Goal: Information Seeking & Learning: Find contact information

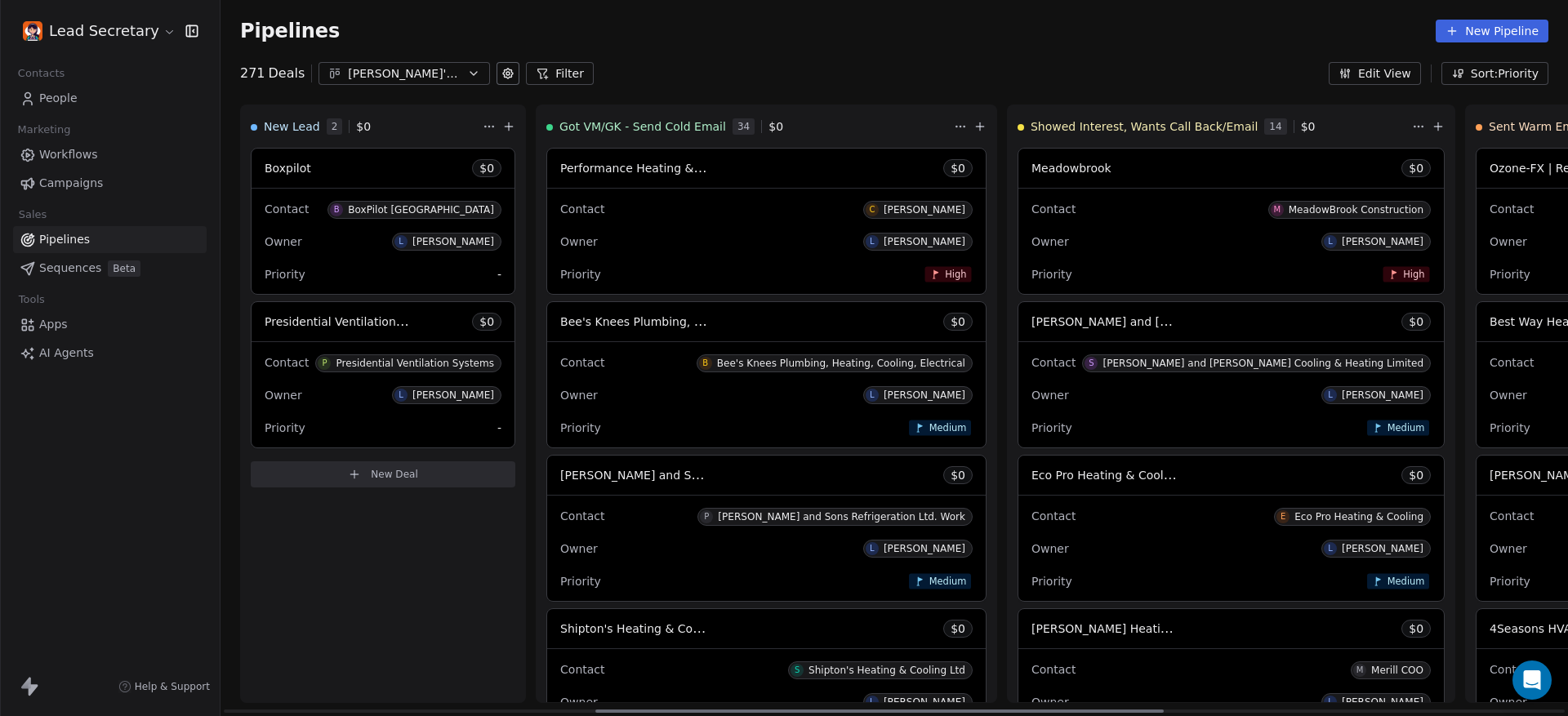
scroll to position [0, 880]
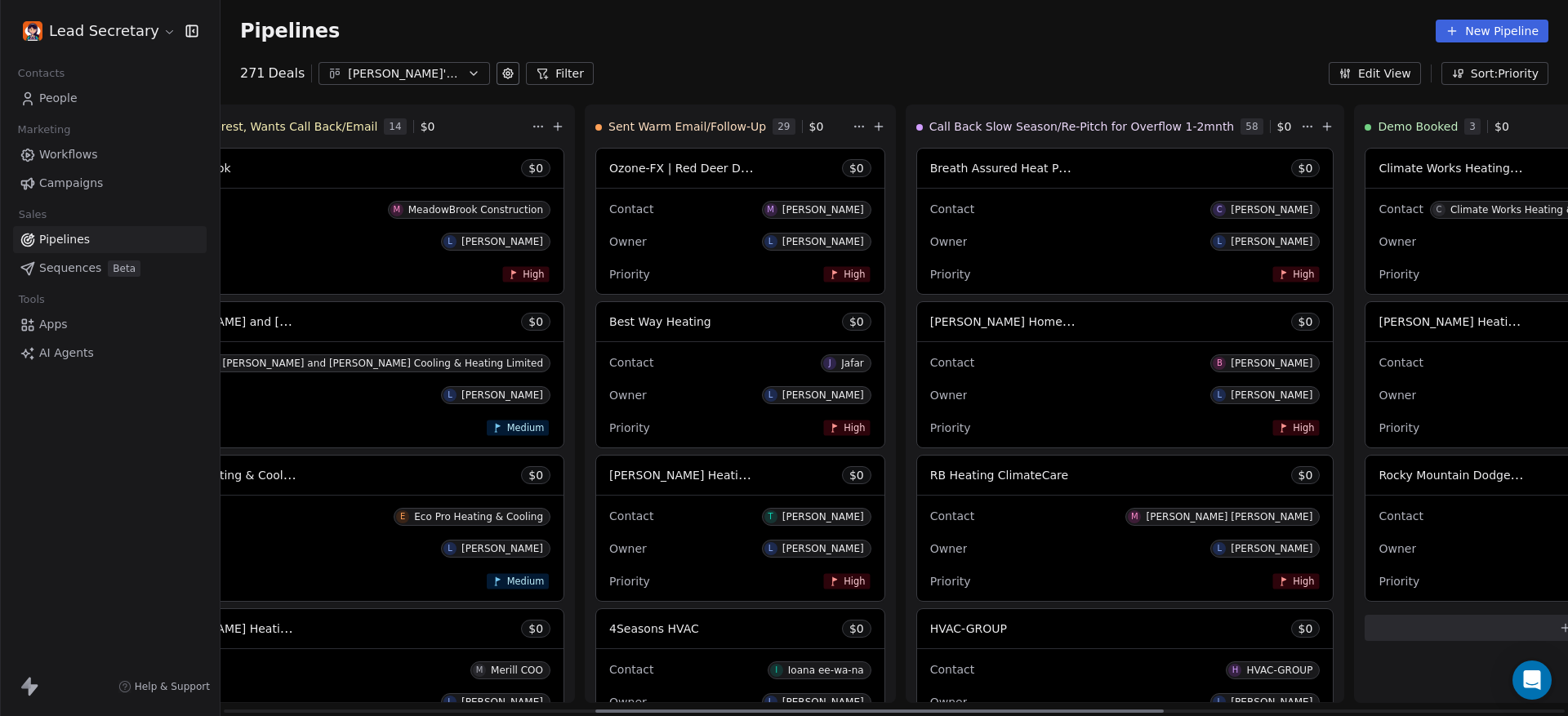
click at [930, 208] on div "Contact C [PERSON_NAME]" at bounding box center [1125, 209] width 390 height 27
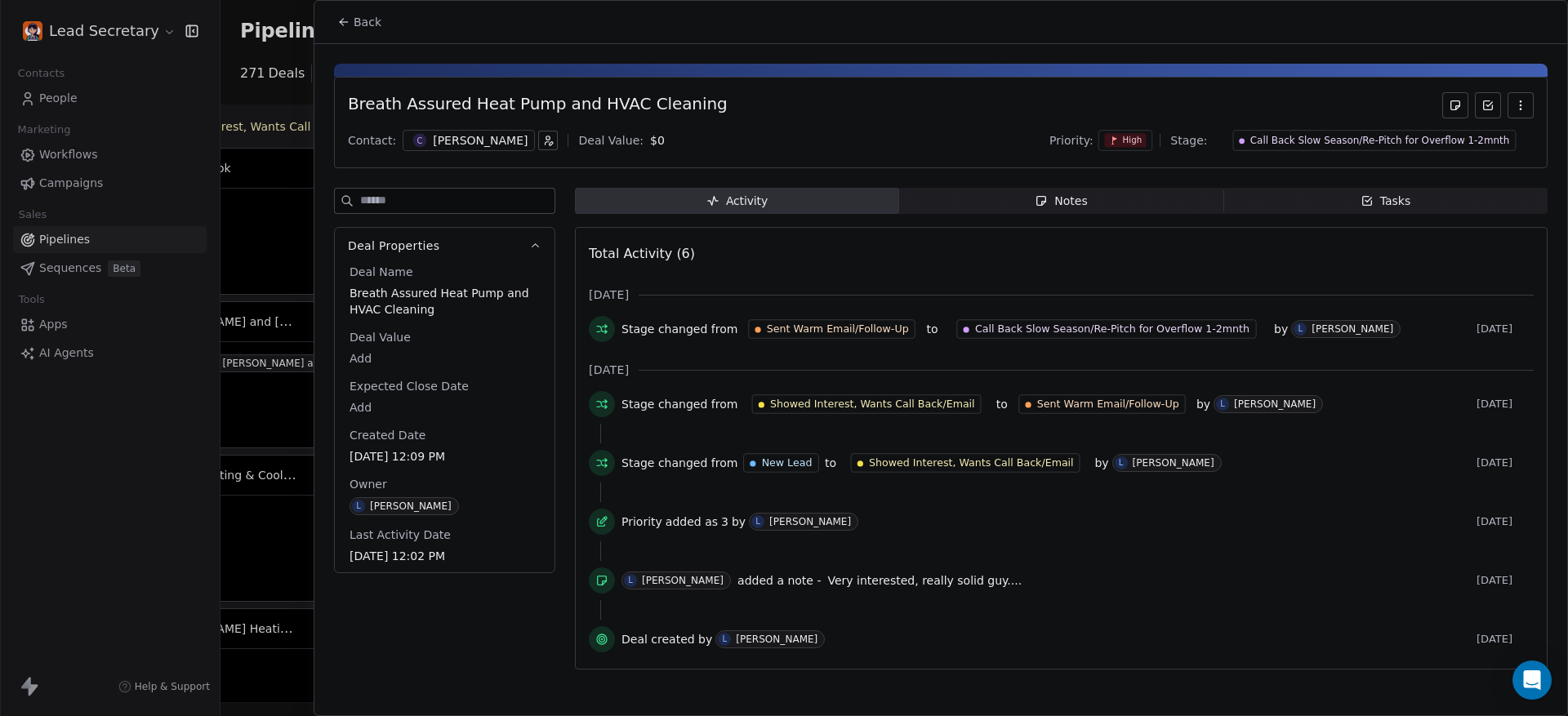
click at [1071, 202] on div "Notes" at bounding box center [1060, 201] width 52 height 17
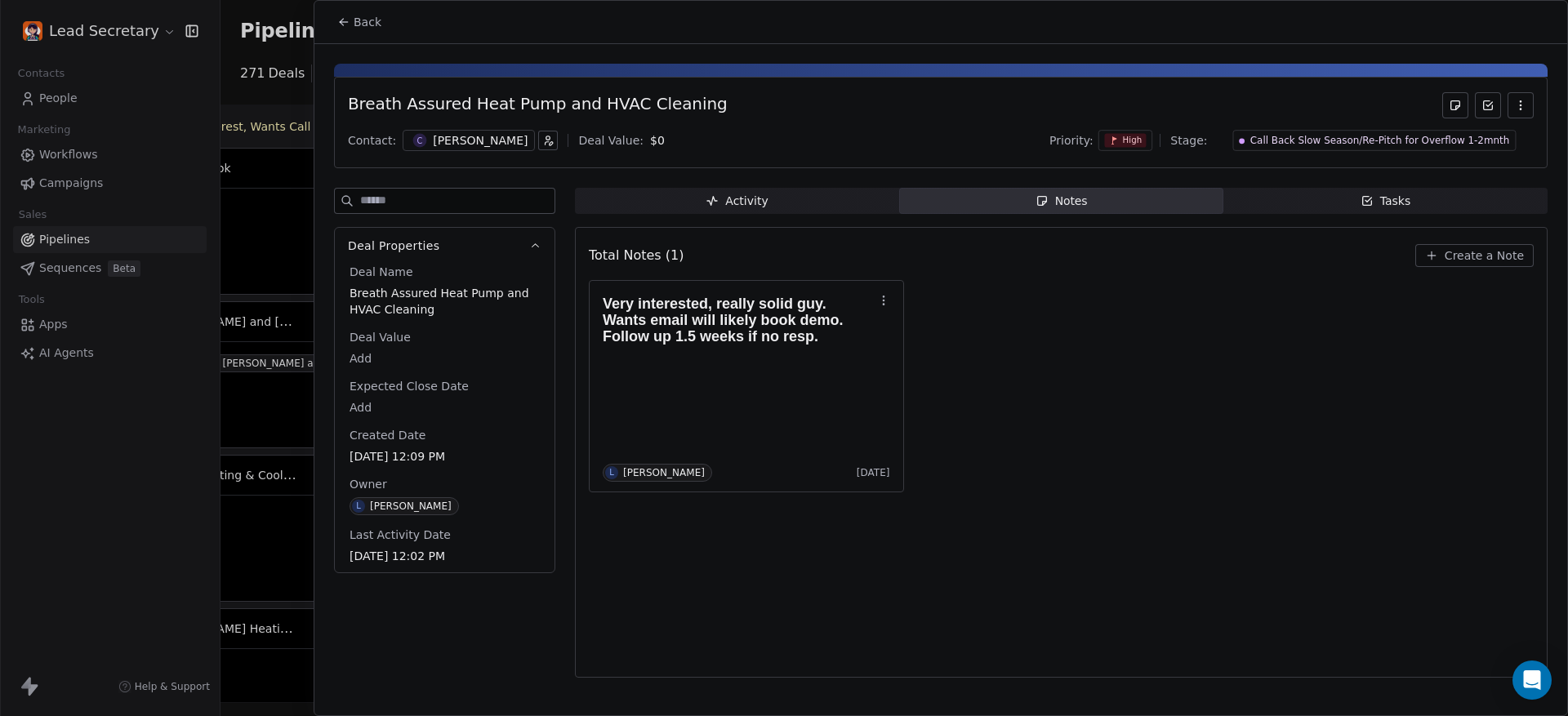
click at [449, 132] on div "[PERSON_NAME]" at bounding box center [480, 140] width 95 height 16
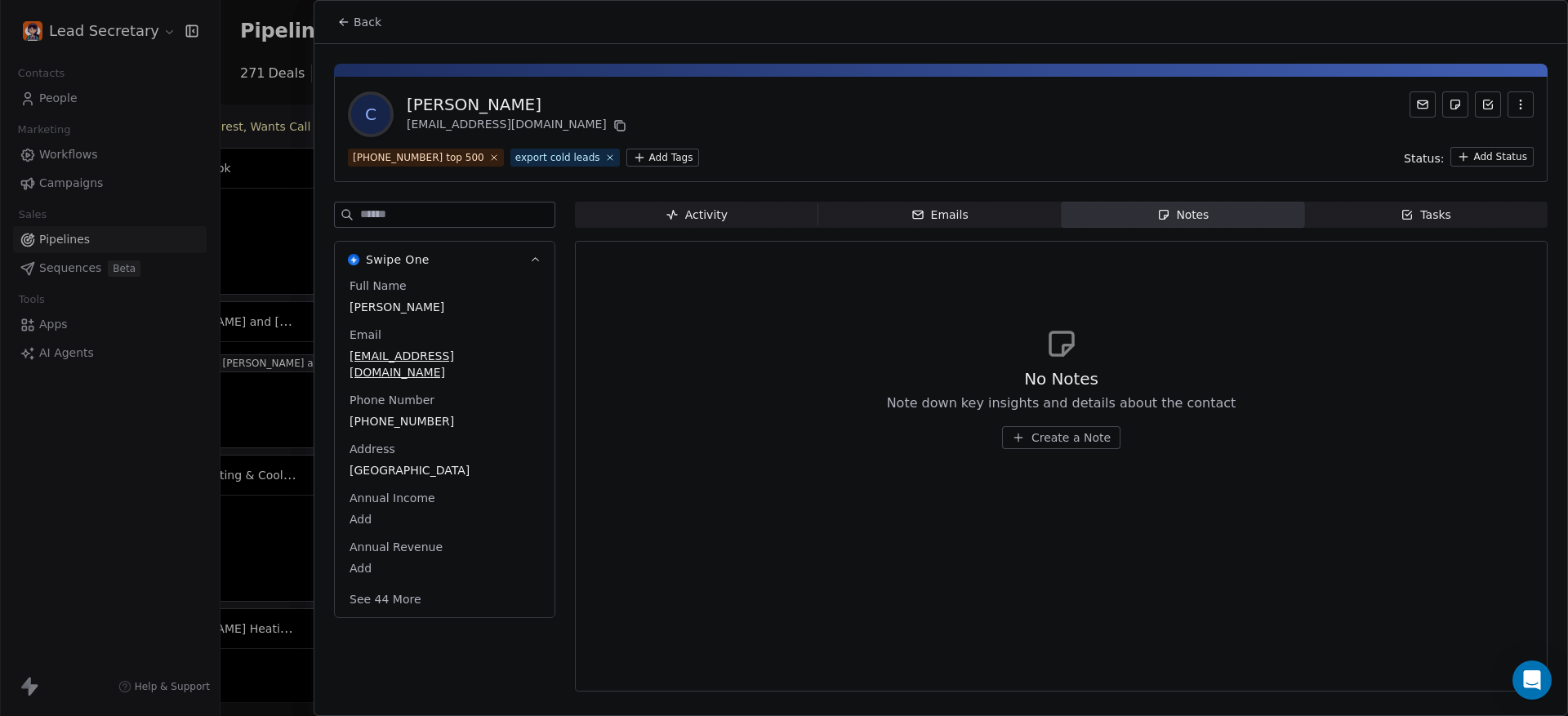
click at [406, 413] on span "[PHONE_NUMBER]" at bounding box center [444, 421] width 190 height 16
click at [406, 414] on span "[PHONE_NUMBER]" at bounding box center [444, 422] width 189 height 16
click at [345, 9] on html "Lead Secretary Contacts People Marketing Workflows Campaigns Sales Pipelines Se…" at bounding box center [784, 358] width 1568 height 716
click at [348, 23] on html "Lead Secretary Contacts People Marketing Workflows Campaigns Sales Pipelines Se…" at bounding box center [784, 358] width 1568 height 716
click at [348, 23] on icon at bounding box center [344, 22] width 13 height 13
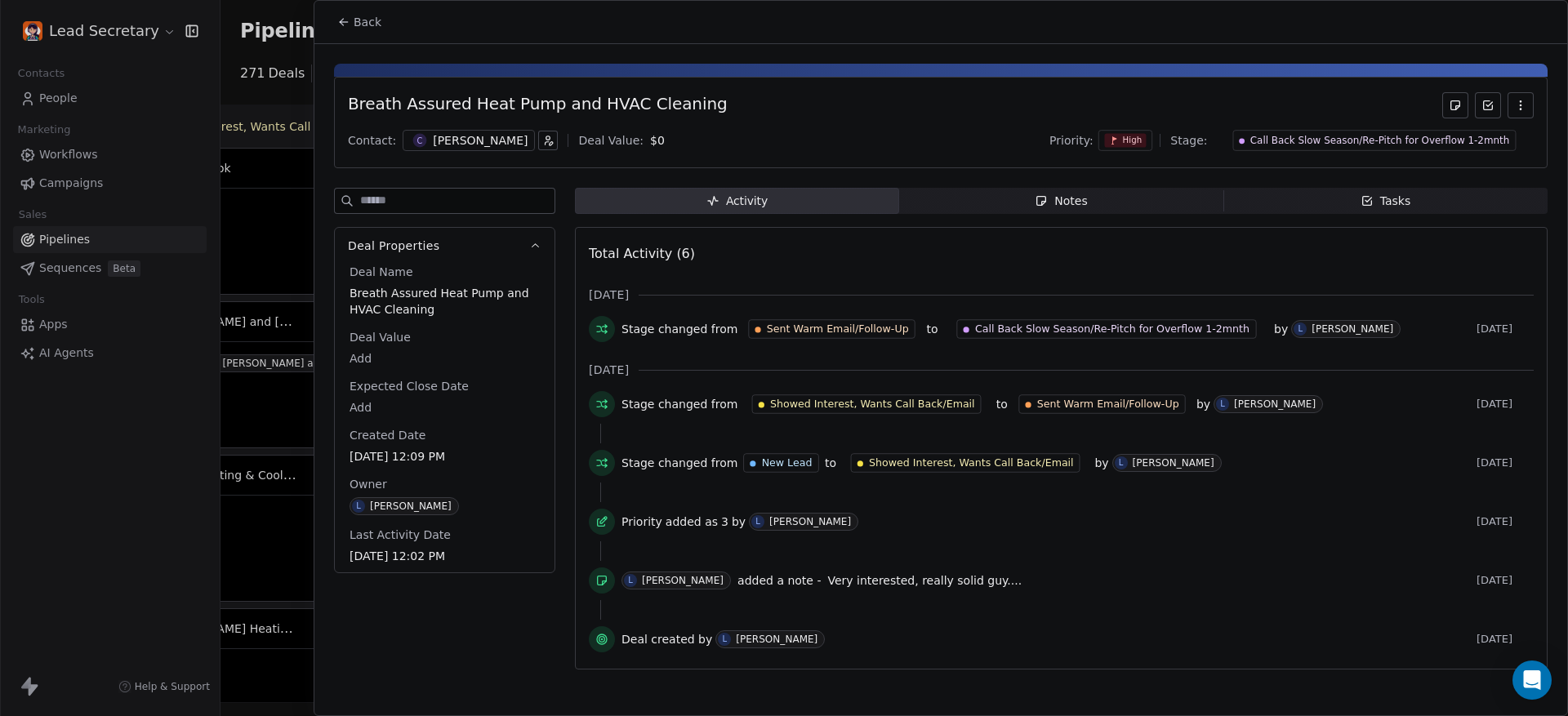
click at [628, 108] on div "Breath Assured Heat Pump and HVAC Cleaning" at bounding box center [537, 105] width 380 height 27
click at [464, 291] on span "Breath Assured Heat Pump and HVAC Cleaning" at bounding box center [444, 301] width 190 height 32
click at [464, 291] on span "Breath Assured Heat Pump and HVAC Cleaning" at bounding box center [444, 302] width 189 height 32
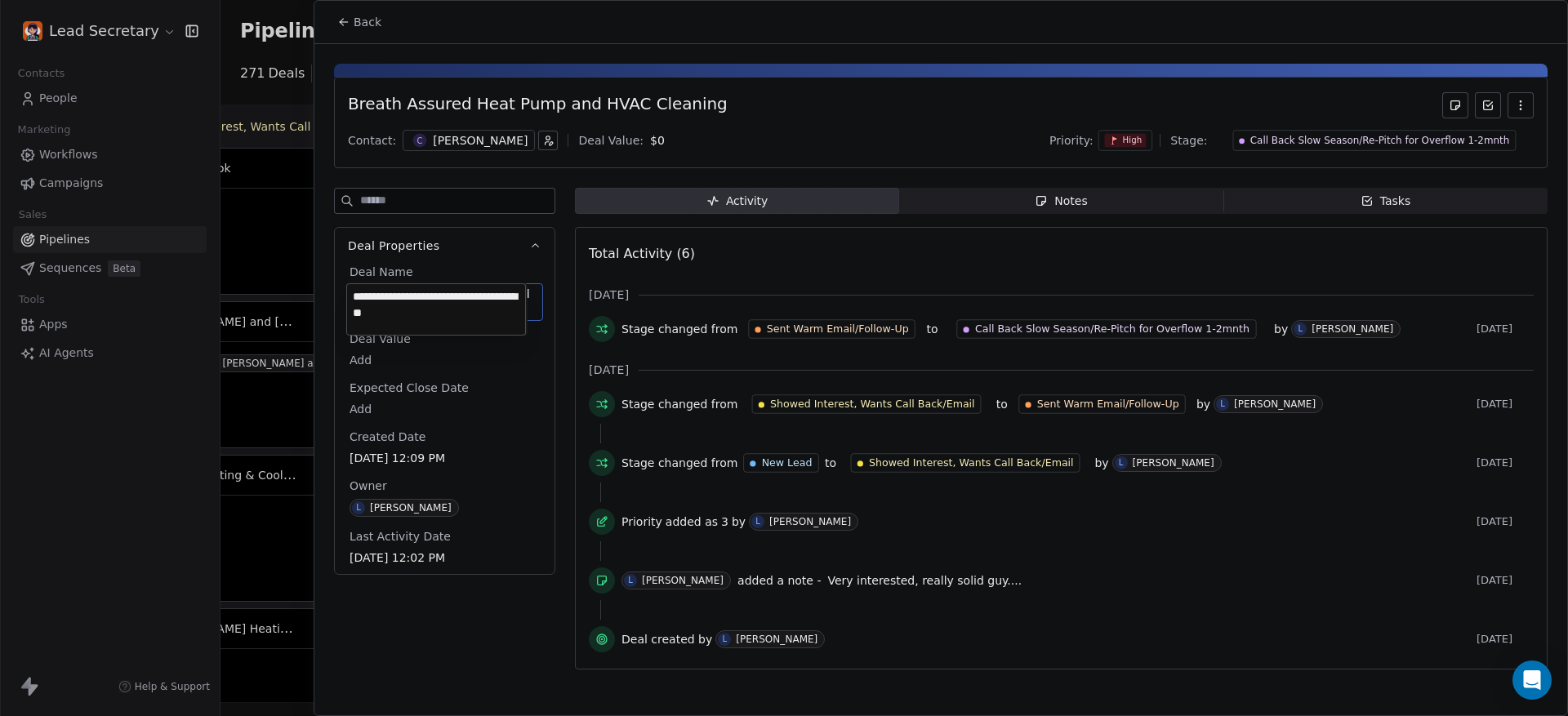
click at [363, 32] on html "Lead Secretary Contacts People Marketing Workflows Campaigns Sales Pipelines Se…" at bounding box center [784, 358] width 1568 height 716
click at [363, 16] on html "Lead Secretary Contacts People Marketing Workflows Campaigns Sales Pipelines Se…" at bounding box center [784, 358] width 1568 height 716
click at [362, 15] on span "Back" at bounding box center [366, 22] width 28 height 16
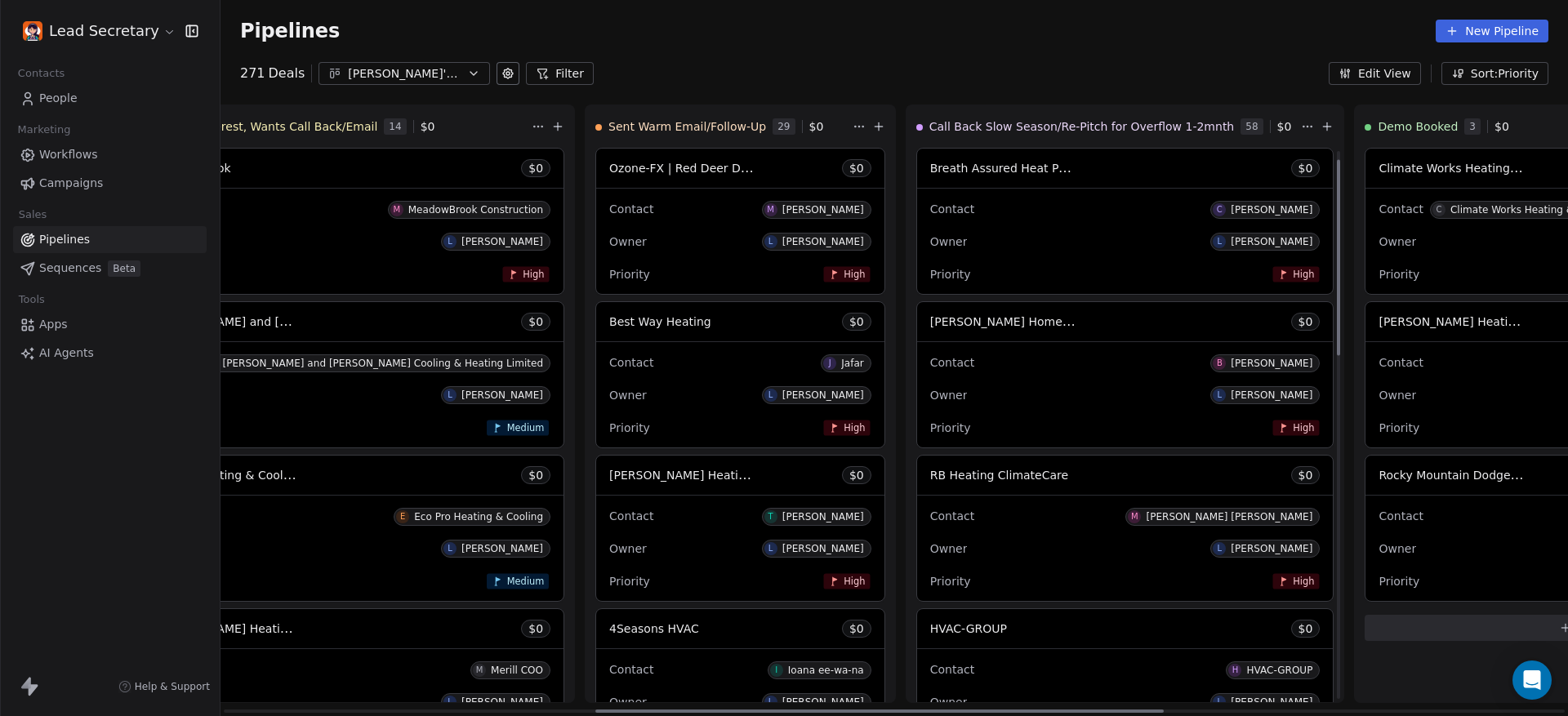
scroll to position [103, 0]
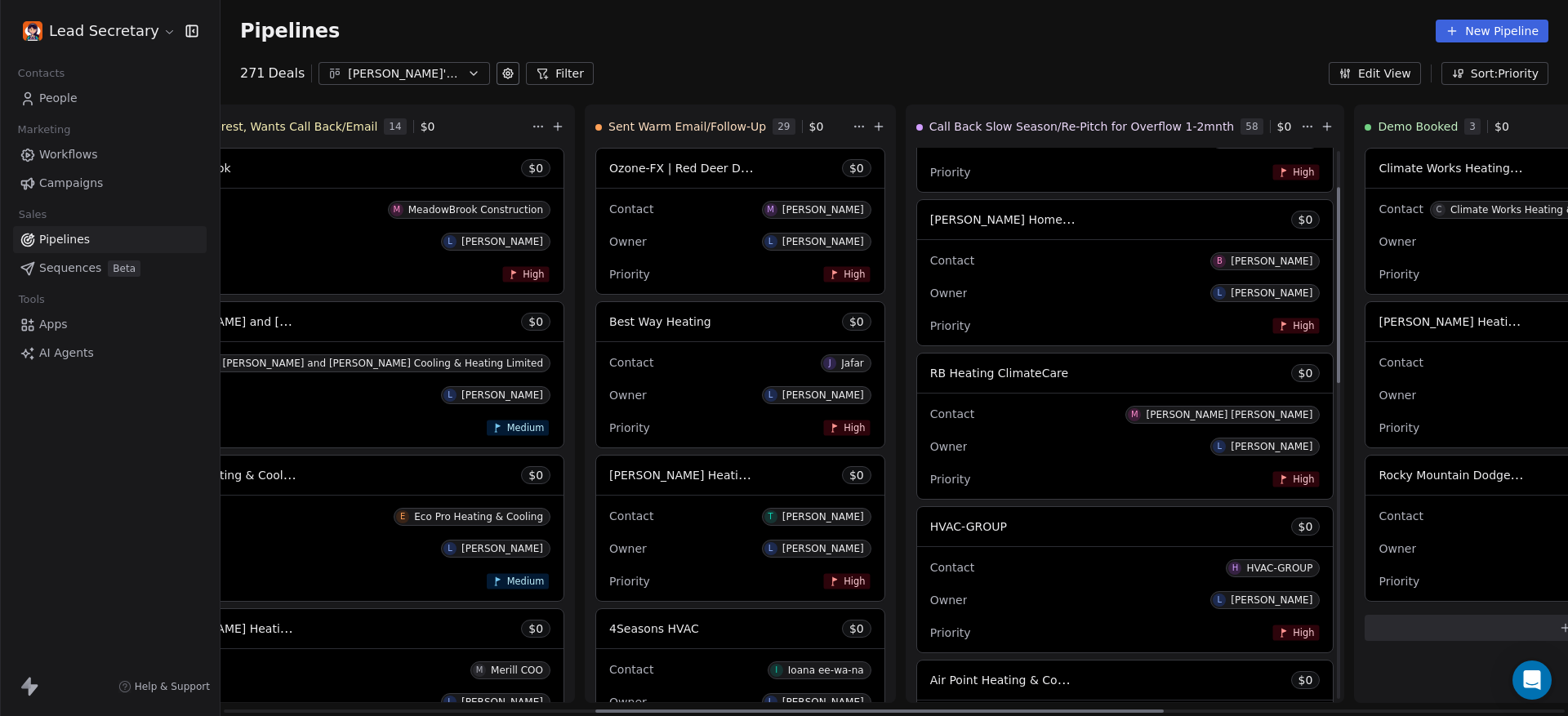
click at [930, 264] on div "Contact B [PERSON_NAME]" at bounding box center [1125, 260] width 390 height 27
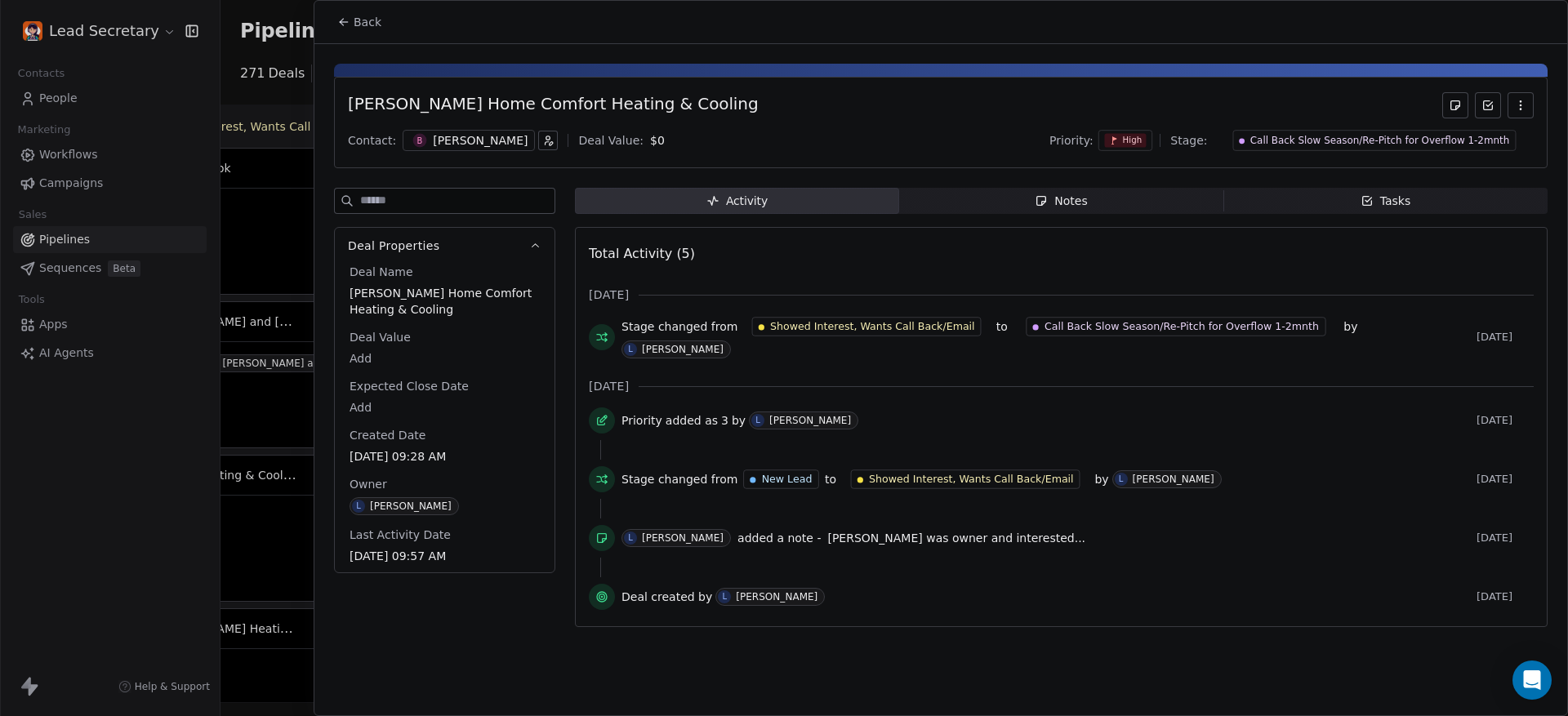
click at [1085, 203] on div "Notes" at bounding box center [1060, 201] width 52 height 17
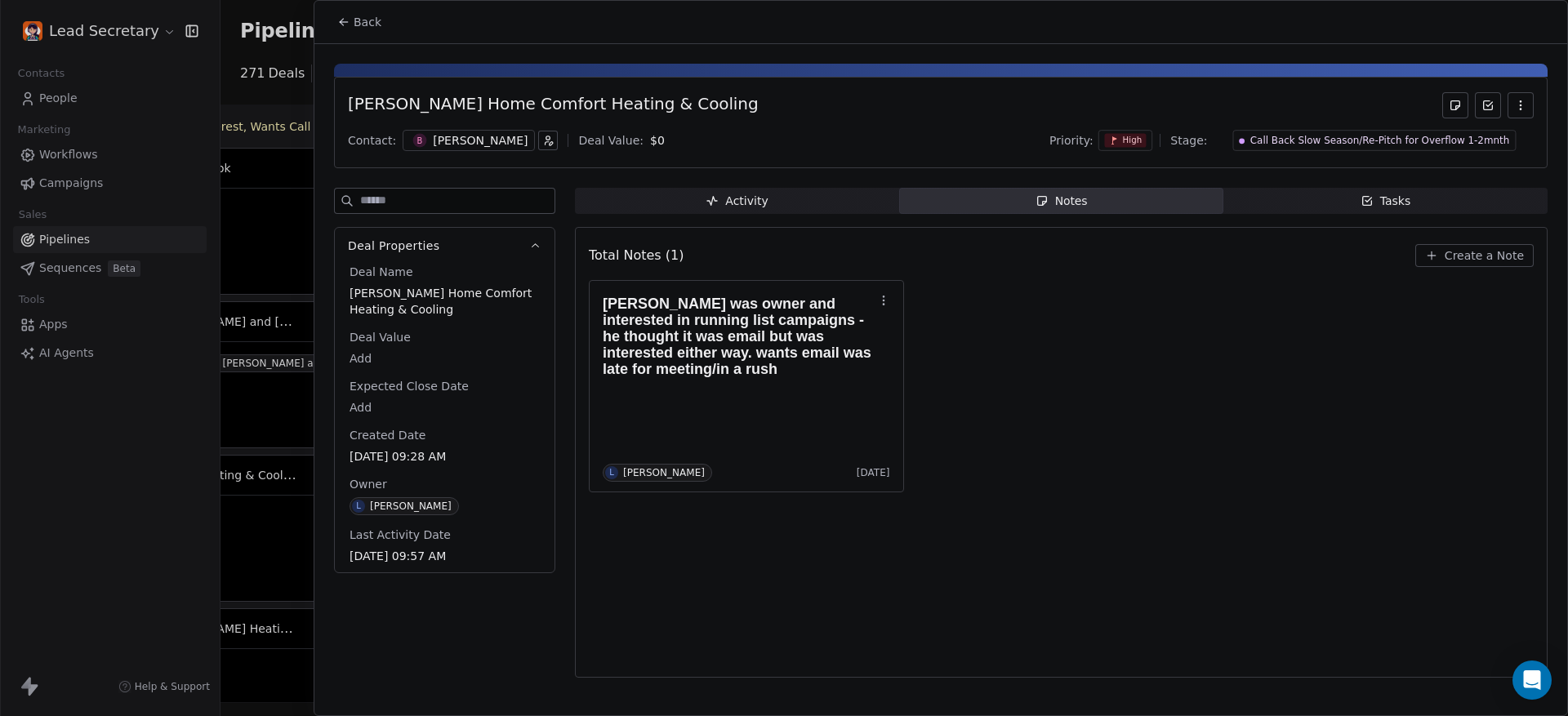
click at [439, 139] on div "[PERSON_NAME]" at bounding box center [480, 140] width 95 height 16
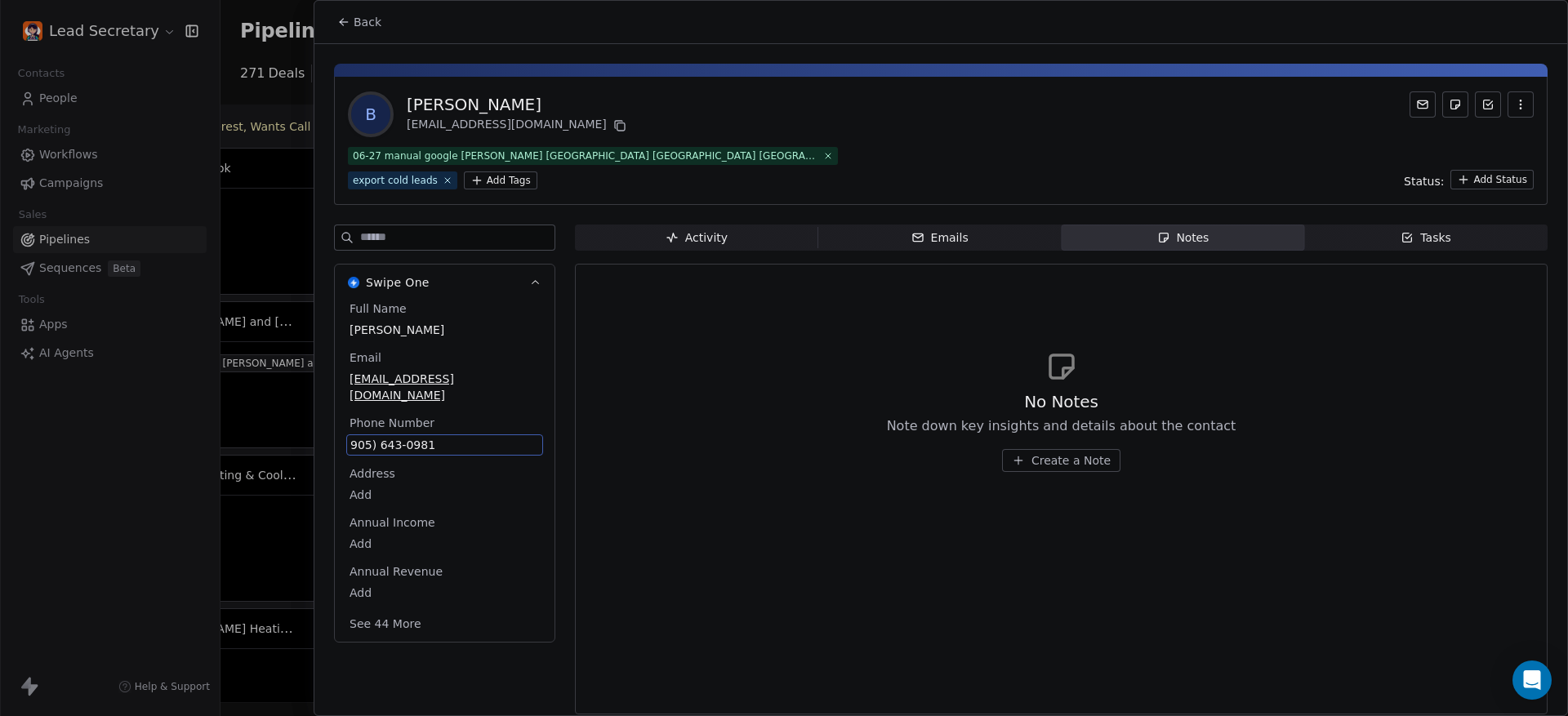
click at [393, 437] on span "905) 643-0981" at bounding box center [444, 444] width 189 height 16
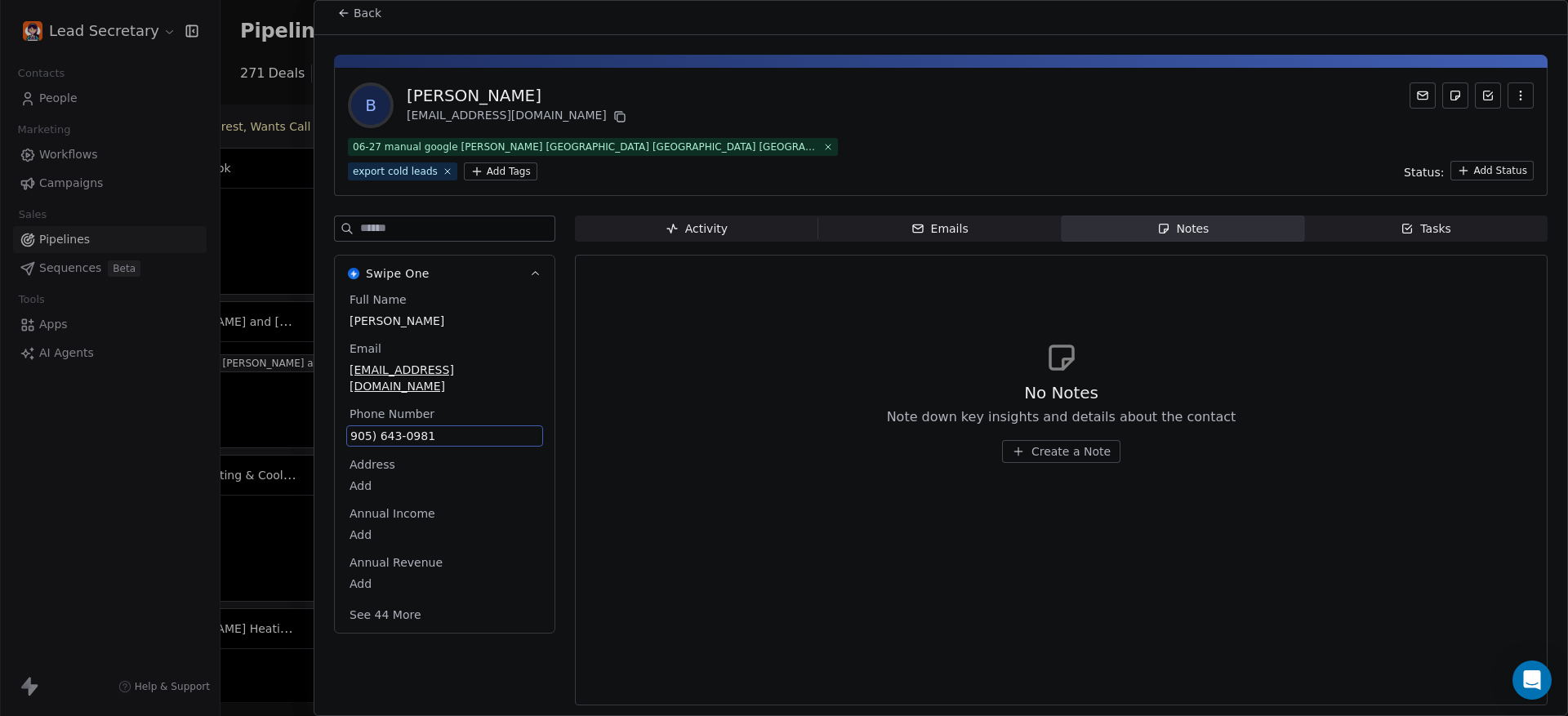
click at [393, 428] on span "905) 643-0981" at bounding box center [444, 436] width 189 height 16
click at [347, 26] on html "Lead Secretary Contacts People Marketing Workflows Campaigns Sales Pipelines Se…" at bounding box center [784, 358] width 1568 height 716
click at [357, 6] on html "Lead Secretary Contacts People Marketing Workflows Campaigns Sales Pipelines Se…" at bounding box center [784, 358] width 1568 height 716
click at [362, 21] on button "Back" at bounding box center [359, 12] width 64 height 29
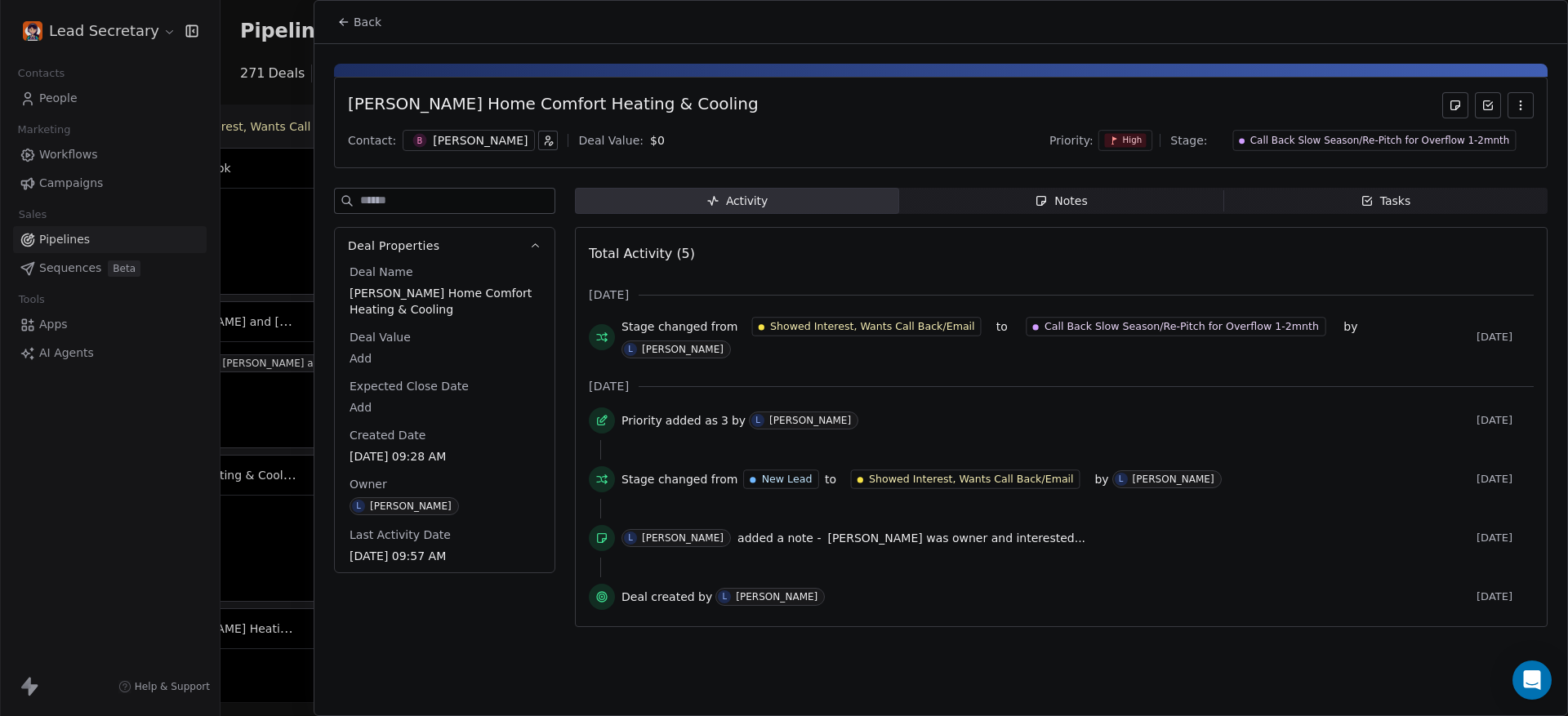
click at [461, 114] on div "[PERSON_NAME] Home Comfort Heating & Cooling" at bounding box center [552, 105] width 411 height 27
click at [449, 299] on span "[PERSON_NAME] Home Comfort Heating & Cooling" at bounding box center [444, 301] width 190 height 32
click at [449, 299] on span "[PERSON_NAME] Home Comfort Heating & Cooling" at bounding box center [444, 302] width 189 height 32
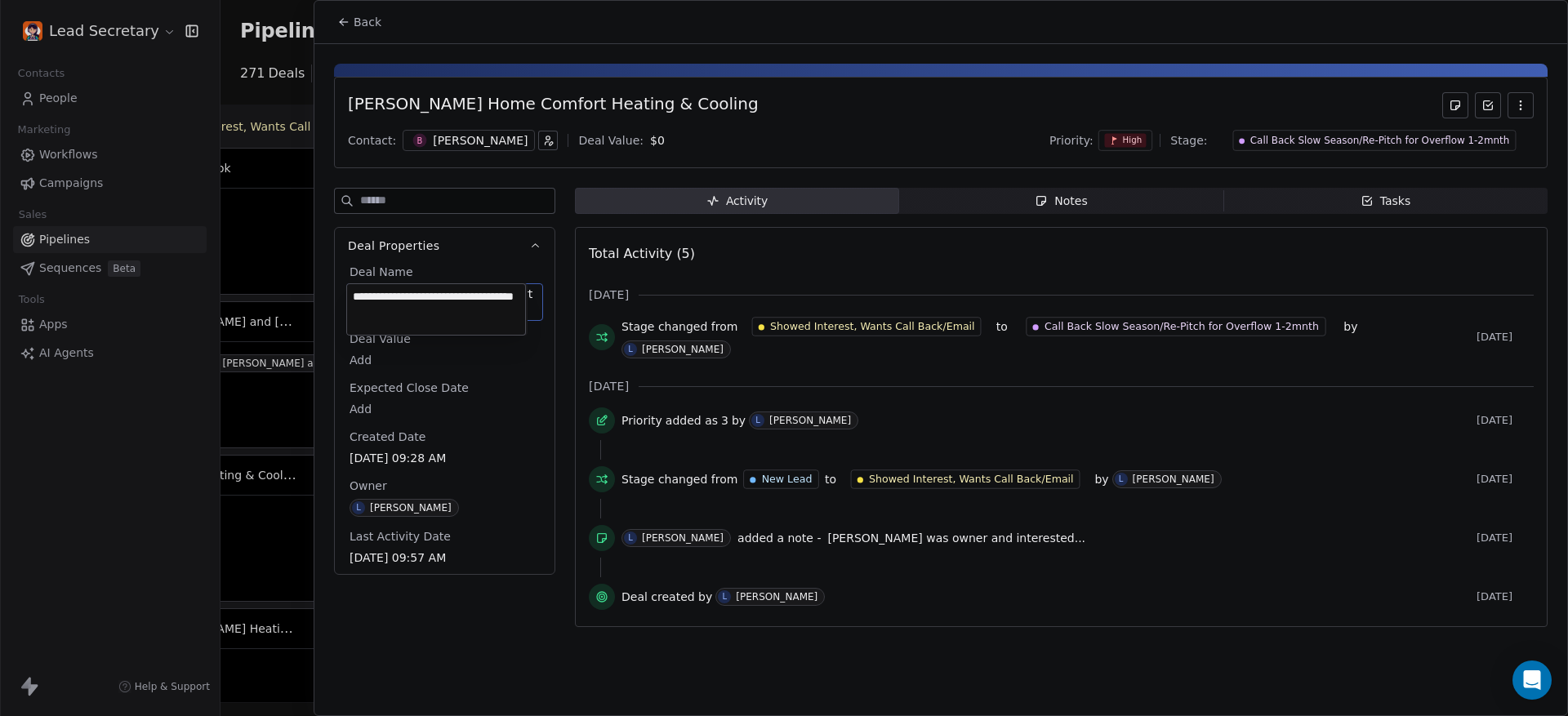
click at [426, 384] on html "Lead Secretary Contacts People Marketing Workflows Campaigns Sales Pipelines Se…" at bounding box center [784, 358] width 1568 height 716
click at [479, 169] on html "Lead Secretary Contacts People Marketing Workflows Campaigns Sales Pipelines Se…" at bounding box center [784, 358] width 1568 height 716
click at [426, 132] on div "B [PERSON_NAME]" at bounding box center [468, 141] width 132 height 21
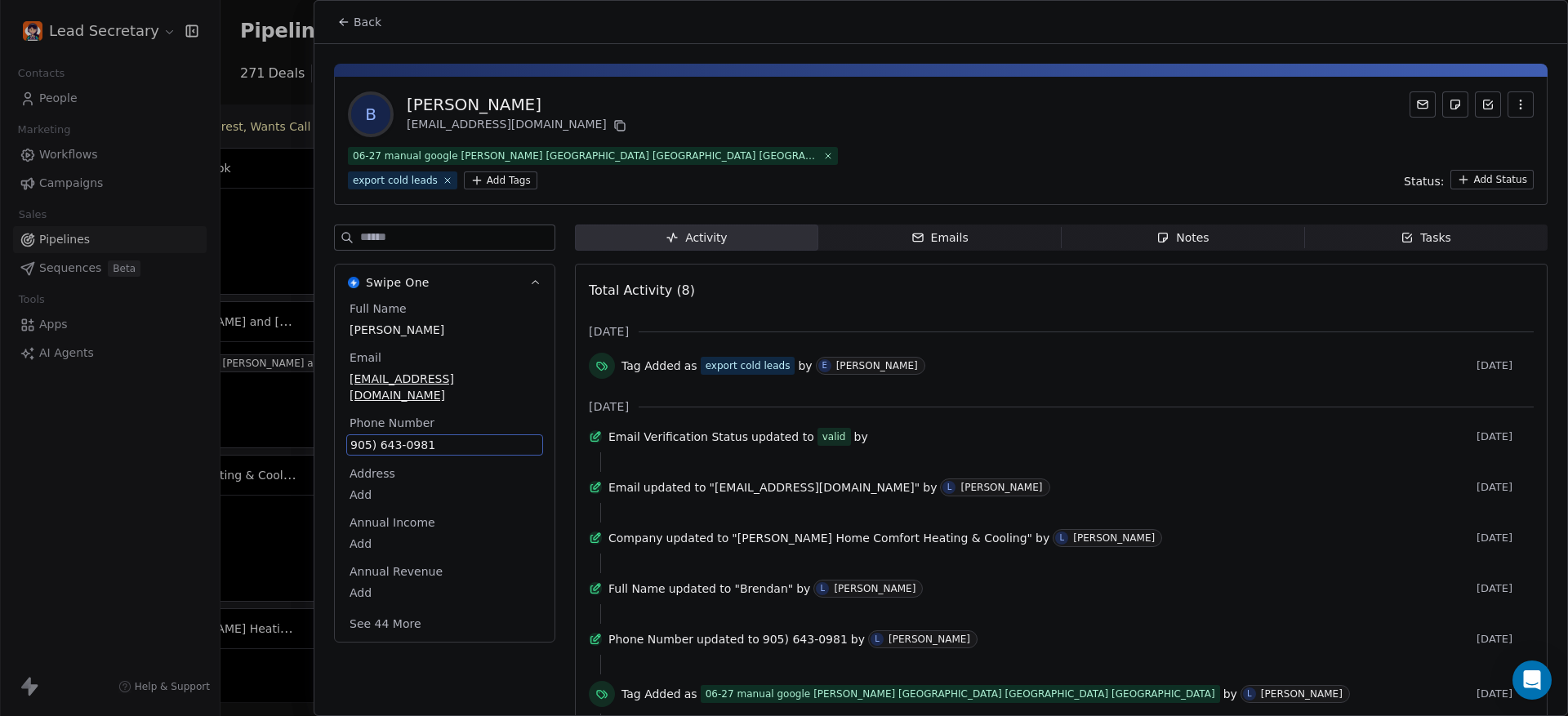
click at [393, 429] on div "Full Name [PERSON_NAME] [EMAIL_ADDRESS][DOMAIN_NAME] Phone Number 905) [PHONE_N…" at bounding box center [444, 468] width 196 height 335
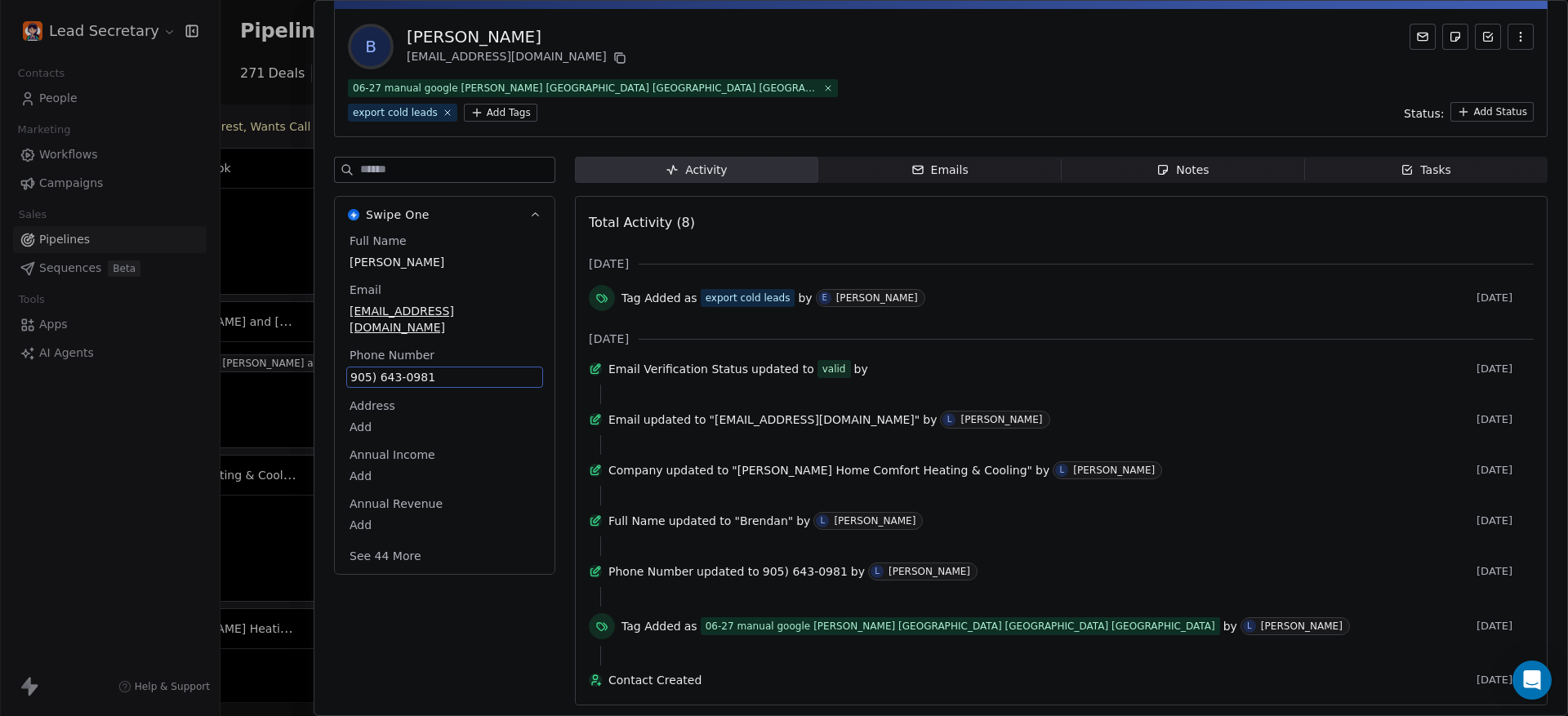
click at [412, 367] on div "905) 643-0981" at bounding box center [444, 377] width 196 height 21
click at [412, 367] on input "**********" at bounding box center [436, 367] width 173 height 32
click at [299, 78] on html "Lead Secretary Contacts People Marketing Workflows Campaigns Sales Pipelines Se…" at bounding box center [784, 358] width 1568 height 716
click at [298, 78] on div at bounding box center [784, 358] width 1568 height 716
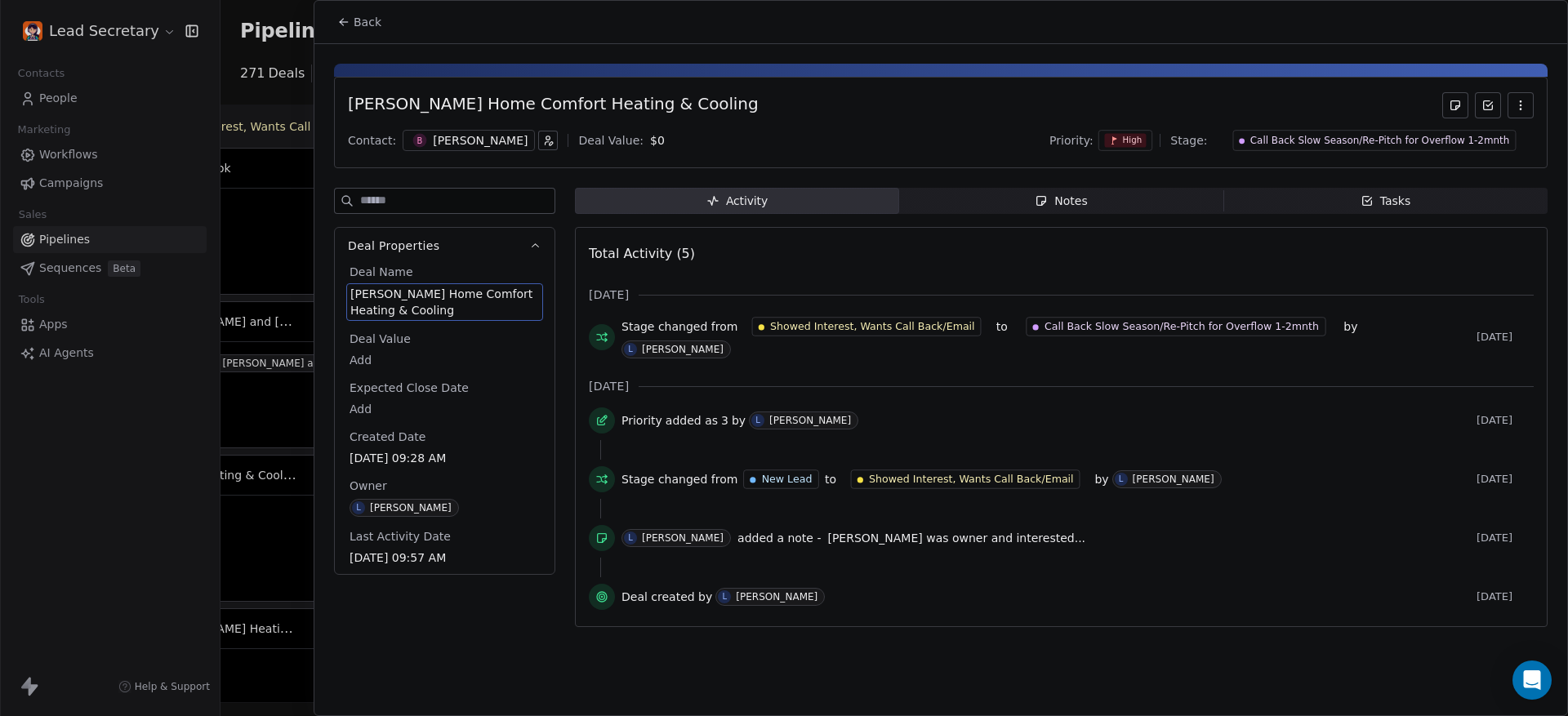
click at [298, 78] on div at bounding box center [784, 358] width 1568 height 716
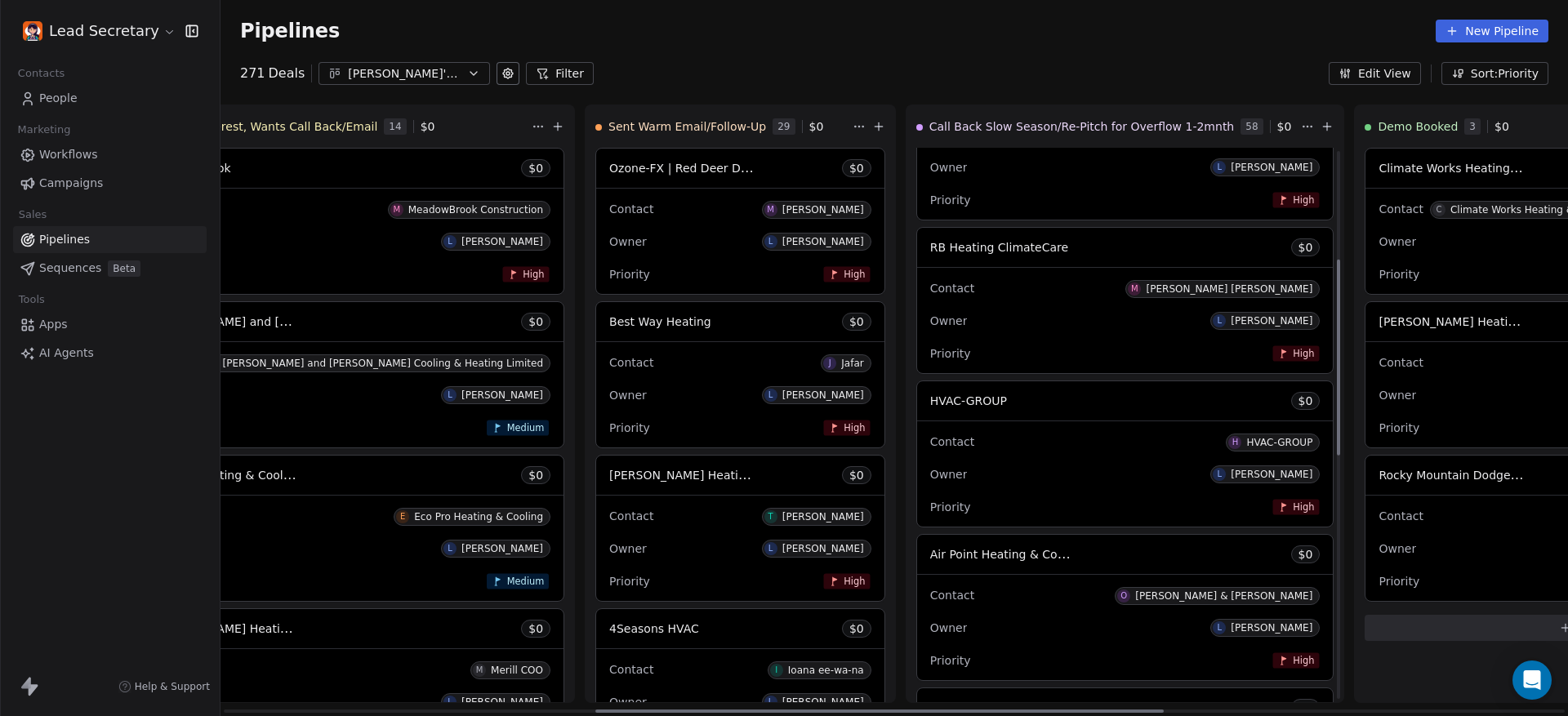
scroll to position [307, 0]
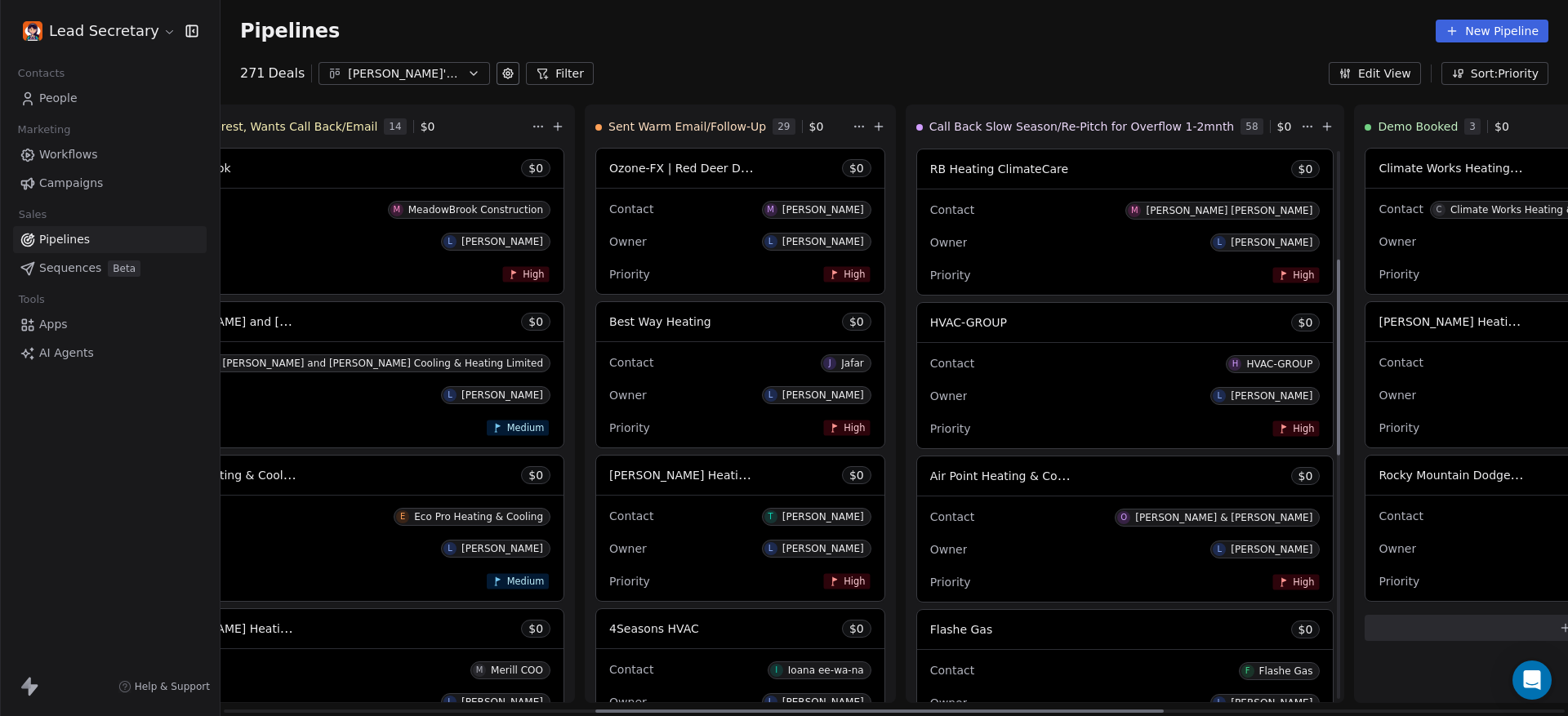
click at [930, 221] on div "Contact M [PERSON_NAME] [PERSON_NAME]" at bounding box center [1125, 209] width 390 height 27
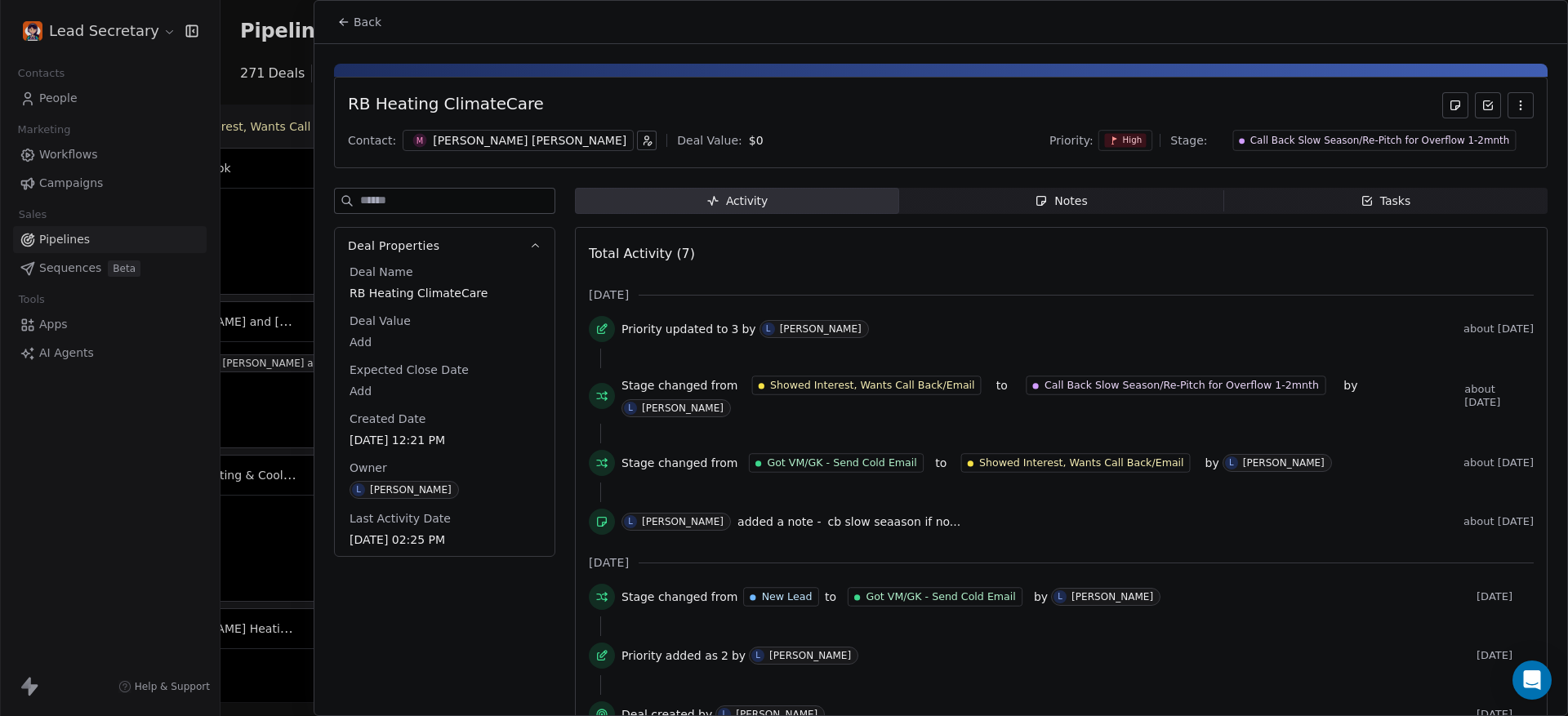
click at [1065, 202] on div "Notes" at bounding box center [1060, 201] width 52 height 17
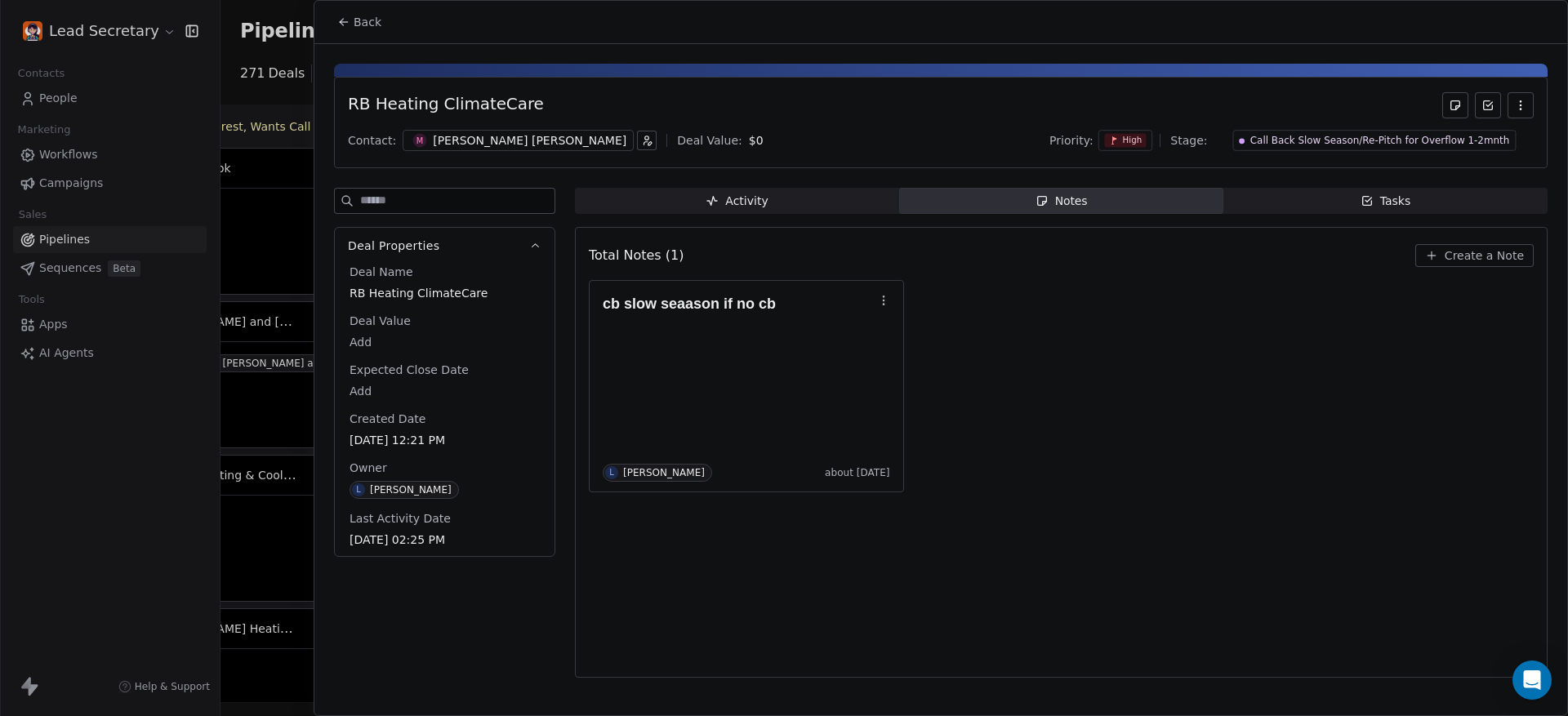
click at [283, 195] on div at bounding box center [784, 358] width 1568 height 716
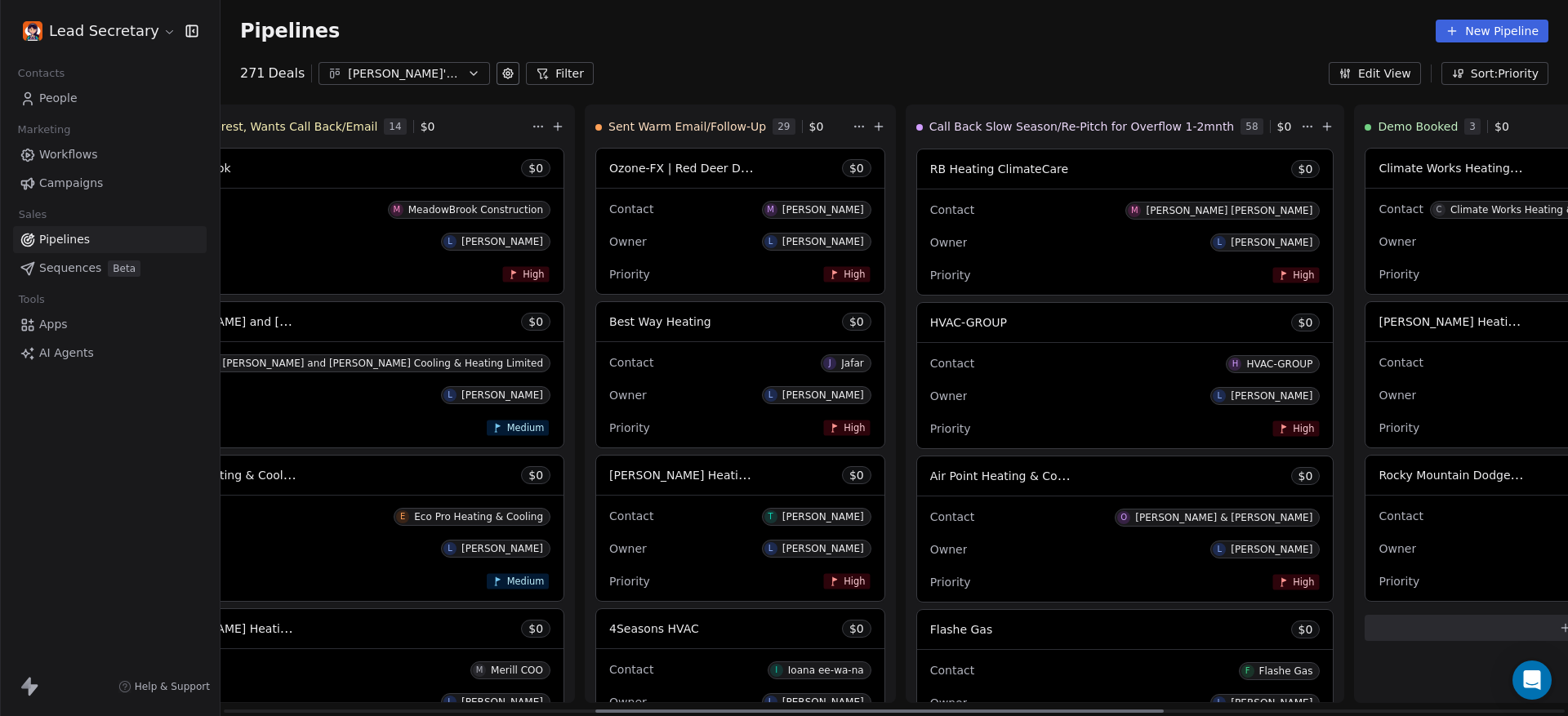
click at [930, 234] on div "Owner L [PERSON_NAME]" at bounding box center [1125, 243] width 390 height 27
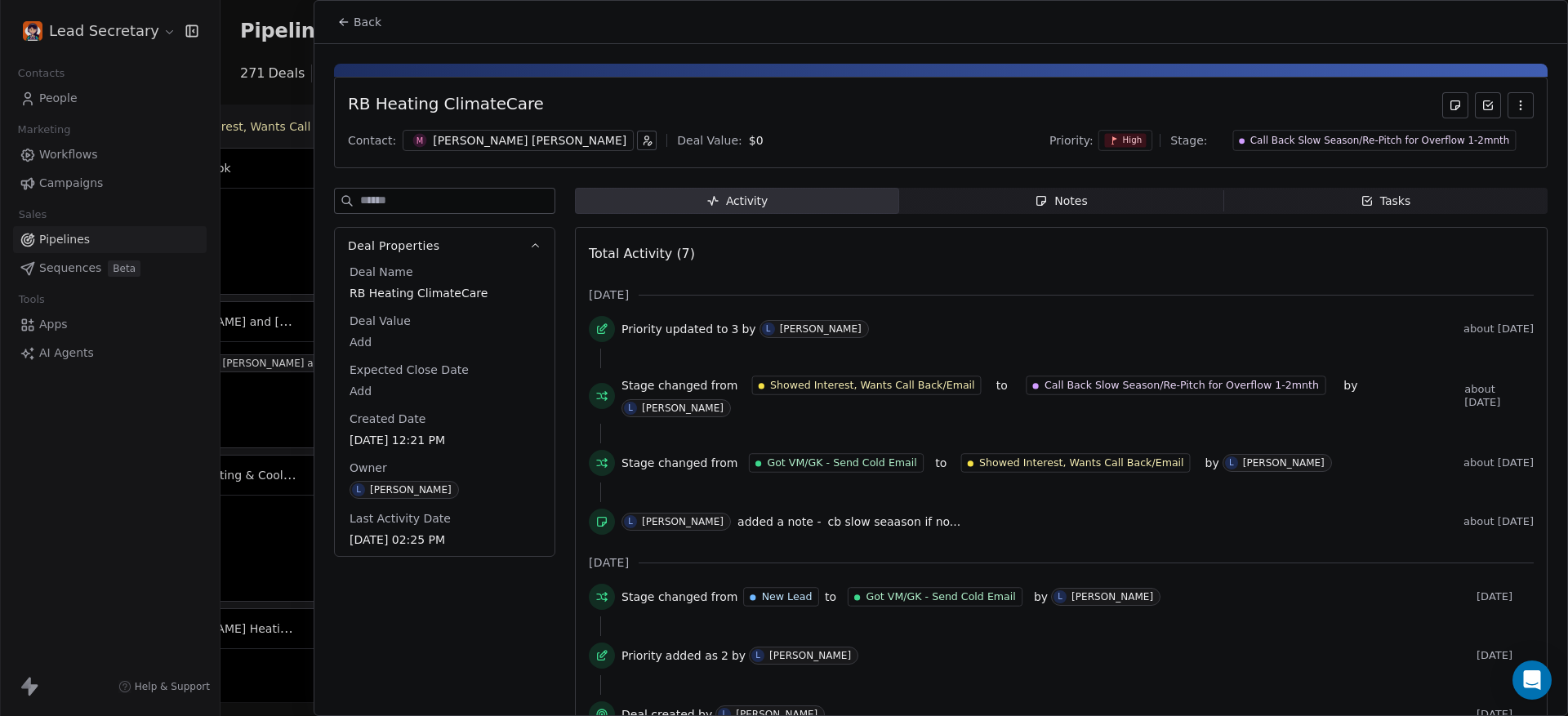
click at [451, 138] on div "[PERSON_NAME] [PERSON_NAME]" at bounding box center [530, 140] width 194 height 16
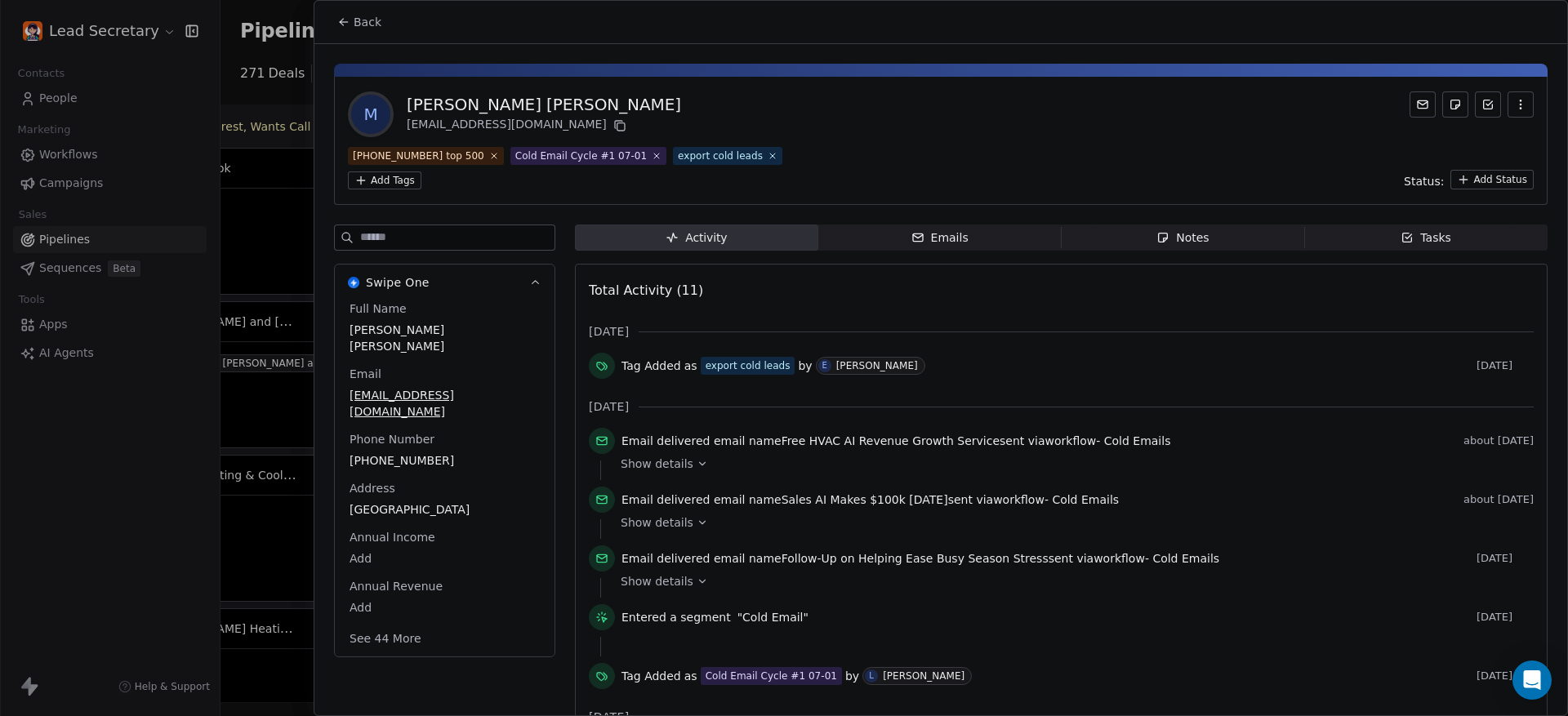
click at [393, 406] on div "Full Name [PERSON_NAME] [PERSON_NAME] Email [EMAIL_ADDRESS][DOMAIN_NAME] Phone …" at bounding box center [444, 476] width 196 height 349
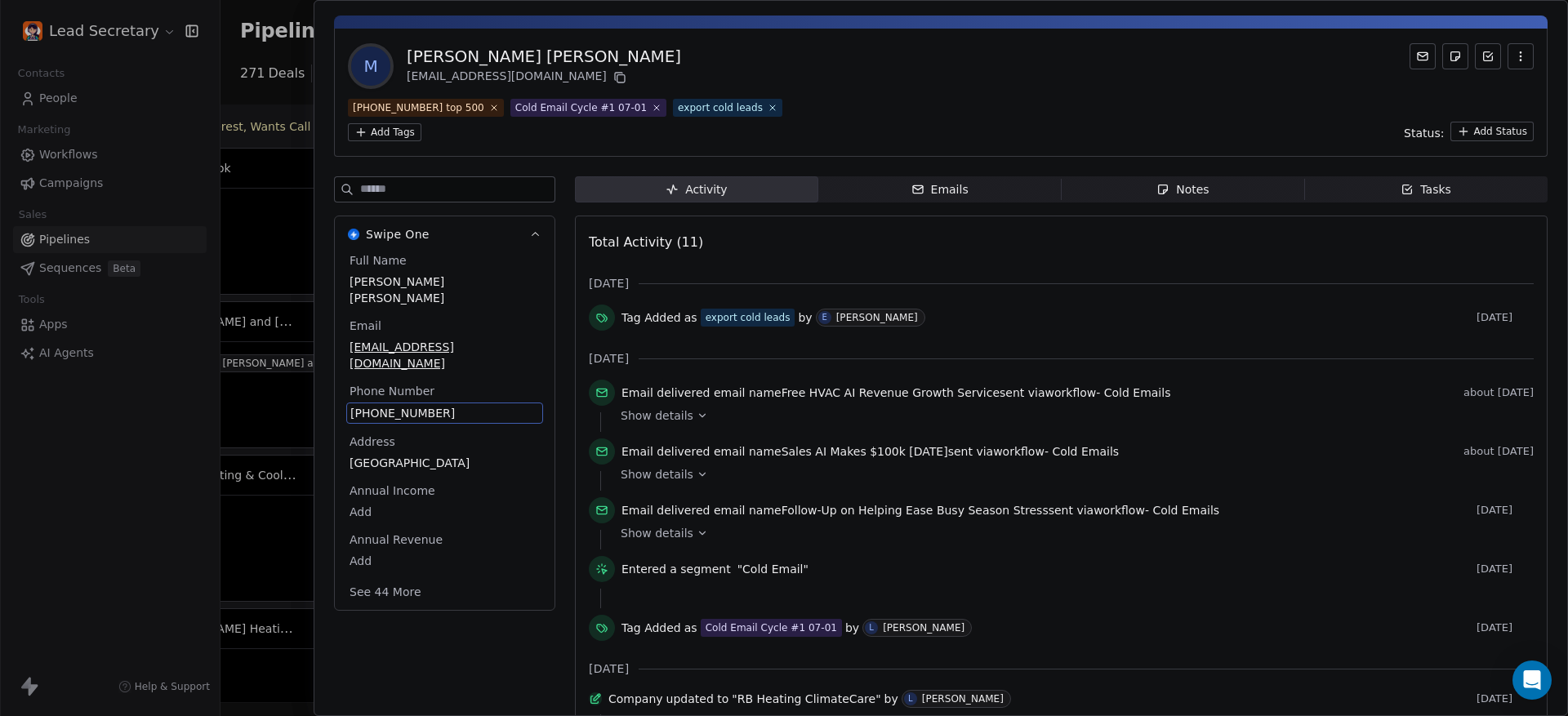
click at [393, 406] on div "Full Name [PERSON_NAME] [PERSON_NAME] Email [EMAIL_ADDRESS][DOMAIN_NAME] Phone …" at bounding box center [444, 428] width 196 height 351
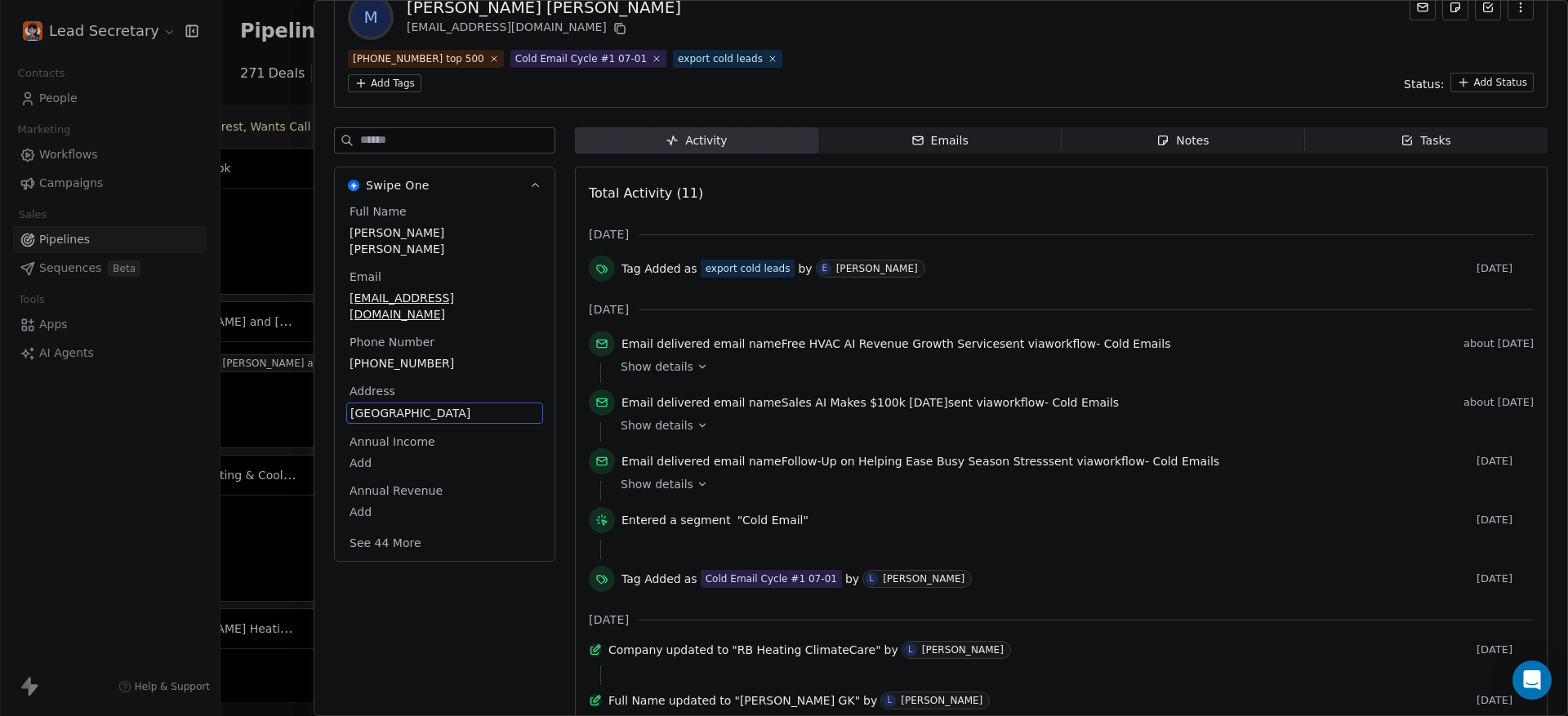
click at [428, 318] on div "Full Name [PERSON_NAME] [PERSON_NAME] Email [EMAIL_ADDRESS][DOMAIN_NAME] Phone …" at bounding box center [444, 379] width 196 height 351
click at [423, 307] on div "Full Name [PERSON_NAME] [PERSON_NAME] Email [EMAIL_ADDRESS][DOMAIN_NAME] Phone …" at bounding box center [444, 379] width 196 height 351
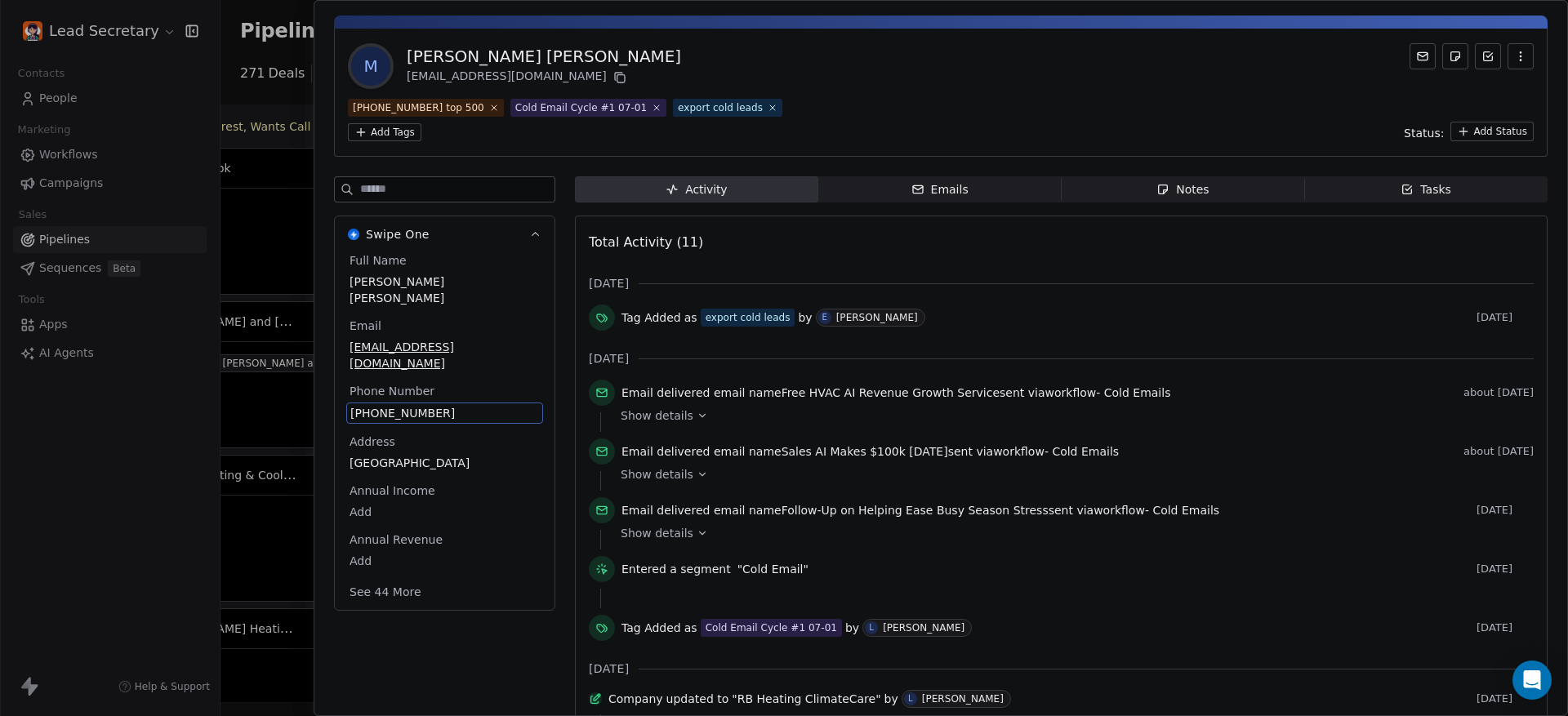
click at [455, 405] on span "[PHONE_NUMBER]" at bounding box center [444, 413] width 189 height 16
click at [281, 52] on html "Lead Secretary Contacts People Marketing Workflows Campaigns Sales Pipelines Se…" at bounding box center [784, 358] width 1568 height 716
click at [305, 71] on html "Lead Secretary Contacts People Marketing Workflows Campaigns Sales Pipelines Se…" at bounding box center [784, 358] width 1568 height 716
click at [305, 71] on div at bounding box center [784, 358] width 1568 height 716
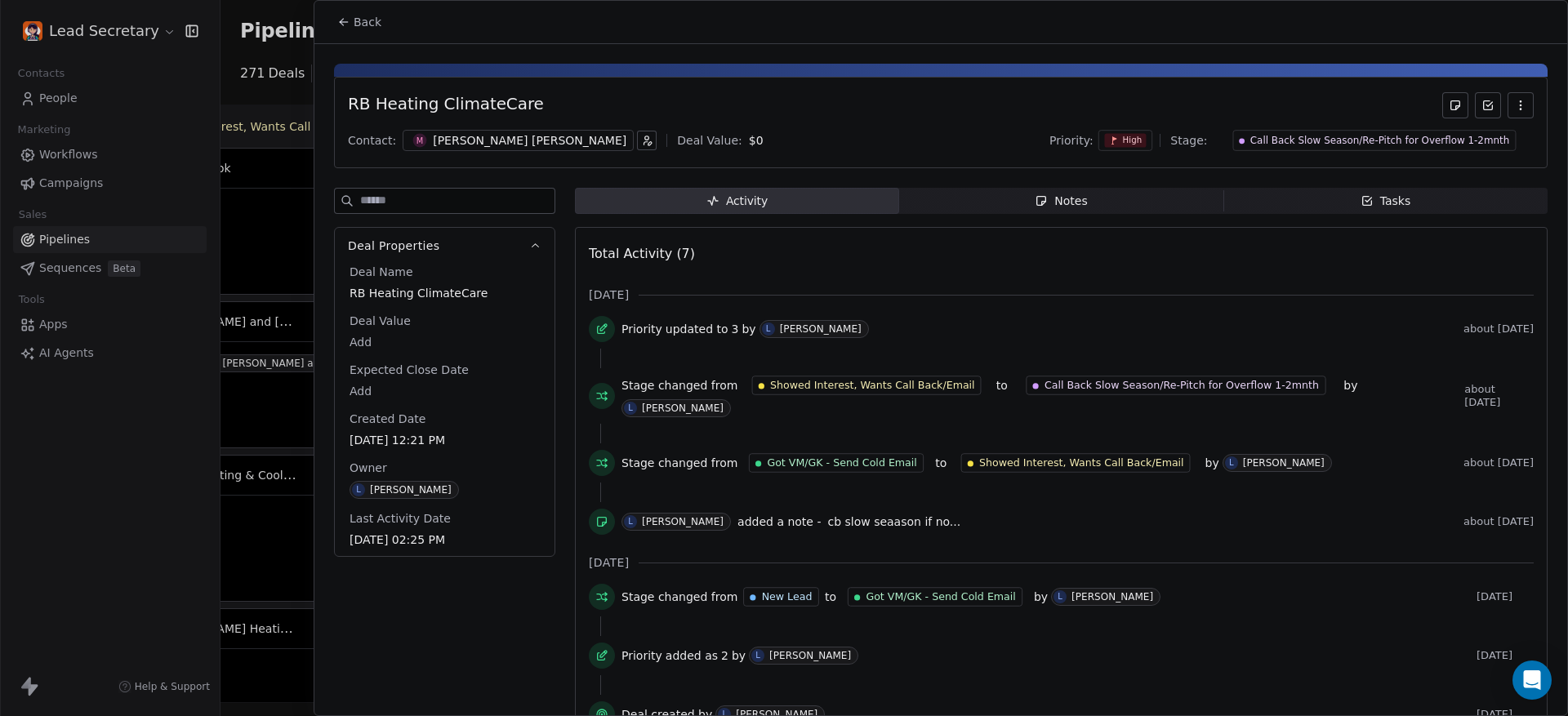
click at [361, 12] on button "Back" at bounding box center [359, 22] width 64 height 29
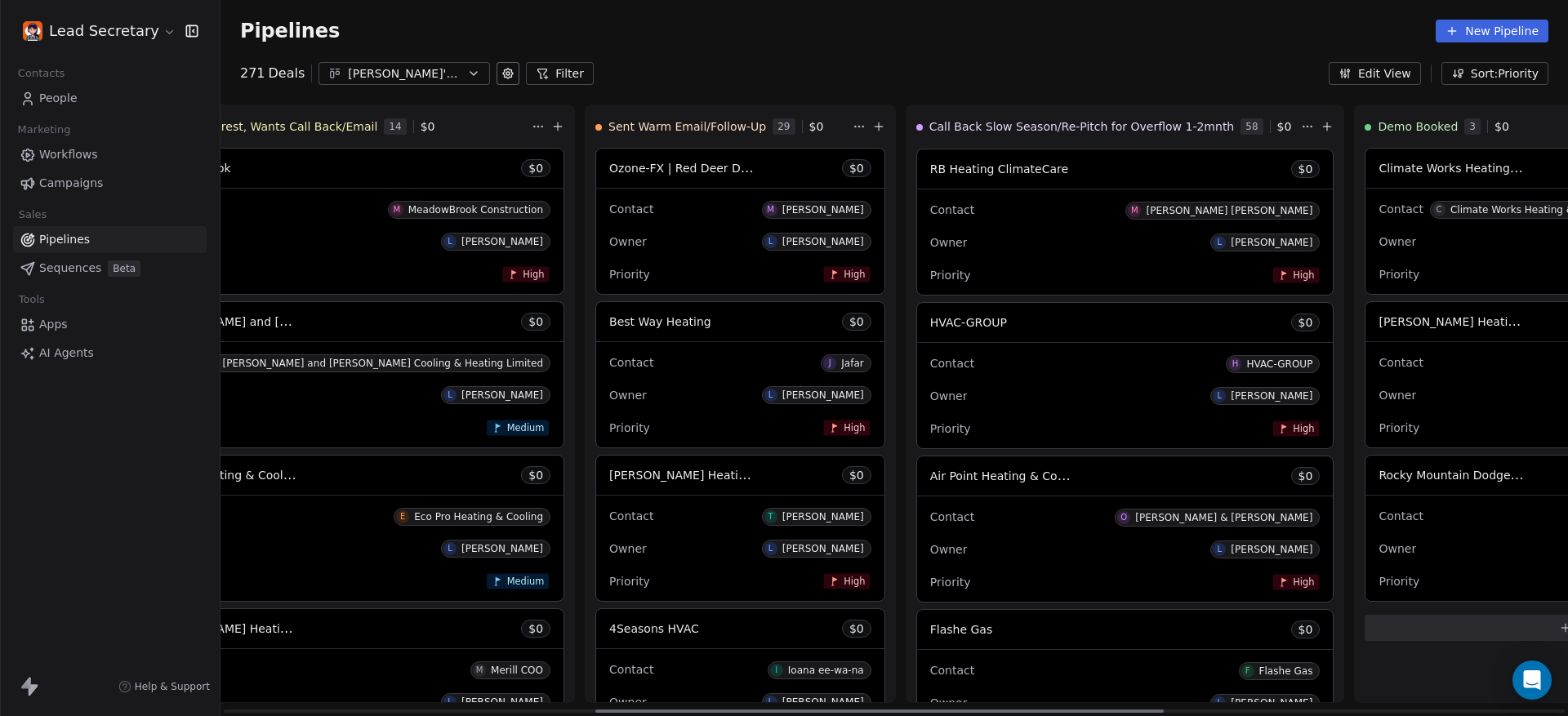
click at [917, 330] on div "HVAC-GROUP $ 0" at bounding box center [1125, 322] width 417 height 39
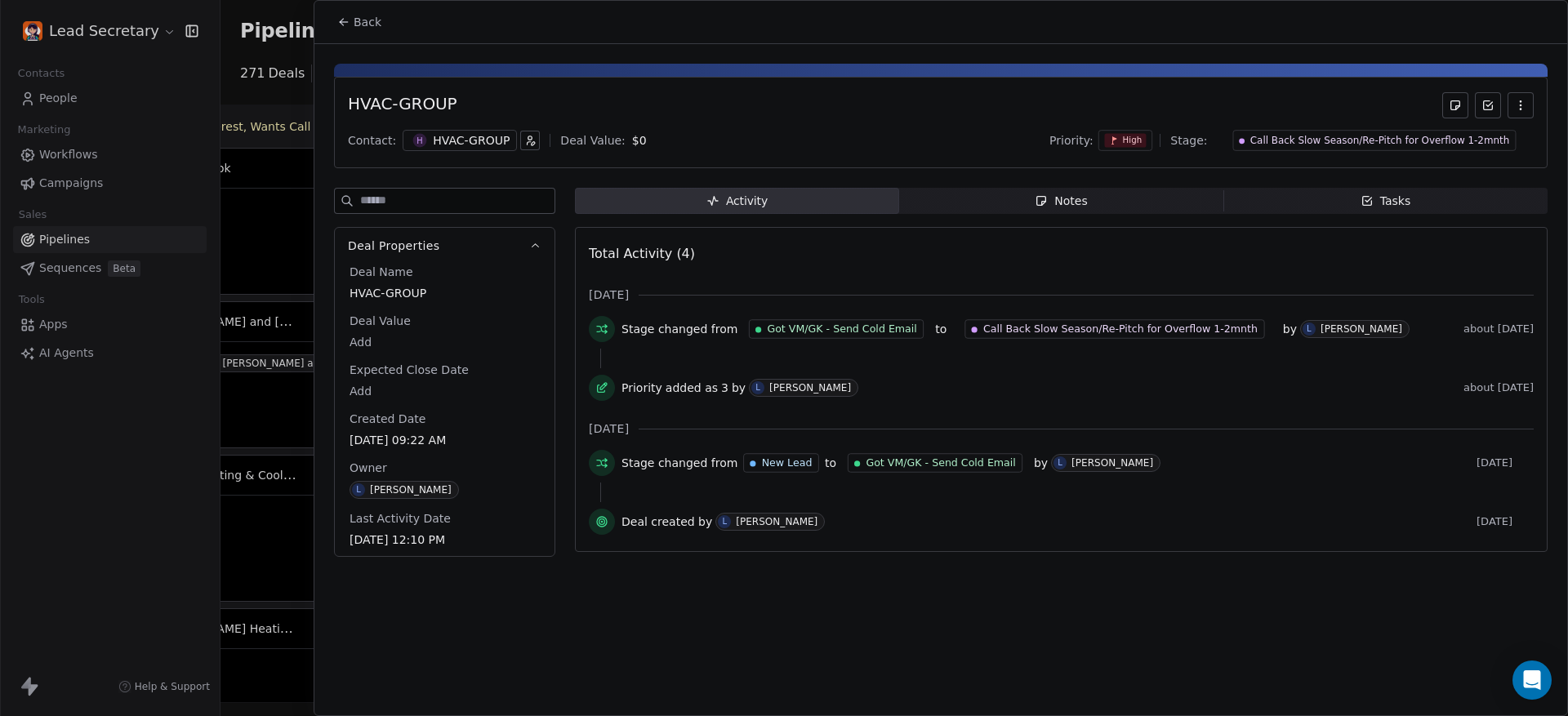
click at [1031, 201] on span "Notes Notes" at bounding box center [1060, 201] width 324 height 27
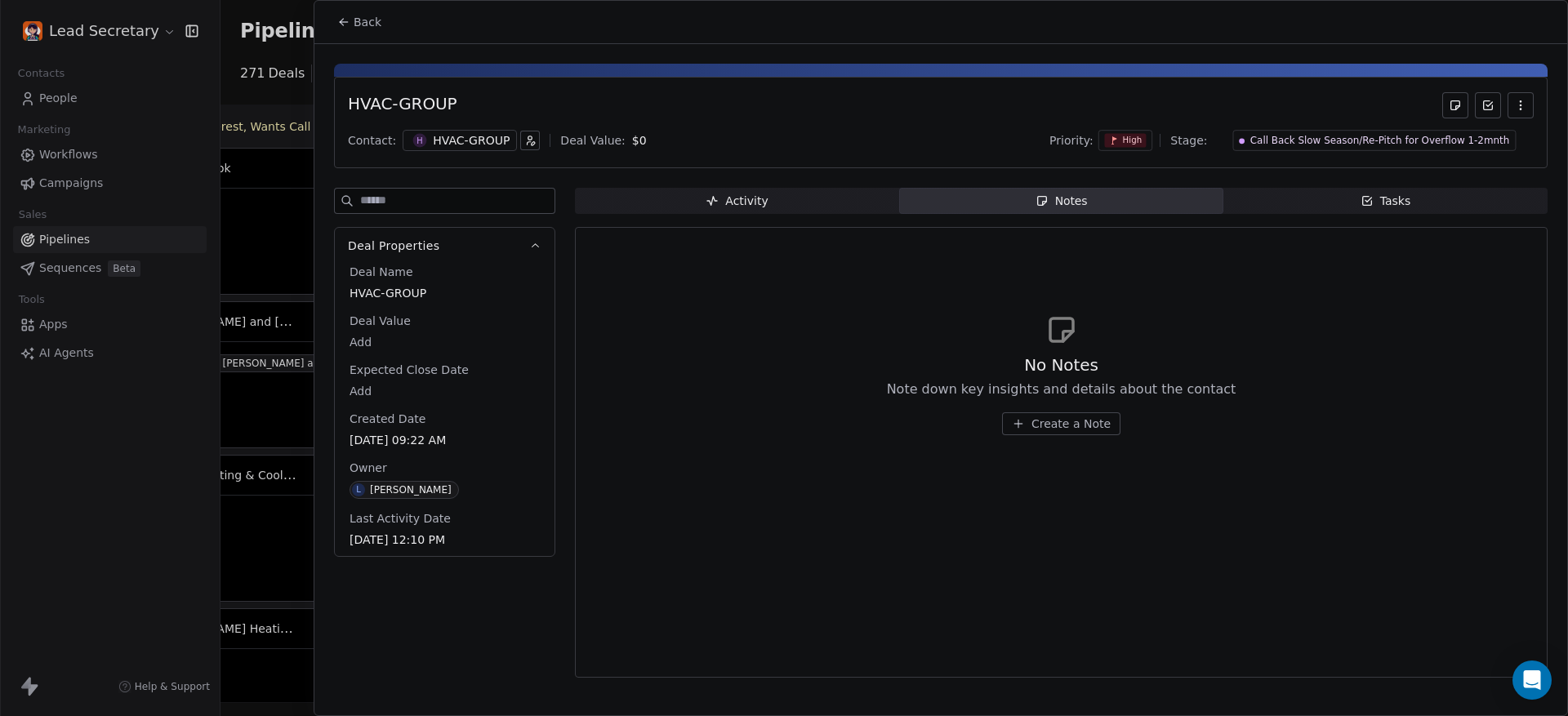
click at [460, 141] on div "HVAC-GROUP" at bounding box center [471, 140] width 77 height 16
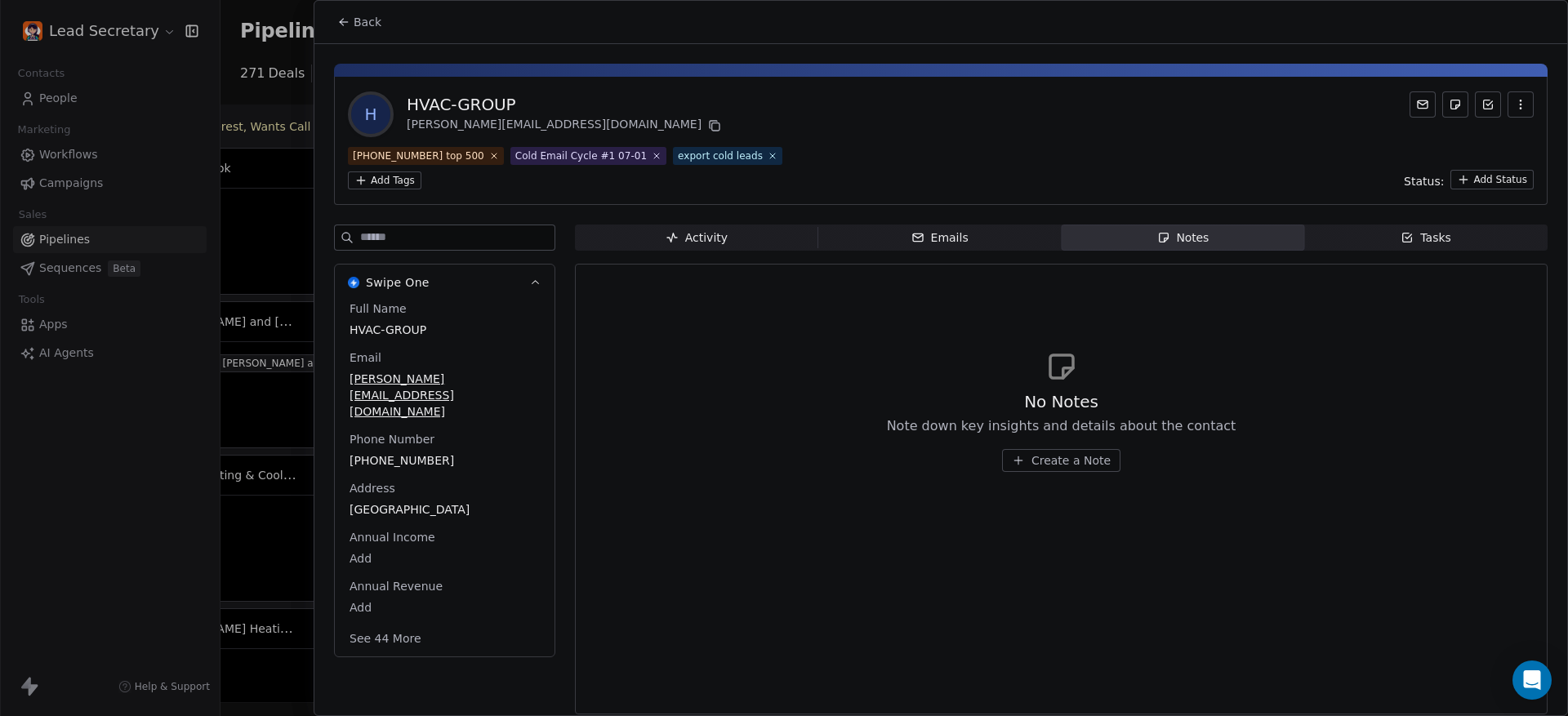
click at [388, 431] on div "Phone Number [PHONE_NUMBER]" at bounding box center [444, 450] width 196 height 39
click at [395, 453] on span "[PHONE_NUMBER]" at bounding box center [444, 461] width 189 height 16
click at [347, 9] on html "Lead Secretary Contacts People Marketing Workflows Campaigns Sales Pipelines Se…" at bounding box center [784, 358] width 1568 height 716
click at [351, 19] on html "Lead Secretary Contacts People Marketing Workflows Campaigns Sales Pipelines Se…" at bounding box center [784, 358] width 1568 height 716
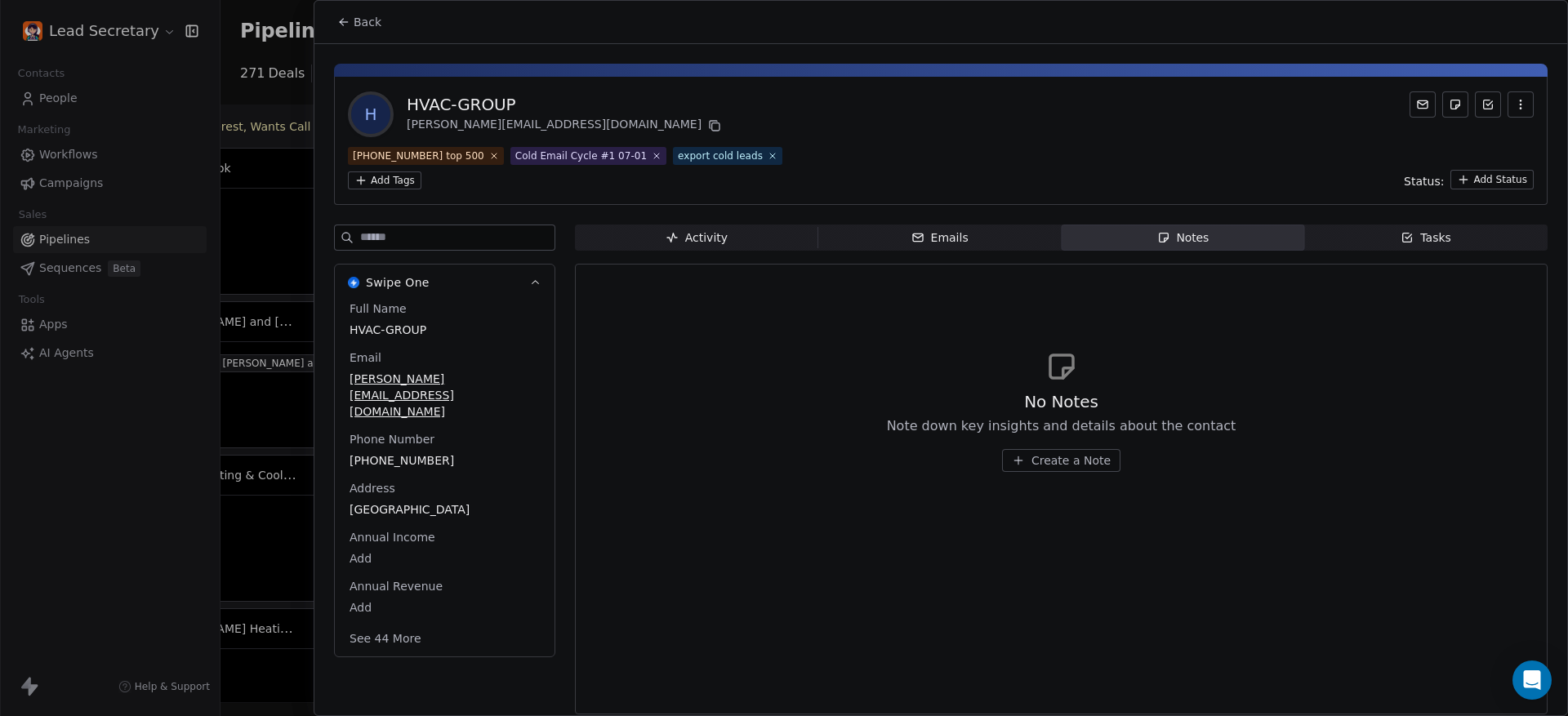
click at [351, 19] on button "Back" at bounding box center [359, 22] width 64 height 29
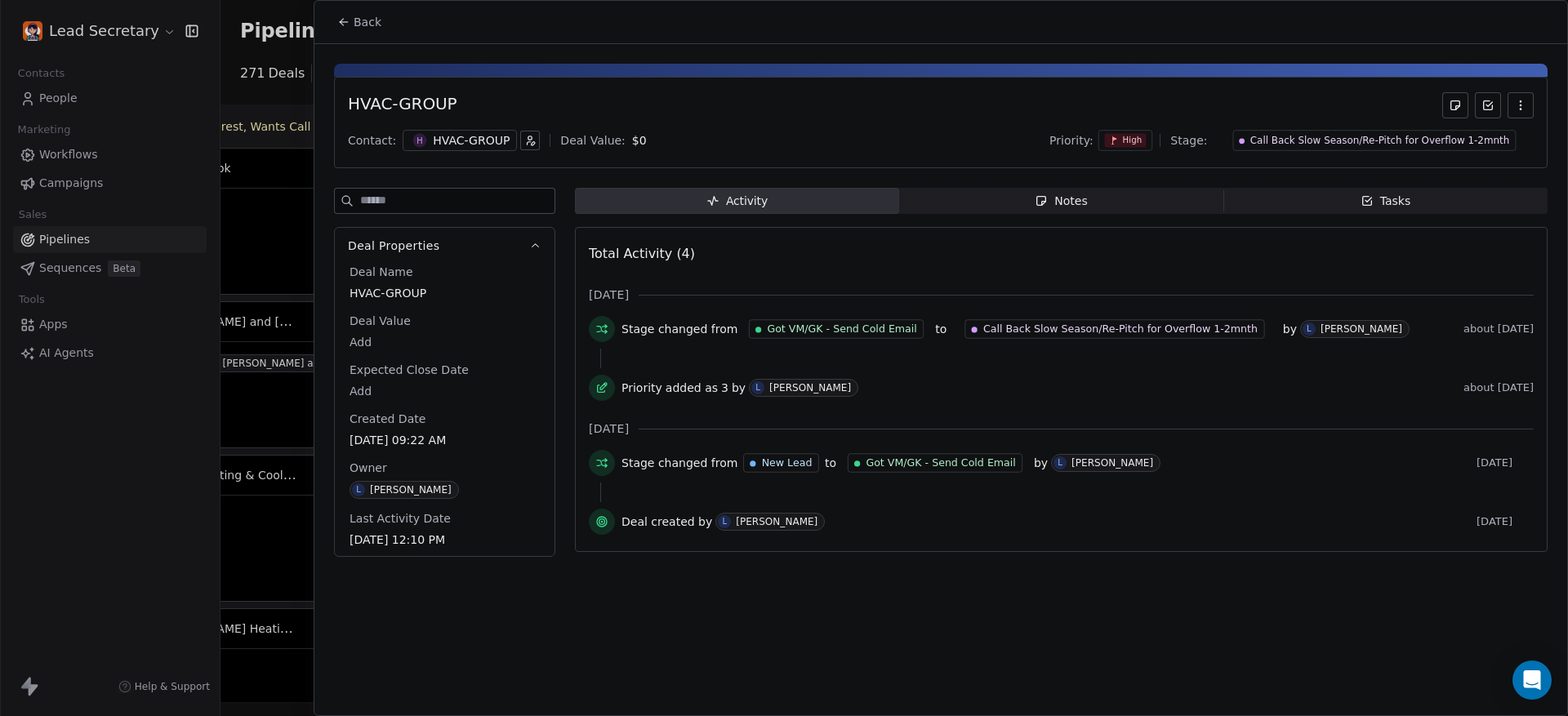
click at [353, 20] on span "Back" at bounding box center [366, 22] width 28 height 16
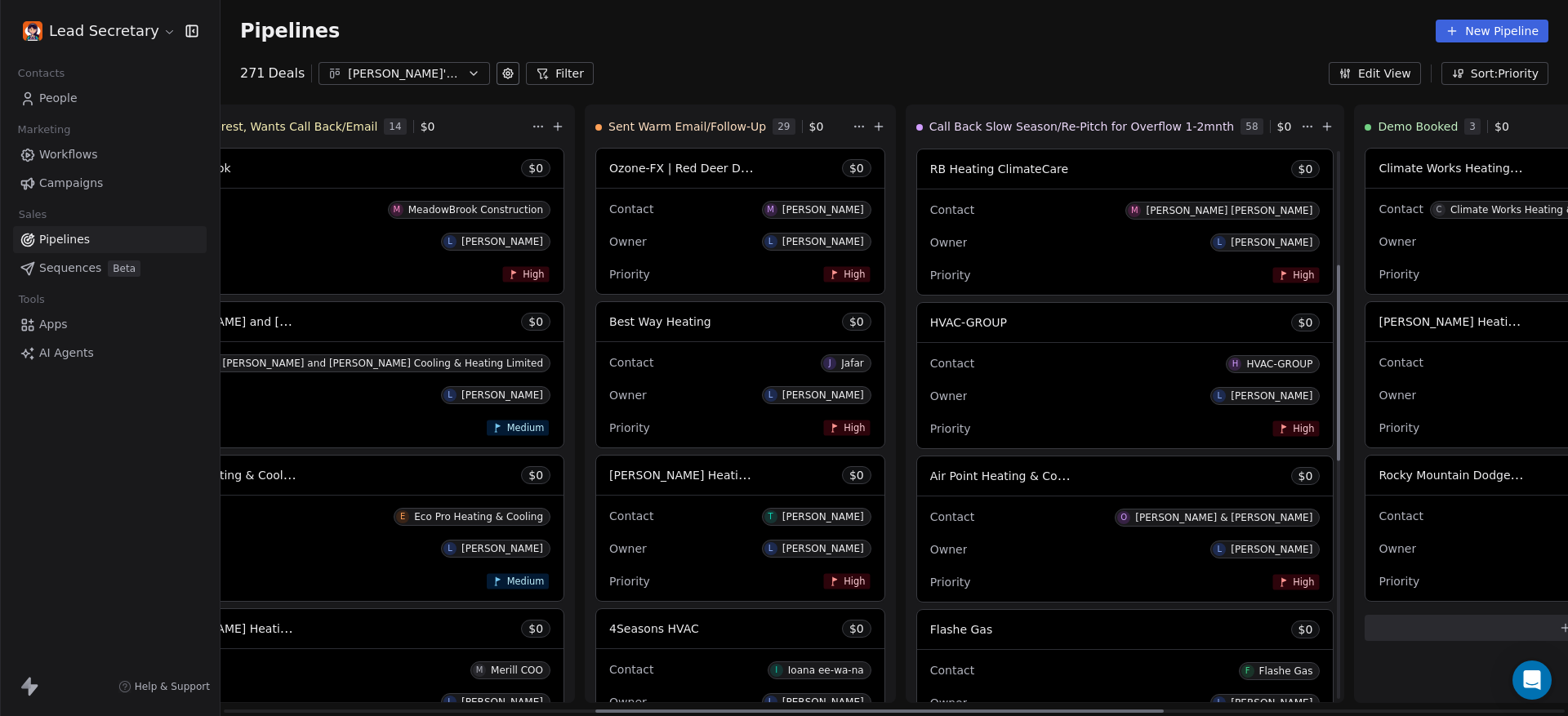
scroll to position [511, 0]
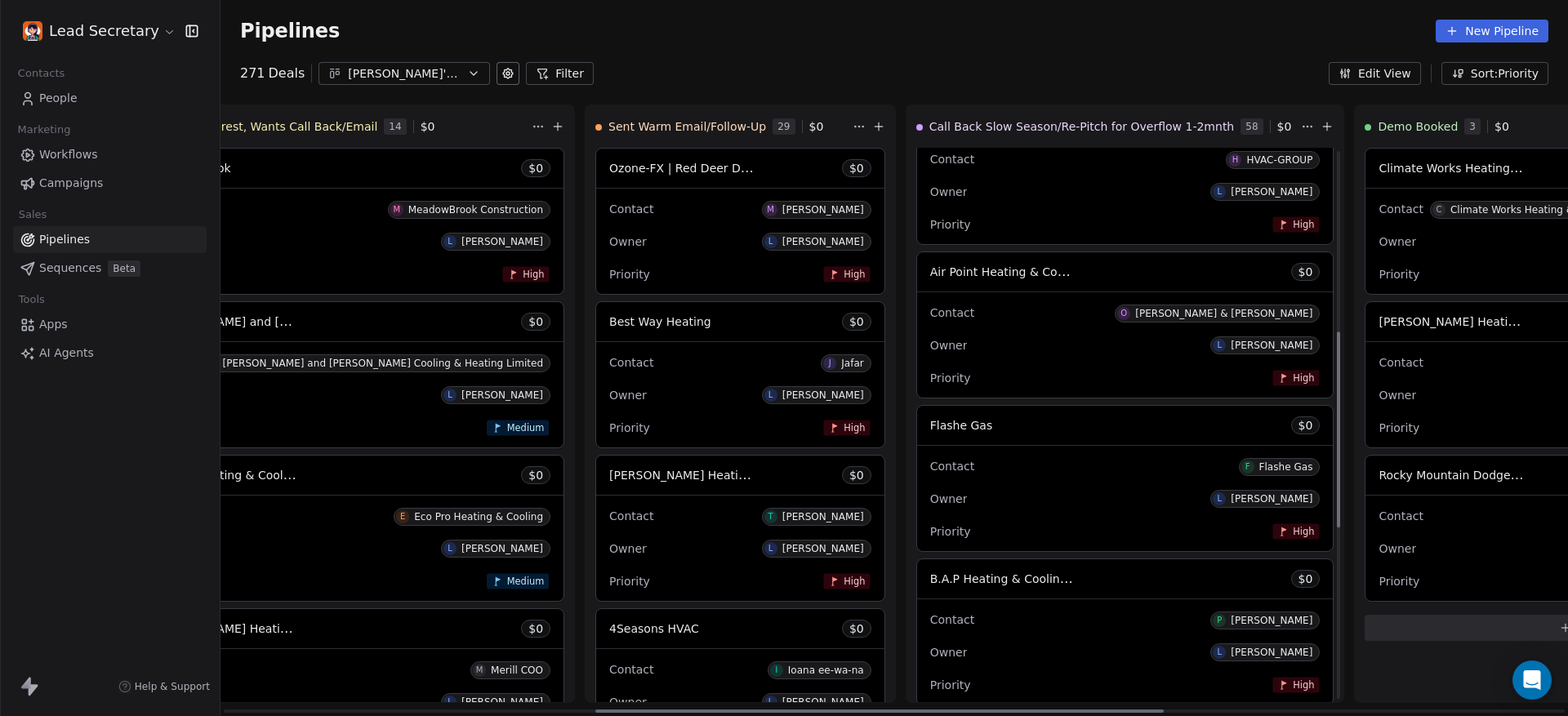
click at [917, 295] on div "Contact O [PERSON_NAME] & [PERSON_NAME] Owner L [PERSON_NAME] Priority High" at bounding box center [1125, 345] width 417 height 105
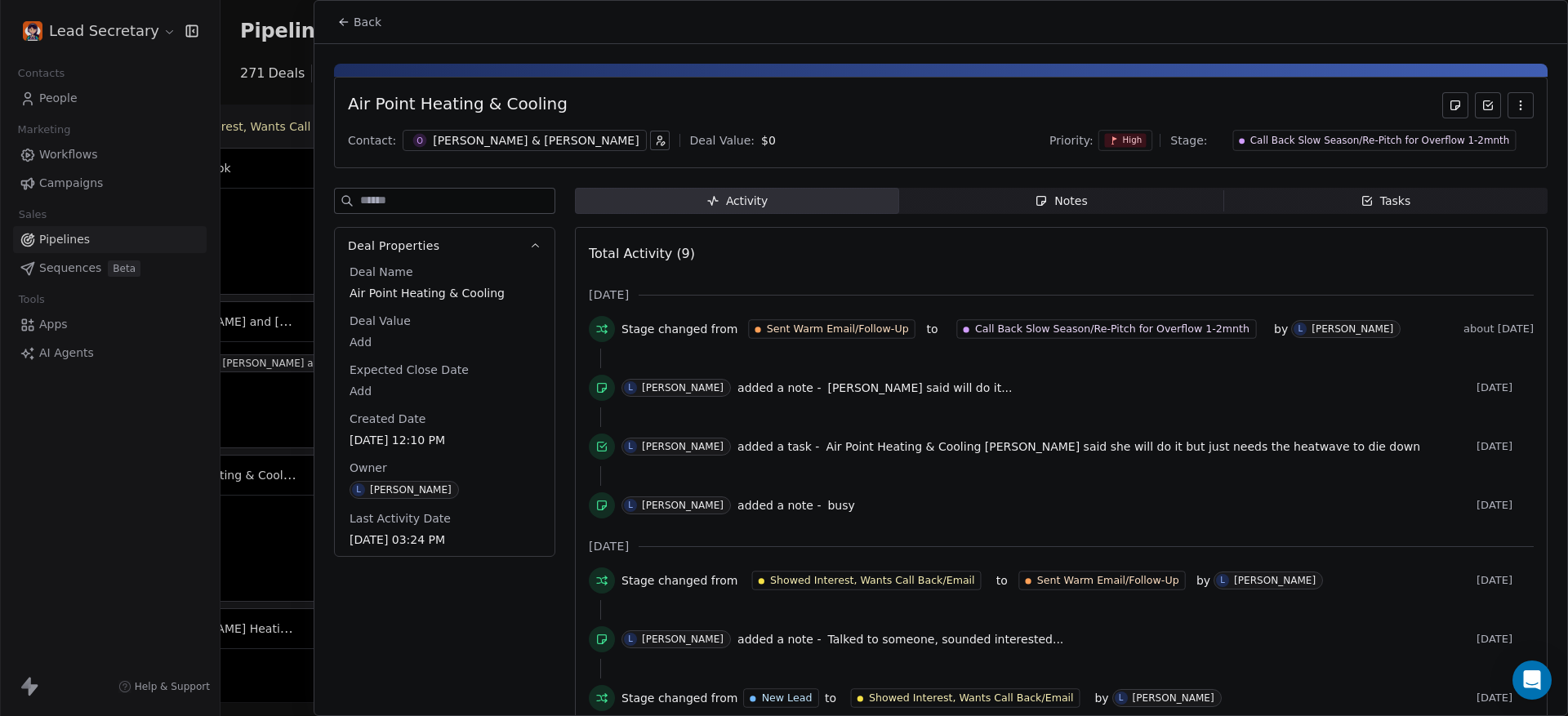
click at [1048, 198] on div "Notes" at bounding box center [1060, 201] width 52 height 17
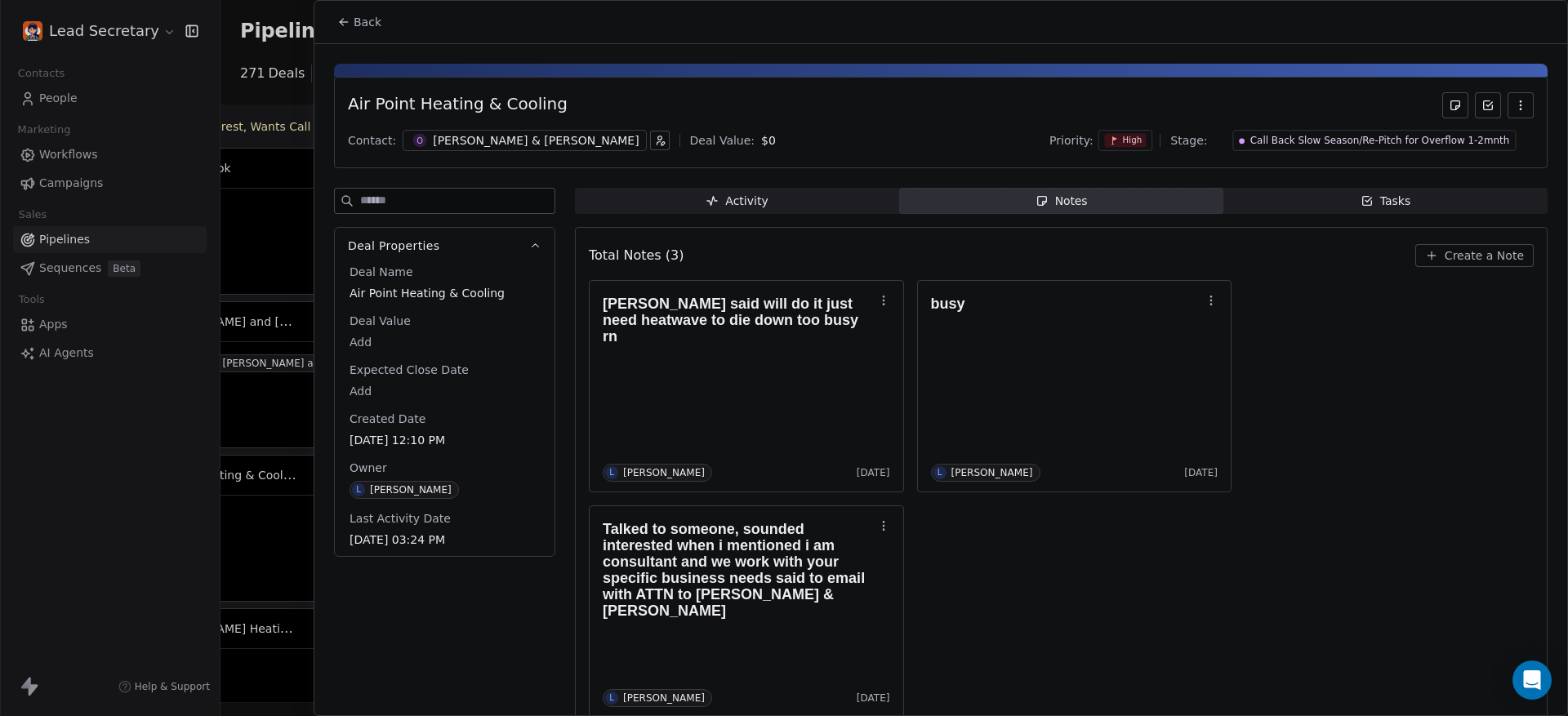
click at [453, 143] on div "[PERSON_NAME] & [PERSON_NAME]" at bounding box center [535, 140] width 206 height 16
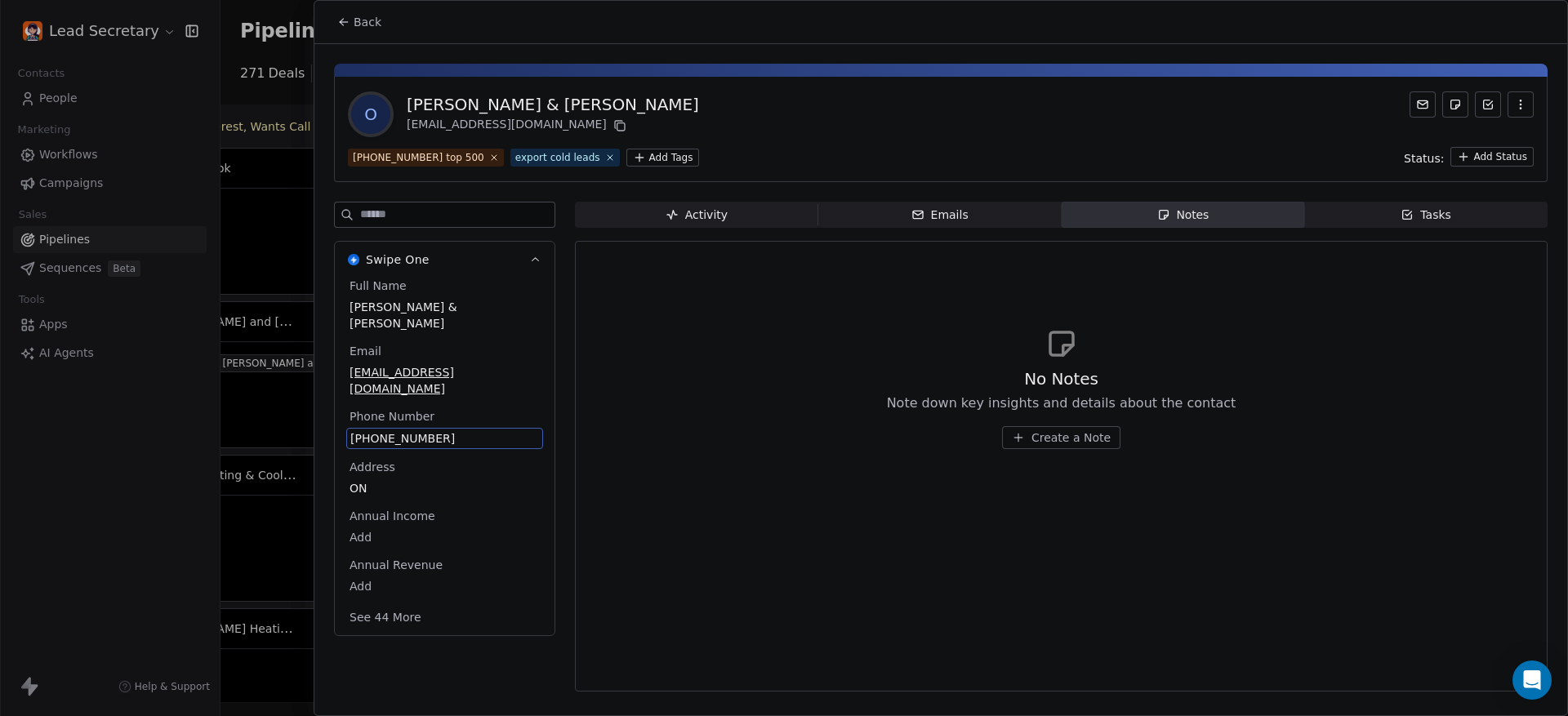
click at [404, 428] on div "[PHONE_NUMBER]" at bounding box center [444, 439] width 196 height 21
click at [404, 430] on span "[PHONE_NUMBER]" at bounding box center [444, 438] width 189 height 16
click at [347, 16] on html "Lead Secretary Contacts People Marketing Workflows Campaigns Sales Pipelines Se…" at bounding box center [784, 358] width 1568 height 716
click at [353, 23] on span "Back" at bounding box center [366, 22] width 28 height 16
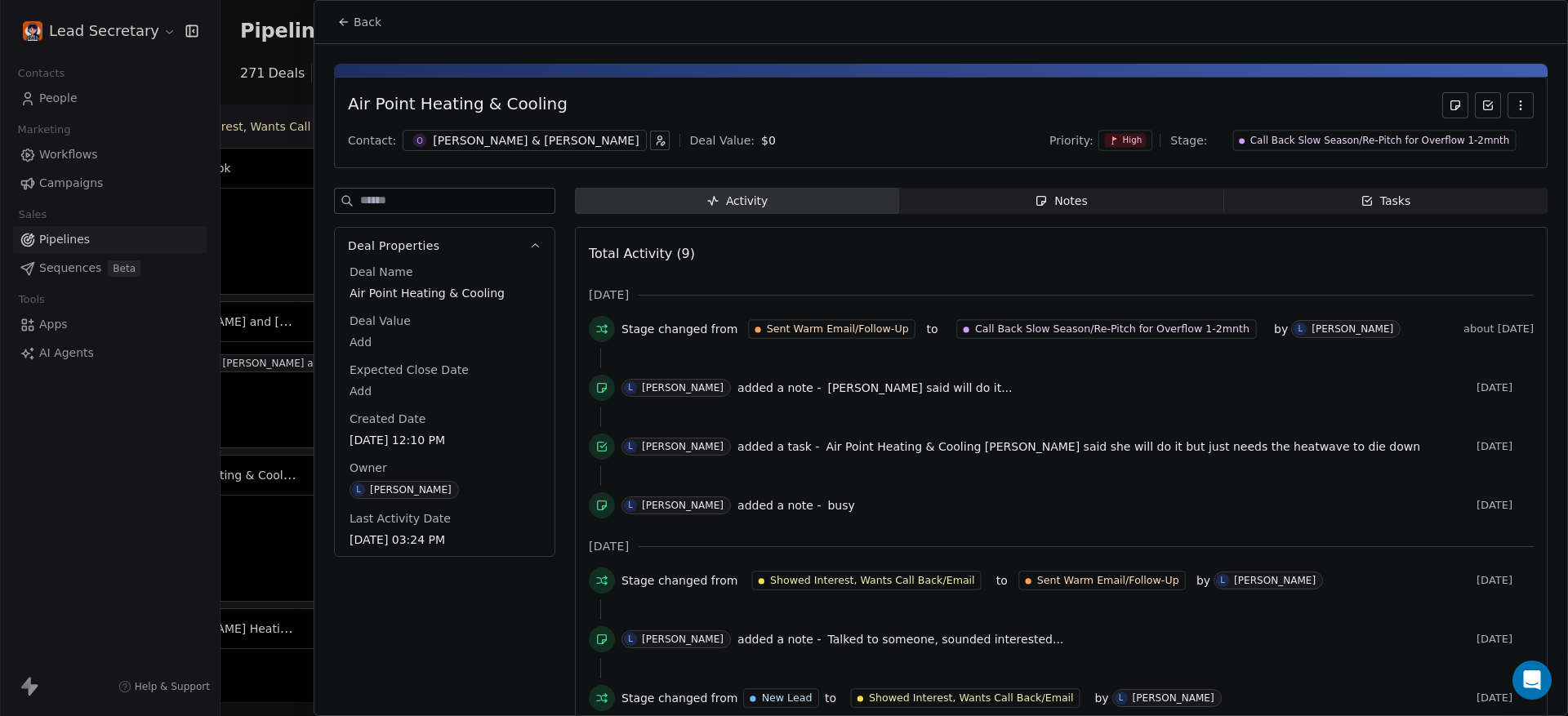
click at [354, 24] on span "Back" at bounding box center [366, 22] width 28 height 16
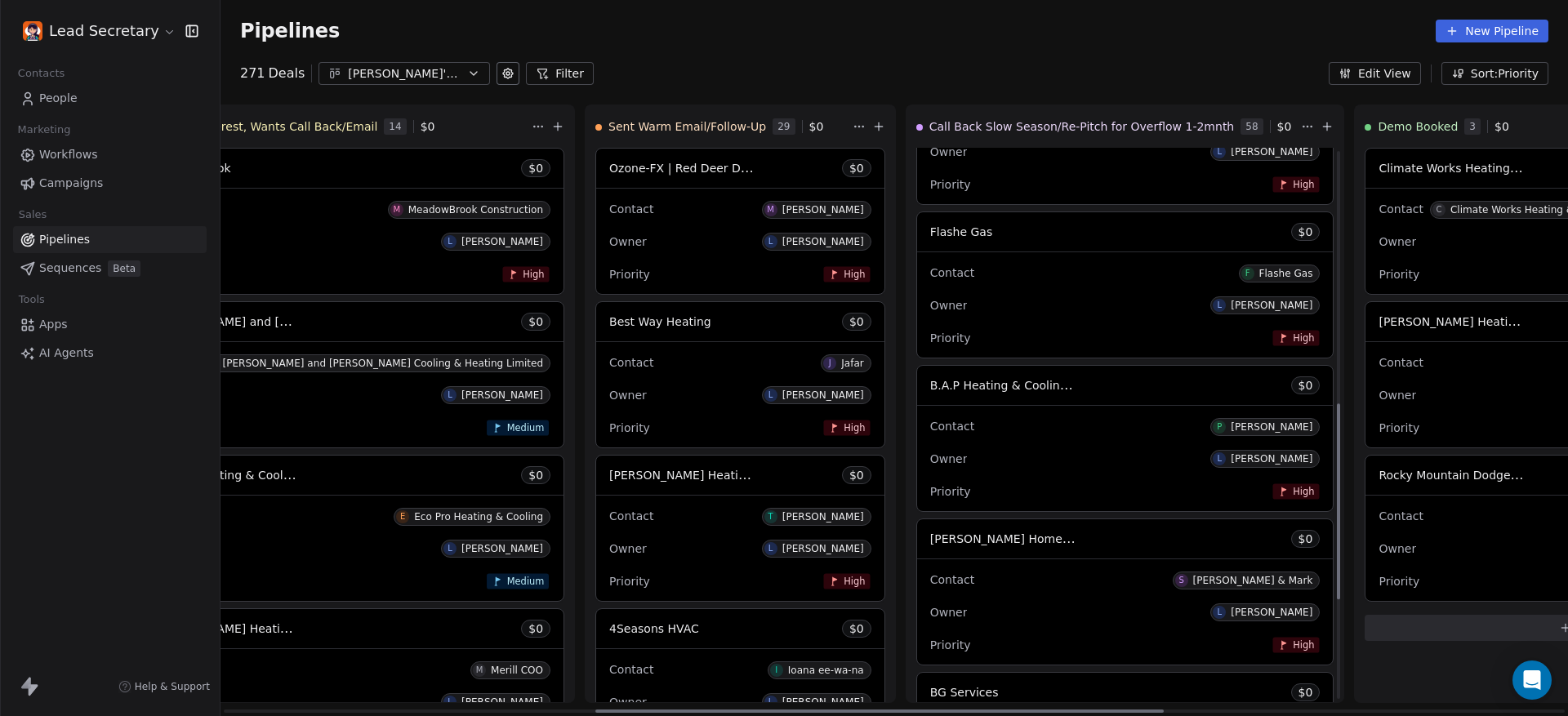
scroll to position [715, 0]
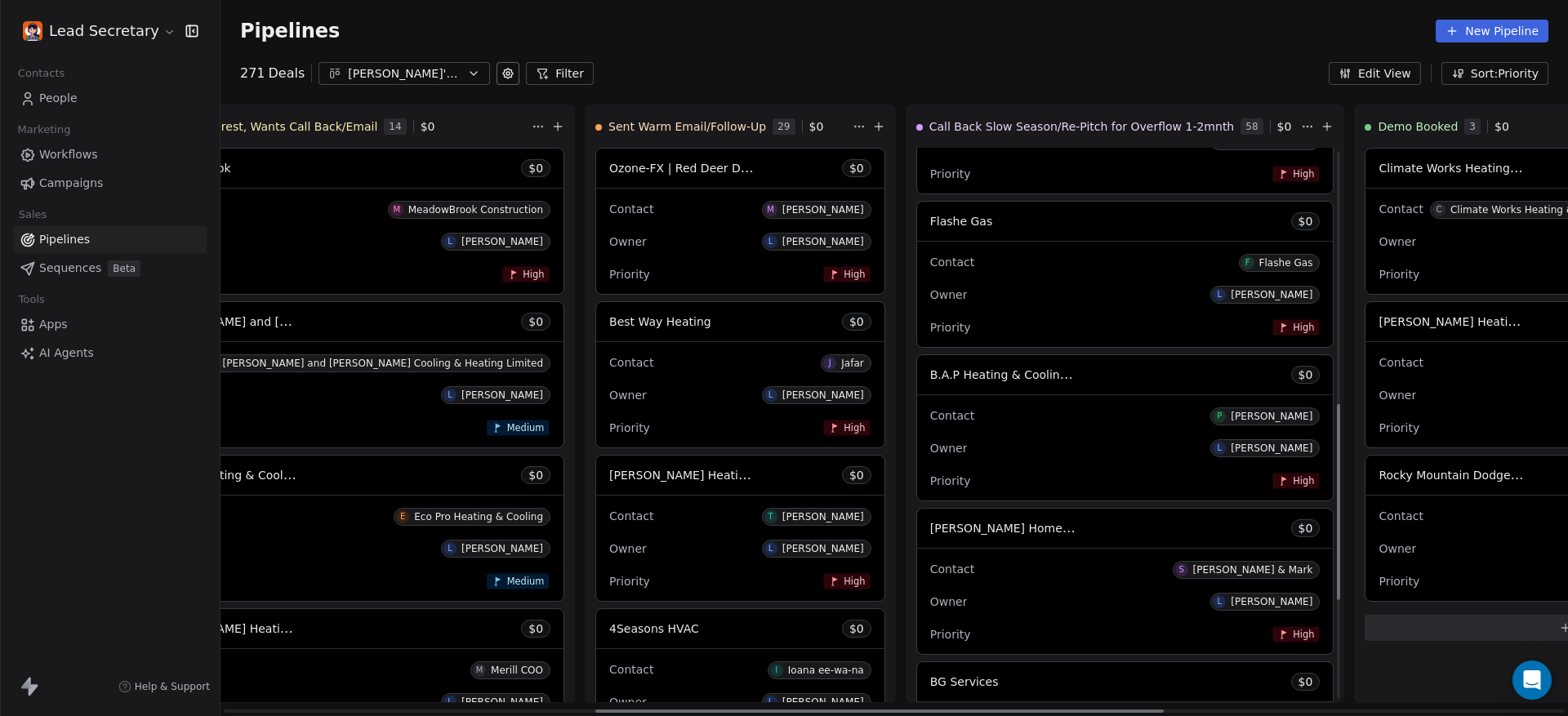
click at [917, 242] on div "Contact F Flashe Gas Owner L [PERSON_NAME] Priority High" at bounding box center [1125, 294] width 417 height 105
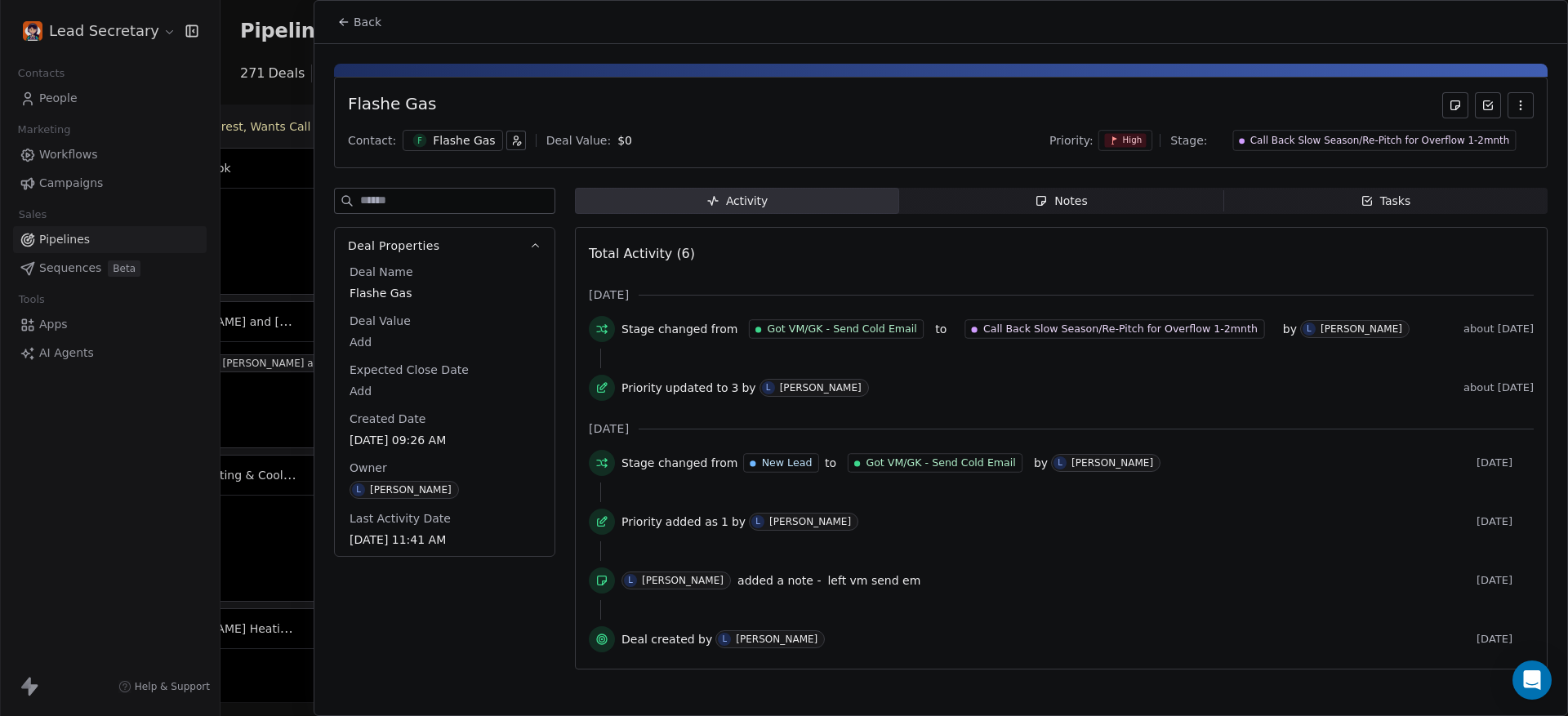
click at [1042, 211] on span "Notes Notes" at bounding box center [1060, 201] width 324 height 27
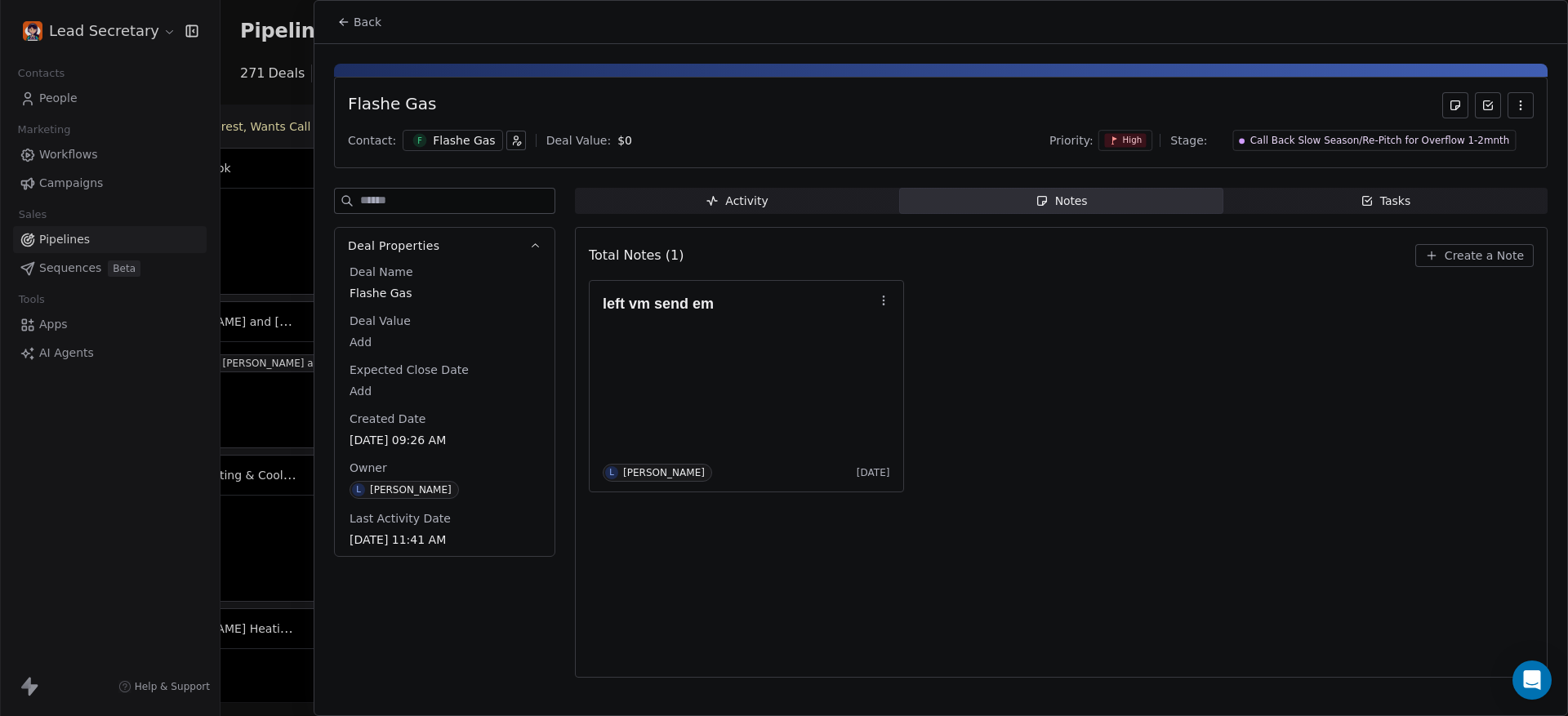
click at [364, 21] on span "Back" at bounding box center [366, 22] width 28 height 16
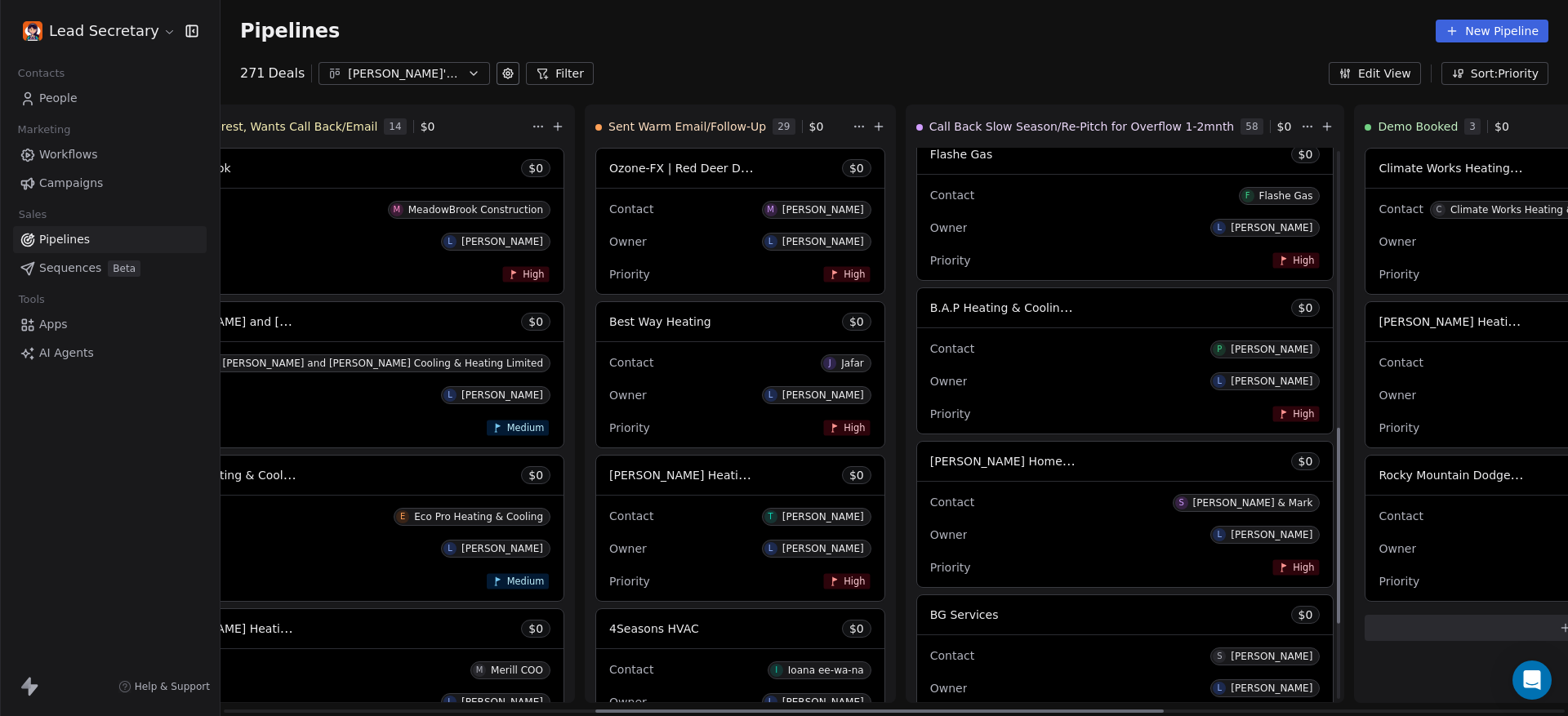
scroll to position [817, 0]
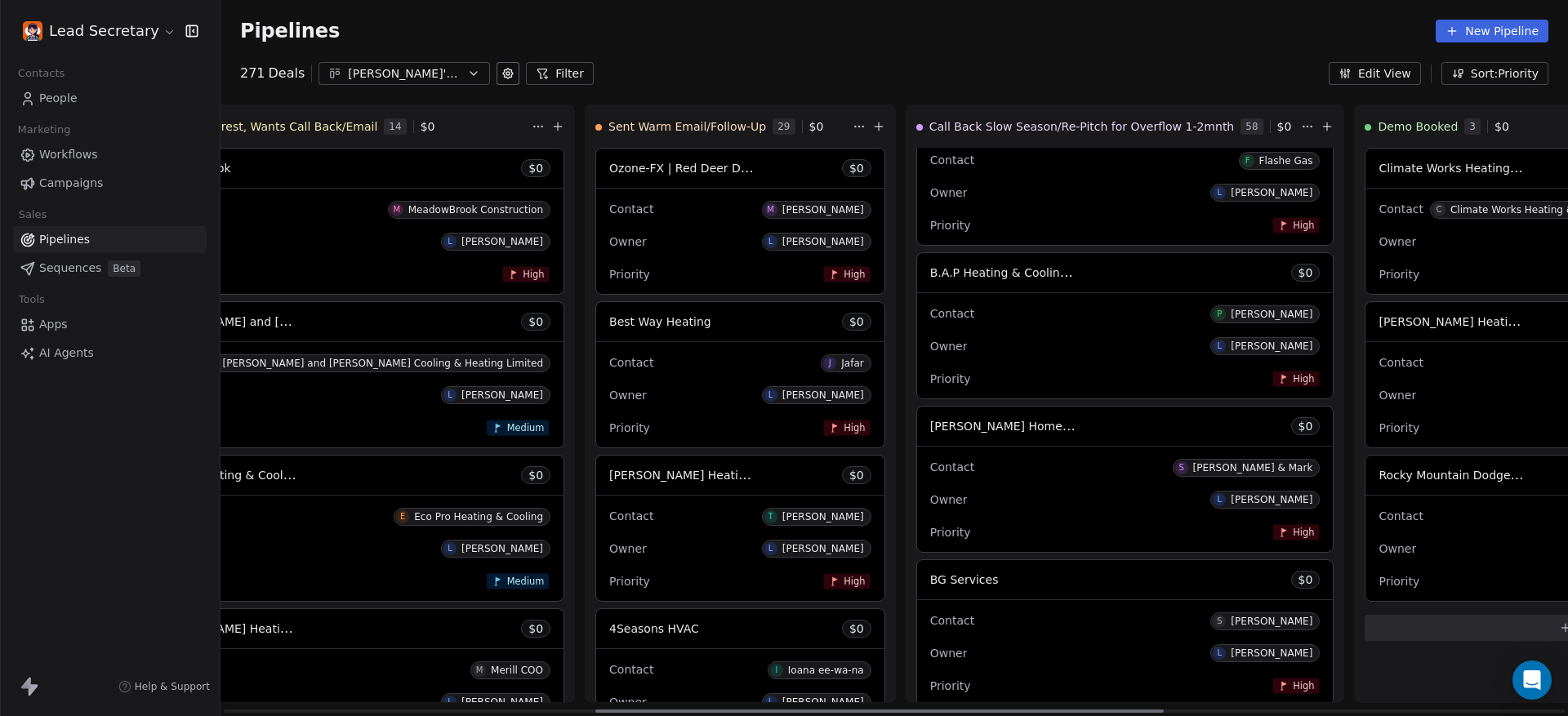
click at [917, 296] on div "Contact P [PERSON_NAME] Owner L [PERSON_NAME] Priority High" at bounding box center [1125, 346] width 417 height 105
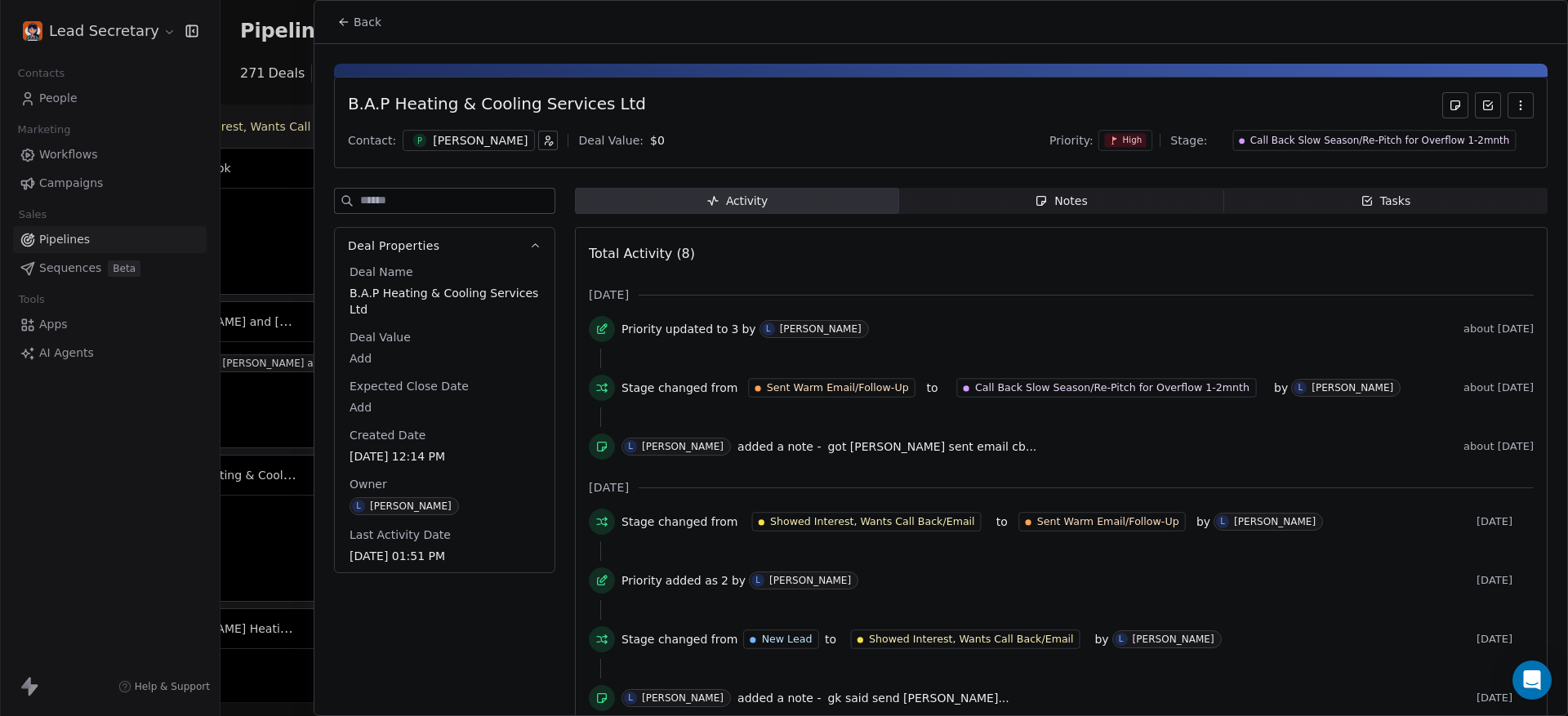
click at [1070, 194] on div "Notes" at bounding box center [1060, 201] width 52 height 17
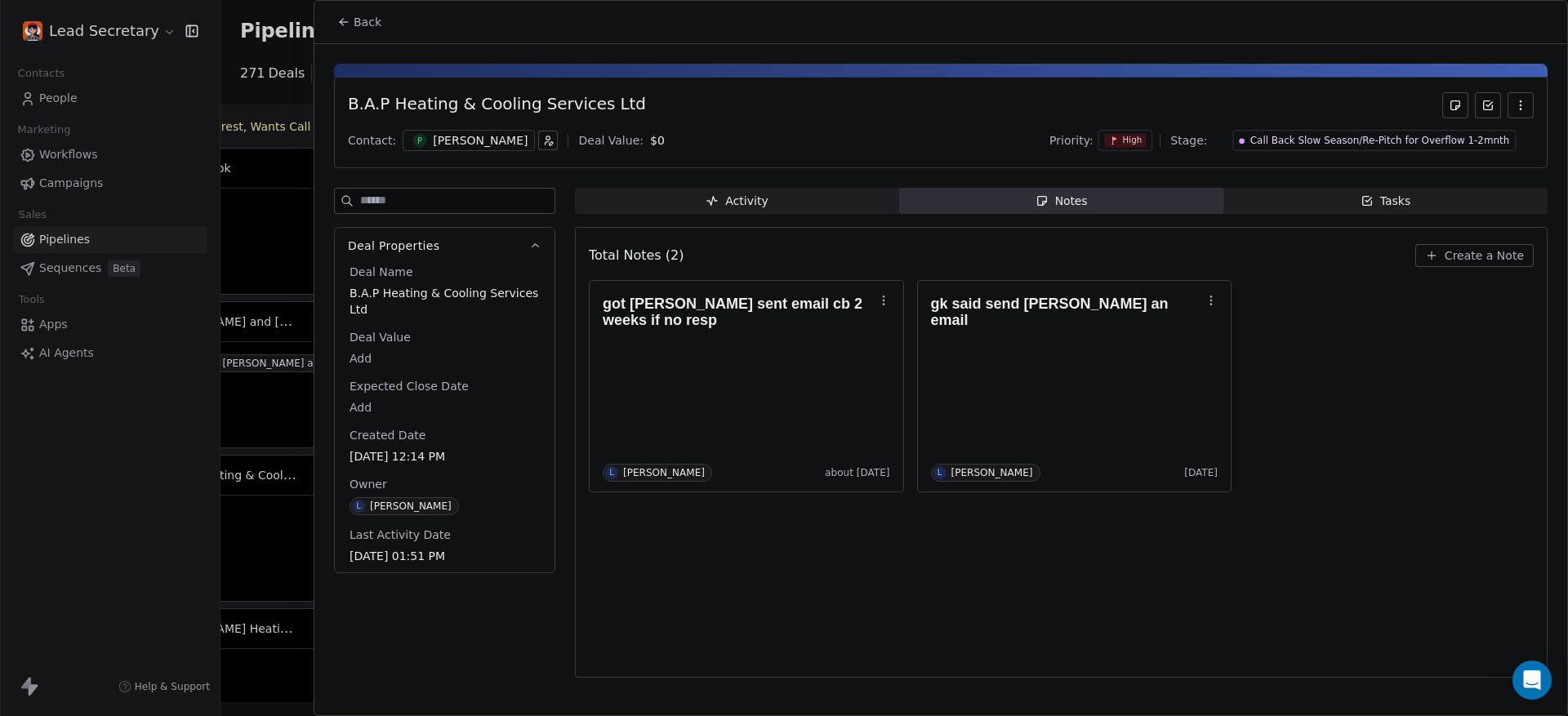
click at [434, 132] on div "[PERSON_NAME]" at bounding box center [480, 140] width 95 height 16
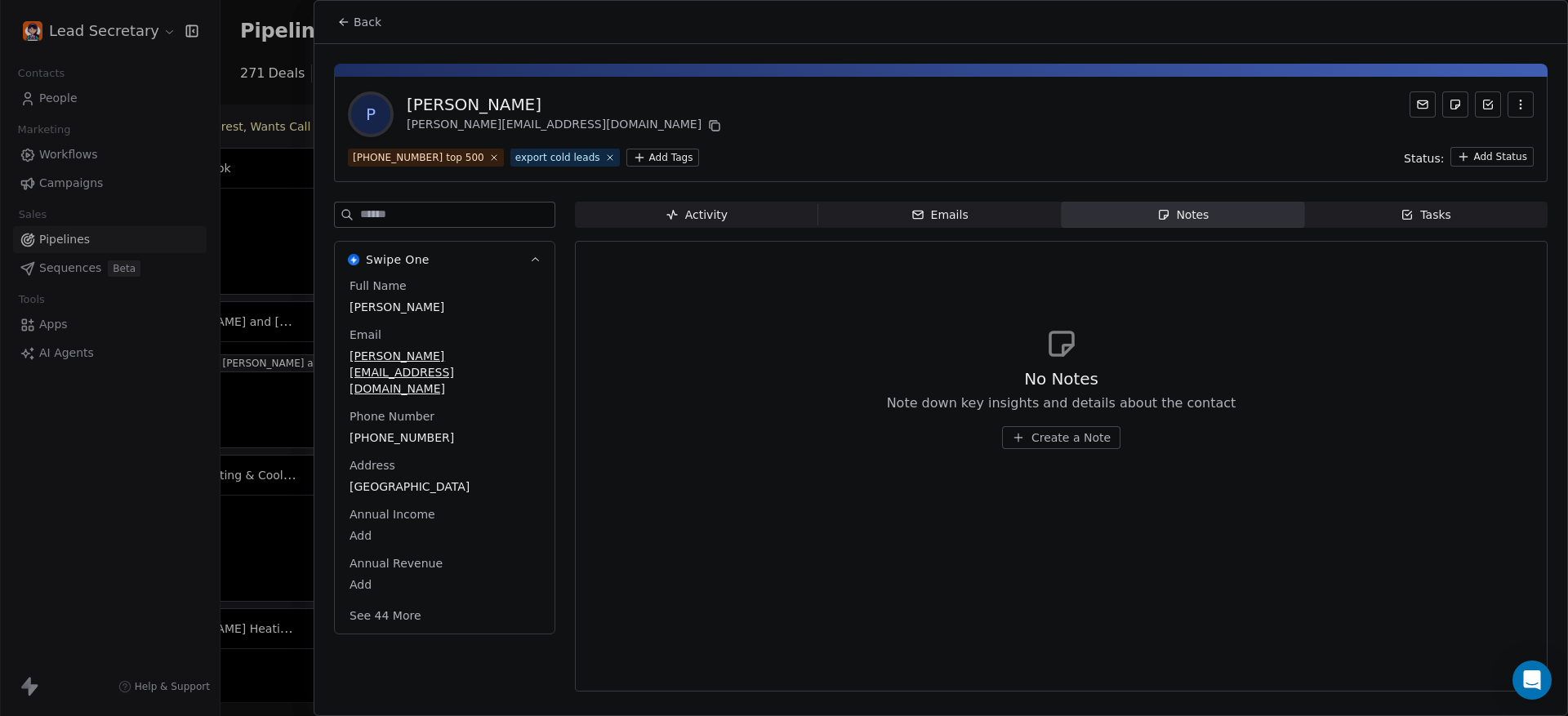
click at [392, 429] on span "[PHONE_NUMBER]" at bounding box center [444, 437] width 190 height 16
click at [392, 430] on span "[PHONE_NUMBER]" at bounding box center [444, 438] width 189 height 16
click at [333, 23] on html "Lead Secretary Contacts People Marketing Workflows Campaigns Sales Pipelines Se…" at bounding box center [784, 358] width 1568 height 716
click at [345, 26] on html "Lead Secretary Contacts People Marketing Workflows Campaigns Sales Pipelines Se…" at bounding box center [784, 358] width 1568 height 716
click at [350, 24] on button "Back" at bounding box center [359, 22] width 64 height 29
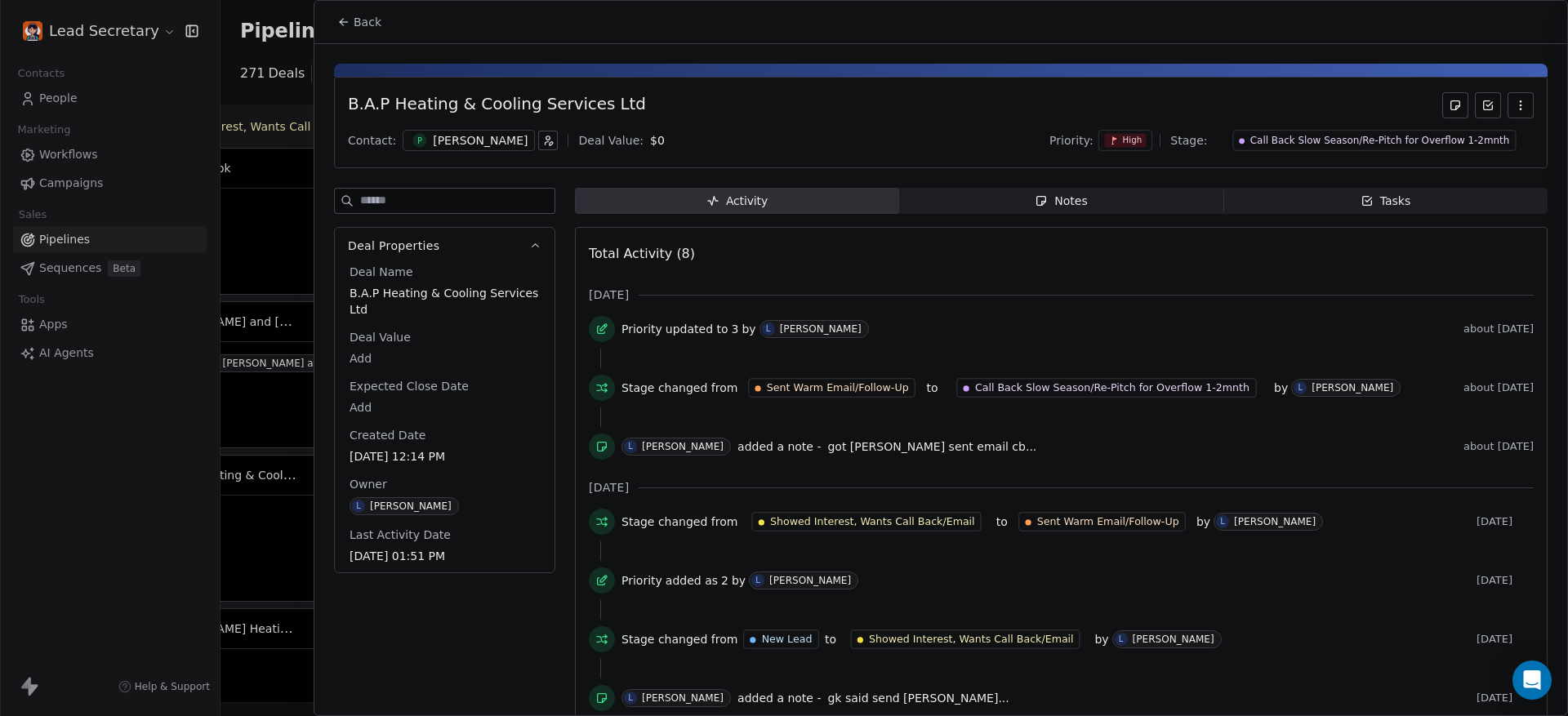
click at [350, 24] on div at bounding box center [784, 358] width 1568 height 716
click at [350, 24] on button "Back" at bounding box center [359, 22] width 64 height 29
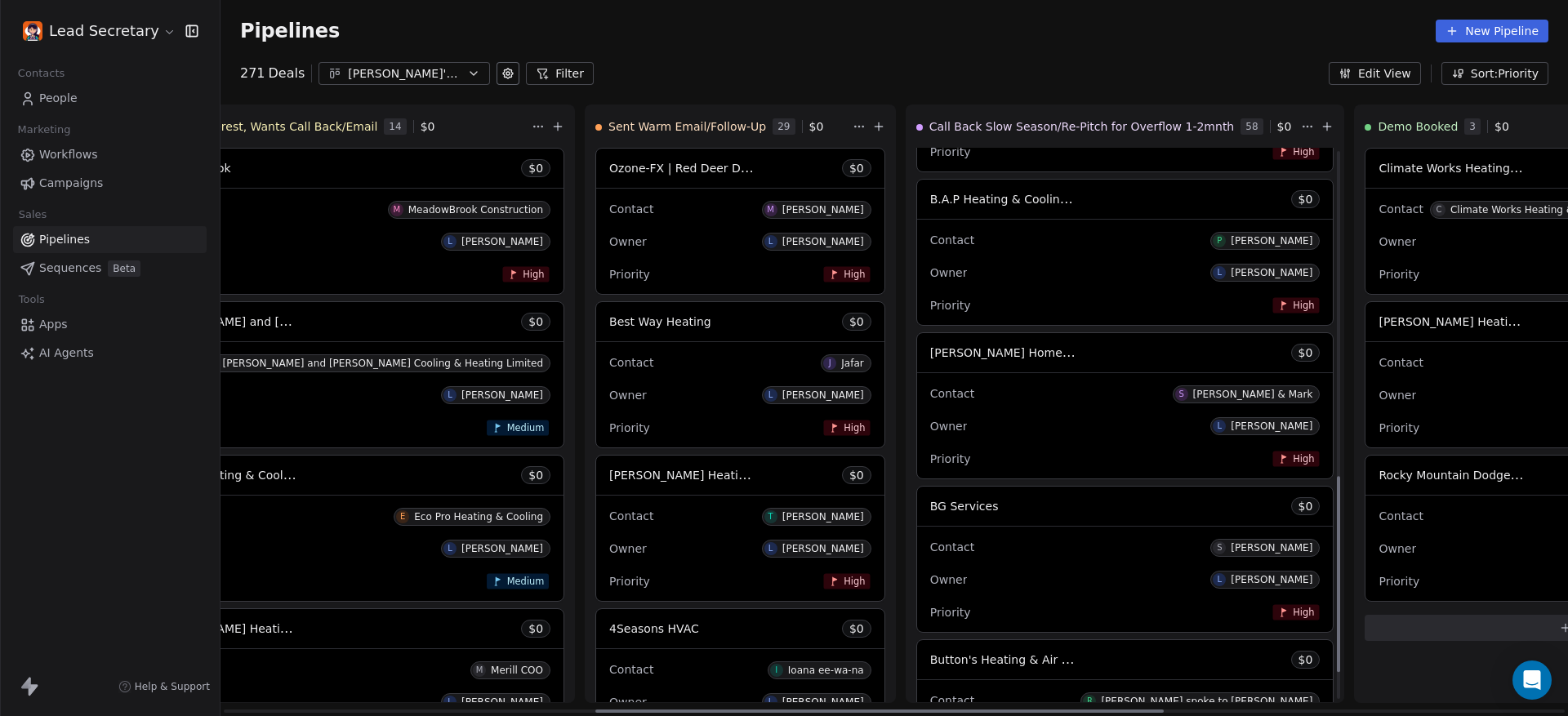
scroll to position [919, 0]
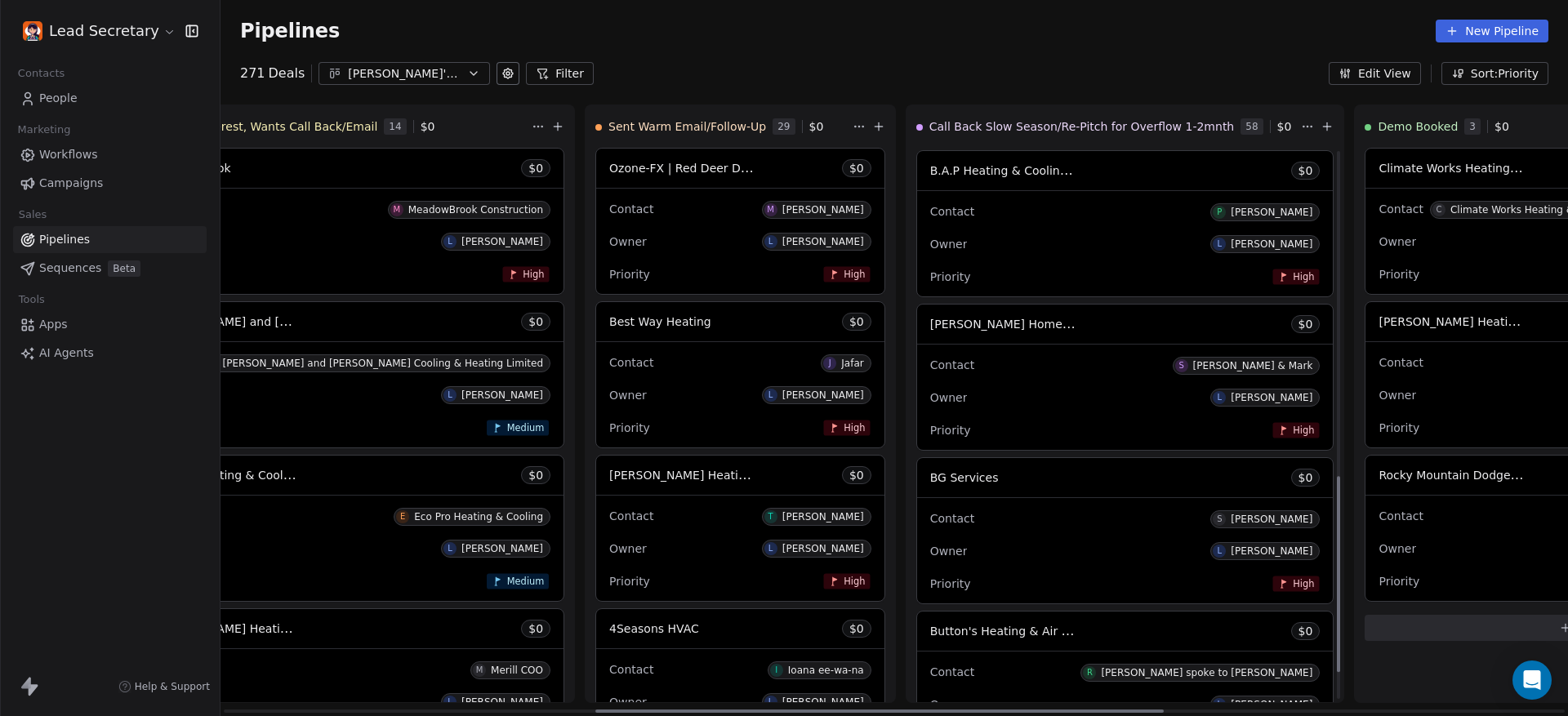
click at [917, 348] on div "Contact S [PERSON_NAME] & [PERSON_NAME] Owner L [PERSON_NAME] Priority High" at bounding box center [1125, 397] width 417 height 105
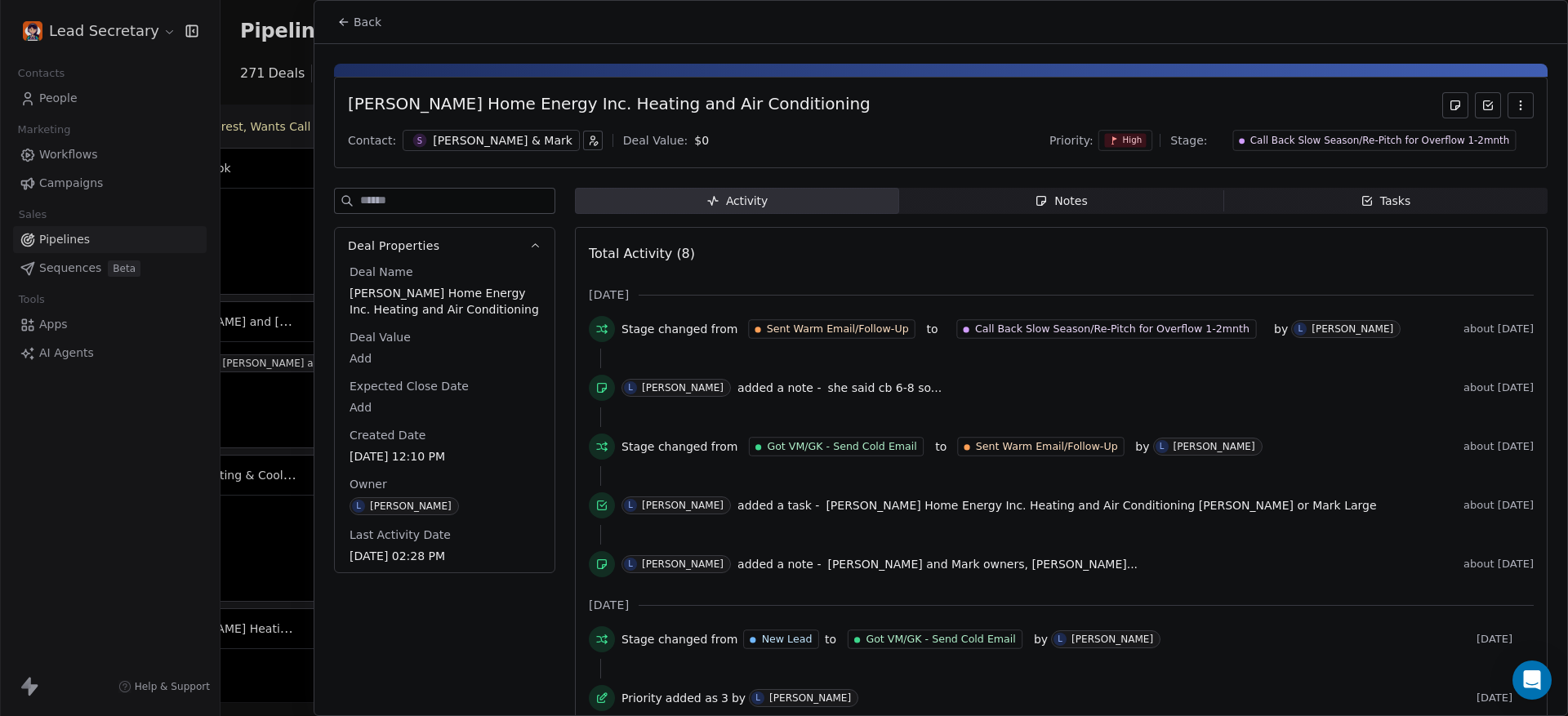
click at [1115, 194] on span "Notes Notes" at bounding box center [1060, 201] width 324 height 27
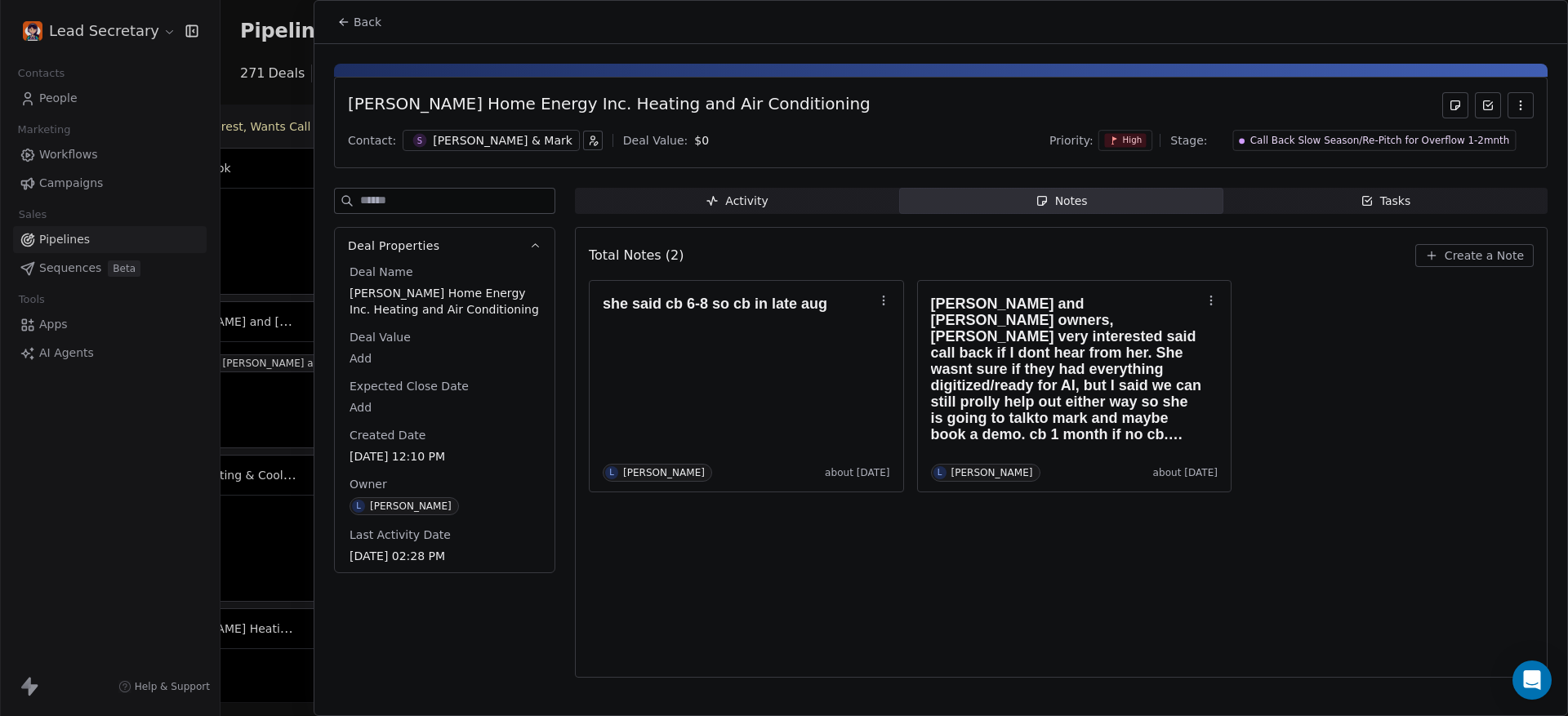
click at [429, 120] on div "[PERSON_NAME] Home Energy Inc. Heating and Air Conditioning Contact: S [PERSON_…" at bounding box center [941, 122] width 1213 height 91
click at [439, 135] on div "[PERSON_NAME] & Mark" at bounding box center [502, 140] width 140 height 16
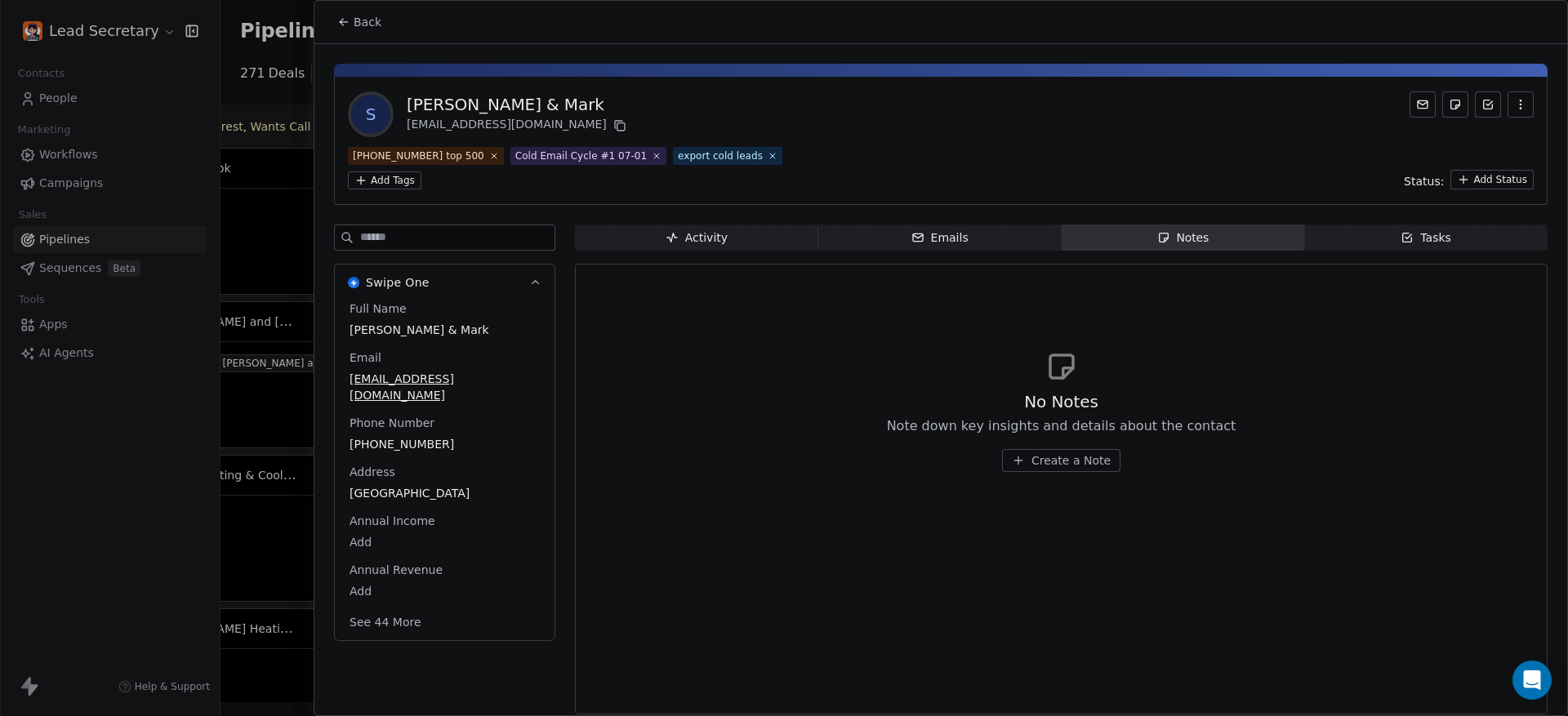
click at [411, 436] on span "[PHONE_NUMBER]" at bounding box center [444, 443] width 190 height 16
click at [411, 437] on span "[PHONE_NUMBER]" at bounding box center [444, 444] width 189 height 16
click at [420, 418] on input "**********" at bounding box center [436, 416] width 173 height 32
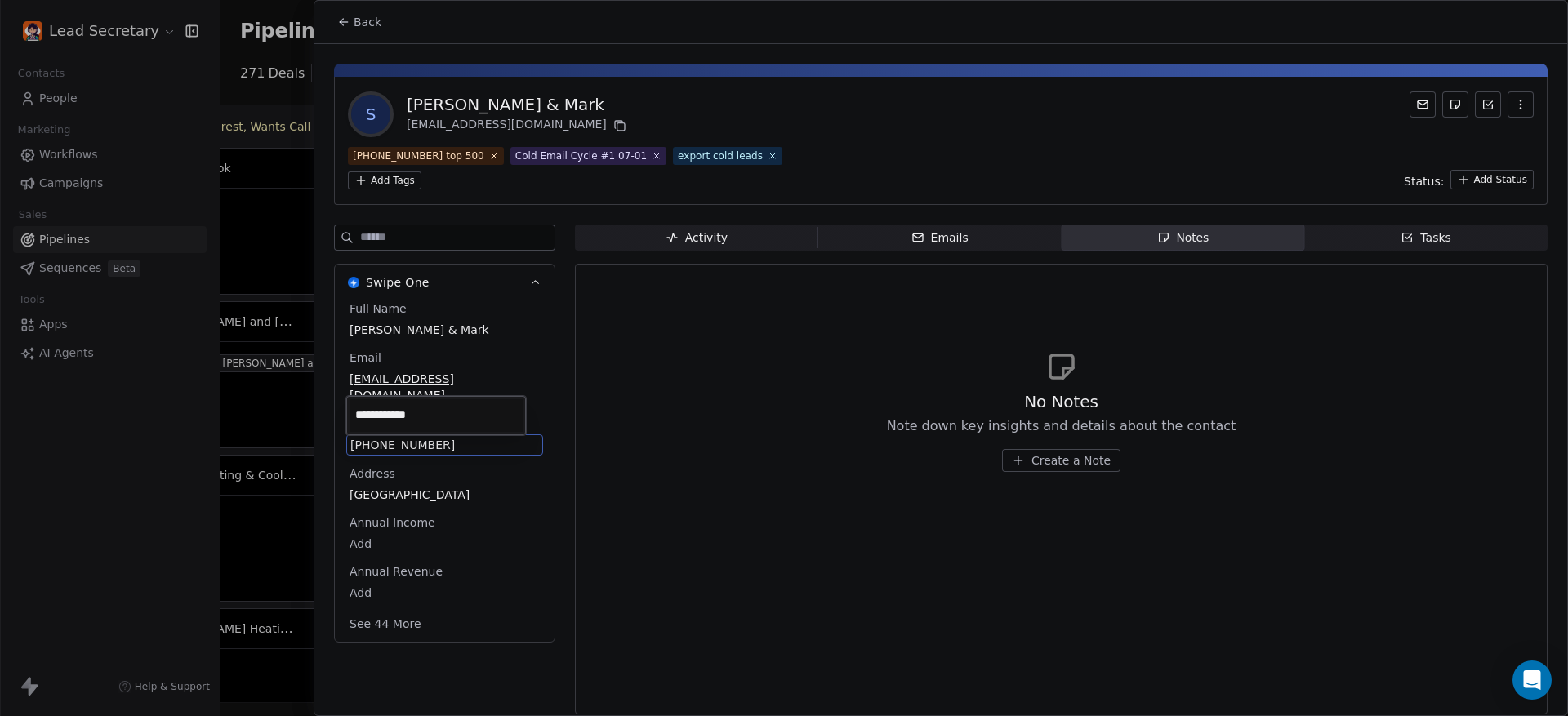
click at [420, 418] on input "**********" at bounding box center [436, 416] width 173 height 32
click at [355, 23] on html "Lead Secretary Contacts People Marketing Workflows Campaigns Sales Pipelines Se…" at bounding box center [784, 358] width 1568 height 716
click at [355, 23] on span "Back" at bounding box center [366, 22] width 28 height 16
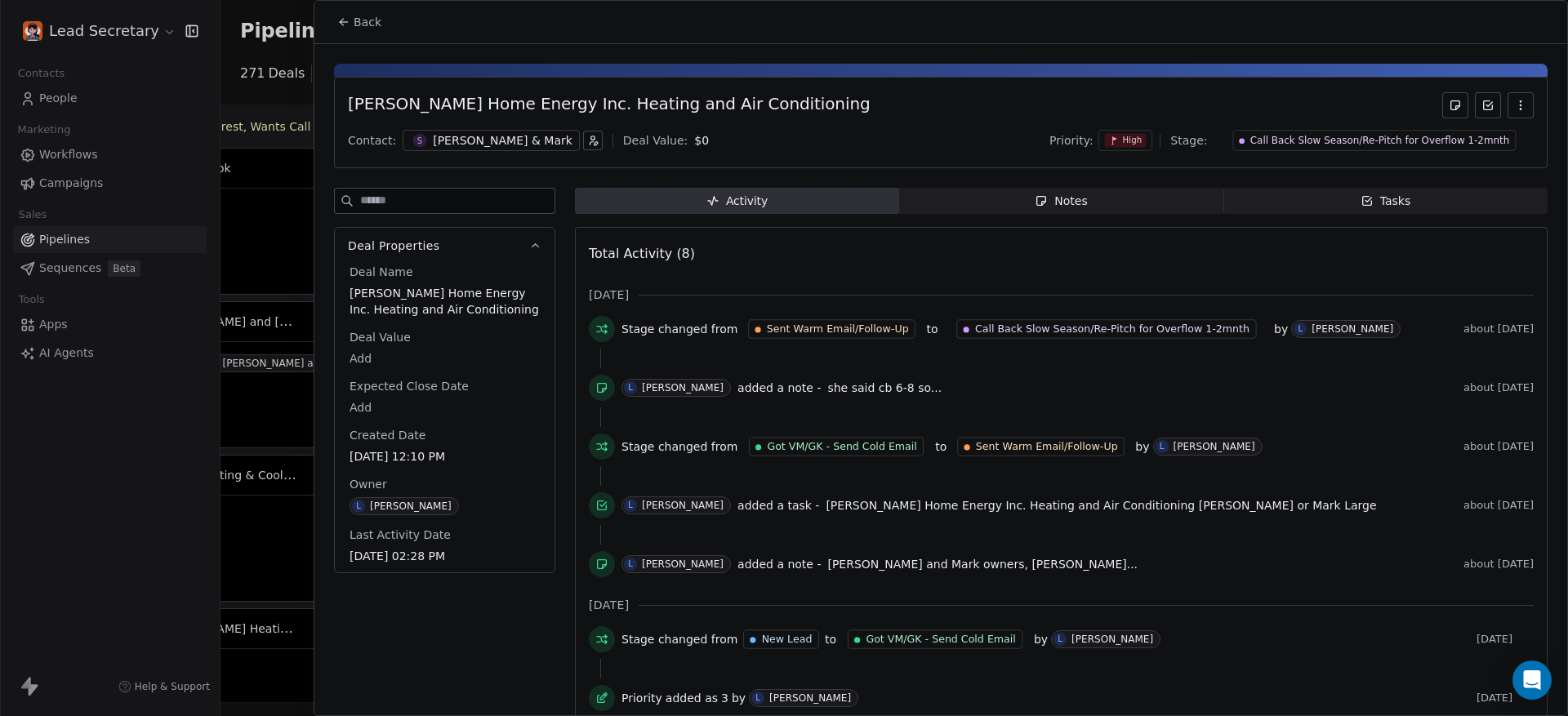
click at [355, 23] on span "Back" at bounding box center [366, 22] width 28 height 16
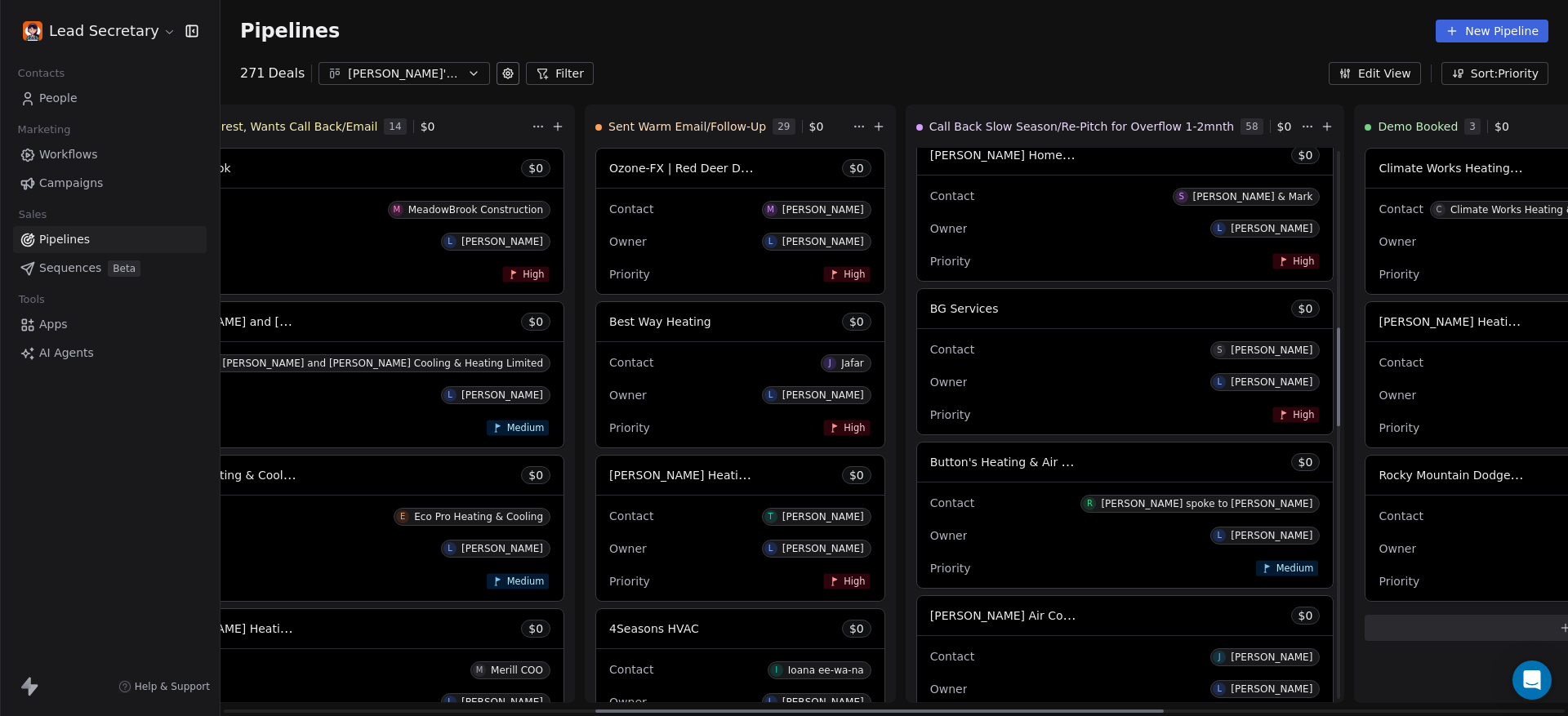
scroll to position [1198, 0]
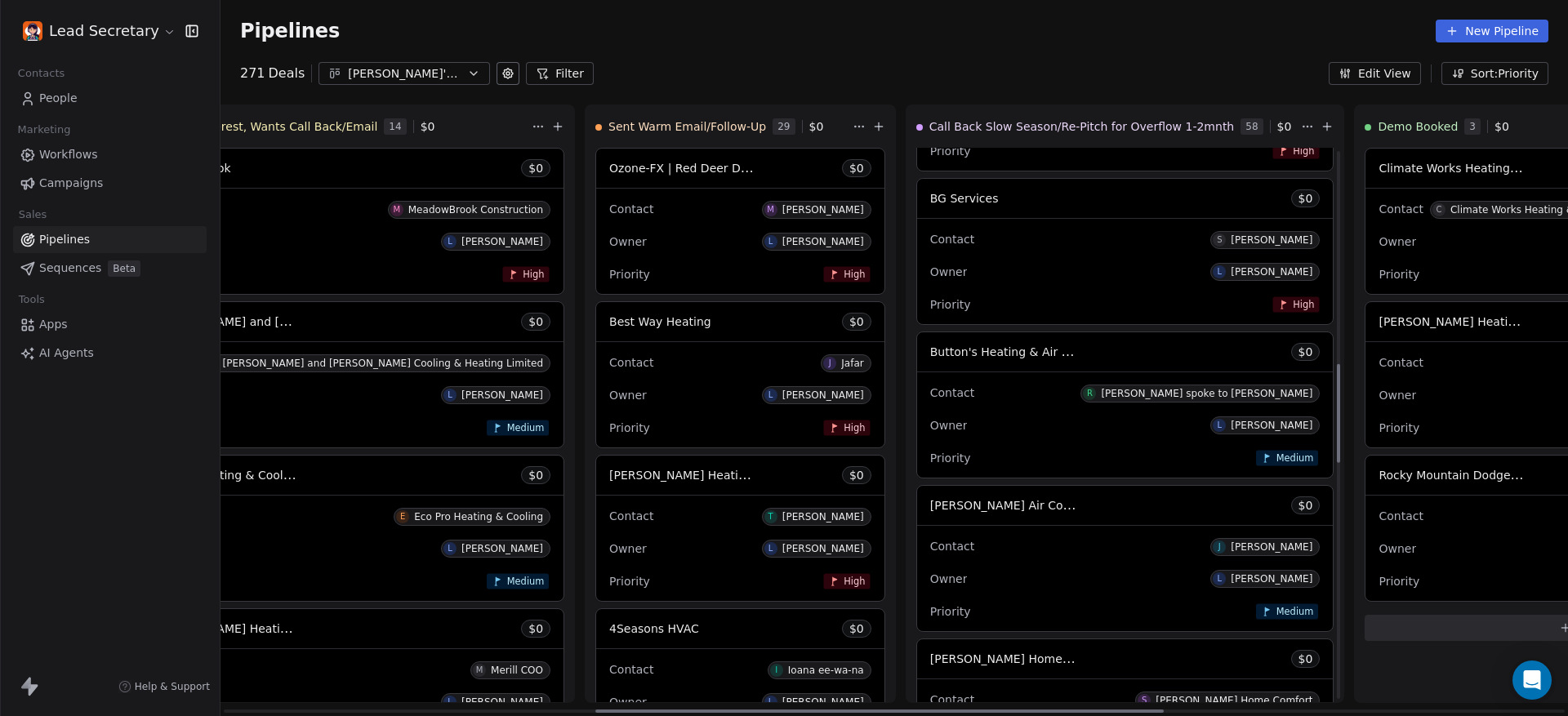
click at [930, 236] on div "Contact S [PERSON_NAME]" at bounding box center [1125, 238] width 390 height 27
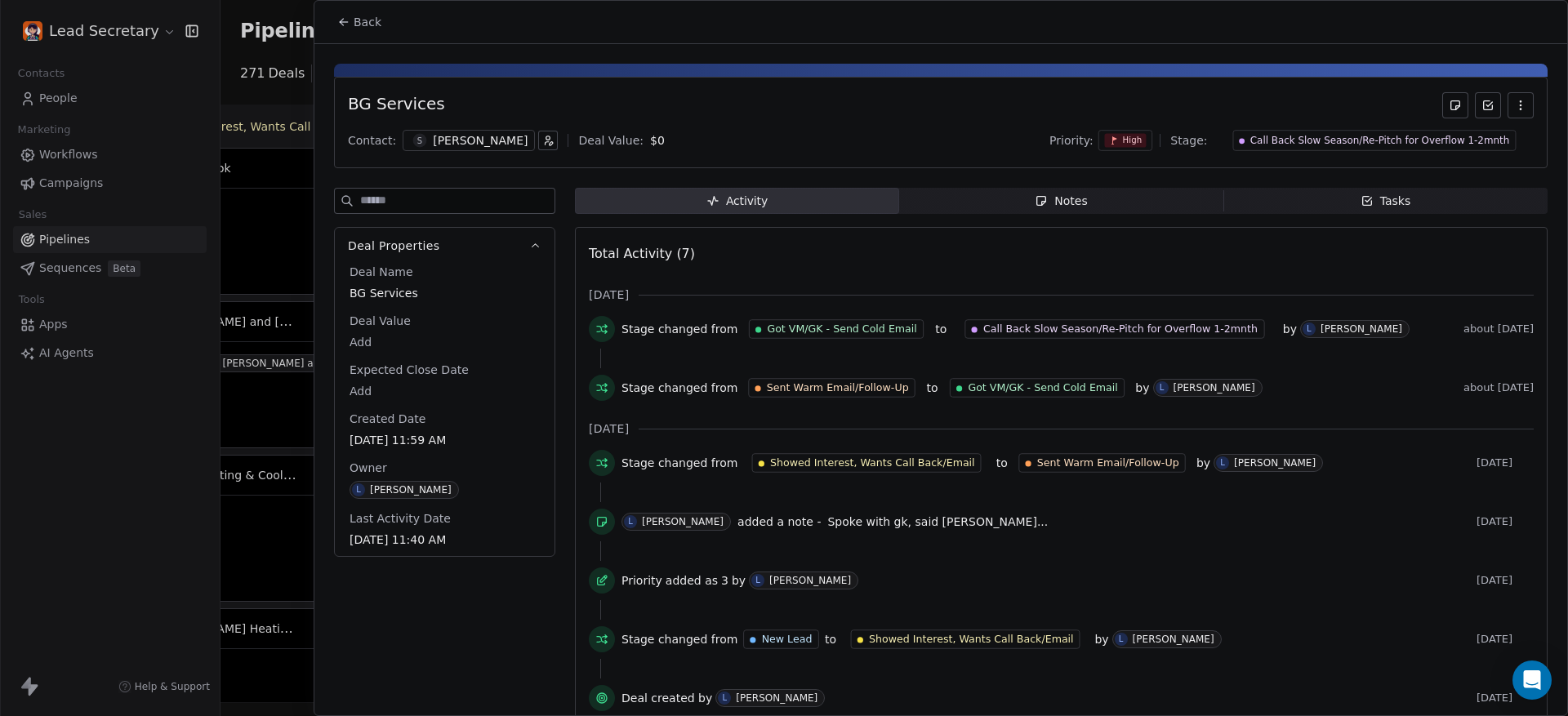
click at [1044, 196] on div "Notes" at bounding box center [1060, 201] width 52 height 17
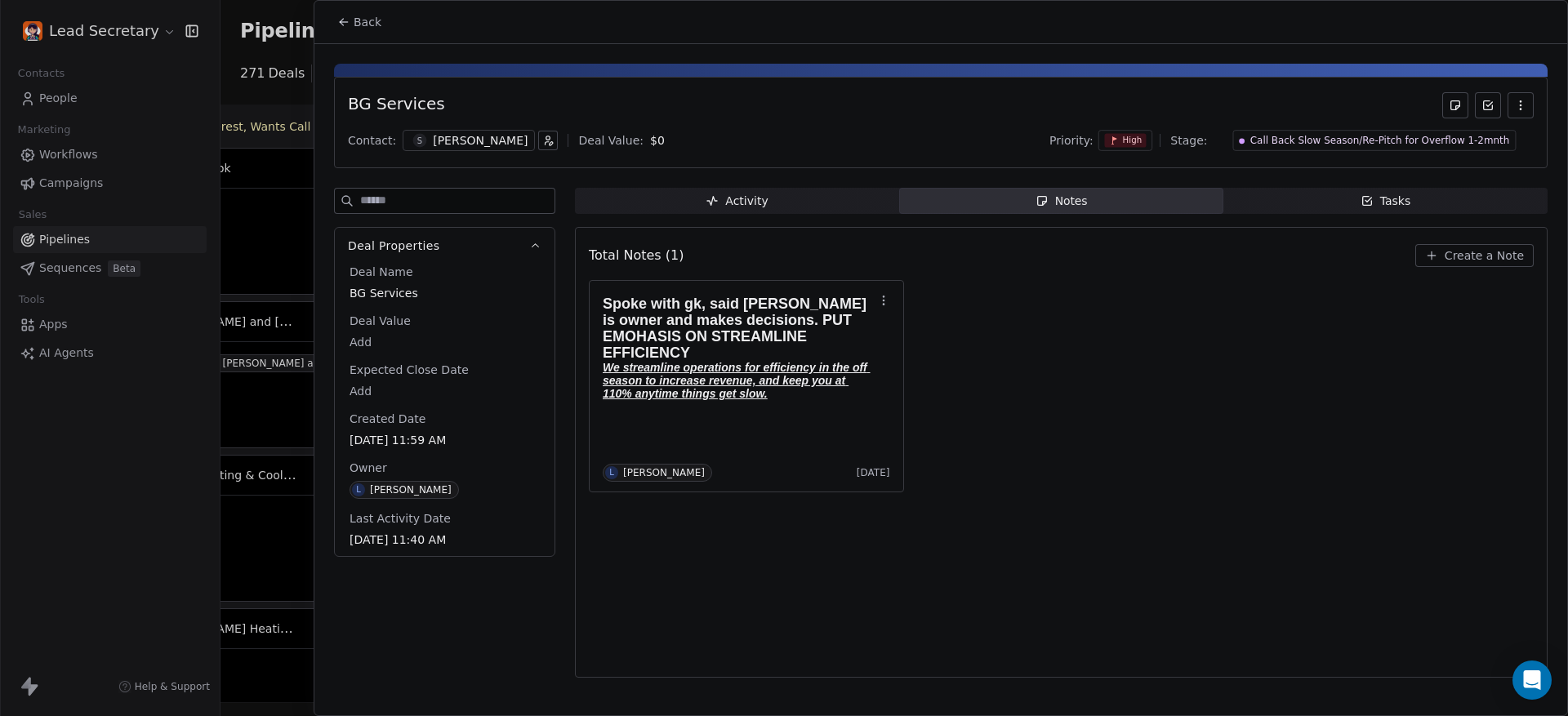
click at [353, 14] on button "Back" at bounding box center [359, 22] width 64 height 29
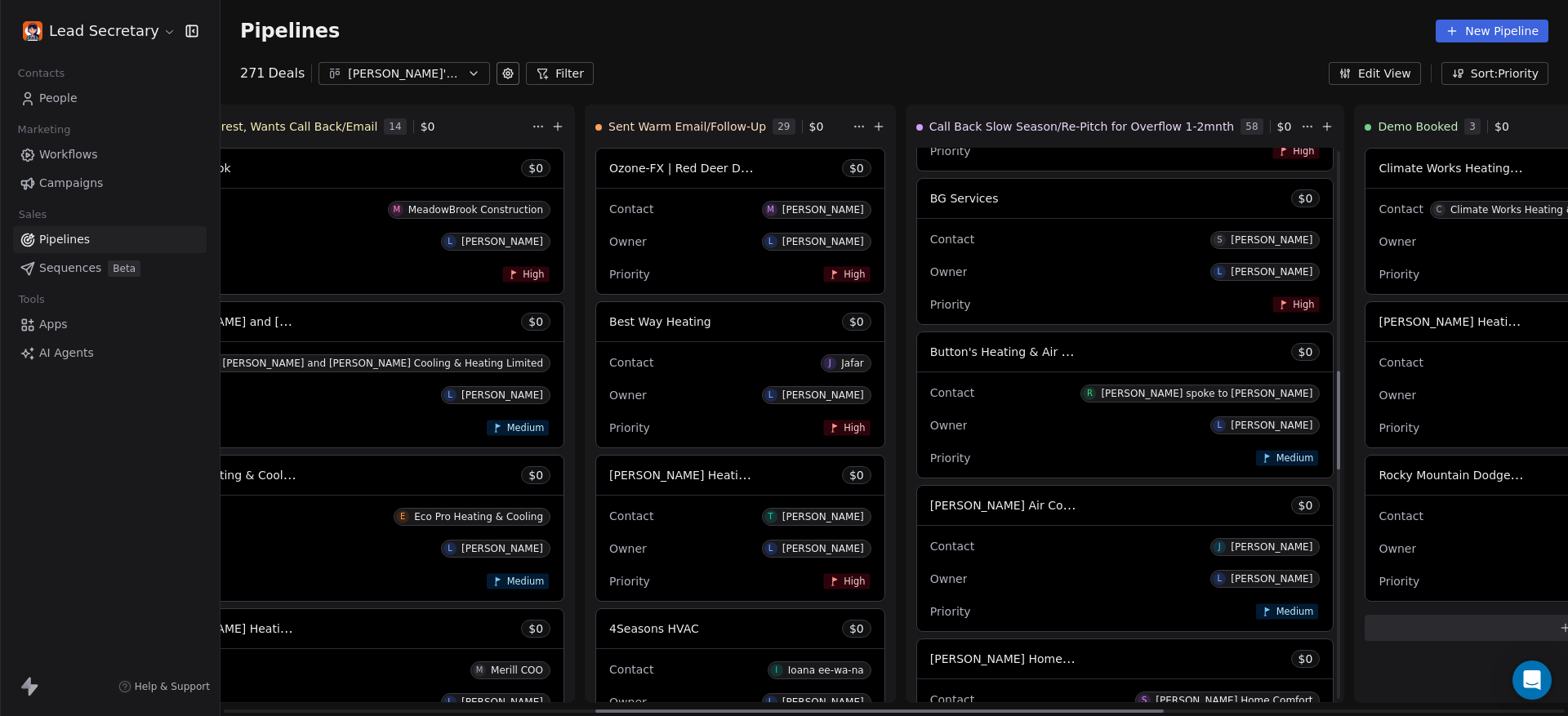
scroll to position [1300, 0]
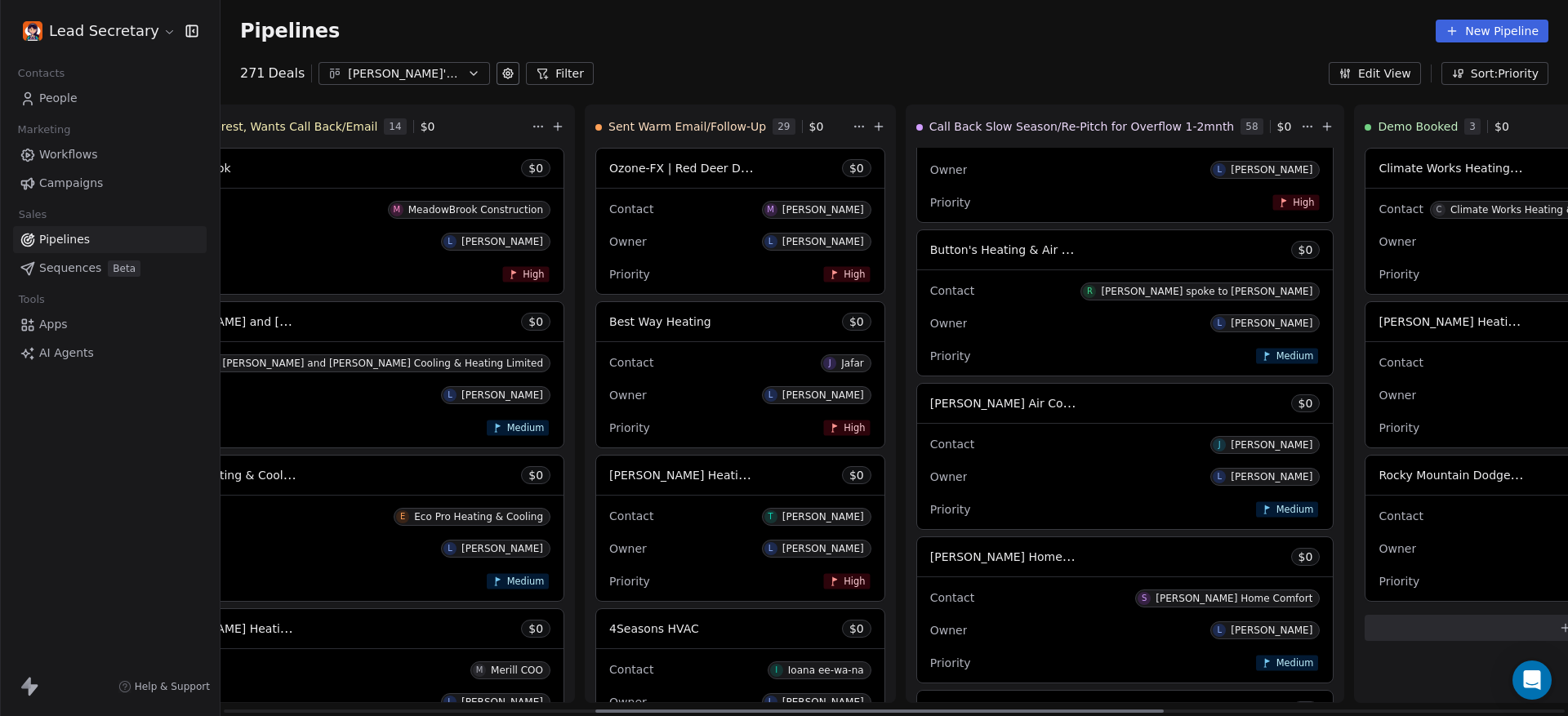
click at [930, 294] on div "Contact [PERSON_NAME] spoke to [PERSON_NAME]" at bounding box center [1125, 291] width 390 height 27
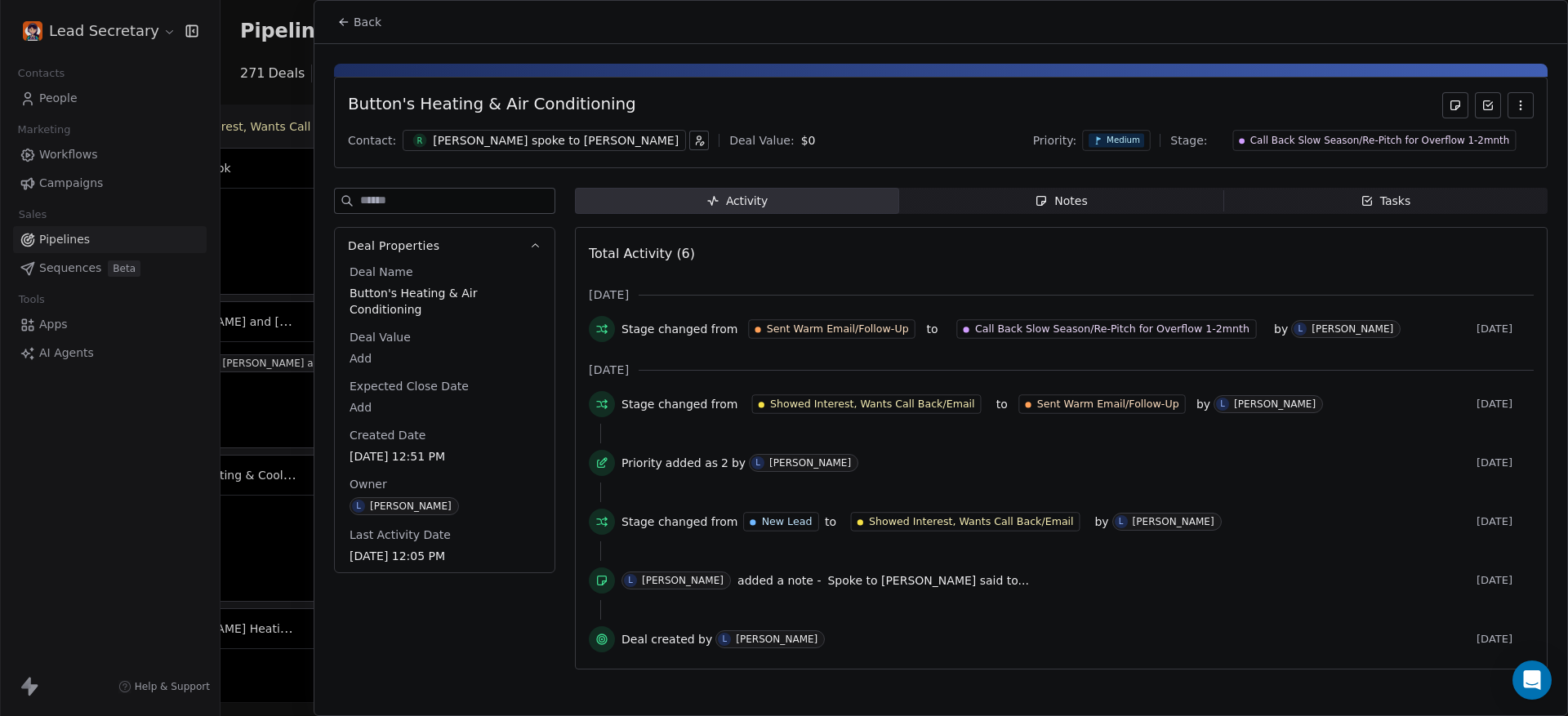
click at [1059, 194] on div "Notes" at bounding box center [1060, 201] width 52 height 17
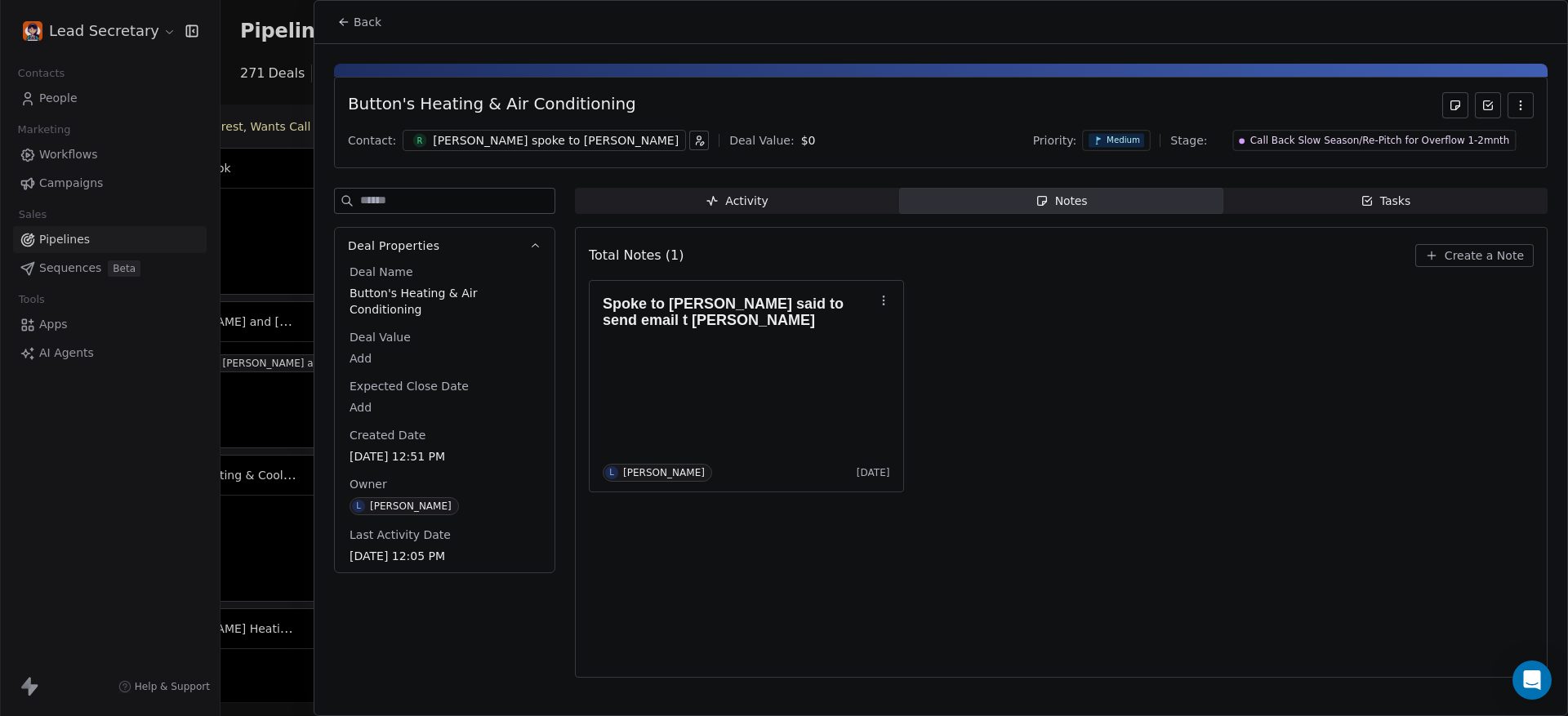
click at [525, 138] on div "[PERSON_NAME] spoke to [PERSON_NAME]" at bounding box center [555, 140] width 246 height 16
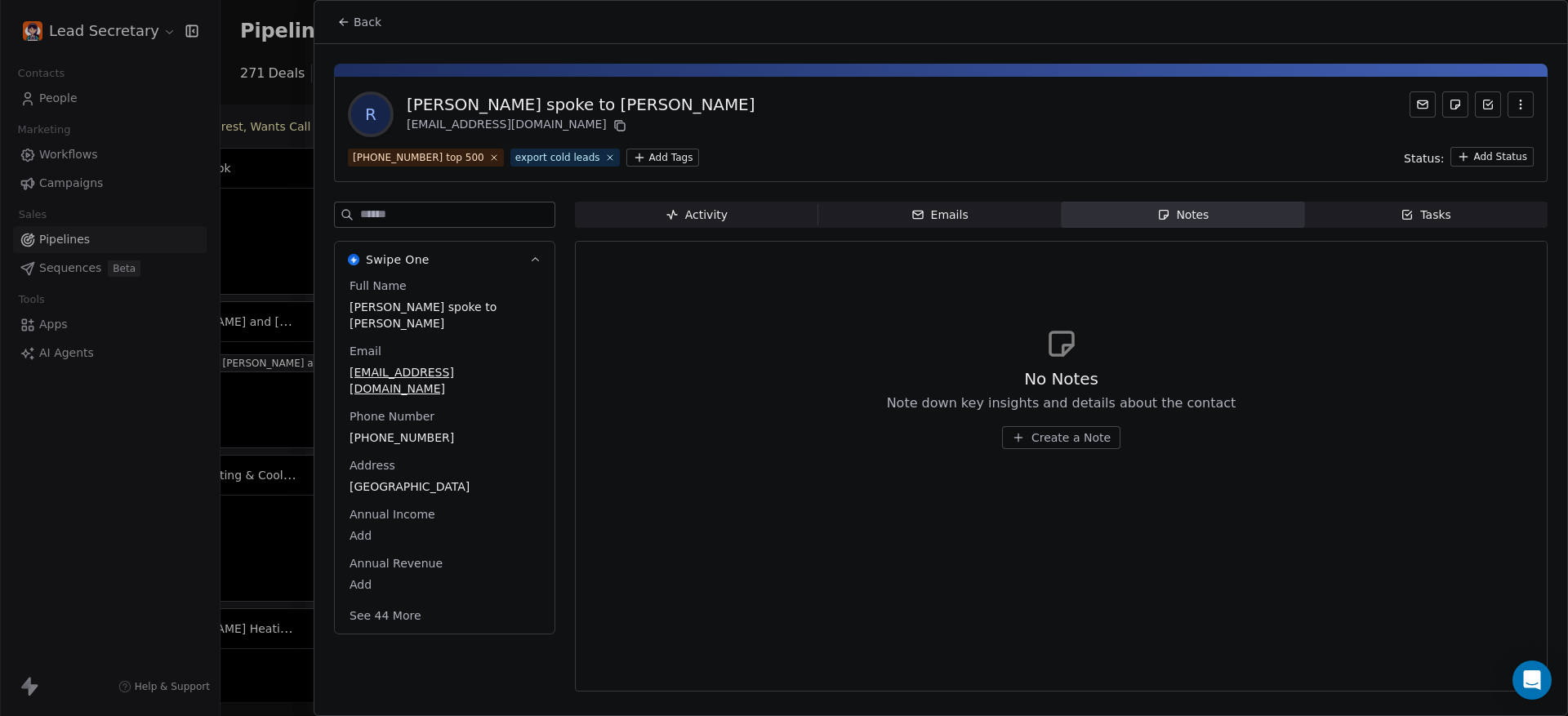
click at [387, 428] on div "[PHONE_NUMBER]" at bounding box center [444, 438] width 196 height 20
click at [387, 430] on span "[PHONE_NUMBER]" at bounding box center [444, 438] width 189 height 16
click at [355, 20] on html "Lead Secretary Contacts People Marketing Workflows Campaigns Sales Pipelines Se…" at bounding box center [784, 358] width 1568 height 716
click at [363, 23] on html "Lead Secretary Contacts People Marketing Workflows Campaigns Sales Pipelines Se…" at bounding box center [784, 358] width 1568 height 716
click at [363, 23] on span "Back" at bounding box center [366, 22] width 28 height 16
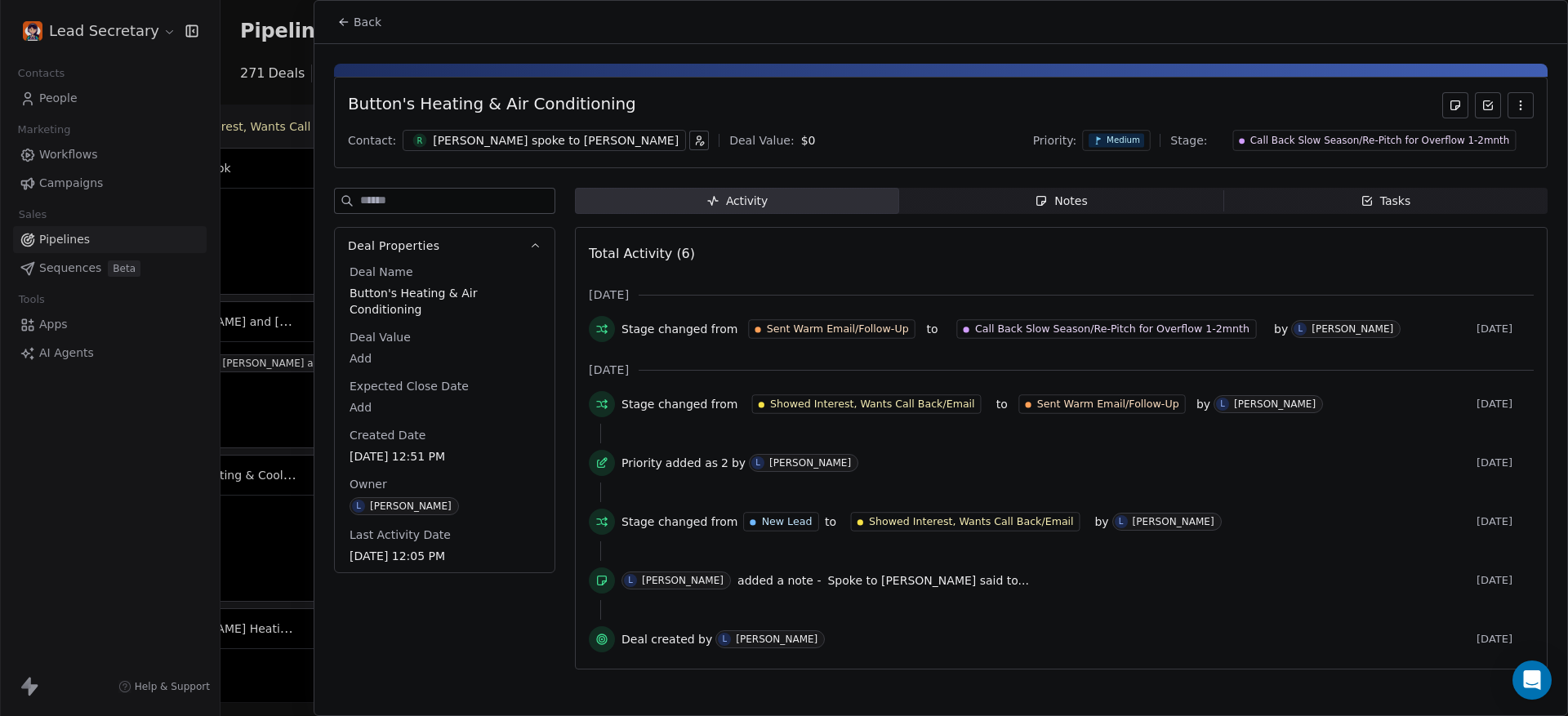
click at [372, 28] on span "Back" at bounding box center [366, 22] width 28 height 16
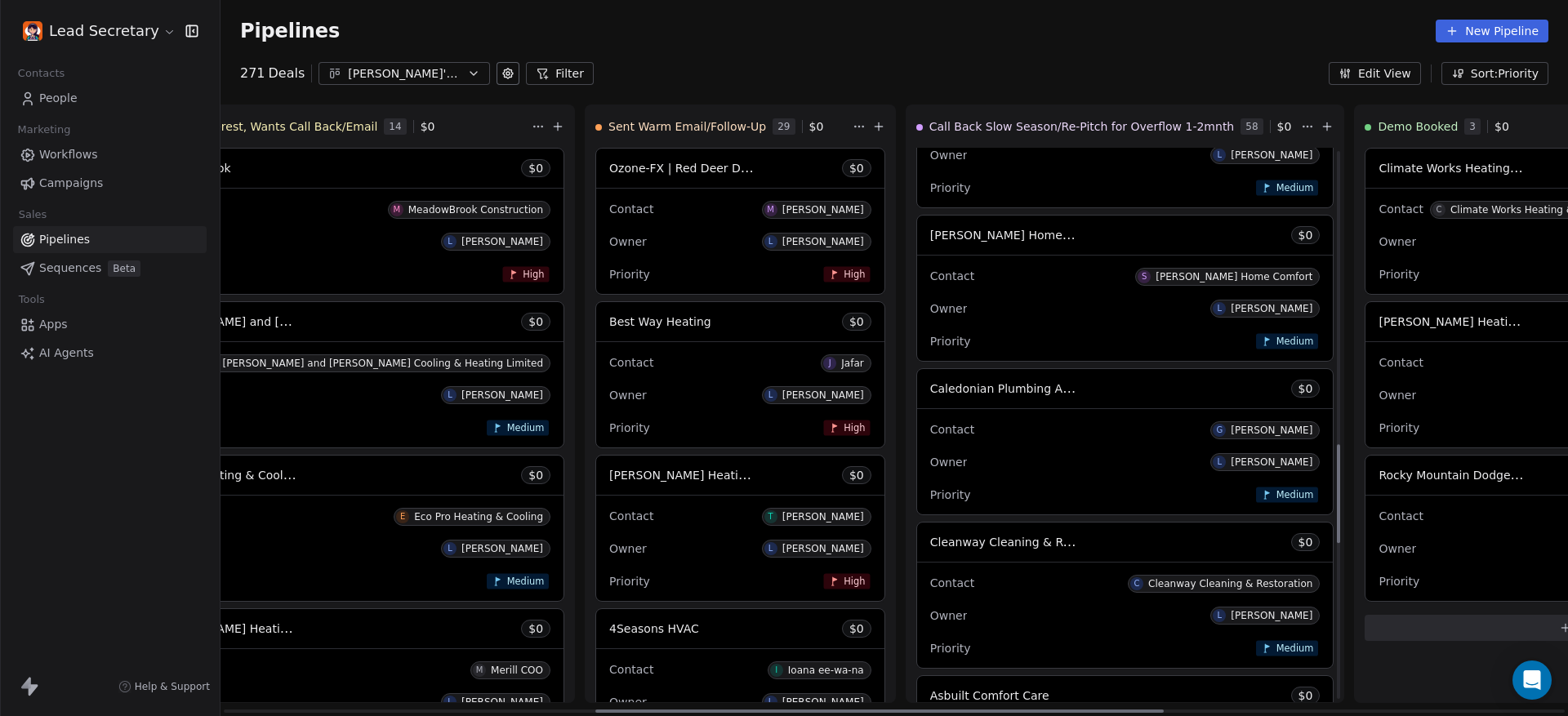
scroll to position [1708, 0]
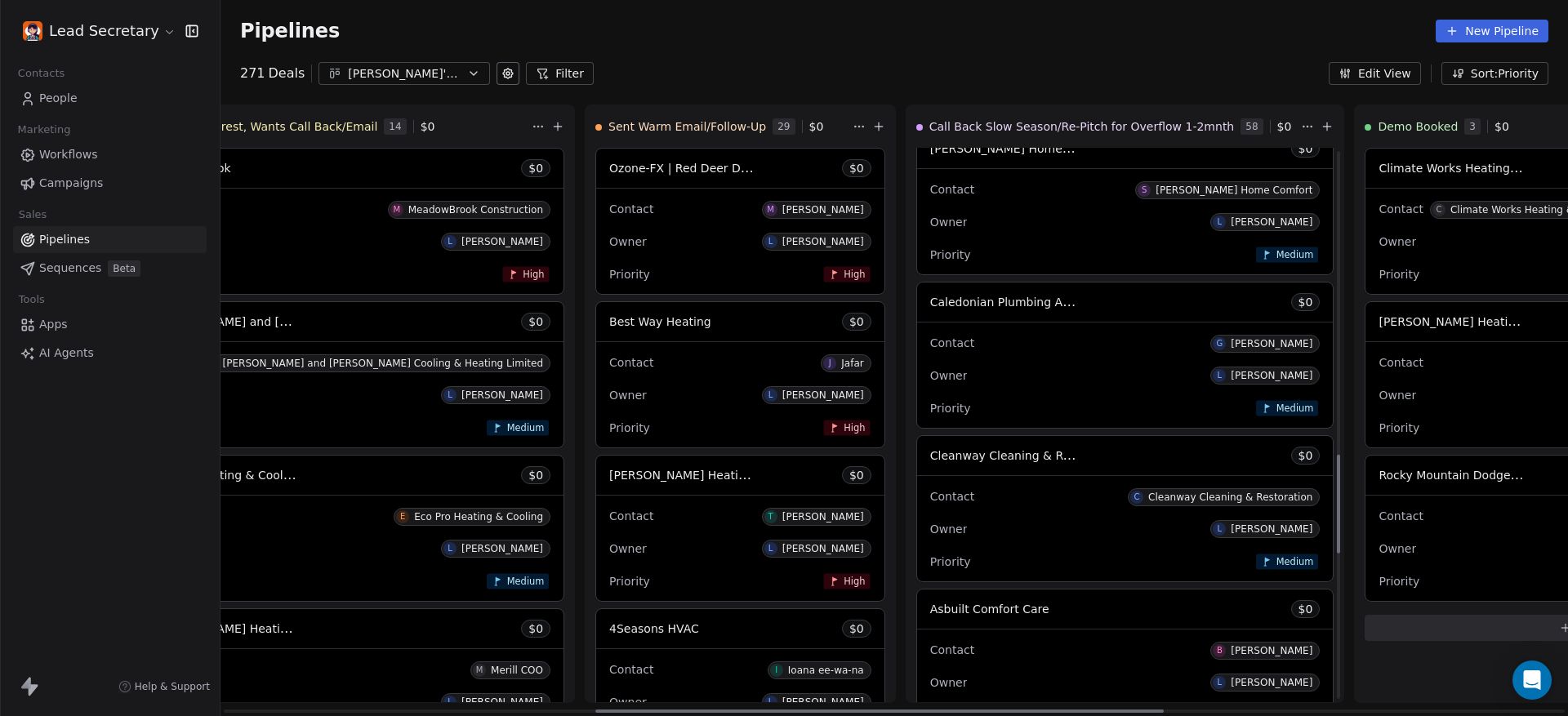
click at [930, 412] on div "Priority Medium" at bounding box center [1125, 408] width 390 height 27
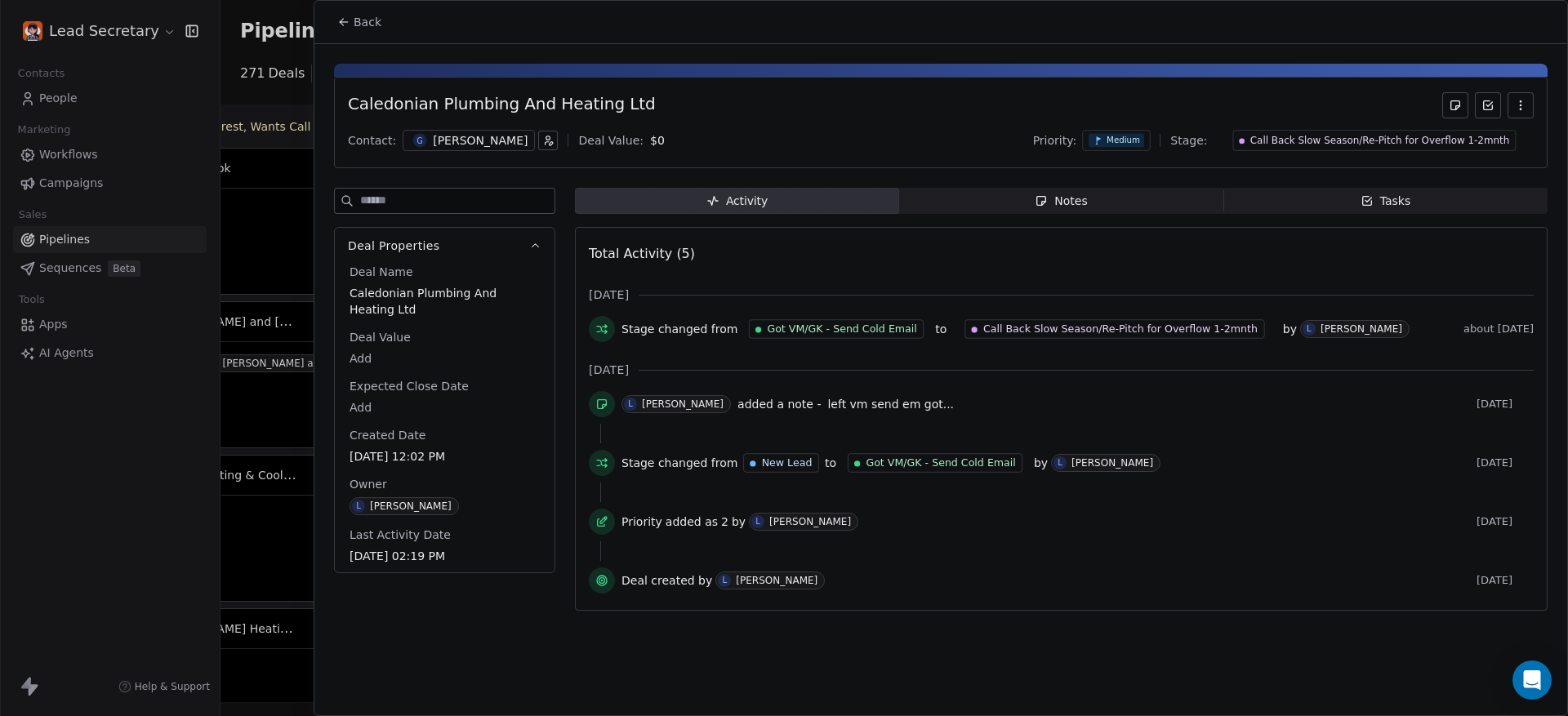
click at [347, 28] on button "Back" at bounding box center [359, 22] width 64 height 29
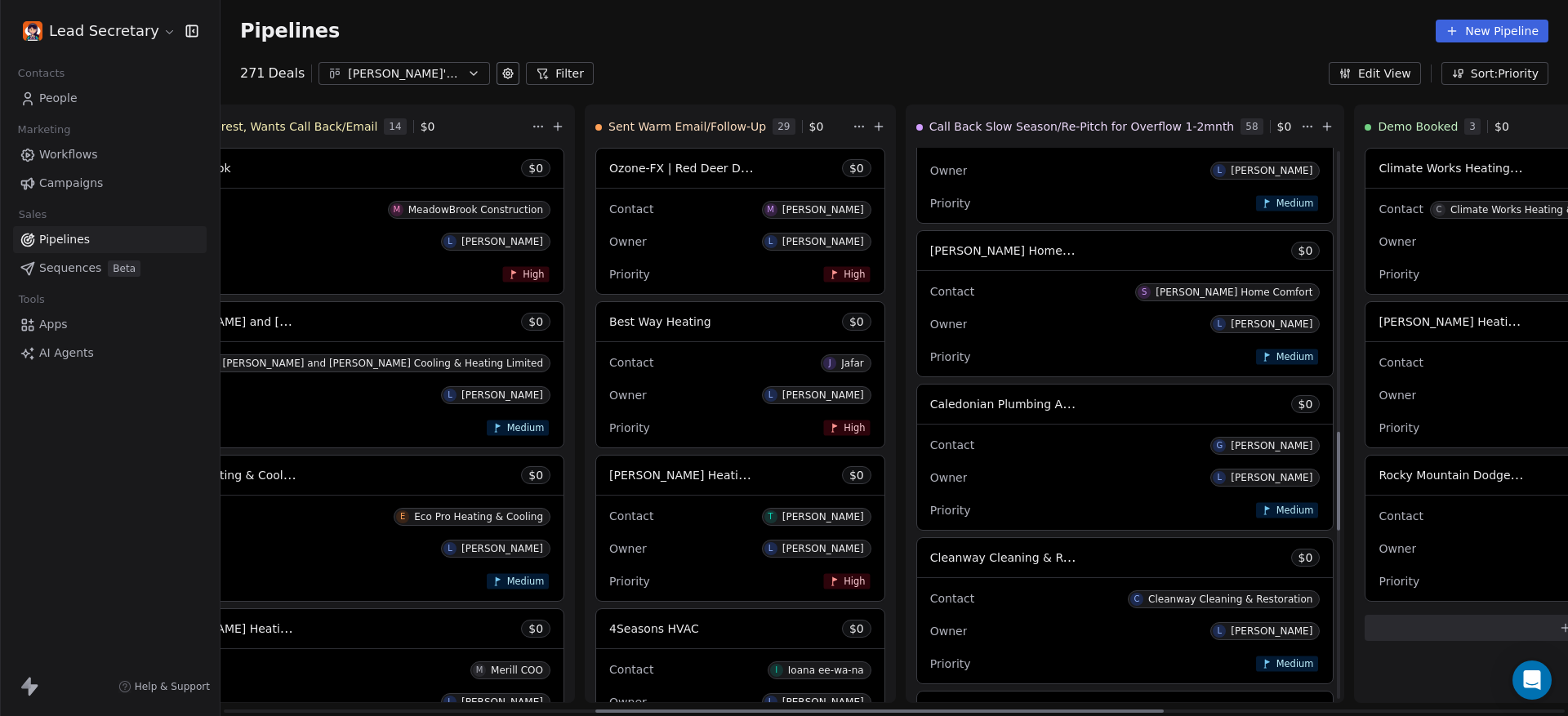
scroll to position [1403, 0]
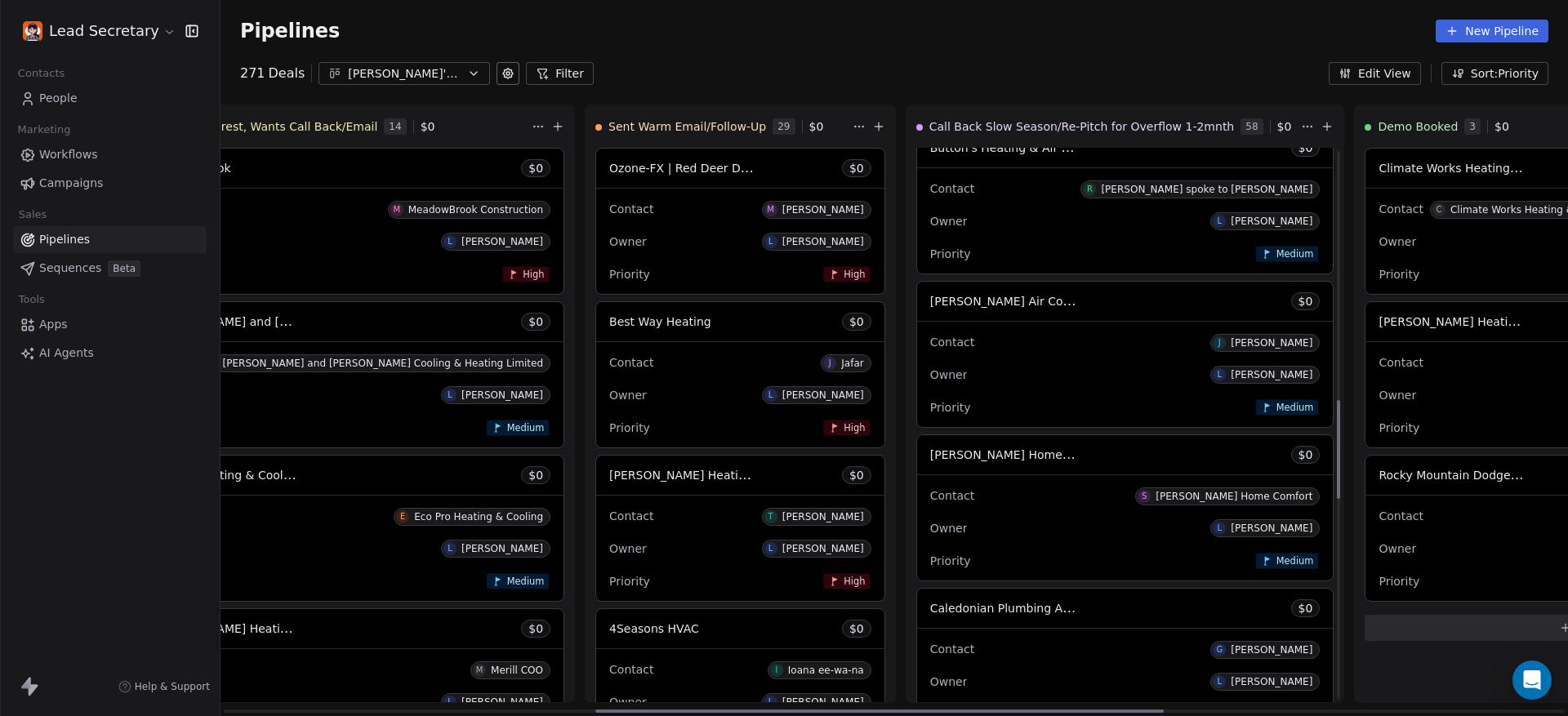
click at [917, 312] on div "[PERSON_NAME] Air Conditioning, Plumbing & Electrical Services $ 0" at bounding box center [1125, 301] width 417 height 39
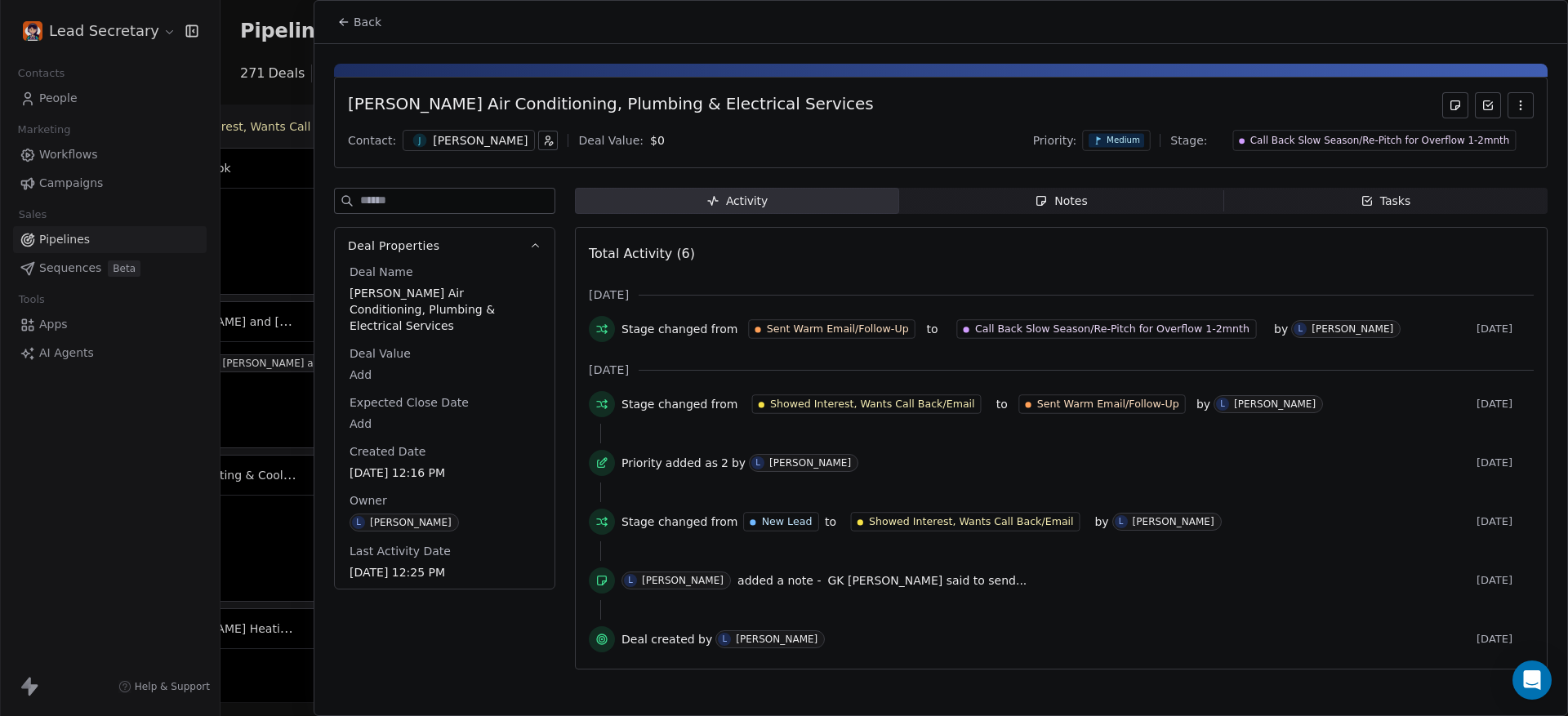
click at [1072, 214] on span "Notes Notes" at bounding box center [1060, 201] width 324 height 27
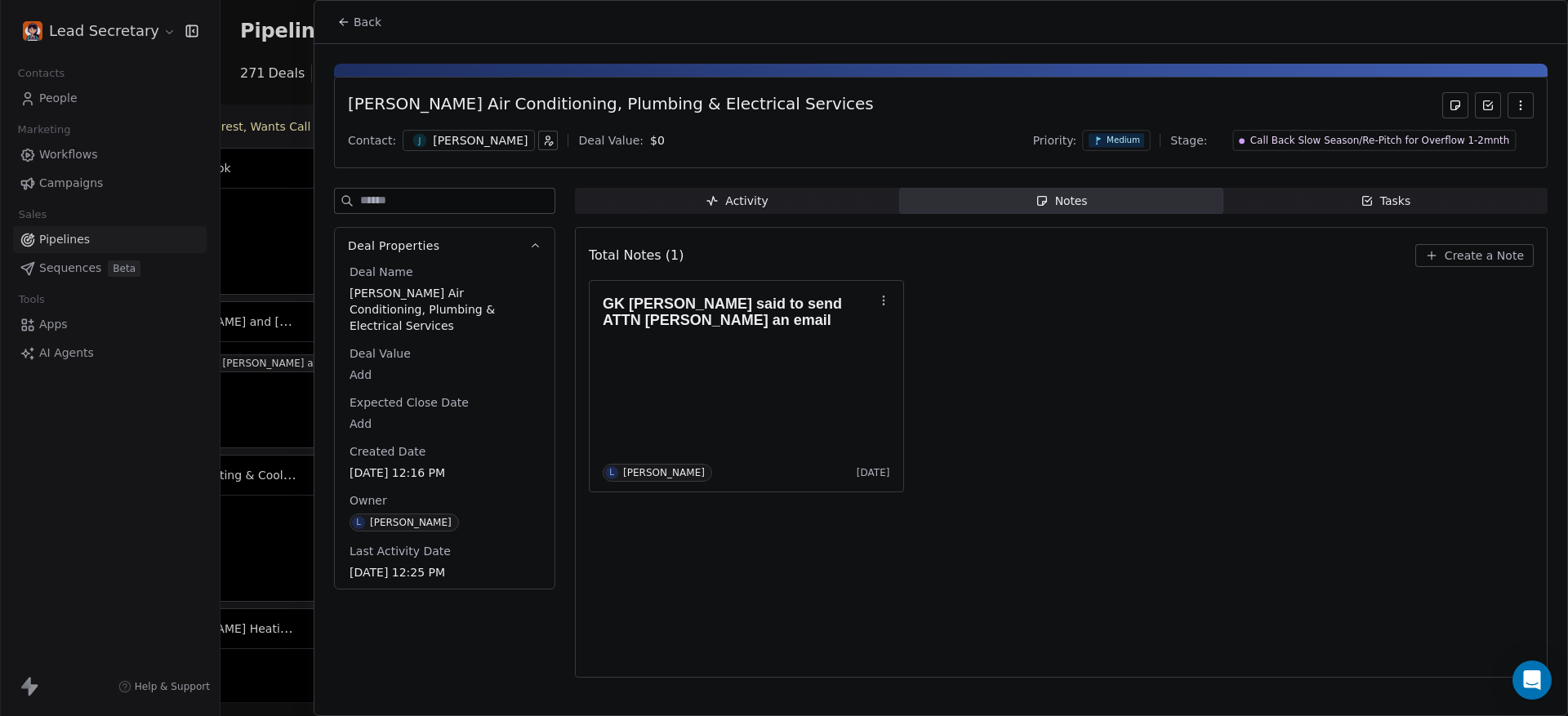
click at [453, 138] on div "[PERSON_NAME]" at bounding box center [468, 141] width 132 height 21
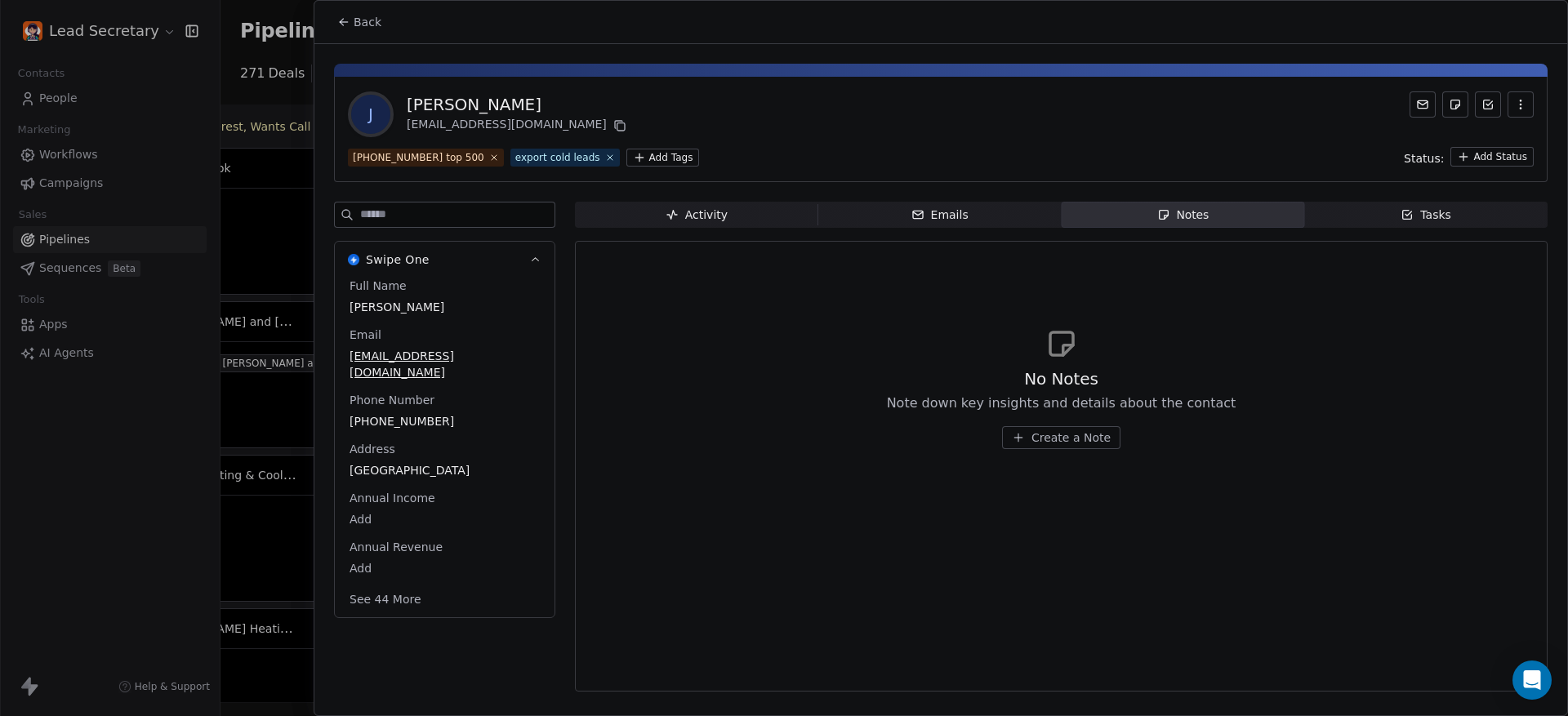
click at [370, 413] on span "[PHONE_NUMBER]" at bounding box center [444, 421] width 190 height 16
click at [370, 414] on span "[PHONE_NUMBER]" at bounding box center [444, 422] width 189 height 16
click at [359, 14] on html "Lead Secretary Contacts People Marketing Workflows Campaigns Sales Pipelines Se…" at bounding box center [784, 358] width 1568 height 716
click at [359, 25] on html "Lead Secretary Contacts People Marketing Workflows Campaigns Sales Pipelines Se…" at bounding box center [784, 358] width 1568 height 716
click at [359, 25] on span "Back" at bounding box center [366, 22] width 28 height 16
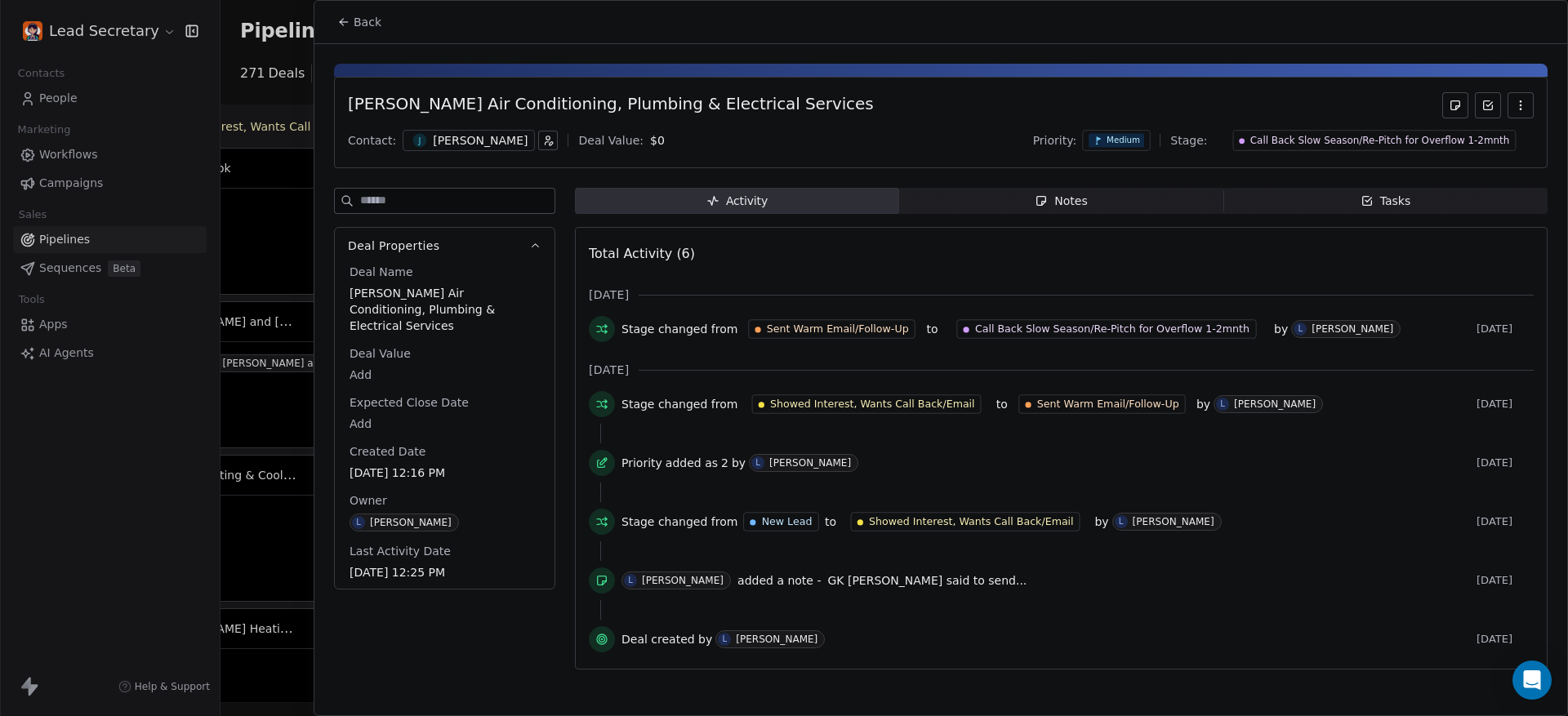
click at [354, 22] on span "Back" at bounding box center [366, 22] width 28 height 16
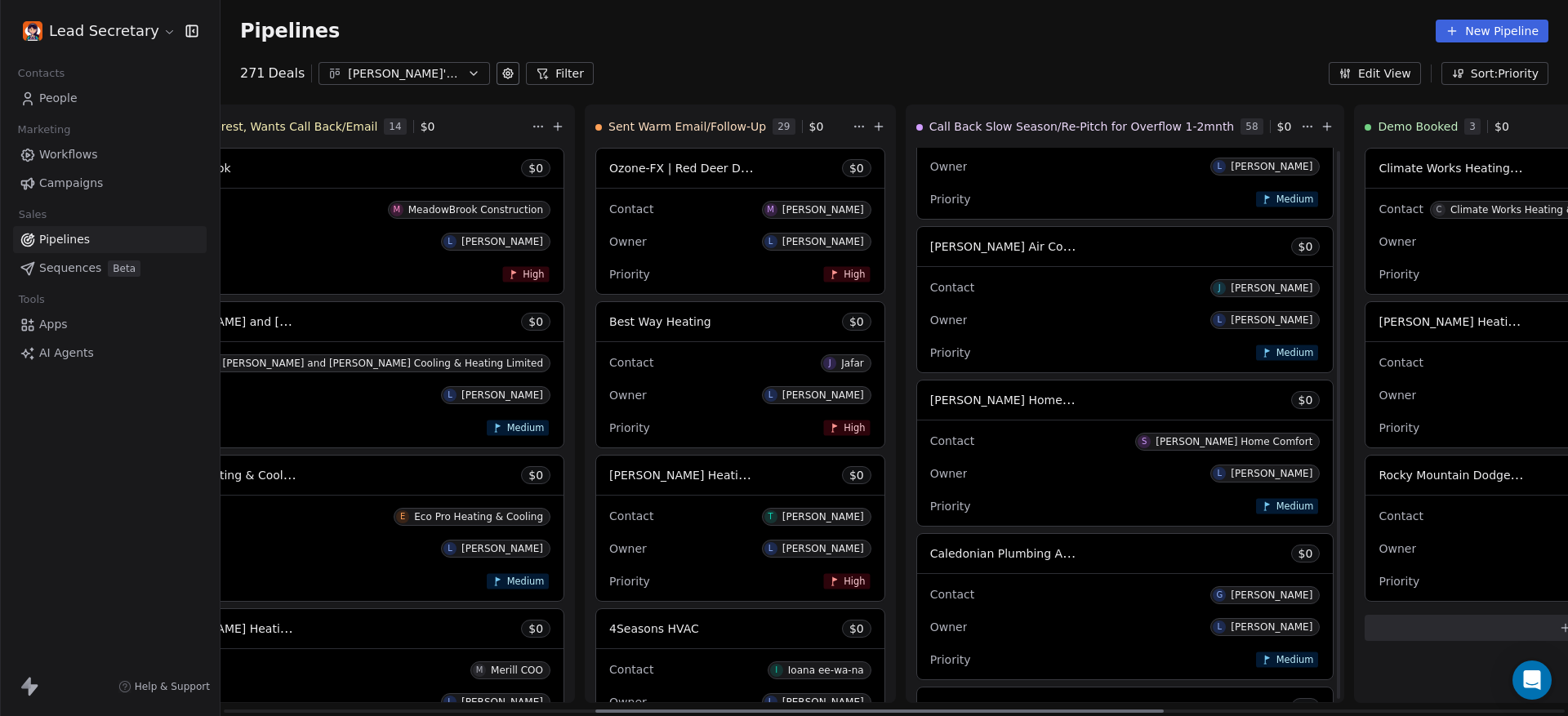
scroll to position [1504, 0]
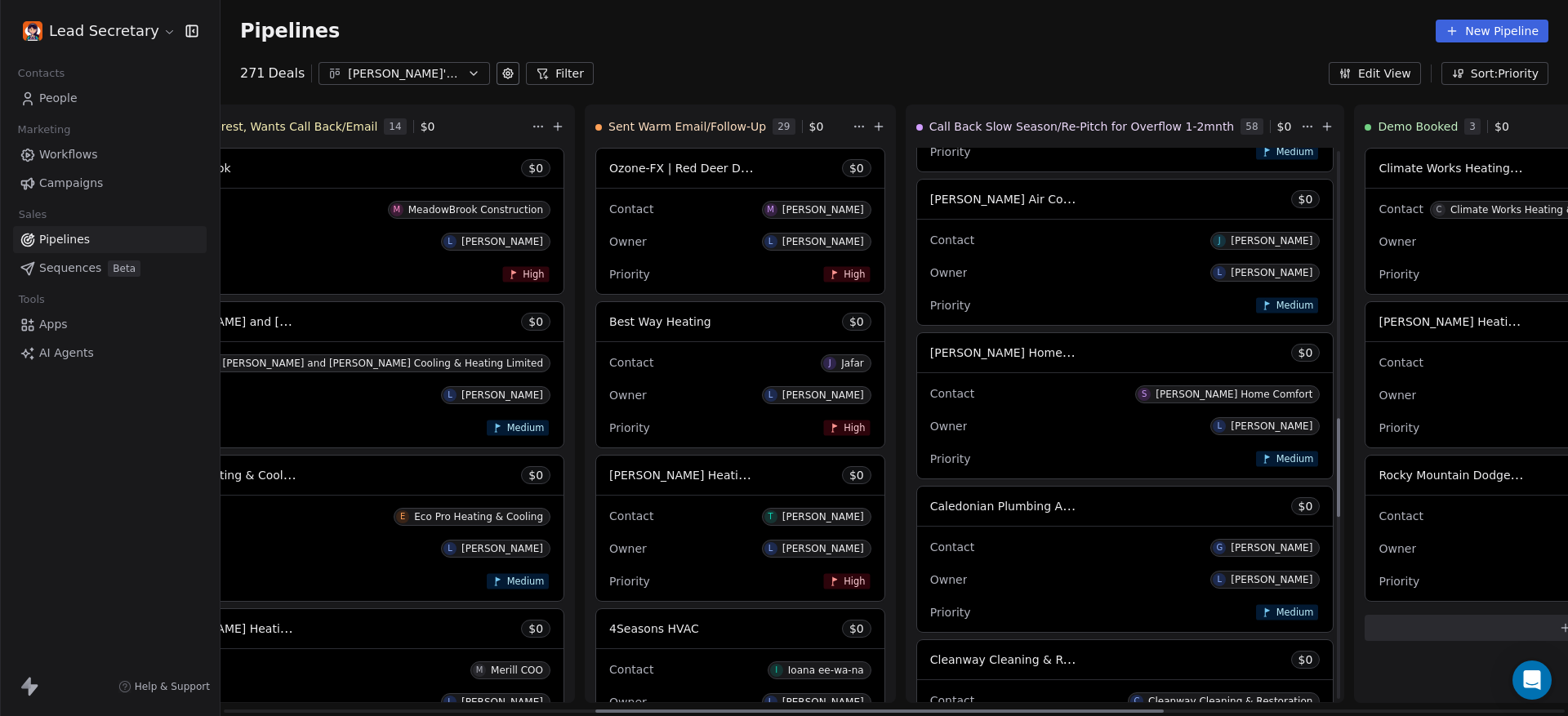
click at [917, 366] on div "[PERSON_NAME] Home Comfort $ 0" at bounding box center [1125, 352] width 417 height 39
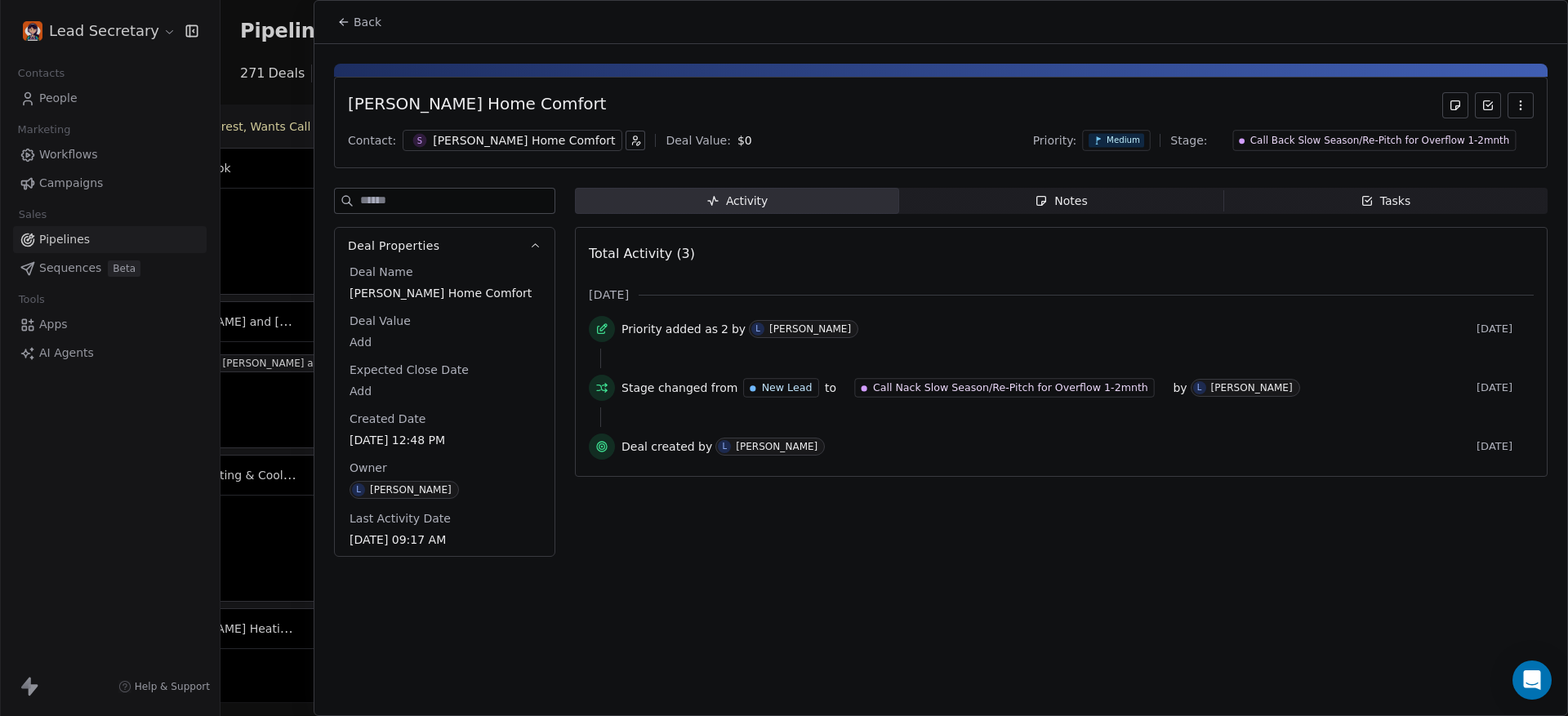
click at [1042, 177] on div "[PERSON_NAME] Home Comfort Contact: S [PERSON_NAME] Home Comfort Deal Value: $ …" at bounding box center [941, 305] width 1253 height 523
click at [466, 143] on div "[PERSON_NAME] Home Comfort" at bounding box center [524, 140] width 182 height 16
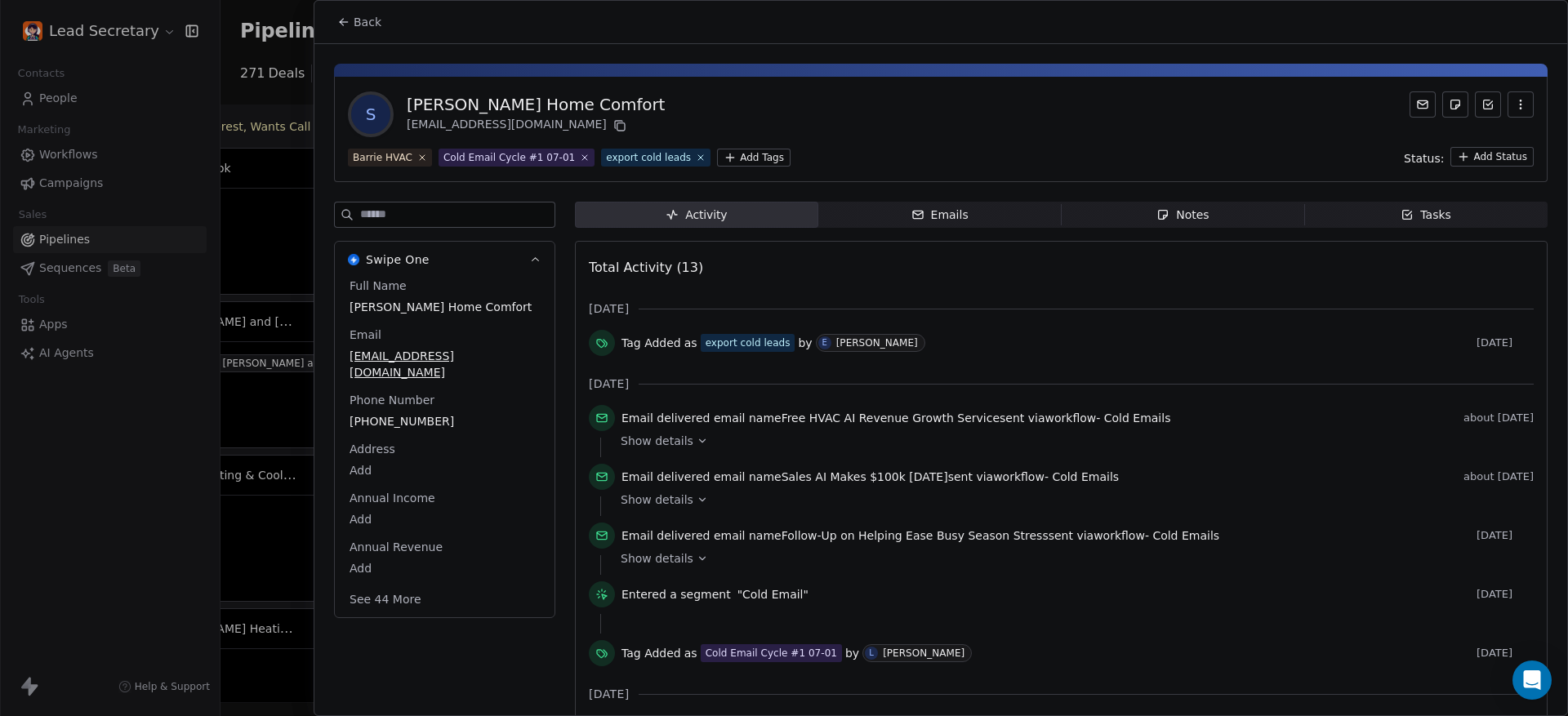
click at [401, 397] on div "Full Name [PERSON_NAME] Home Comfort Email [EMAIL_ADDRESS][DOMAIN_NAME] Phone N…" at bounding box center [444, 443] width 196 height 333
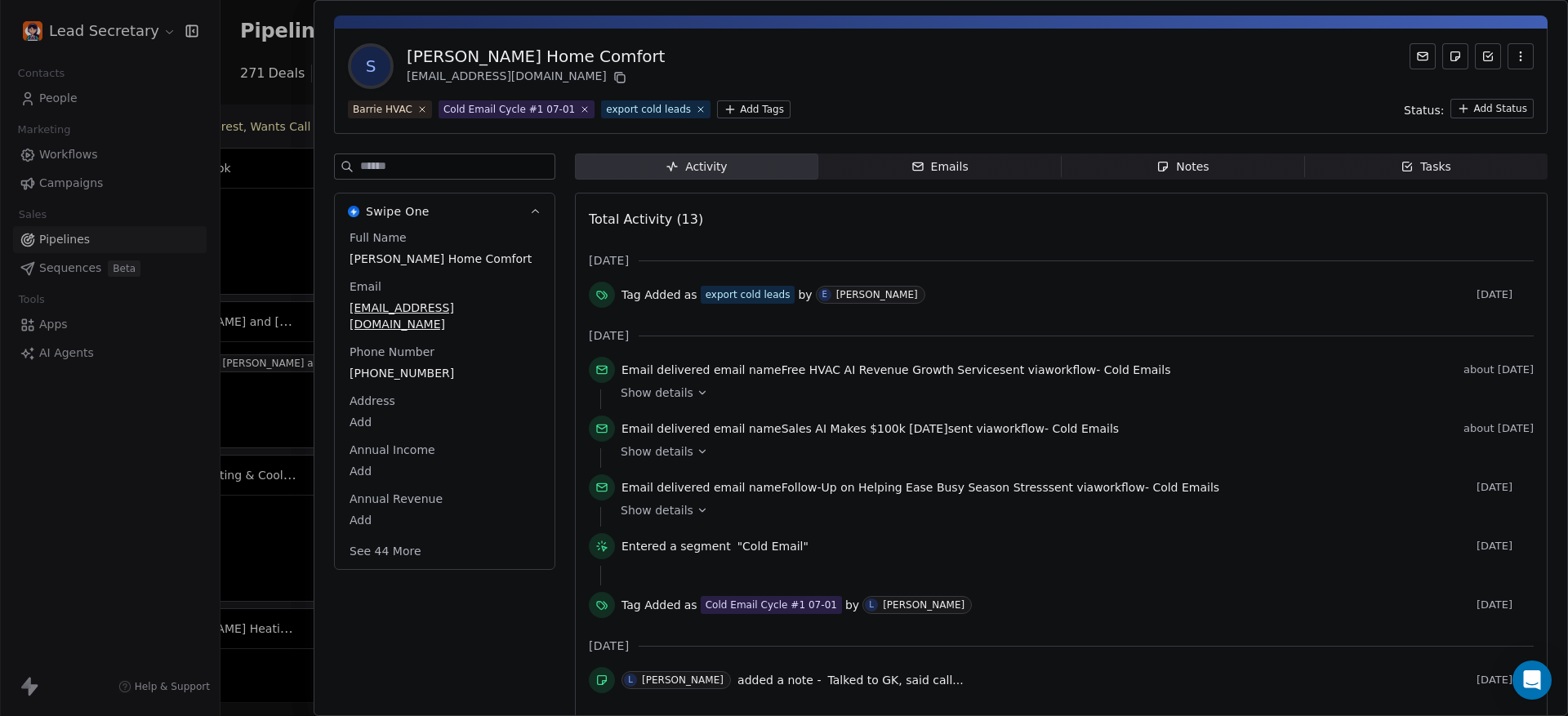
click at [401, 397] on body "Lead Secretary Contacts People Marketing Workflows Campaigns Sales Pipelines Se…" at bounding box center [784, 358] width 1568 height 716
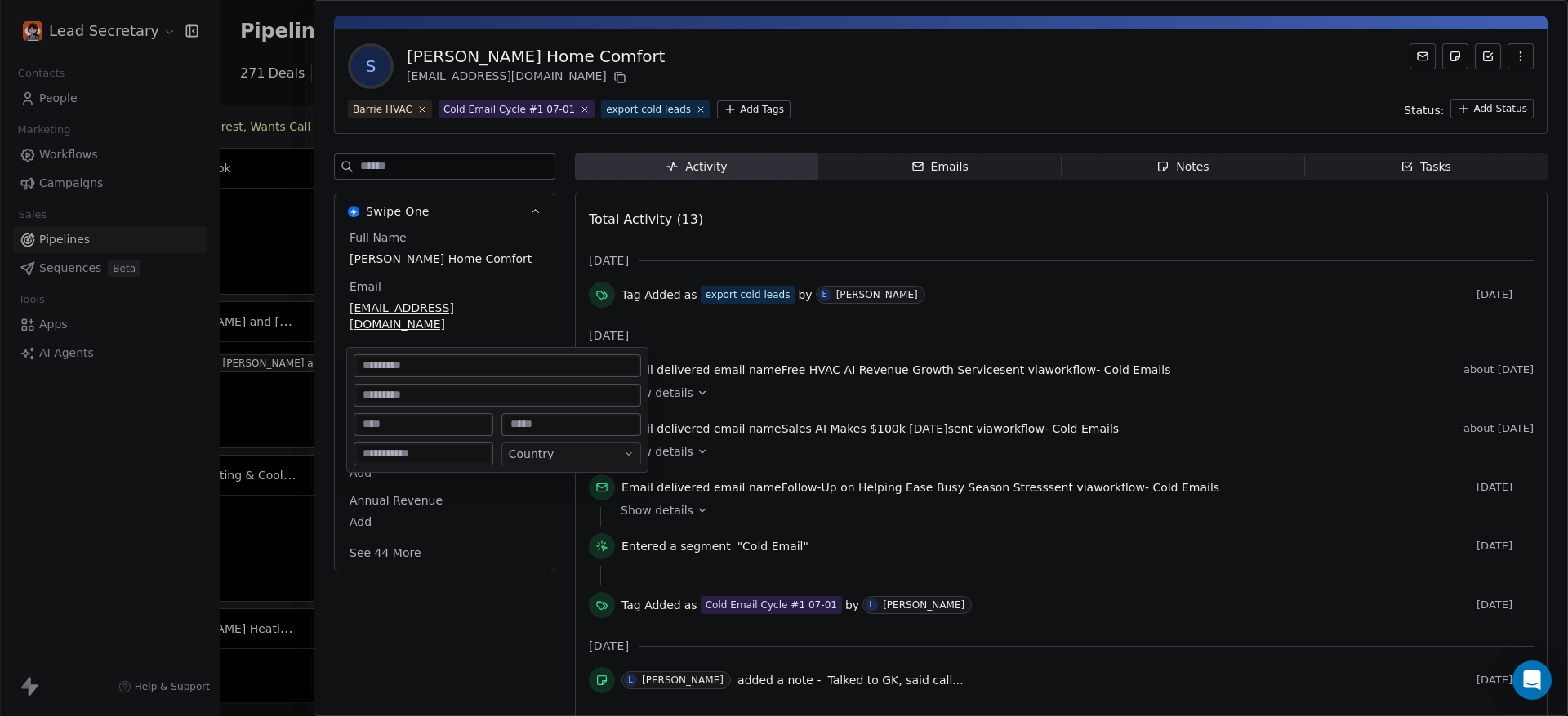
scroll to position [97, 0]
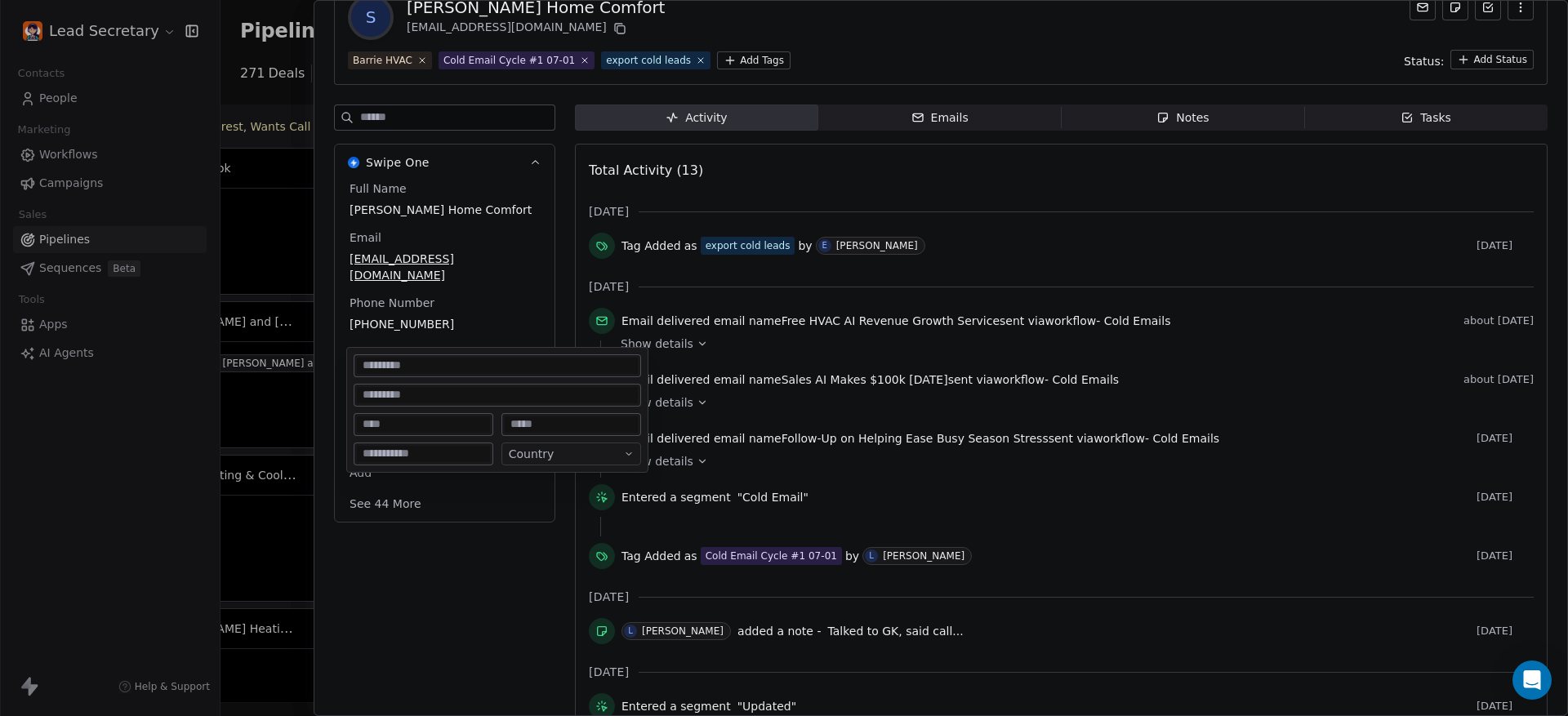
click at [410, 299] on html "Lead Secretary Contacts People Marketing Workflows Campaigns Sales Pipelines Se…" at bounding box center [784, 358] width 1568 height 716
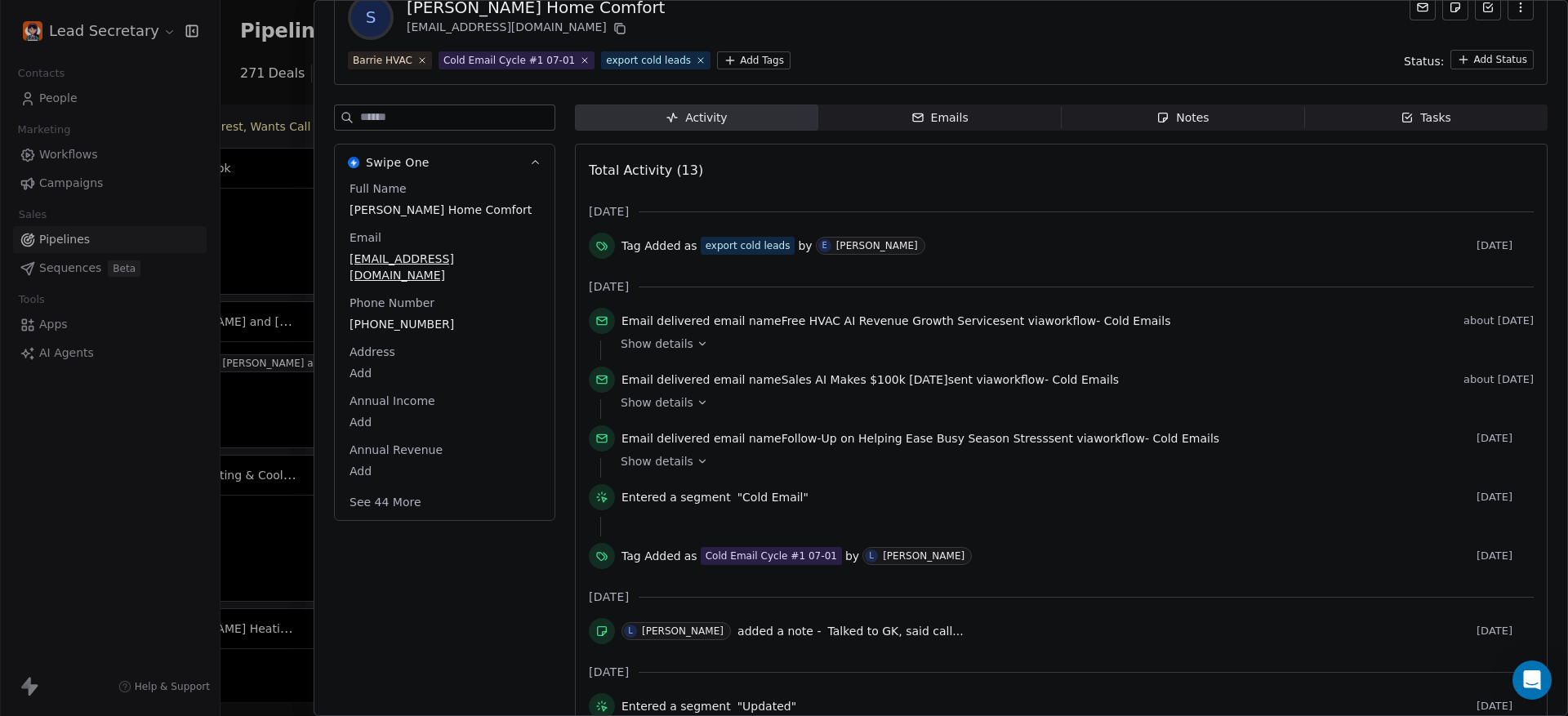
click at [415, 312] on div "Full Name [PERSON_NAME] Home Comfort Email [EMAIL_ADDRESS][DOMAIN_NAME] Phone N…" at bounding box center [444, 347] width 196 height 333
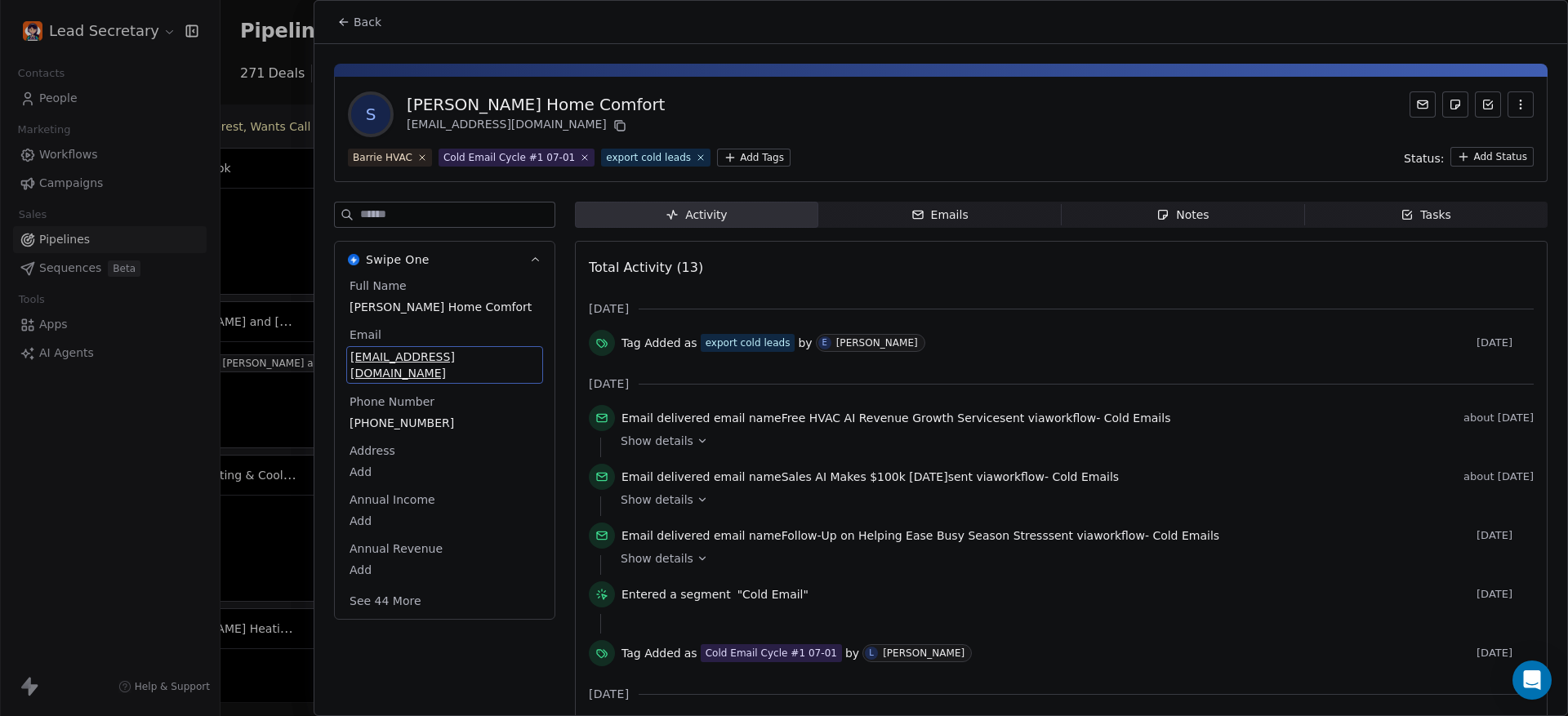
click at [415, 312] on span "[PERSON_NAME] Home Comfort" at bounding box center [444, 307] width 190 height 16
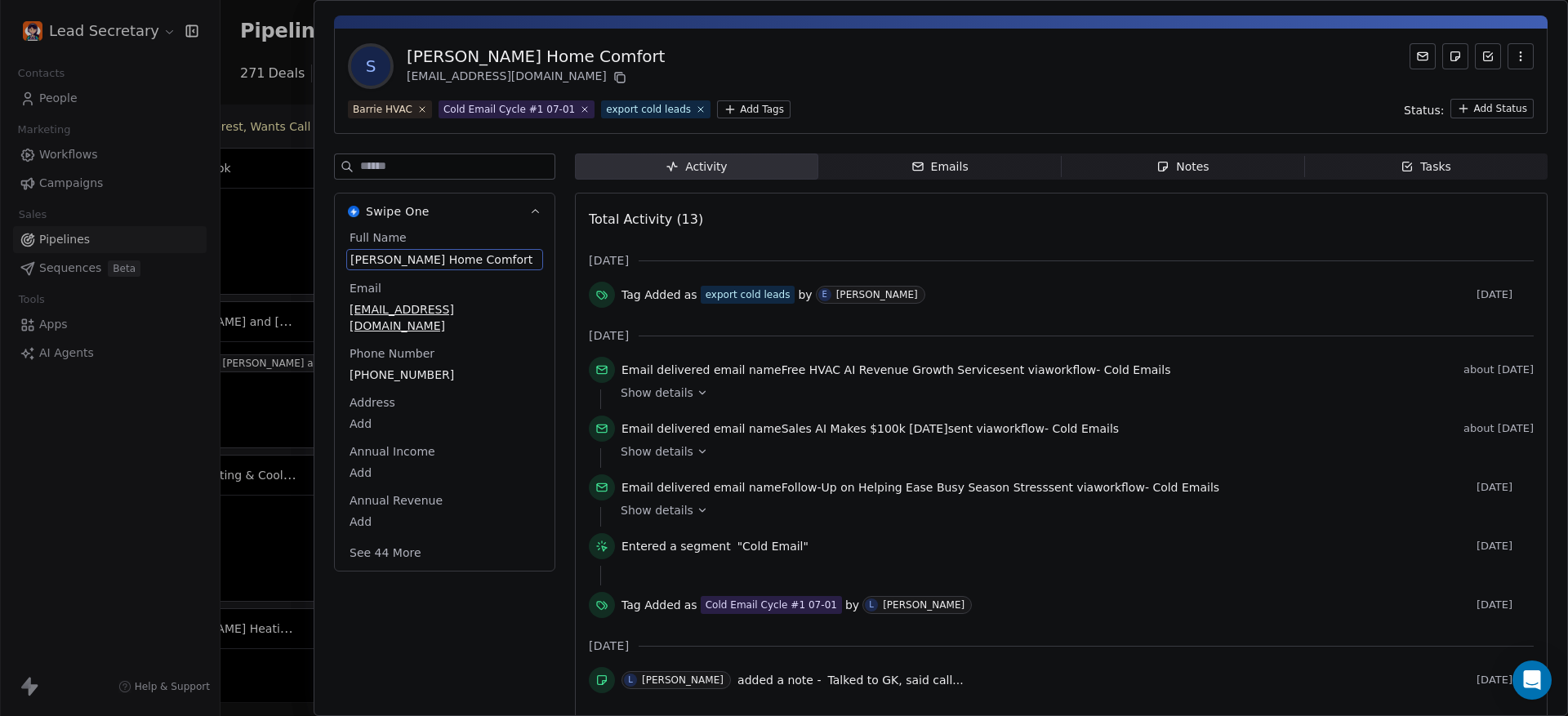
click at [427, 405] on div "Full Name [PERSON_NAME] Home Comfort Email [EMAIL_ADDRESS][DOMAIN_NAME] Phone N…" at bounding box center [444, 397] width 196 height 335
click at [417, 366] on span "[PHONE_NUMBER]" at bounding box center [444, 373] width 189 height 16
click at [273, 79] on html "Lead Secretary Contacts People Marketing Workflows Campaigns Sales Pipelines Se…" at bounding box center [784, 358] width 1568 height 716
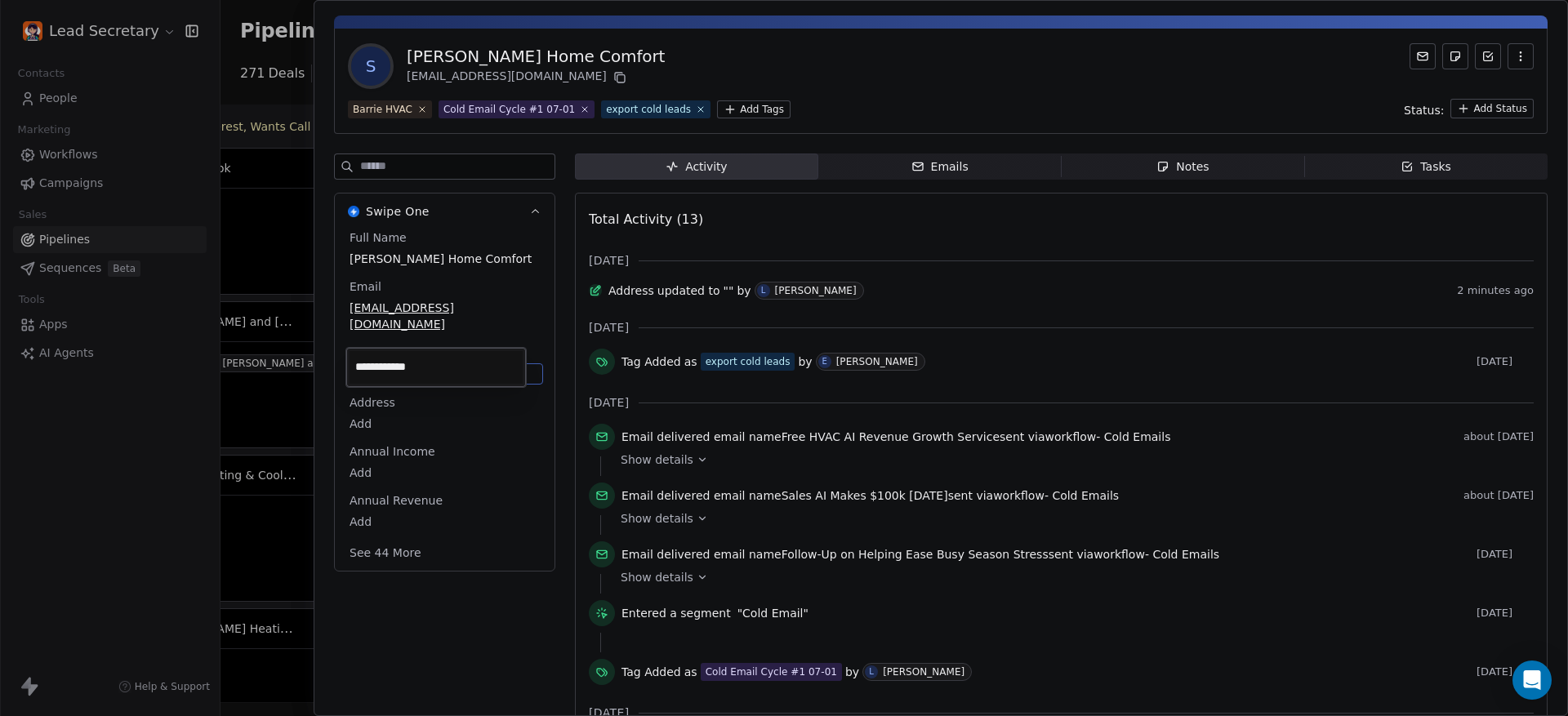
click at [273, 79] on html "Lead Secretary Contacts People Marketing Workflows Campaigns Sales Pipelines Se…" at bounding box center [784, 358] width 1568 height 716
click at [273, 79] on div at bounding box center [784, 358] width 1568 height 716
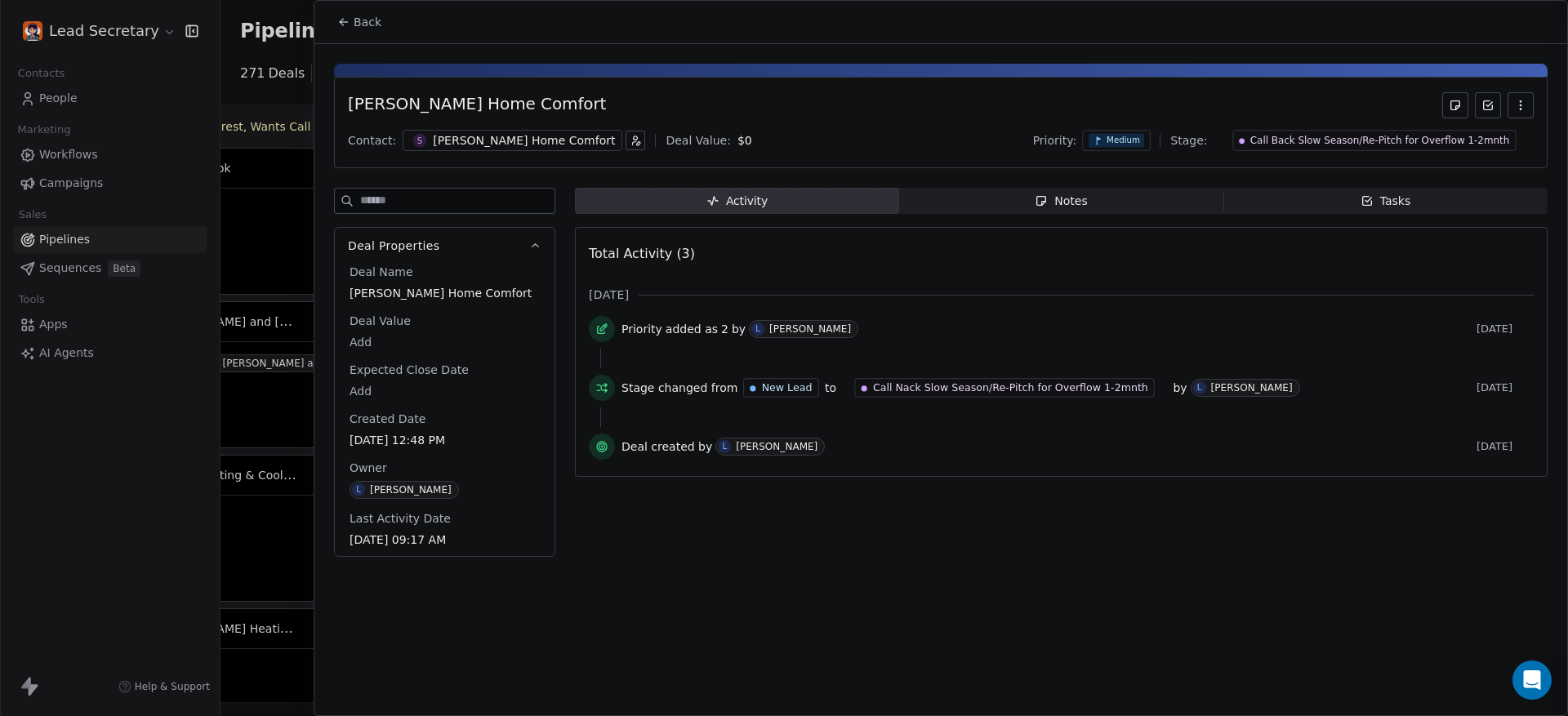
click at [273, 79] on div at bounding box center [784, 358] width 1568 height 716
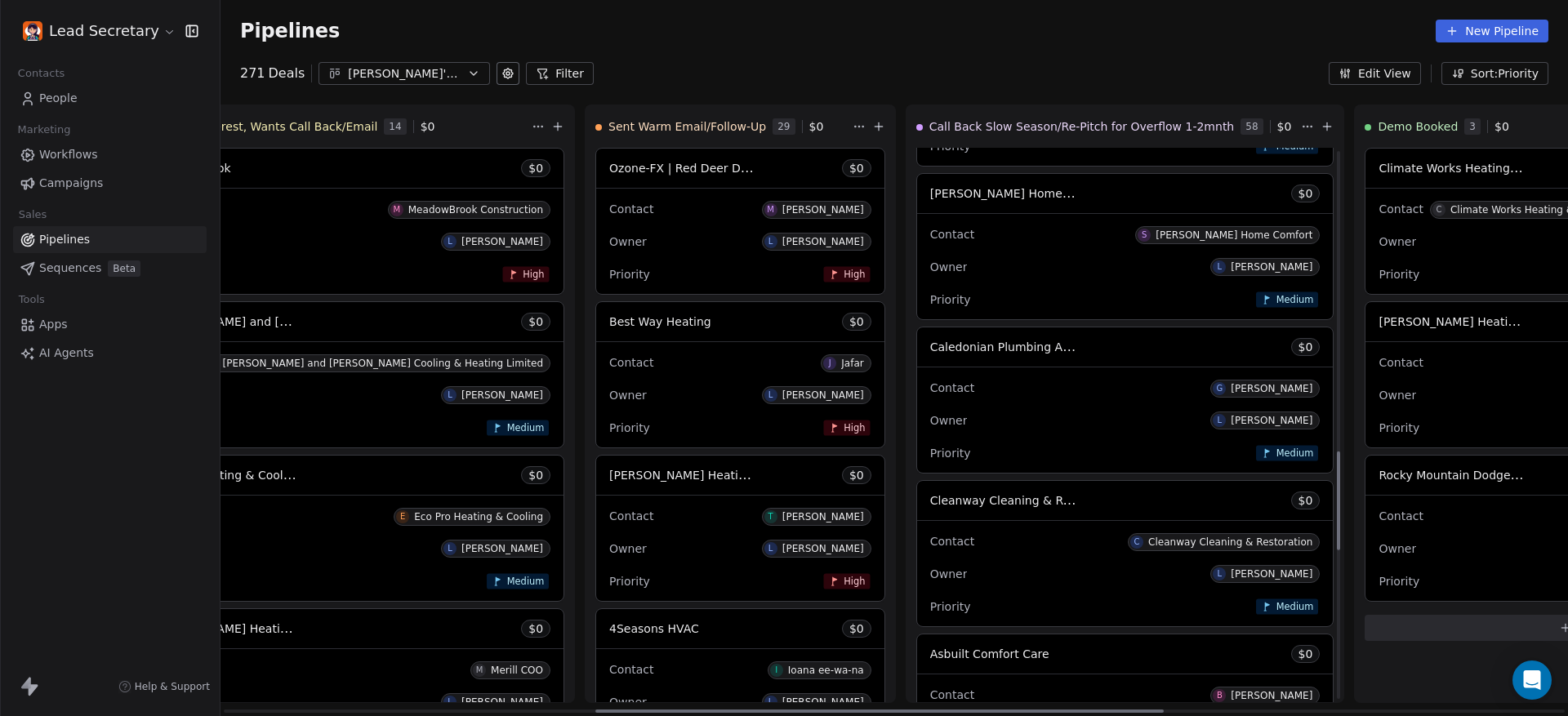
scroll to position [1708, 0]
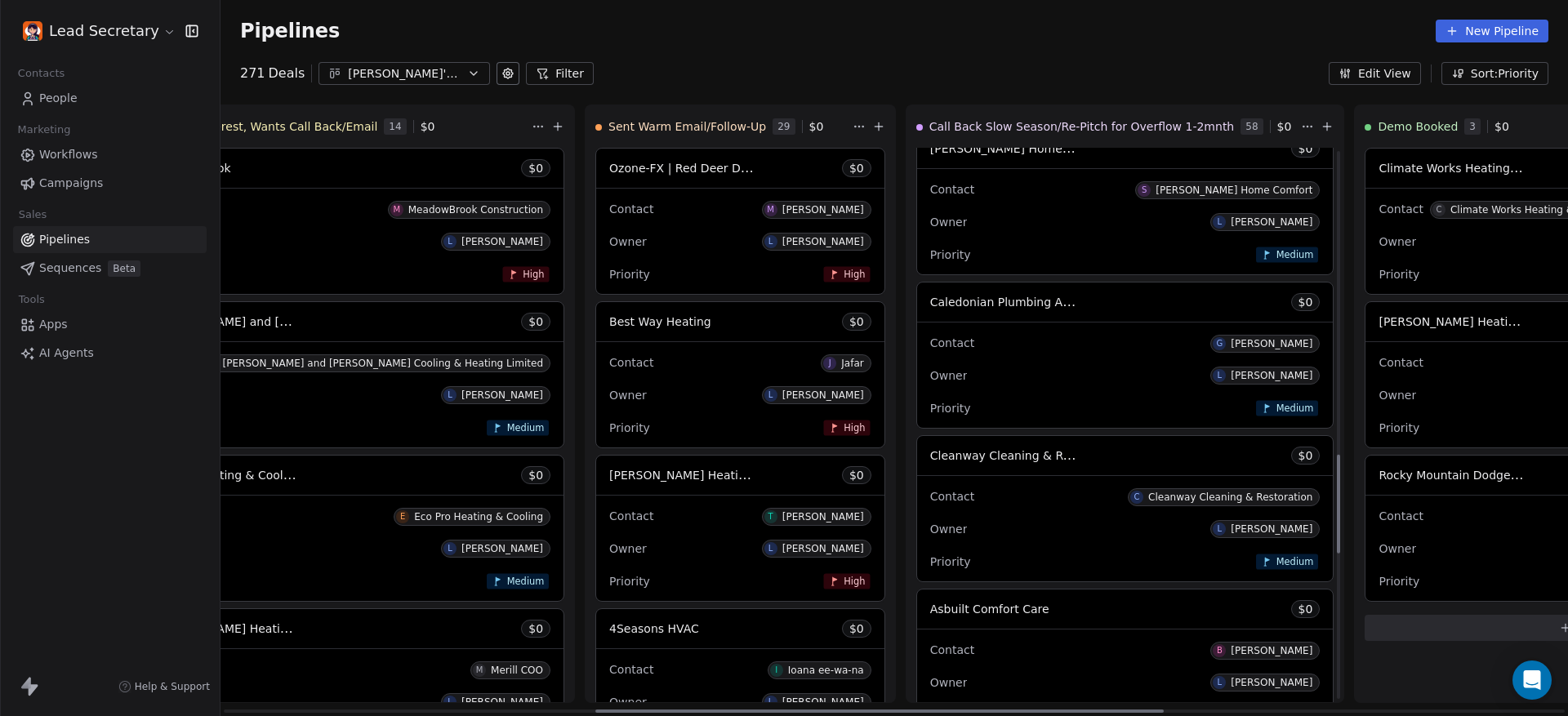
click at [917, 324] on div "Contact [PERSON_NAME] Owner L [PERSON_NAME] Priority Medium" at bounding box center [1125, 375] width 417 height 105
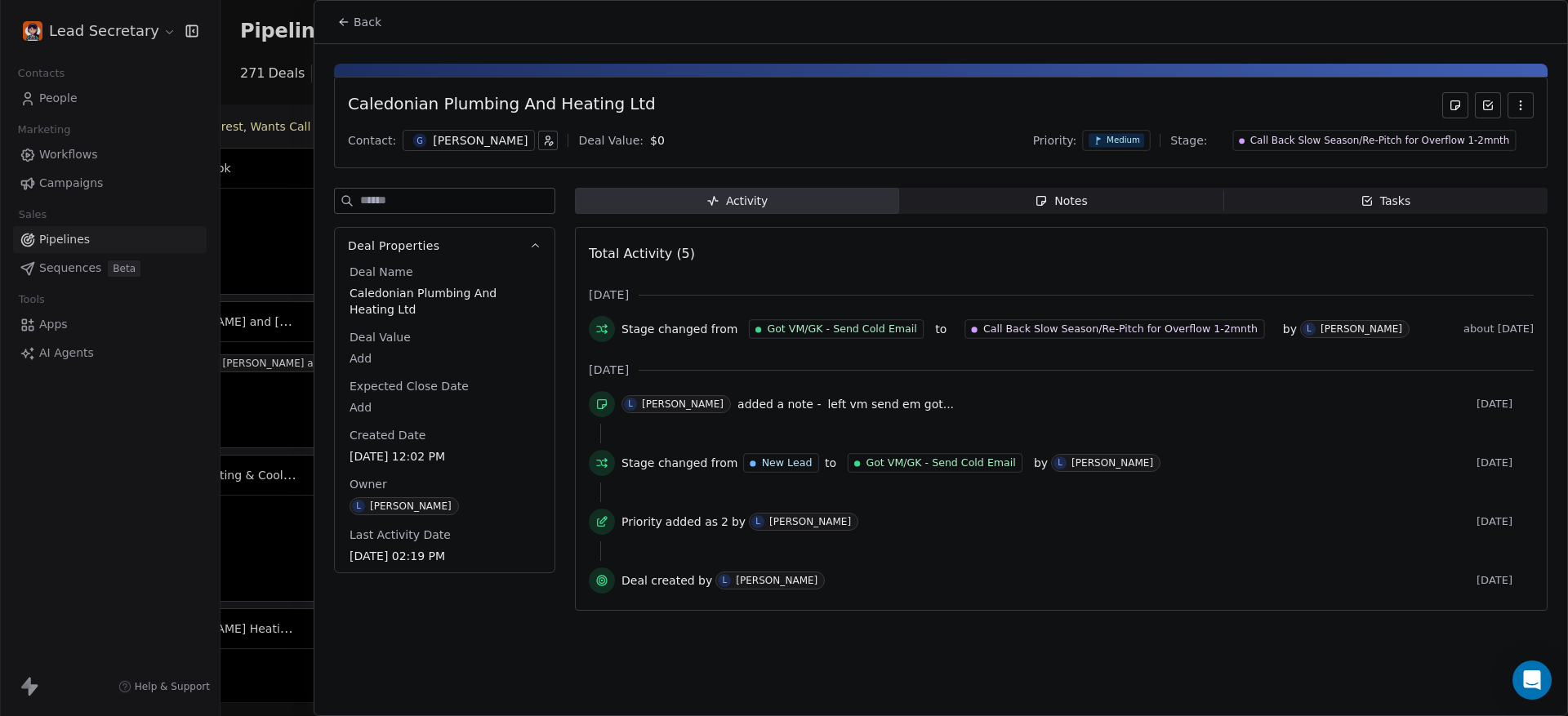
click at [1060, 210] on span "Notes Notes" at bounding box center [1060, 201] width 324 height 27
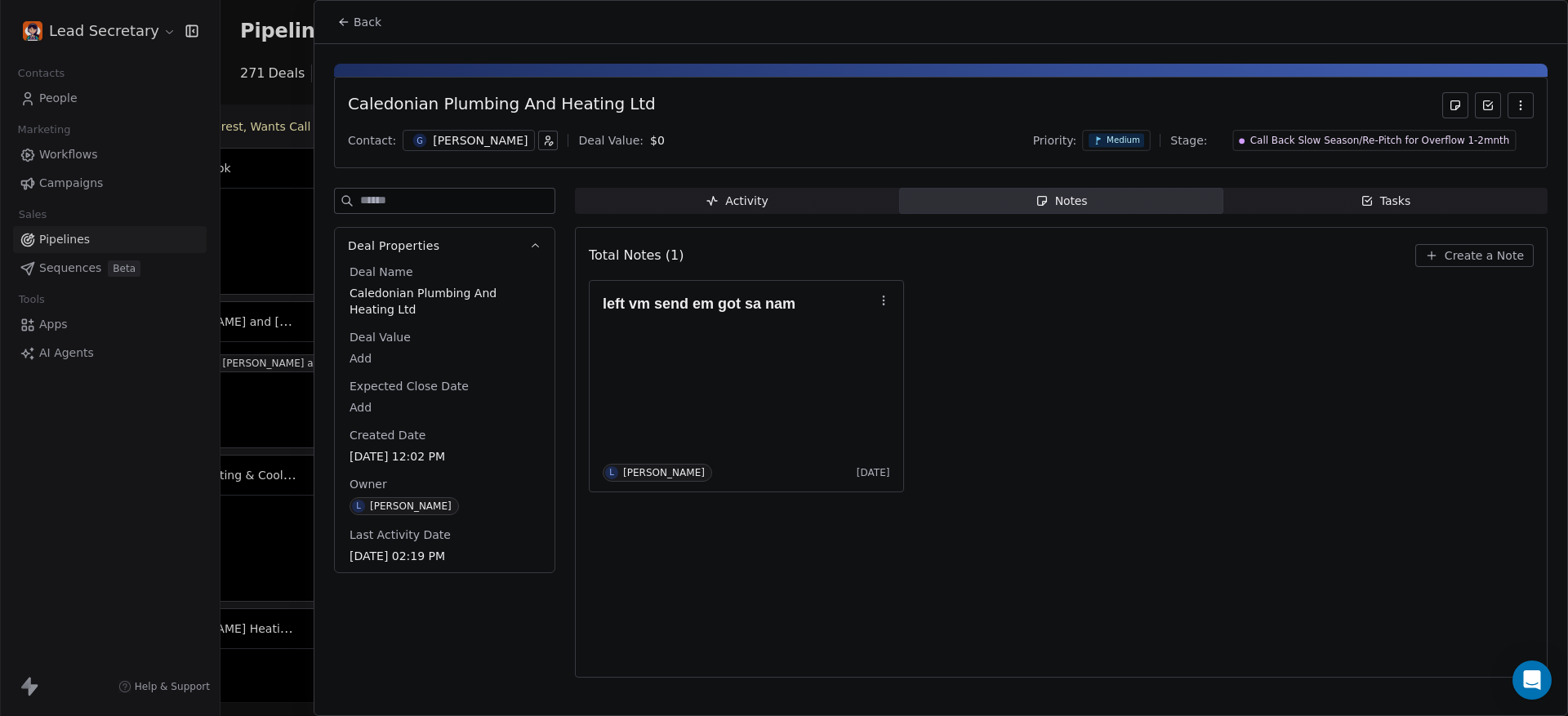
click at [452, 142] on div "[PERSON_NAME]" at bounding box center [480, 140] width 95 height 16
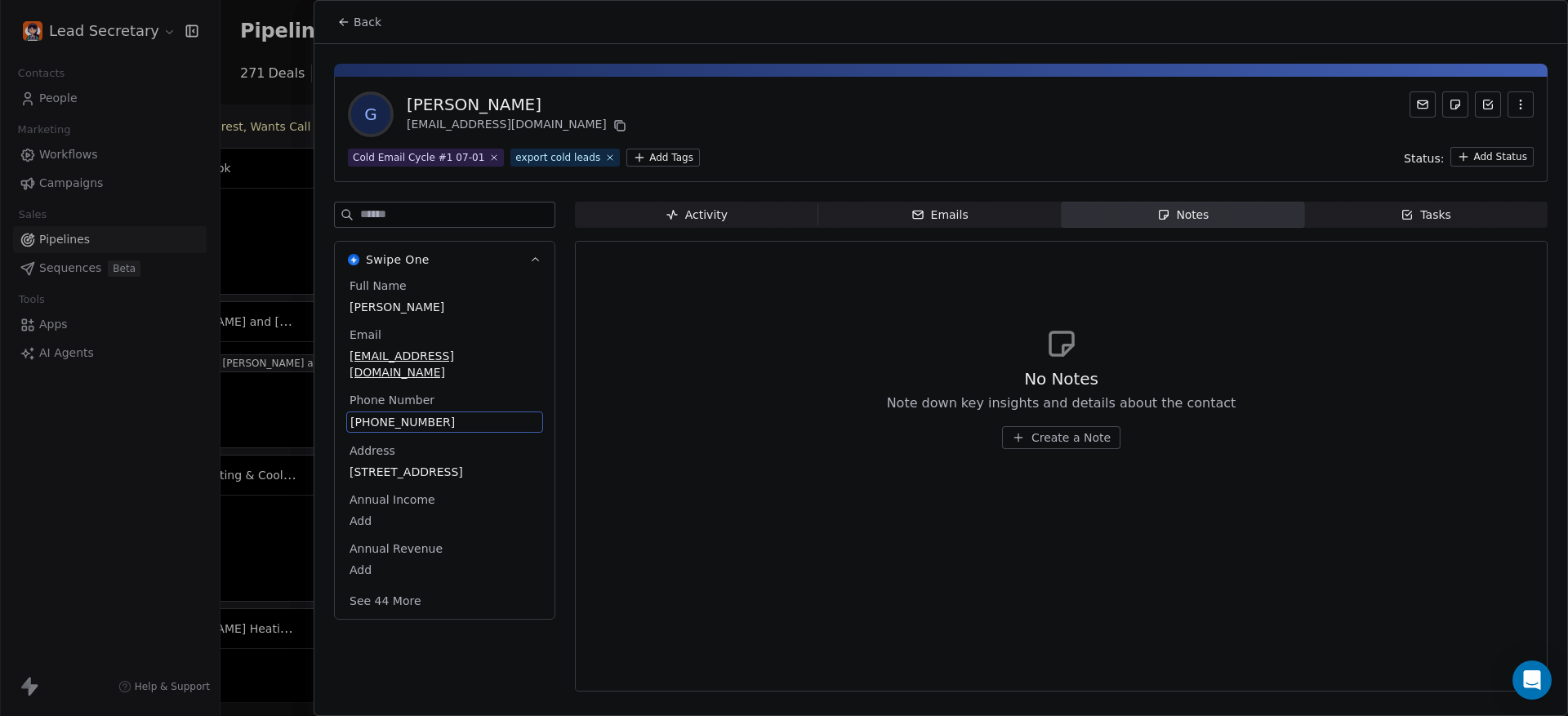
click at [416, 424] on span "[PHONE_NUMBER]" at bounding box center [444, 422] width 189 height 16
click at [416, 424] on input "**********" at bounding box center [436, 432] width 173 height 32
click at [350, 18] on html "Lead Secretary Contacts People Marketing Workflows Campaigns Sales Pipelines Se…" at bounding box center [784, 358] width 1568 height 716
click at [350, 18] on button "Back" at bounding box center [359, 22] width 64 height 29
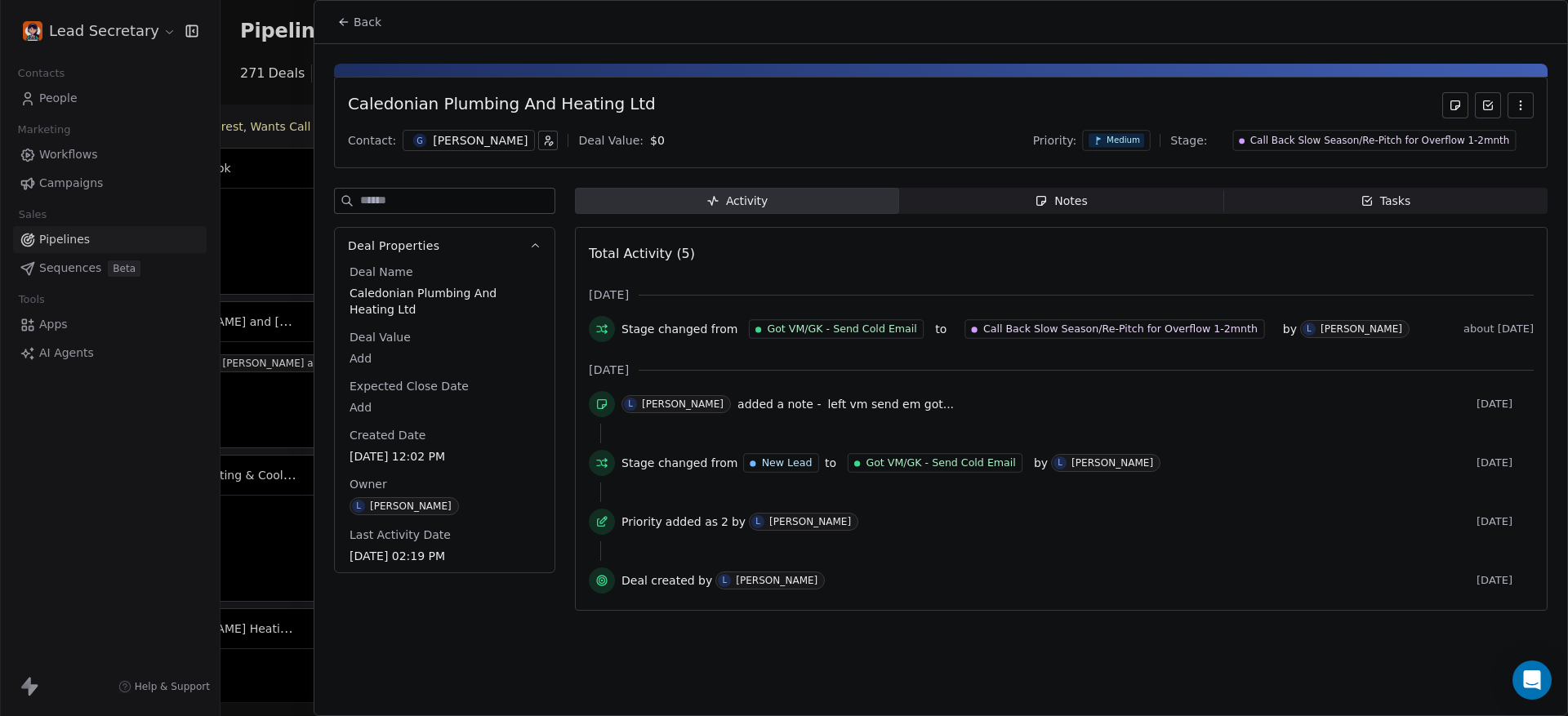
click at [350, 18] on button "Back" at bounding box center [359, 22] width 64 height 29
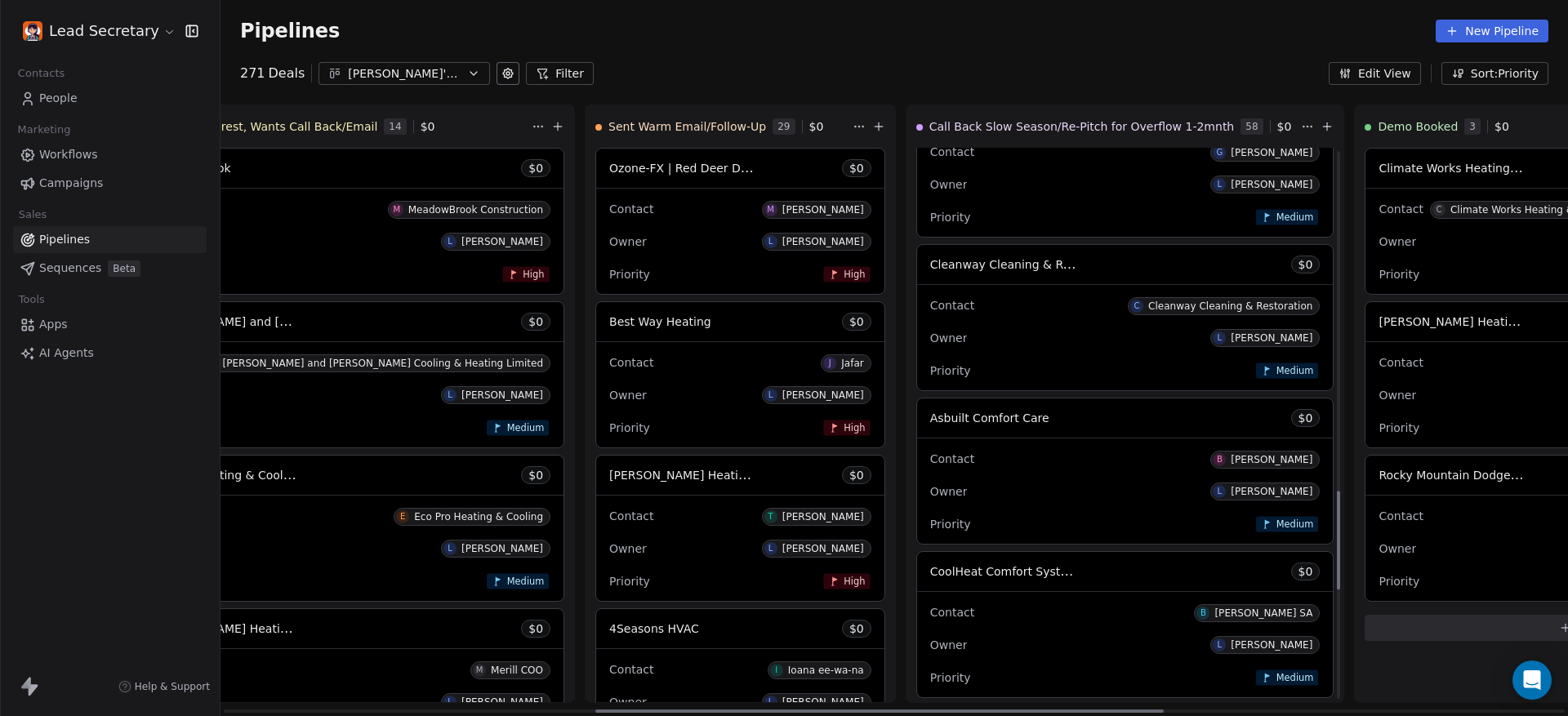
scroll to position [1913, 0]
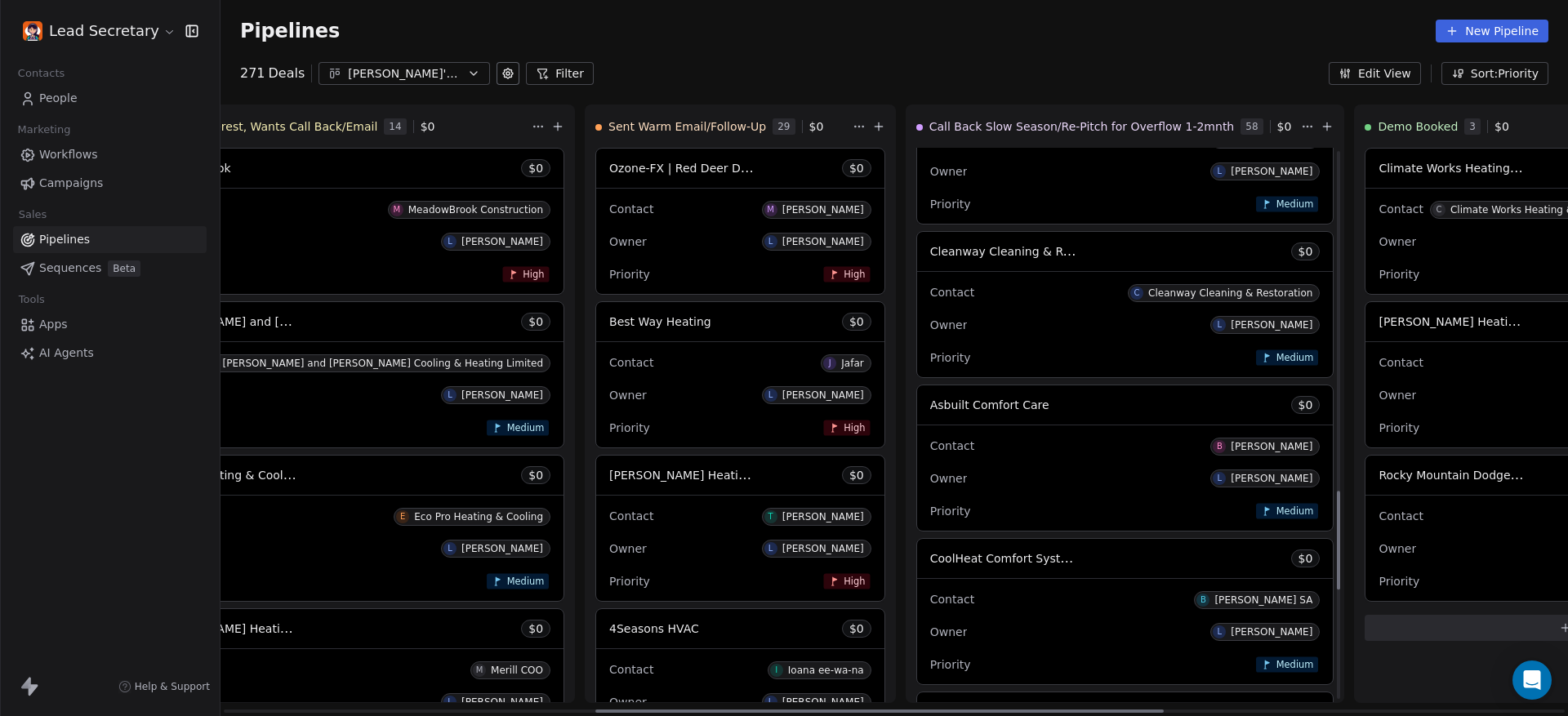
click at [930, 312] on div "Owner L [PERSON_NAME]" at bounding box center [1125, 326] width 390 height 27
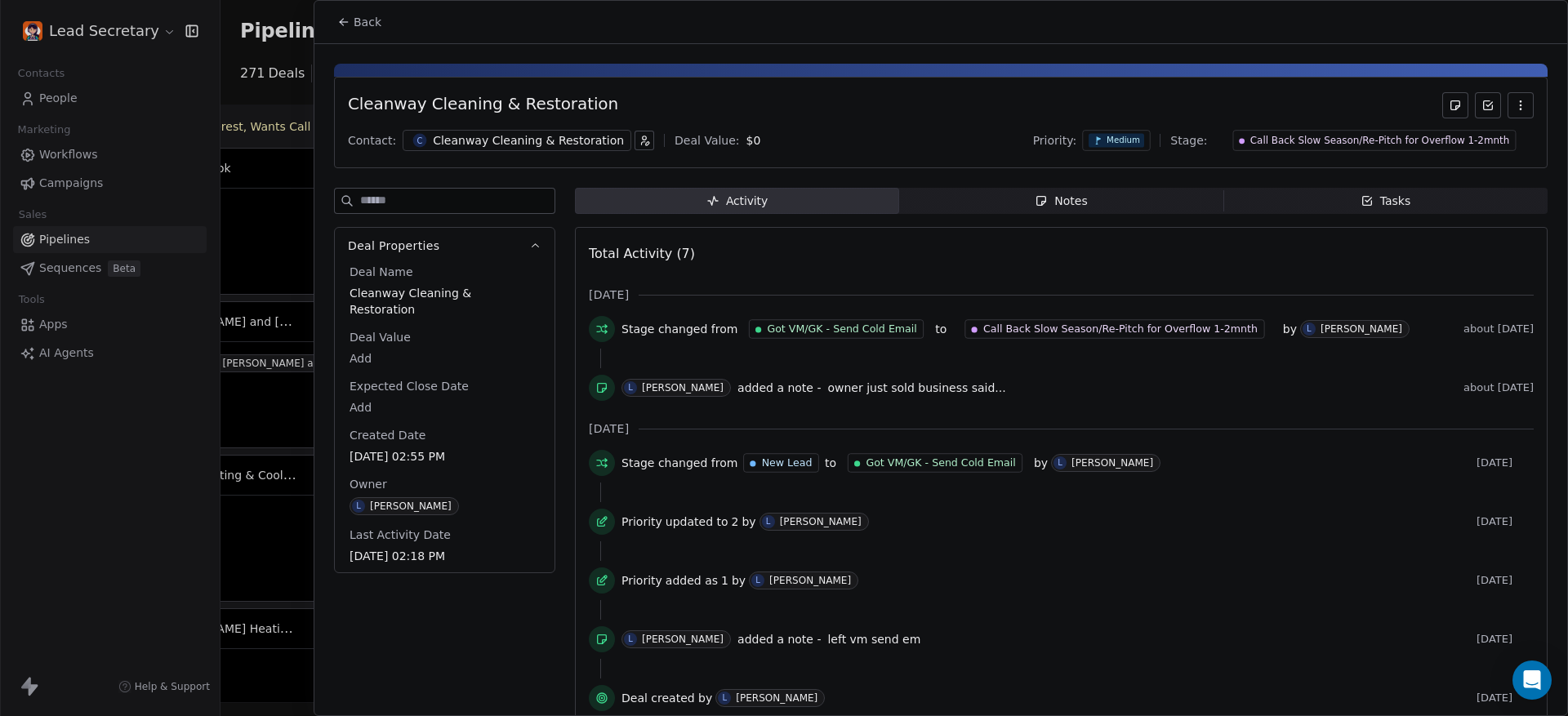
click at [1035, 208] on div "Notes" at bounding box center [1060, 201] width 52 height 17
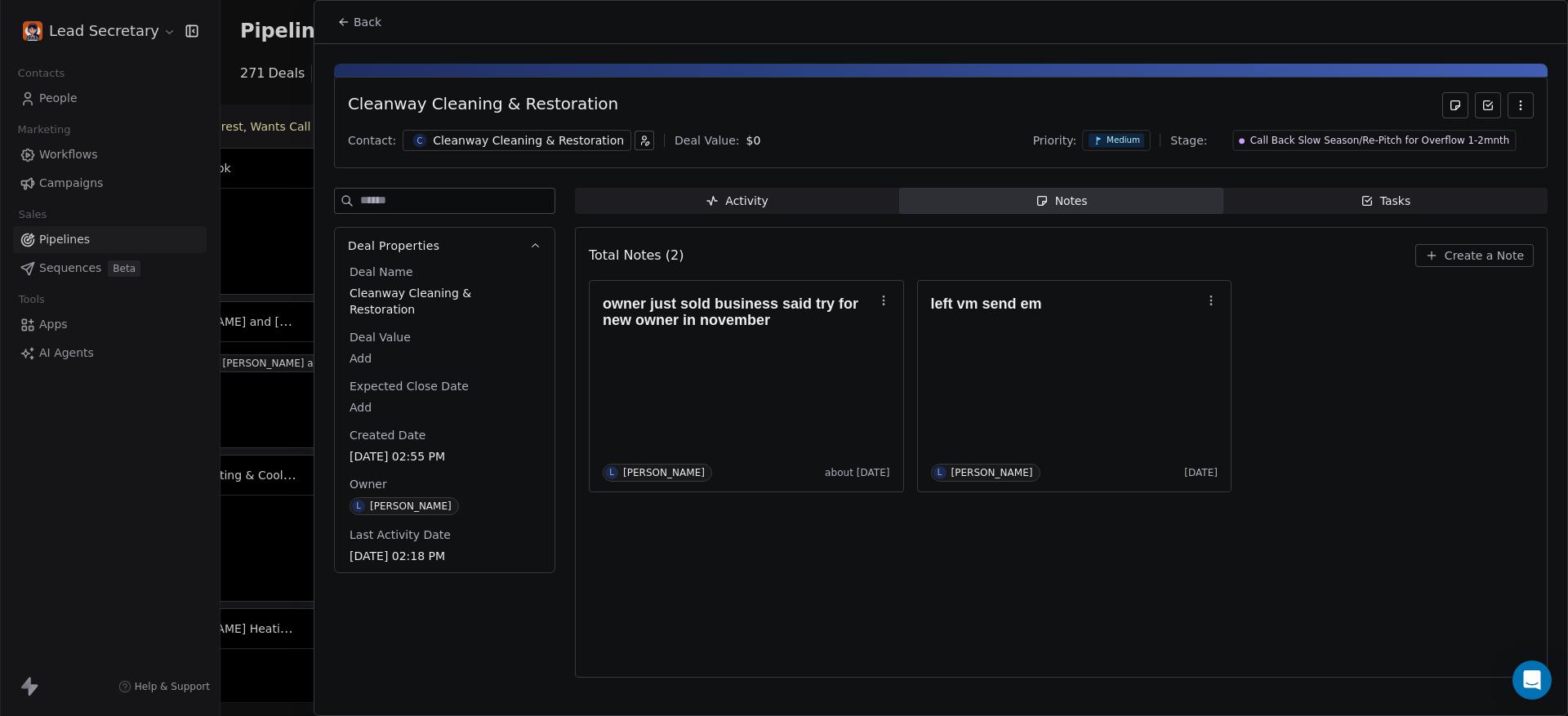
click at [481, 138] on div "Cleanway Cleaning & Restoration" at bounding box center [528, 140] width 191 height 16
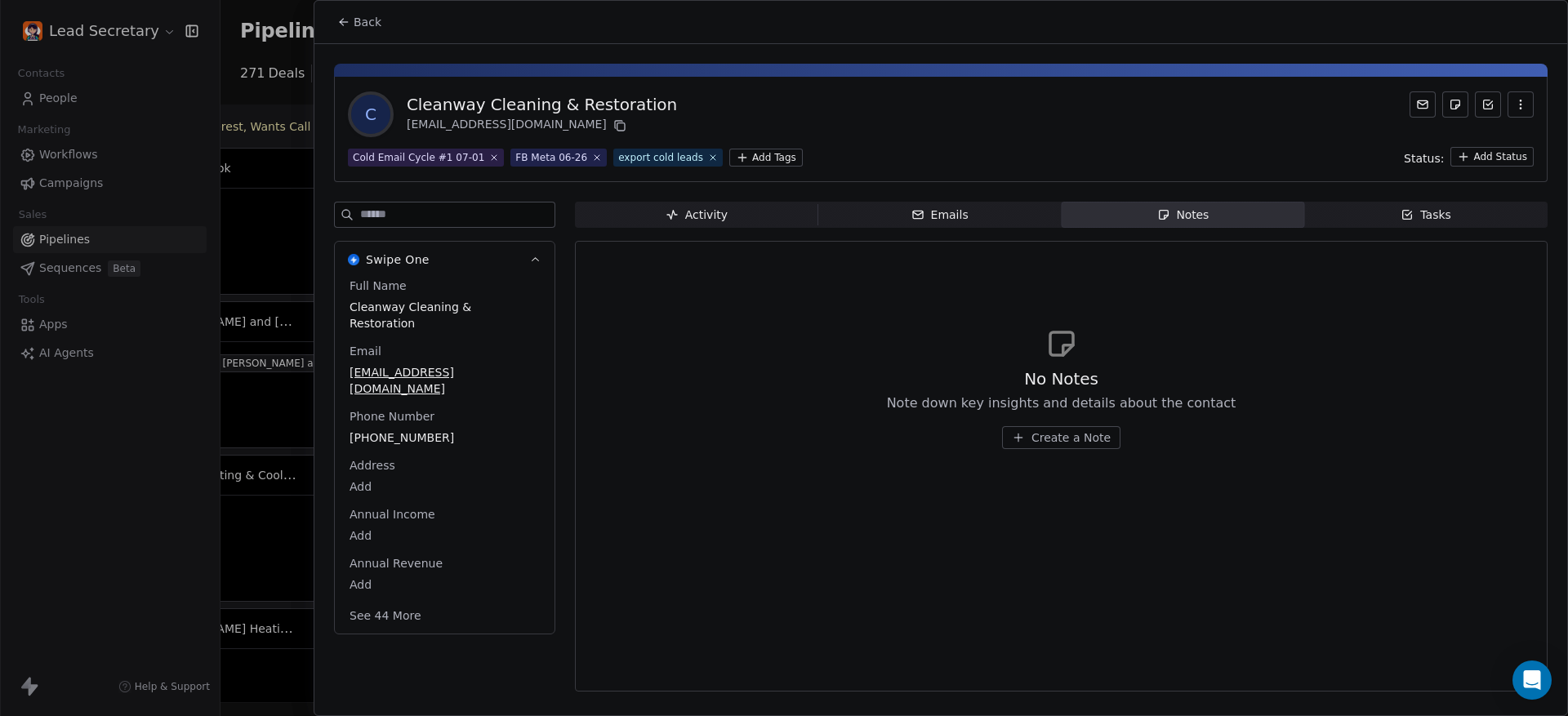
click at [391, 429] on span "[PHONE_NUMBER]" at bounding box center [444, 437] width 190 height 16
click at [391, 430] on span "[PHONE_NUMBER]" at bounding box center [444, 438] width 189 height 16
click at [342, 9] on html "Lead Secretary Contacts People Marketing Workflows Campaigns Sales Pipelines Se…" at bounding box center [784, 358] width 1568 height 716
click at [337, 20] on html "Lead Secretary Contacts People Marketing Workflows Campaigns Sales Pipelines Se…" at bounding box center [784, 358] width 1568 height 716
click at [350, 24] on button "Back" at bounding box center [359, 22] width 64 height 29
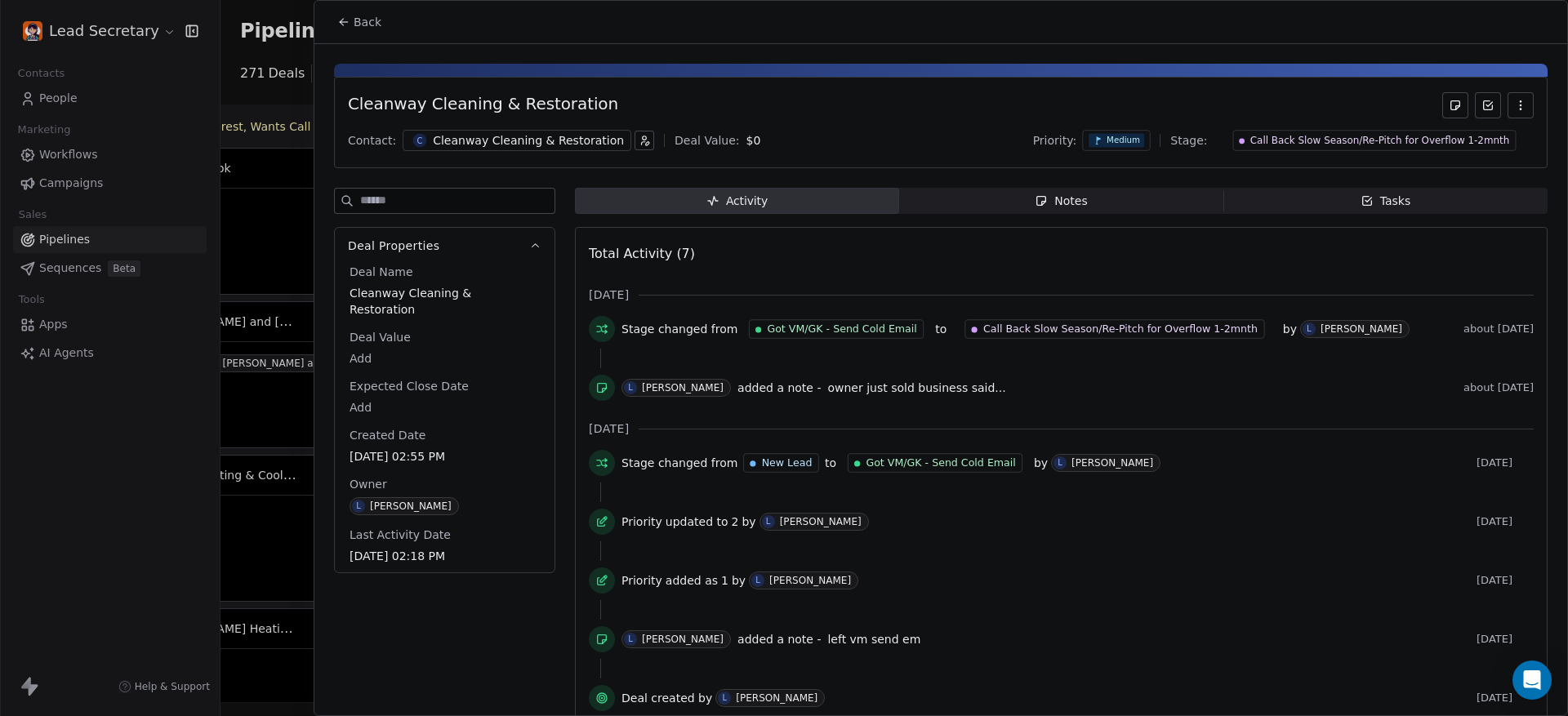
click at [827, 391] on span "owner just sold business said..." at bounding box center [916, 388] width 178 height 13
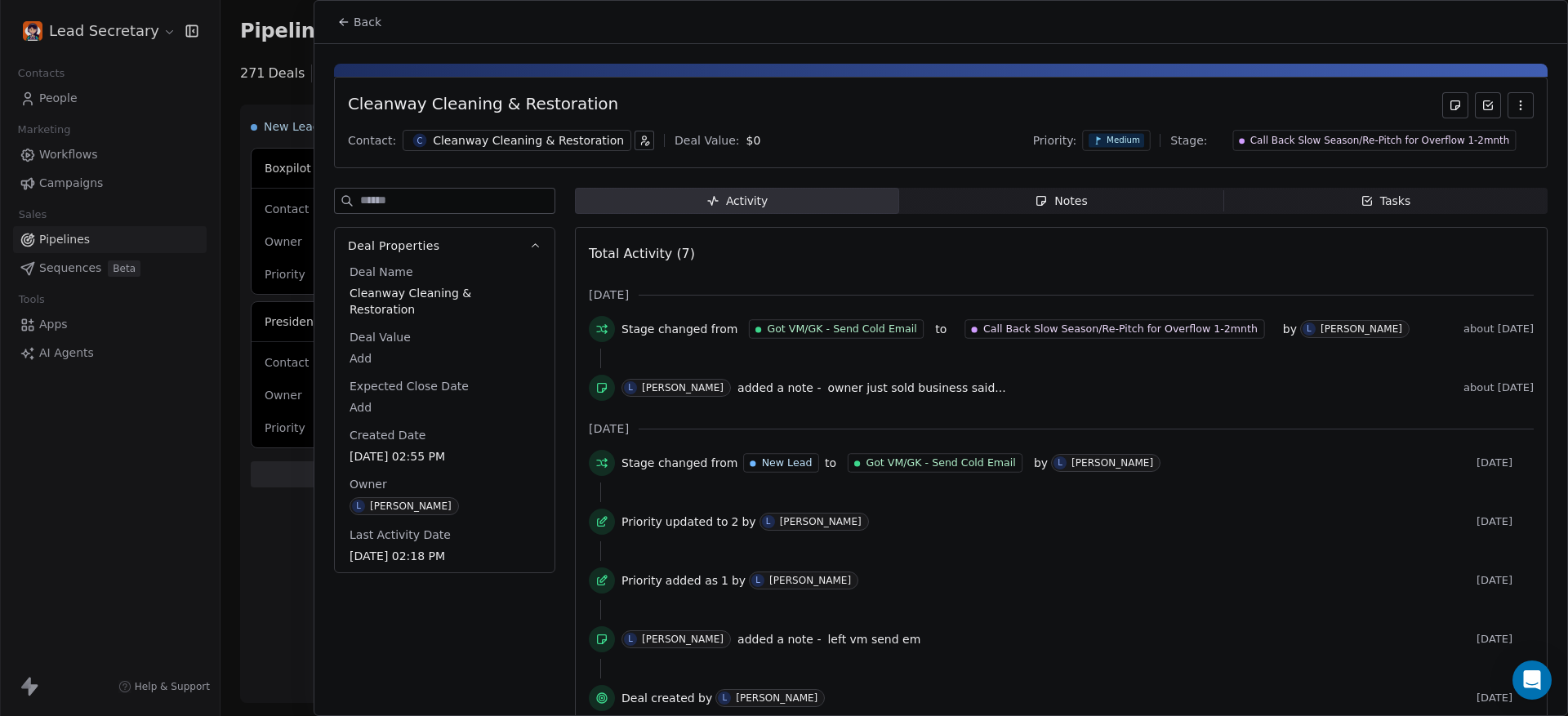
click at [1023, 193] on span "Notes Notes" at bounding box center [1060, 201] width 324 height 27
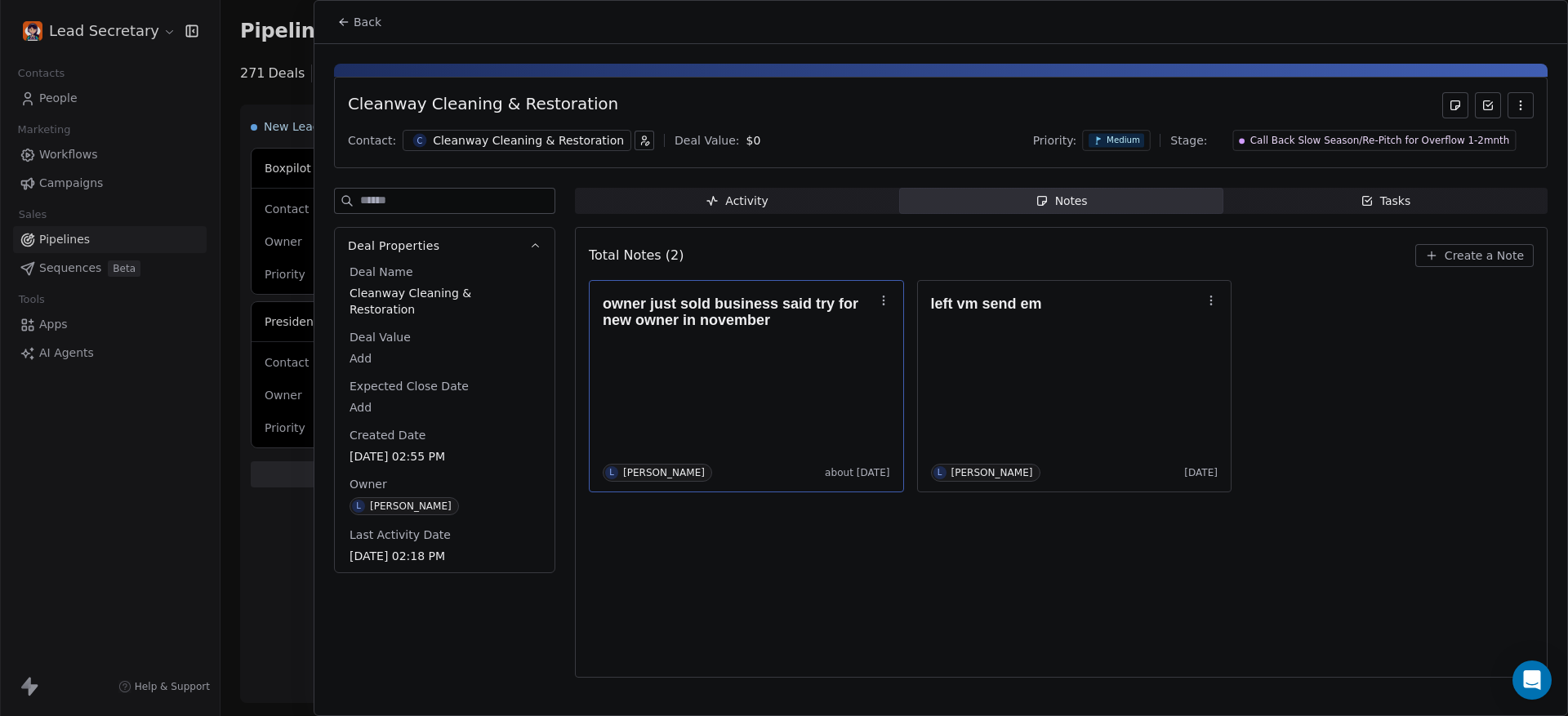
click at [757, 311] on h1 "owner just sold business said try for new owner in november" at bounding box center [738, 311] width 271 height 32
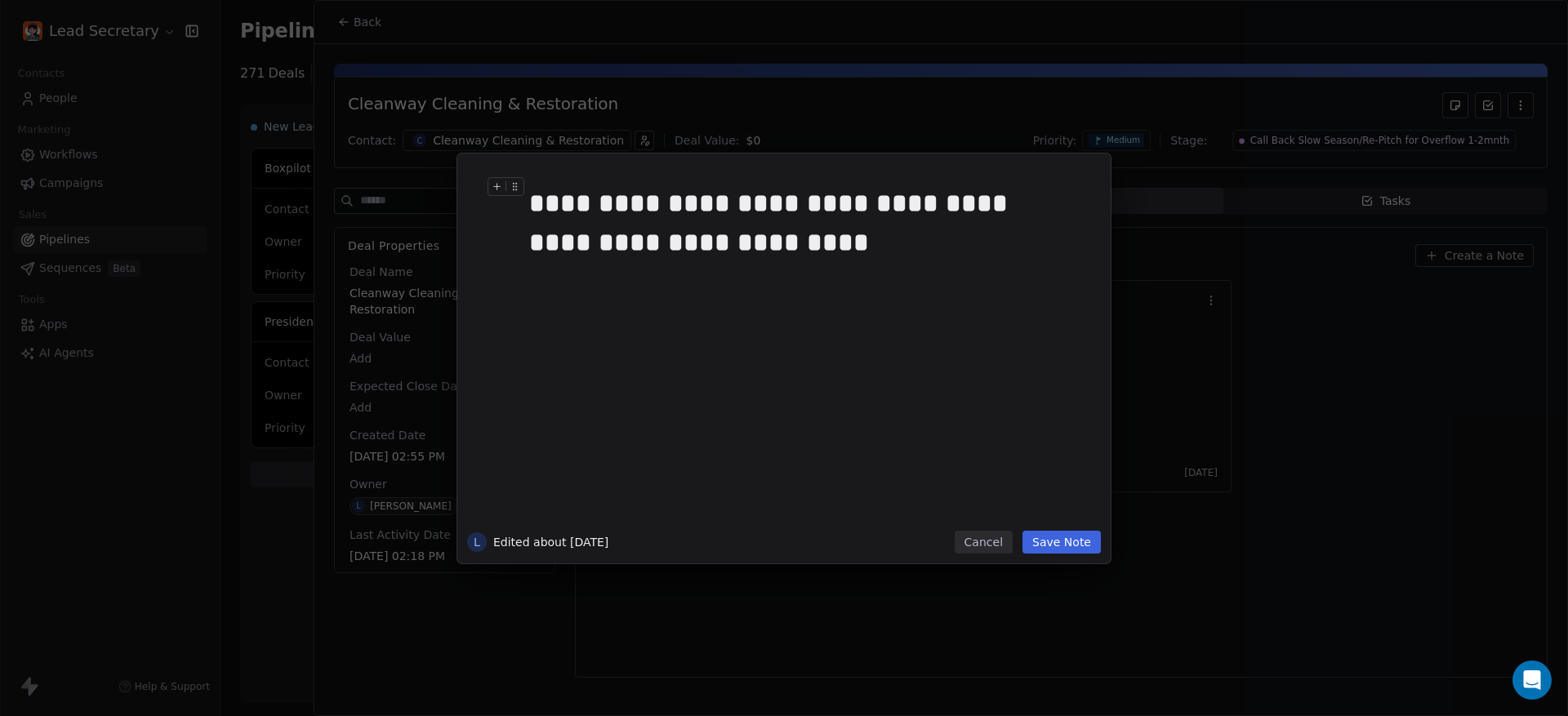
click at [648, 250] on div "**********" at bounding box center [800, 223] width 543 height 79
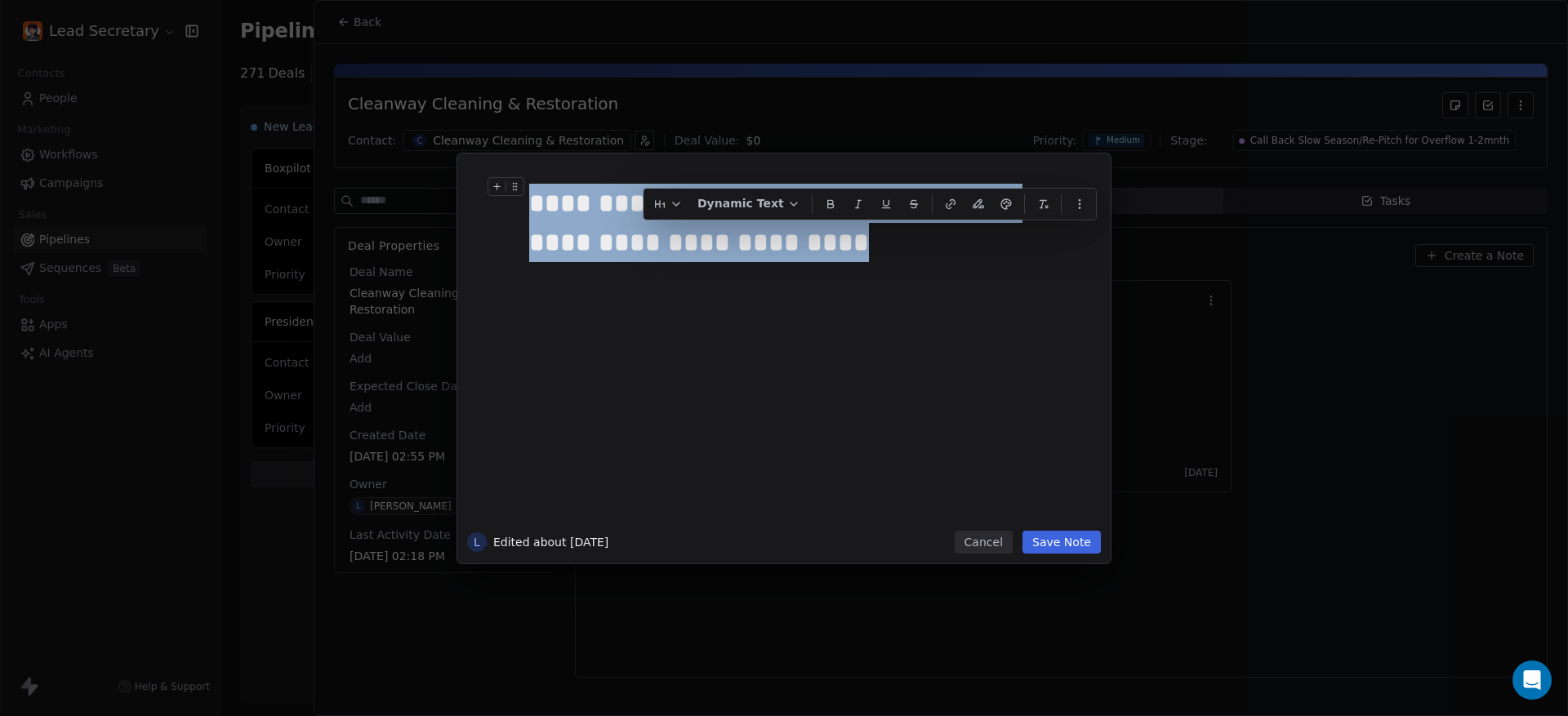
click at [648, 250] on div "**********" at bounding box center [800, 223] width 543 height 79
copy div "**********"
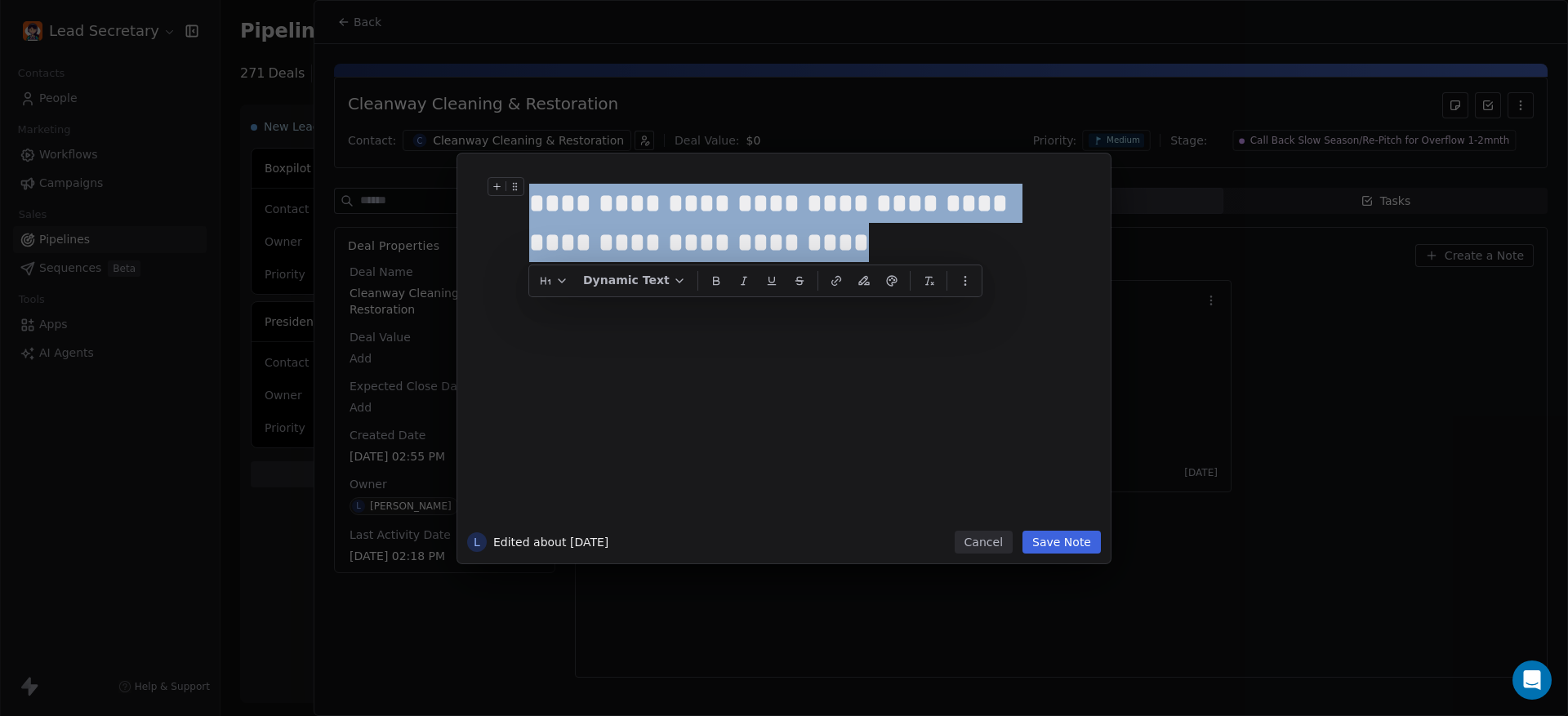
click at [377, 104] on div "**********" at bounding box center [784, 358] width 1568 height 716
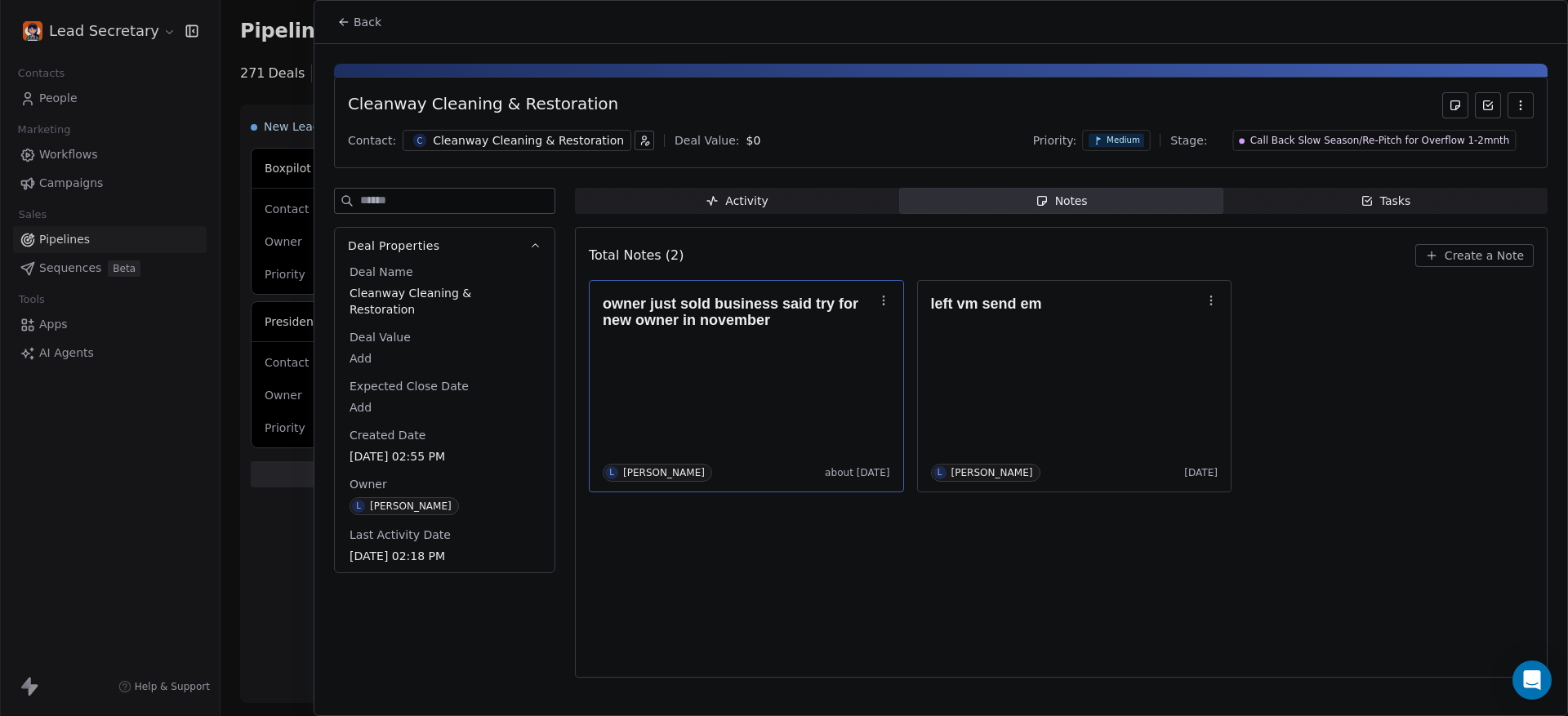
click at [363, 104] on div "Cleanway Cleaning & Restoration" at bounding box center [482, 105] width 271 height 27
click at [364, 24] on span "Back" at bounding box center [366, 22] width 28 height 16
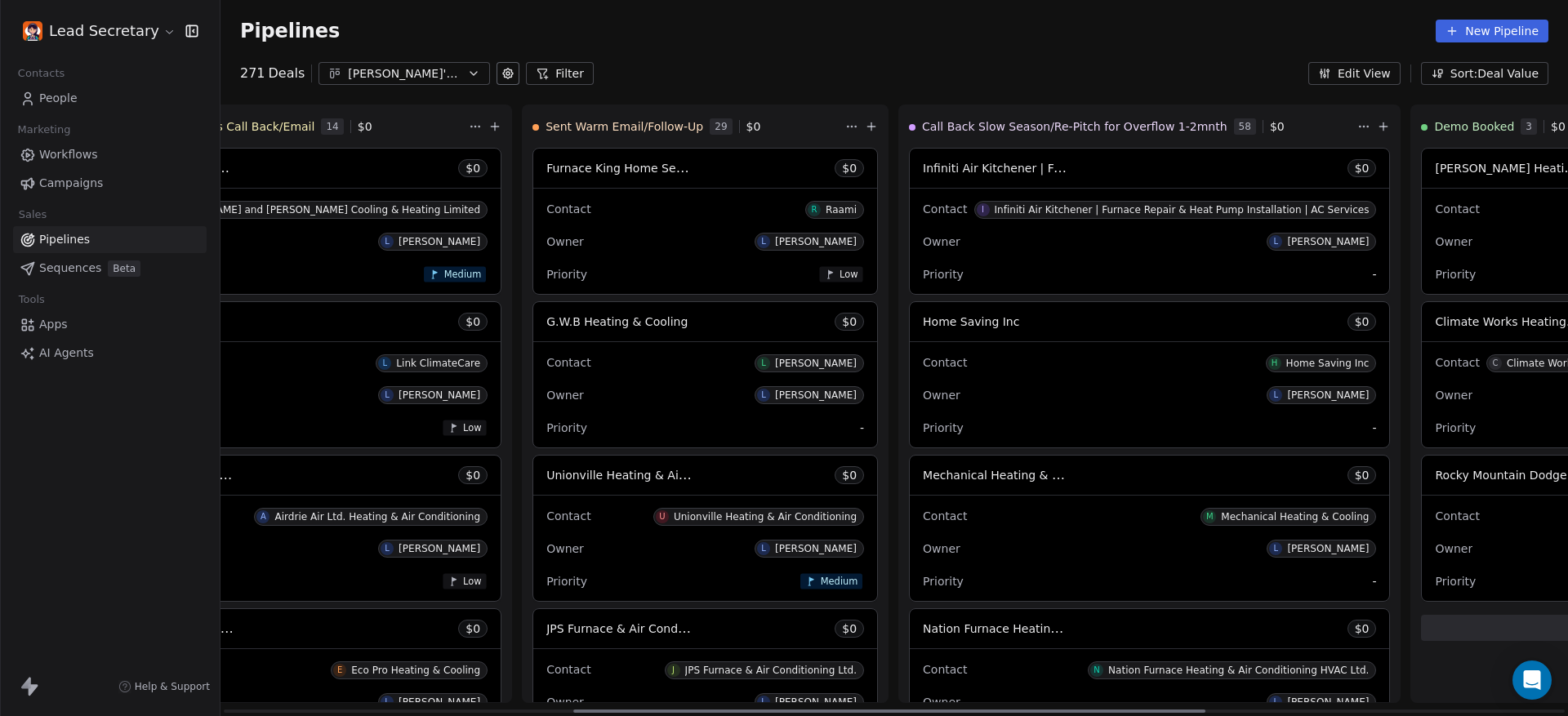
scroll to position [0, 832]
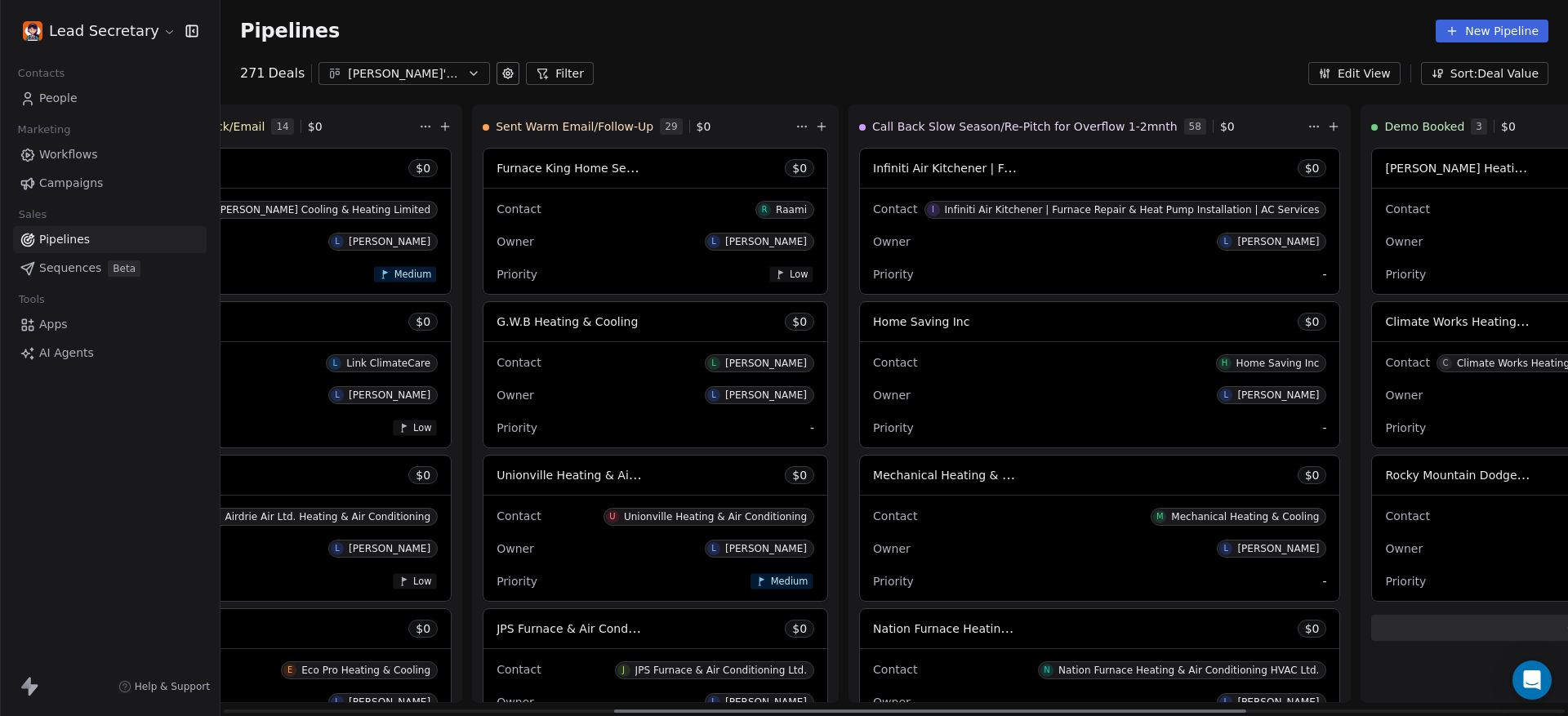
drag, startPoint x: 811, startPoint y: 709, endPoint x: 1185, endPoint y: 707, distance: 374.0
click at [1200, 713] on div at bounding box center [930, 710] width 632 height 3
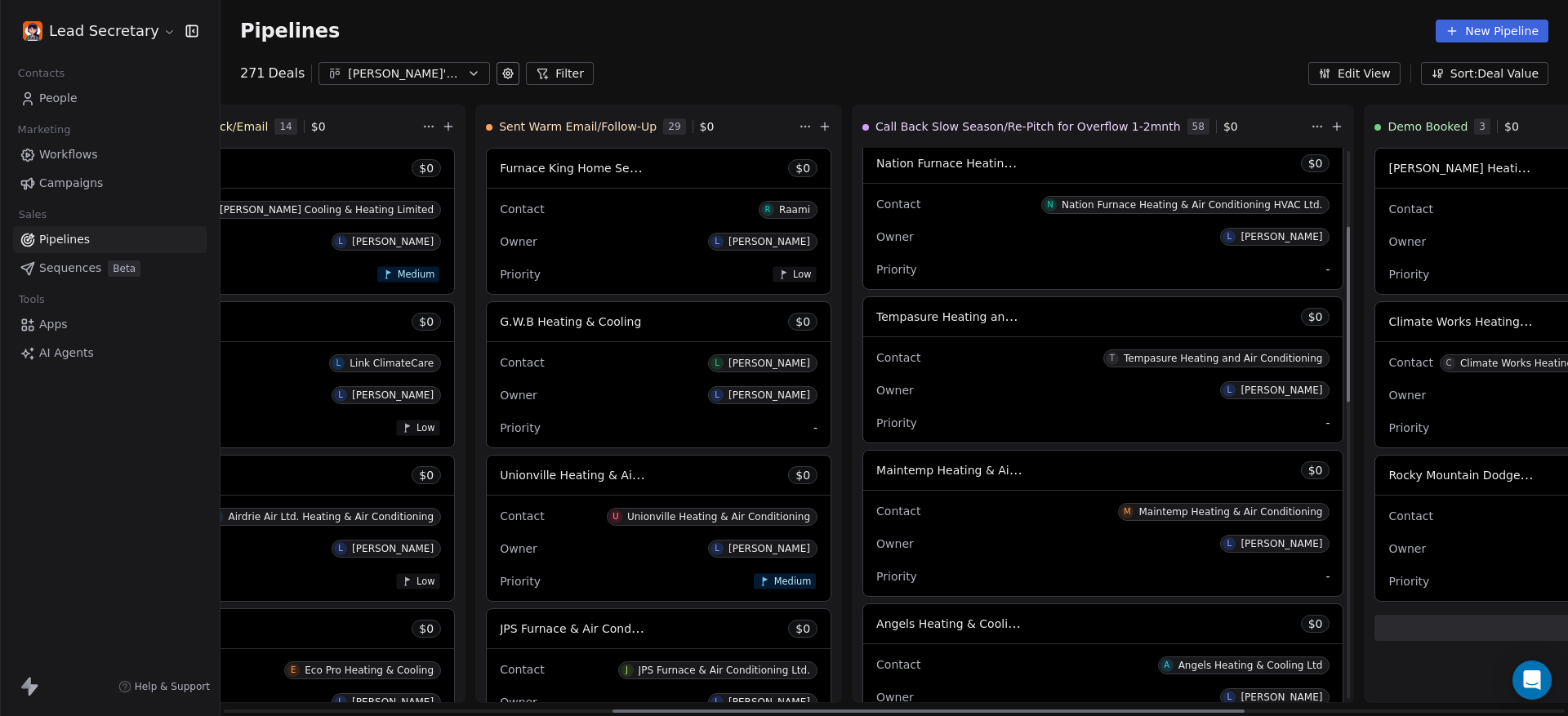
scroll to position [0, 0]
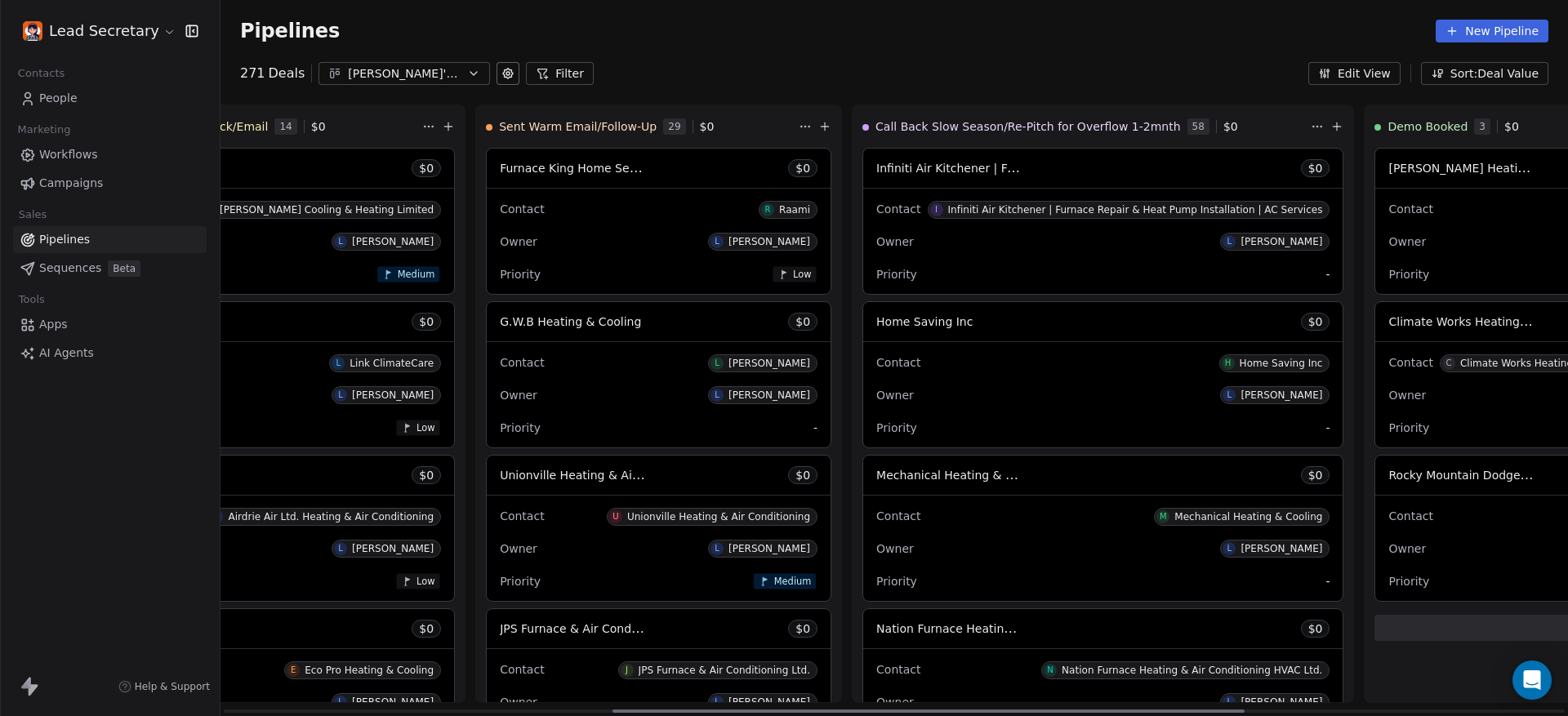
click at [865, 191] on div "Contact I Infiniti Air Kitchener | Furnace Repair & Heat Pump Installation | AC…" at bounding box center [1102, 241] width 479 height 105
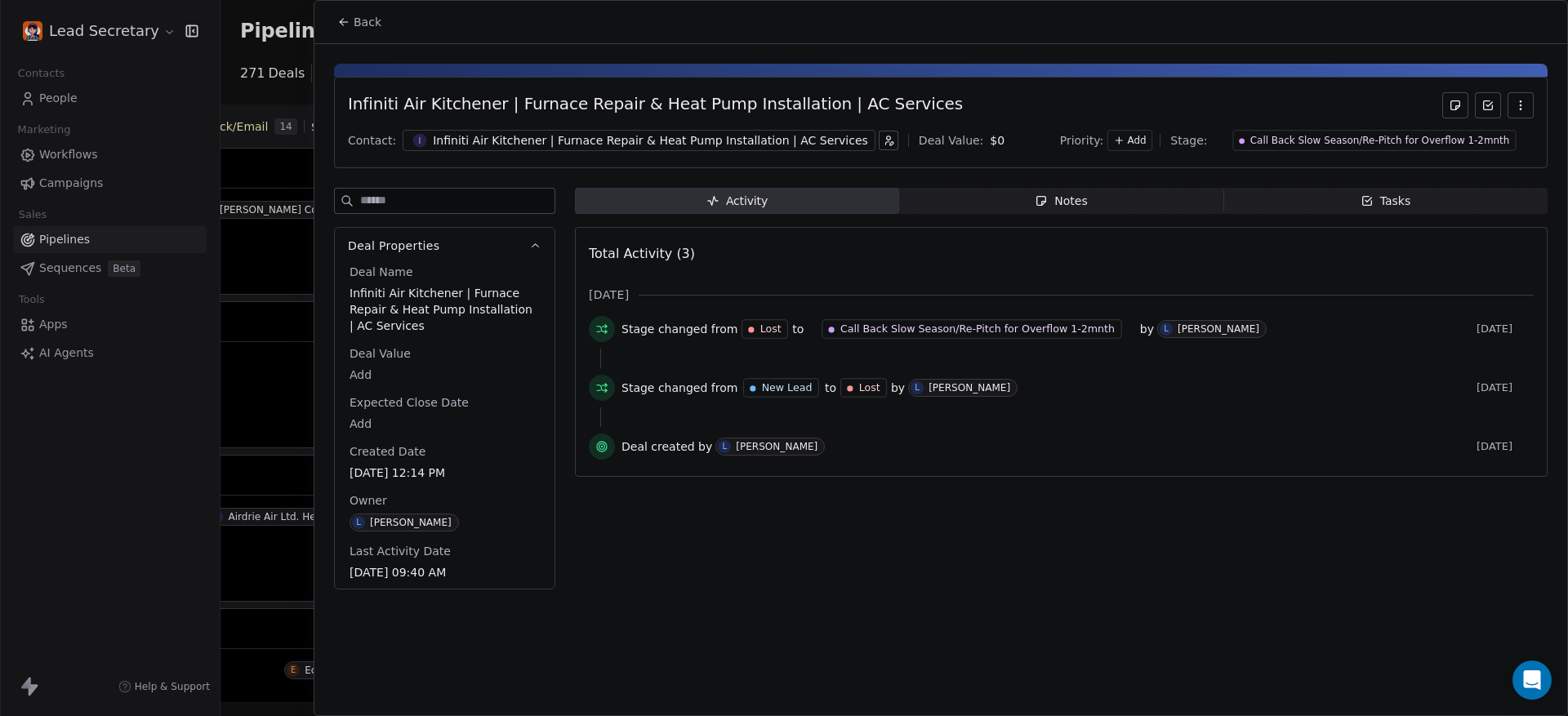
click at [640, 143] on div "Infiniti Air Kitchener | Furnace Repair & Heat Pump Installation | AC Services" at bounding box center [650, 140] width 435 height 16
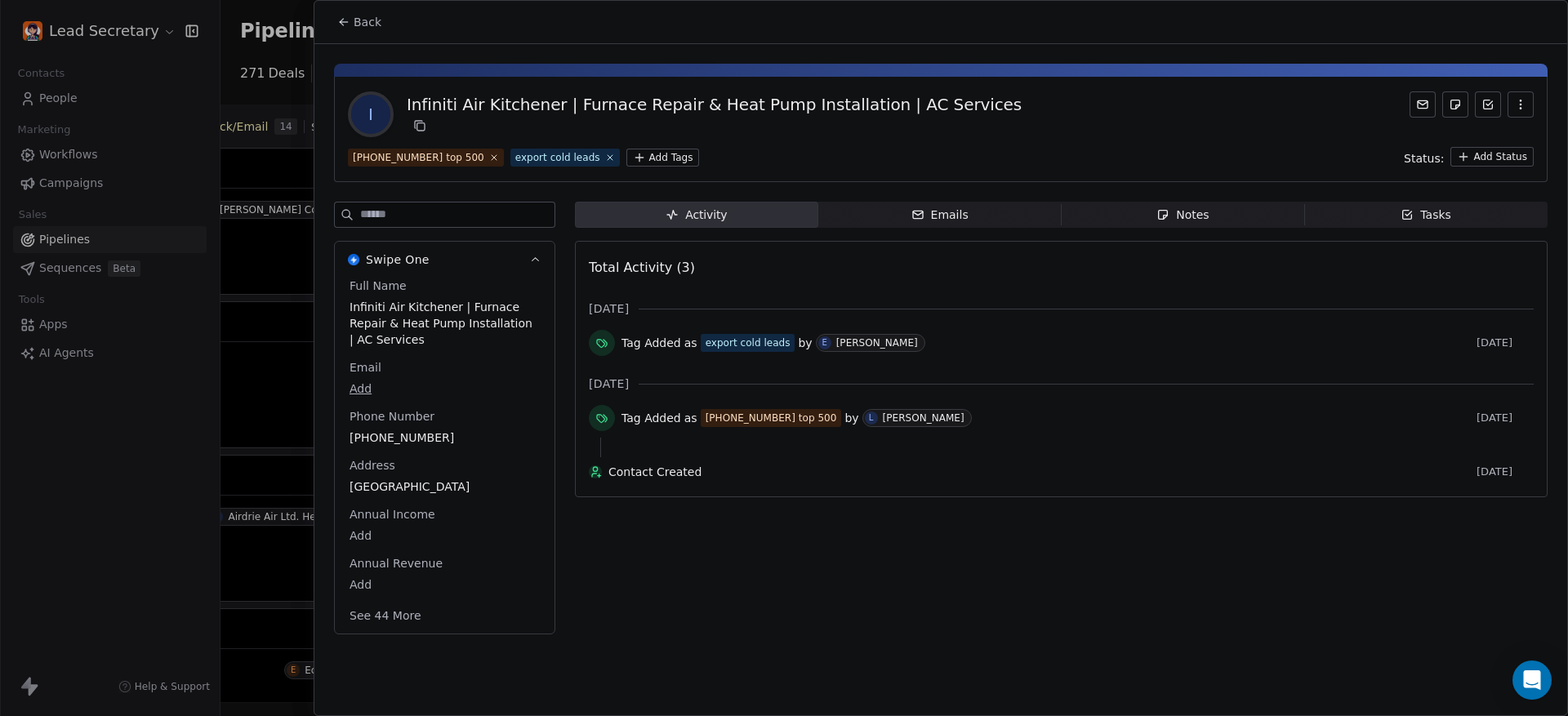
click at [412, 436] on span "[PHONE_NUMBER]" at bounding box center [444, 437] width 190 height 16
click at [412, 436] on span "[PHONE_NUMBER]" at bounding box center [444, 438] width 189 height 16
click at [364, 18] on html "Lead Secretary Contacts People Marketing Workflows Campaigns Sales Pipelines Se…" at bounding box center [784, 358] width 1568 height 716
click at [359, 24] on html "Lead Secretary Contacts People Marketing Workflows Campaigns Sales Pipelines Se…" at bounding box center [784, 358] width 1568 height 716
click at [359, 27] on span "Back" at bounding box center [366, 22] width 28 height 16
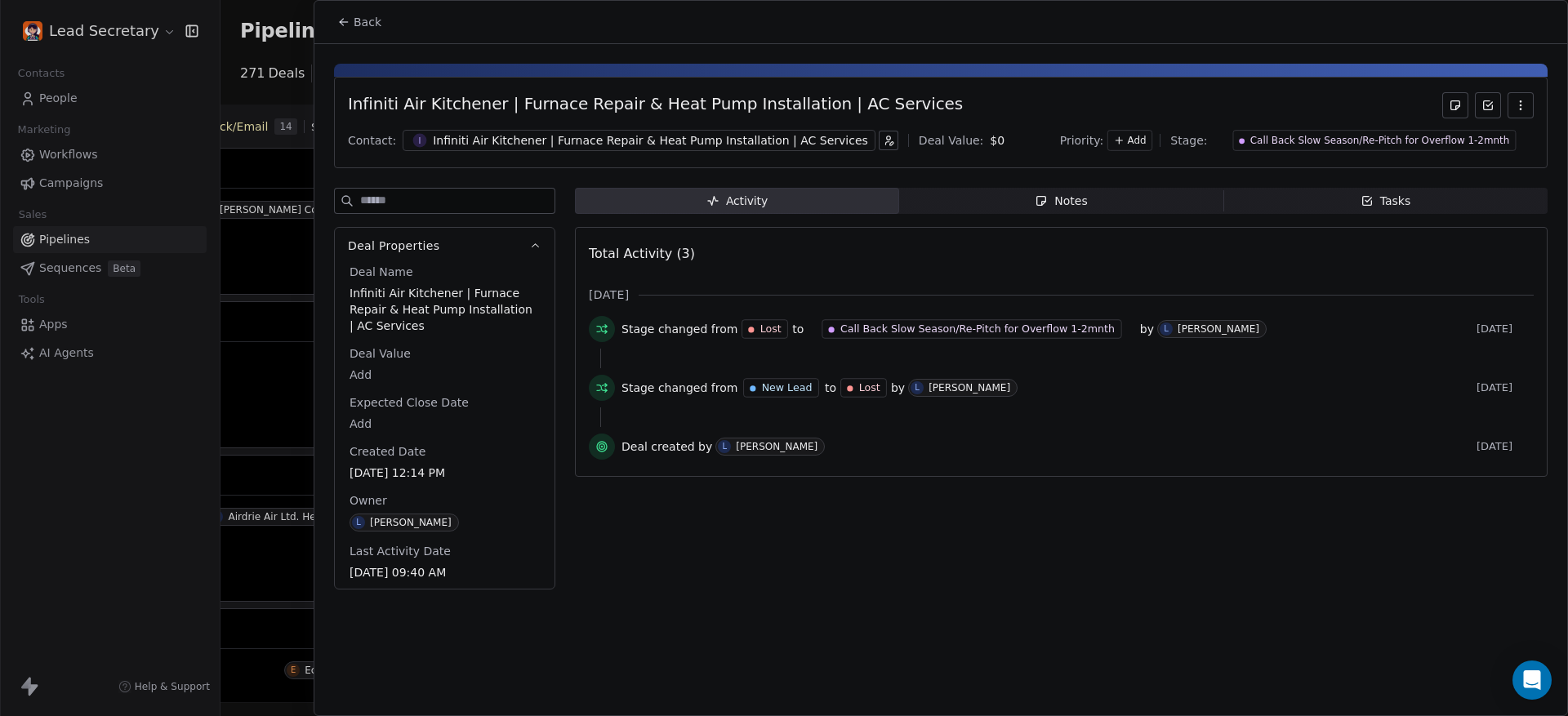
click at [359, 27] on span "Back" at bounding box center [366, 22] width 28 height 16
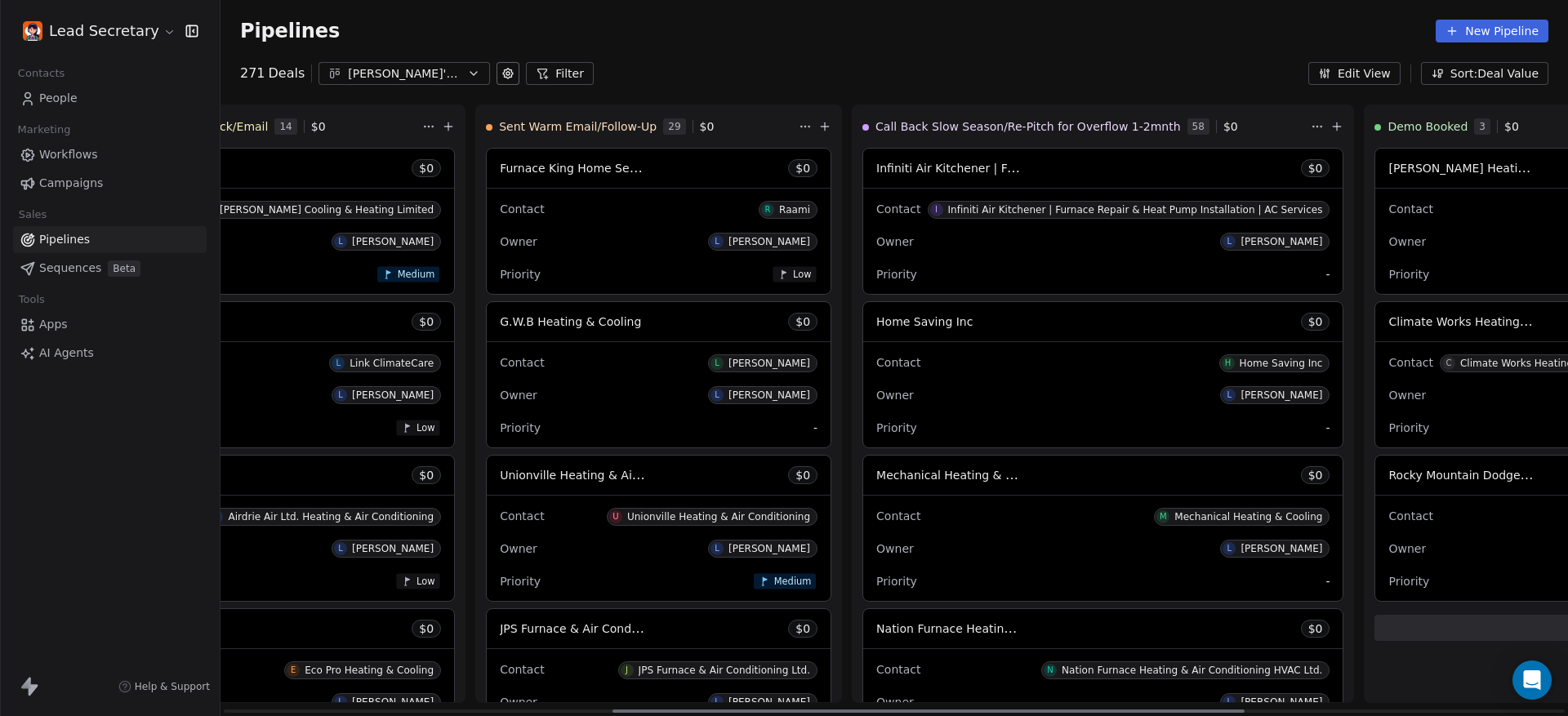
click at [876, 365] on div "Contact H Home Saving Inc" at bounding box center [1102, 362] width 453 height 27
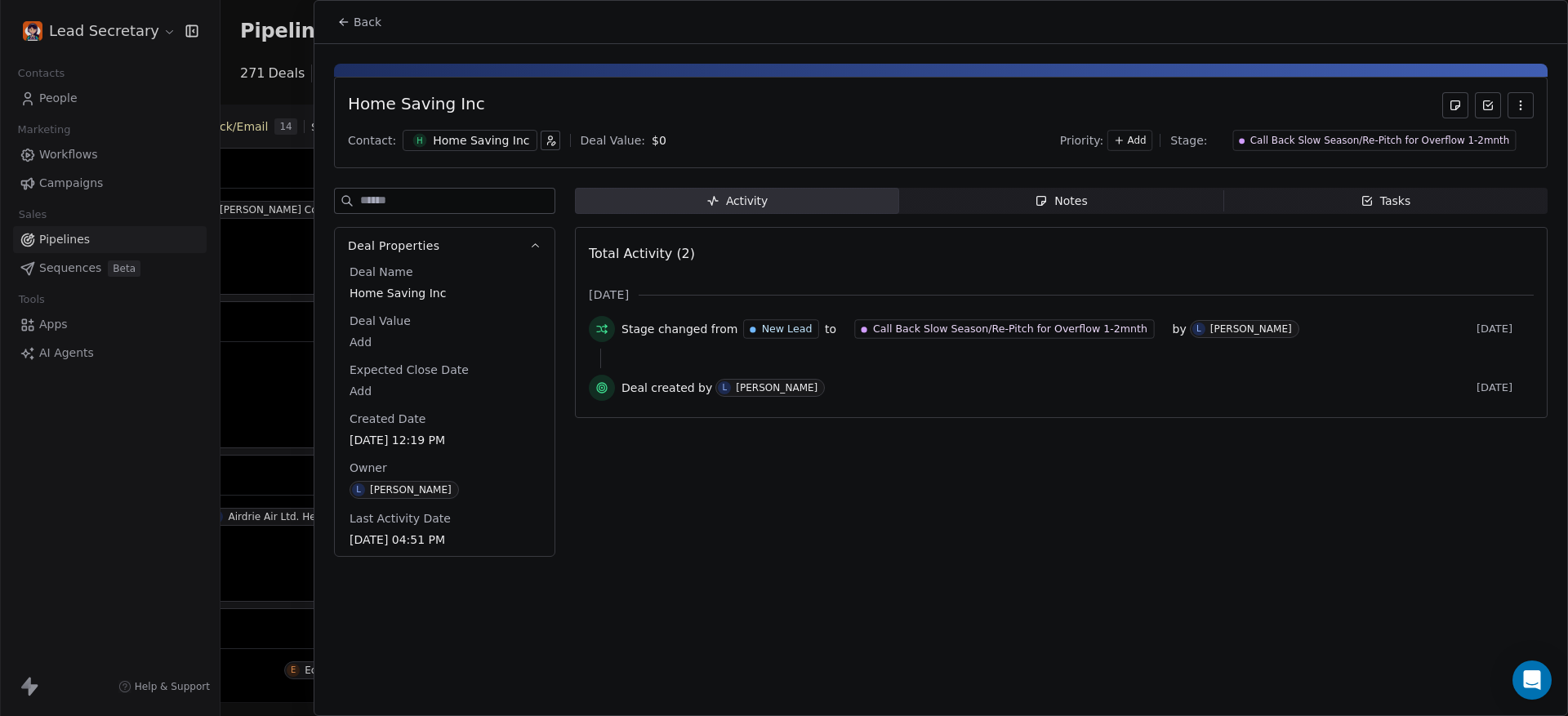
click at [349, 8] on button "Back" at bounding box center [359, 22] width 64 height 29
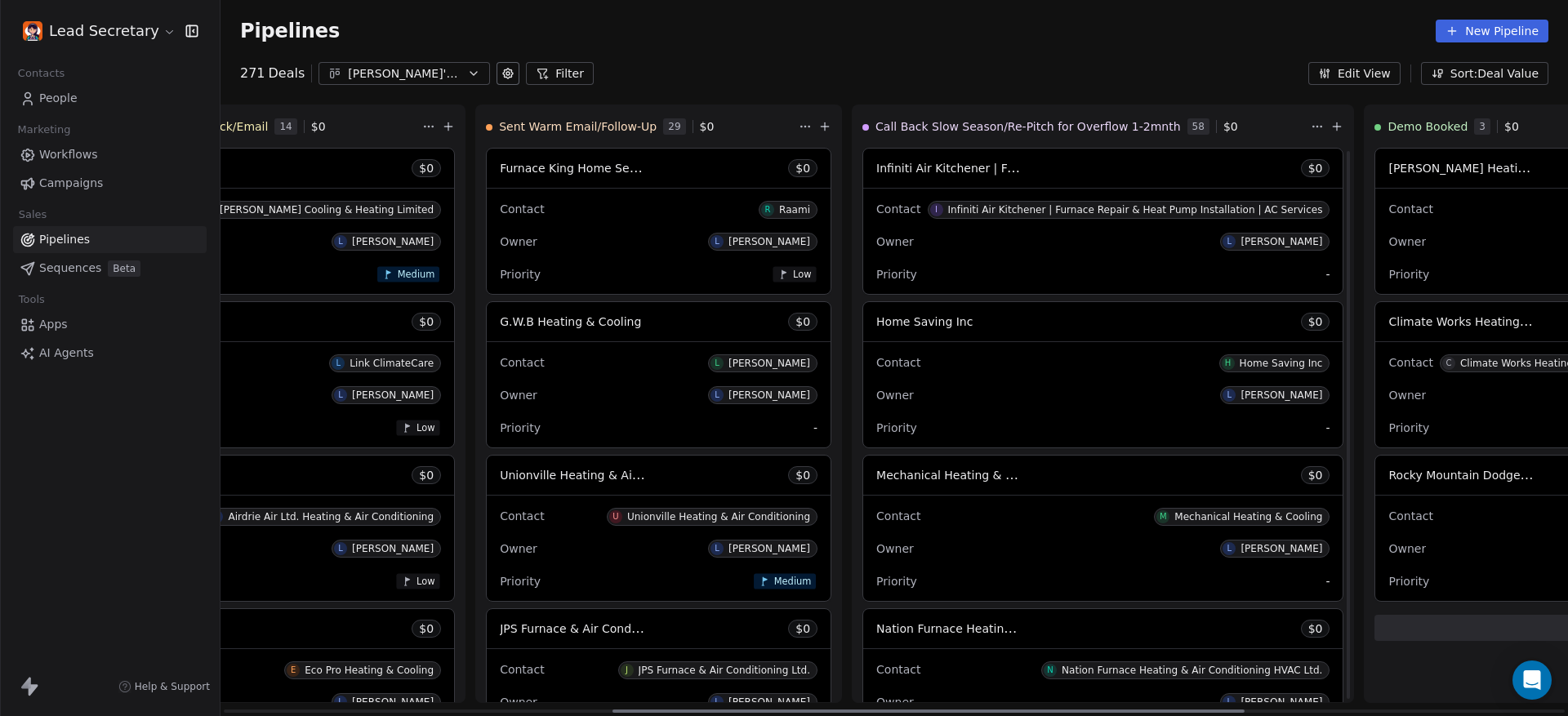
scroll to position [103, 0]
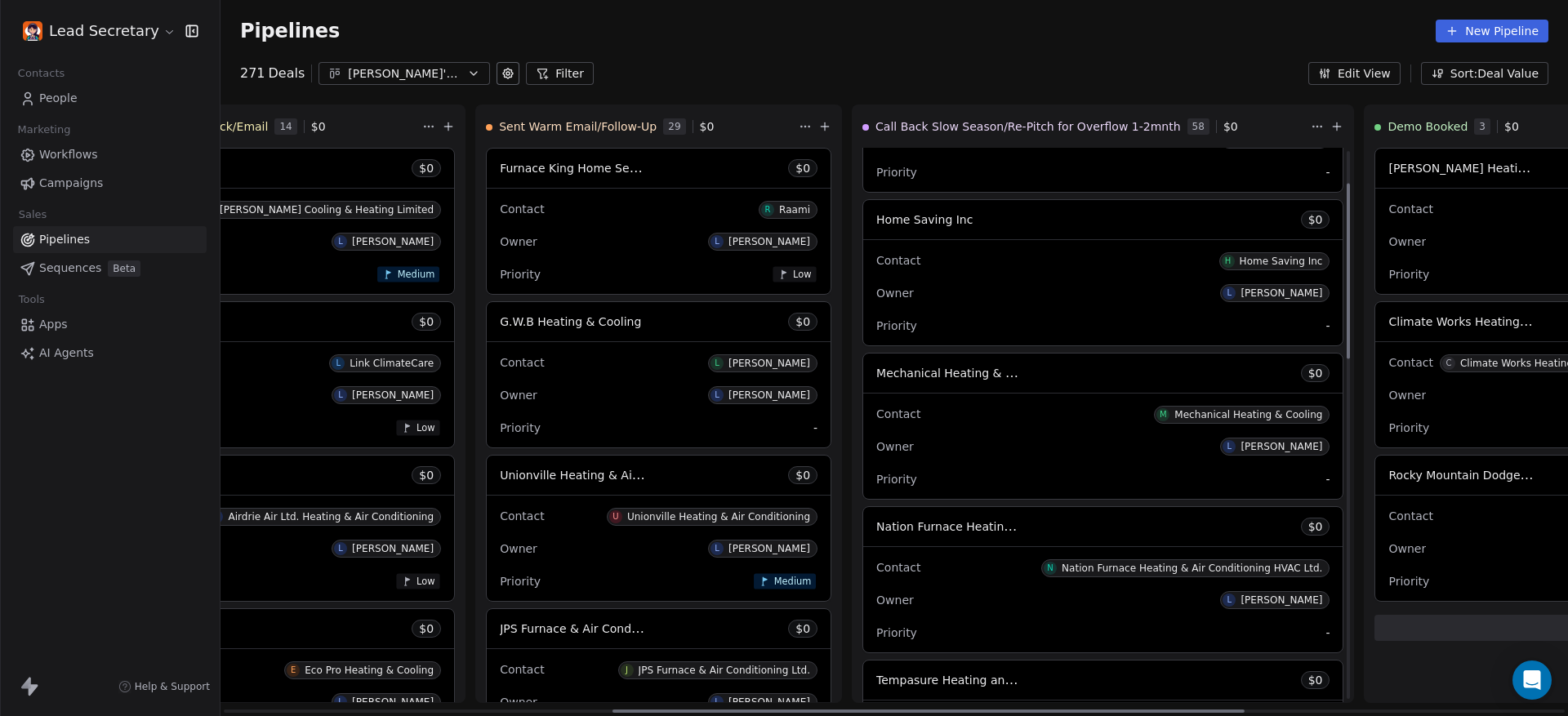
click at [876, 375] on span "Mechanical Heating & Cooling" at bounding box center [961, 372] width 172 height 15
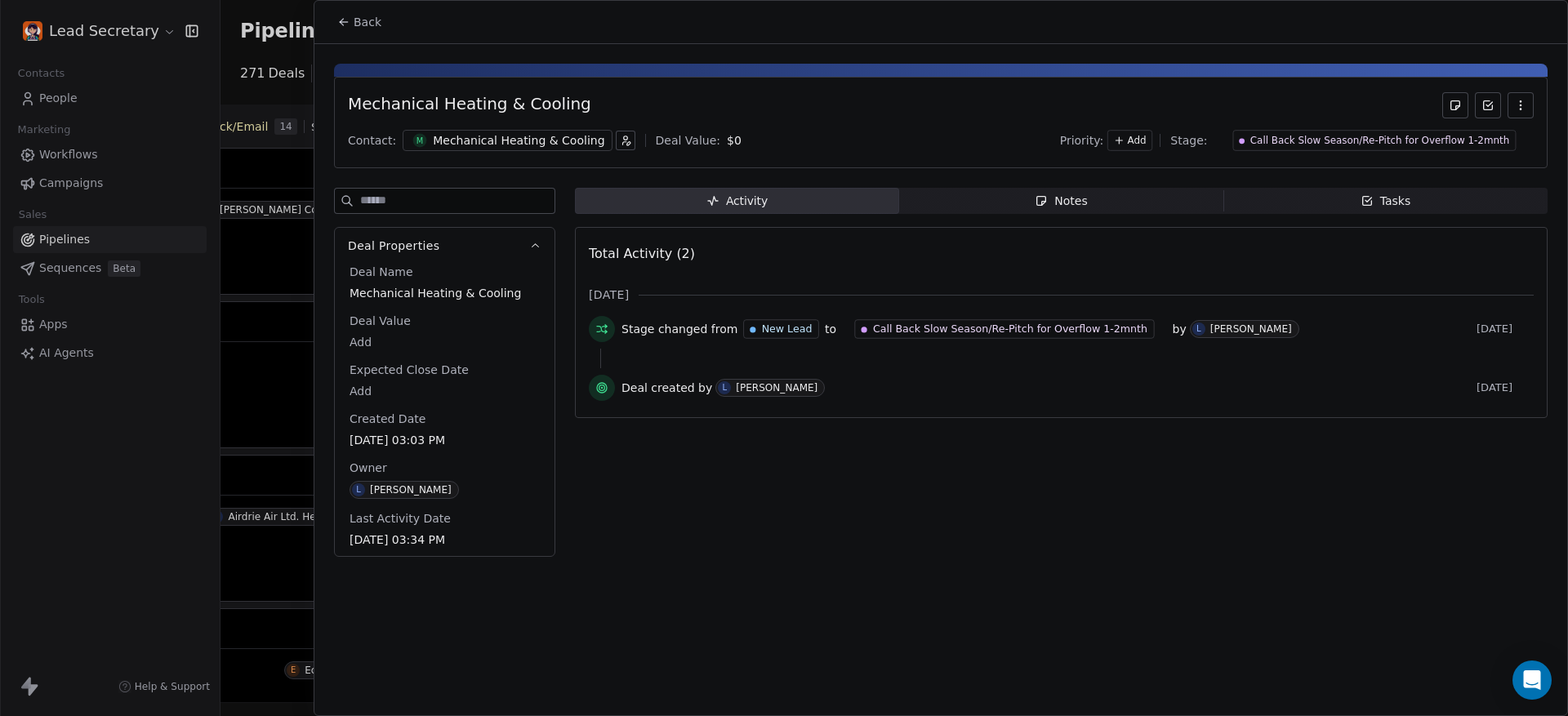
click at [365, 25] on span "Back" at bounding box center [366, 22] width 28 height 16
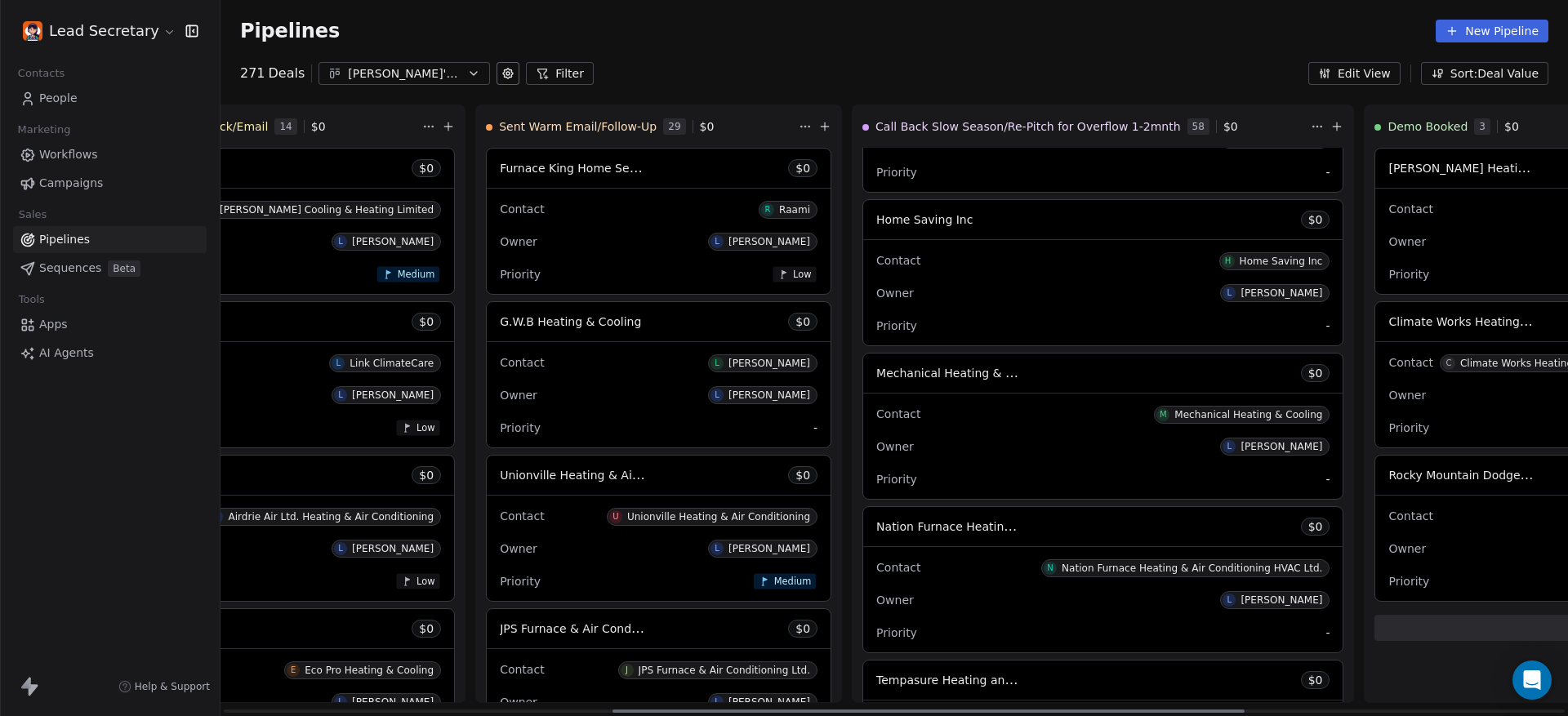
click at [863, 550] on div "Contact N Nation Furnace Heating & Air Conditioning HVAC Ltd. Owner L [PERSON_N…" at bounding box center [1102, 599] width 479 height 105
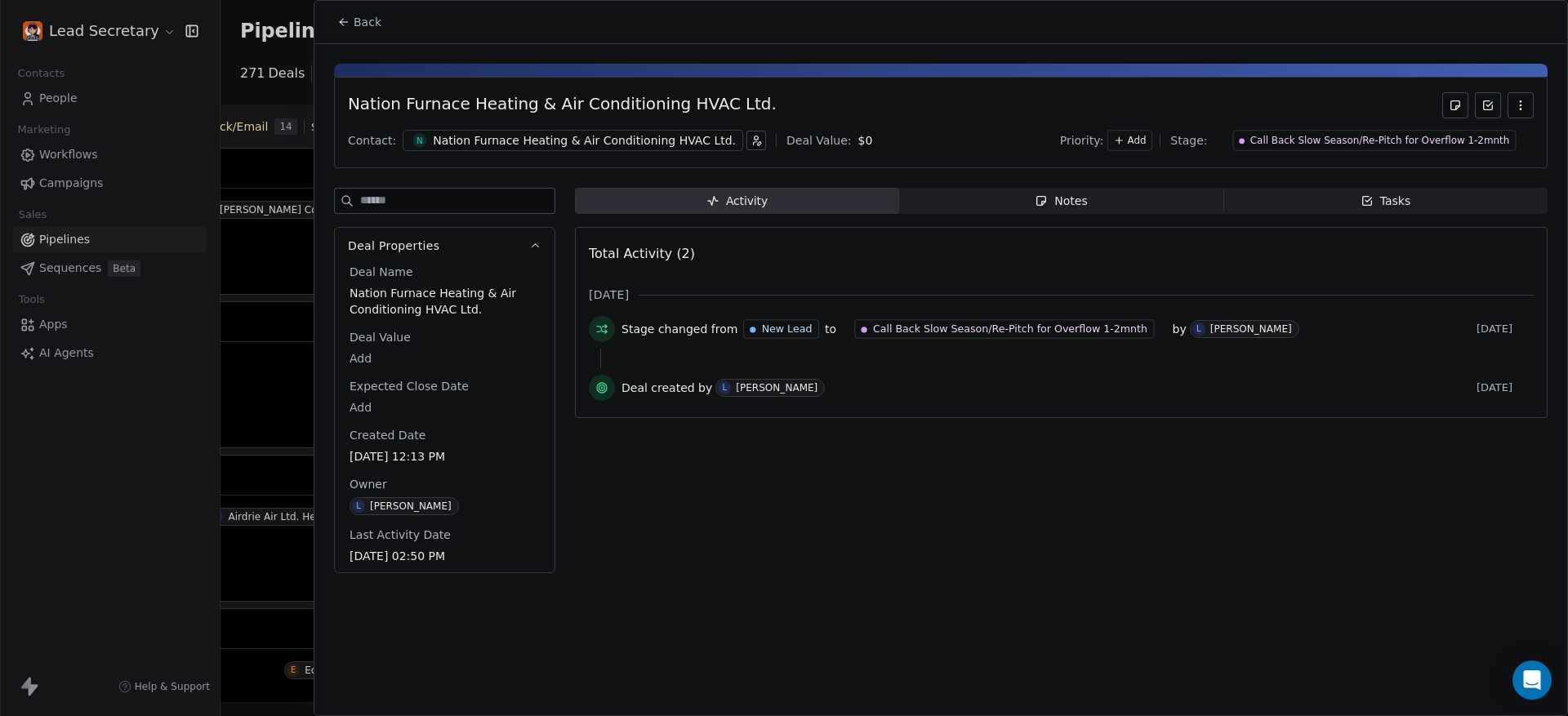
click at [501, 143] on div "Nation Furnace Heating & Air Conditioning HVAC Ltd." at bounding box center [584, 140] width 303 height 16
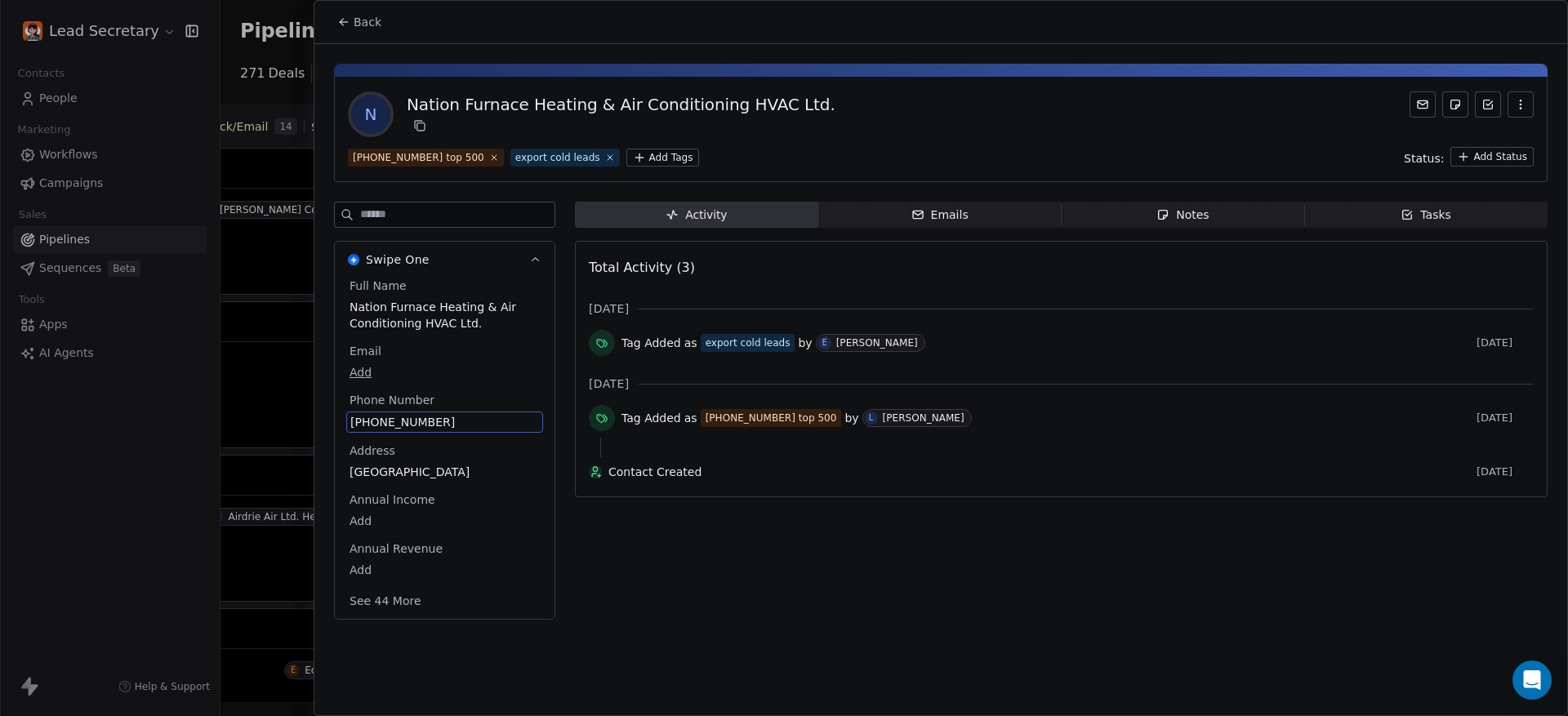
click at [413, 415] on span "[PHONE_NUMBER]" at bounding box center [444, 422] width 189 height 16
click at [345, 27] on html "Lead Secretary Contacts People Marketing Workflows Campaigns Sales Pipelines Se…" at bounding box center [784, 358] width 1568 height 716
click at [336, 21] on html "Lead Secretary Contacts People Marketing Workflows Campaigns Sales Pipelines Se…" at bounding box center [784, 358] width 1568 height 716
click at [336, 21] on button "Back" at bounding box center [359, 22] width 64 height 29
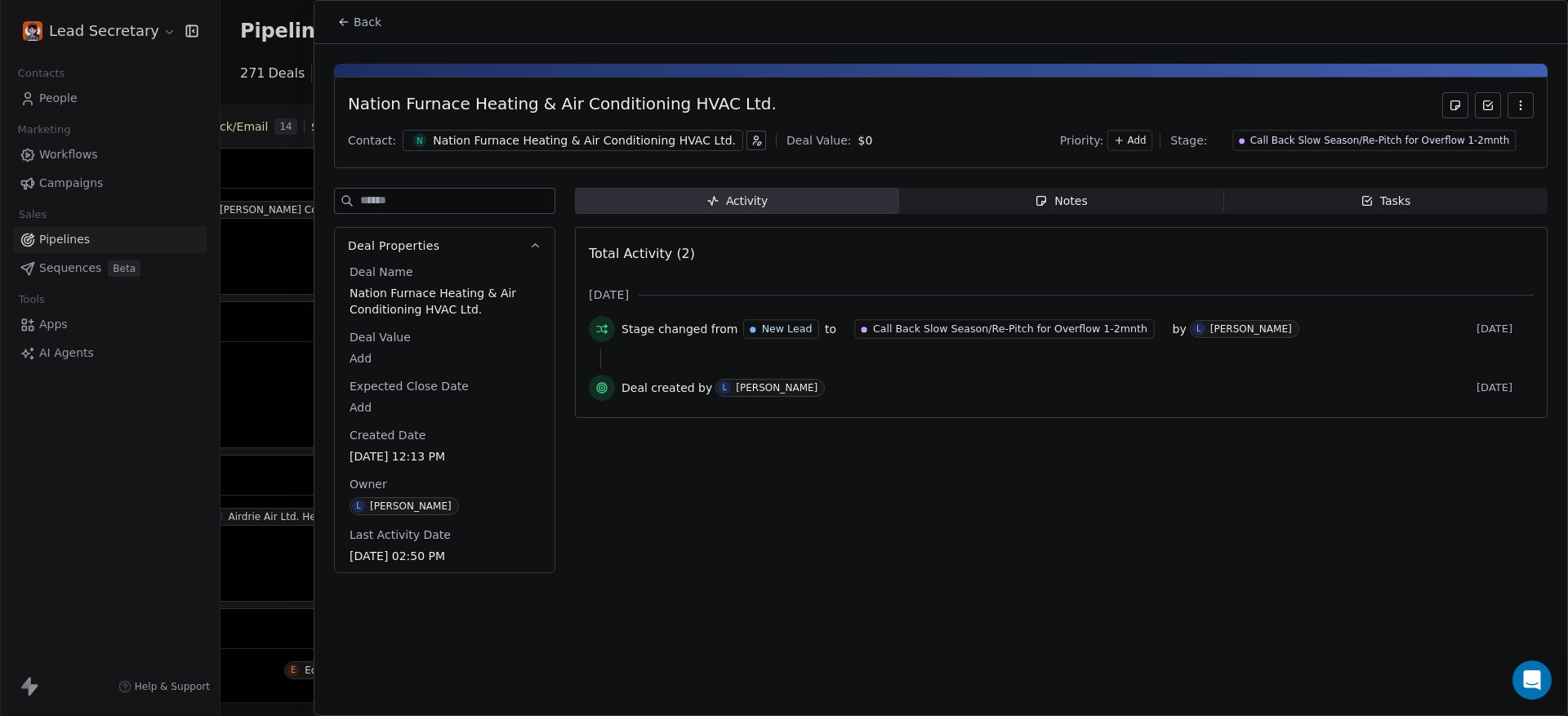
click at [336, 21] on button "Back" at bounding box center [359, 22] width 64 height 29
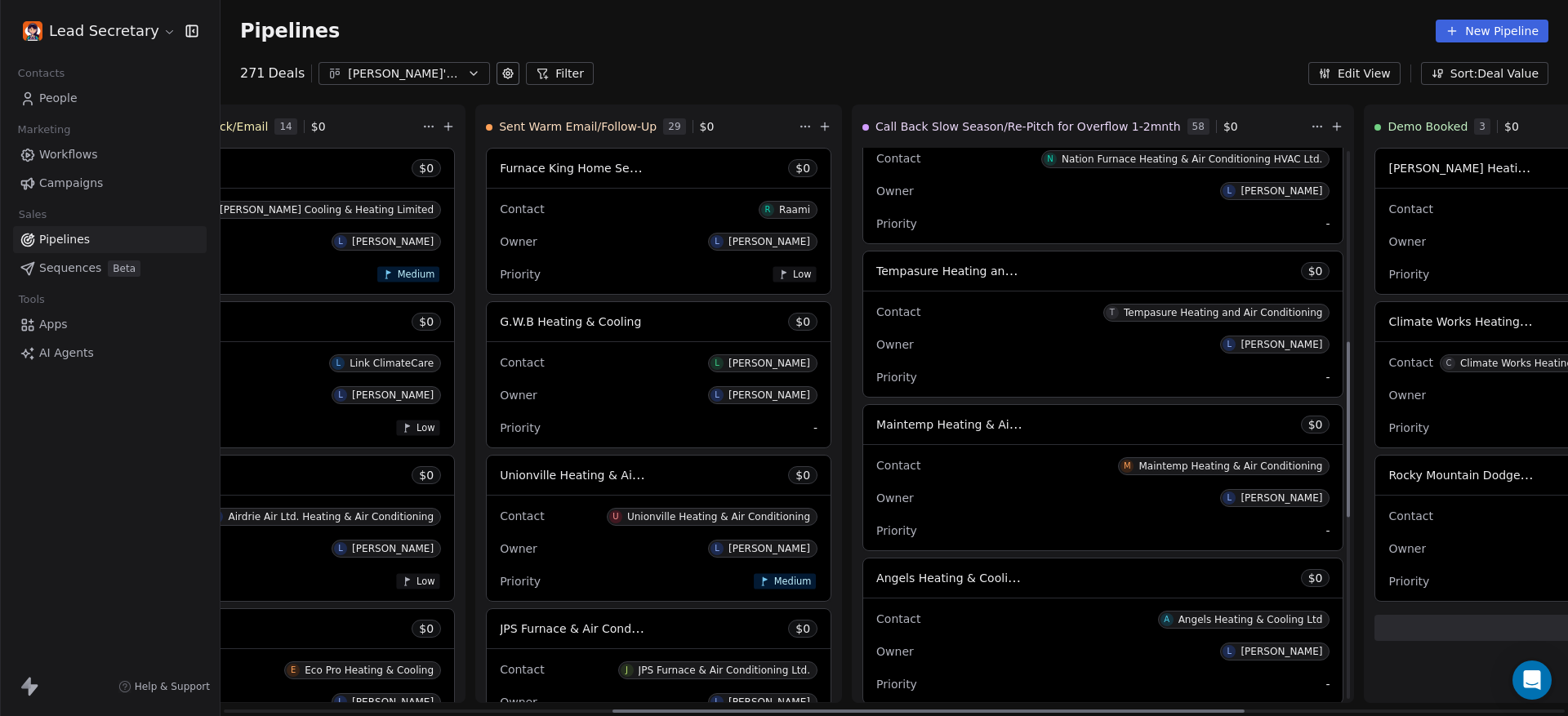
scroll to position [612, 0]
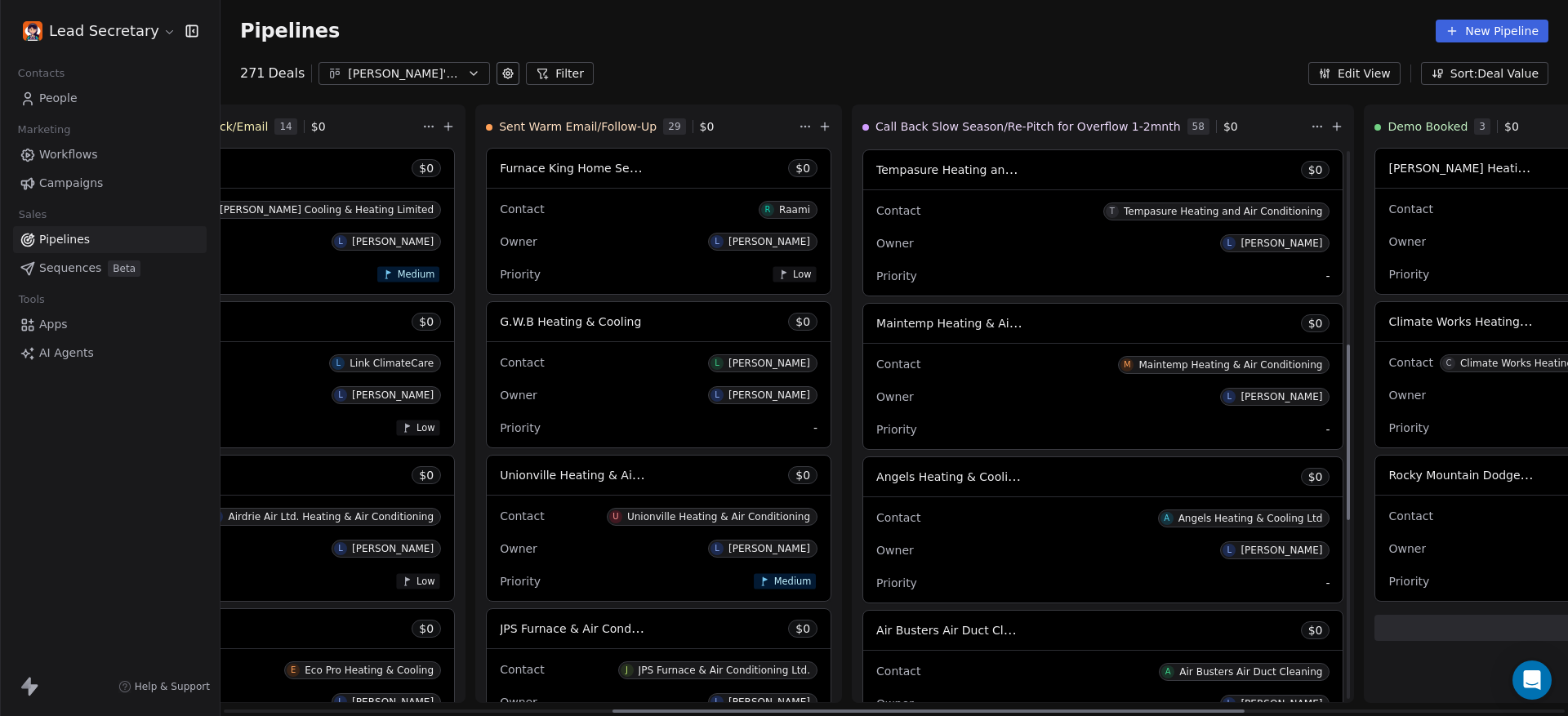
click at [876, 201] on div "Contact T Tempasure Heating and Air Conditioning" at bounding box center [1102, 210] width 453 height 27
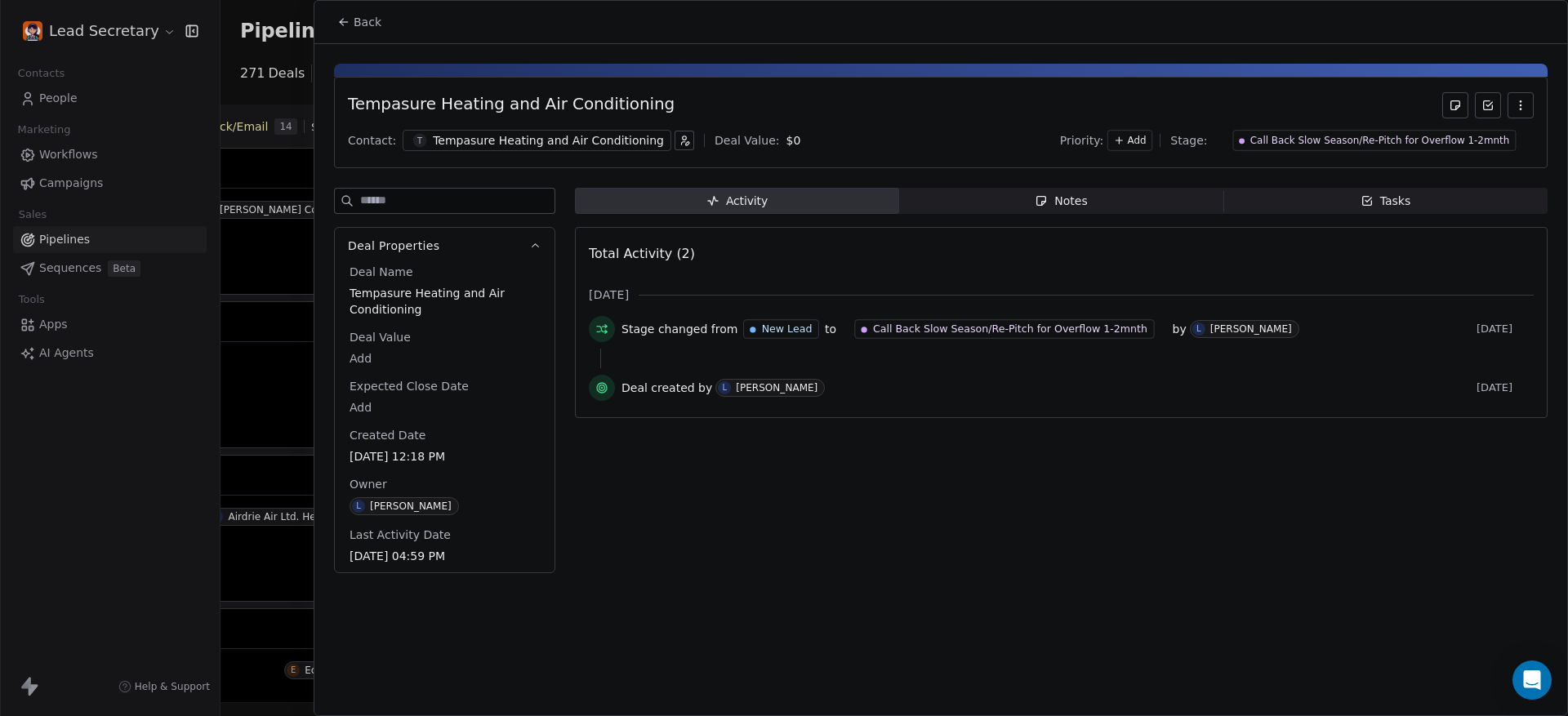
click at [372, 21] on span "Back" at bounding box center [366, 22] width 28 height 16
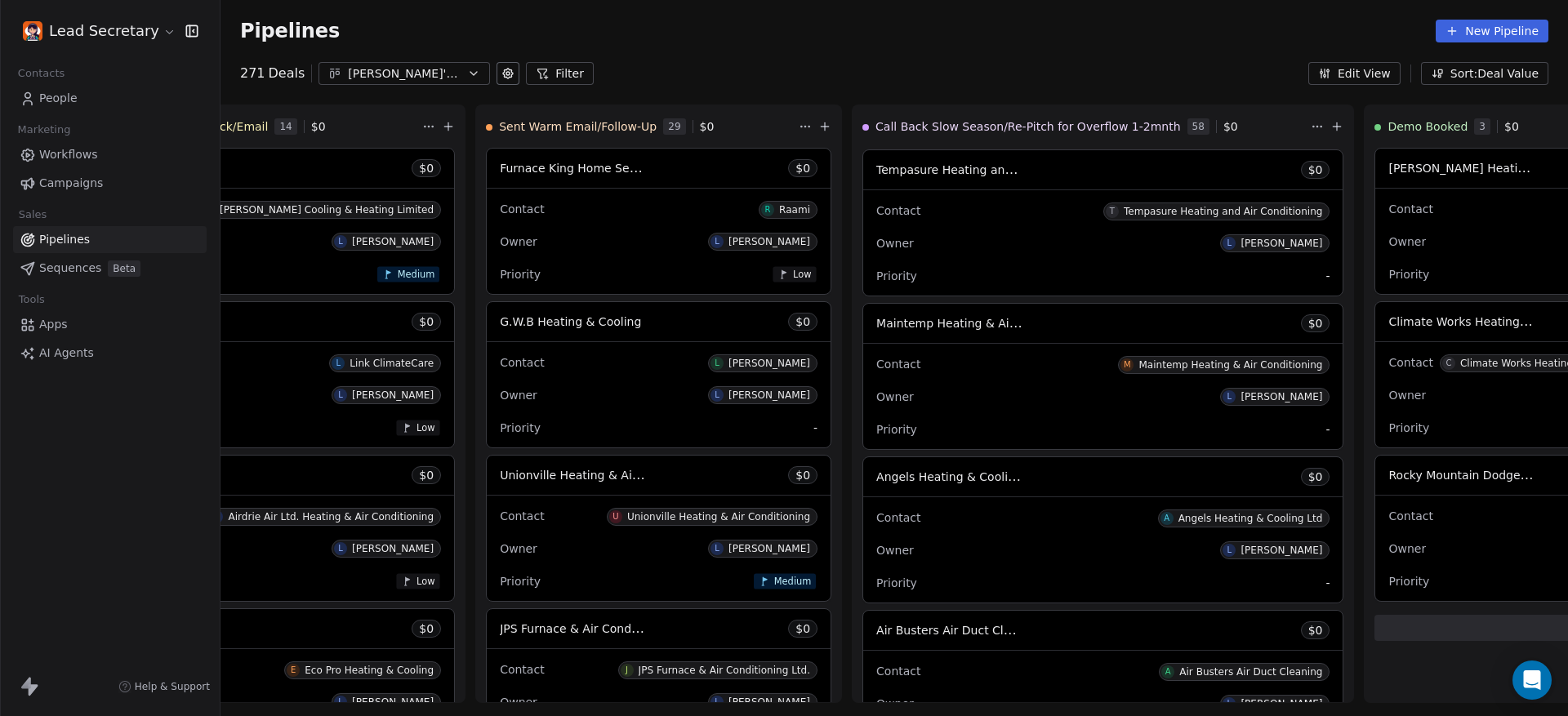
click at [1534, 74] on button "Sort: Deal Value" at bounding box center [1484, 73] width 127 height 23
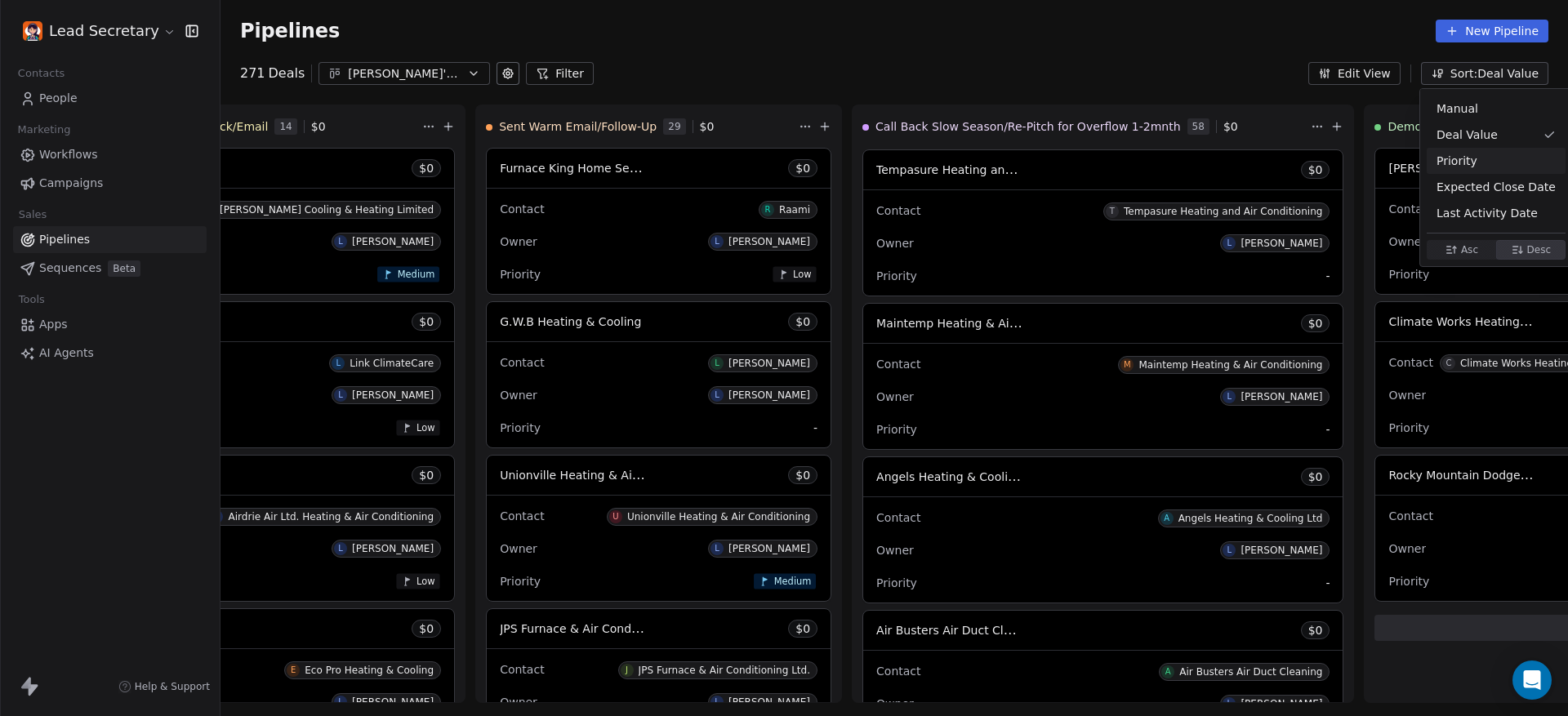
click at [1442, 158] on span "Priority" at bounding box center [1456, 161] width 41 height 17
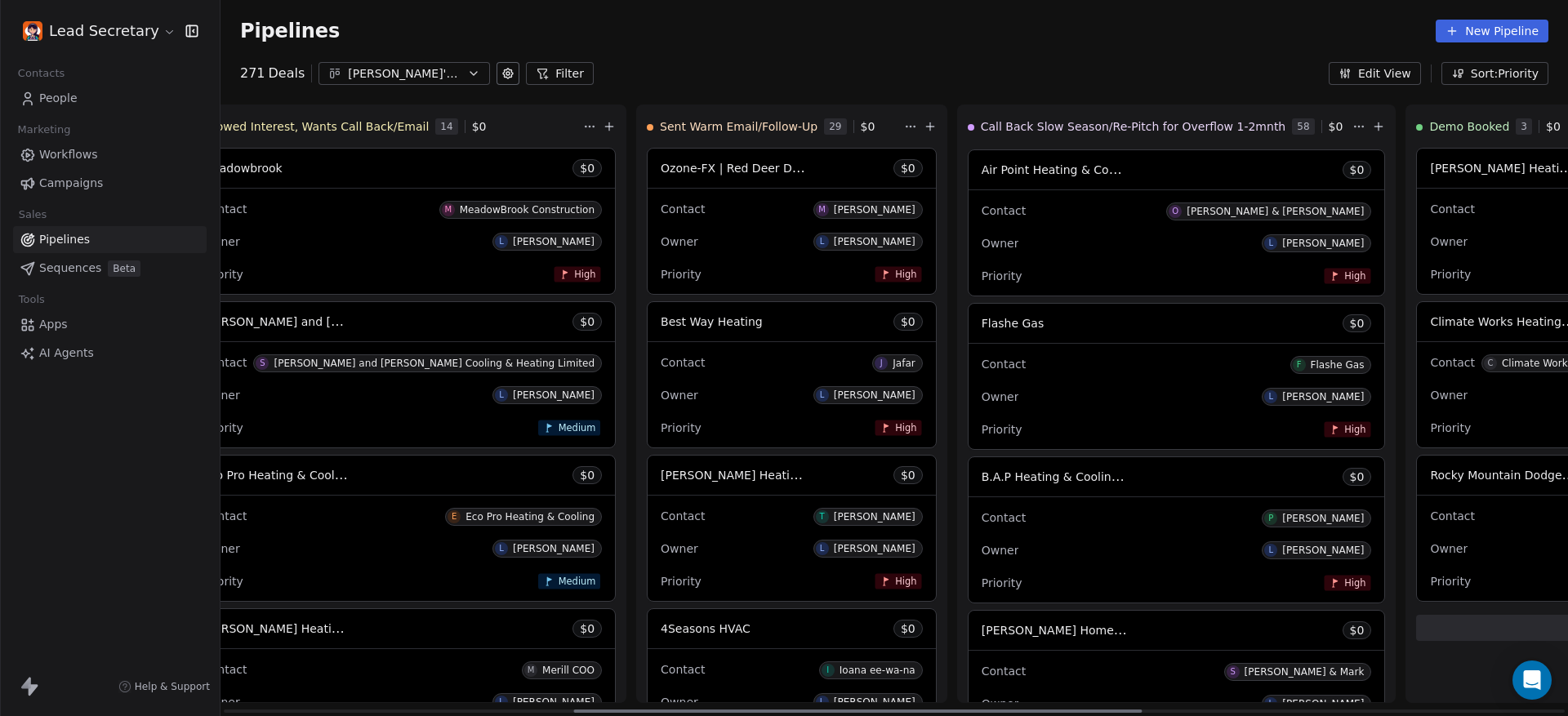
click at [1115, 27] on div "Pipelines New Pipeline" at bounding box center [894, 31] width 1308 height 23
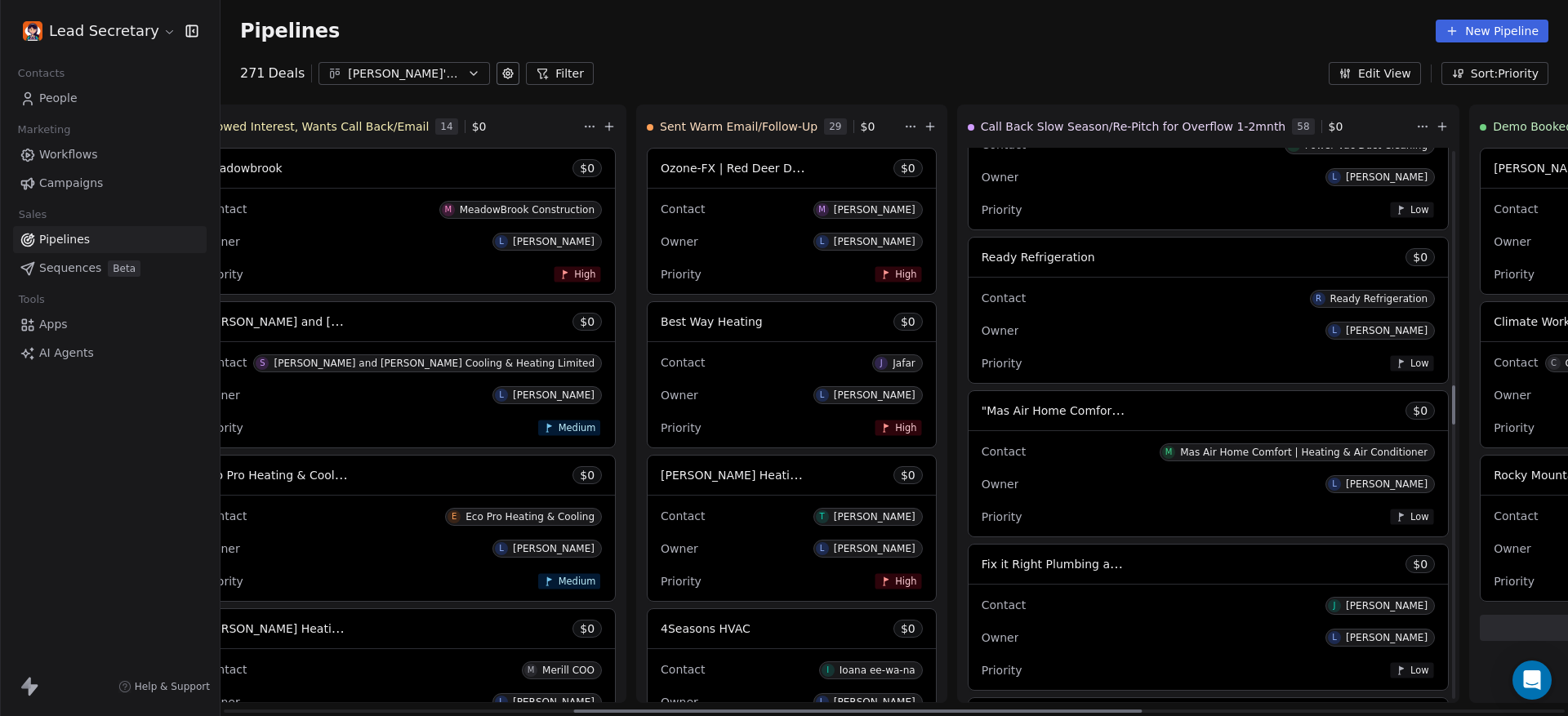
scroll to position [3391, 0]
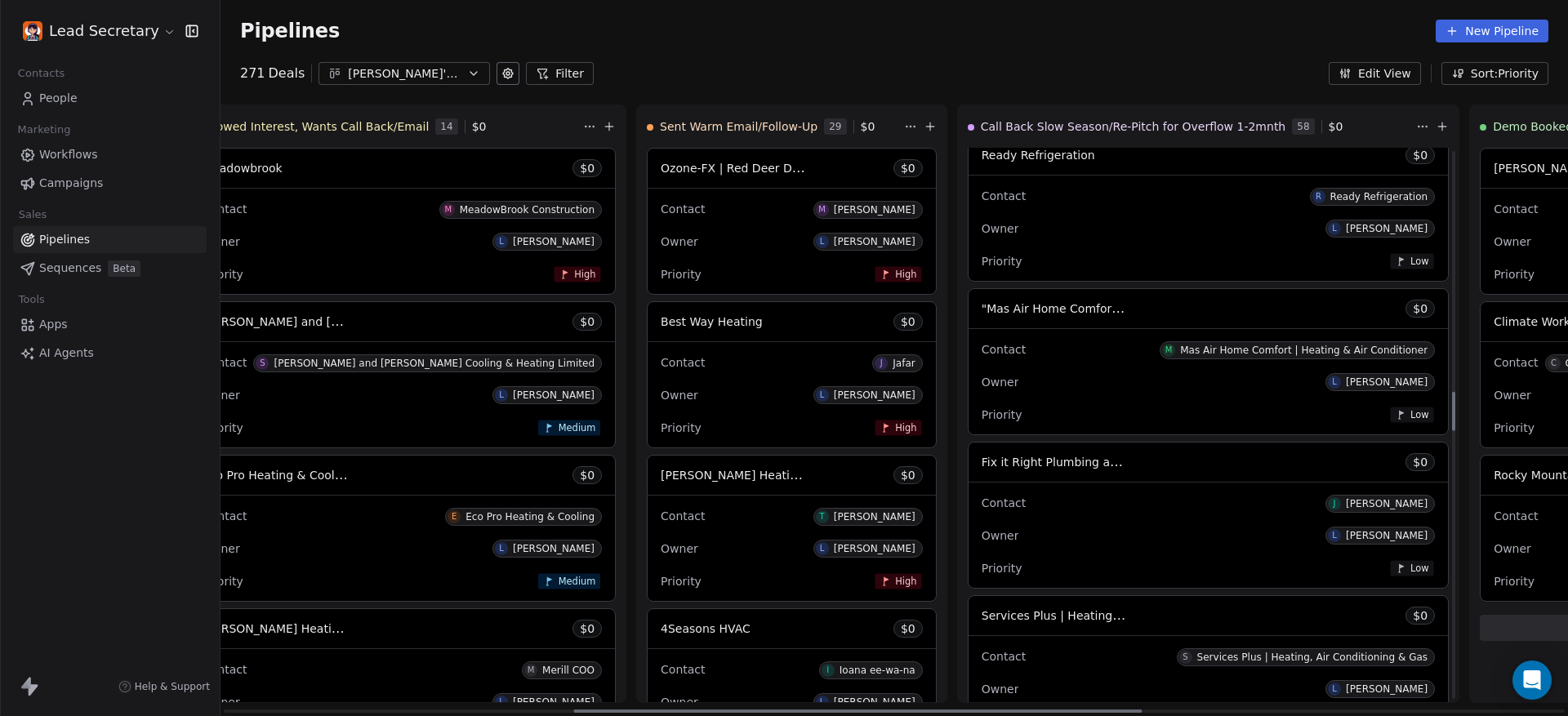
click at [968, 480] on div "Fix it Right Plumbing and Heating LTD $ 0" at bounding box center [1207, 462] width 479 height 39
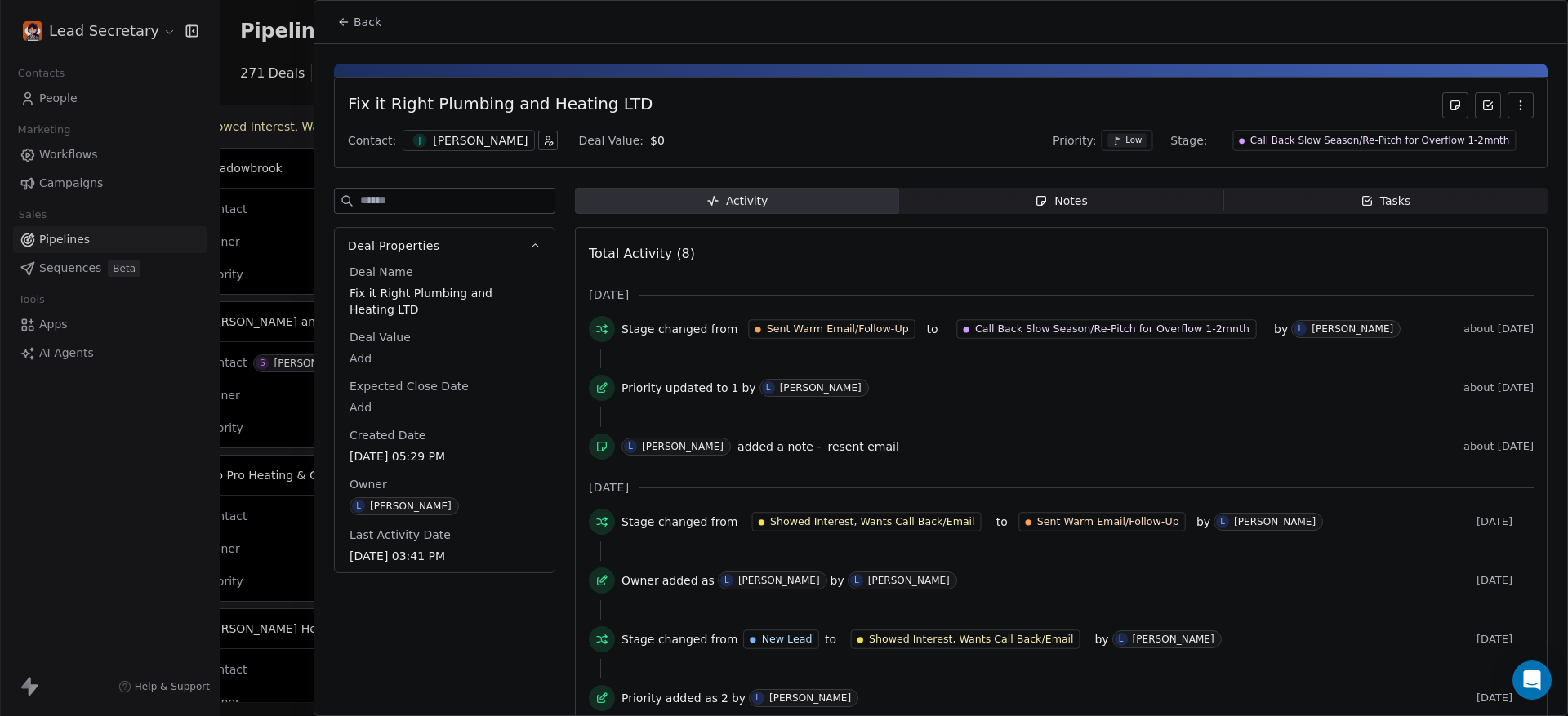
click at [1112, 190] on span "Notes Notes" at bounding box center [1060, 201] width 324 height 27
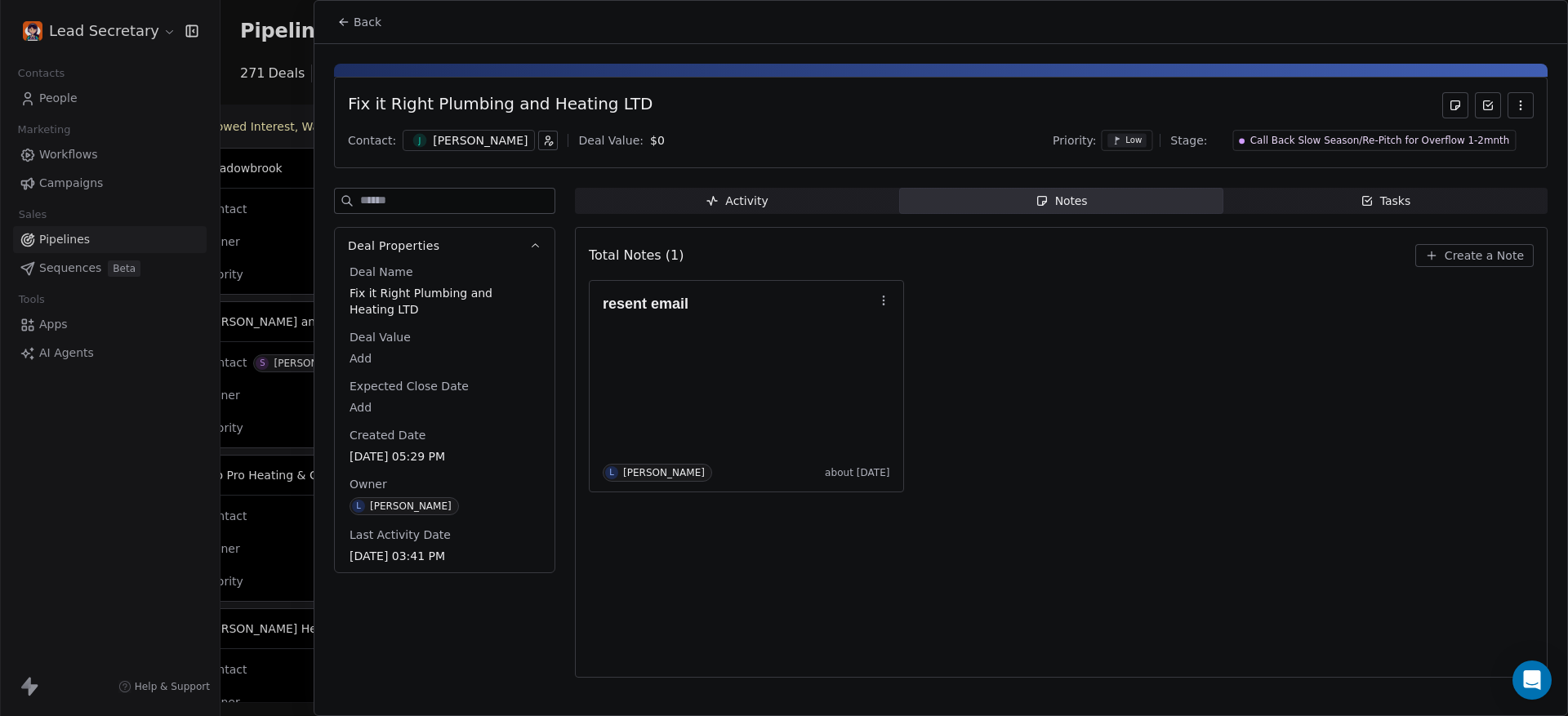
click at [420, 131] on div "[PERSON_NAME]" at bounding box center [468, 141] width 132 height 21
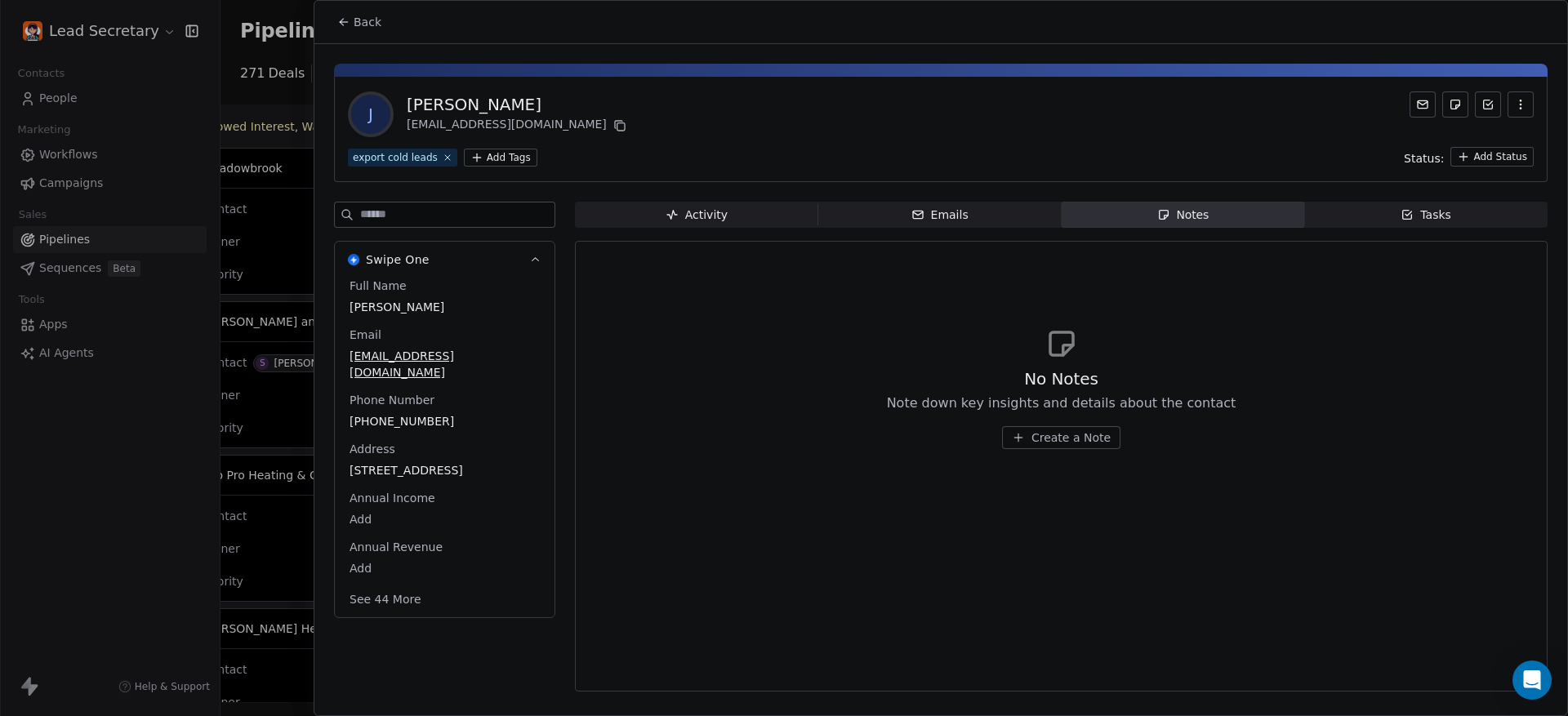
click at [411, 425] on span "[PHONE_NUMBER]" at bounding box center [444, 421] width 190 height 16
click at [411, 425] on span "[PHONE_NUMBER]" at bounding box center [444, 422] width 189 height 16
click at [342, 24] on html "Lead Secretary Contacts People Marketing Workflows Campaigns Sales Pipelines Se…" at bounding box center [784, 358] width 1568 height 716
click at [354, 25] on html "Lead Secretary Contacts People Marketing Workflows Campaigns Sales Pipelines Se…" at bounding box center [784, 358] width 1568 height 716
click at [366, 23] on span "Back" at bounding box center [366, 22] width 28 height 16
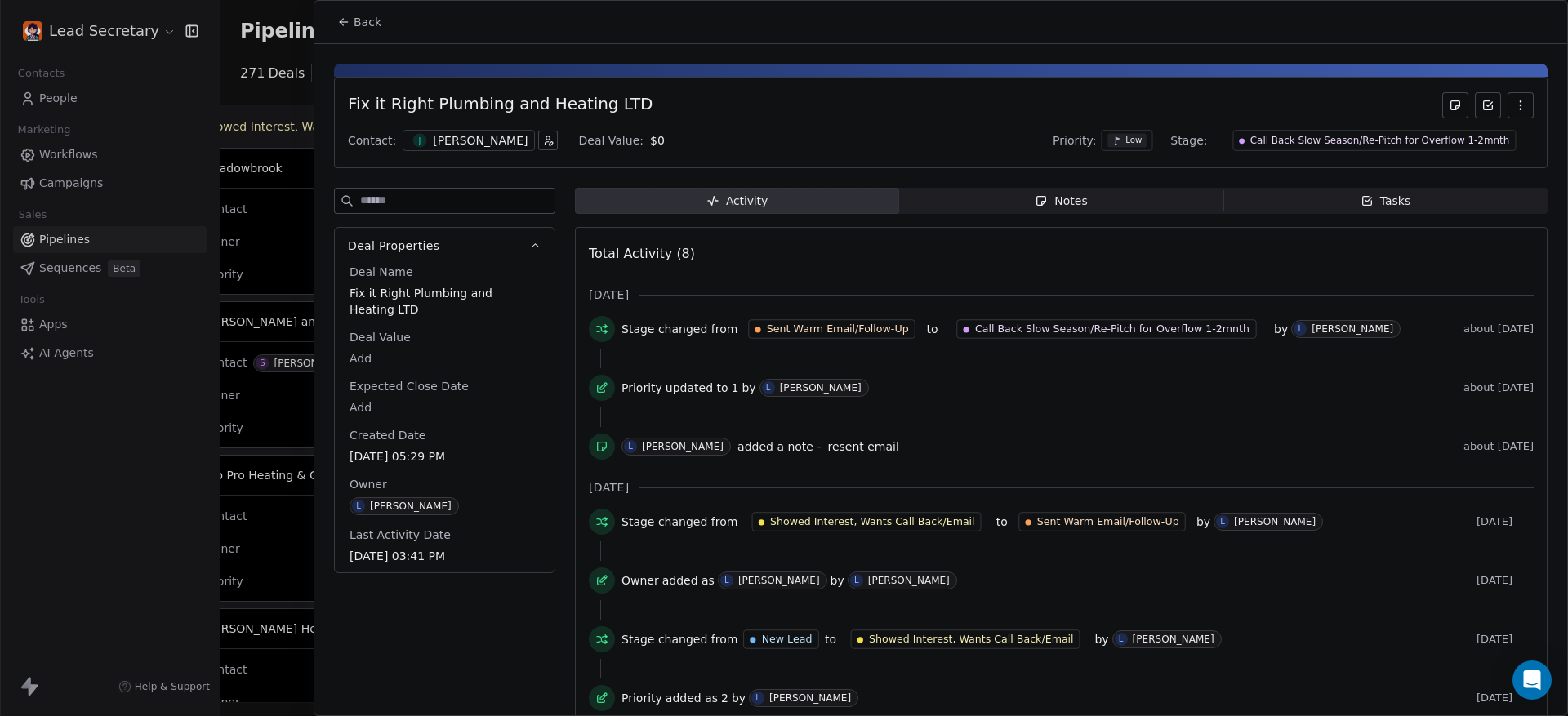
click at [368, 23] on span "Back" at bounding box center [366, 22] width 28 height 16
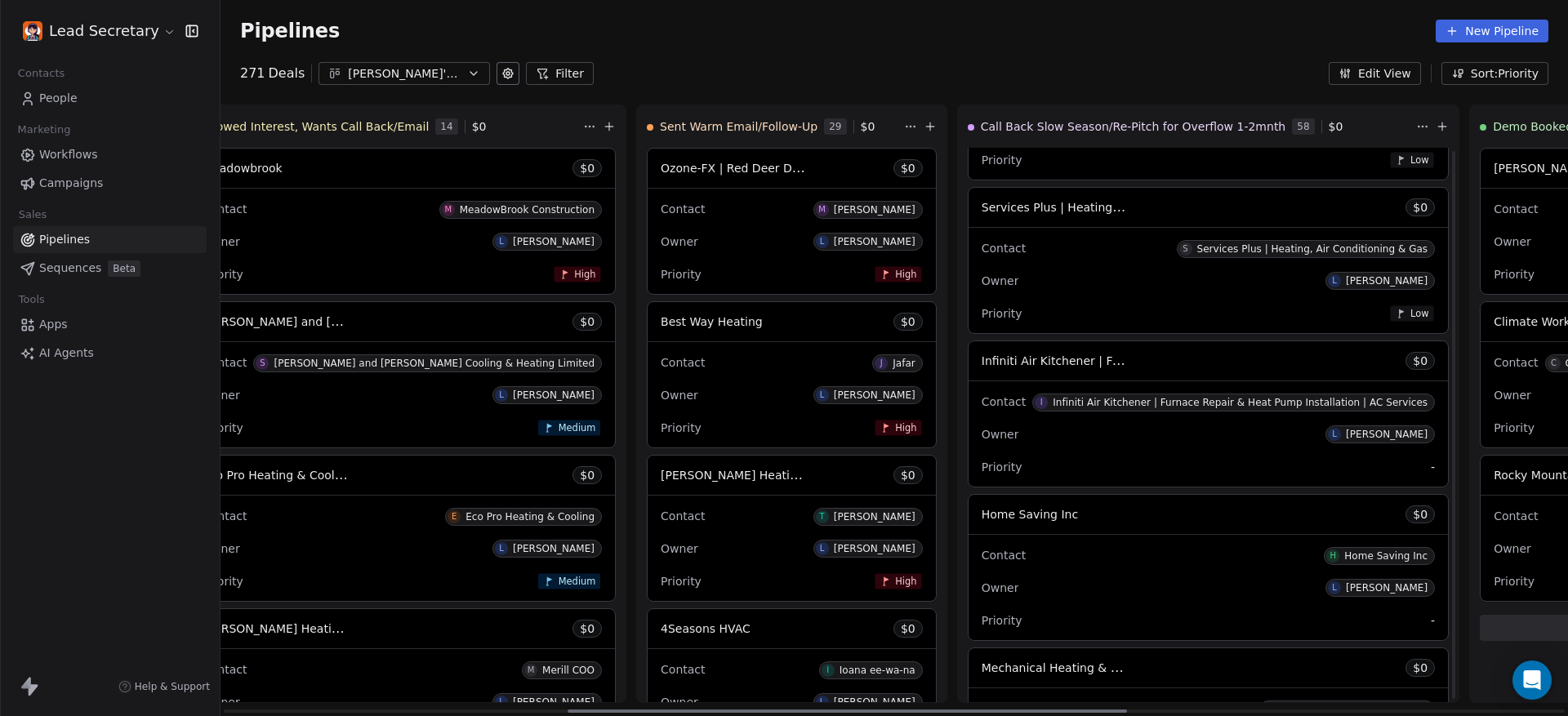
scroll to position [4004, 0]
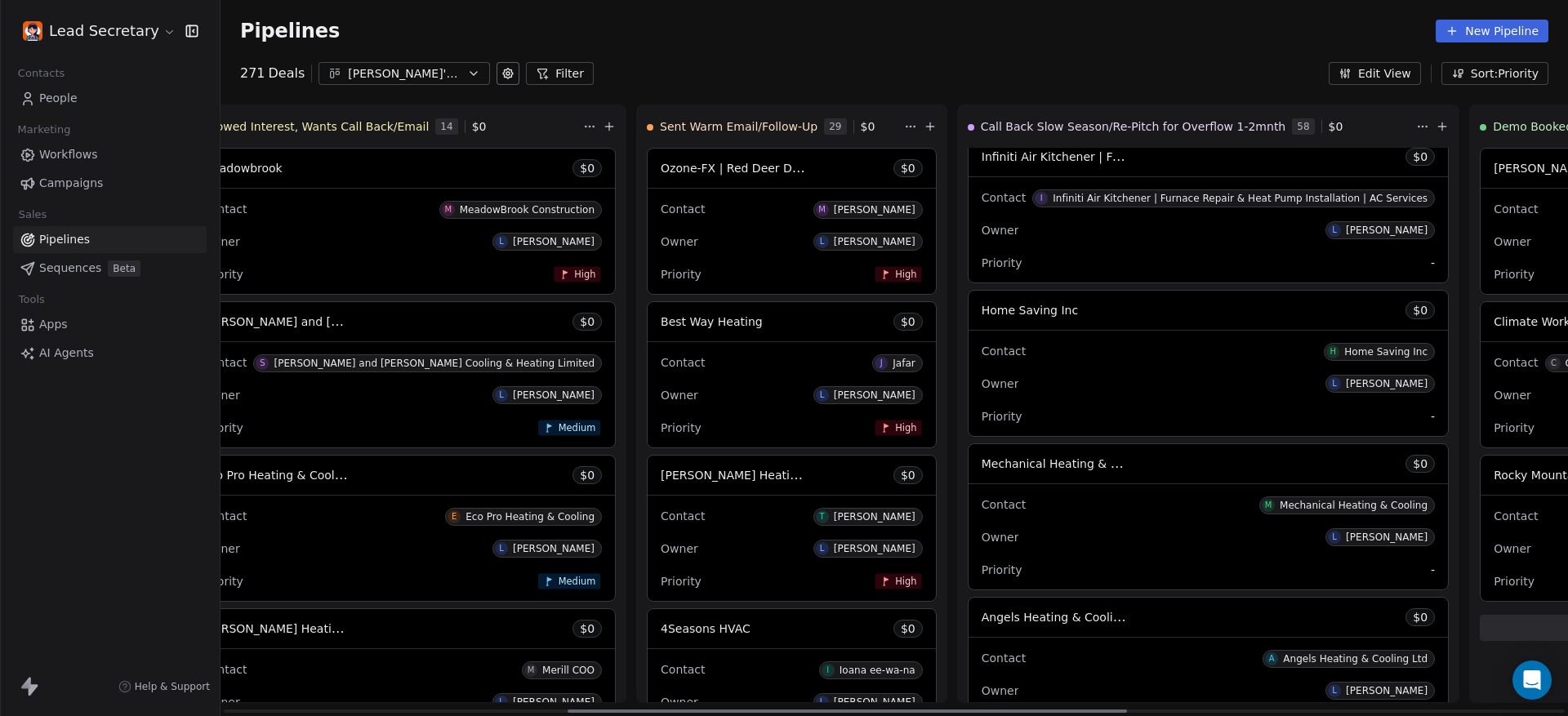
click at [968, 320] on div "Home Saving Inc $ 0" at bounding box center [1207, 310] width 479 height 39
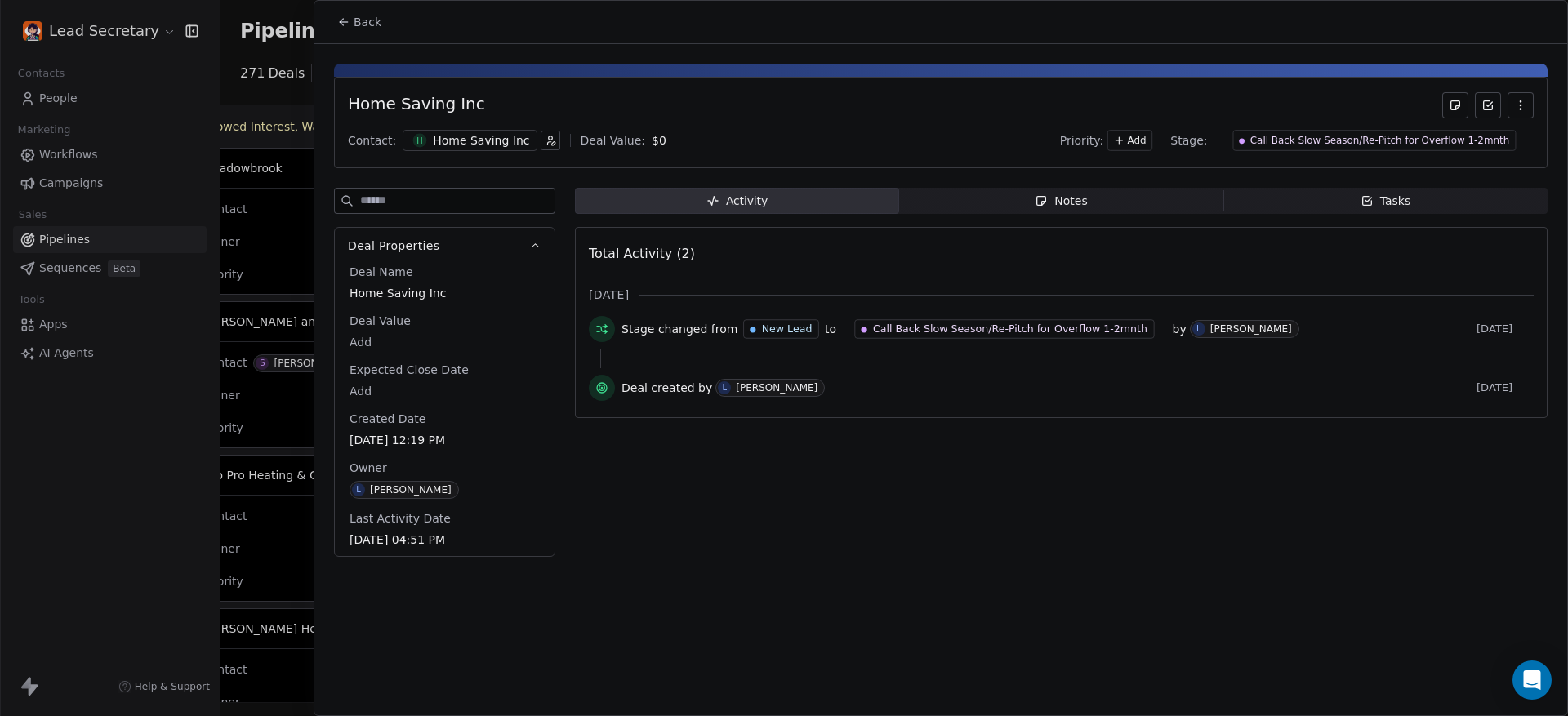
click at [250, 201] on div at bounding box center [784, 358] width 1568 height 716
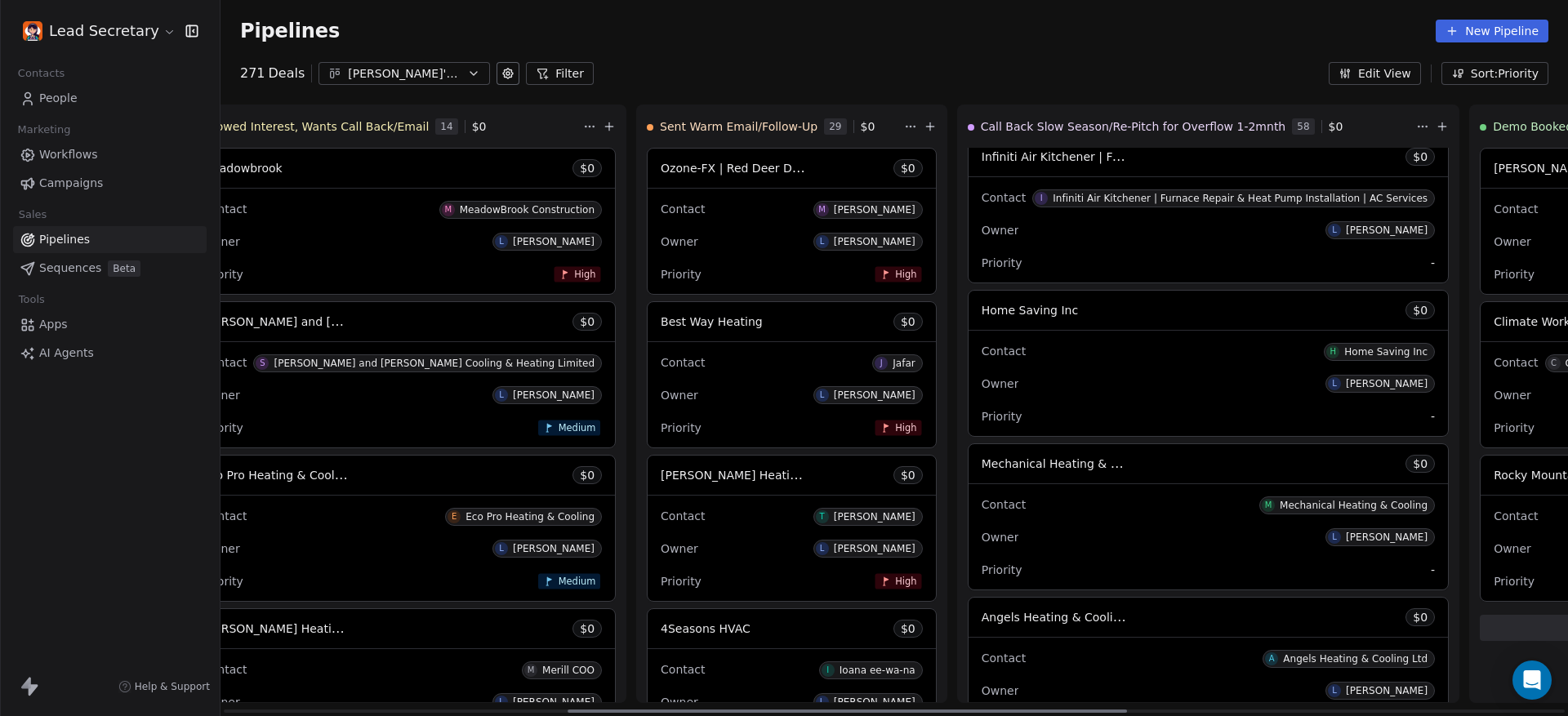
click at [981, 499] on div "Contact M Mechanical Heating & Cooling" at bounding box center [1207, 504] width 453 height 27
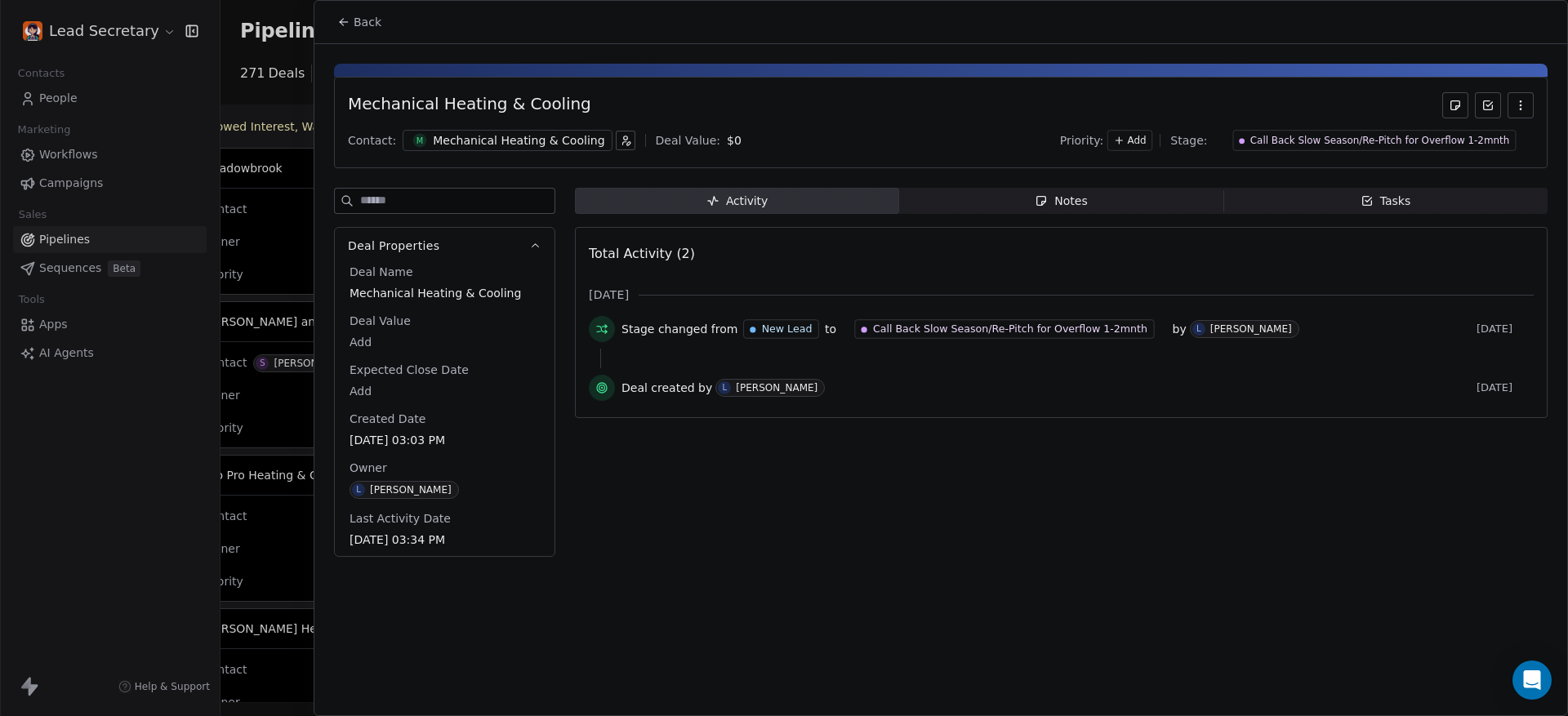
click at [236, 277] on div at bounding box center [784, 358] width 1568 height 716
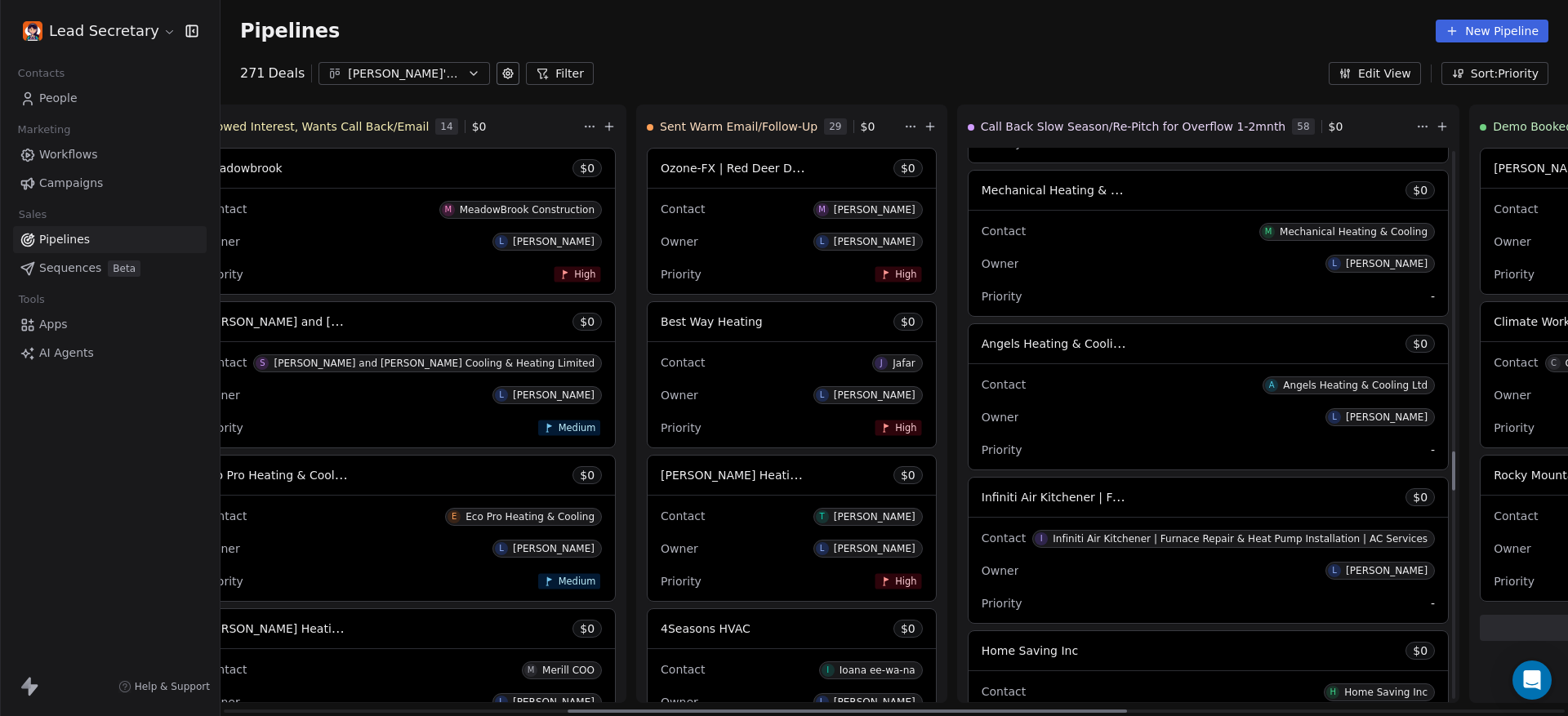
scroll to position [4310, 0]
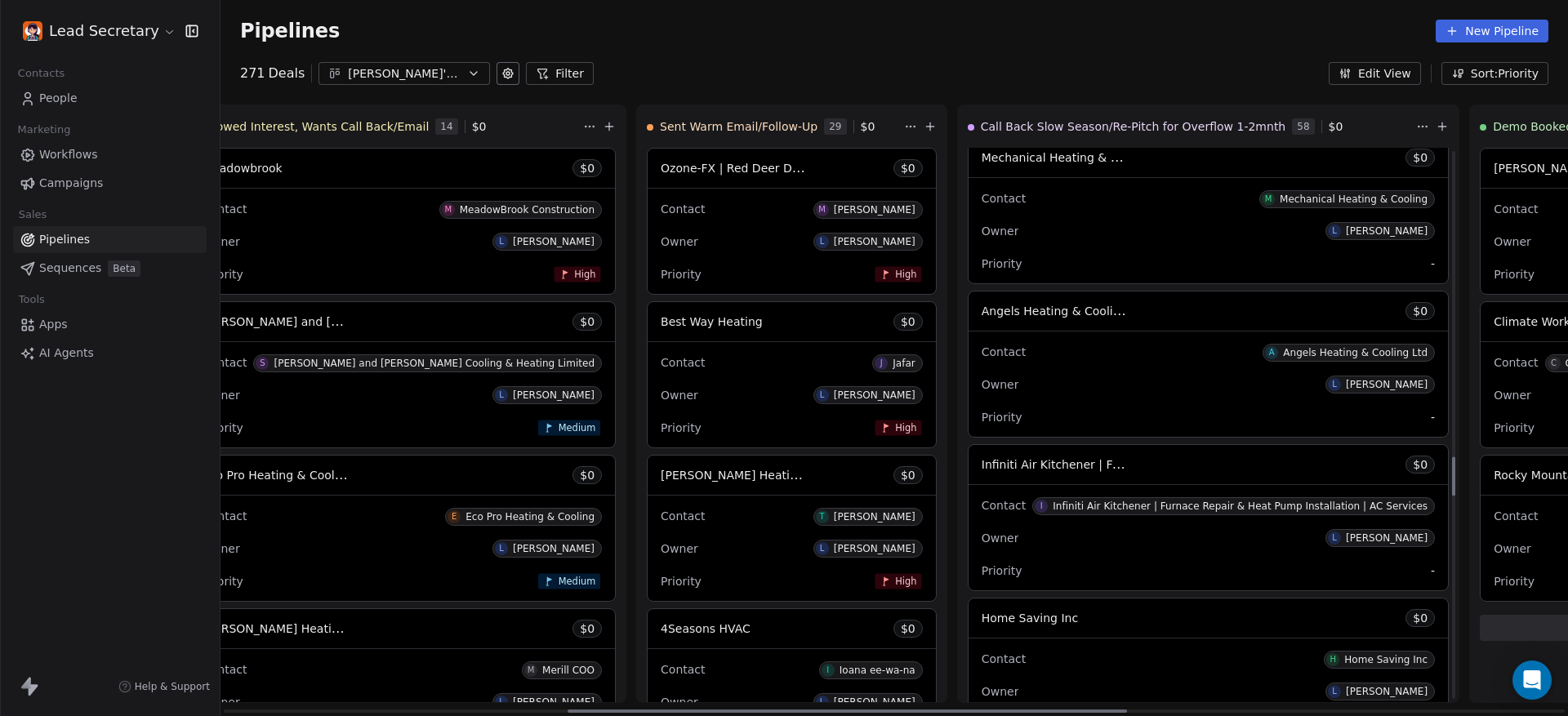
click at [981, 342] on div "Contact A Angels Heating & Cooling Ltd" at bounding box center [1207, 351] width 453 height 27
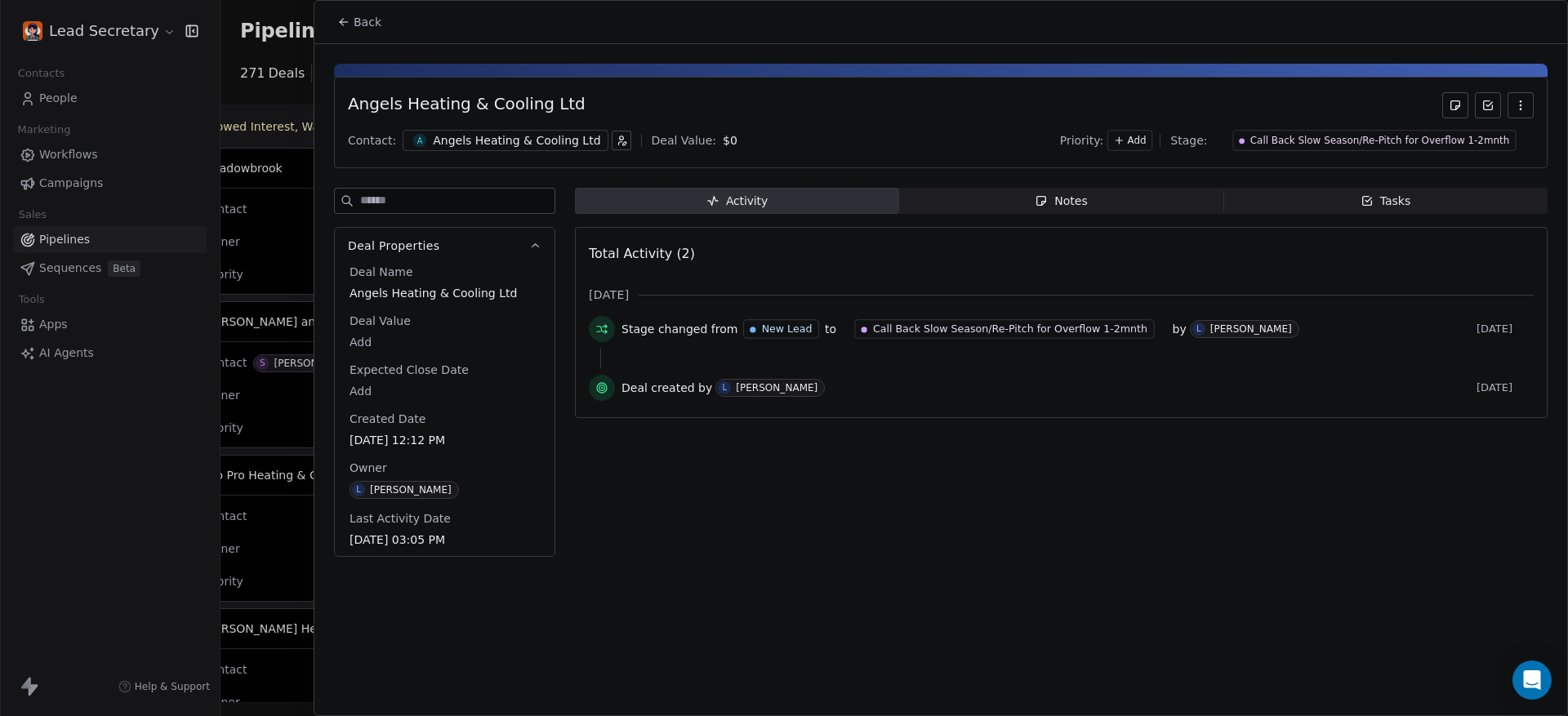
click at [231, 239] on div at bounding box center [784, 358] width 1568 height 716
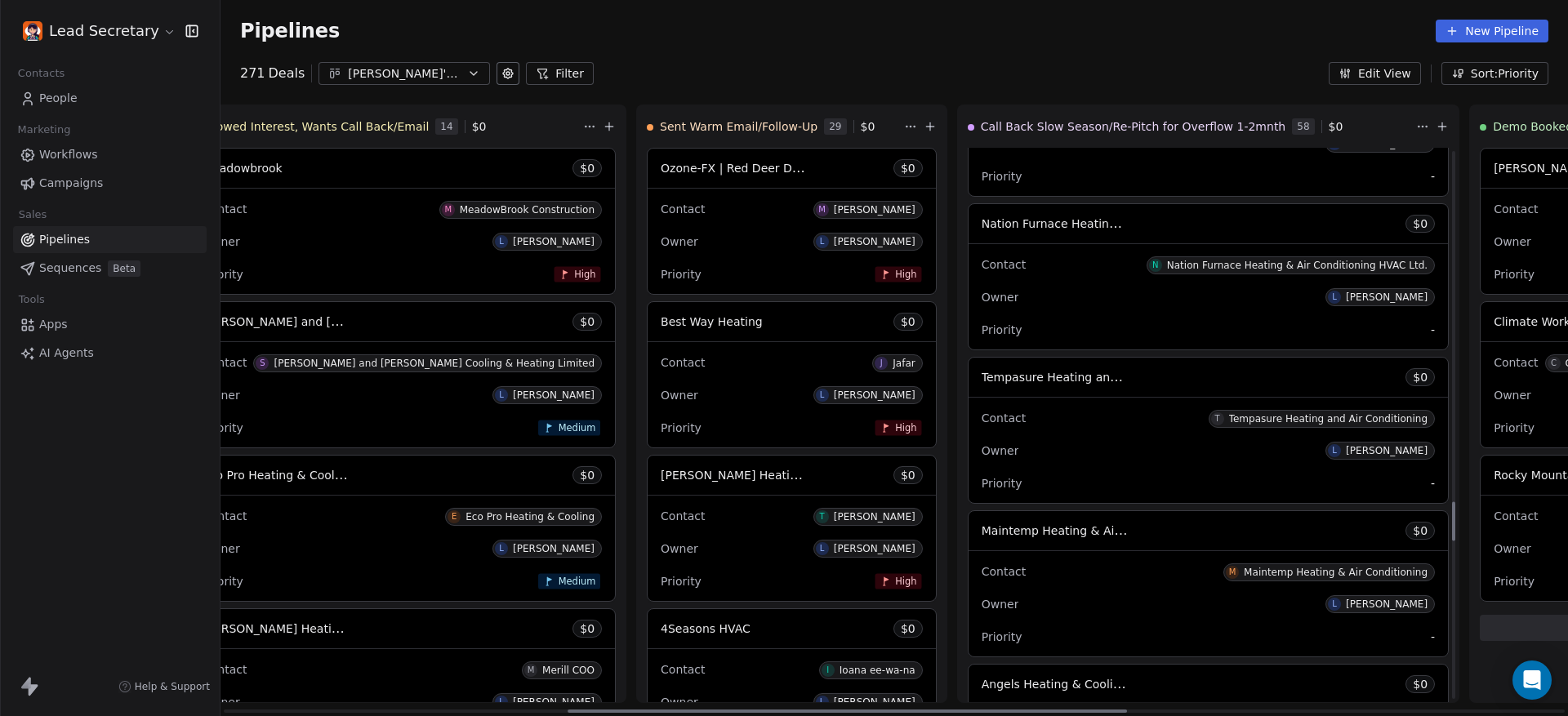
scroll to position [5025, 0]
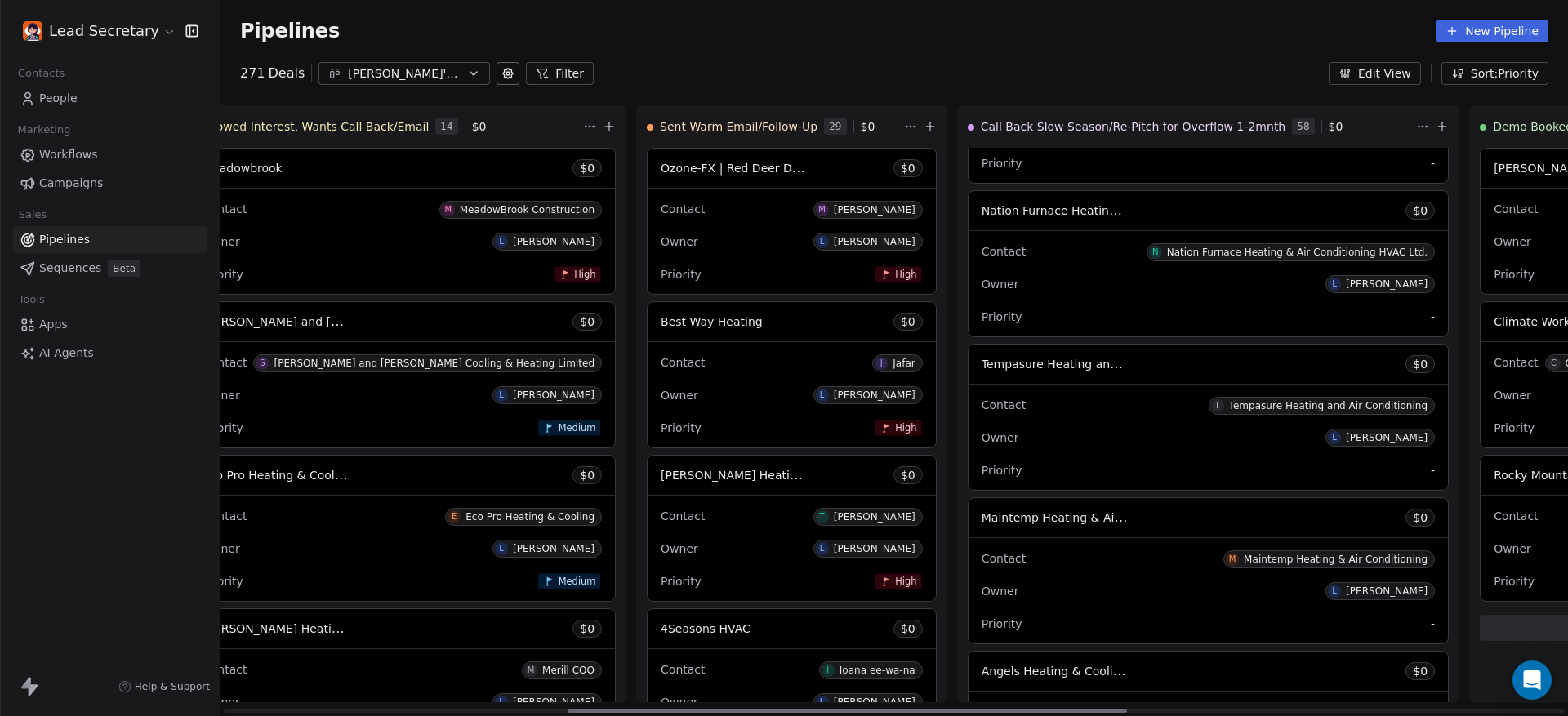
click at [968, 388] on div "Contact T Tempasure Heating and Air Conditioning Owner L [PERSON_NAME] Priority…" at bounding box center [1207, 437] width 479 height 105
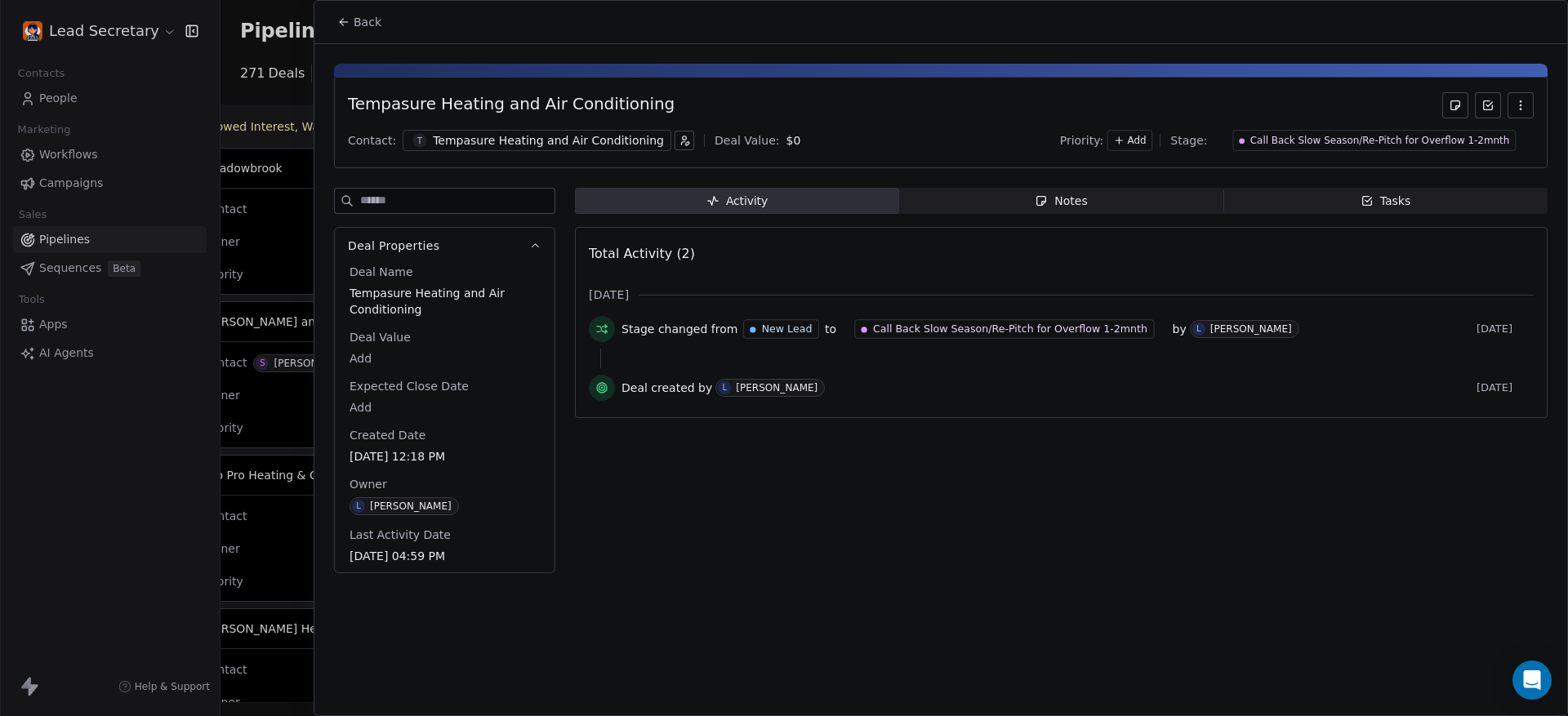
click at [260, 329] on div at bounding box center [784, 358] width 1568 height 716
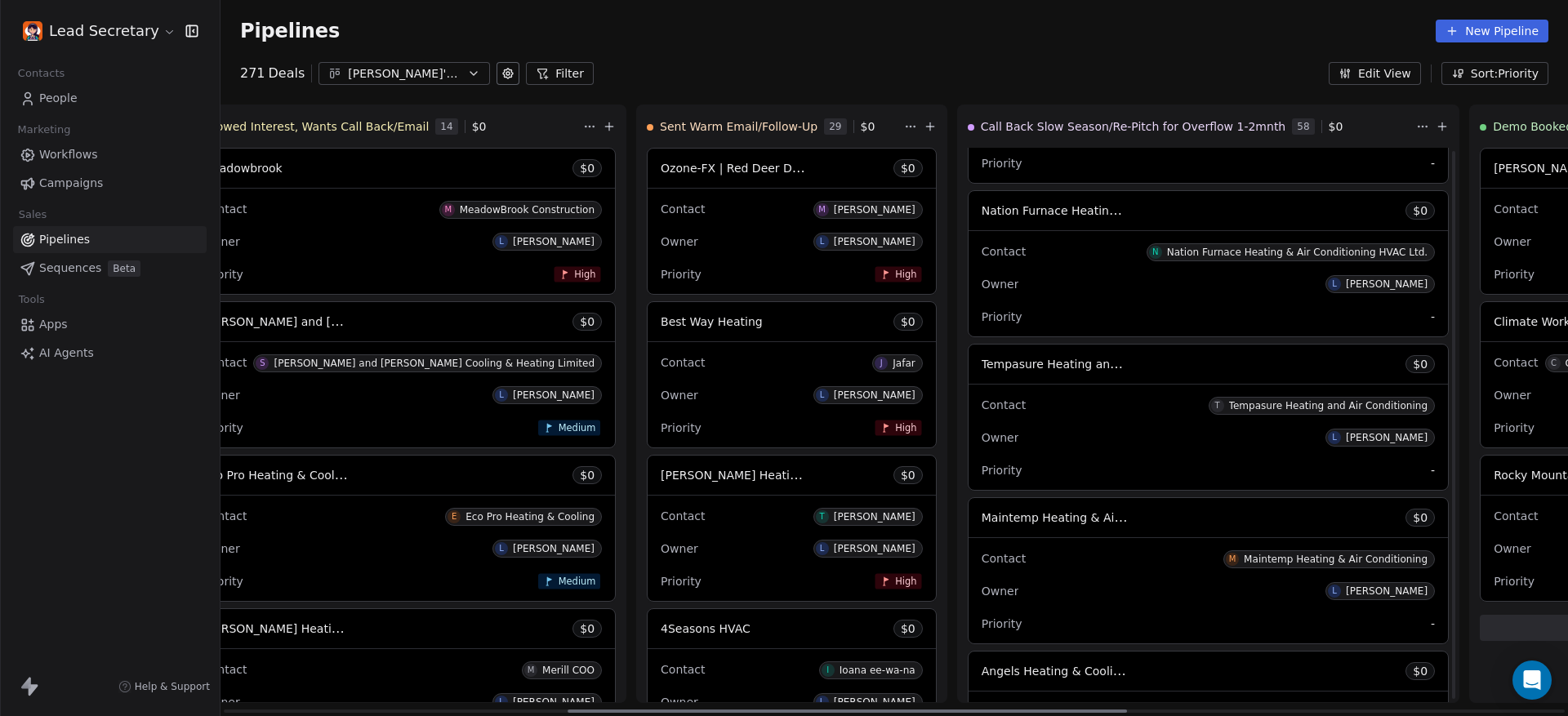
scroll to position [5229, 0]
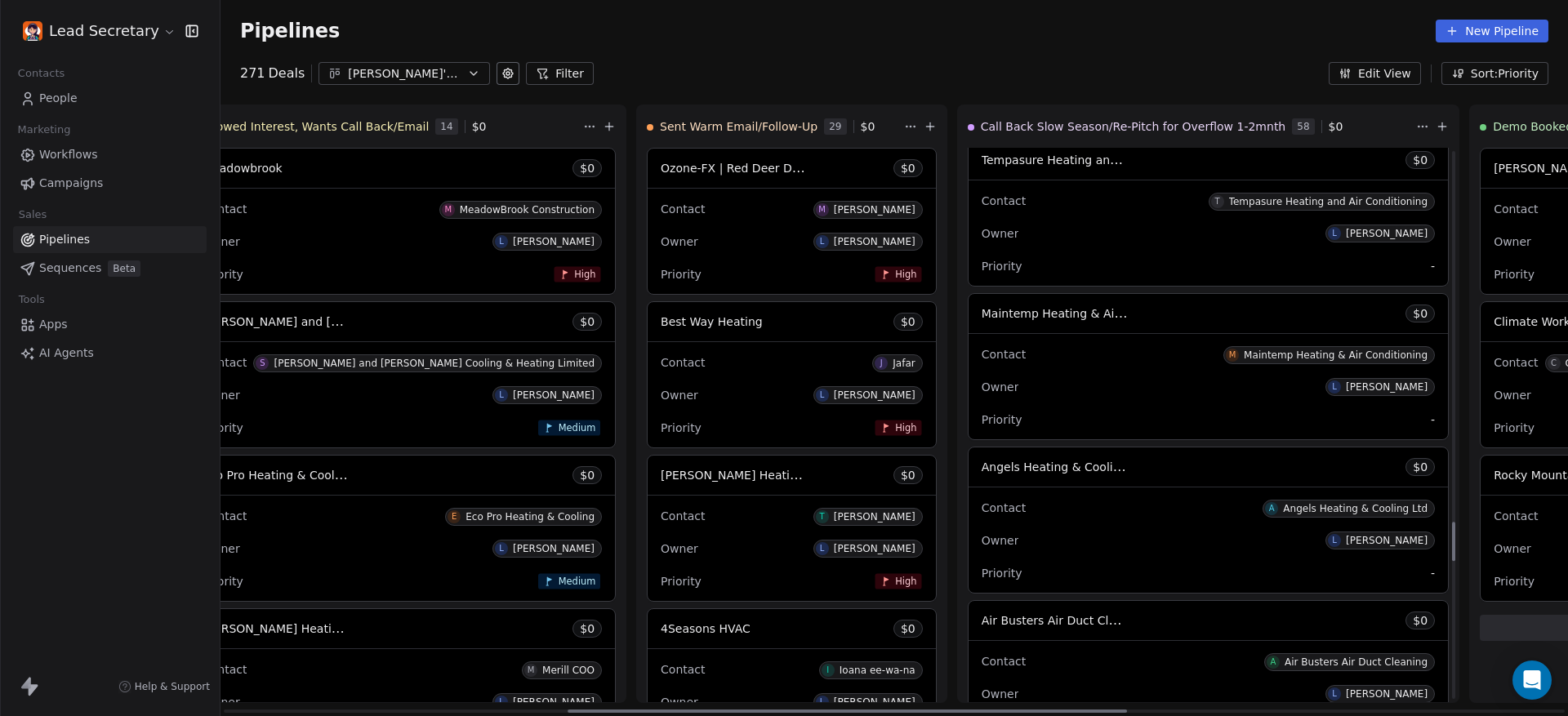
click at [981, 381] on div "Owner L [PERSON_NAME]" at bounding box center [1207, 387] width 453 height 27
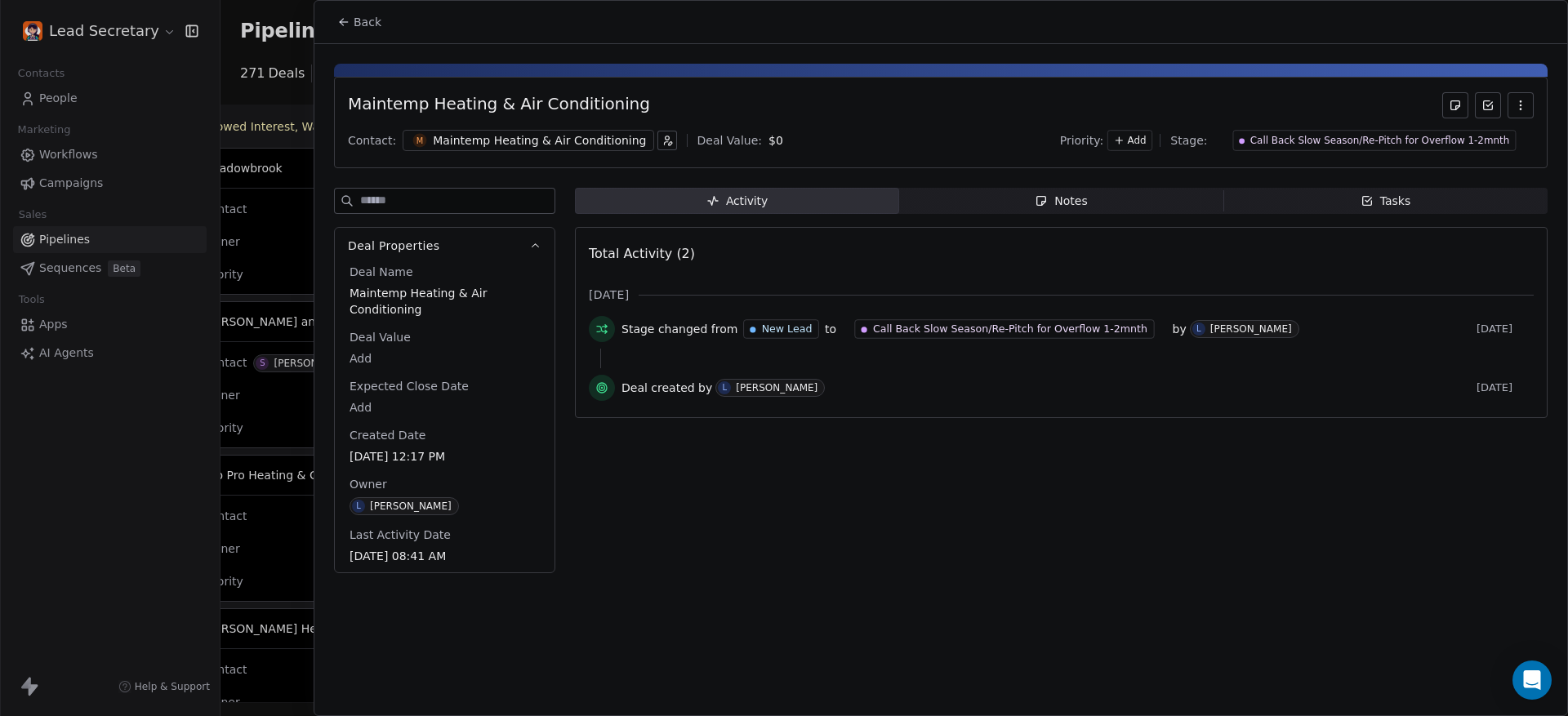
click at [248, 289] on div at bounding box center [784, 358] width 1568 height 716
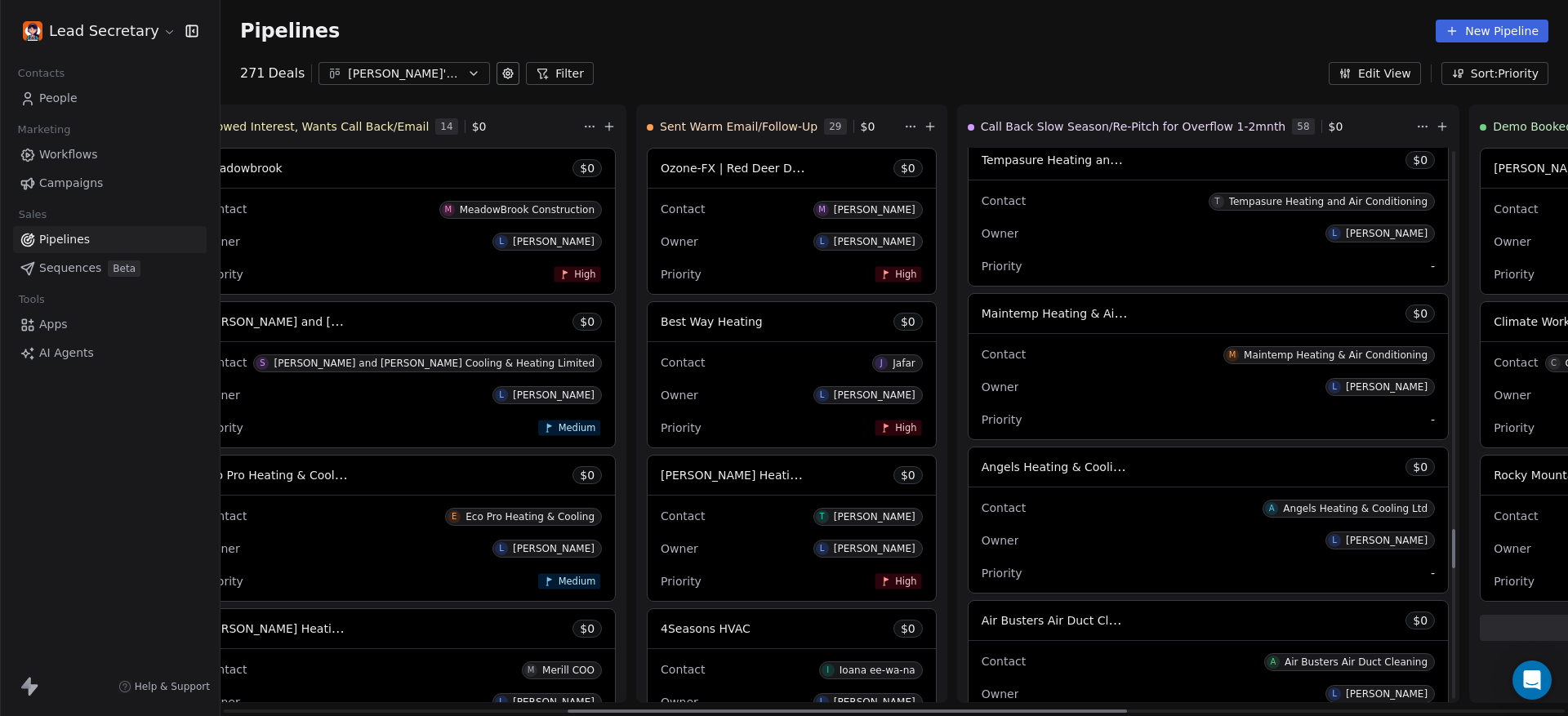
scroll to position [5434, 0]
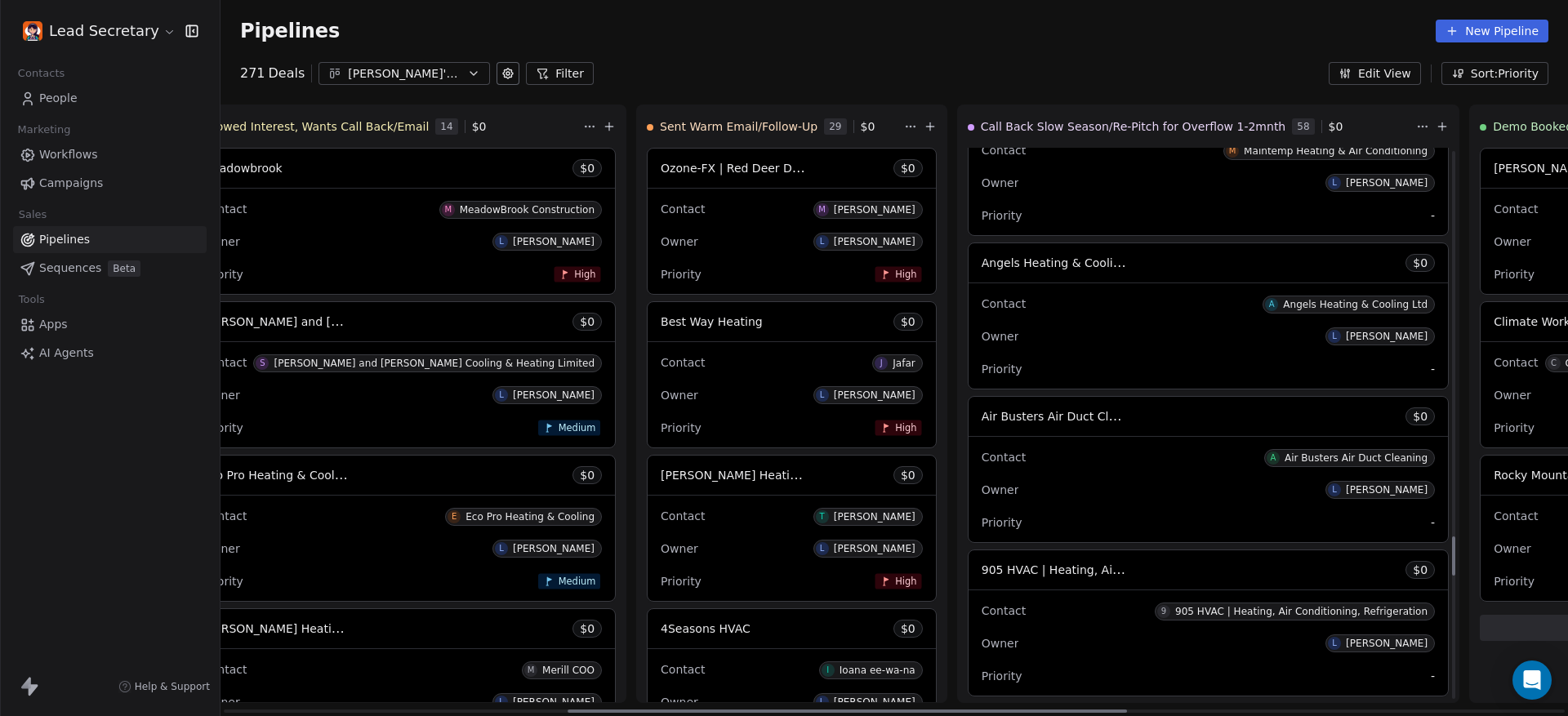
click at [968, 288] on div "Contact A Angels Heating & Cooling Ltd Owner L [PERSON_NAME] Priority -" at bounding box center [1207, 335] width 479 height 105
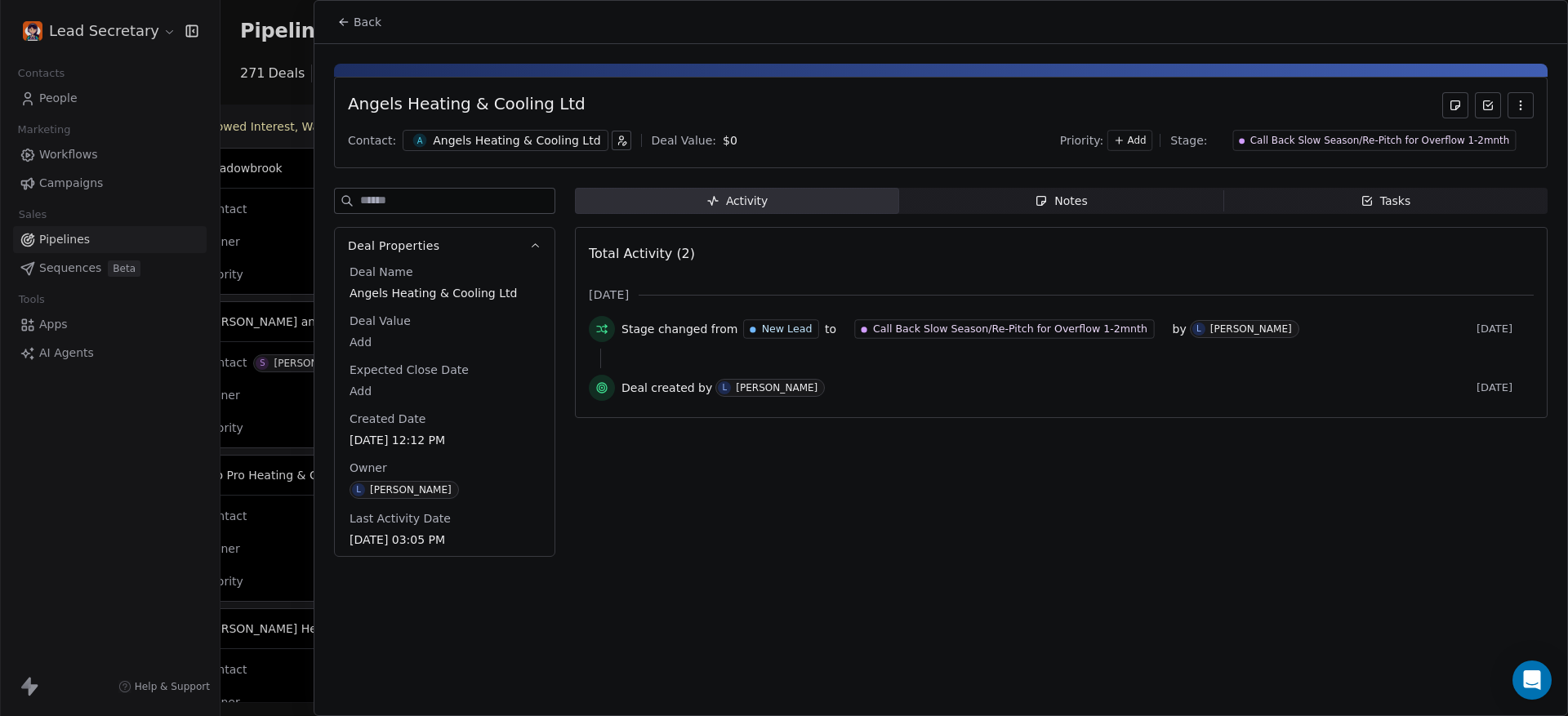
click at [453, 136] on div "Angels Heating & Cooling Ltd" at bounding box center [516, 140] width 167 height 16
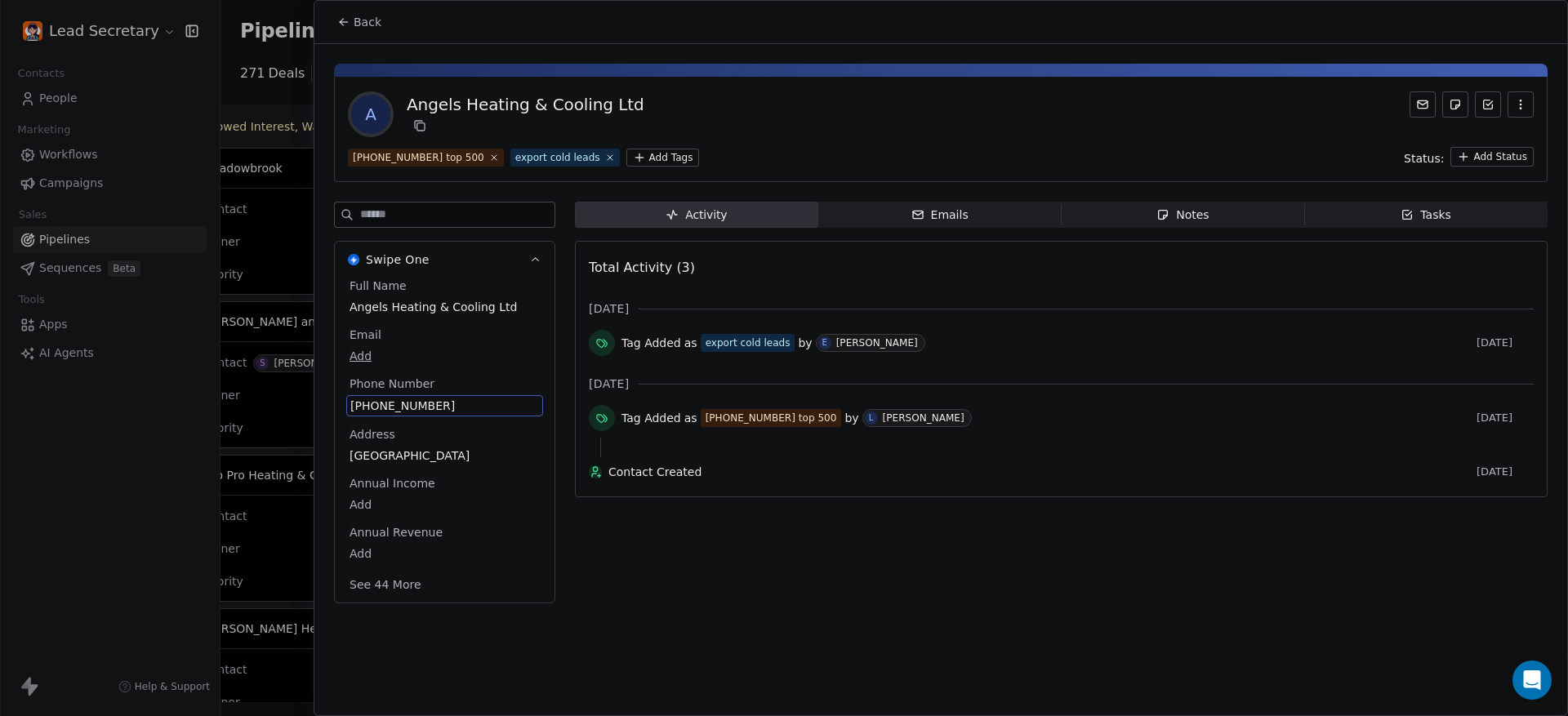
click at [360, 410] on span "[PHONE_NUMBER]" at bounding box center [444, 405] width 189 height 16
click at [360, 410] on input "**********" at bounding box center [436, 416] width 173 height 32
click at [362, 26] on html "Lead Secretary Contacts People Marketing Workflows Campaigns Sales Pipelines Se…" at bounding box center [784, 358] width 1568 height 716
click at [362, 26] on span "Back" at bounding box center [366, 22] width 28 height 16
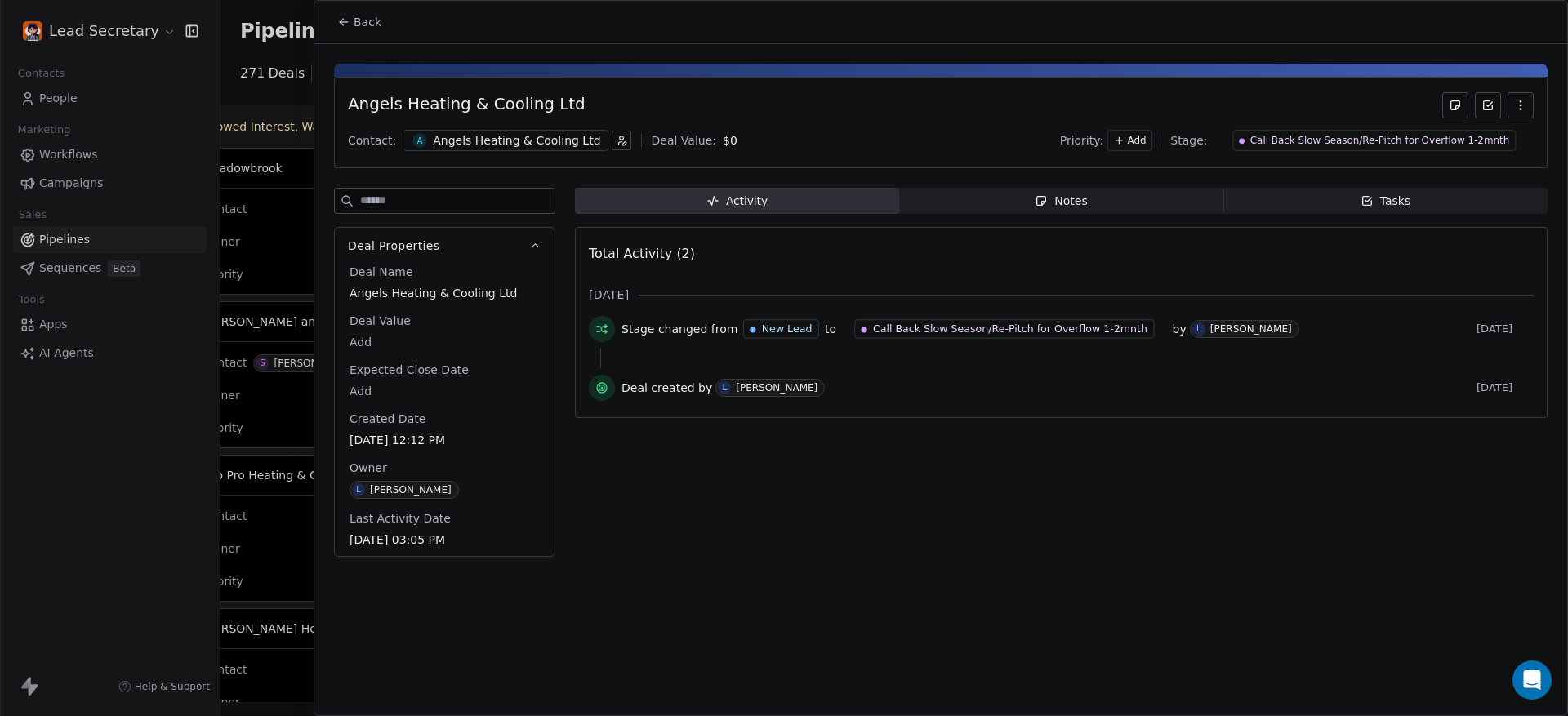
click at [362, 26] on span "Back" at bounding box center [366, 22] width 28 height 16
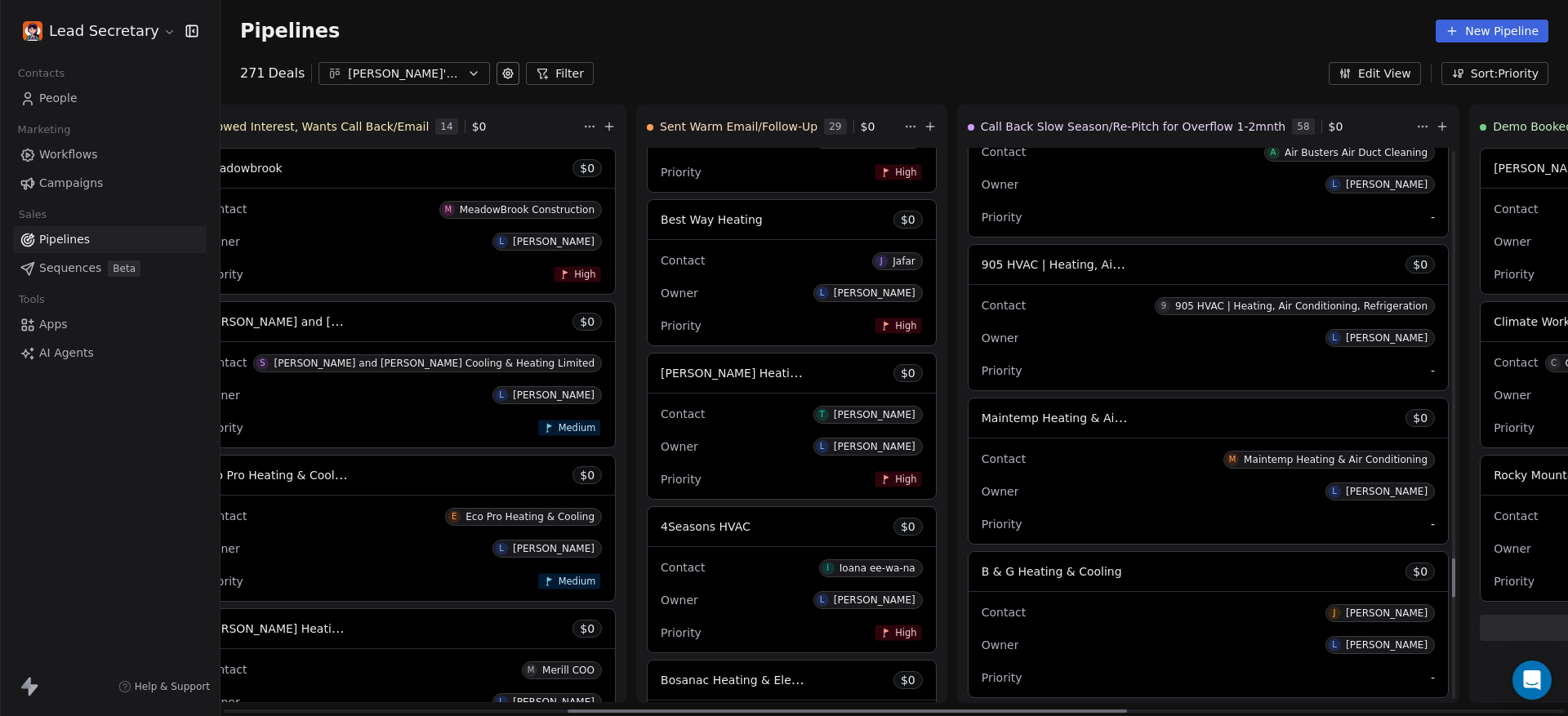
scroll to position [5739, 0]
click at [981, 312] on div "Contact 9 905 HVAC | Heating, Air Conditioning, Refrigeration" at bounding box center [1207, 304] width 453 height 27
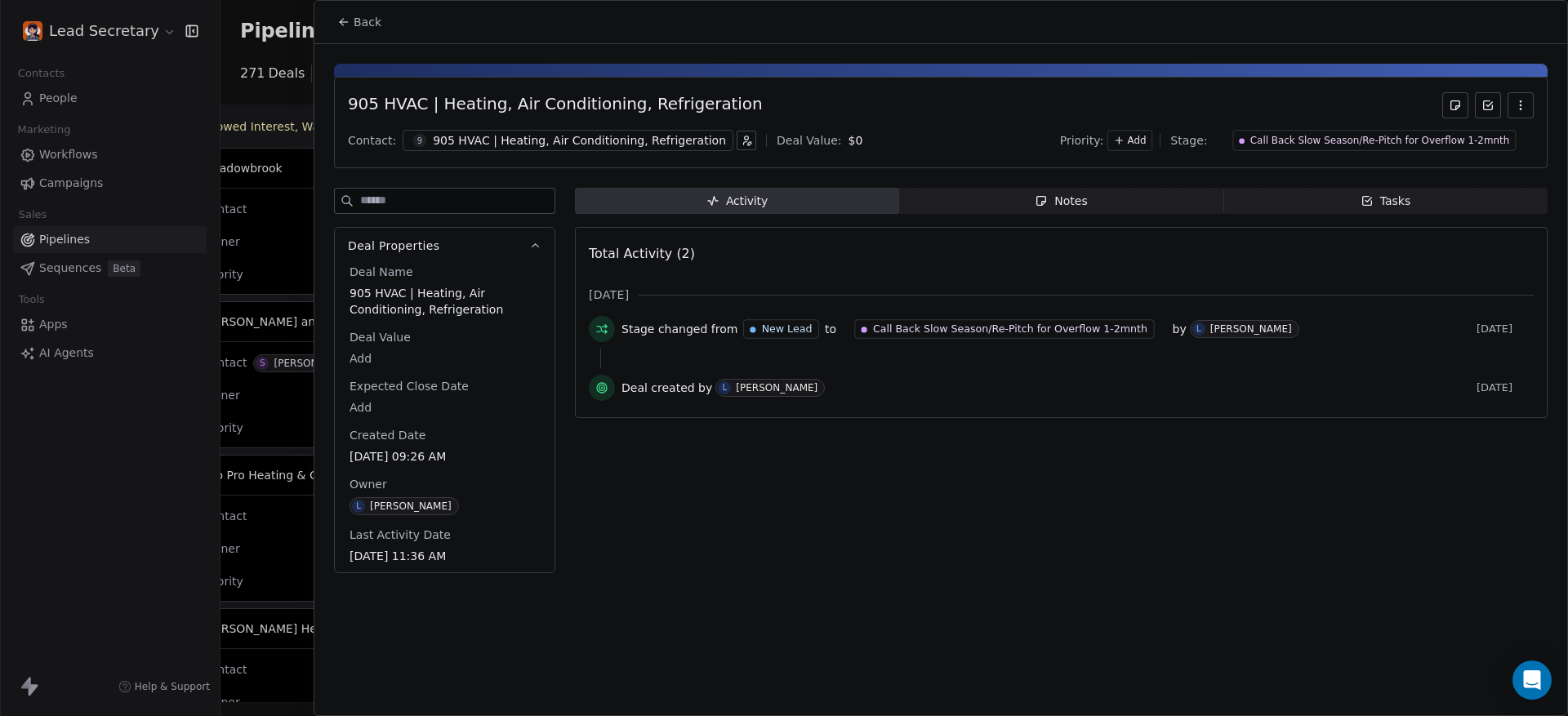
click at [527, 149] on div "9 905 HVAC | Heating, Air Conditioning, Refrigeration" at bounding box center [568, 141] width 330 height 21
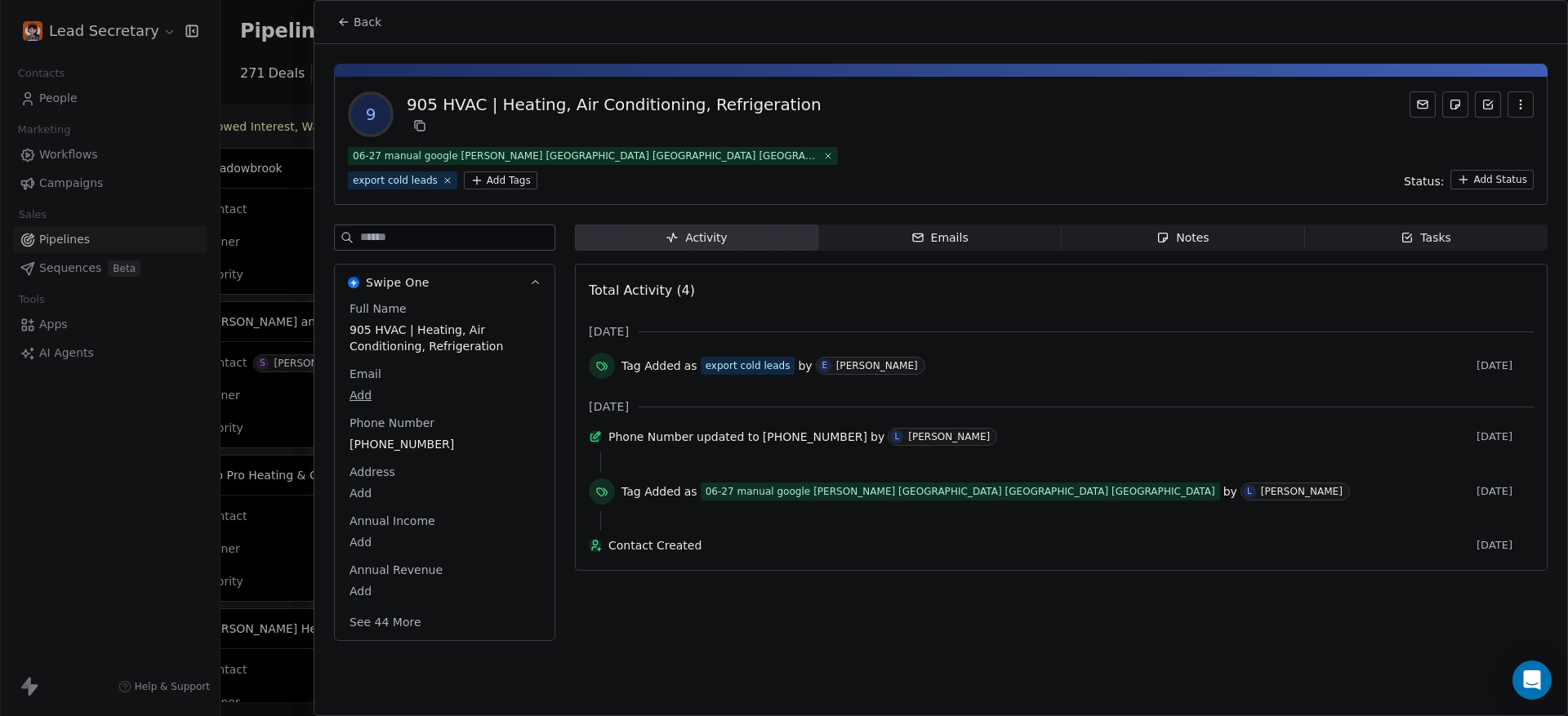
click at [398, 443] on span "[PHONE_NUMBER]" at bounding box center [444, 443] width 190 height 16
click at [398, 443] on span "[PHONE_NUMBER]" at bounding box center [444, 444] width 189 height 16
click at [365, 24] on html "Lead Secretary Contacts People Marketing Workflows Campaigns Sales Pipelines Se…" at bounding box center [784, 358] width 1568 height 716
click at [365, 24] on span "Back" at bounding box center [366, 22] width 28 height 16
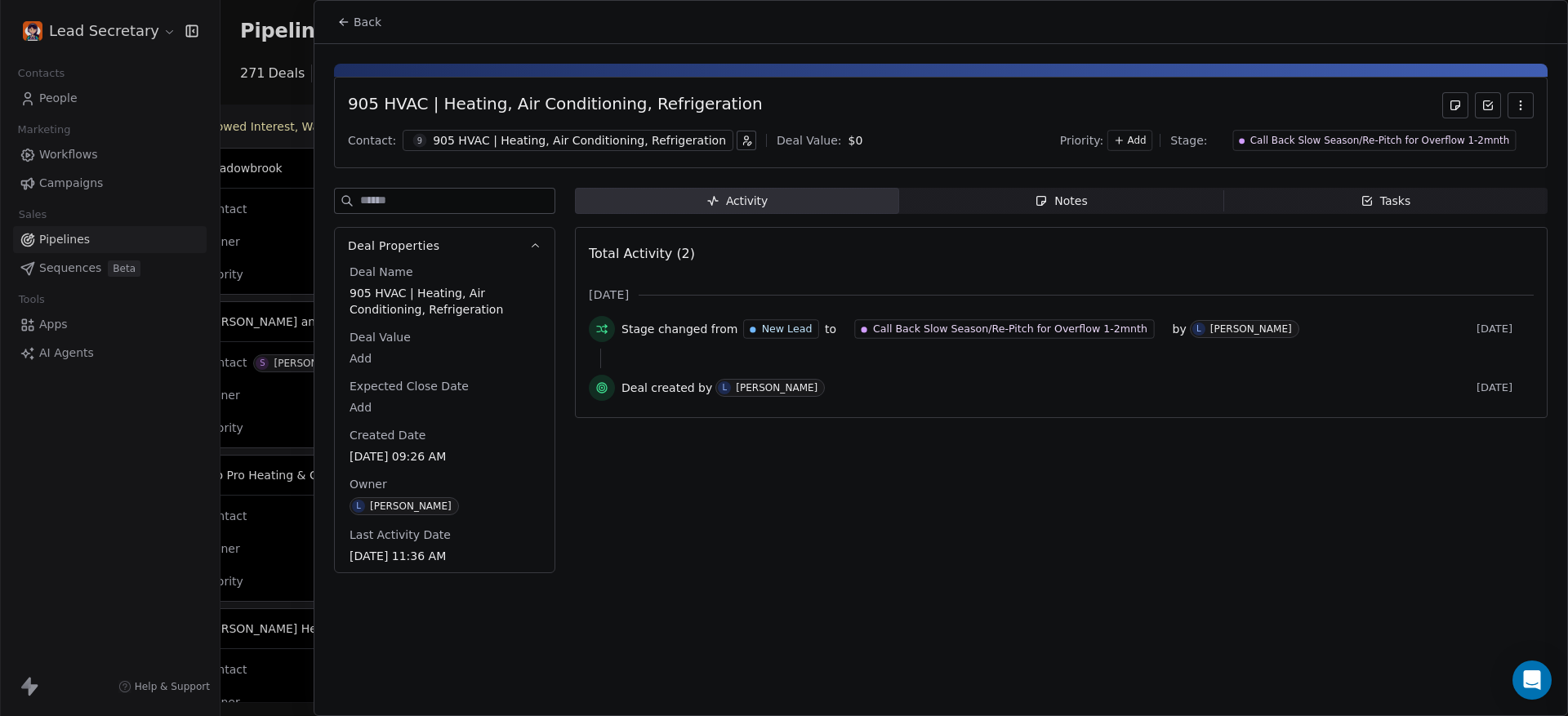
click at [365, 24] on span "Back" at bounding box center [366, 22] width 28 height 16
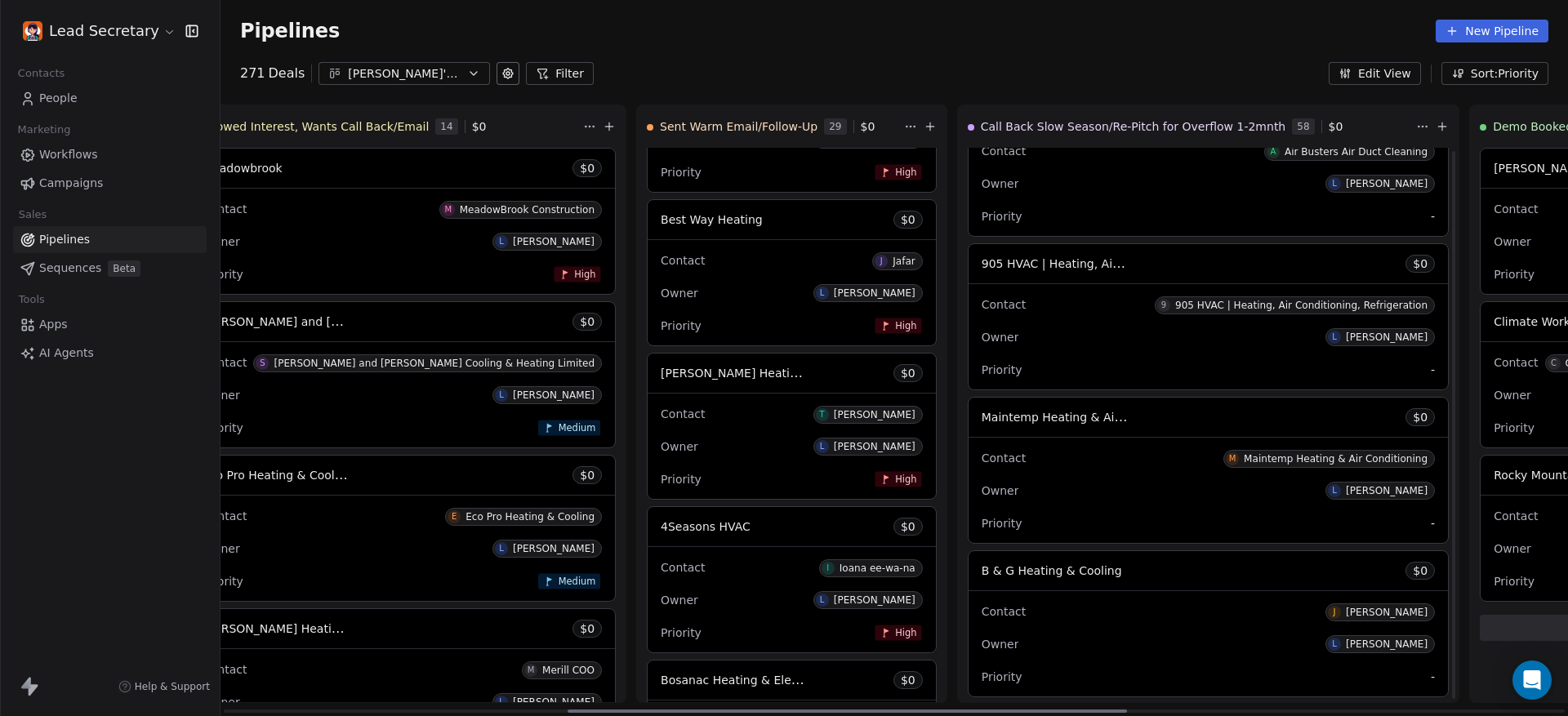
scroll to position [6046, 0]
click at [981, 300] on div "Contact [PERSON_NAME]" at bounding box center [1207, 305] width 453 height 27
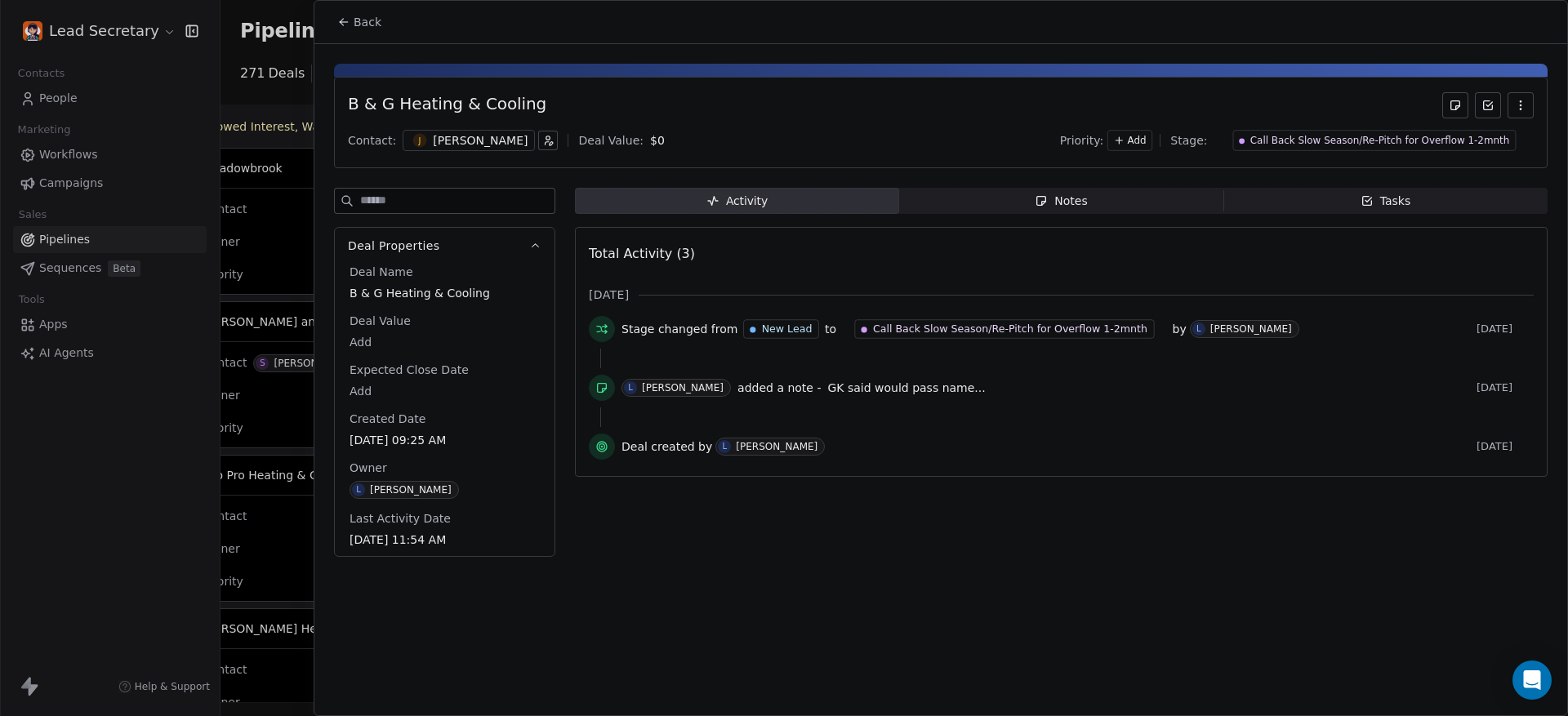
click at [248, 152] on div at bounding box center [784, 358] width 1568 height 716
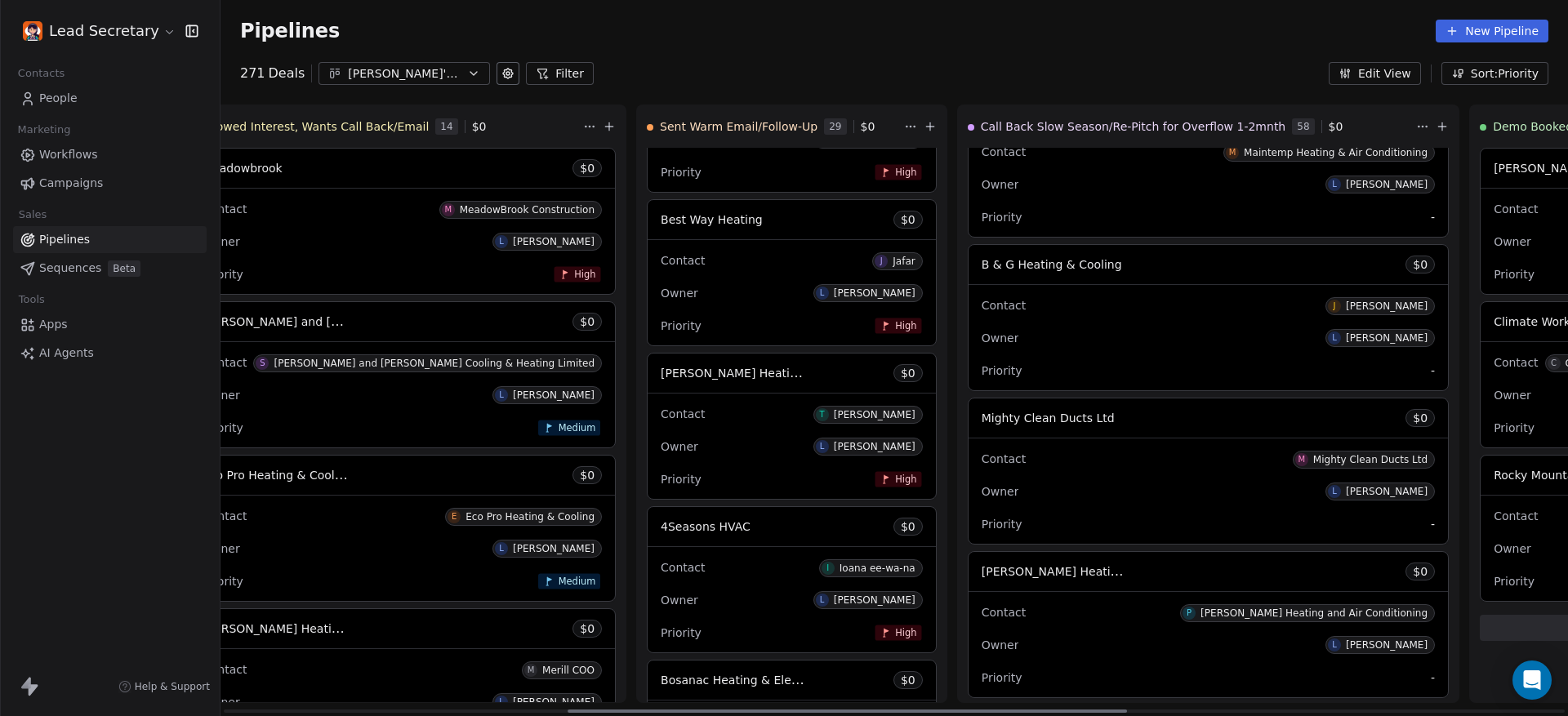
click at [981, 461] on div "Contact M Mighty Clean Ducts Ltd" at bounding box center [1207, 459] width 453 height 27
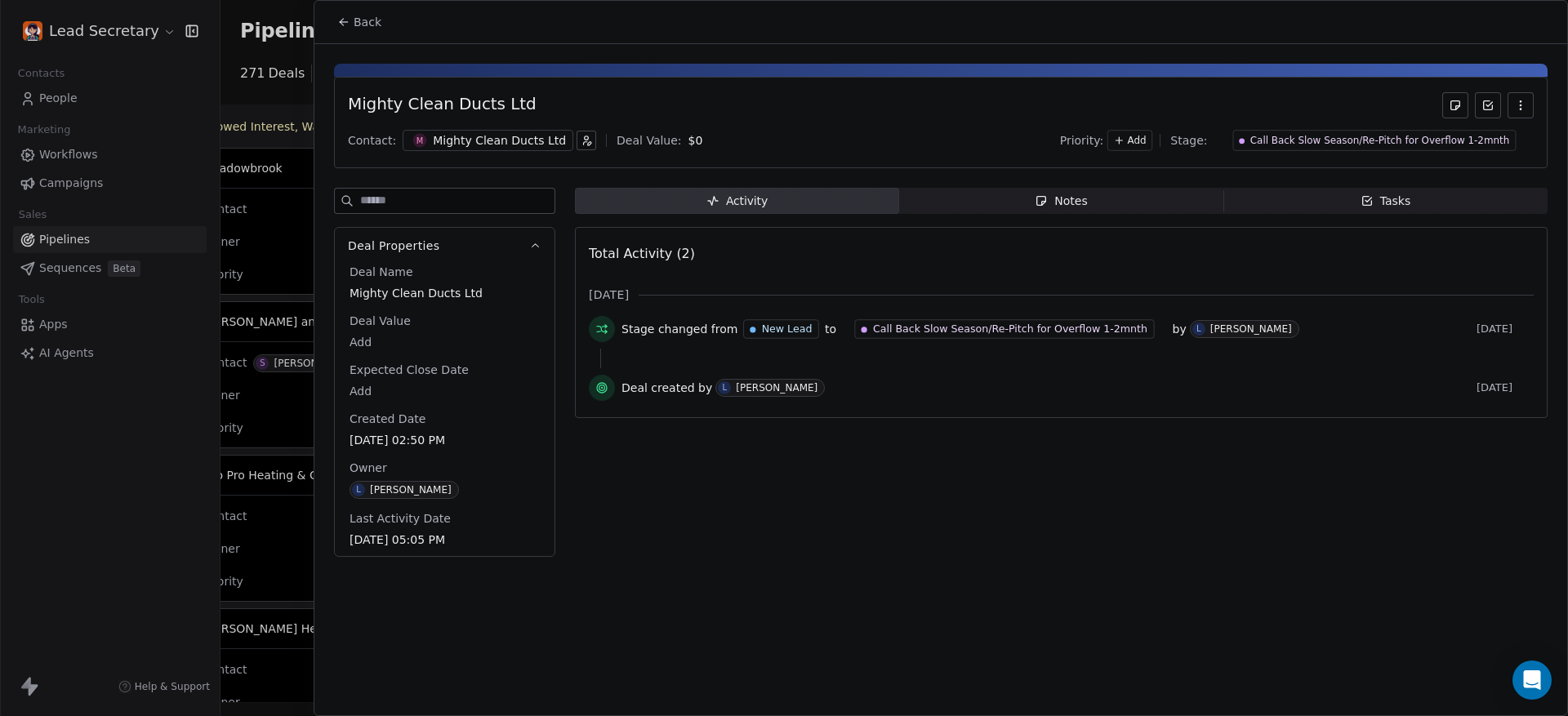
click at [283, 189] on div at bounding box center [784, 358] width 1568 height 716
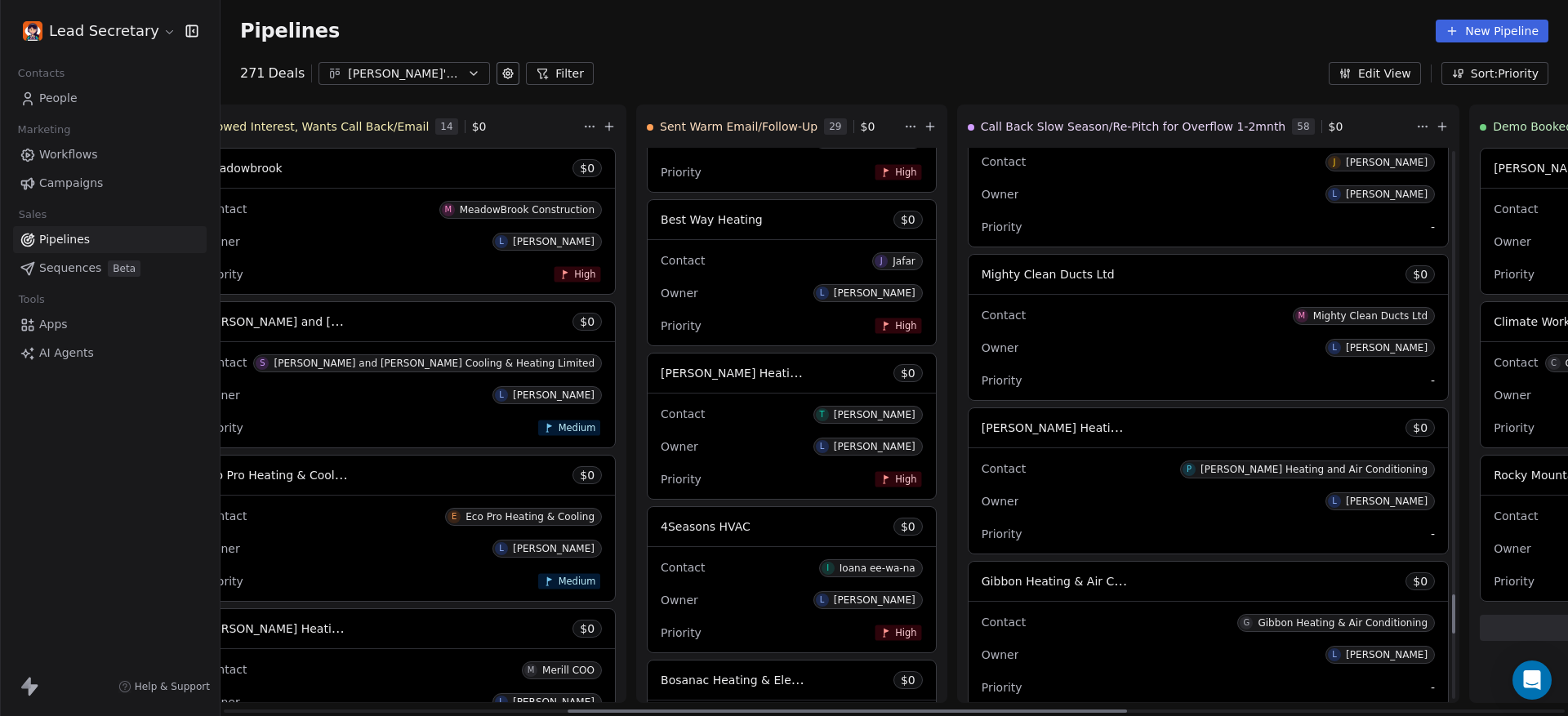
scroll to position [6250, 0]
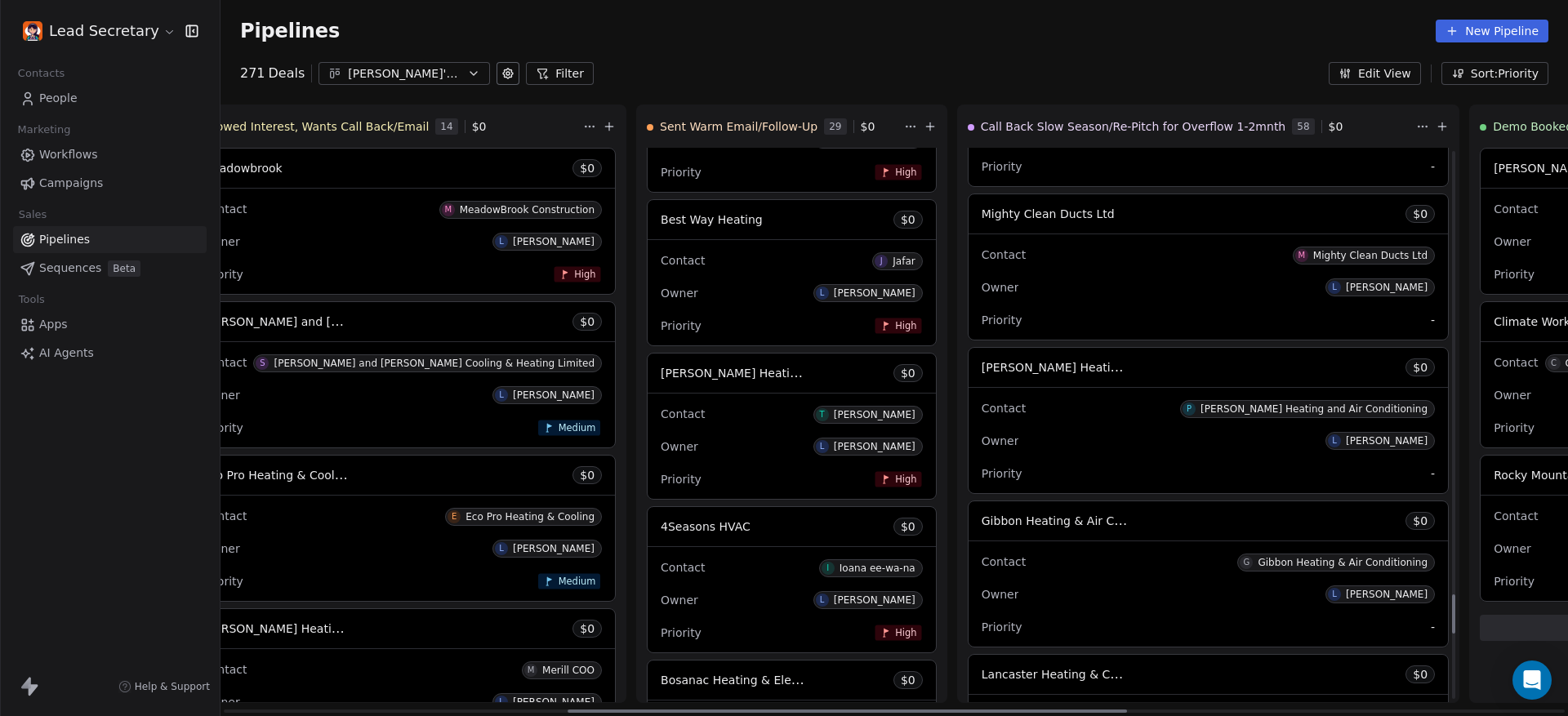
click at [968, 391] on div "Contact [PERSON_NAME] Heating and Air Conditioning Owner L [PERSON_NAME] Priori…" at bounding box center [1207, 441] width 479 height 105
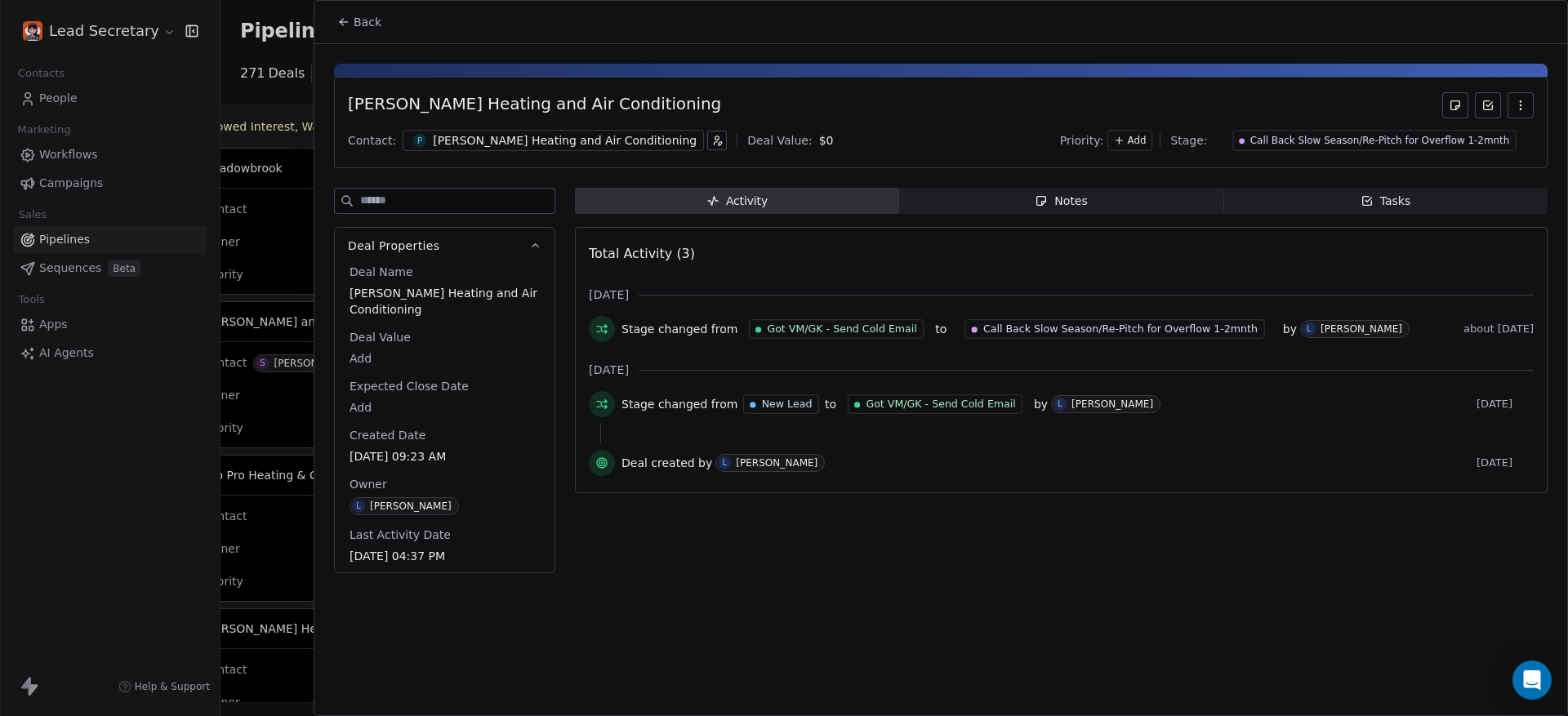
click at [242, 238] on div at bounding box center [784, 358] width 1568 height 716
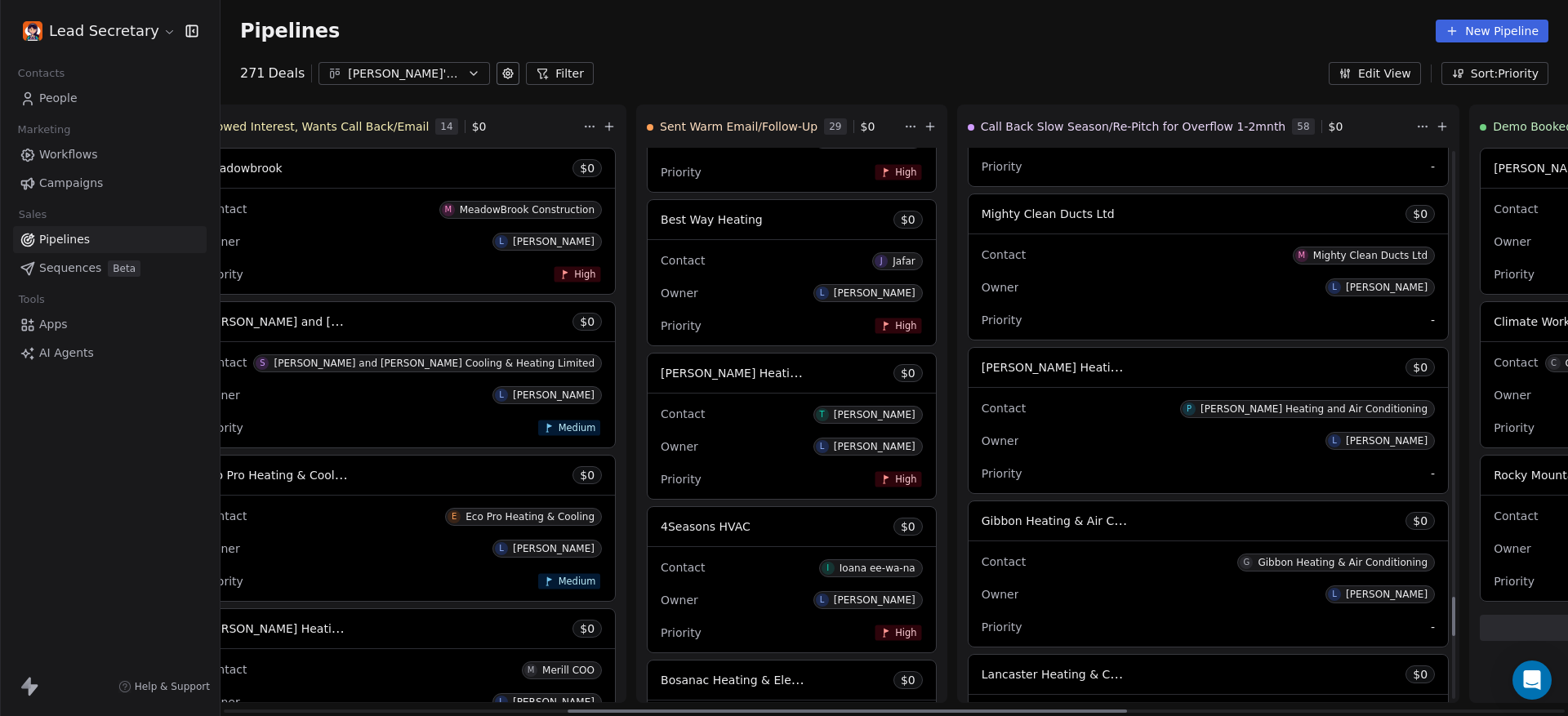
scroll to position [6454, 0]
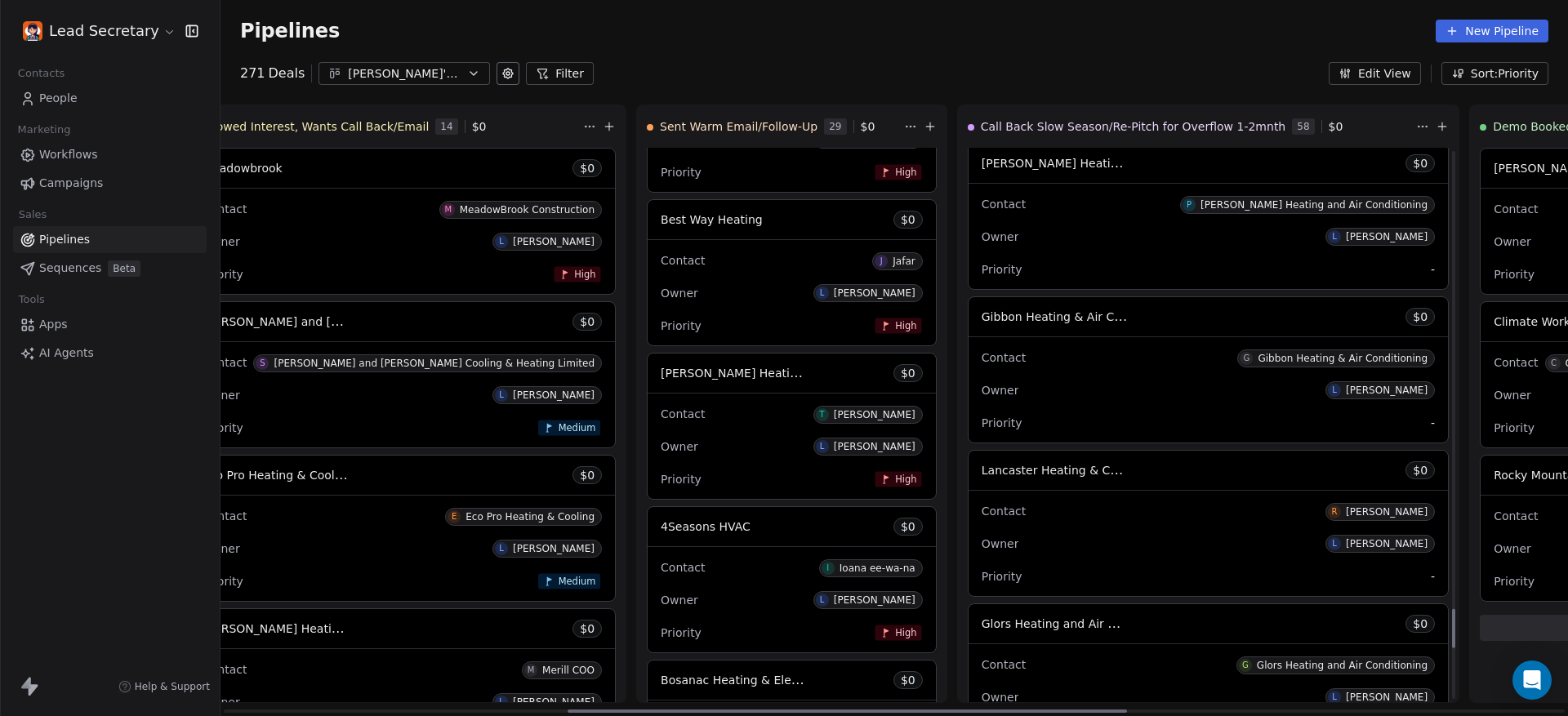
click at [968, 337] on div "Contact G Gibbon Heating & Air Conditioning Owner L [PERSON_NAME] Priority -" at bounding box center [1207, 389] width 479 height 105
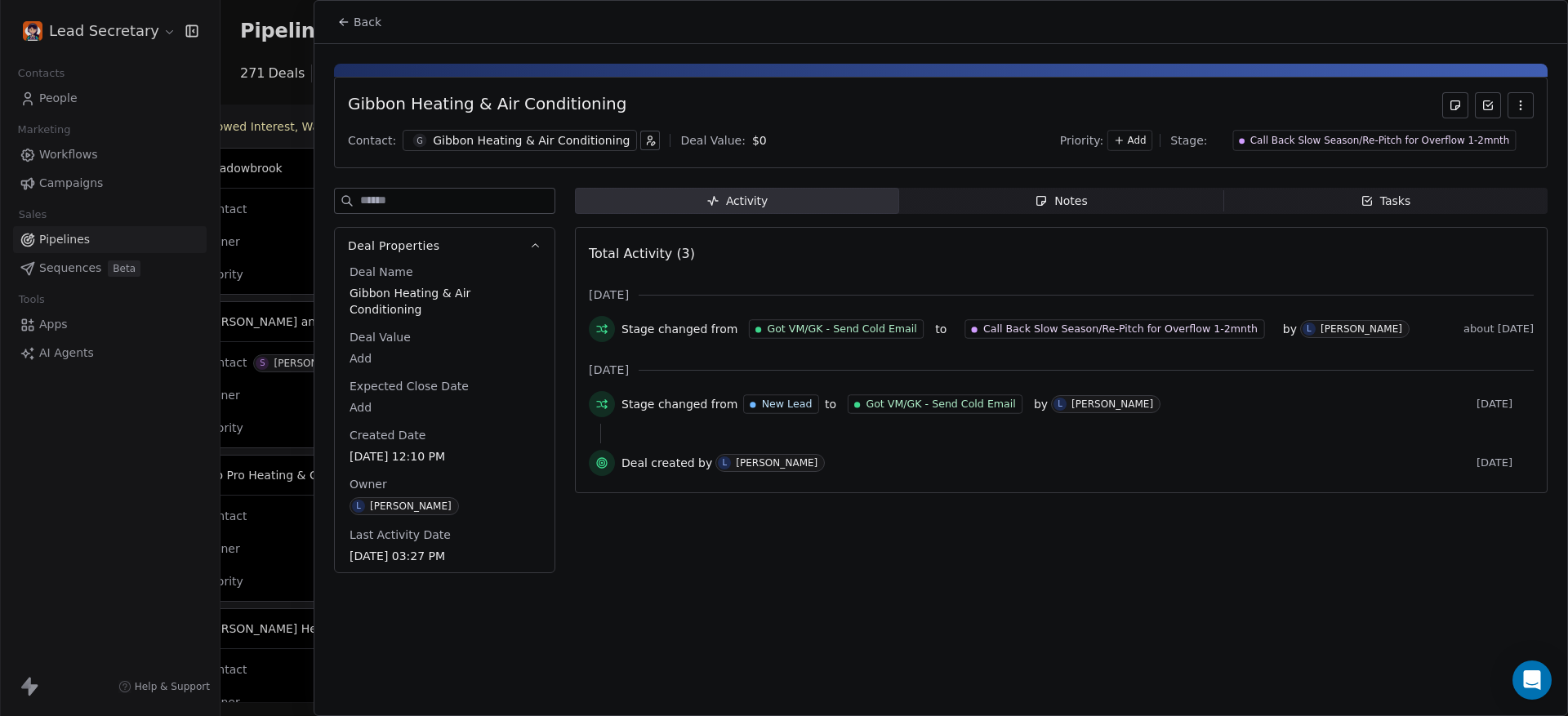
click at [290, 224] on div at bounding box center [784, 358] width 1568 height 716
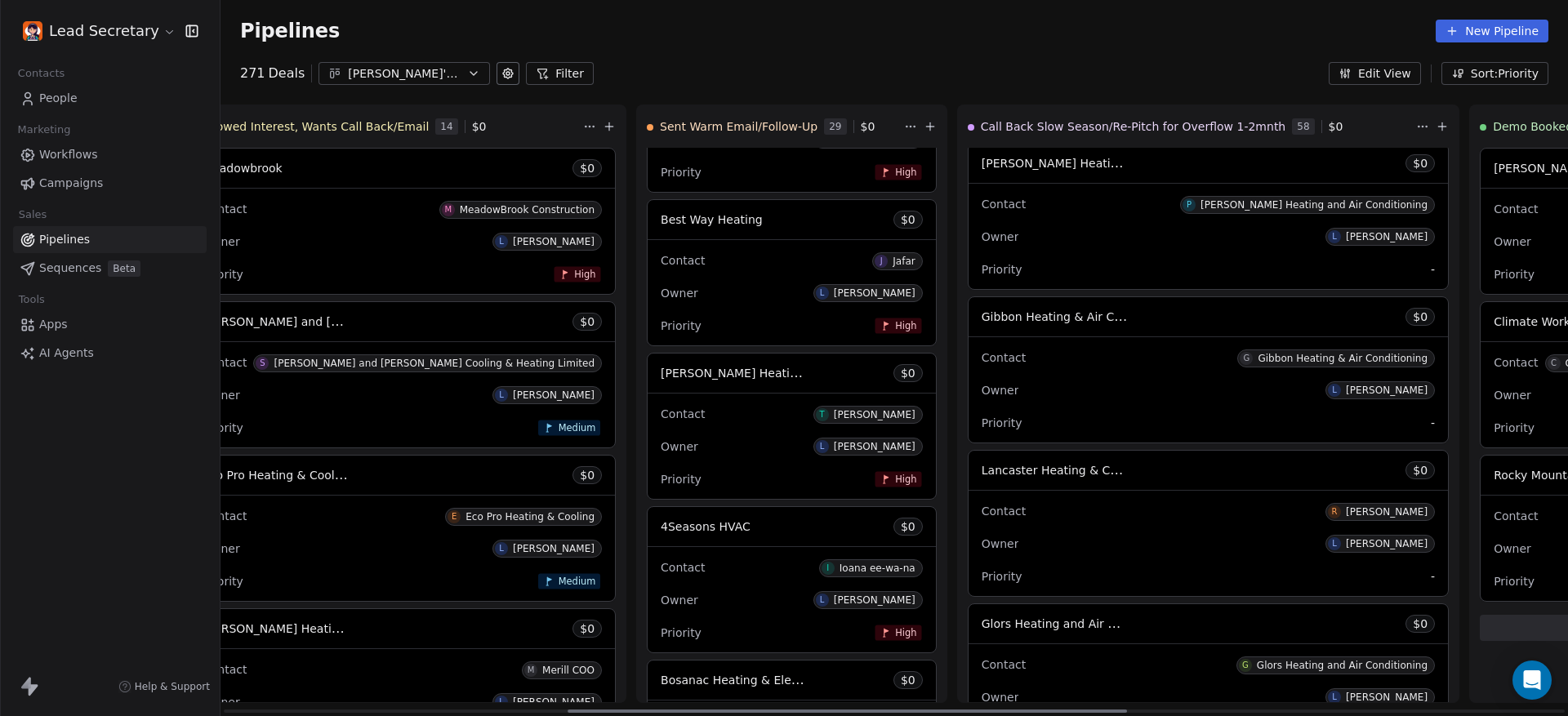
click at [981, 498] on div "Contact [PERSON_NAME]" at bounding box center [1207, 511] width 453 height 27
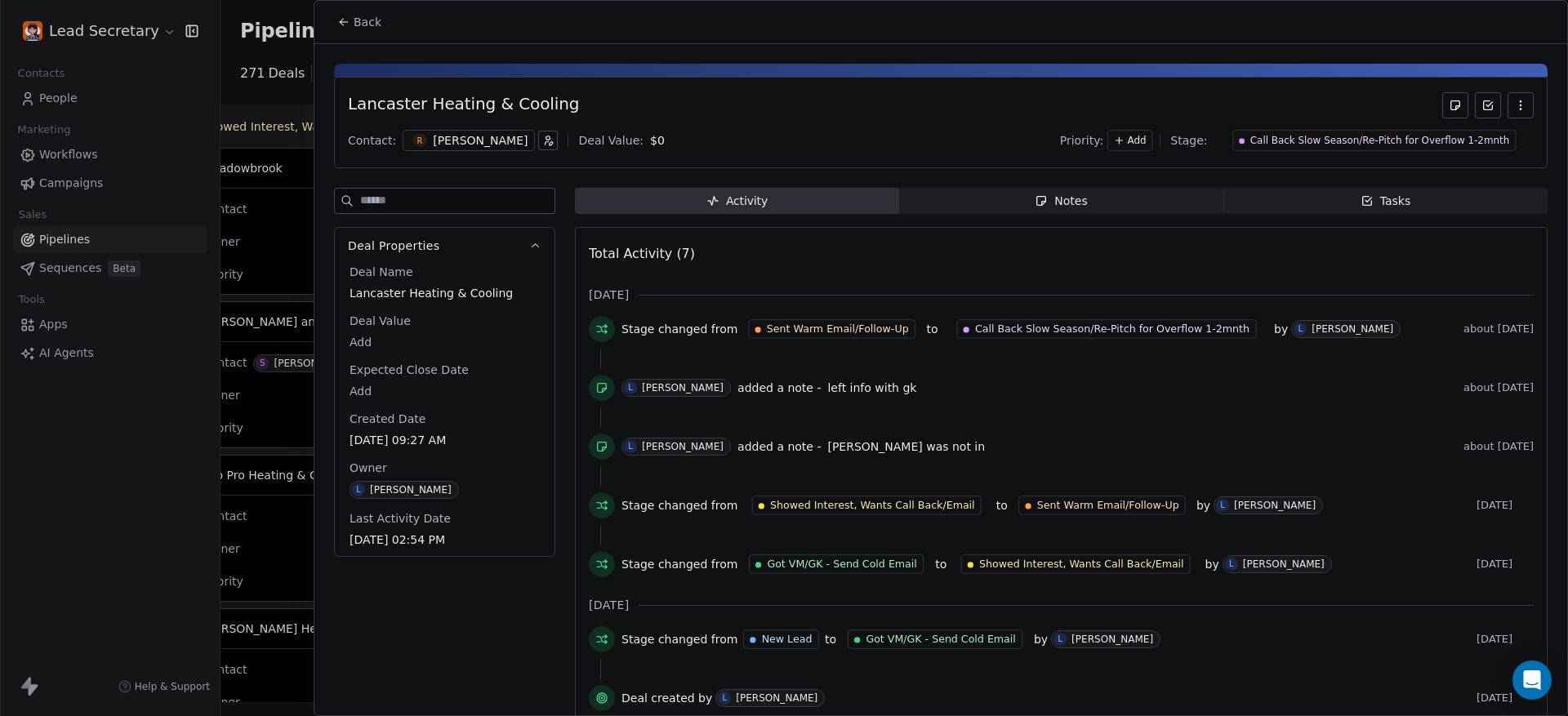
click at [1101, 188] on span "Notes Notes" at bounding box center [1060, 201] width 324 height 27
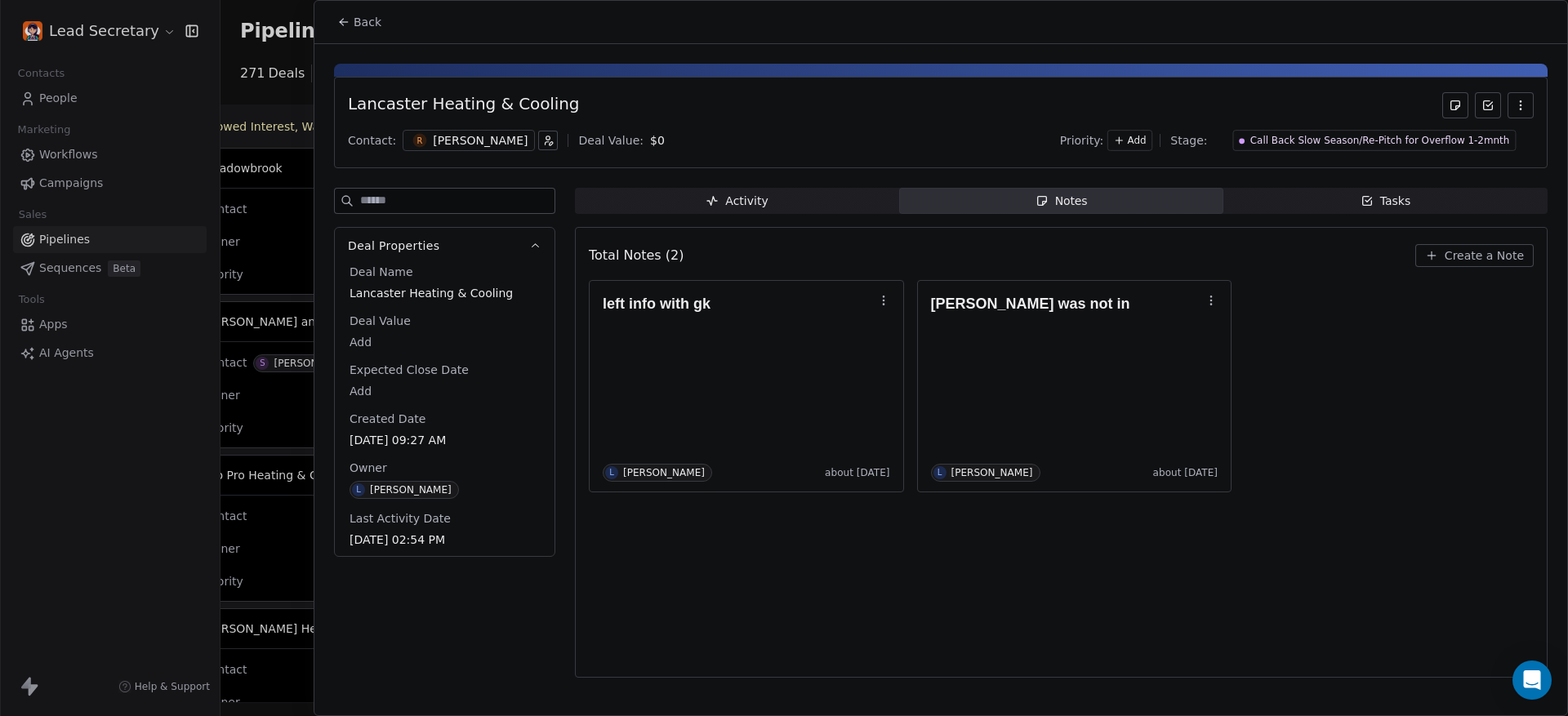
click at [376, 14] on span "Back" at bounding box center [366, 22] width 28 height 16
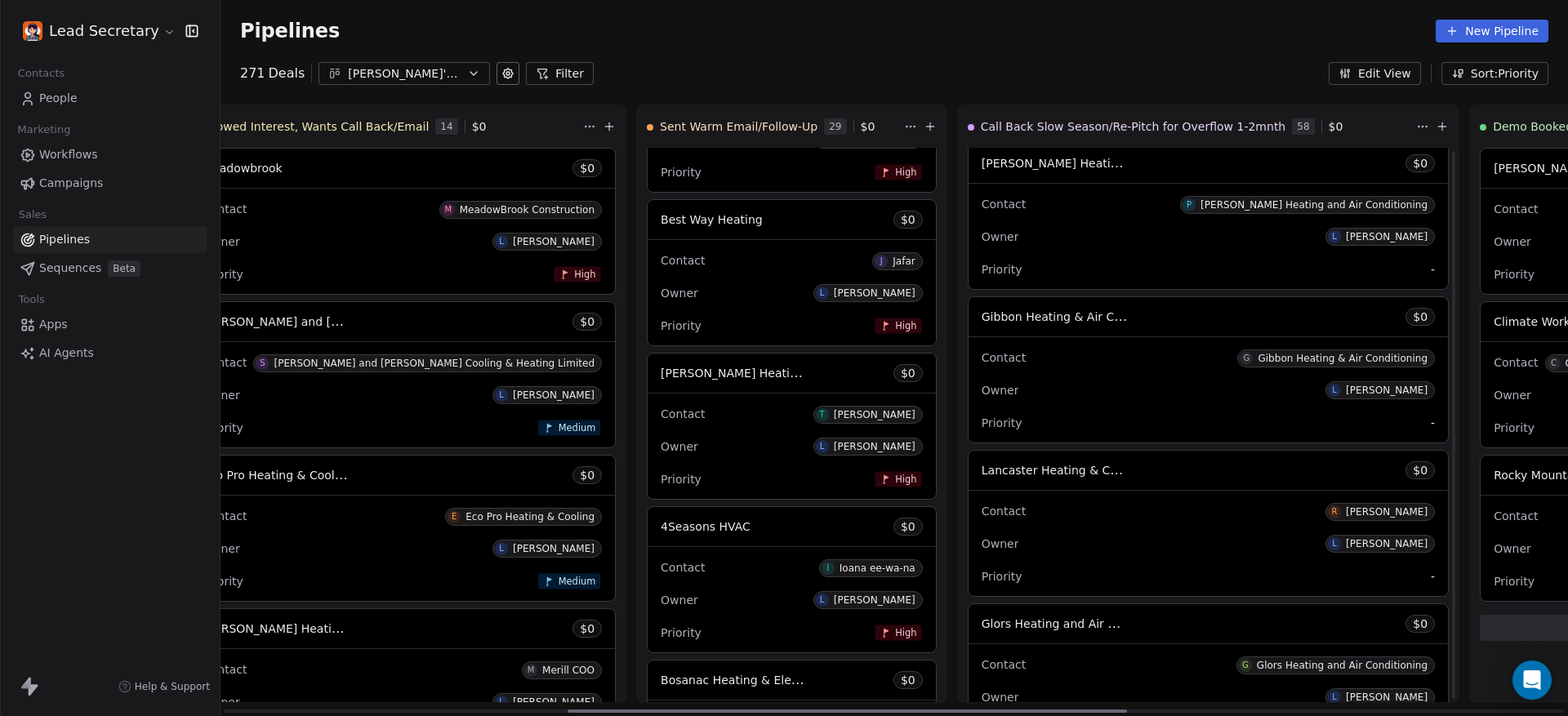
scroll to position [6659, 0]
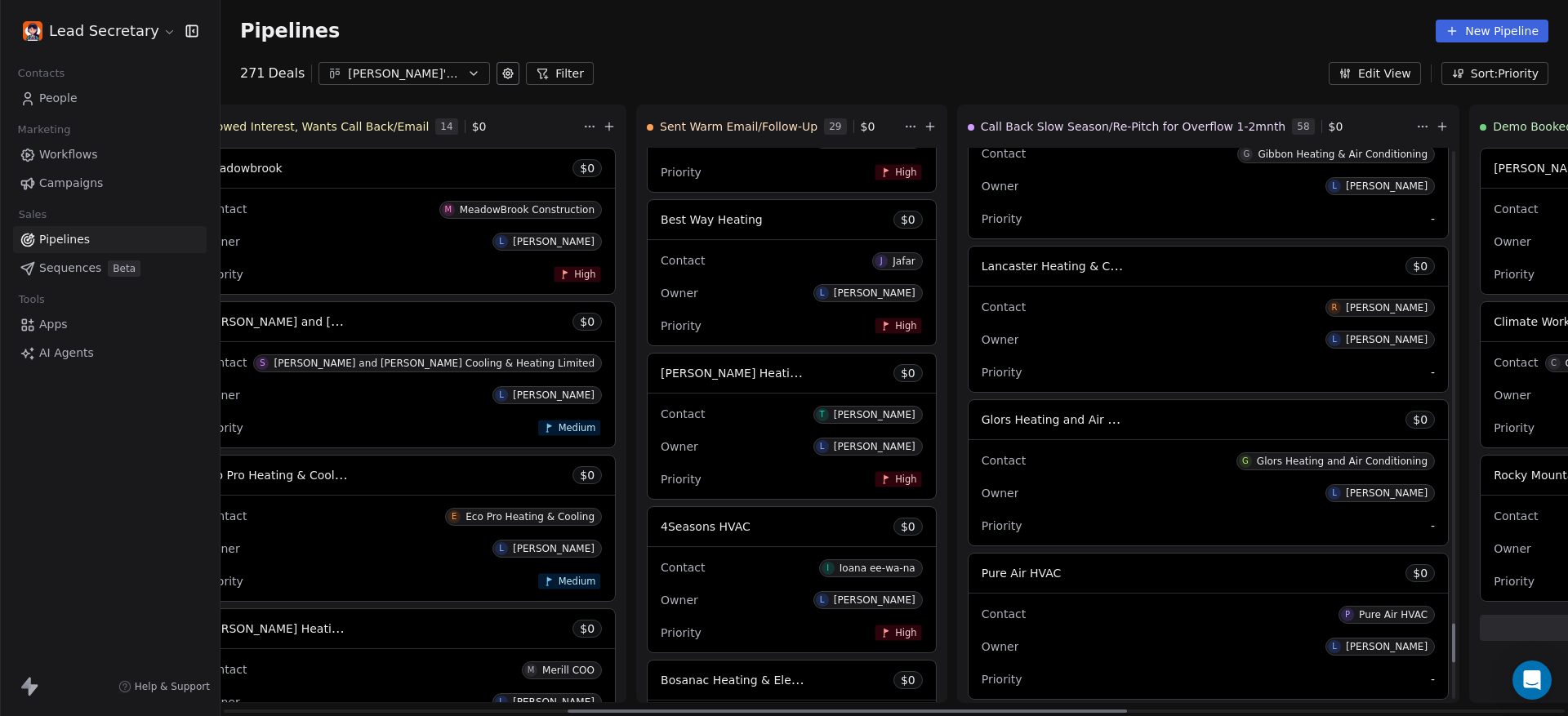
click at [981, 429] on span "Glors Heating and Air Conditioning" at bounding box center [1055, 420] width 147 height 20
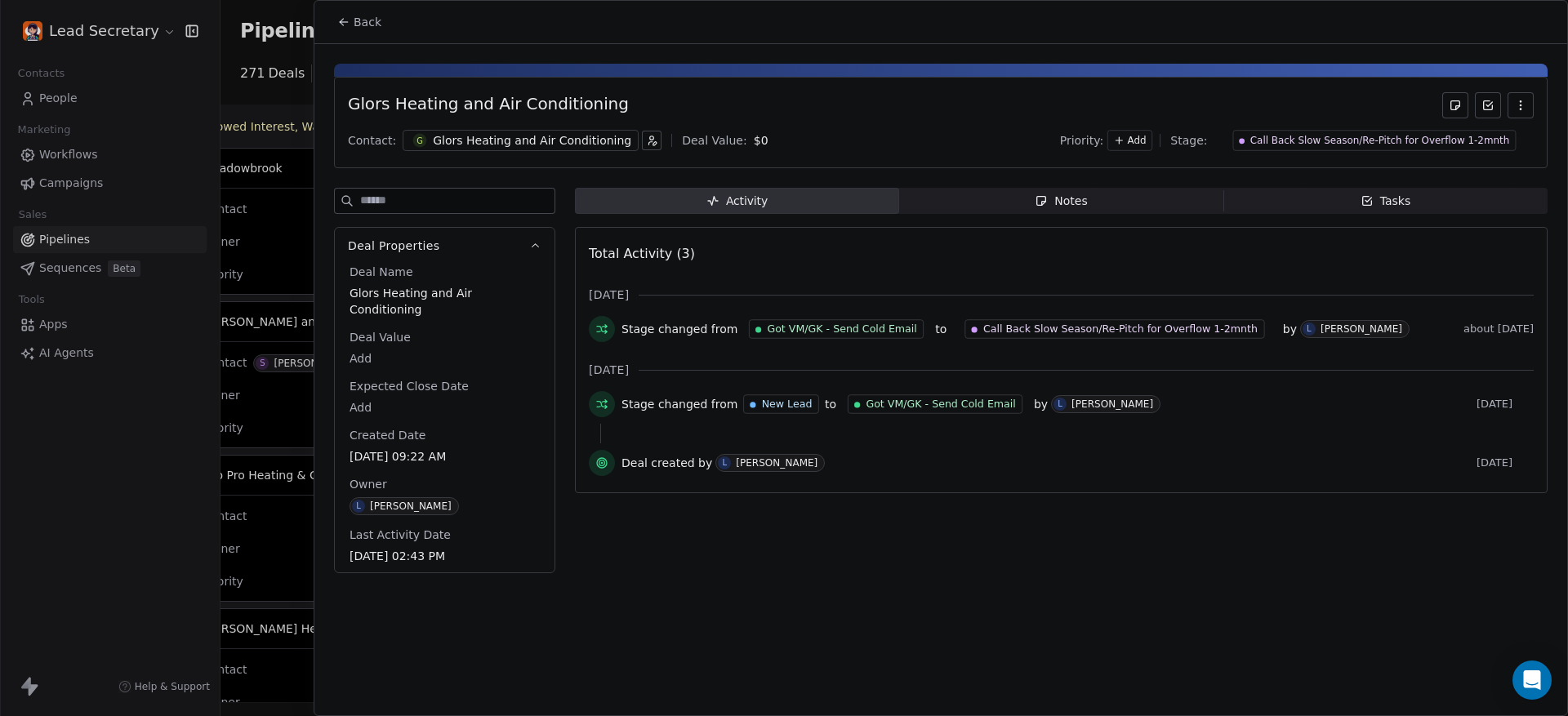
click at [242, 232] on div at bounding box center [784, 358] width 1568 height 716
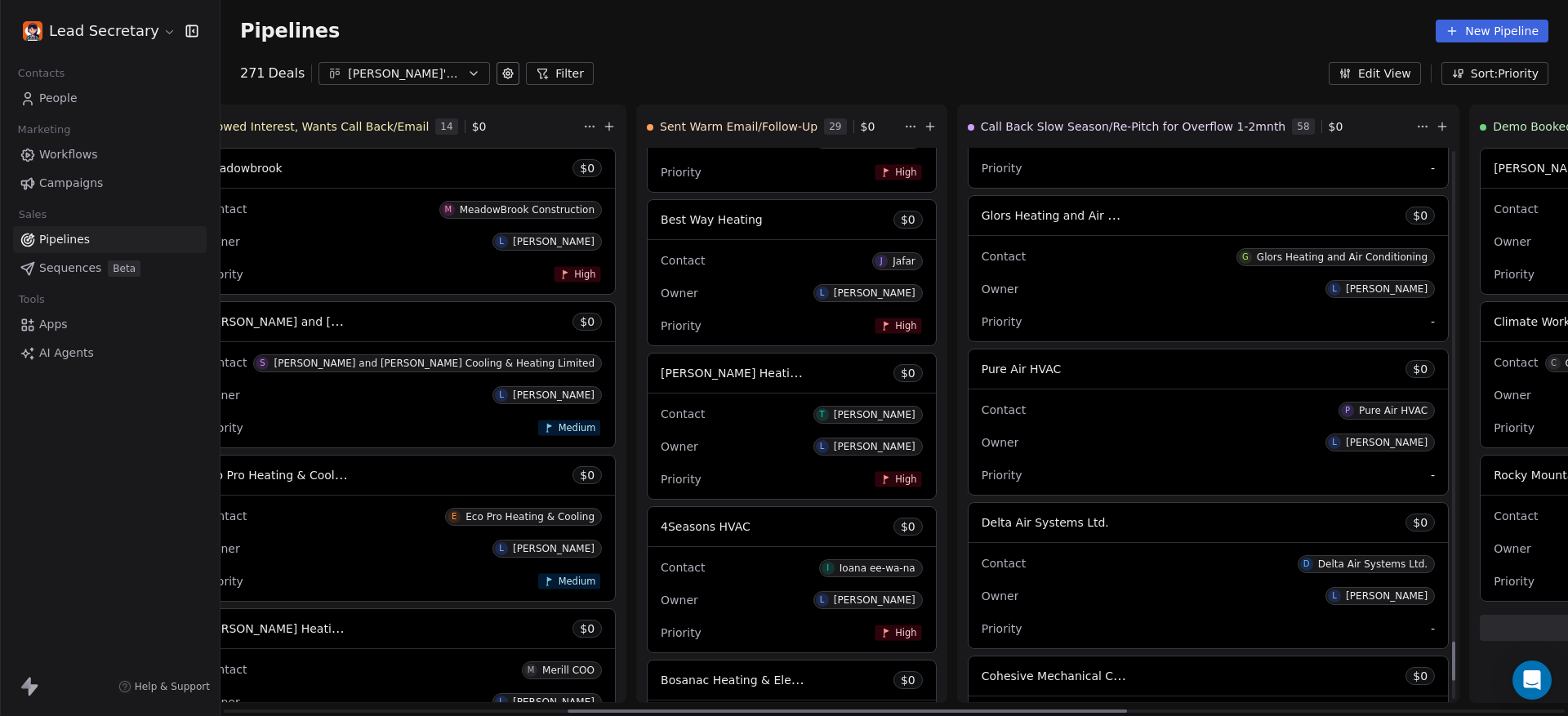
scroll to position [6965, 0]
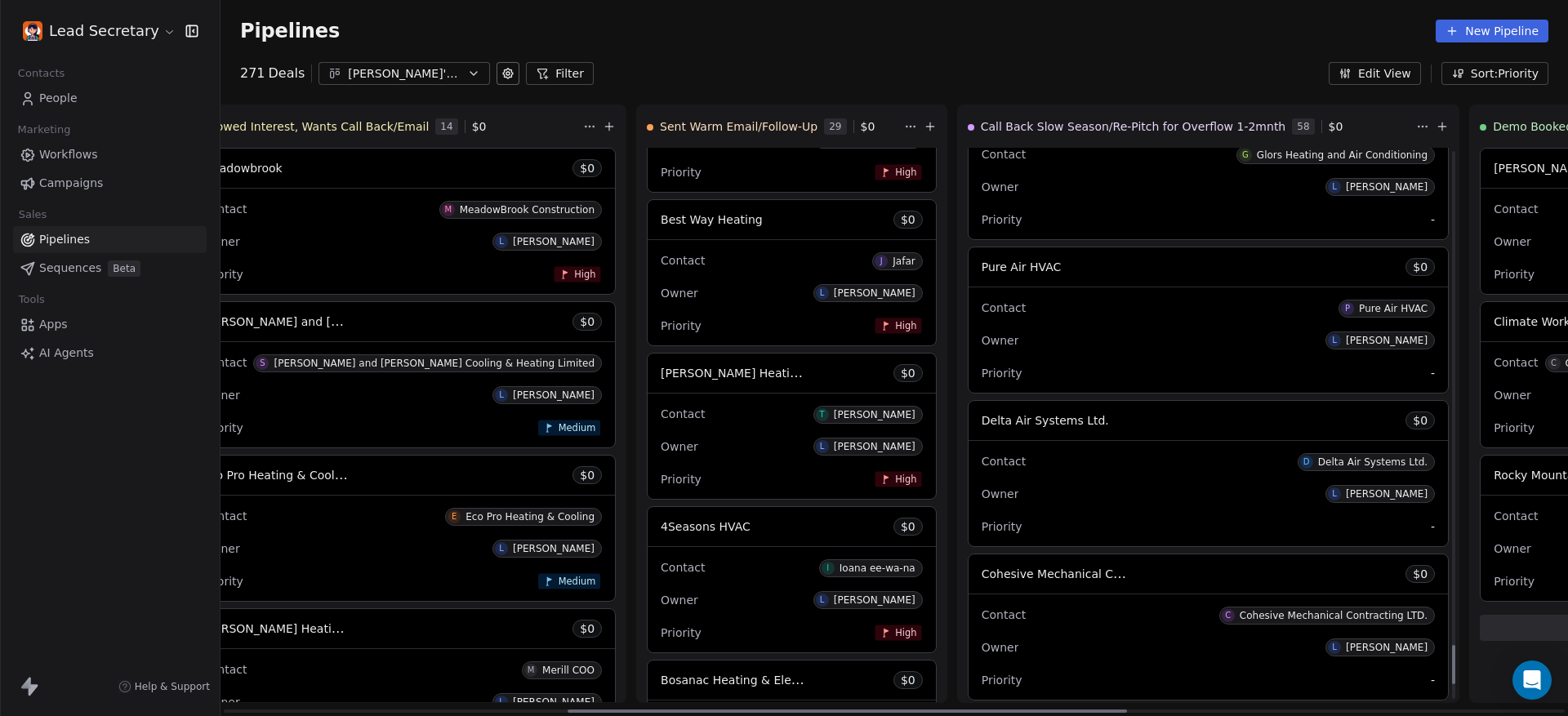
click at [968, 281] on div "Pure Air HVAC $ 0" at bounding box center [1207, 267] width 479 height 39
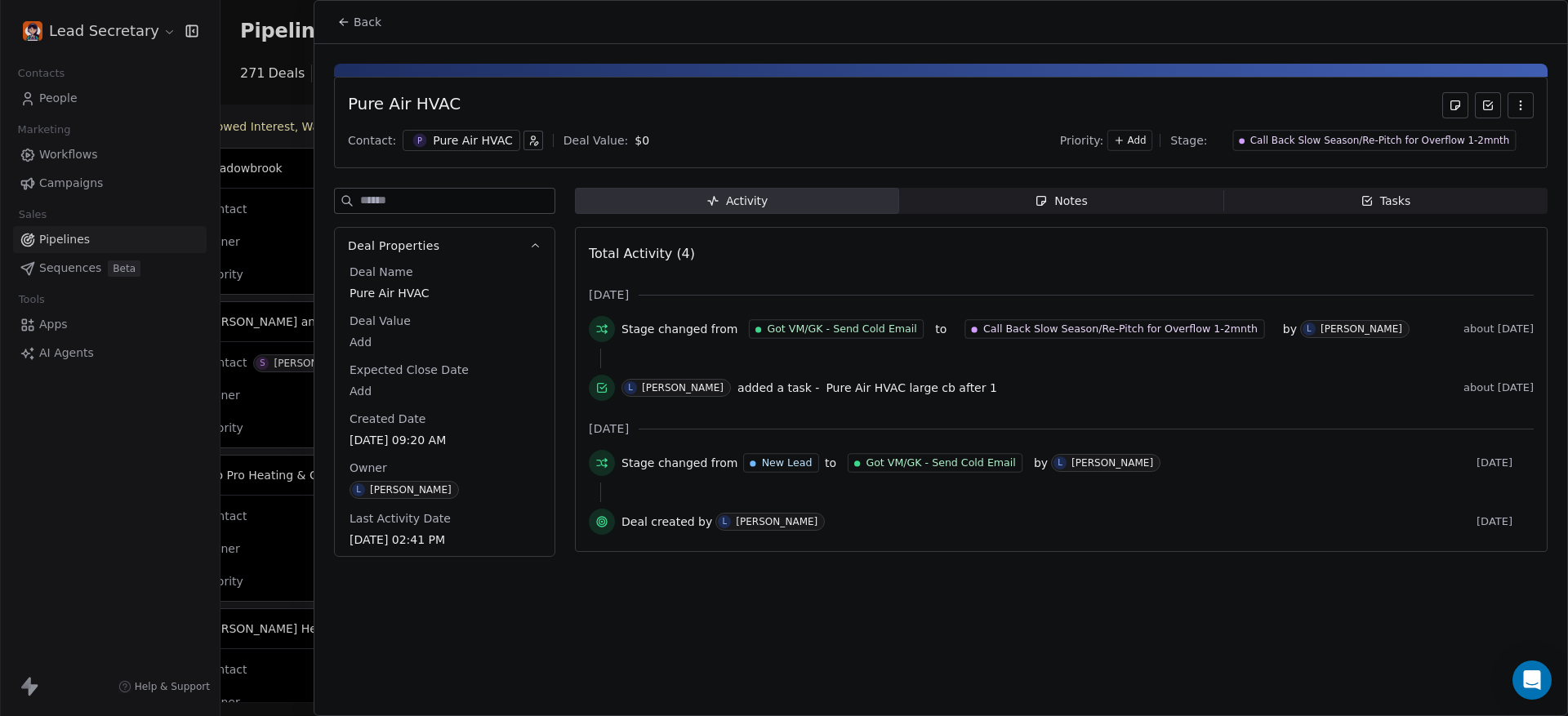
click at [1048, 210] on span "Notes Notes" at bounding box center [1060, 201] width 324 height 27
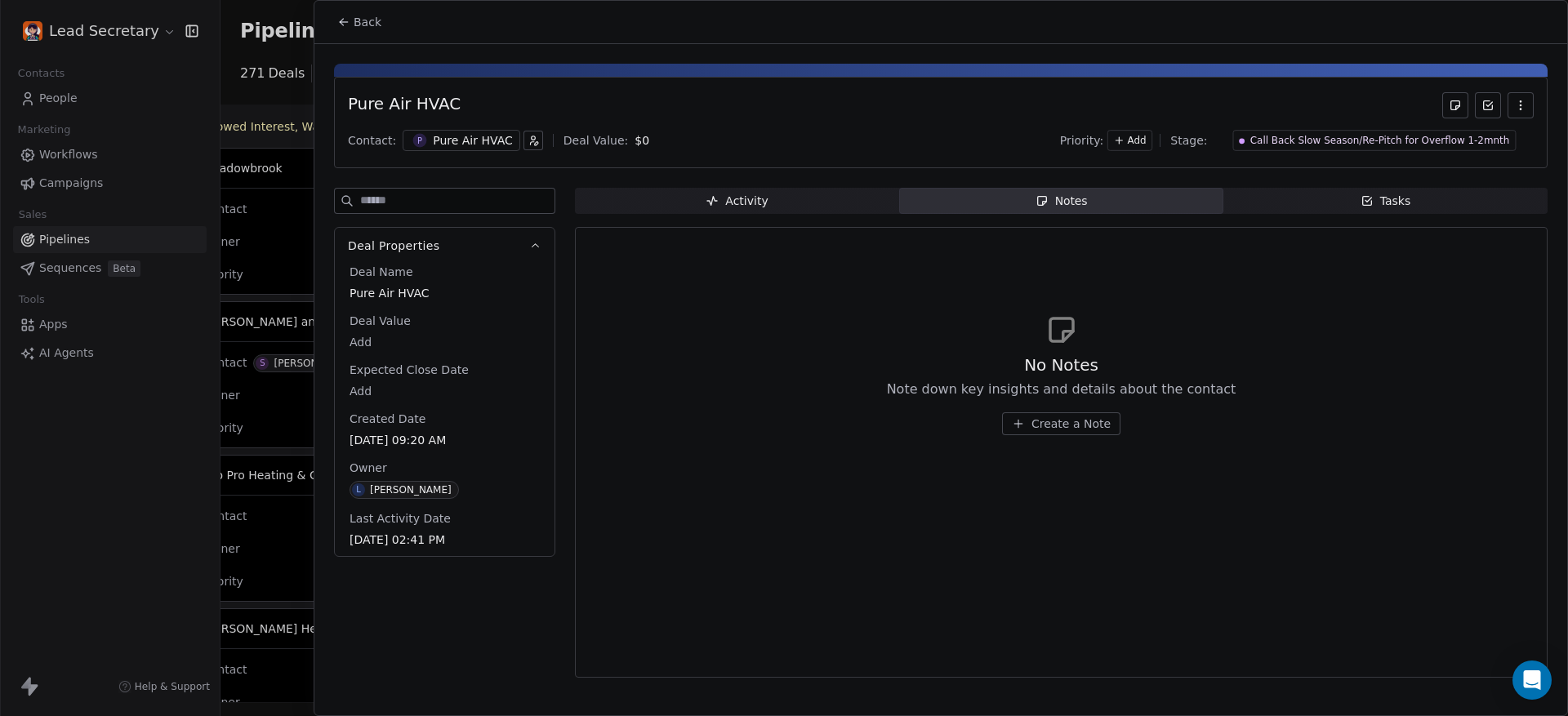
click at [433, 148] on div "Pure Air HVAC" at bounding box center [473, 140] width 80 height 16
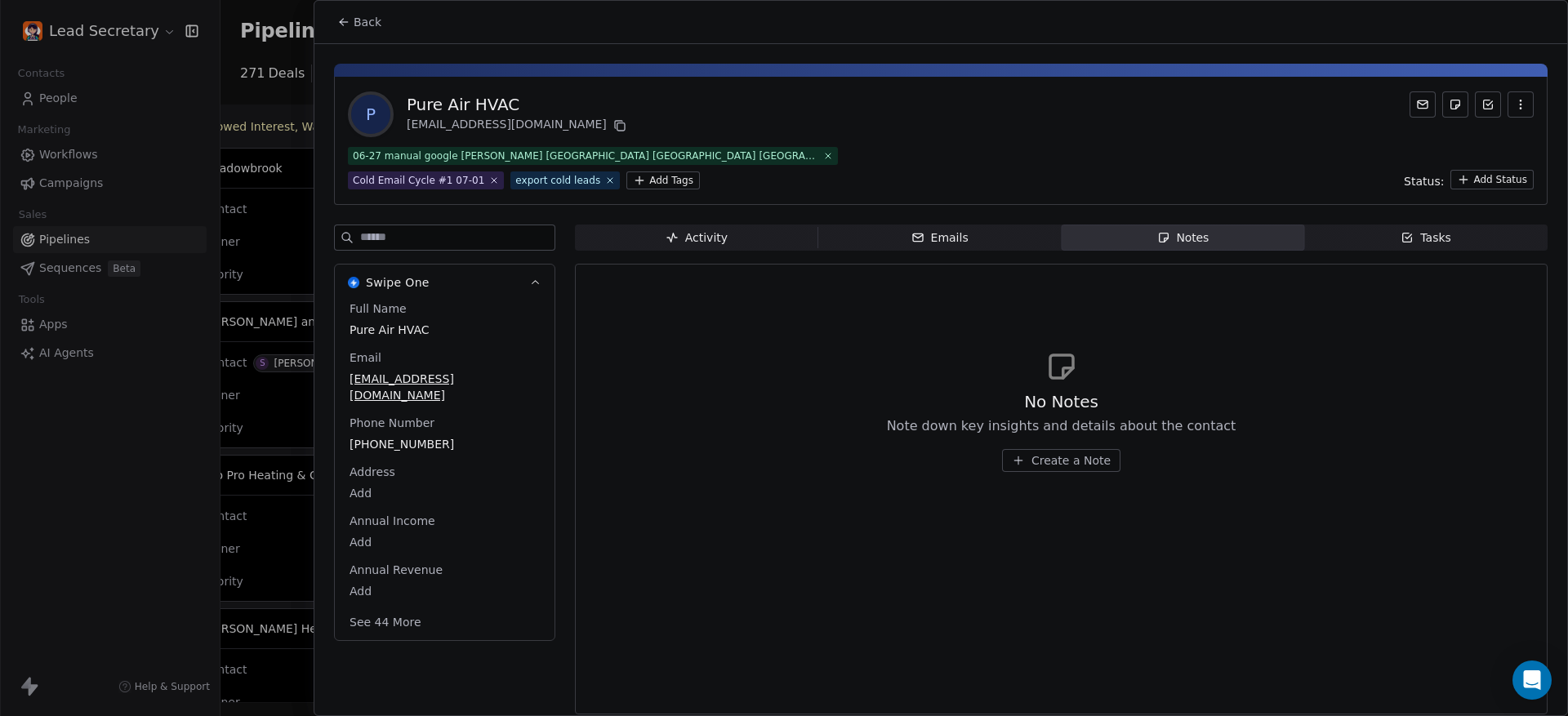
click at [425, 435] on div "Full Name Pure Air HVAC Email [EMAIL_ADDRESS][DOMAIN_NAME] Phone Number [PHONE_…" at bounding box center [444, 467] width 196 height 333
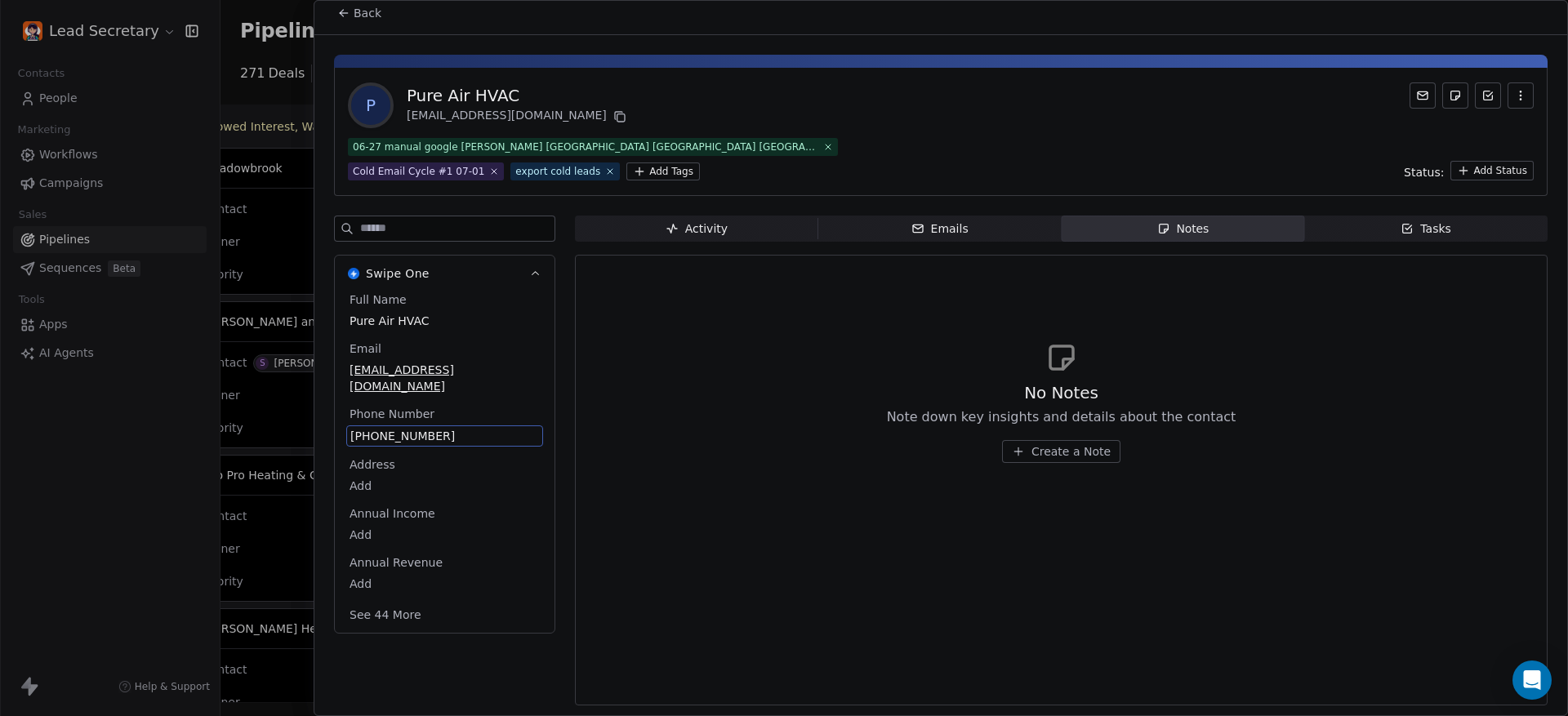
click at [425, 435] on div "Full Name Pure Air HVAC Email [EMAIL_ADDRESS][DOMAIN_NAME] Phone Number [PHONE_…" at bounding box center [444, 459] width 196 height 335
click at [425, 428] on span "[PHONE_NUMBER]" at bounding box center [444, 436] width 189 height 16
click at [371, 11] on html "Lead Secretary Contacts People Marketing Workflows Campaigns Sales Pipelines Se…" at bounding box center [784, 358] width 1568 height 716
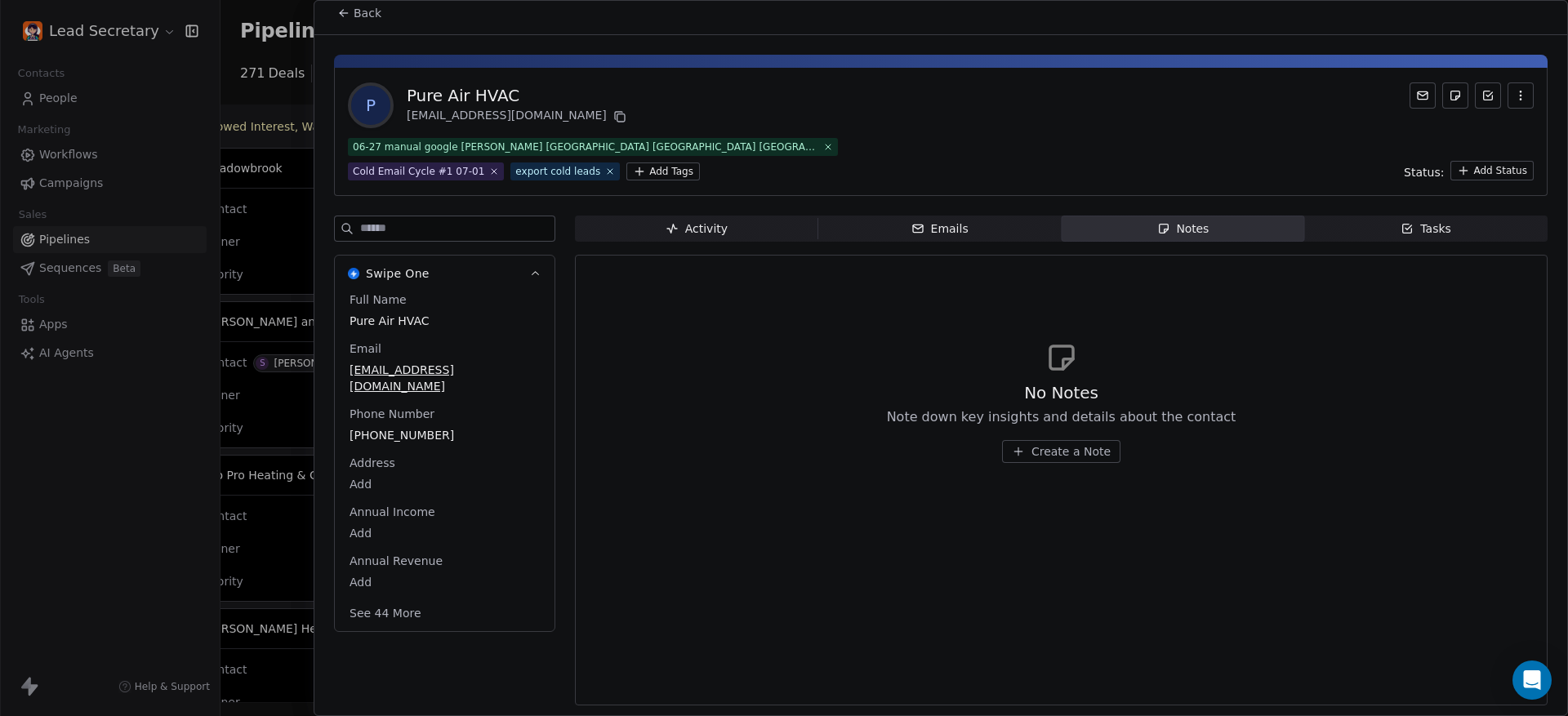
click at [371, 11] on span "Back" at bounding box center [366, 12] width 28 height 16
click at [371, 13] on span "Back" at bounding box center [366, 12] width 28 height 16
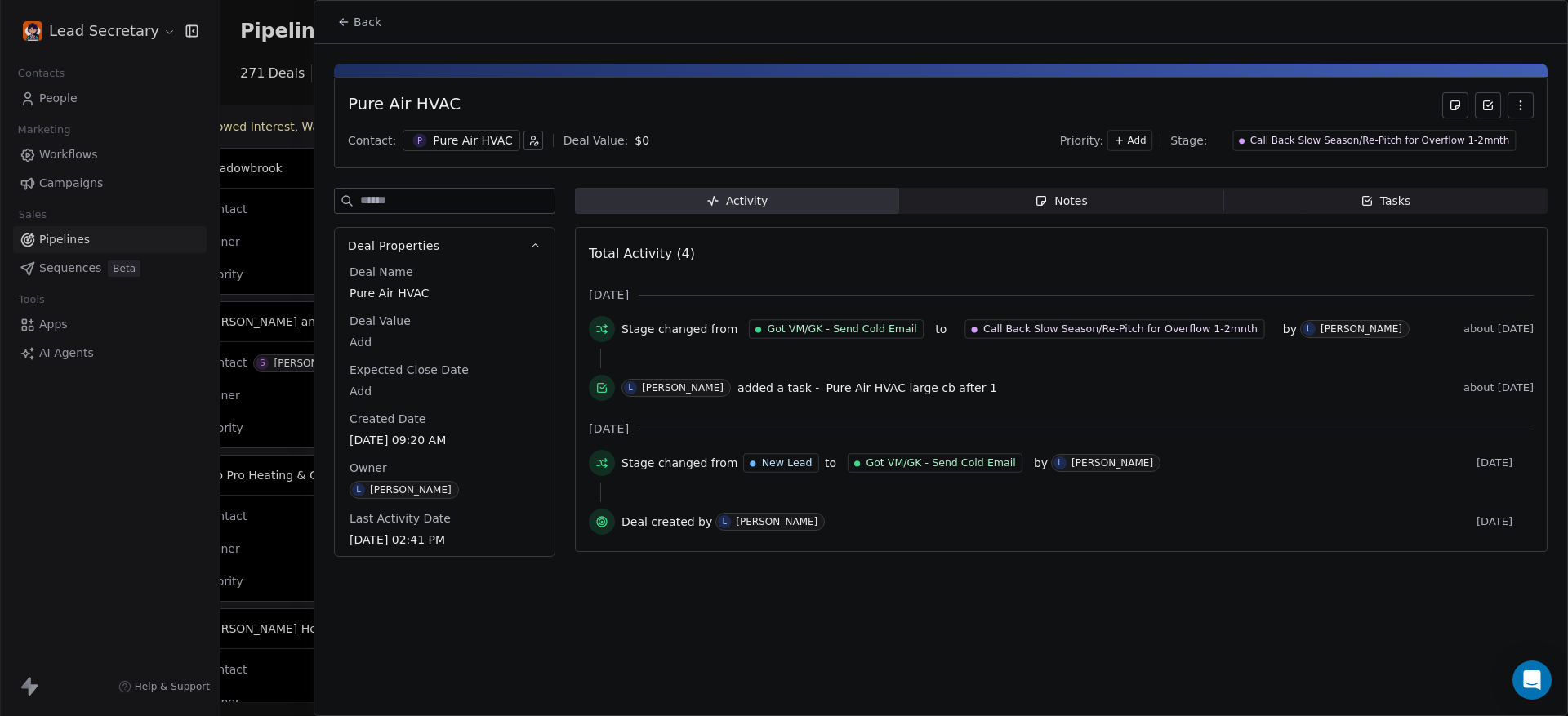
click at [371, 14] on span "Back" at bounding box center [366, 22] width 28 height 16
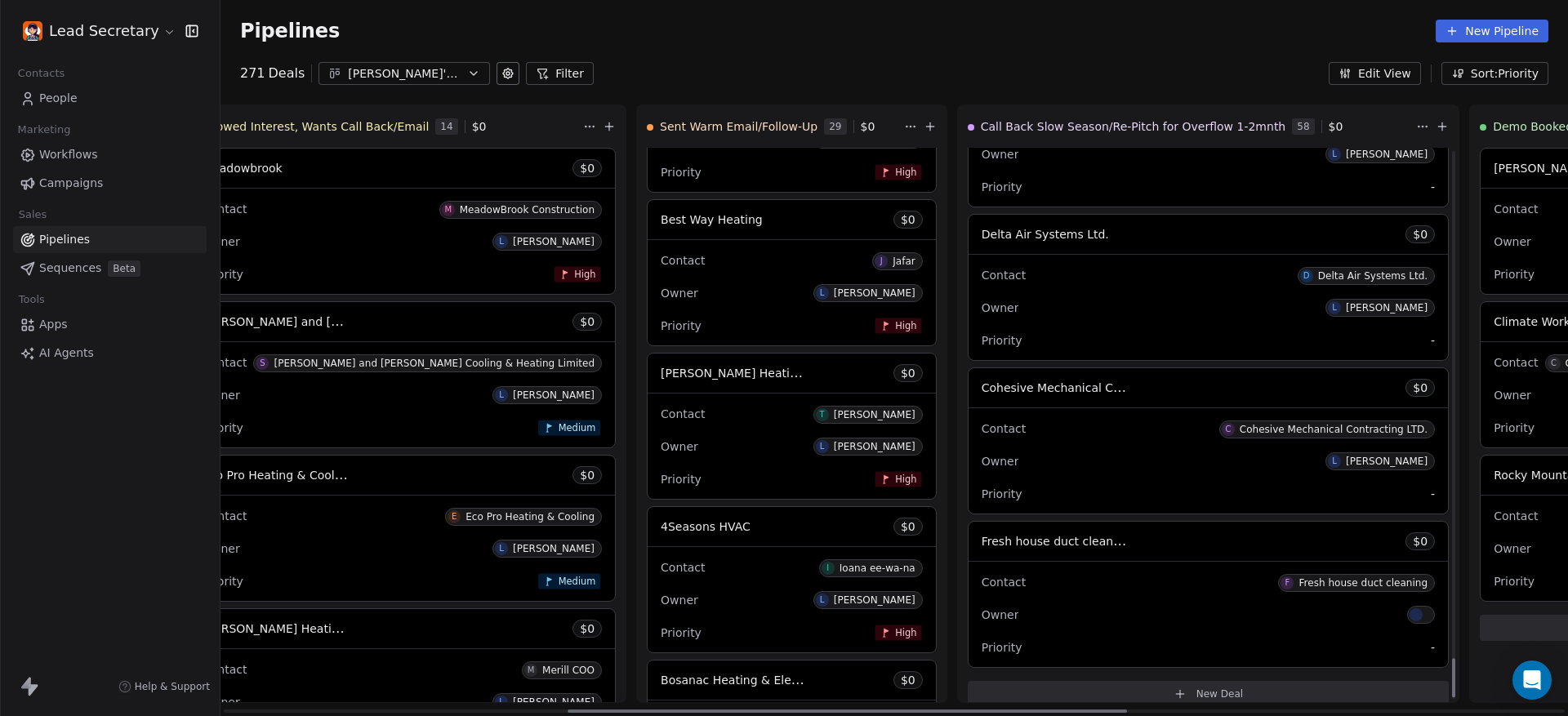
scroll to position [7169, 0]
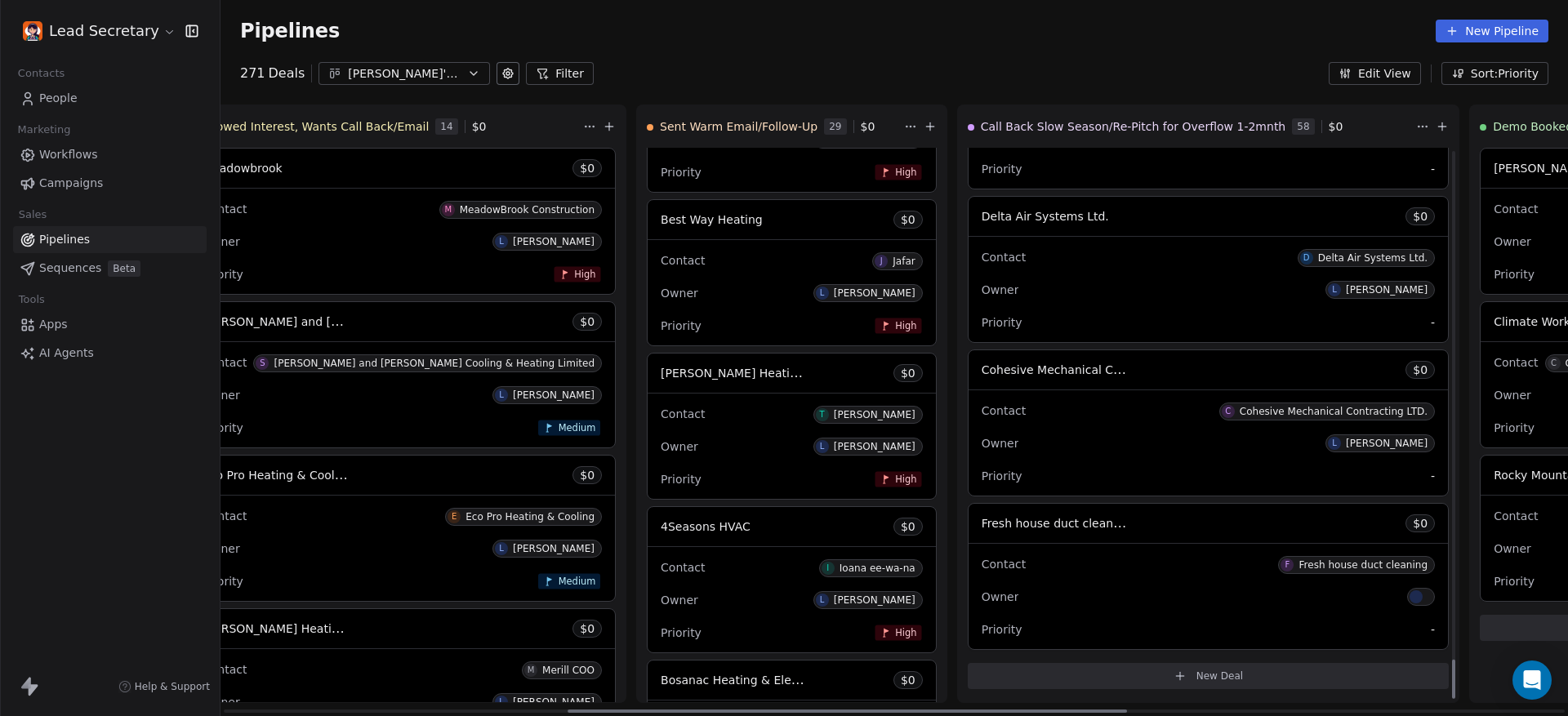
click at [981, 318] on div "Priority -" at bounding box center [1207, 323] width 453 height 27
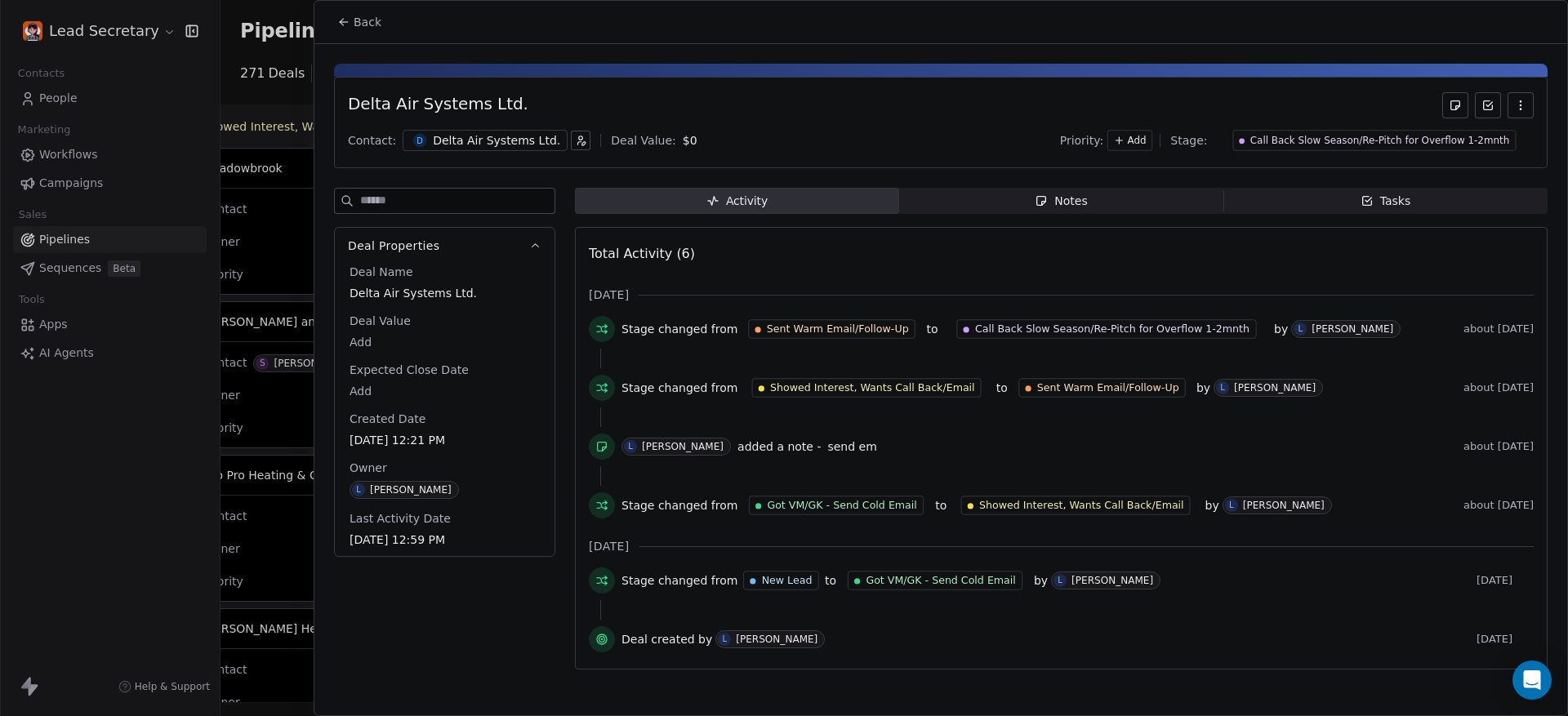
click at [266, 225] on div at bounding box center [784, 358] width 1568 height 716
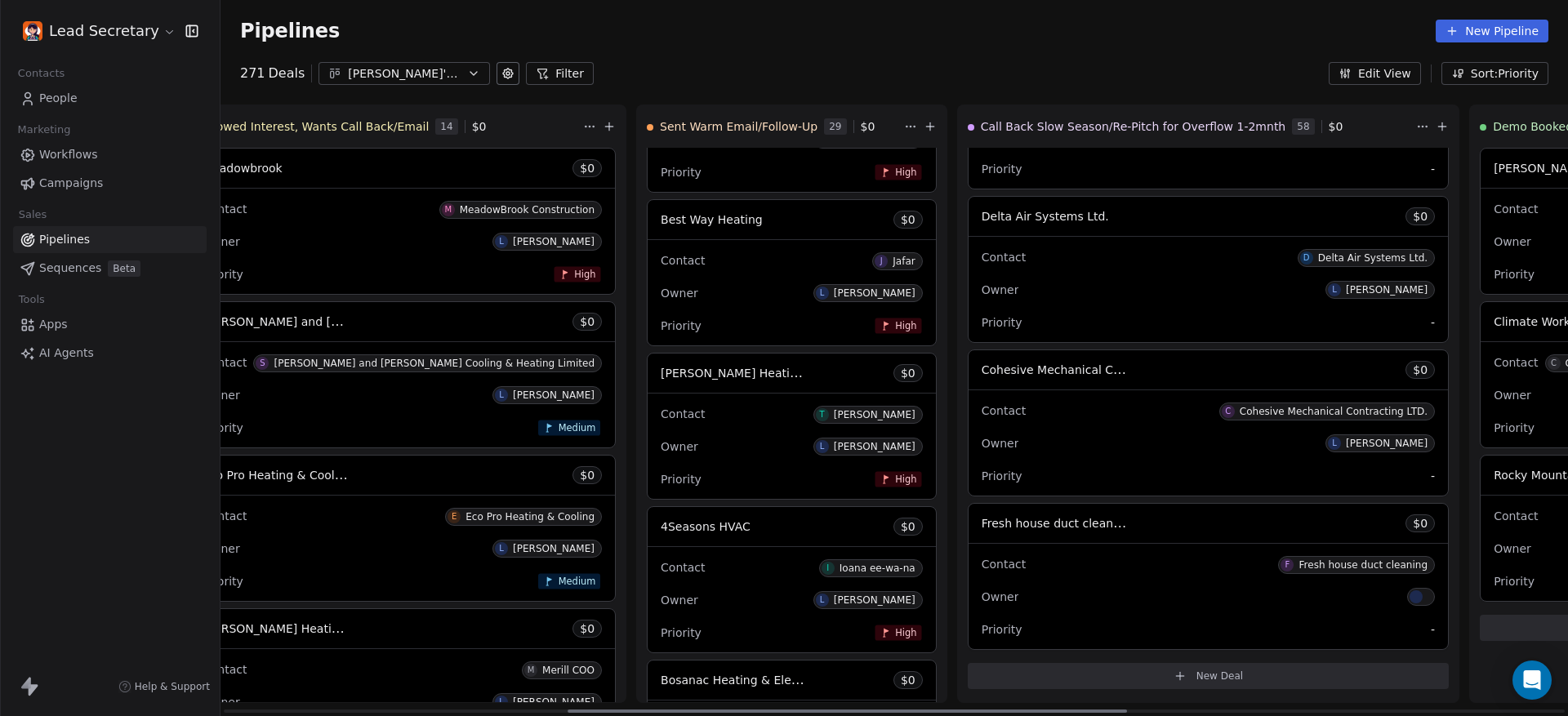
click at [981, 406] on div "Contact C Cohesive Mechanical Contracting LTD." at bounding box center [1207, 410] width 453 height 27
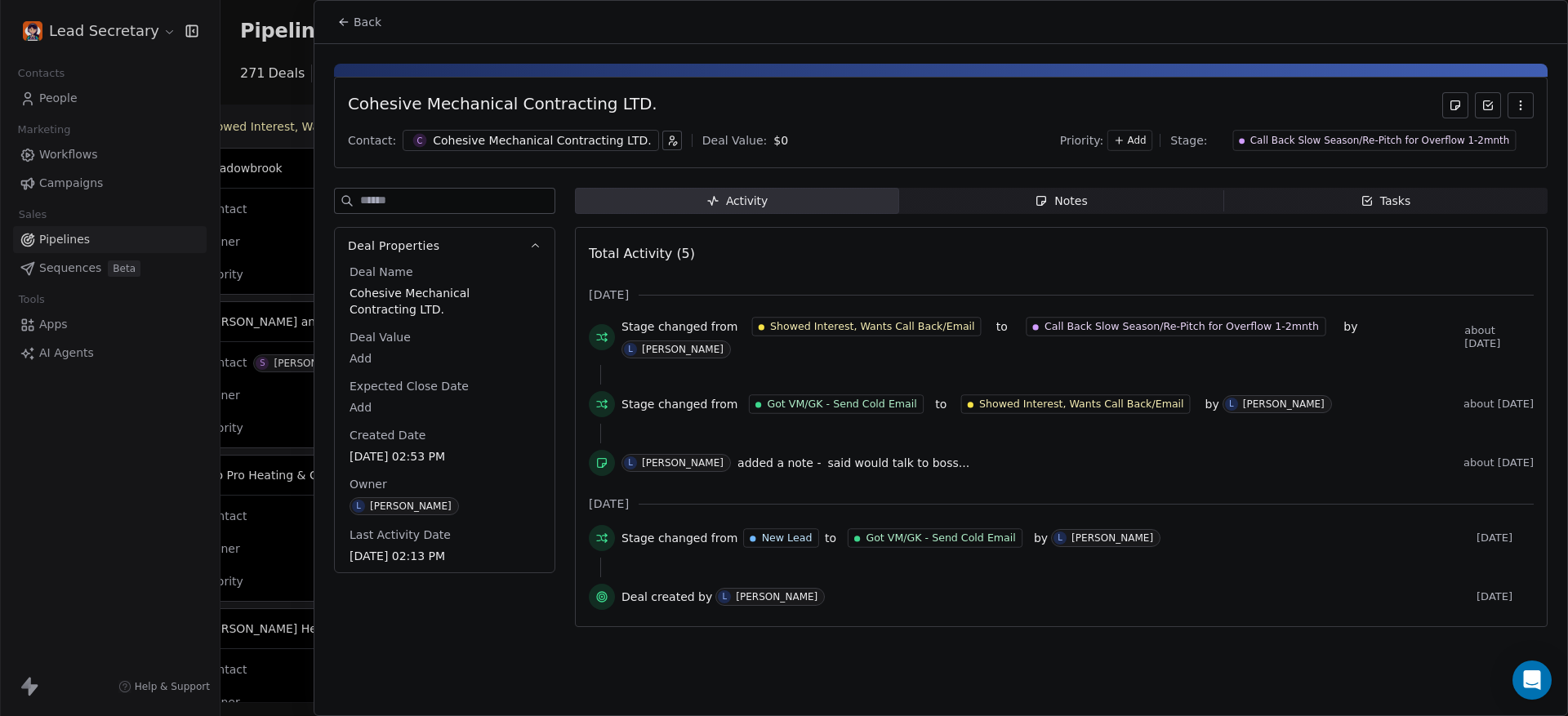
click at [1034, 191] on span "Notes Notes" at bounding box center [1060, 201] width 324 height 27
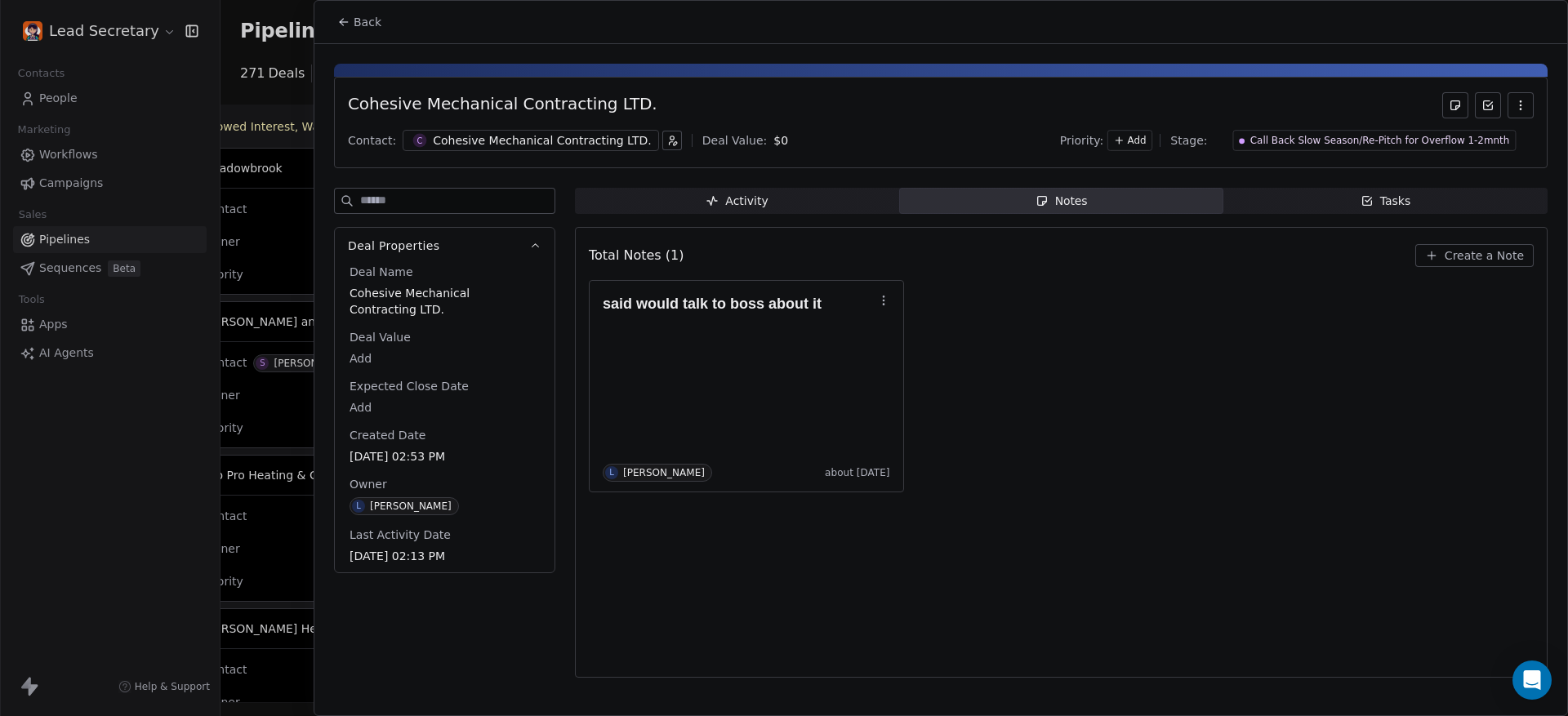
click at [248, 86] on div at bounding box center [784, 358] width 1568 height 716
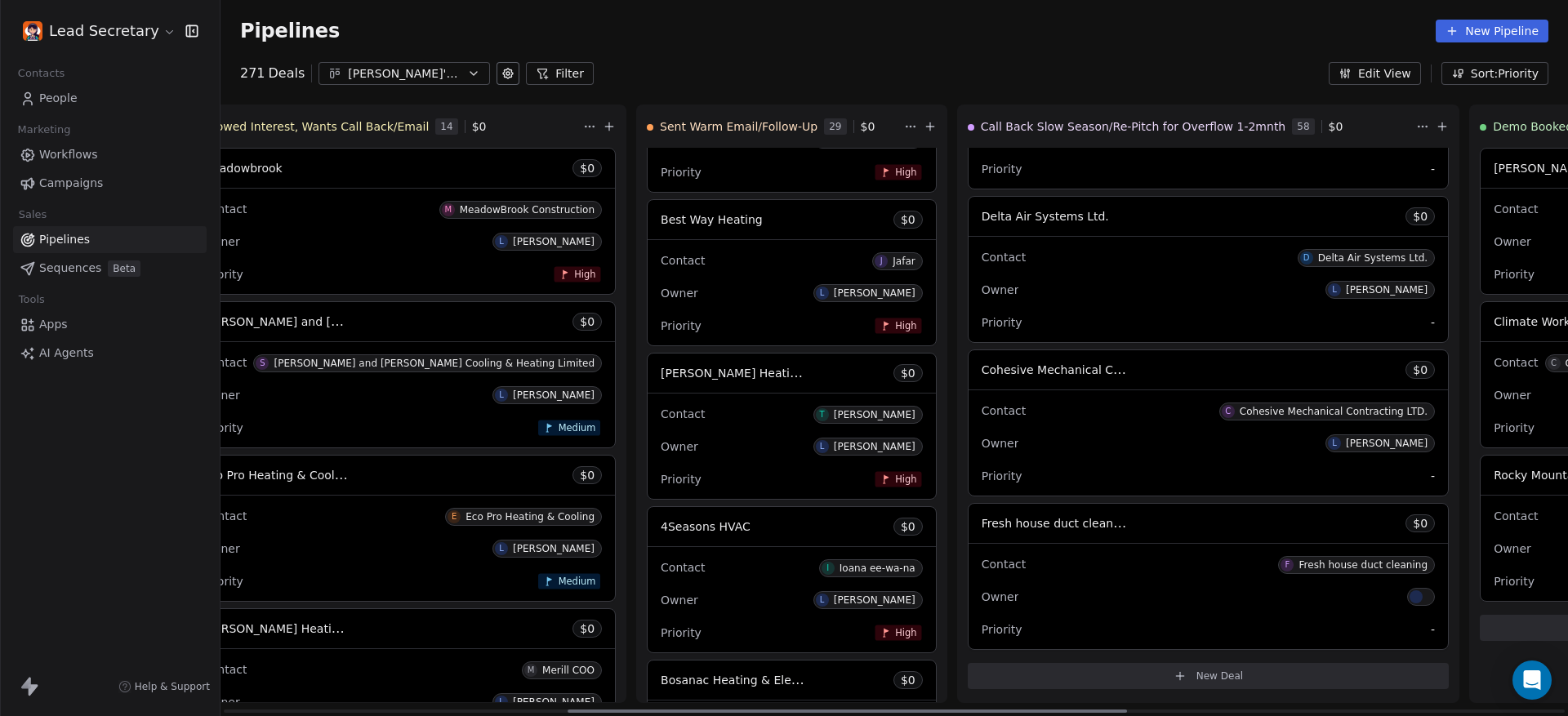
click at [981, 574] on div "Contact F Fresh house duct cleaning" at bounding box center [1207, 564] width 453 height 27
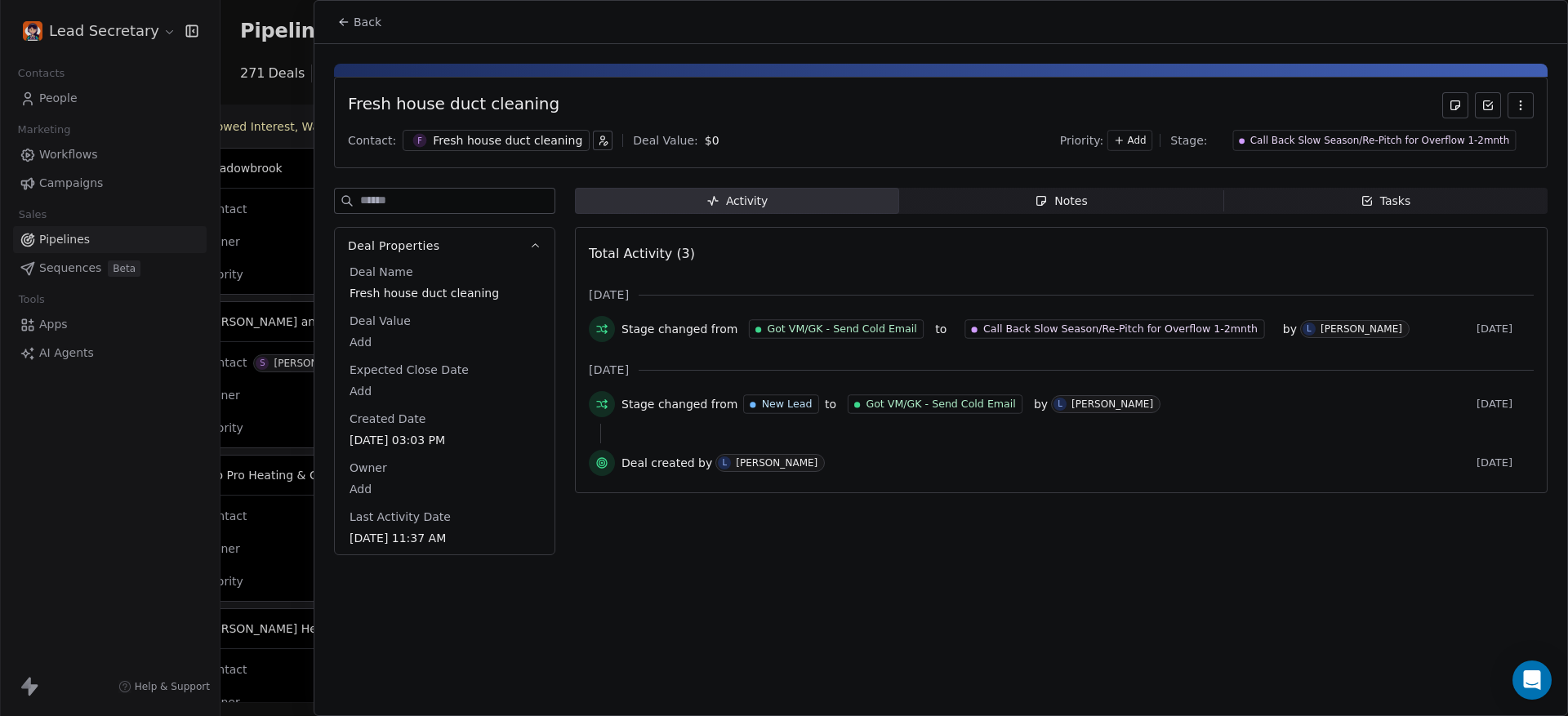
click at [277, 149] on div at bounding box center [784, 358] width 1568 height 716
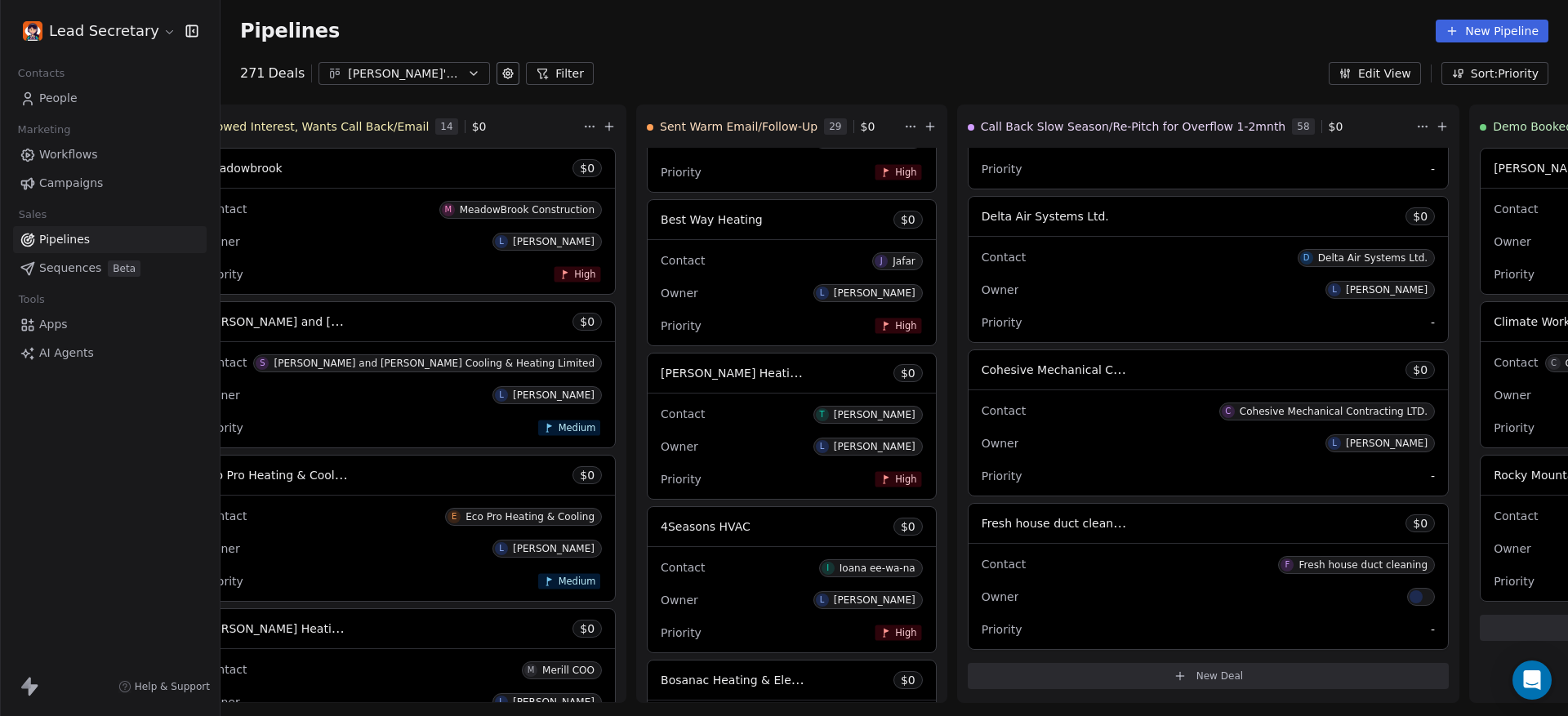
click at [347, 76] on div "[PERSON_NAME]'s Pipeline - Large Businesses Only" at bounding box center [403, 74] width 113 height 17
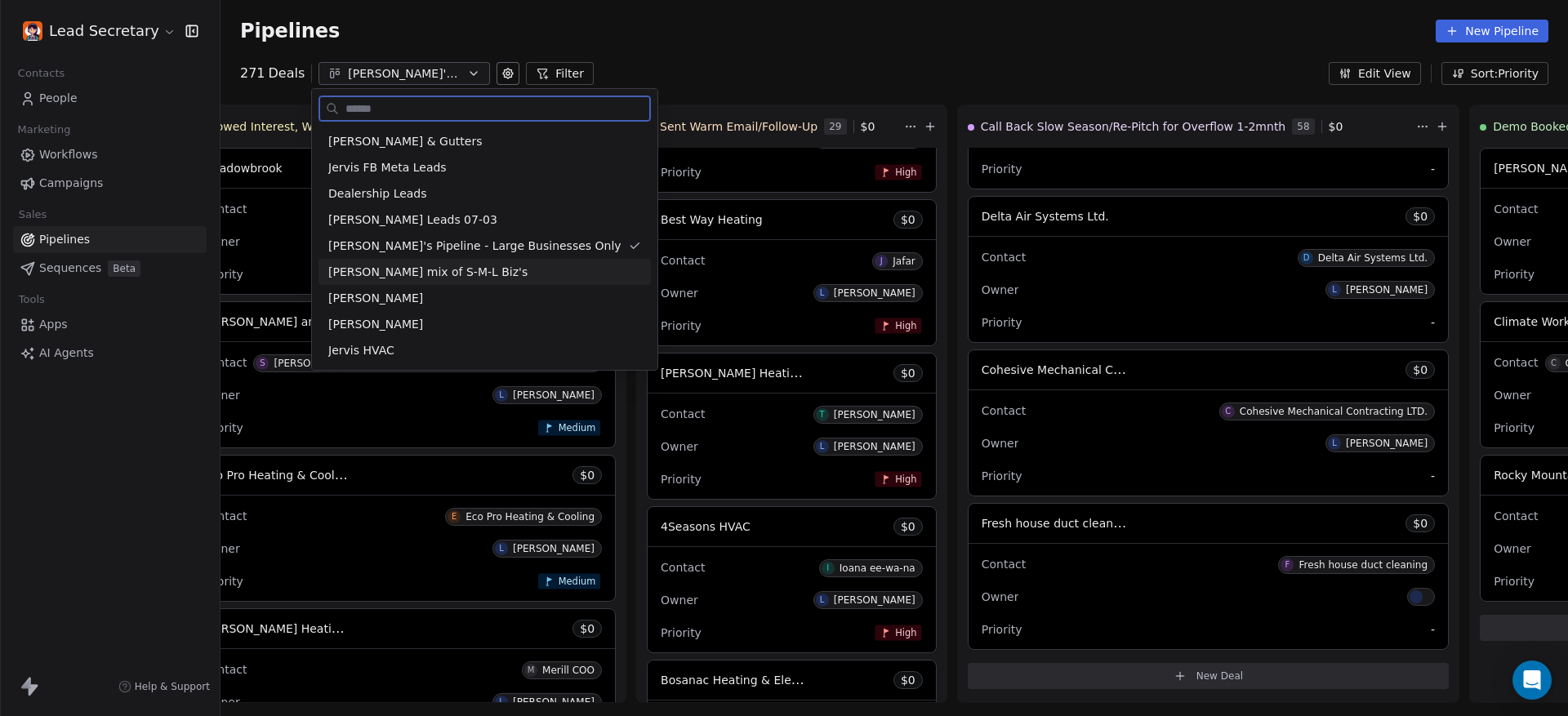
click at [470, 272] on span "[PERSON_NAME] mix of S-M-L Biz's" at bounding box center [428, 273] width 199 height 17
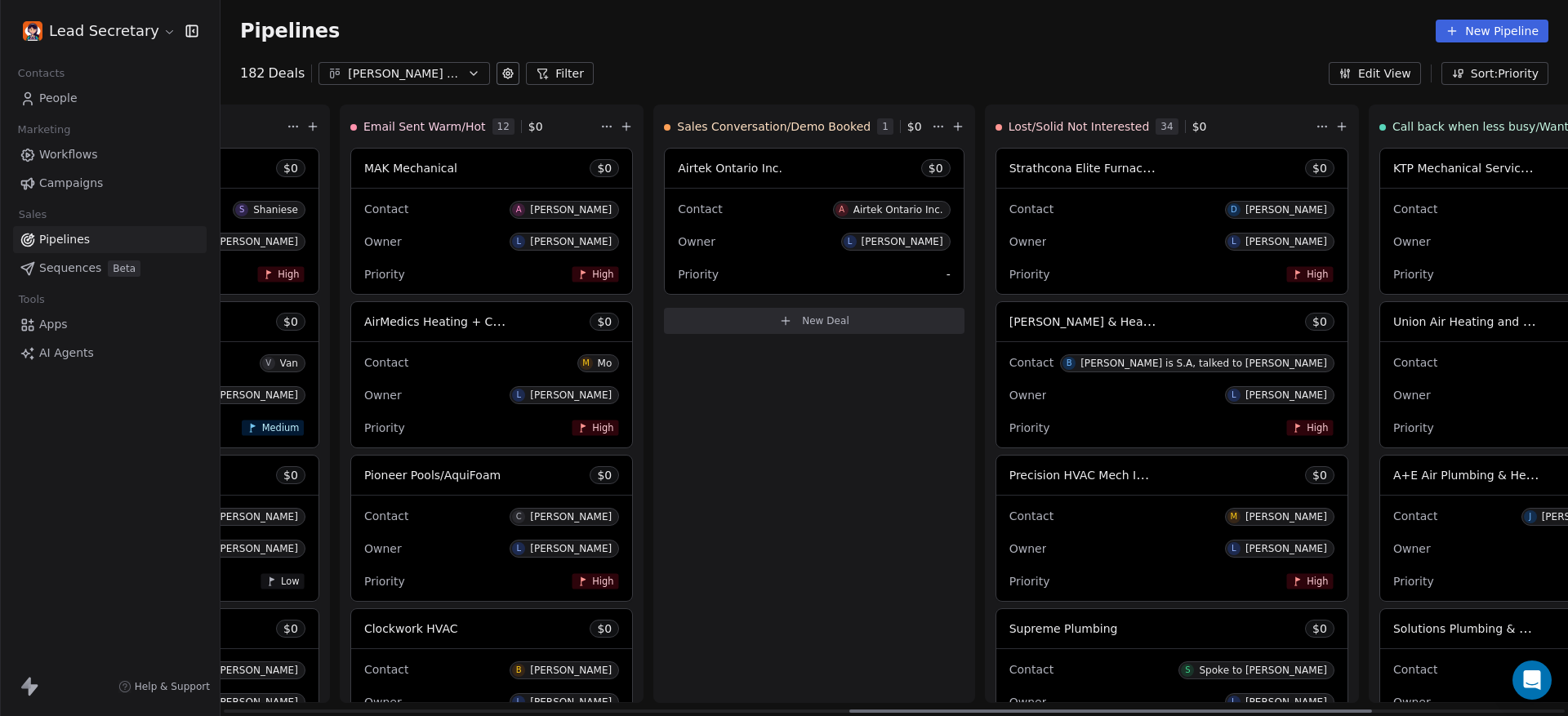
scroll to position [0, 2111]
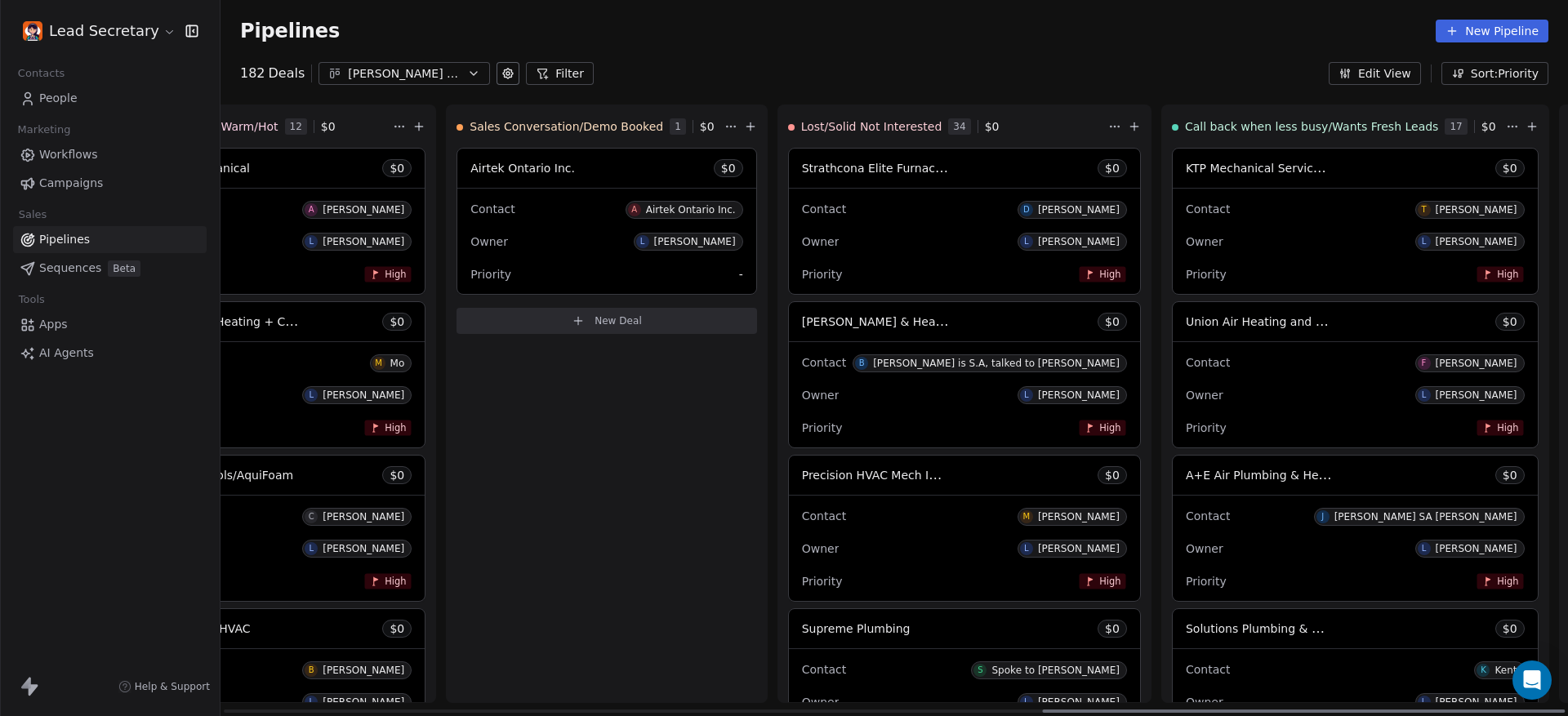
drag, startPoint x: 697, startPoint y: 709, endPoint x: 1567, endPoint y: 750, distance: 871.0
click at [1564, 713] on div at bounding box center [1303, 710] width 523 height 3
click at [1185, 215] on div "Contact [PERSON_NAME]" at bounding box center [1354, 209] width 339 height 27
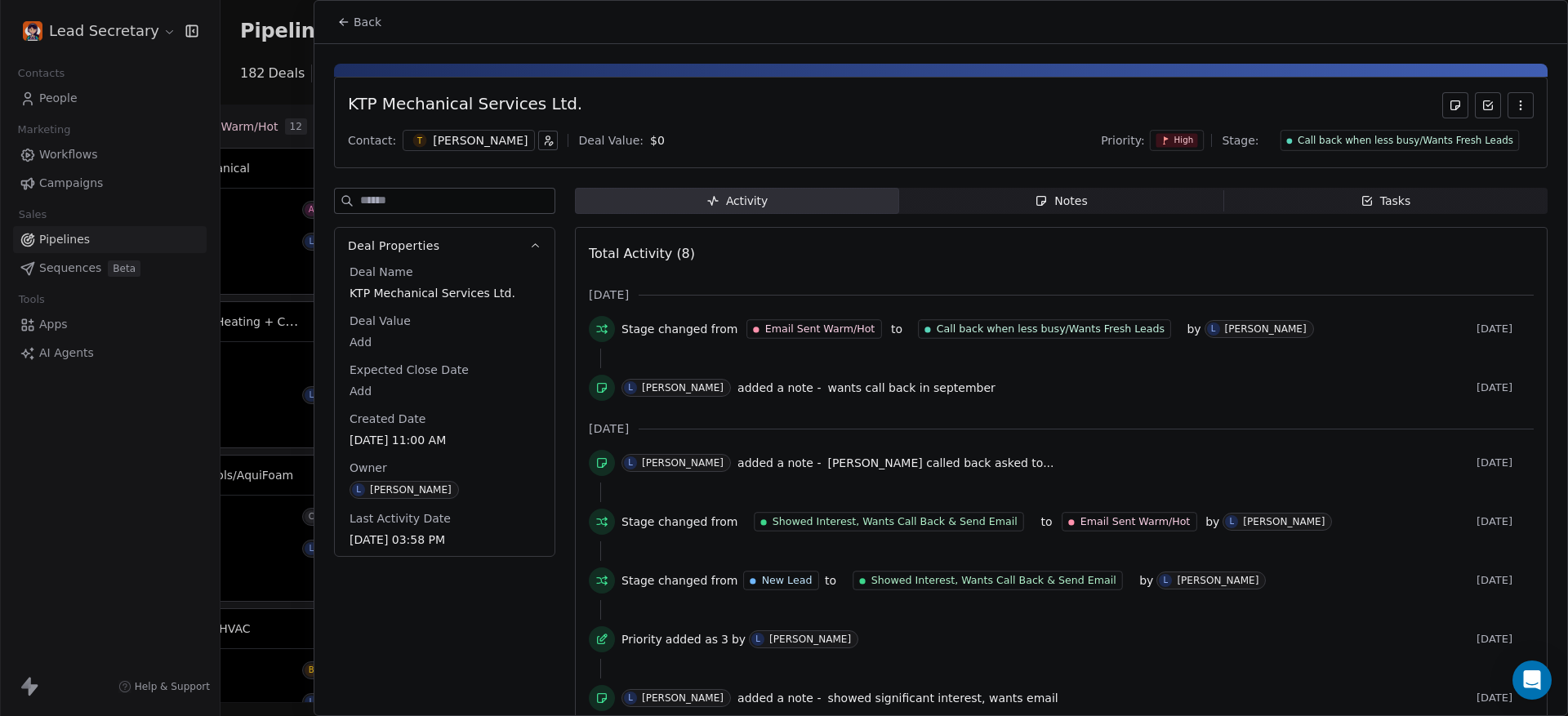
click at [1087, 200] on span "Notes Notes" at bounding box center [1060, 201] width 324 height 27
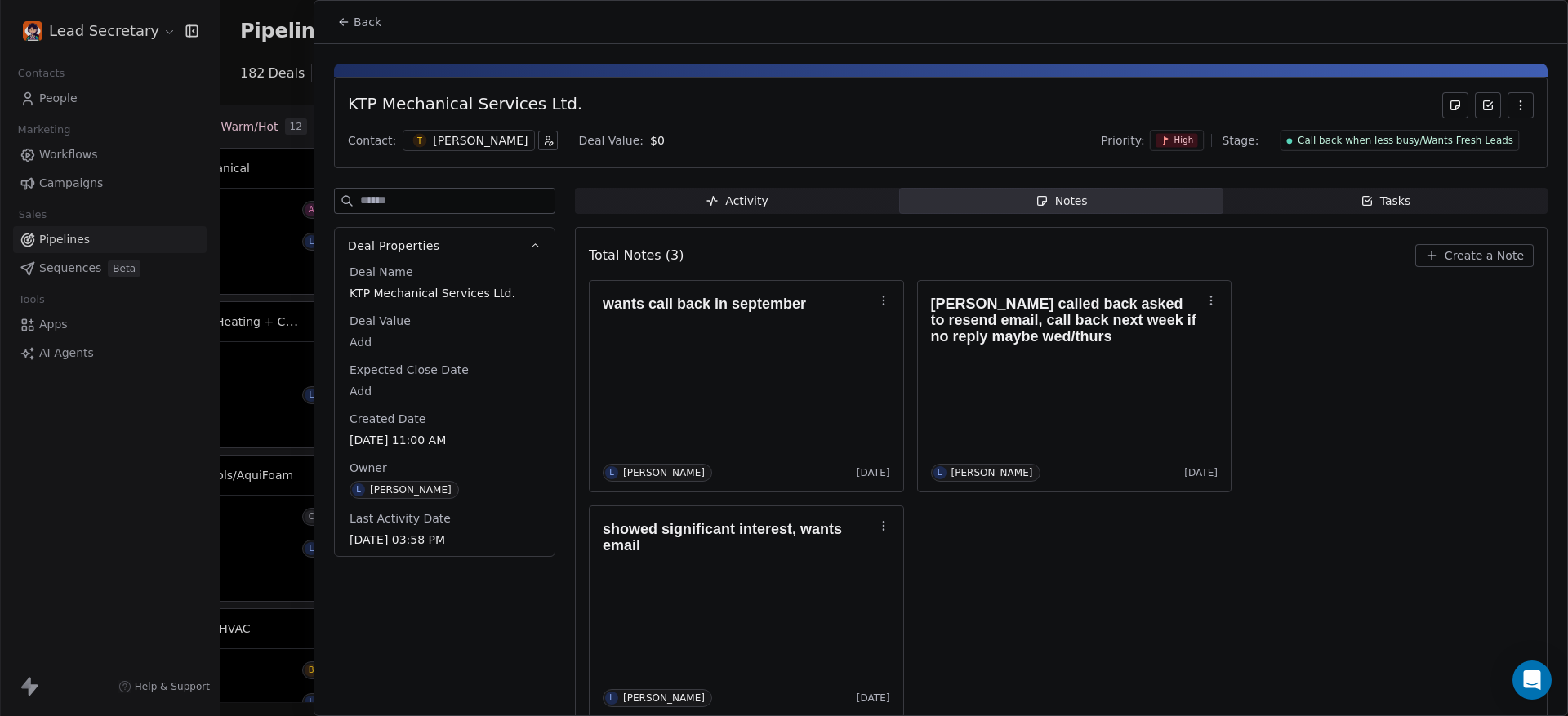
click at [402, 131] on div "[PERSON_NAME]" at bounding box center [468, 141] width 132 height 21
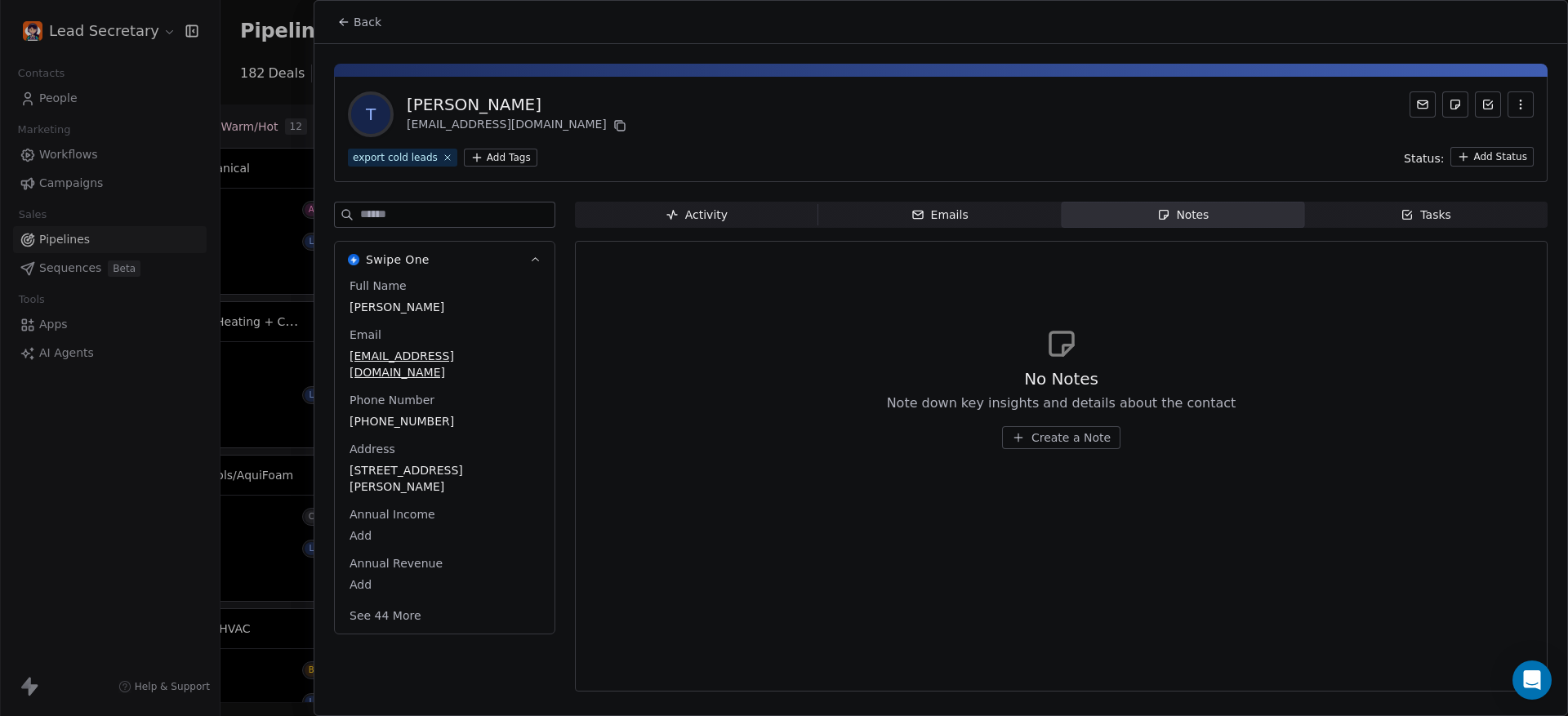
click at [401, 413] on span "[PHONE_NUMBER]" at bounding box center [444, 421] width 190 height 16
click at [401, 414] on span "[PHONE_NUMBER]" at bounding box center [444, 422] width 189 height 16
click at [401, 406] on input "**********" at bounding box center [436, 416] width 173 height 32
click at [367, 35] on html "Lead Secretary Contacts People Marketing Workflows Campaigns Sales Pipelines Se…" at bounding box center [784, 358] width 1568 height 716
click at [364, 28] on span "Back" at bounding box center [366, 22] width 28 height 16
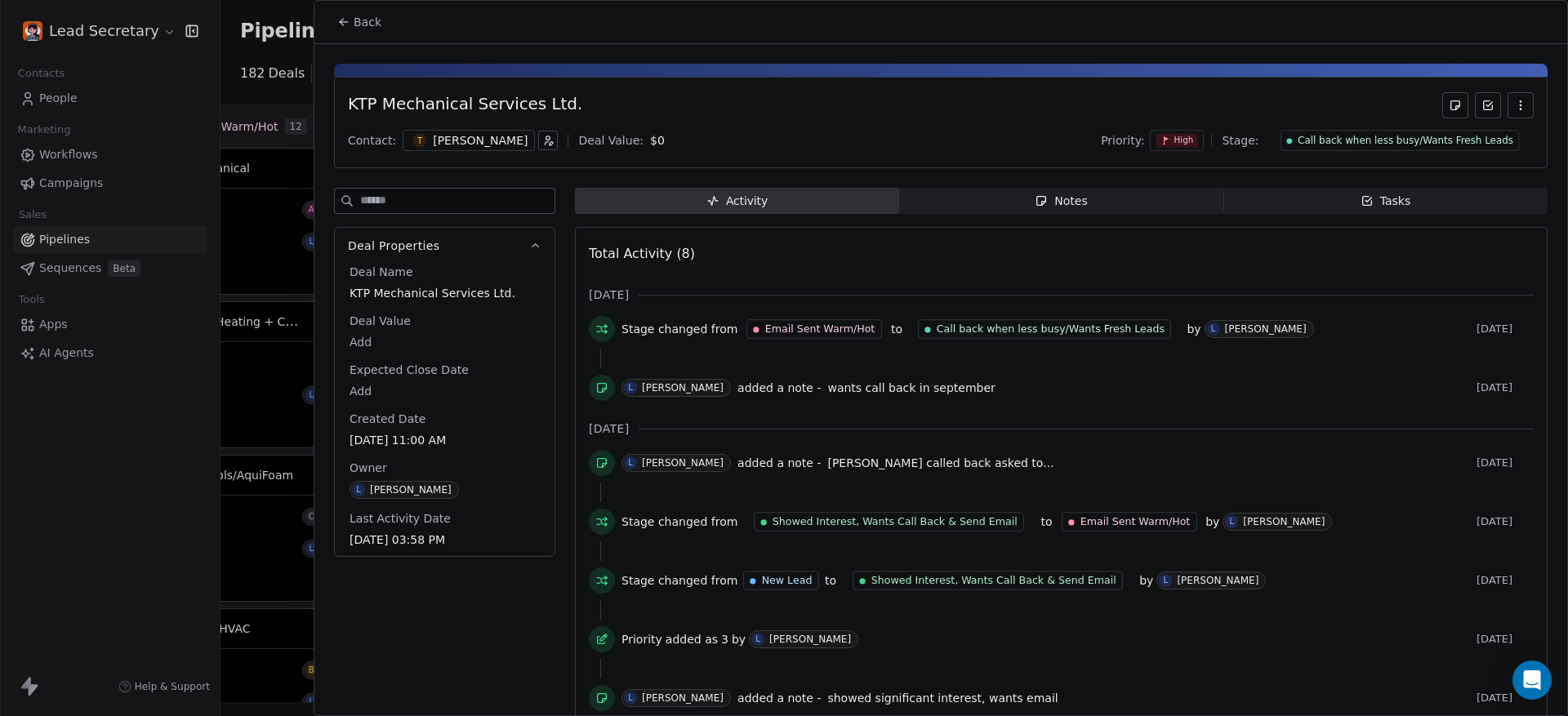
click at [403, 160] on div "KTP Mechanical Services Ltd. Contact: [PERSON_NAME] Deal Value: $ 0 Priority: H…" at bounding box center [941, 122] width 1213 height 91
click at [412, 152] on div "Contact: [PERSON_NAME] Deal Value: $ 0 Priority: High Stage: Call back when les…" at bounding box center [940, 141] width 1185 height 25
click at [413, 143] on span "T" at bounding box center [420, 141] width 14 height 14
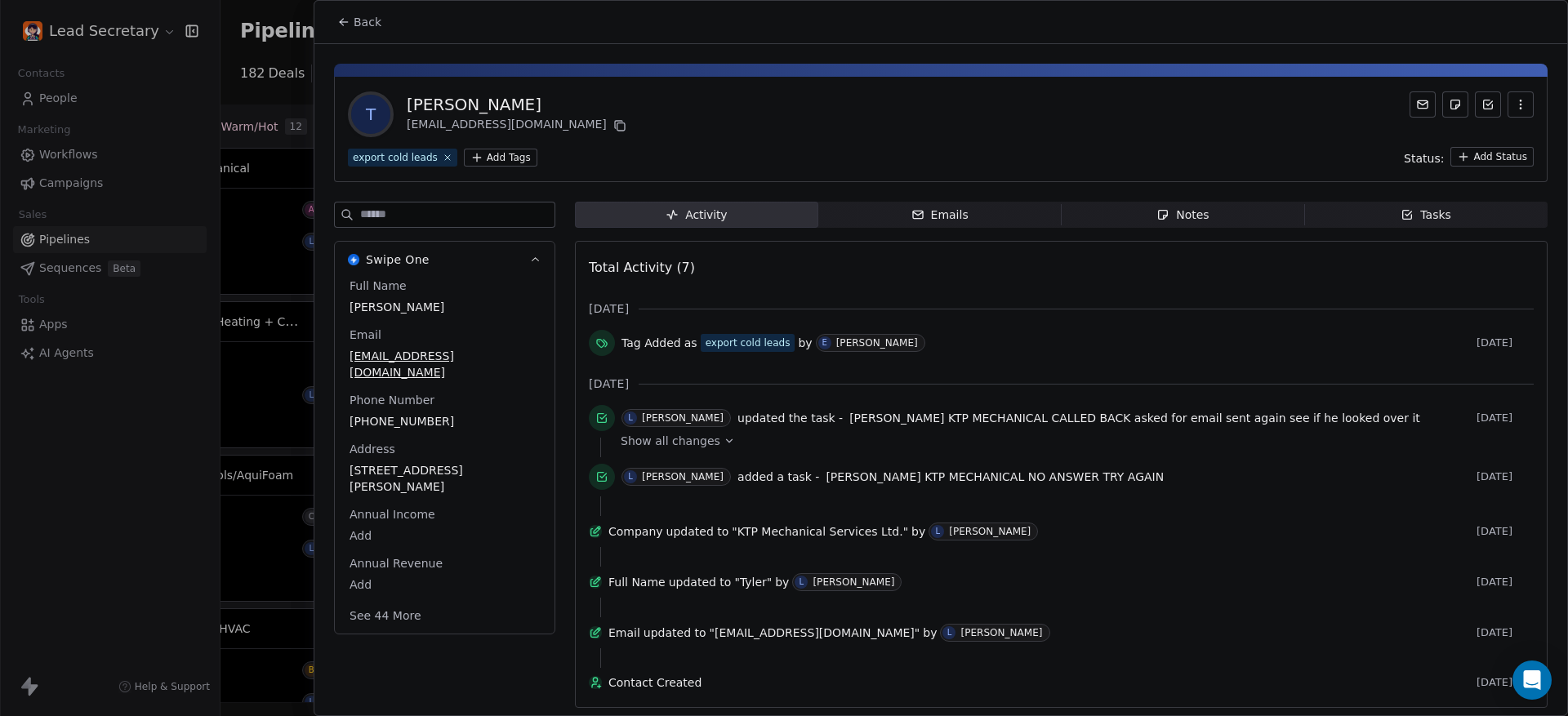
click at [393, 406] on div "Full Name [PERSON_NAME] Email [EMAIL_ADDRESS][DOMAIN_NAME] Phone Number [PHONE_…" at bounding box center [444, 452] width 196 height 349
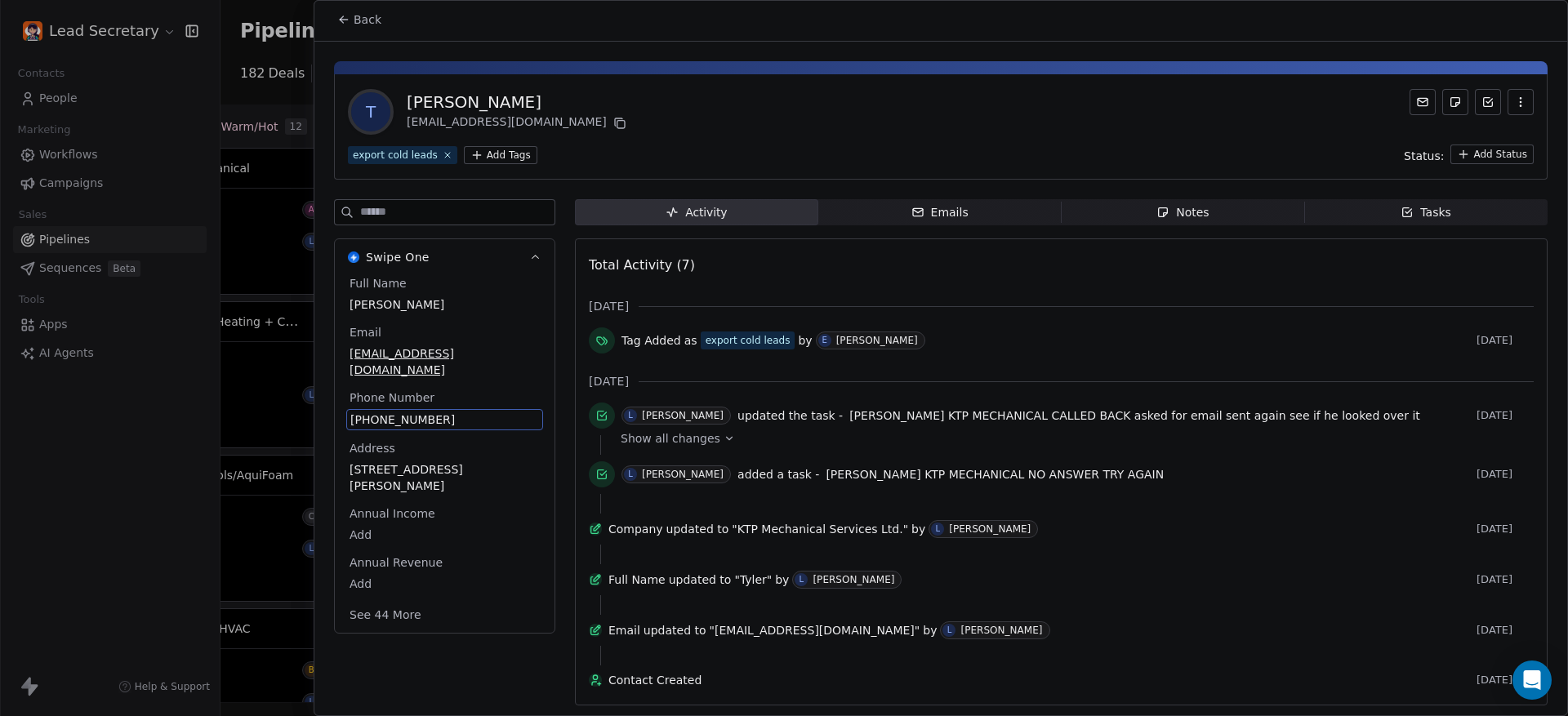
click at [393, 441] on div "Address [STREET_ADDRESS][PERSON_NAME]" at bounding box center [444, 468] width 196 height 55
click at [385, 412] on span "[PHONE_NUMBER]" at bounding box center [444, 420] width 189 height 16
click at [310, 70] on html "Lead Secretary Contacts People Marketing Workflows Campaigns Sales Pipelines Se…" at bounding box center [784, 358] width 1568 height 716
click at [307, 70] on html "Lead Secretary Contacts People Marketing Workflows Campaigns Sales Pipelines Se…" at bounding box center [784, 358] width 1568 height 716
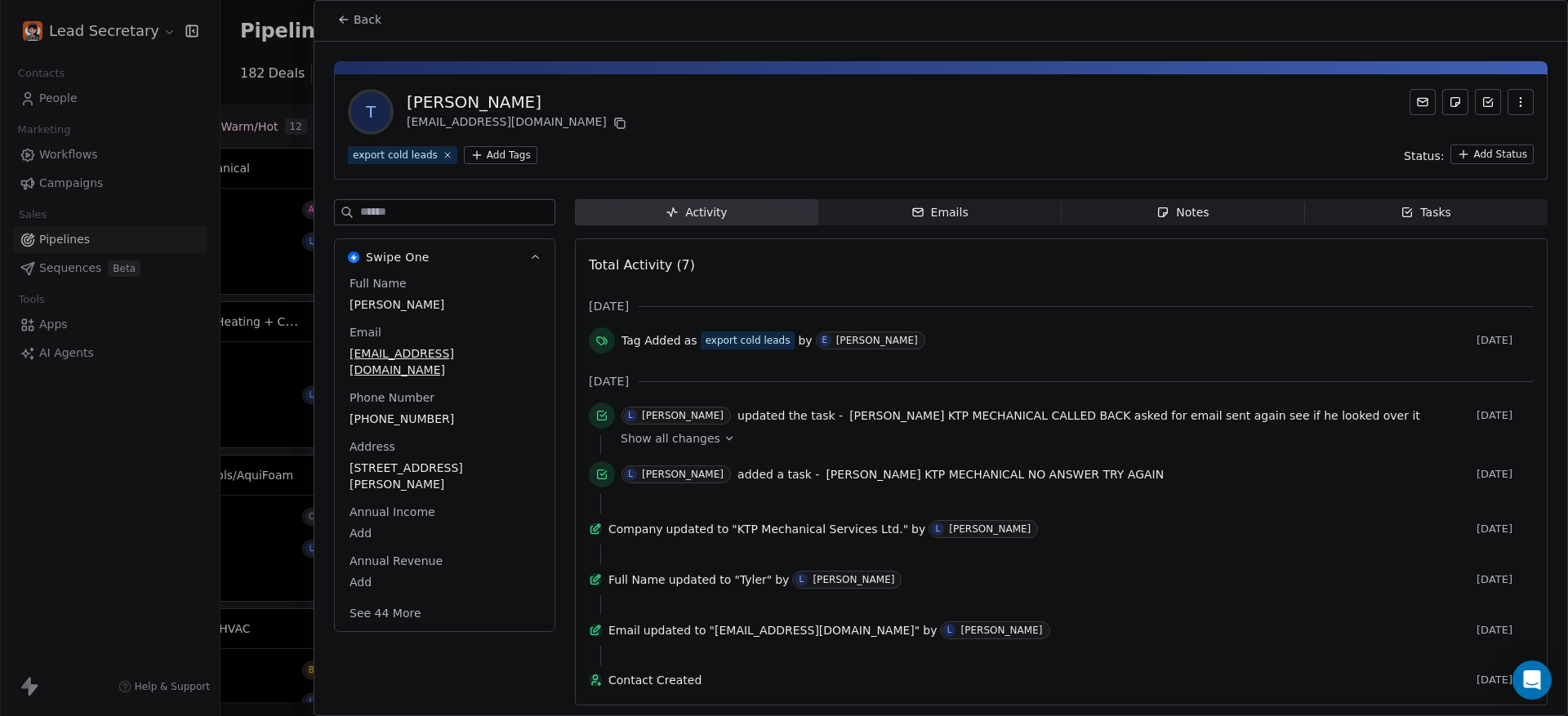
click at [274, 66] on div at bounding box center [784, 358] width 1568 height 716
click at [272, 66] on div at bounding box center [784, 358] width 1568 height 716
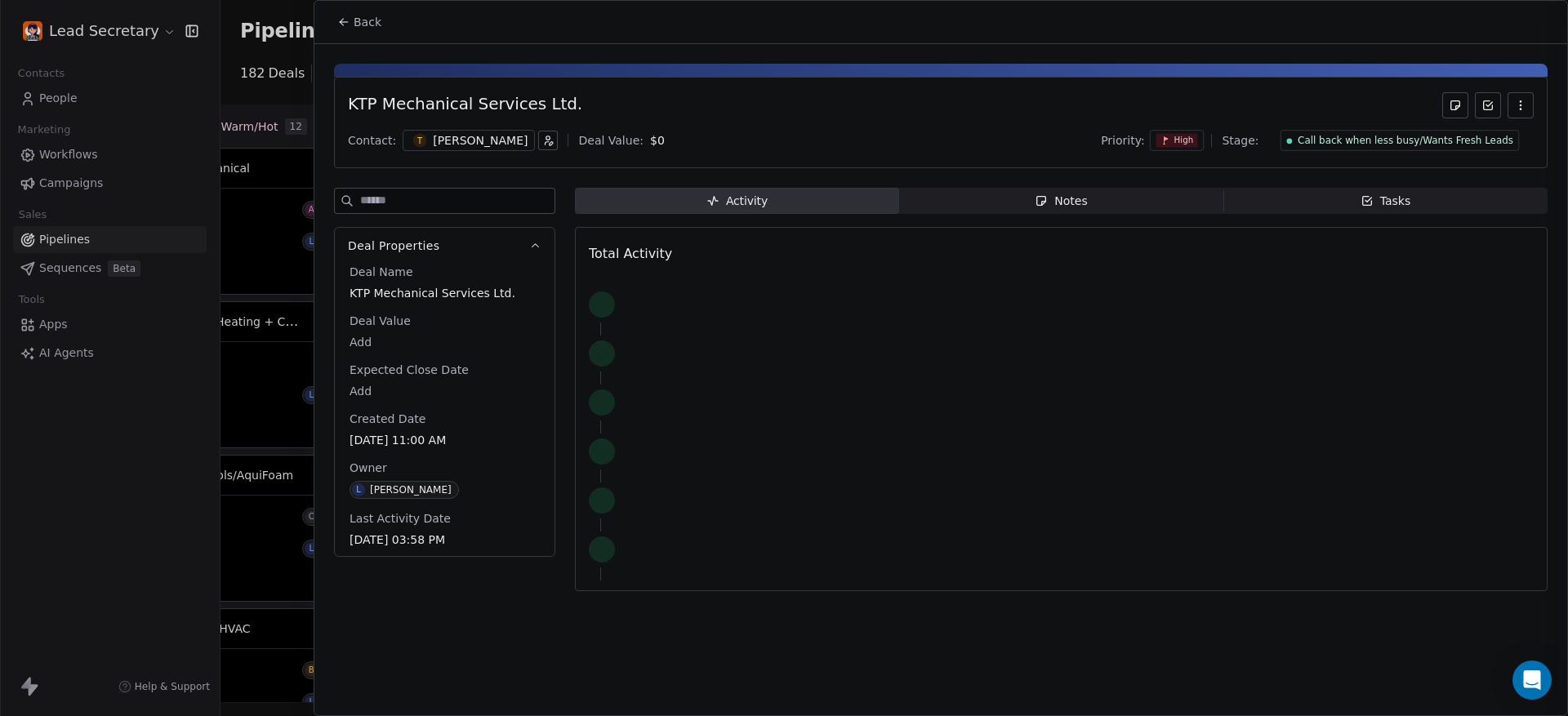
click at [298, 86] on div at bounding box center [784, 358] width 1568 height 716
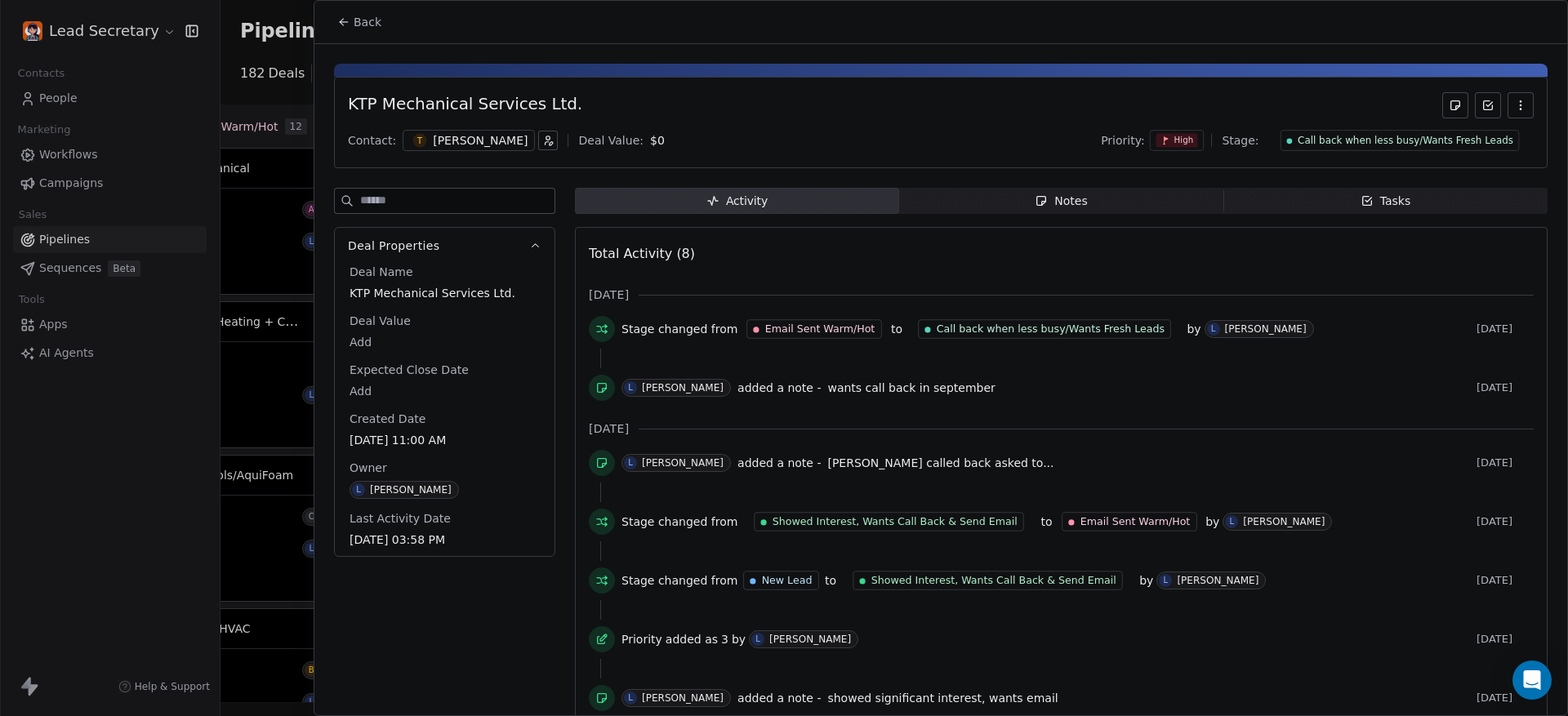
click at [360, 12] on button "Back" at bounding box center [359, 22] width 64 height 29
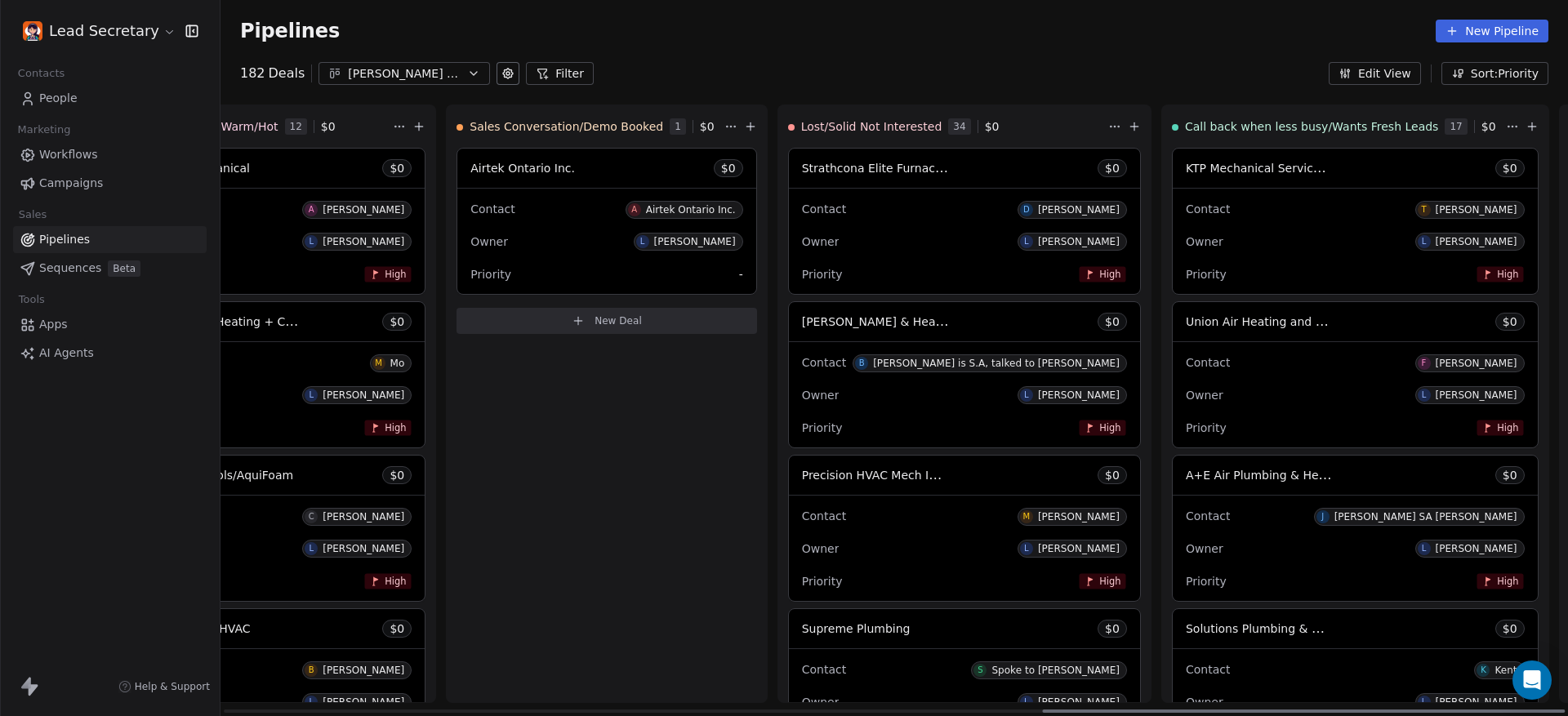
click at [1185, 365] on div "Contact F [PERSON_NAME]" at bounding box center [1354, 362] width 339 height 27
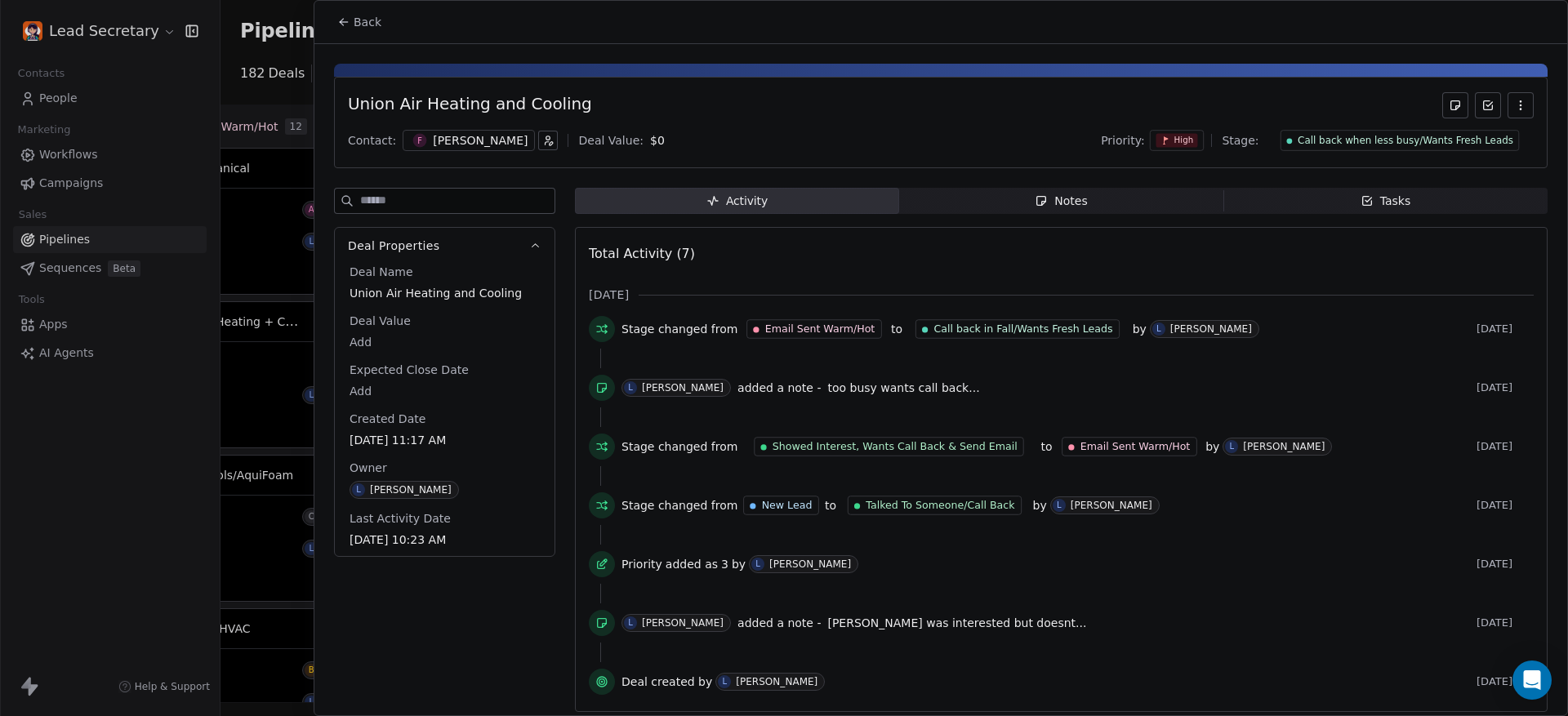
click at [1061, 198] on div "Notes" at bounding box center [1060, 201] width 52 height 17
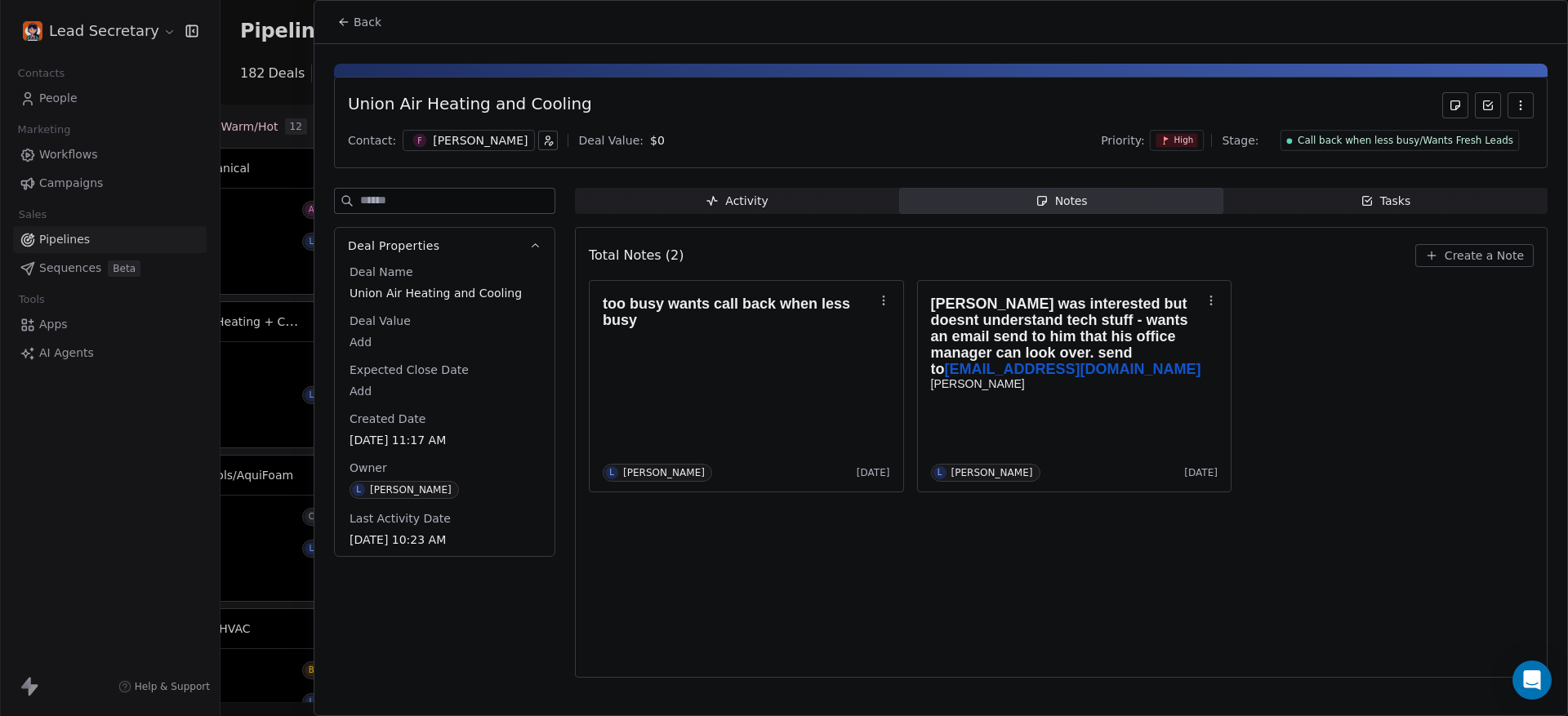
click at [413, 143] on span "F" at bounding box center [420, 141] width 14 height 14
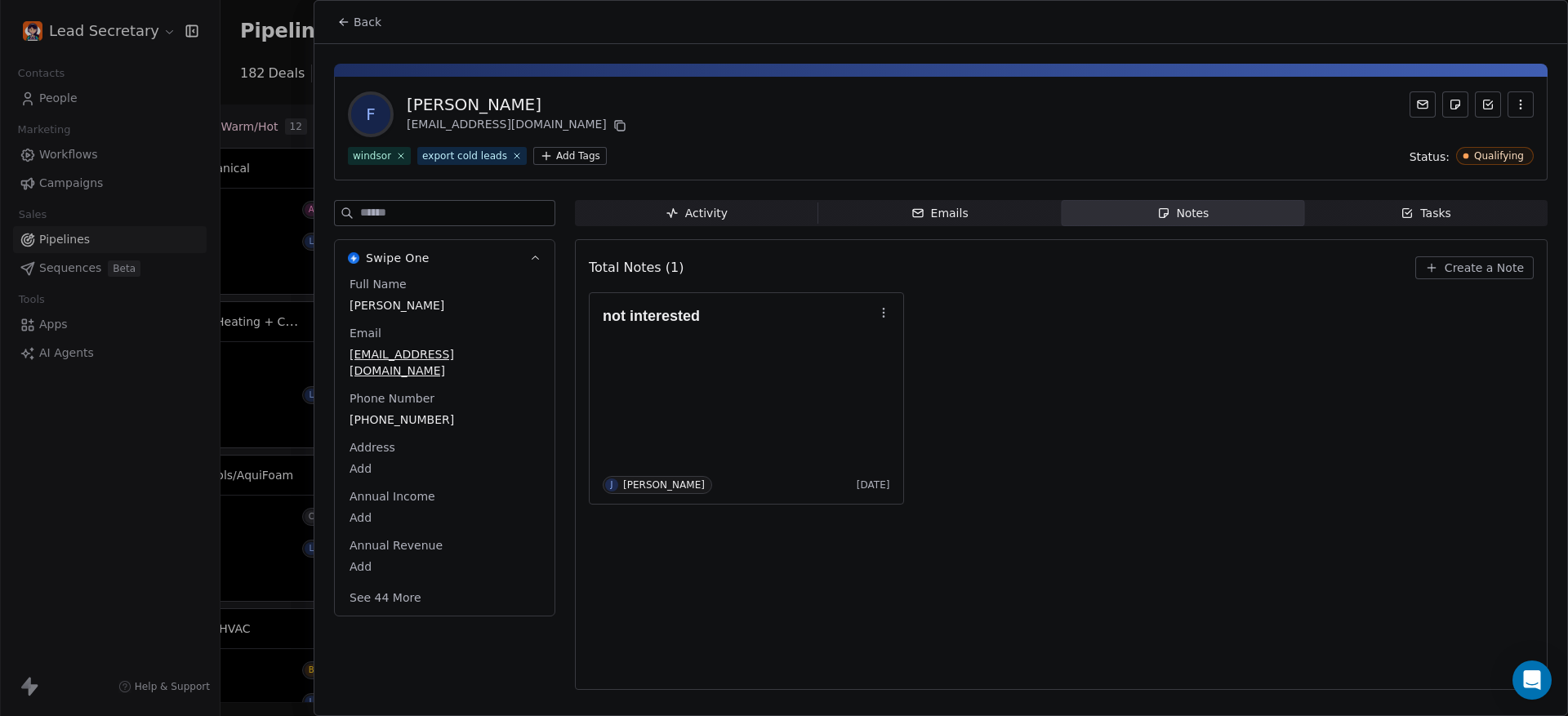
click at [395, 412] on span "[PHONE_NUMBER]" at bounding box center [444, 420] width 190 height 16
click at [395, 412] on span "[PHONE_NUMBER]" at bounding box center [444, 420] width 189 height 16
click at [411, 23] on html "Lead Secretary Contacts People Marketing Workflows Campaigns Sales Pipelines Se…" at bounding box center [784, 358] width 1568 height 716
click at [365, 20] on html "Lead Secretary Contacts People Marketing Workflows Campaigns Sales Pipelines Se…" at bounding box center [784, 358] width 1568 height 716
click at [364, 20] on span "Back" at bounding box center [366, 22] width 28 height 16
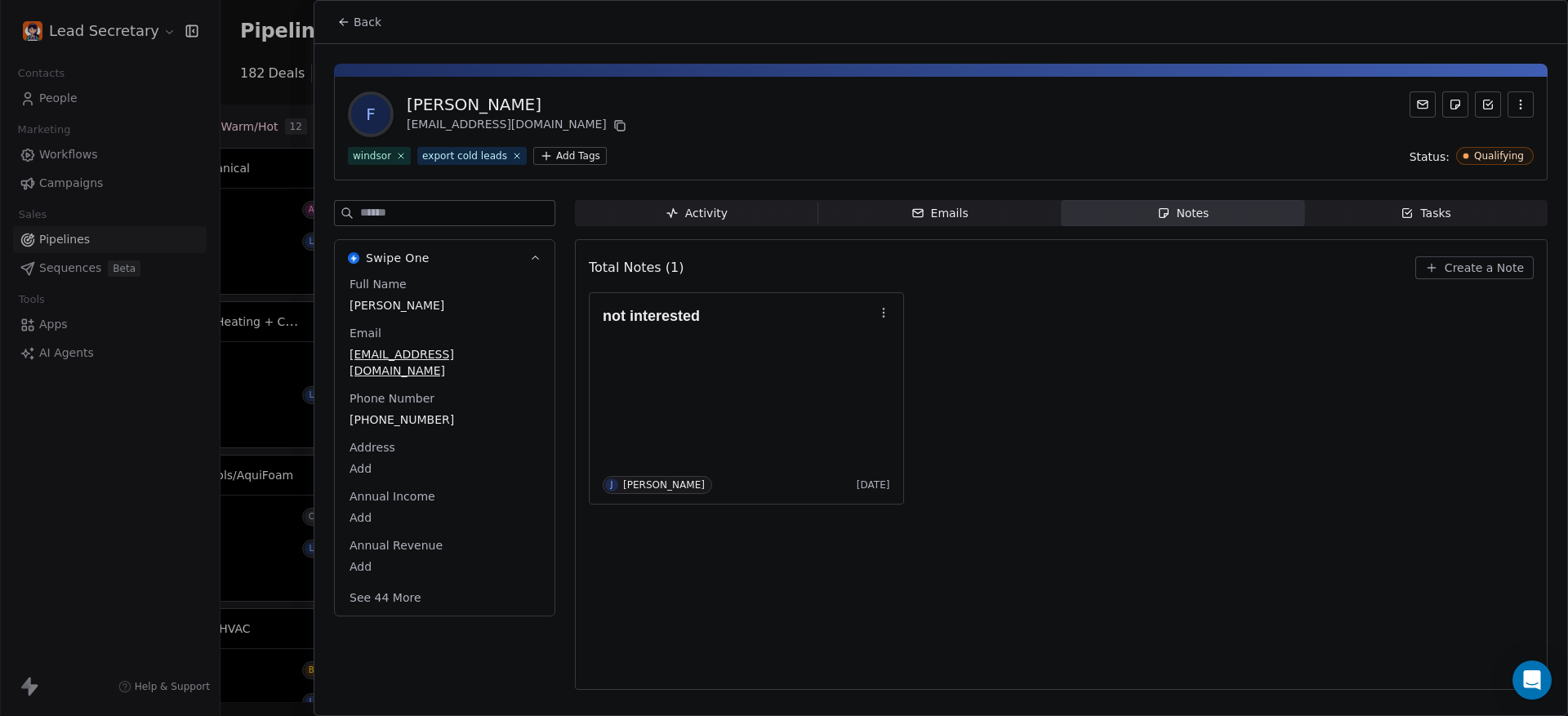
click at [364, 20] on span "Back" at bounding box center [366, 22] width 28 height 16
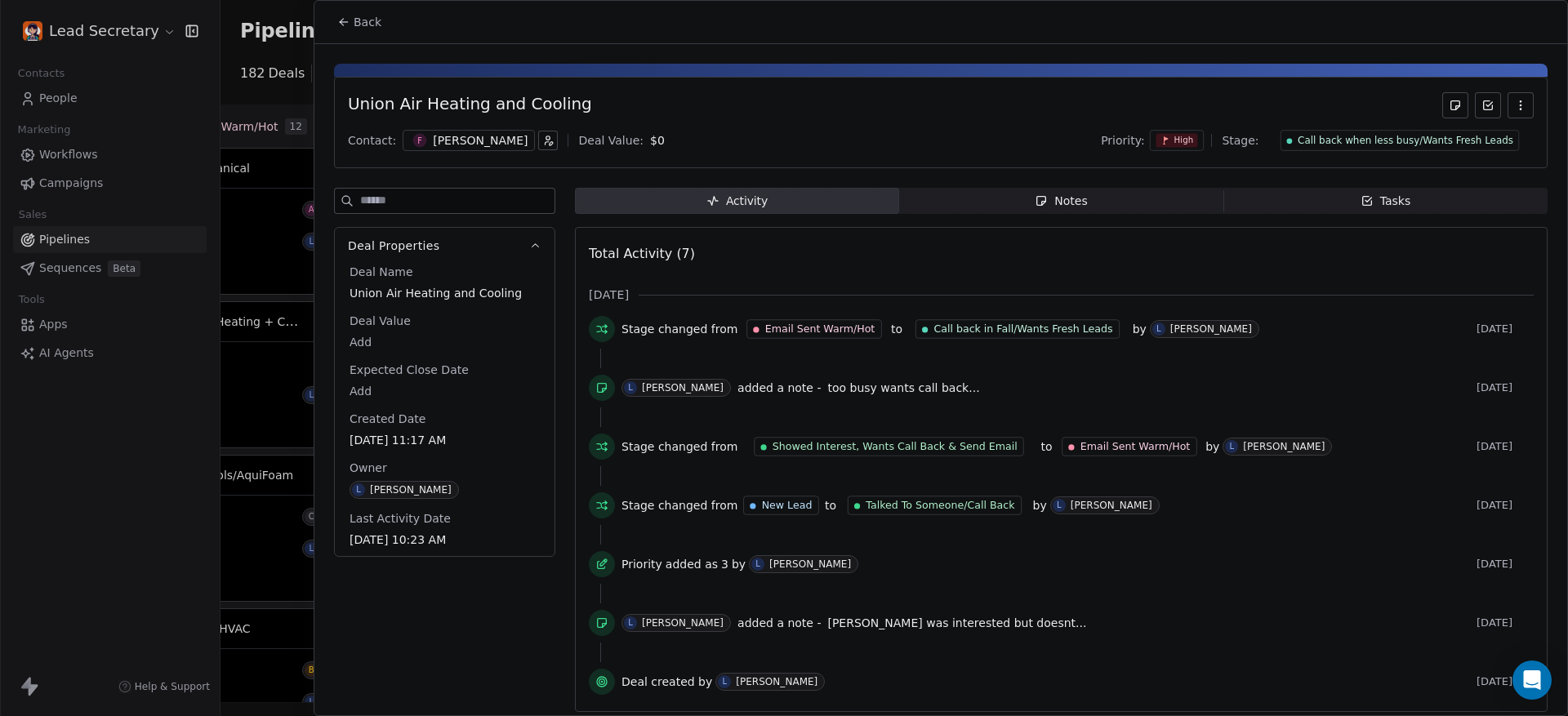
click at [364, 20] on span "Back" at bounding box center [366, 22] width 28 height 16
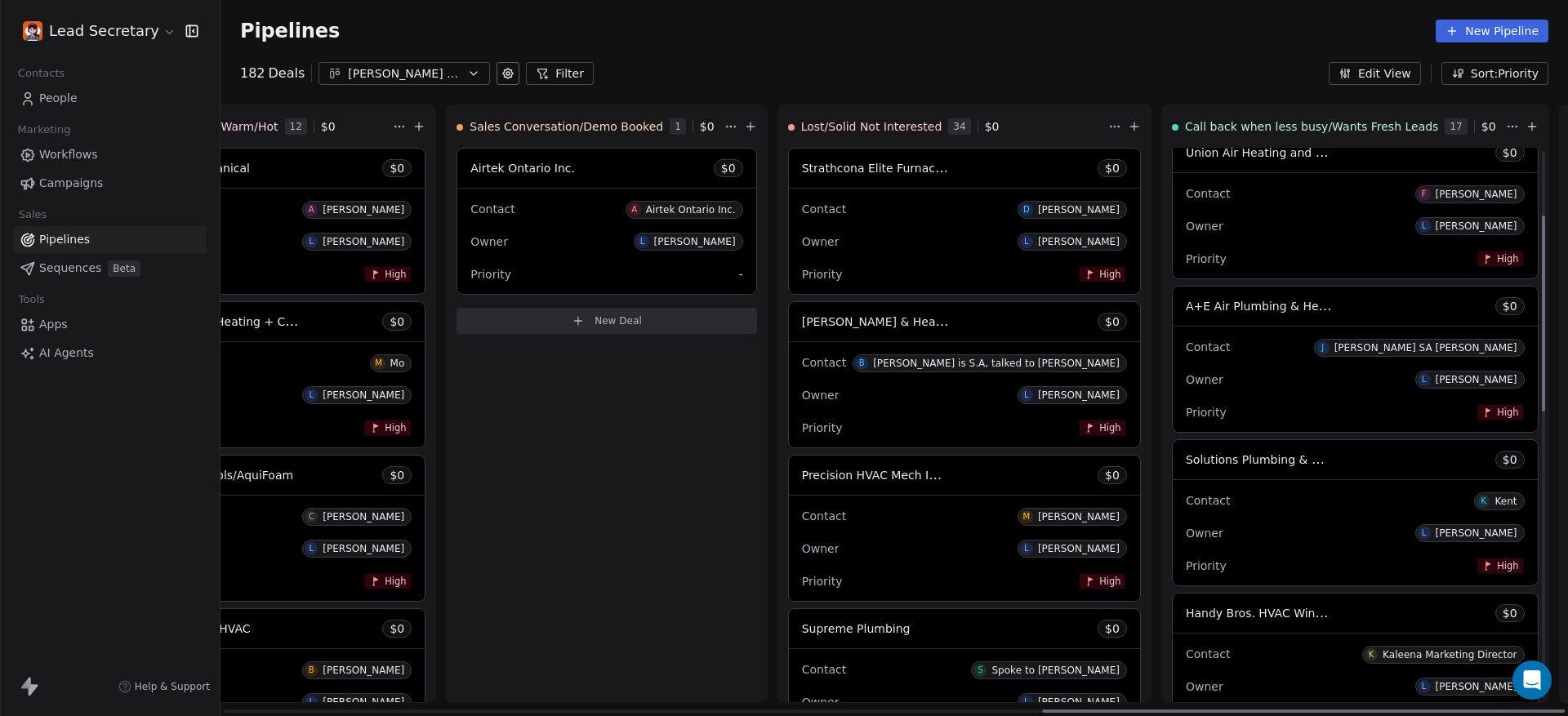
scroll to position [204, 0]
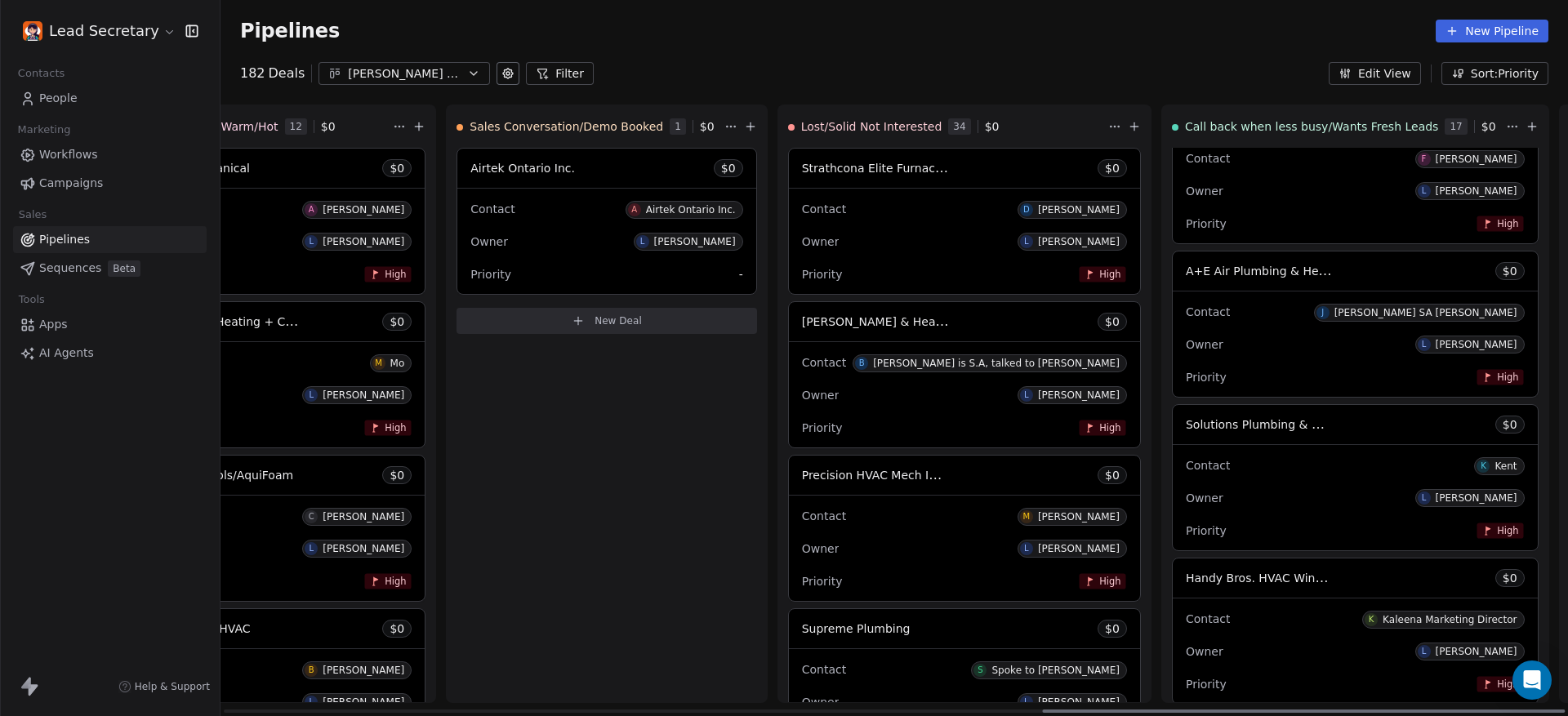
click at [1185, 331] on div "Owner L [PERSON_NAME]" at bounding box center [1354, 345] width 339 height 27
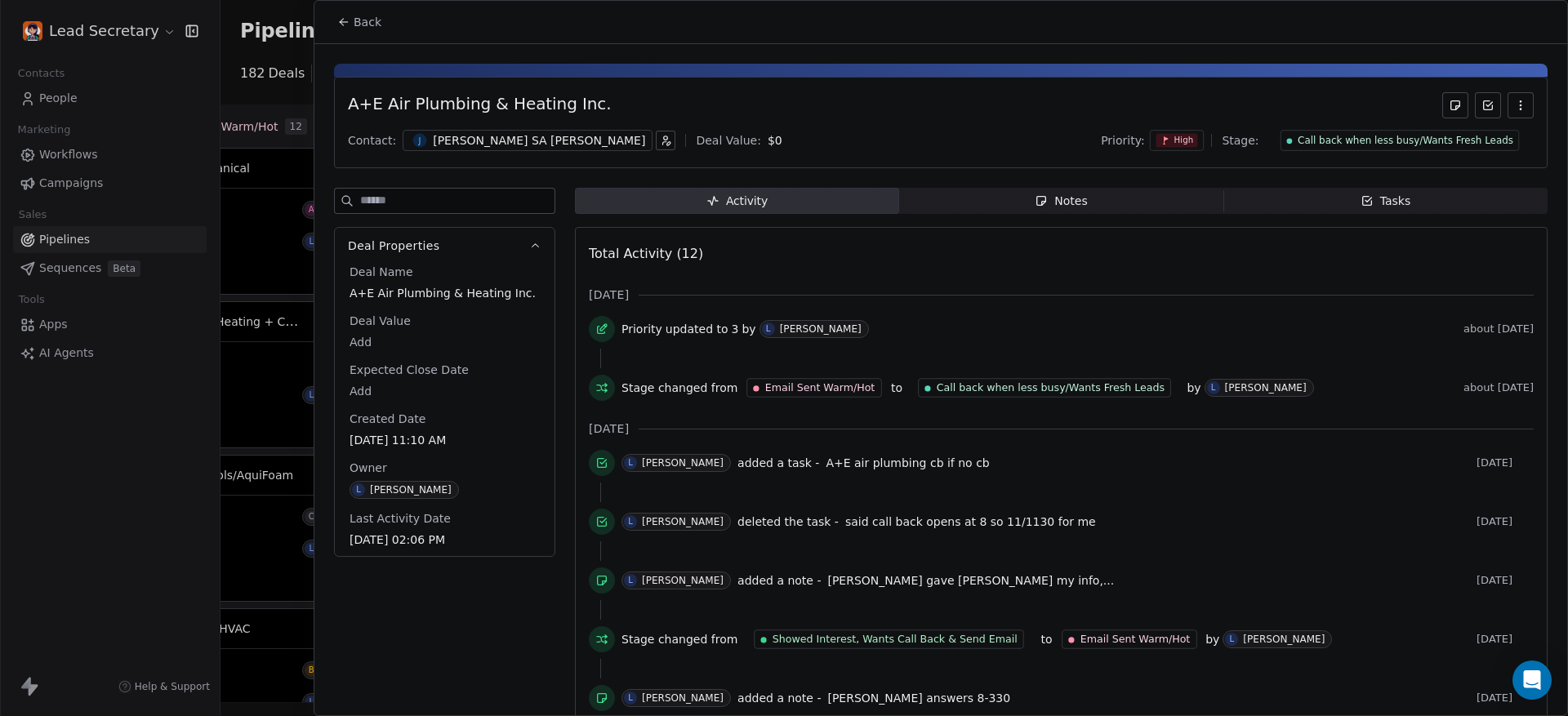
click at [1103, 188] on span "Notes Notes" at bounding box center [1060, 201] width 324 height 27
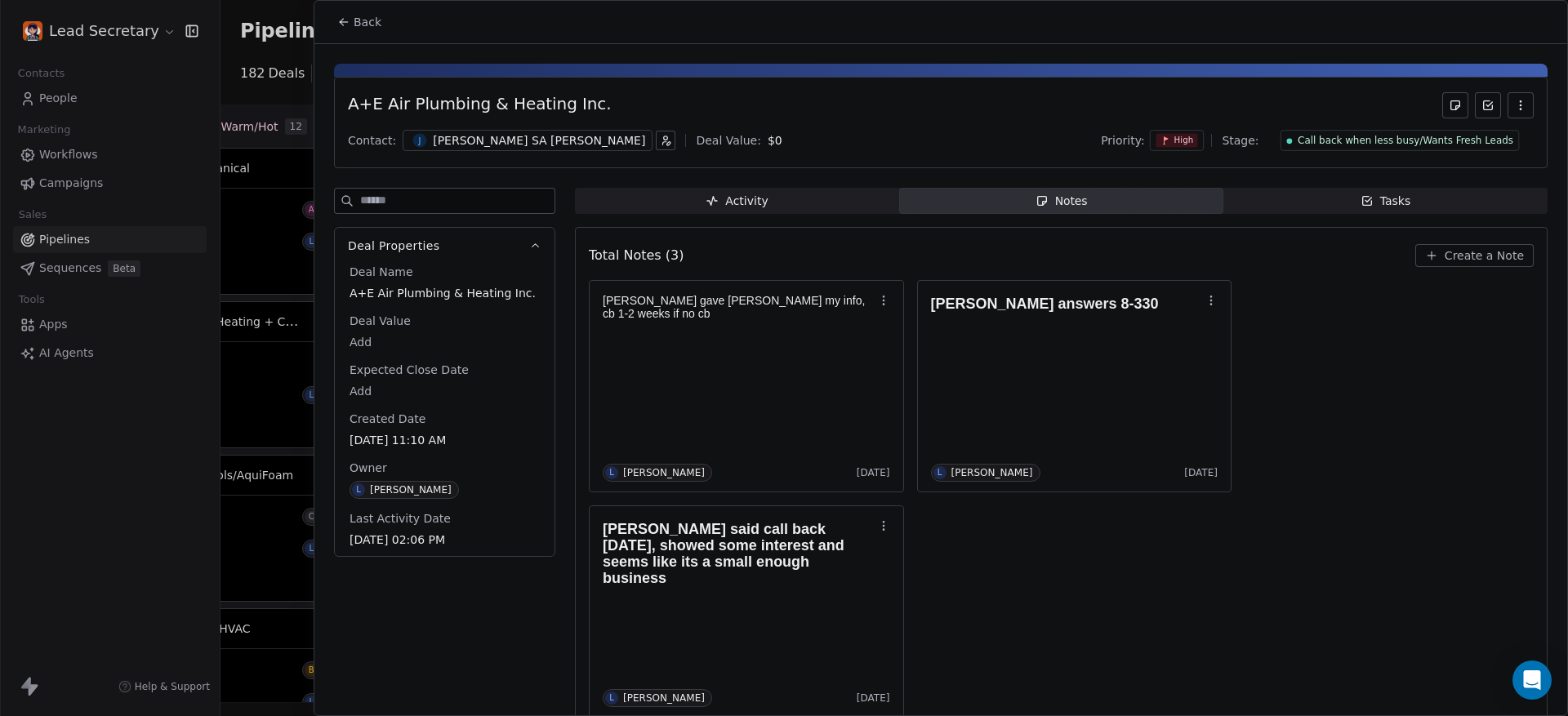
click at [242, 217] on div at bounding box center [784, 358] width 1568 height 716
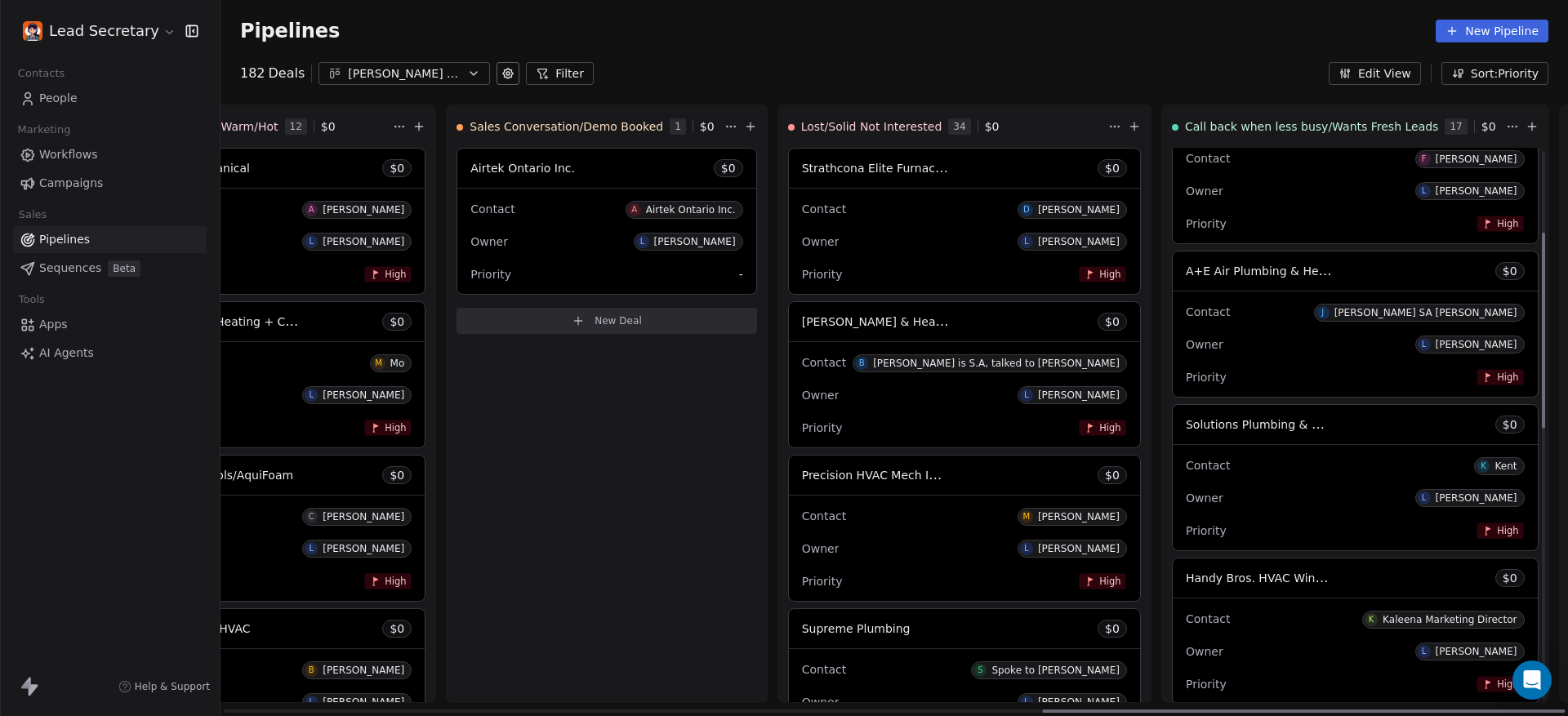
scroll to position [307, 0]
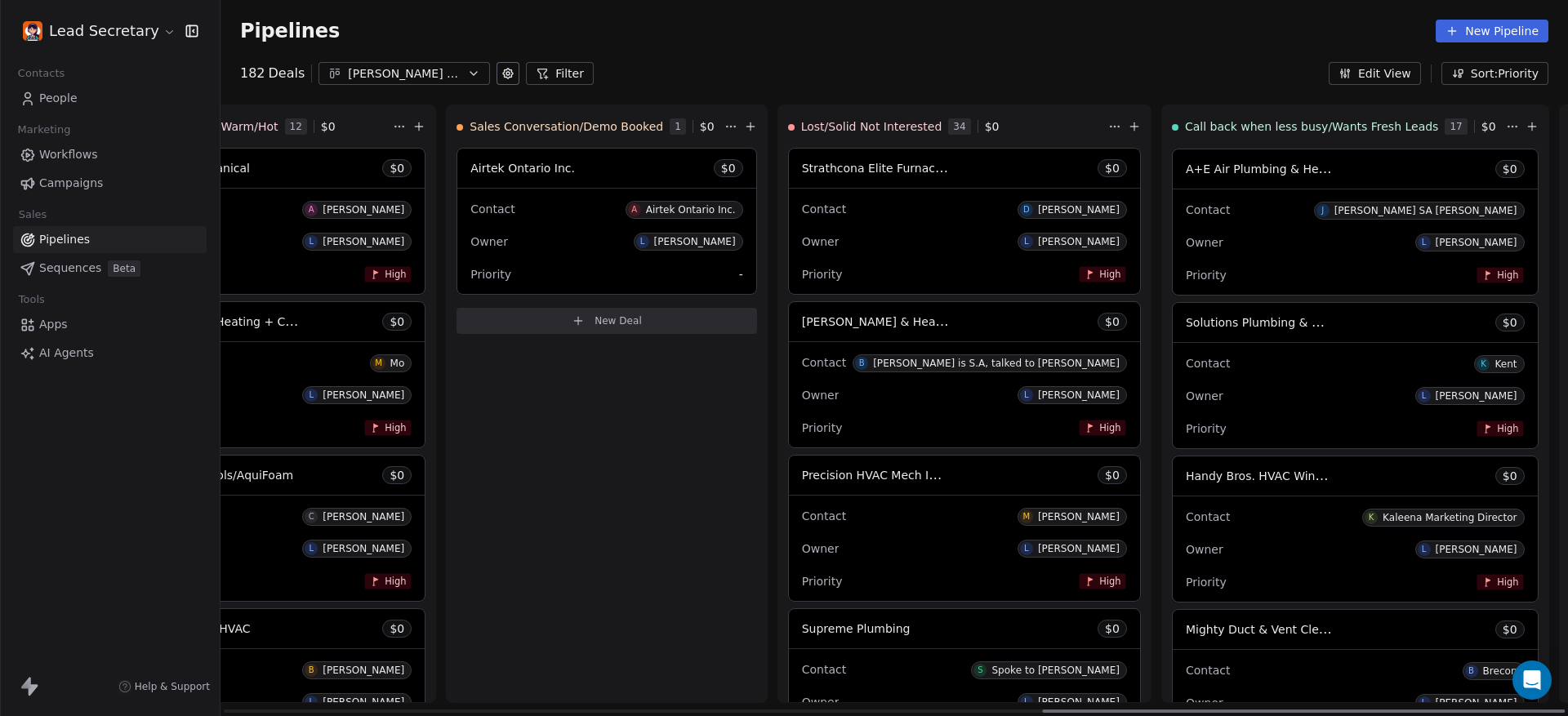
click at [1185, 386] on div "Owner L [PERSON_NAME]" at bounding box center [1354, 396] width 339 height 27
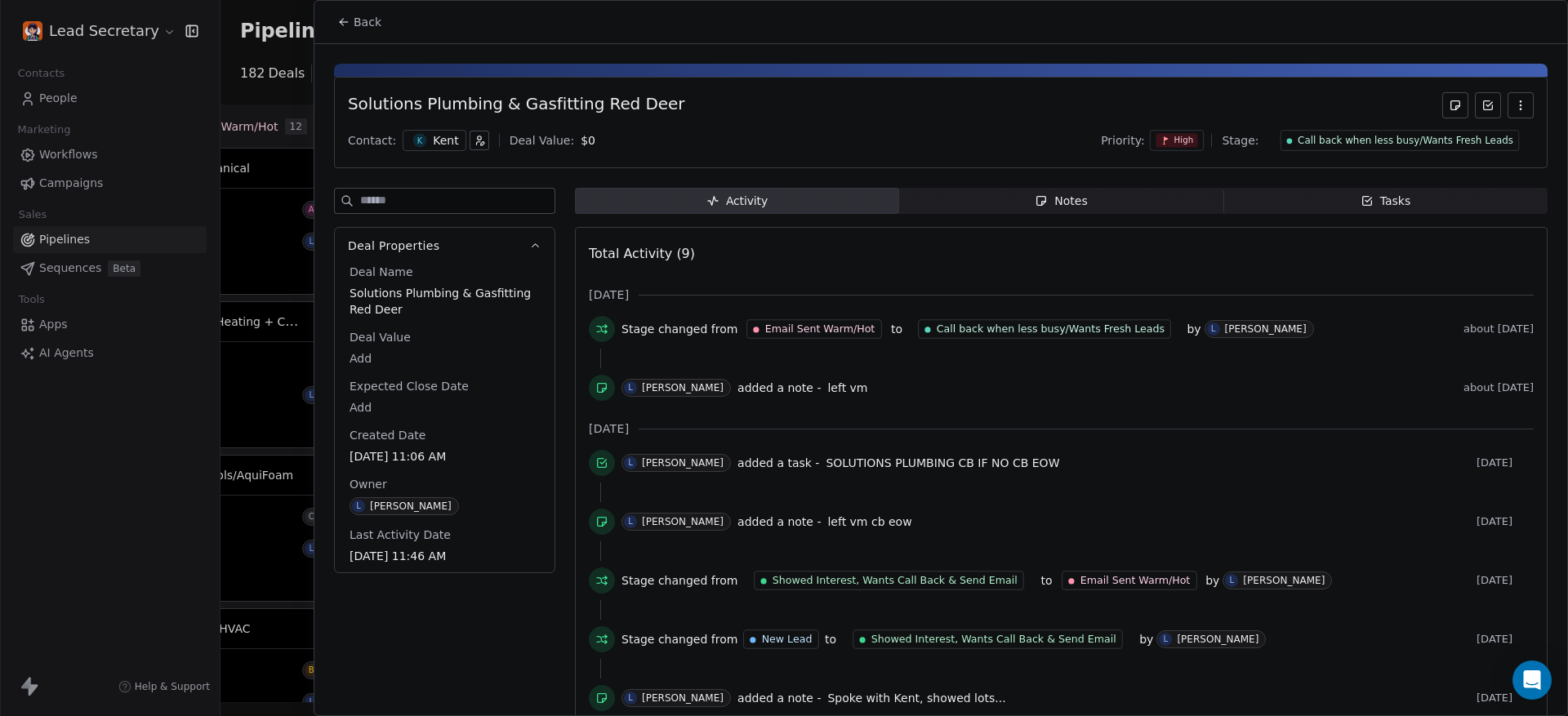
click at [1044, 236] on div "Total Activity (9) [DATE] Stage changed from Email Sent Warm/Hot to Call back w…" at bounding box center [1061, 537] width 972 height 619
click at [1051, 203] on div "Notes" at bounding box center [1060, 201] width 52 height 17
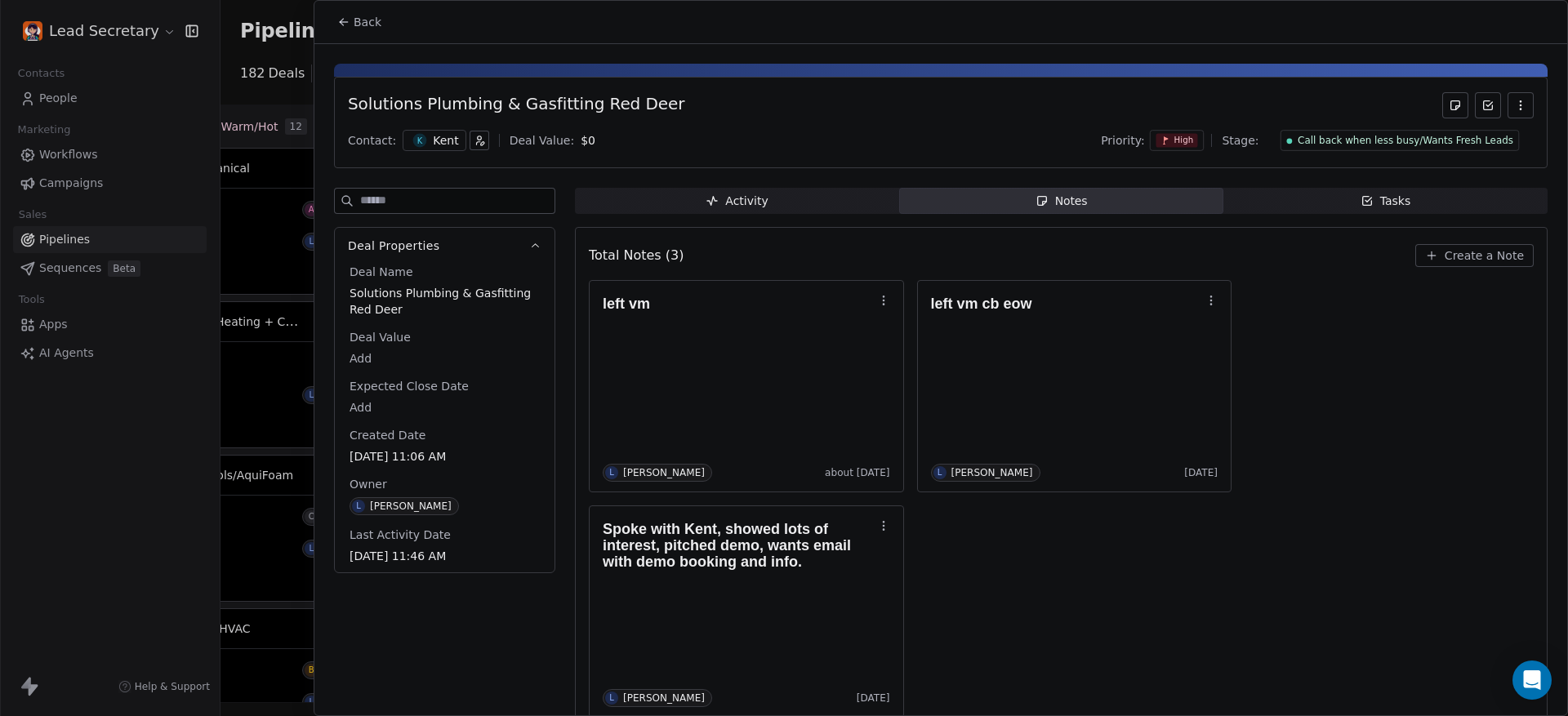
click at [415, 142] on span "K" at bounding box center [420, 141] width 14 height 14
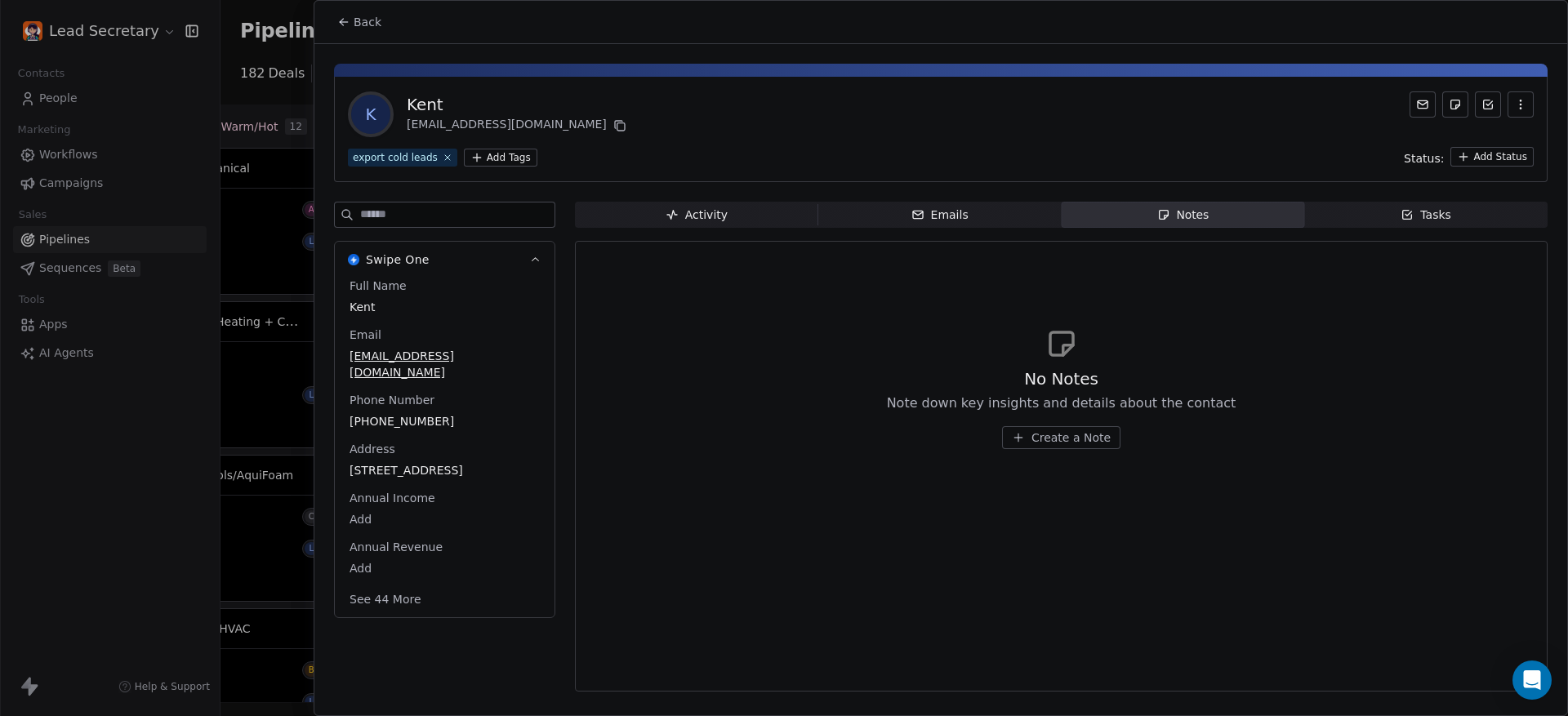
click at [401, 416] on span "[PHONE_NUMBER]" at bounding box center [444, 421] width 190 height 16
click at [401, 418] on span "[PHONE_NUMBER]" at bounding box center [444, 422] width 189 height 16
click at [292, 184] on html "Lead Secretary Contacts People Marketing Workflows Campaigns Sales Pipelines Se…" at bounding box center [784, 358] width 1568 height 716
click at [292, 184] on div at bounding box center [784, 358] width 1568 height 716
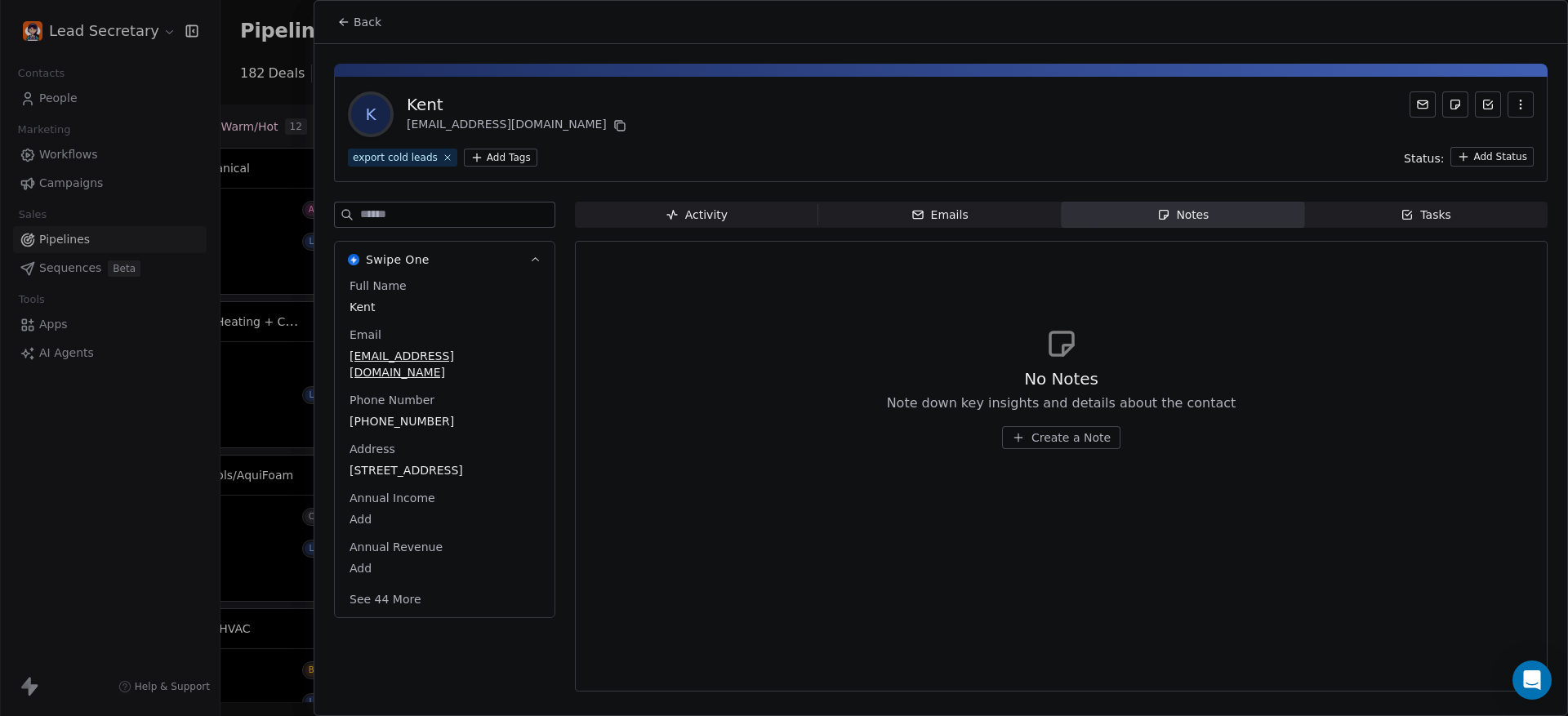
click at [292, 184] on div at bounding box center [784, 358] width 1568 height 716
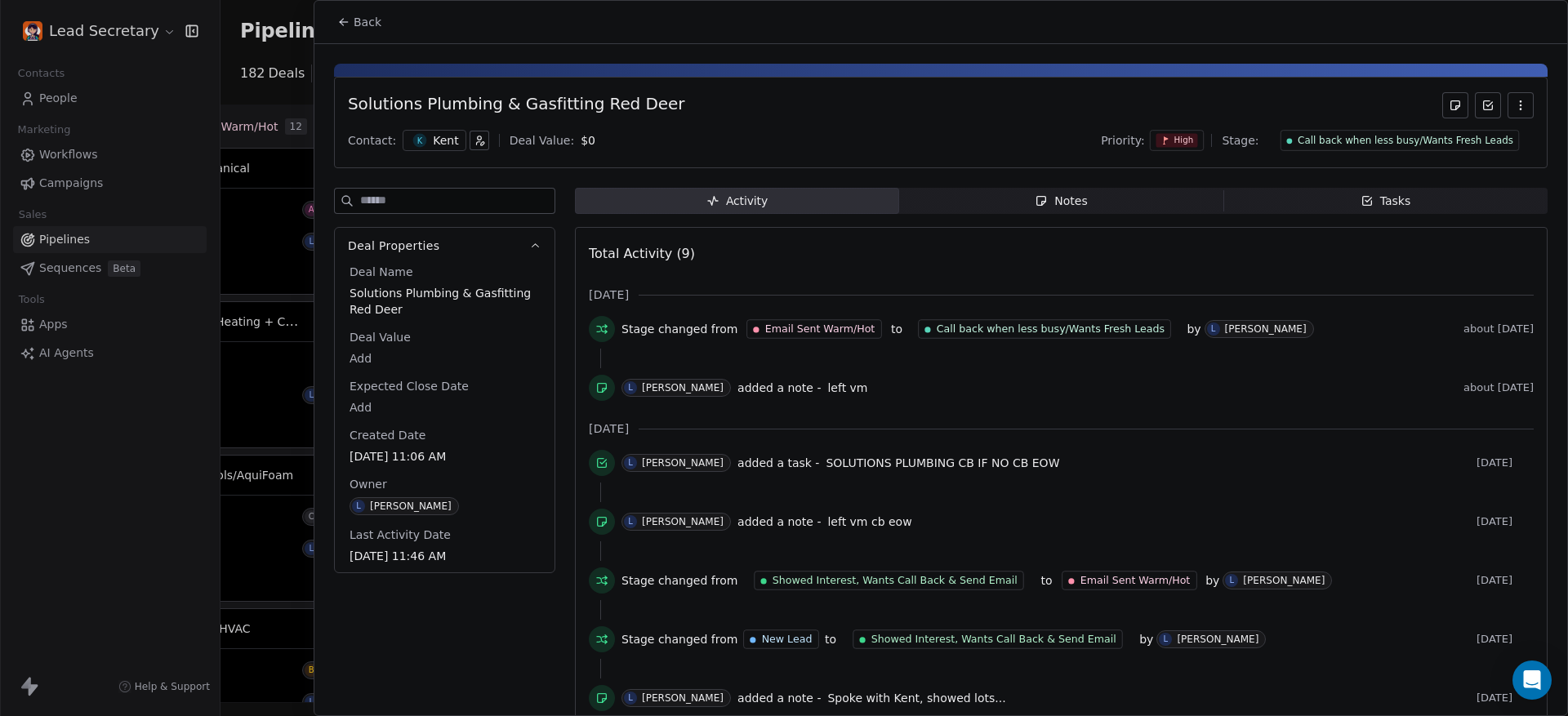
click at [249, 83] on div at bounding box center [784, 358] width 1568 height 716
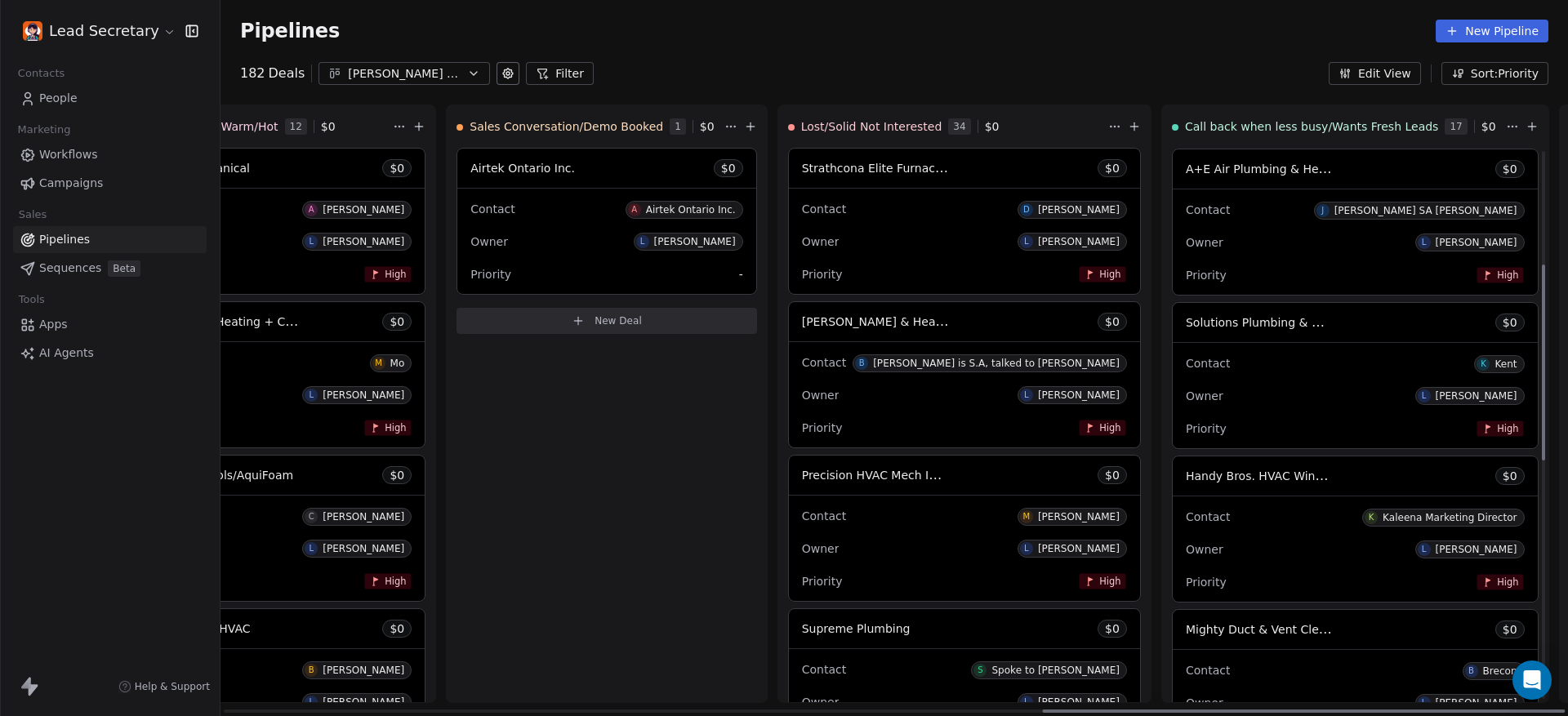
scroll to position [511, 0]
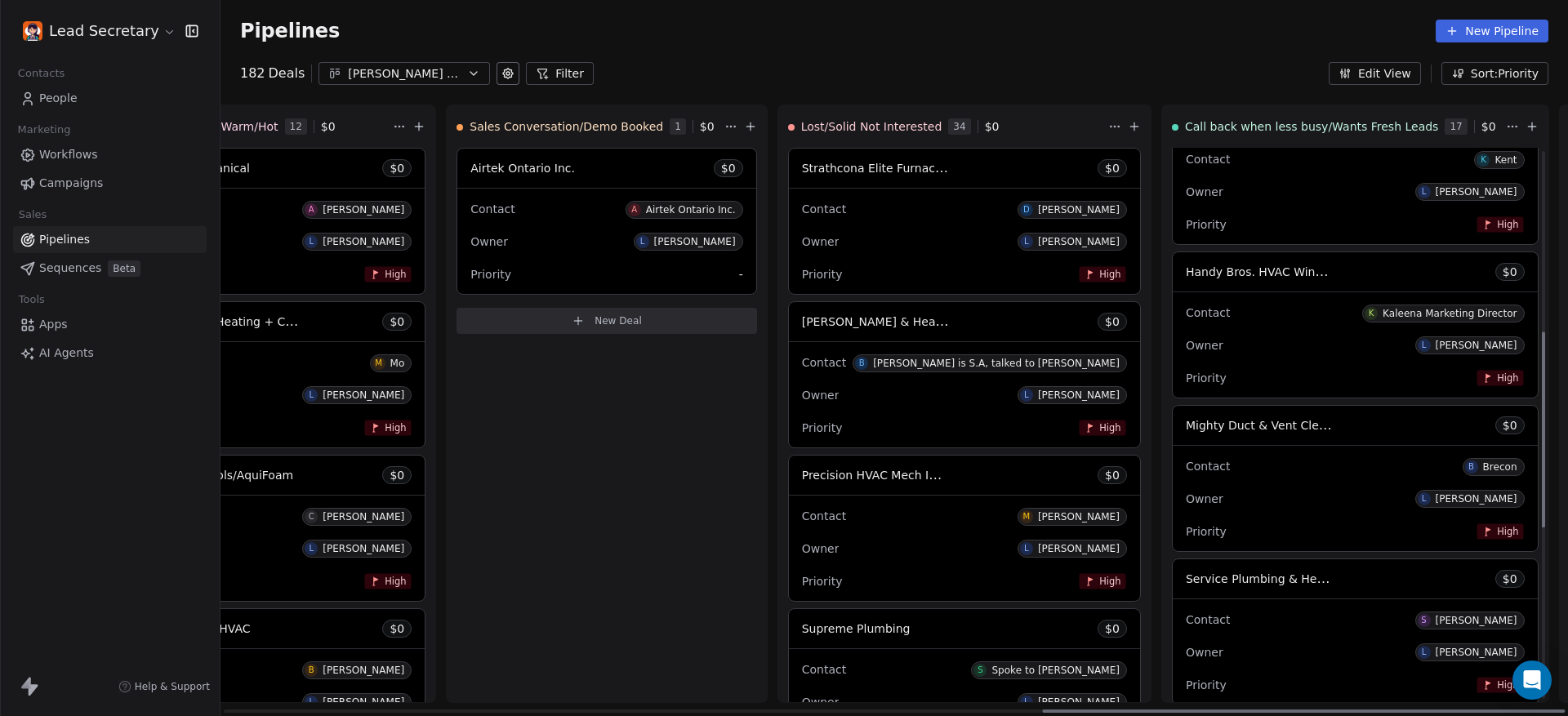
click at [1185, 311] on div "Contact [PERSON_NAME] Marketing Director" at bounding box center [1354, 312] width 339 height 27
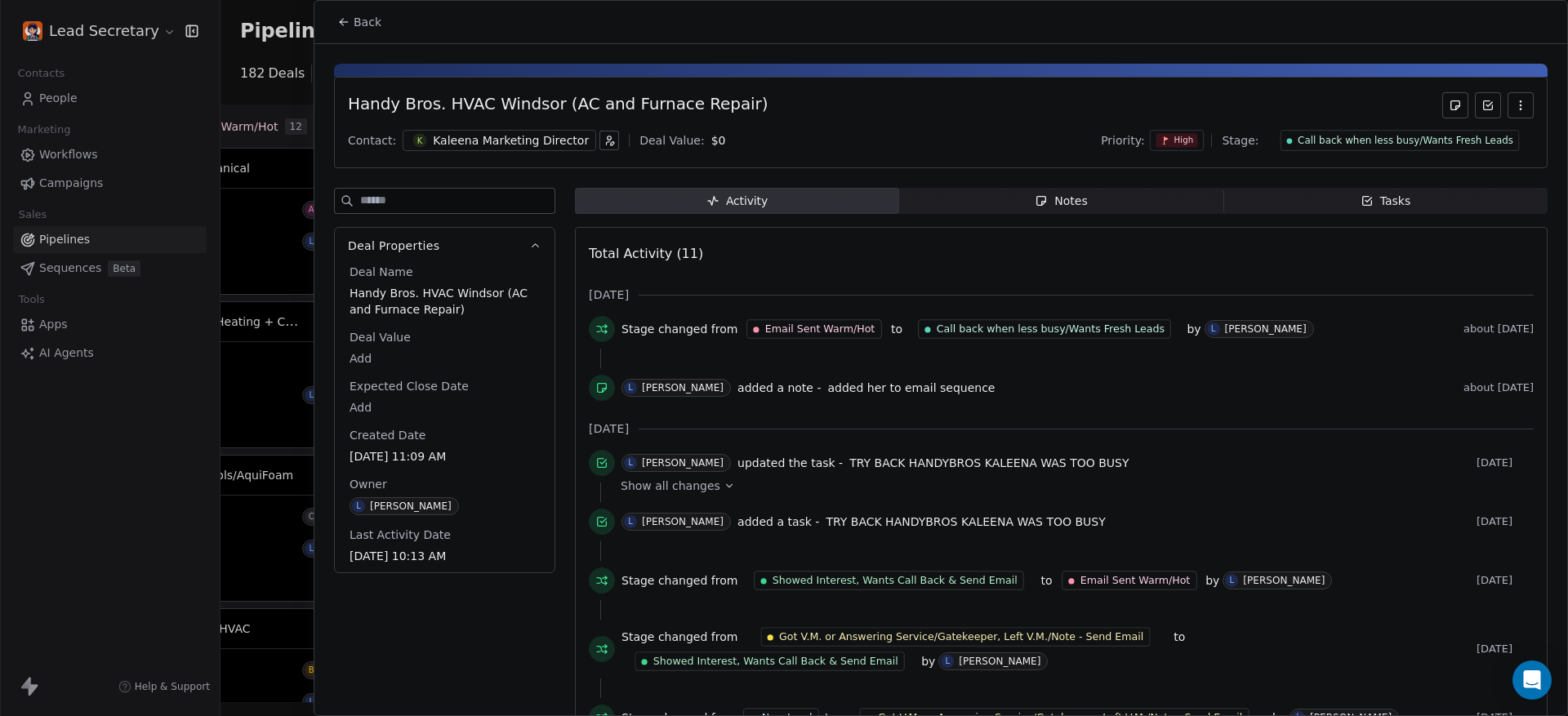
click at [1105, 212] on span "Notes Notes" at bounding box center [1060, 201] width 324 height 27
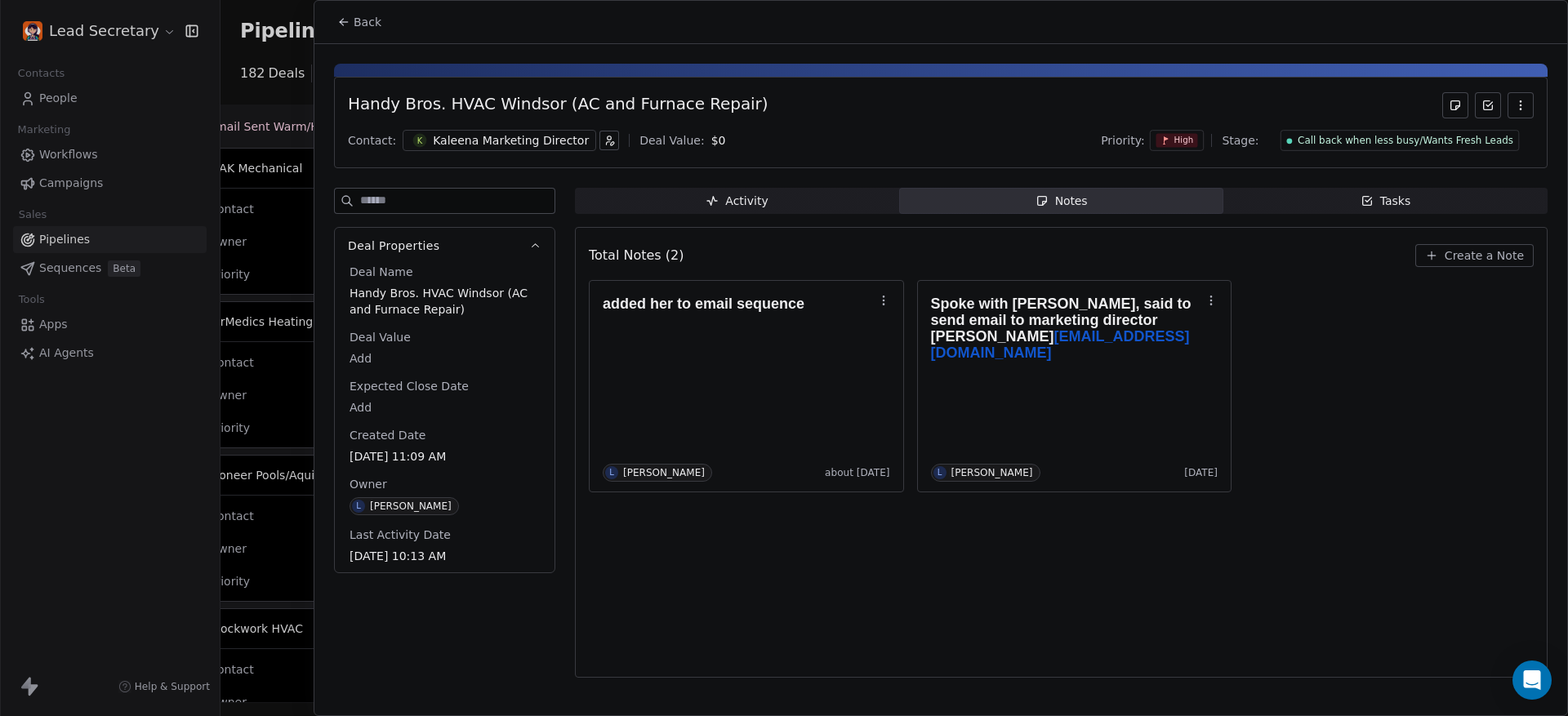
click at [466, 138] on div "Kaleena Marketing Director" at bounding box center [511, 140] width 156 height 16
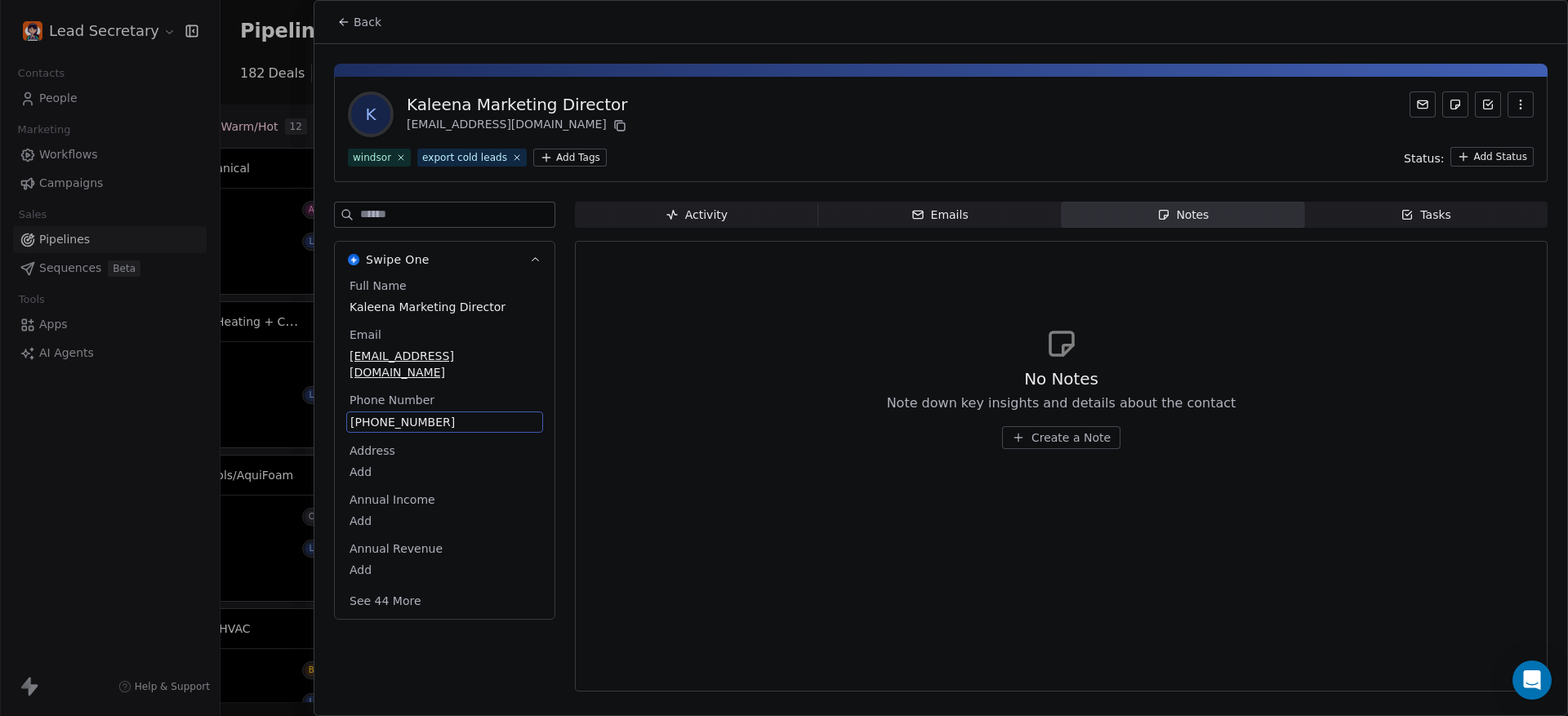
click at [377, 414] on span "[PHONE_NUMBER]" at bounding box center [444, 422] width 189 height 16
click at [511, 97] on html "Lead Secretary Contacts People Marketing Workflows Campaigns Sales Pipelines Se…" at bounding box center [784, 358] width 1568 height 716
click at [511, 97] on div "Kaleena Marketing Director" at bounding box center [517, 104] width 223 height 23
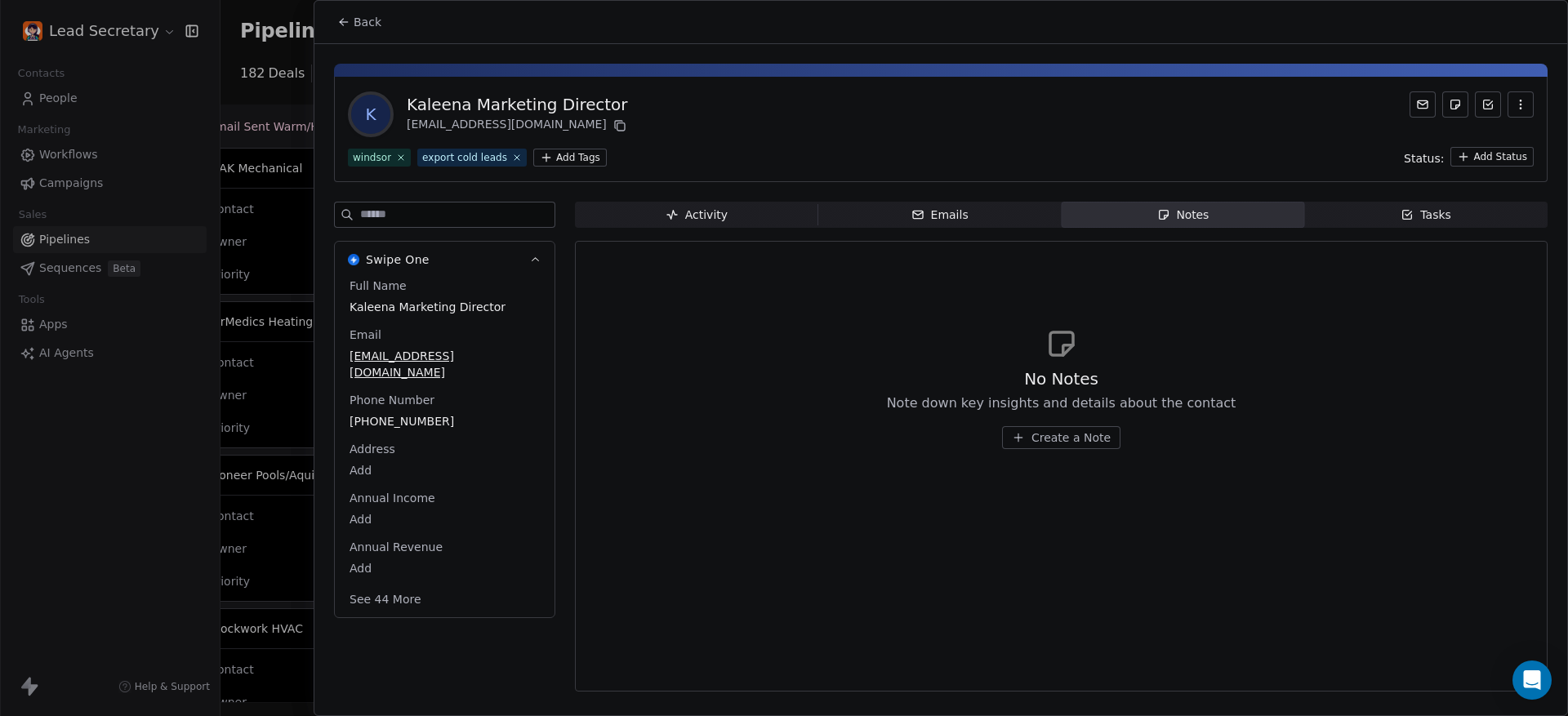
click at [367, 9] on button "Back" at bounding box center [359, 22] width 64 height 29
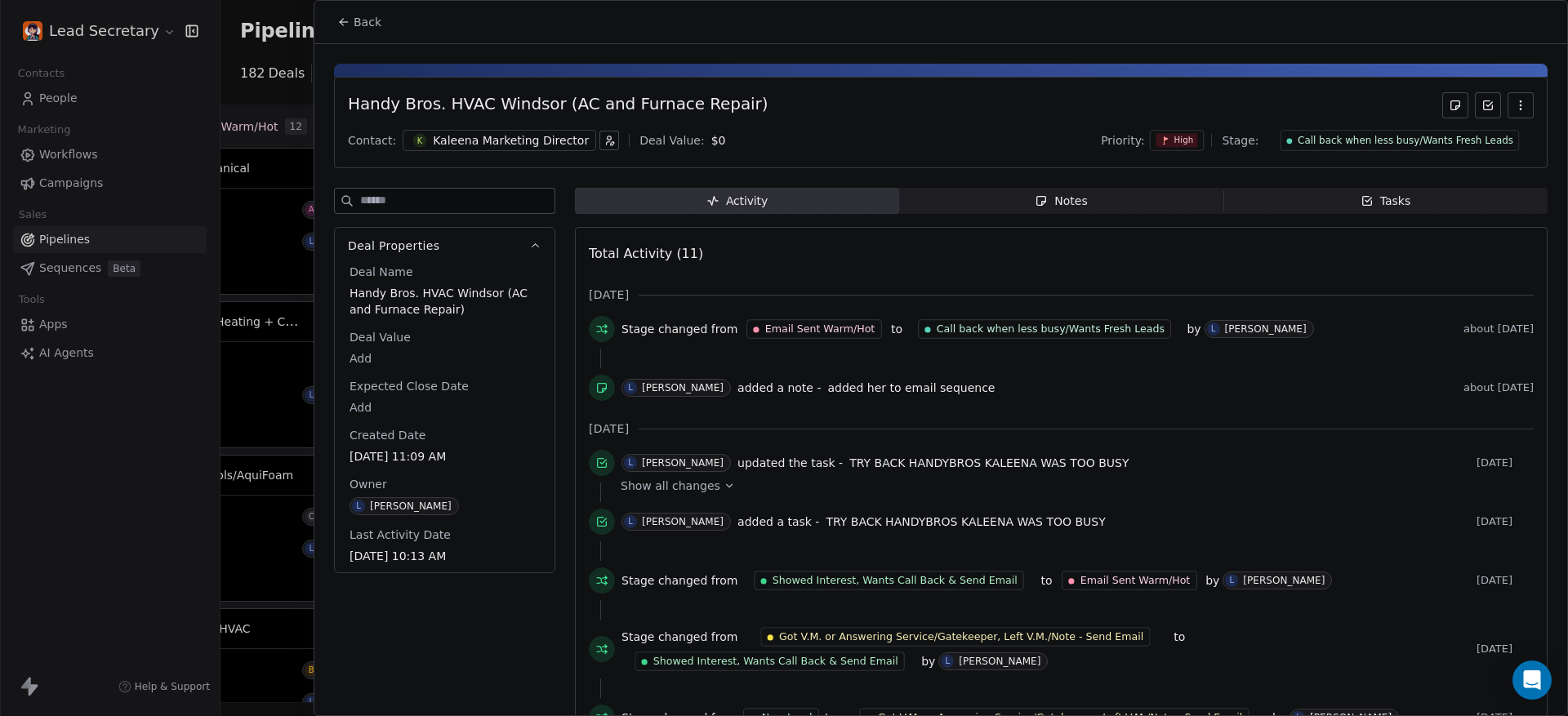
click at [355, 15] on span "Back" at bounding box center [366, 22] width 28 height 16
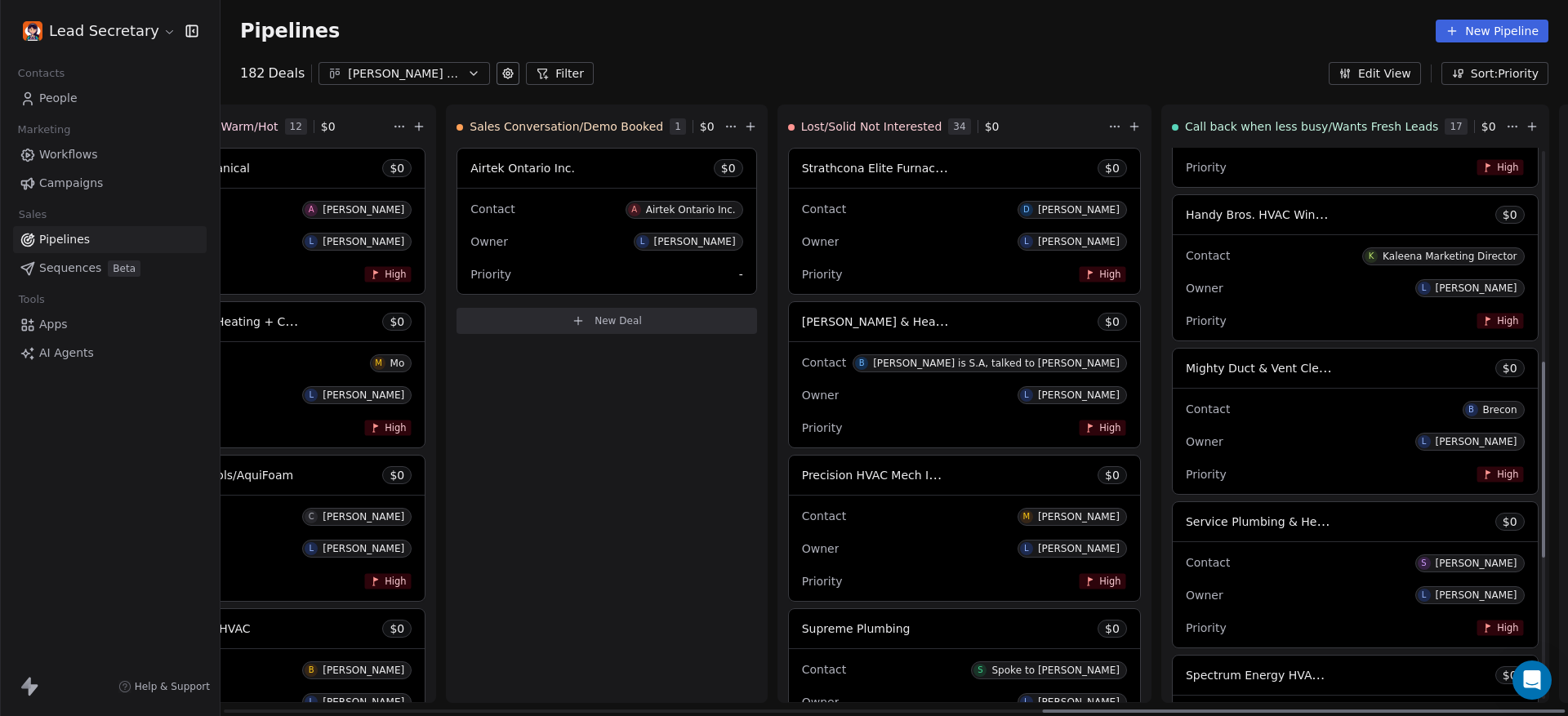
scroll to position [612, 0]
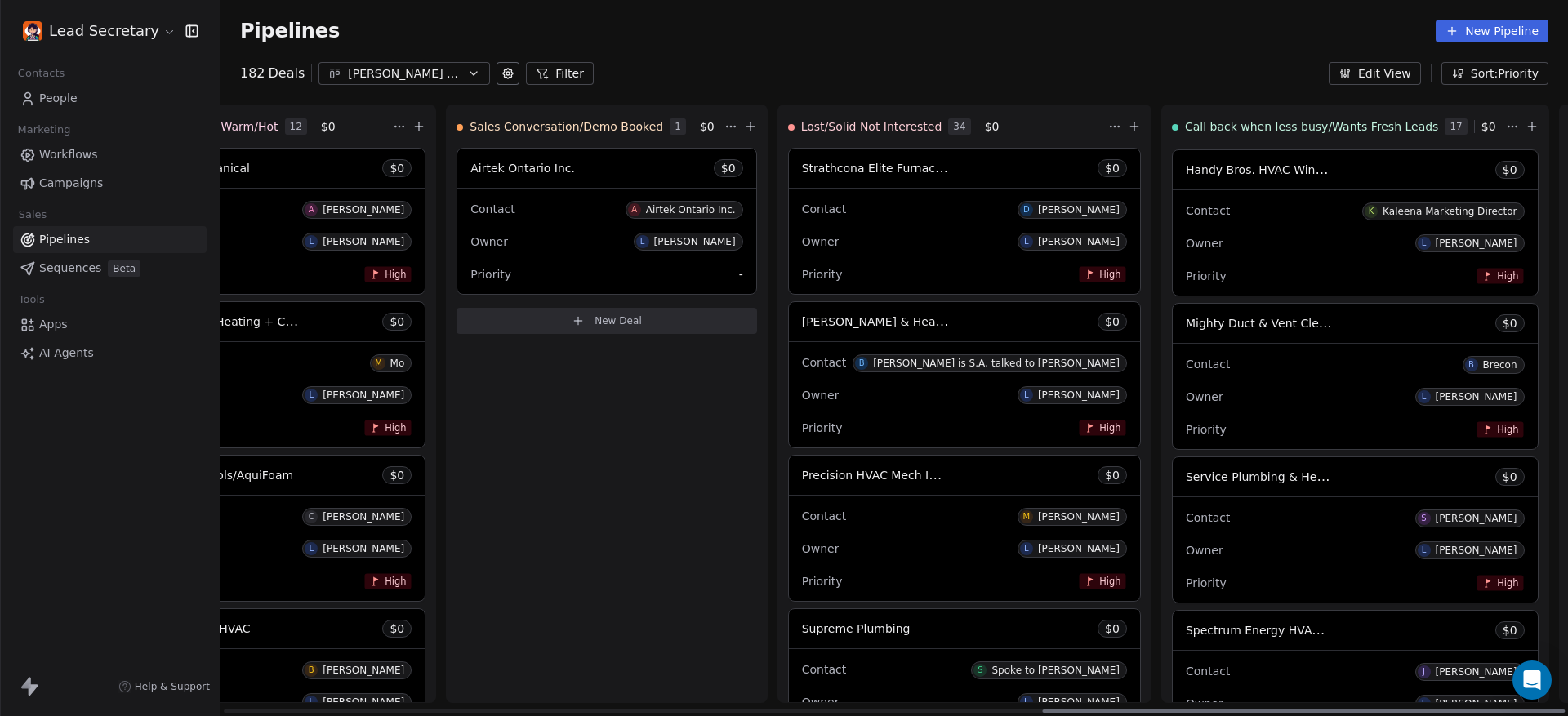
click at [1172, 340] on div "Mighty Duct & Vent Cleaning LTD $ 0" at bounding box center [1354, 323] width 364 height 39
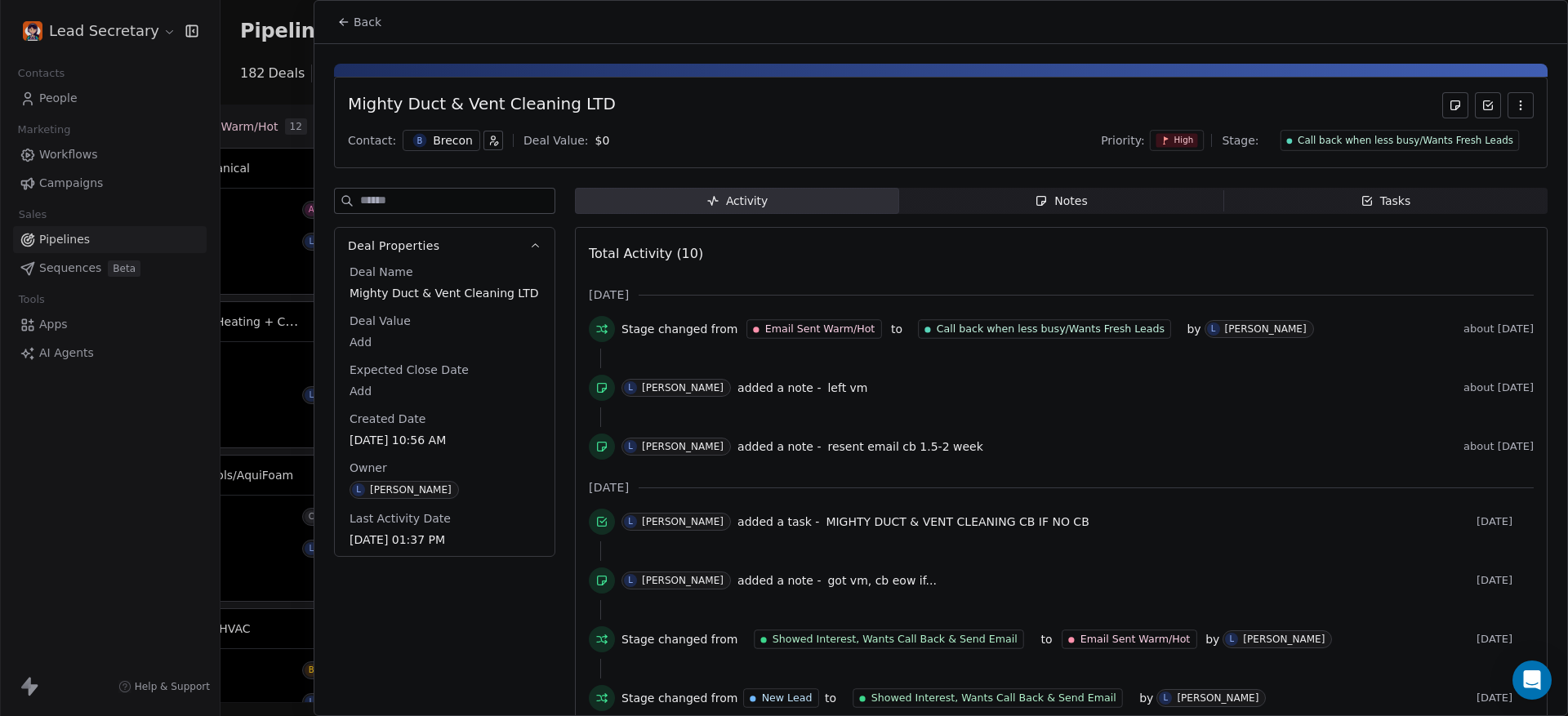
click at [437, 130] on div "B Brecon" at bounding box center [441, 141] width 78 height 21
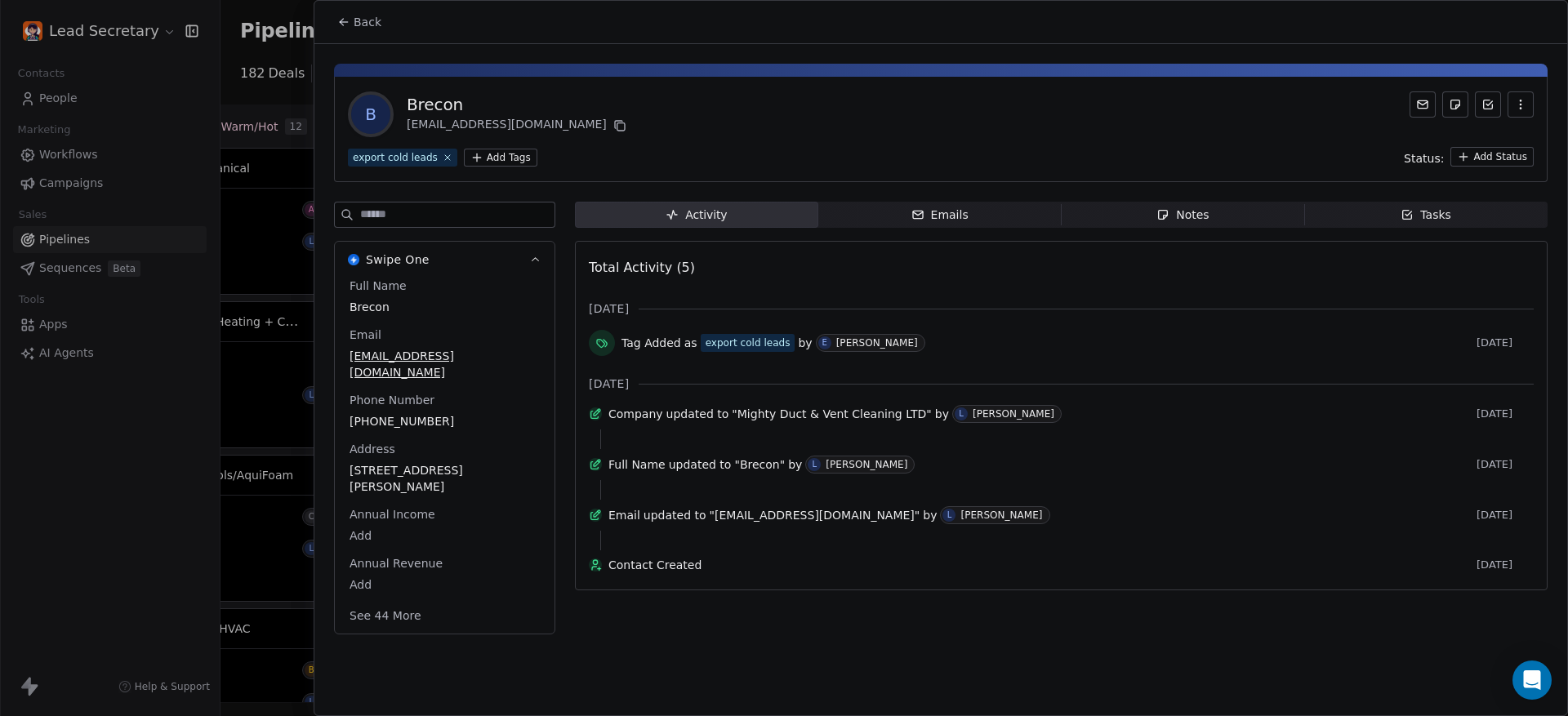
click at [386, 413] on span "[PHONE_NUMBER]" at bounding box center [444, 421] width 190 height 16
click at [386, 414] on span "[PHONE_NUMBER]" at bounding box center [444, 422] width 189 height 16
click at [343, 16] on html "Lead Secretary Contacts People Marketing Workflows Campaigns Sales Pipelines Se…" at bounding box center [784, 358] width 1568 height 716
click at [367, 29] on html "Lead Secretary Contacts People Marketing Workflows Campaigns Sales Pipelines Se…" at bounding box center [784, 358] width 1568 height 716
click at [367, 29] on span "Back" at bounding box center [366, 22] width 28 height 16
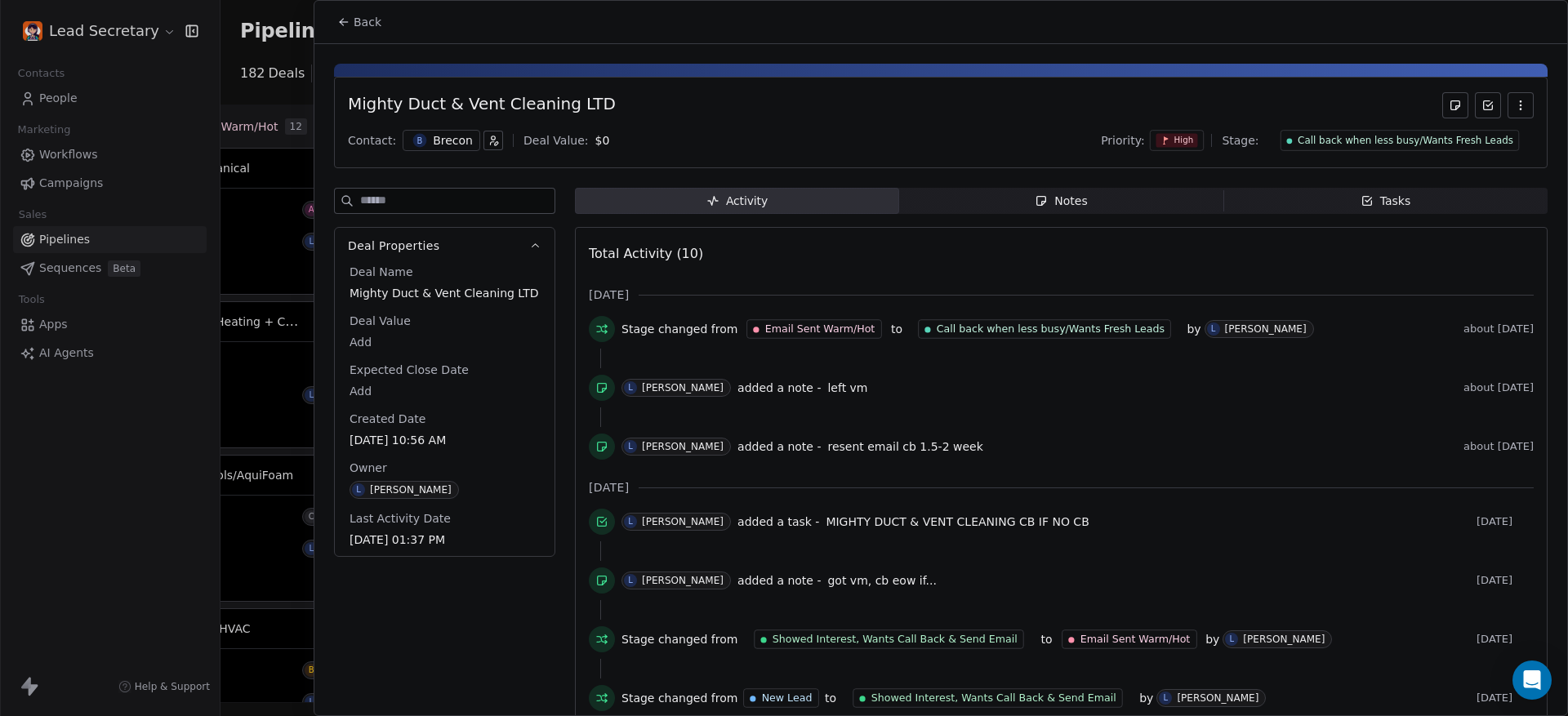
click at [1131, 213] on span "Notes Notes" at bounding box center [1060, 201] width 324 height 27
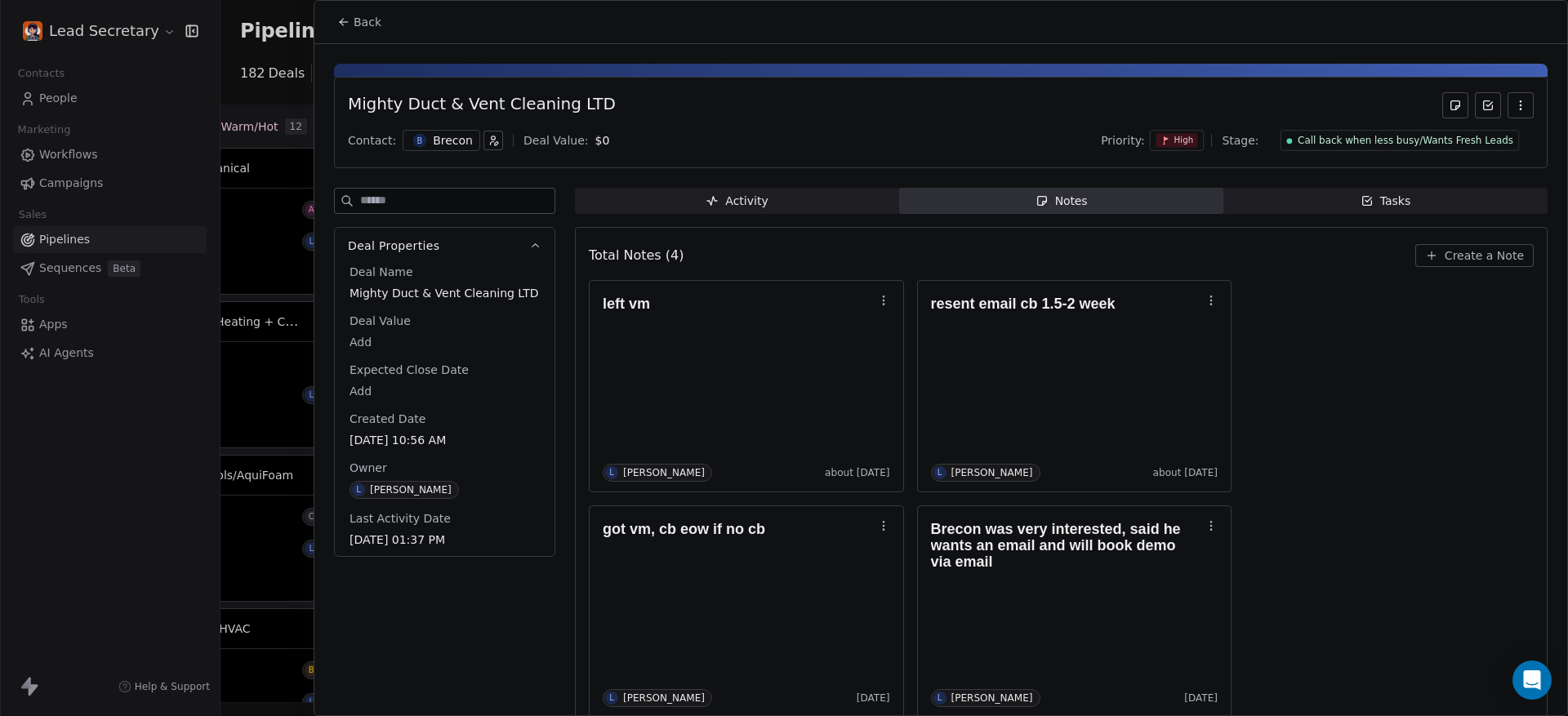
click at [440, 140] on div "Brecon" at bounding box center [453, 140] width 40 height 16
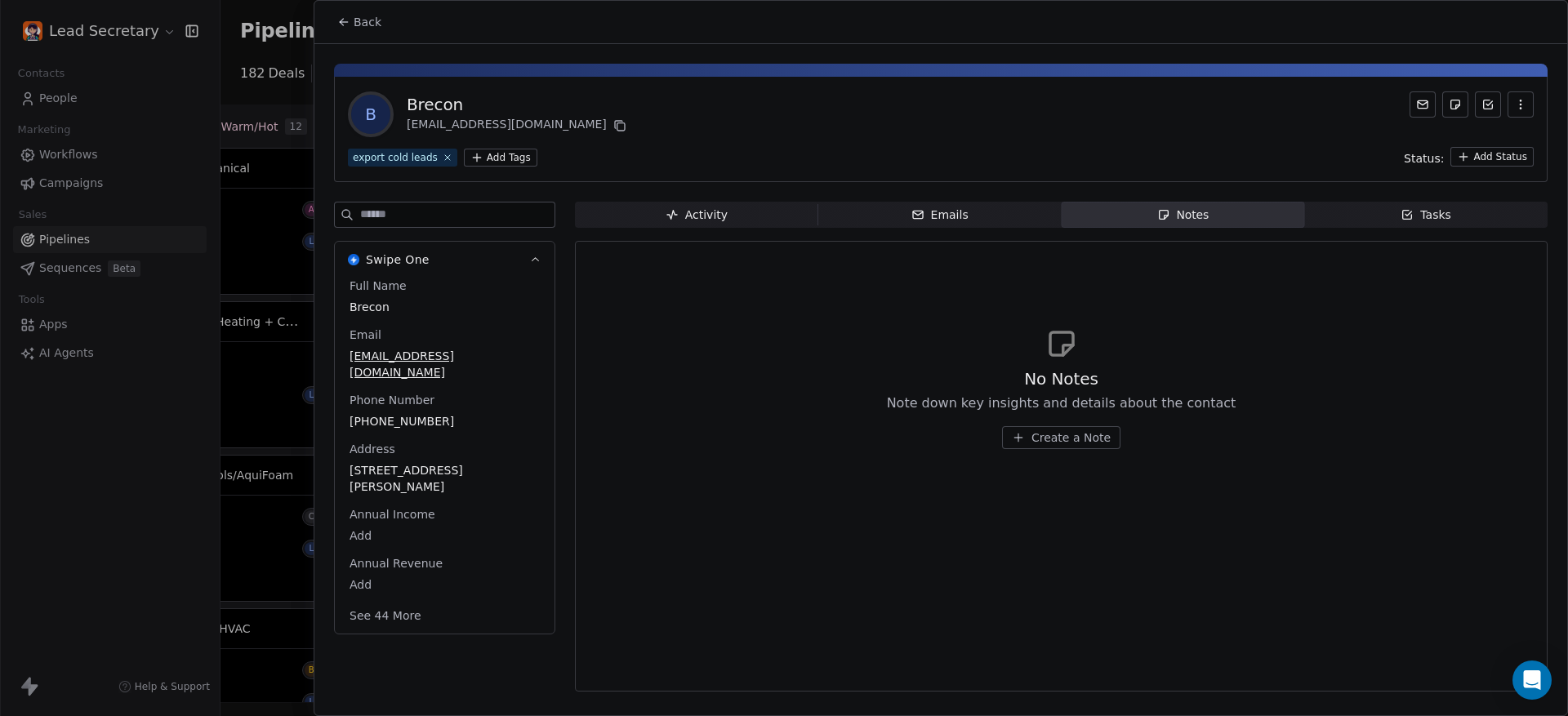
click at [378, 413] on span "[PHONE_NUMBER]" at bounding box center [444, 421] width 190 height 16
click at [378, 414] on span "[PHONE_NUMBER]" at bounding box center [444, 422] width 189 height 16
click at [354, 11] on html "Lead Secretary Contacts People Marketing Workflows Campaigns Sales Pipelines Se…" at bounding box center [784, 358] width 1568 height 716
click at [354, 28] on html "Lead Secretary Contacts People Marketing Workflows Campaigns Sales Pipelines Se…" at bounding box center [784, 358] width 1568 height 716
click at [358, 28] on span "Back" at bounding box center [366, 22] width 28 height 16
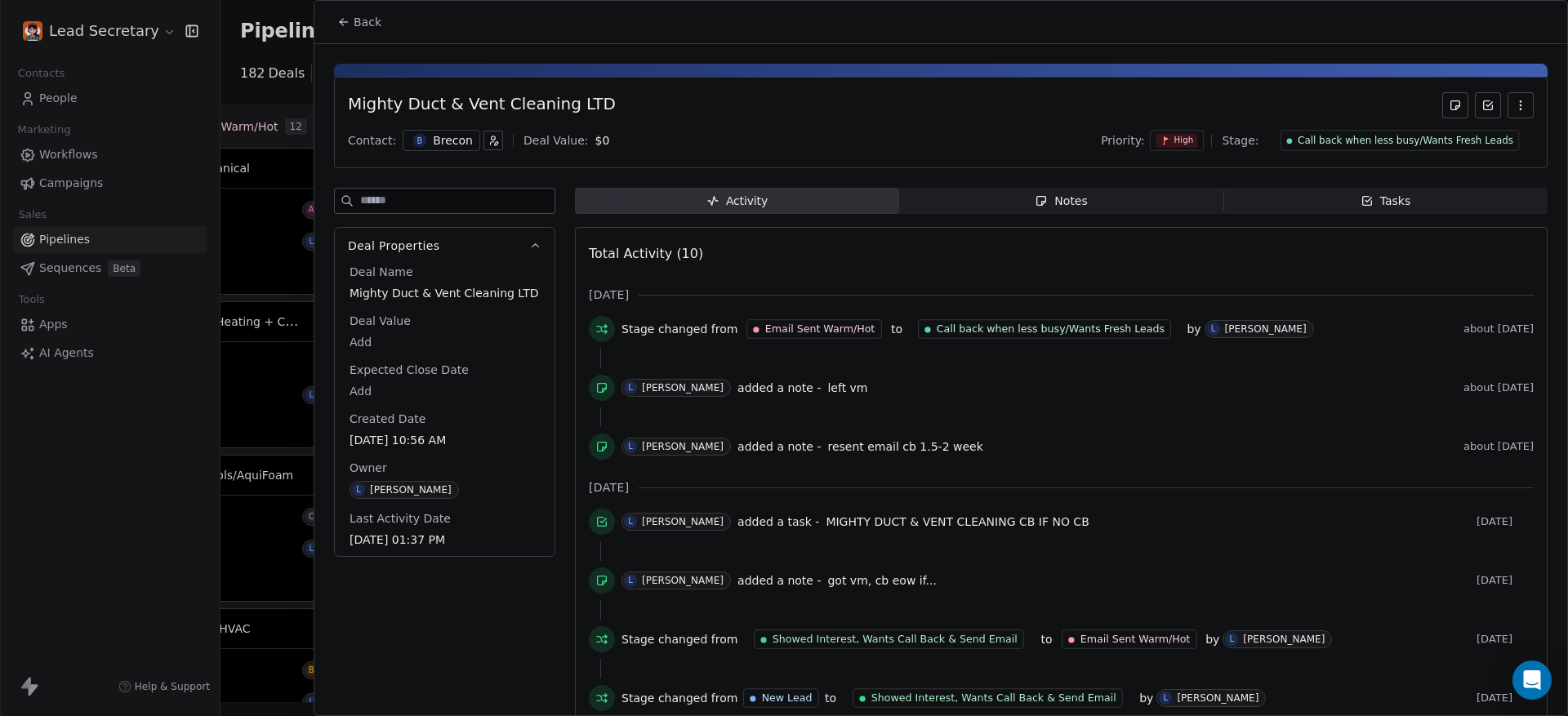
click at [480, 295] on span "Mighty Duct & Vent Cleaning LTD" at bounding box center [444, 292] width 190 height 16
click at [480, 295] on span "Mighty Duct & Vent Cleaning LTD" at bounding box center [444, 302] width 189 height 32
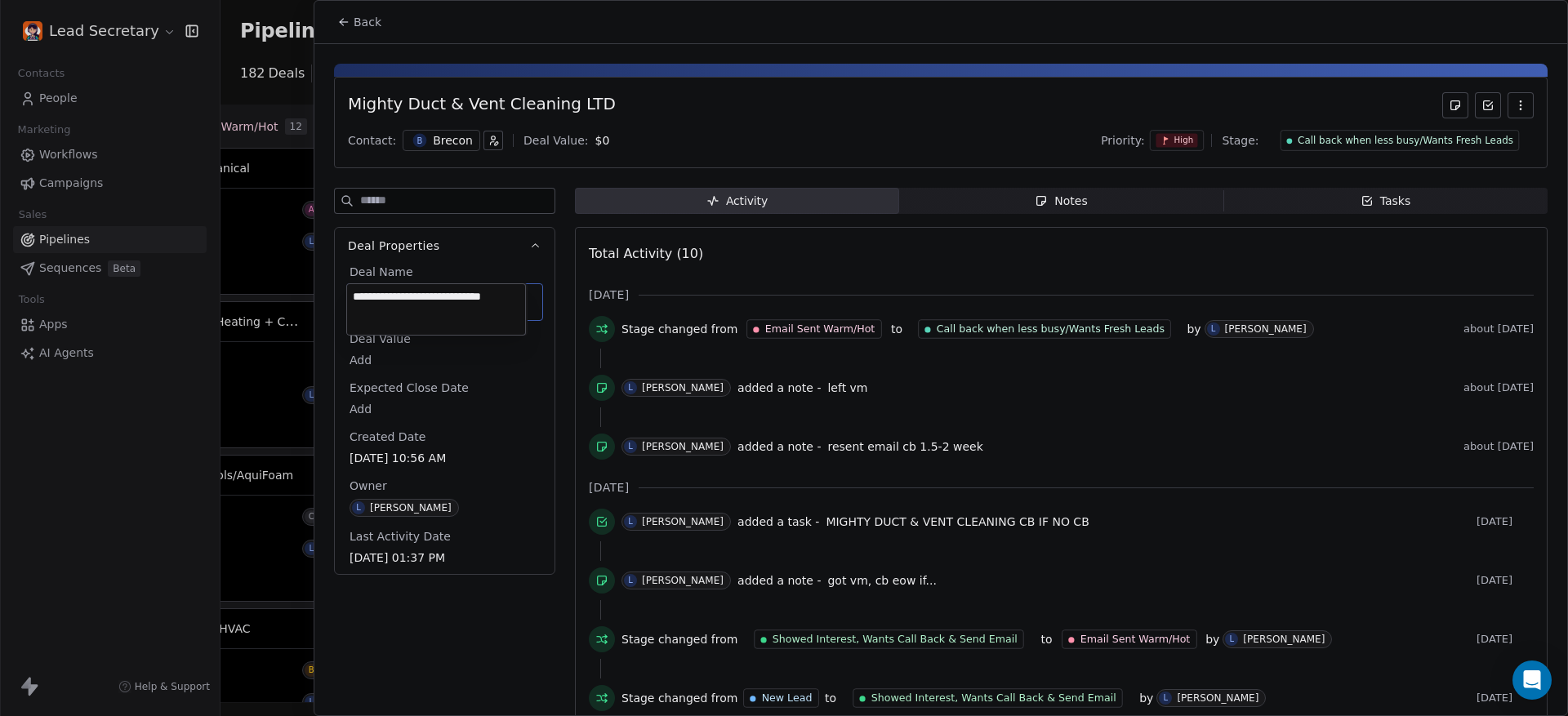
click at [480, 295] on textarea "**********" at bounding box center [437, 309] width 178 height 50
click at [354, 10] on html "Lead Secretary Contacts People Marketing Workflows Campaigns Sales Pipelines Se…" at bounding box center [784, 358] width 1568 height 716
click at [359, 27] on span "Back" at bounding box center [366, 22] width 28 height 16
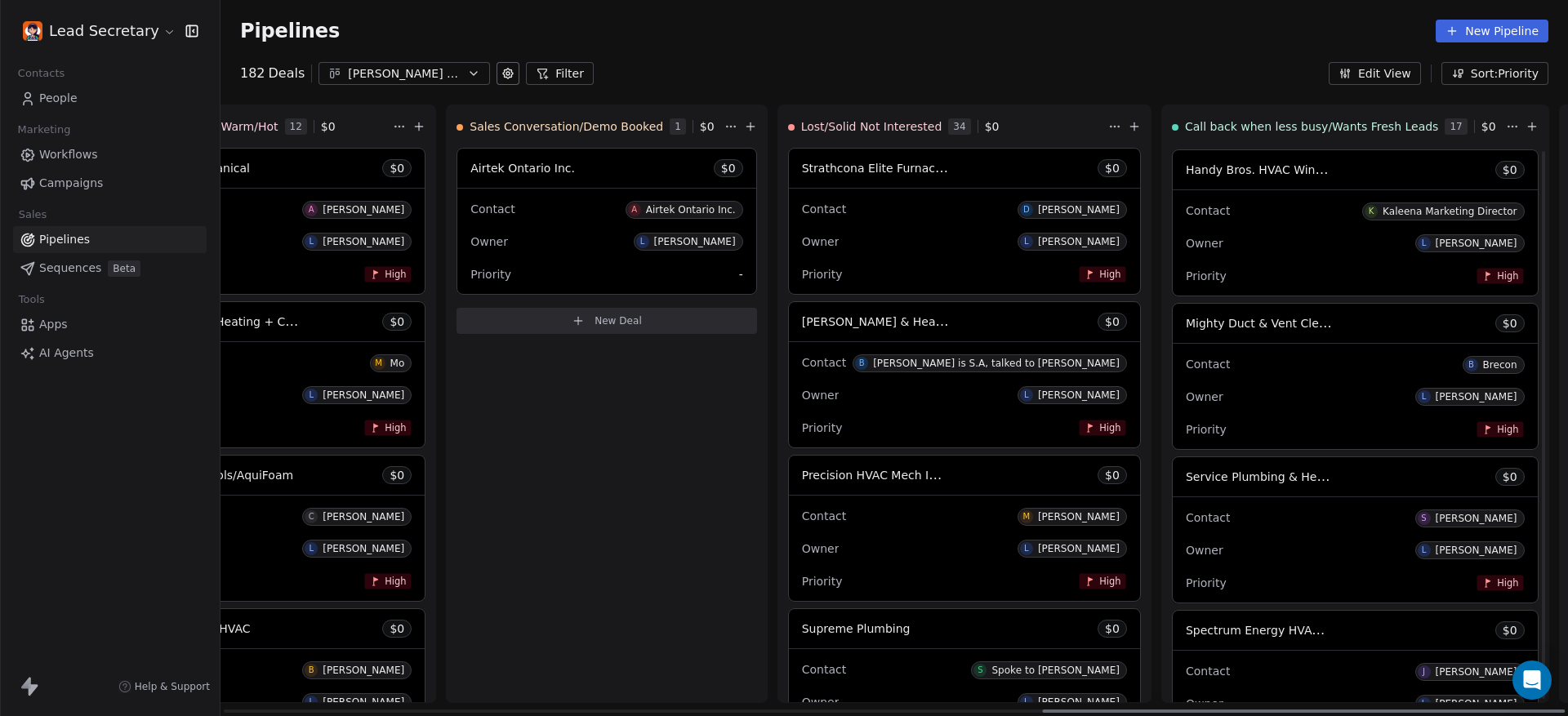
scroll to position [817, 0]
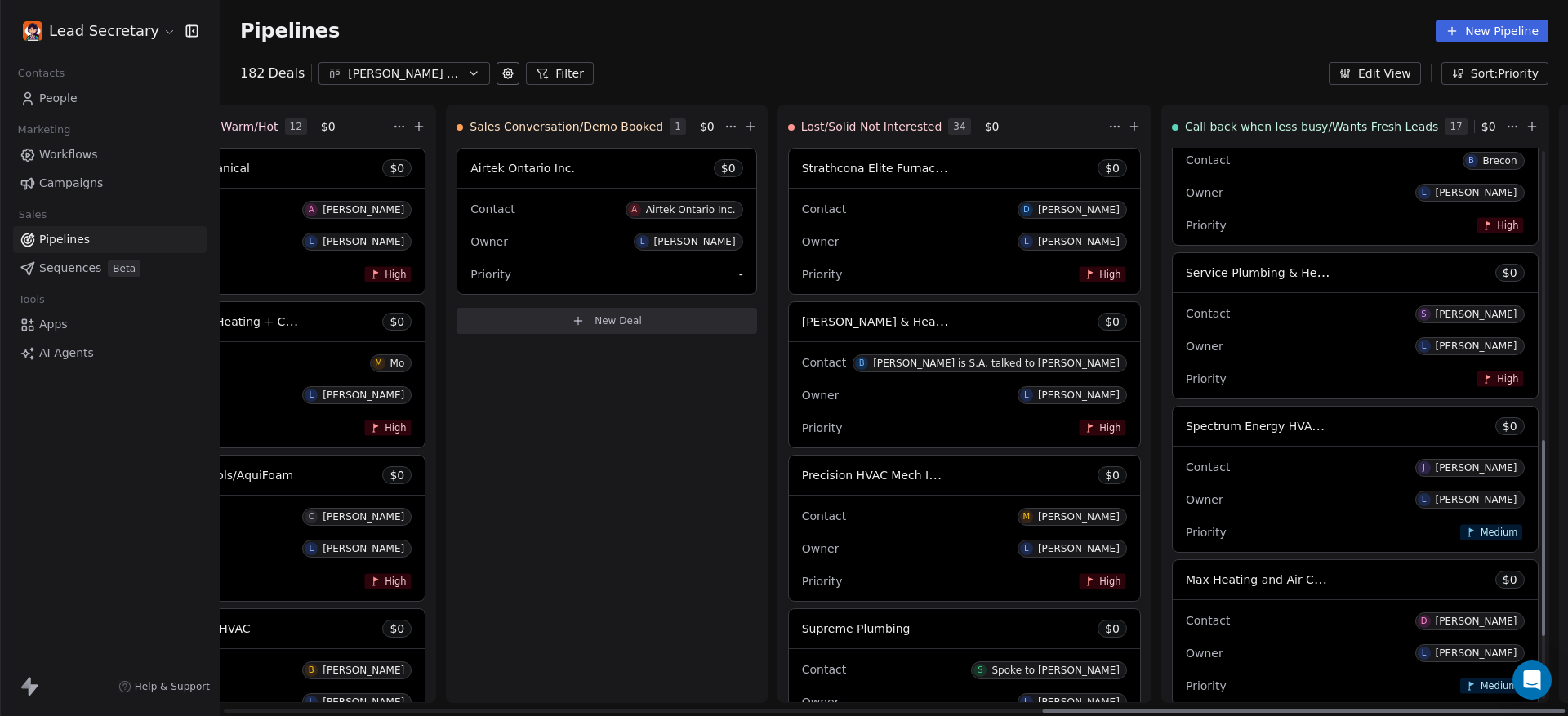
click at [1185, 311] on div "Contact S [PERSON_NAME]" at bounding box center [1354, 313] width 339 height 27
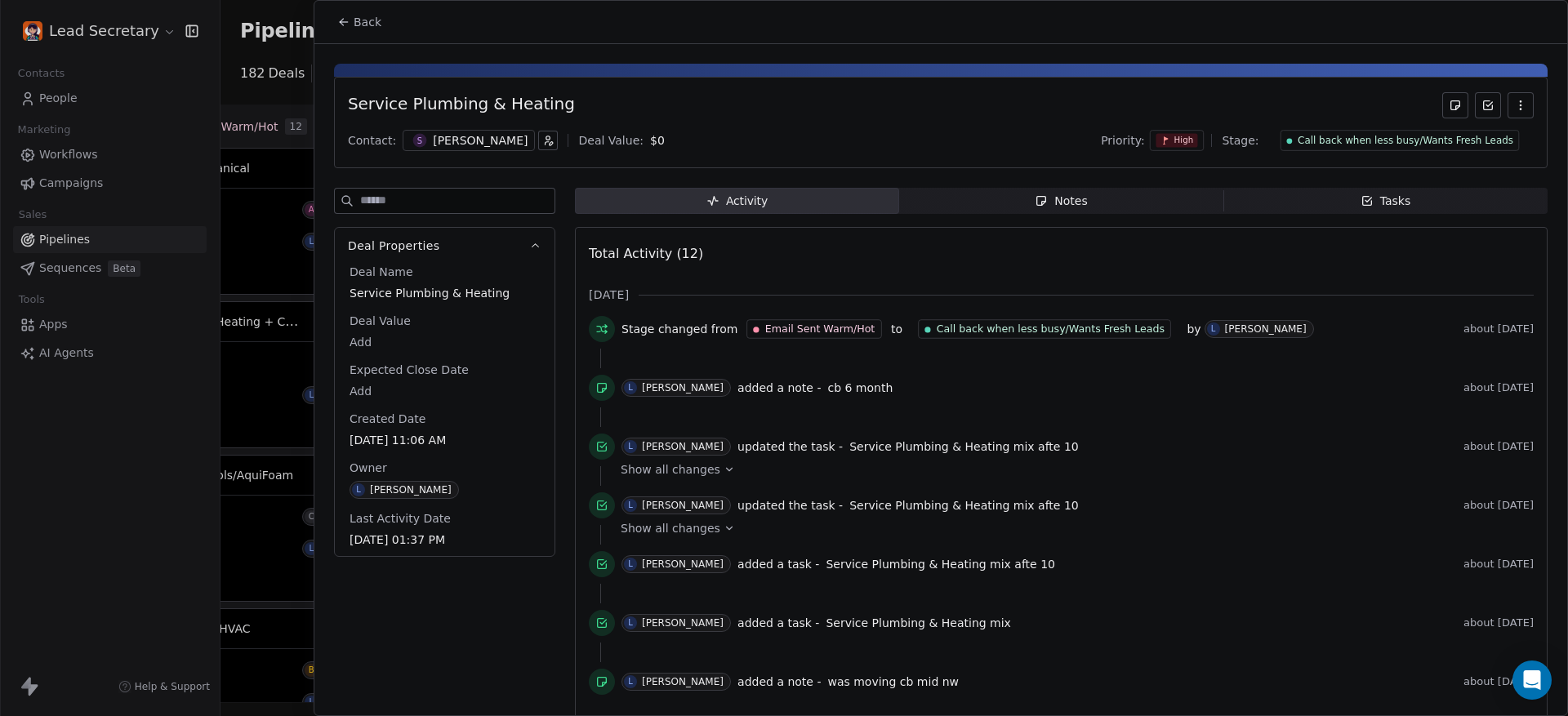
click at [264, 193] on div at bounding box center [784, 358] width 1568 height 716
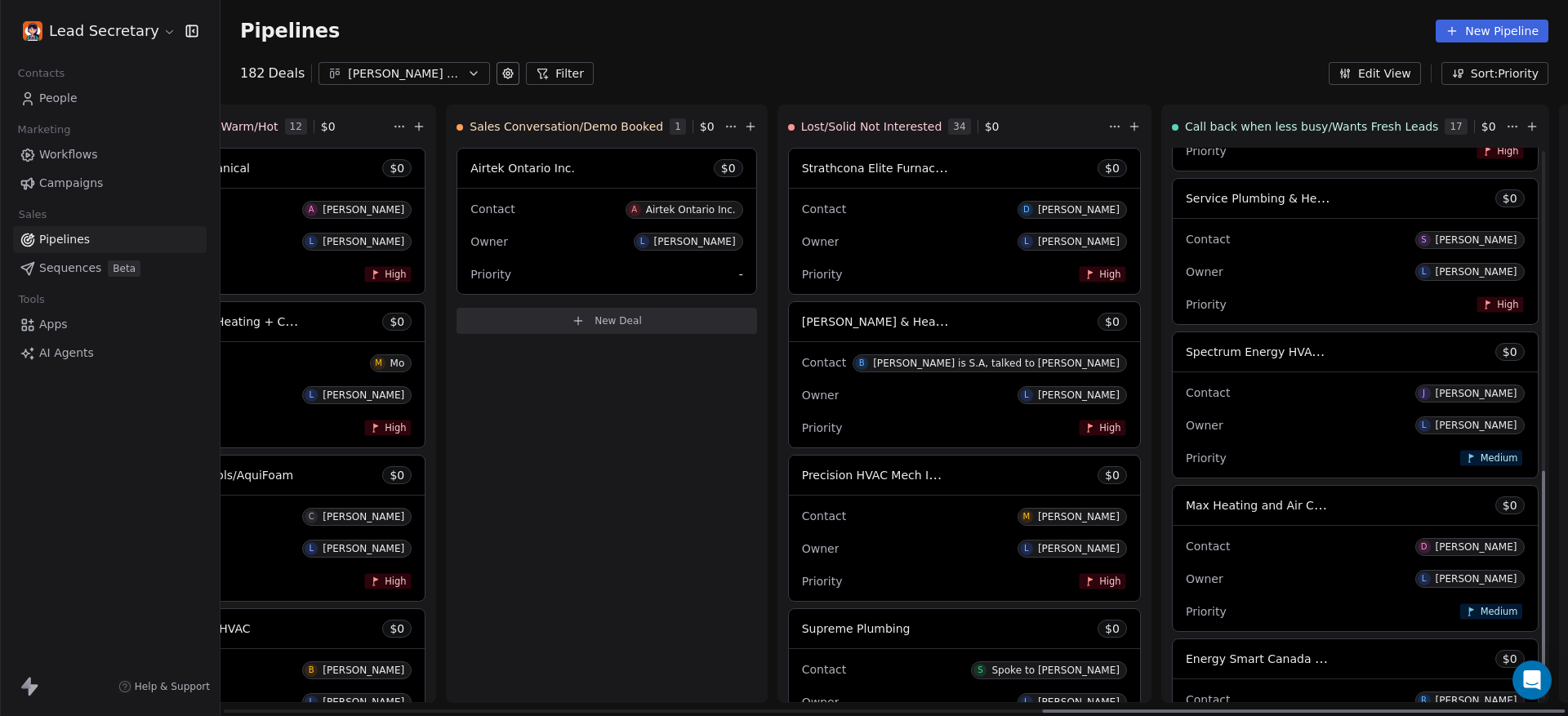
scroll to position [919, 0]
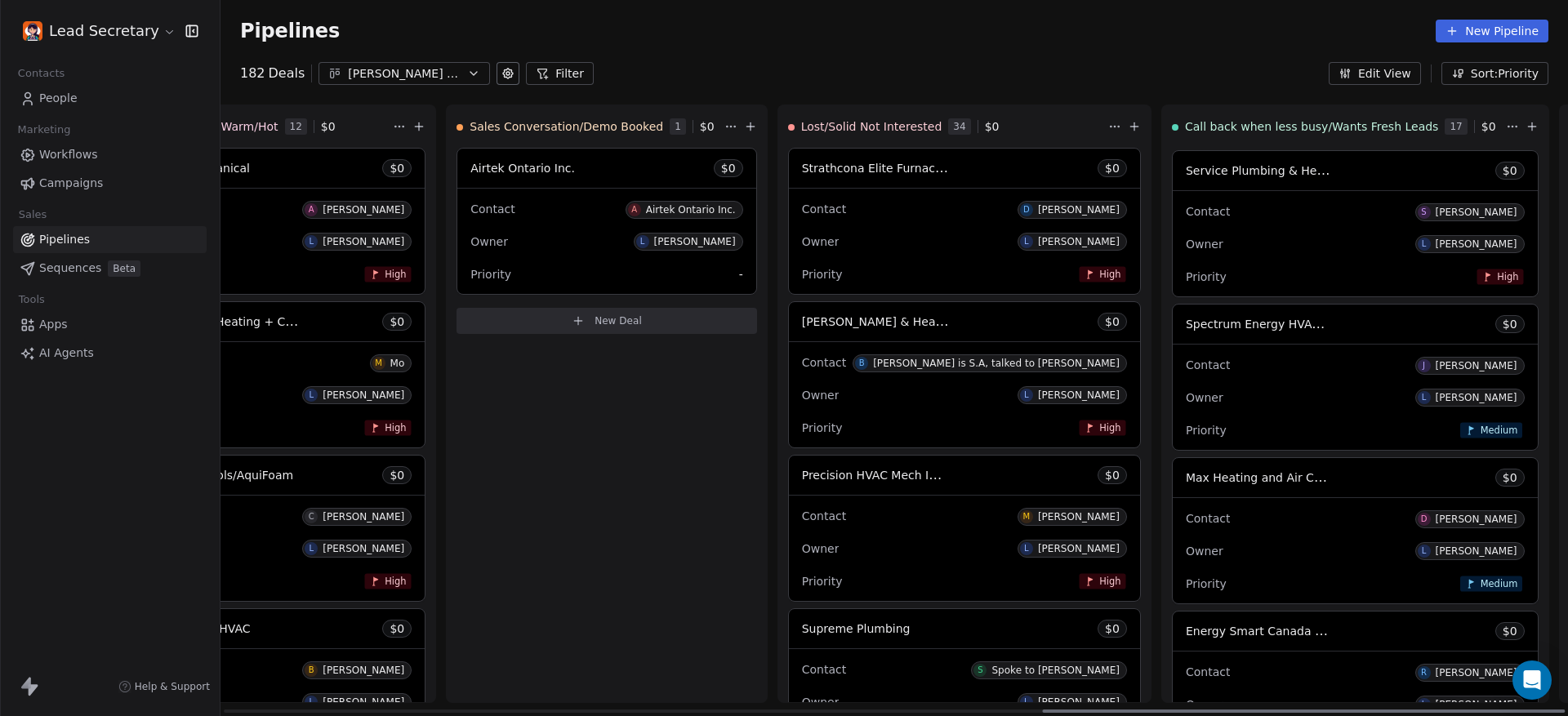
click at [1185, 360] on div "Contact [PERSON_NAME]" at bounding box center [1354, 365] width 339 height 27
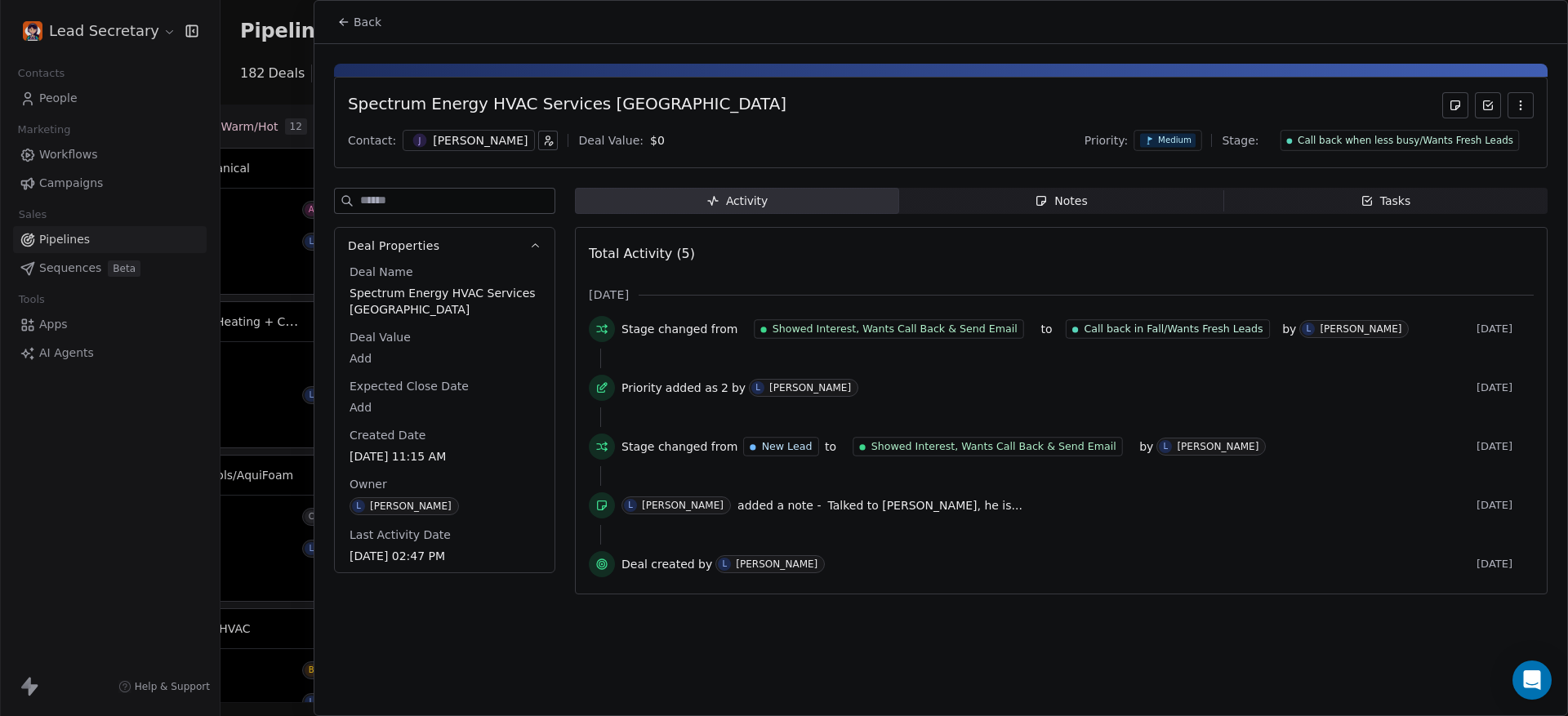
click at [1042, 197] on icon "button" at bounding box center [1040, 200] width 9 height 9
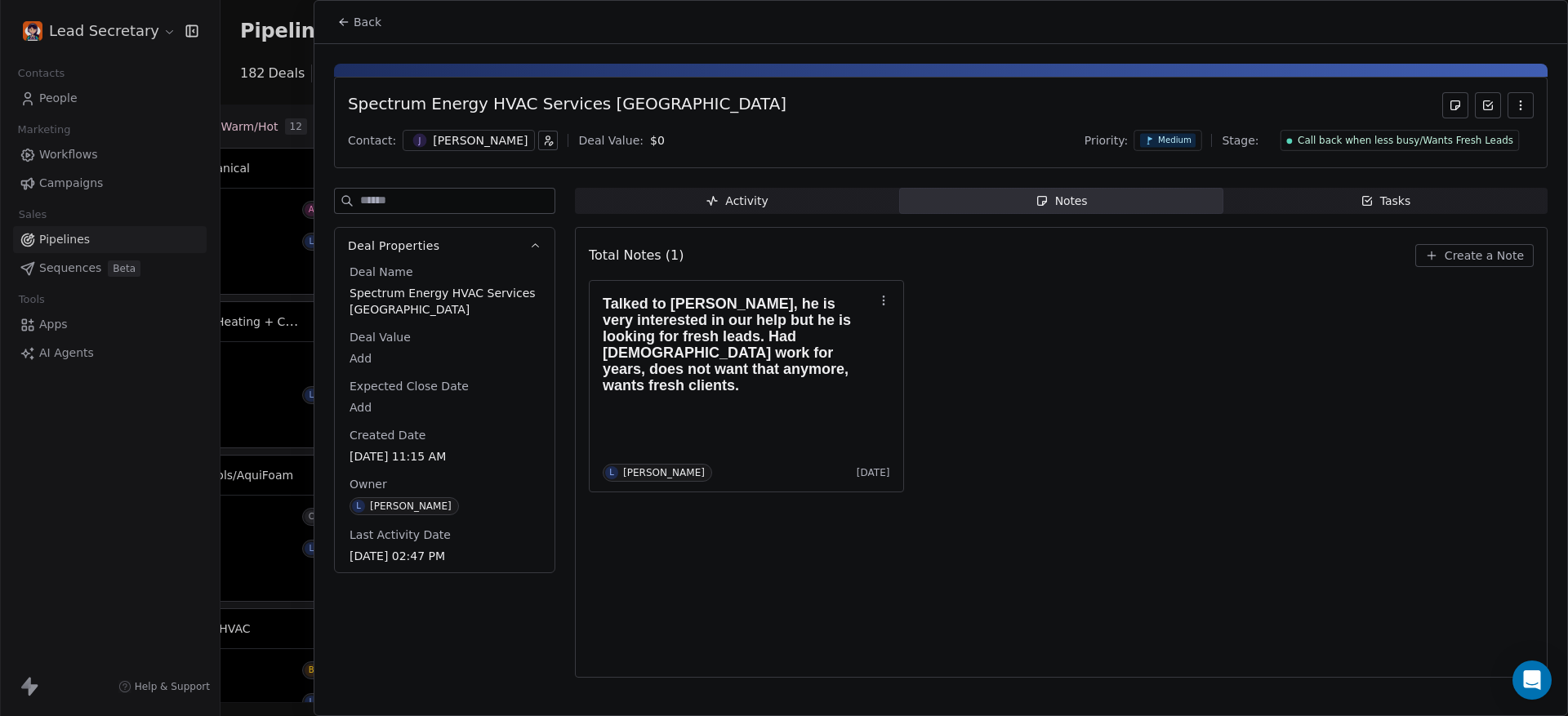
click at [421, 150] on div "[PERSON_NAME]" at bounding box center [468, 141] width 132 height 21
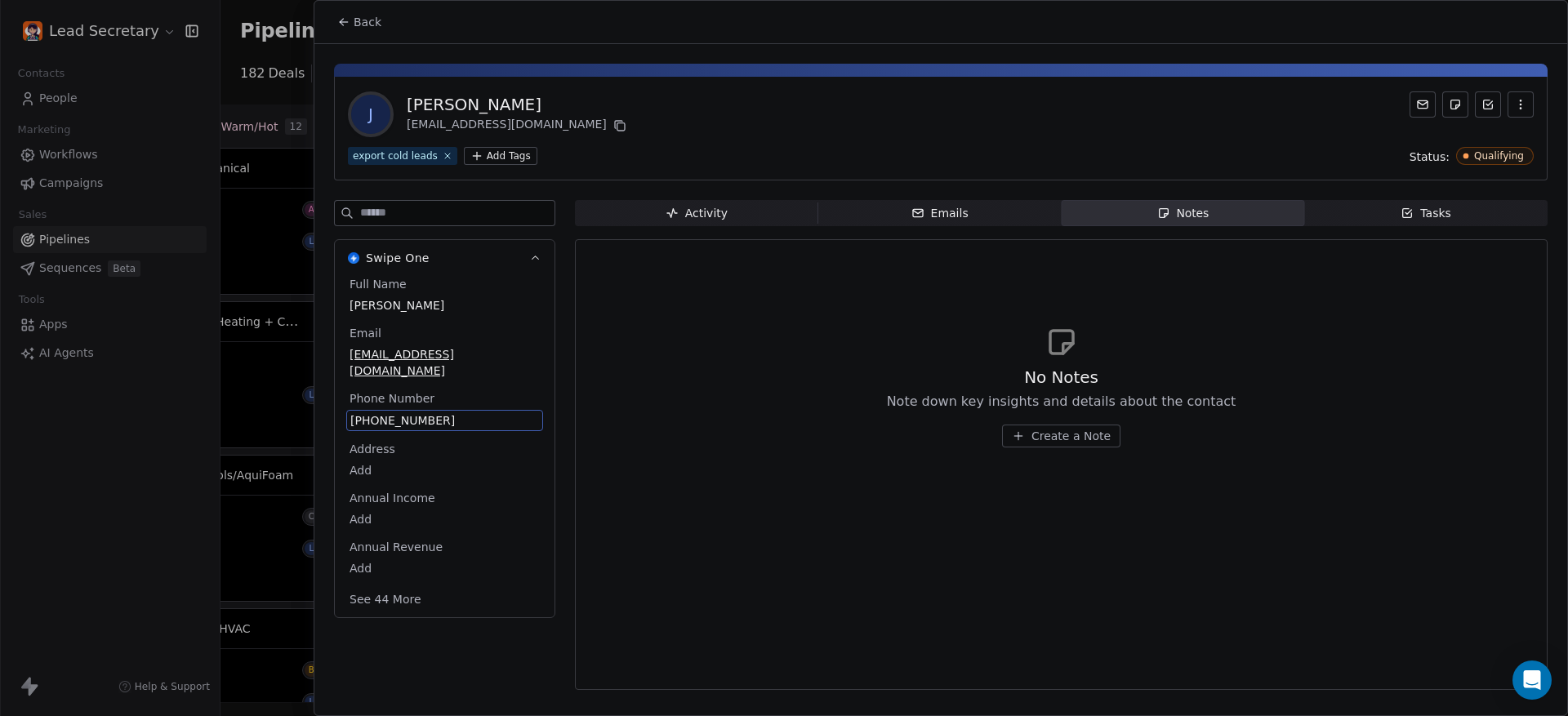
click at [415, 412] on span "[PHONE_NUMBER]" at bounding box center [444, 420] width 189 height 16
click at [365, 17] on html "Lead Secretary Contacts People Marketing Workflows Campaigns Sales Pipelines Se…" at bounding box center [784, 358] width 1568 height 716
click at [368, 16] on html "Lead Secretary Contacts People Marketing Workflows Campaigns Sales Pipelines Se…" at bounding box center [784, 358] width 1568 height 716
click at [371, 18] on span "Back" at bounding box center [366, 22] width 28 height 16
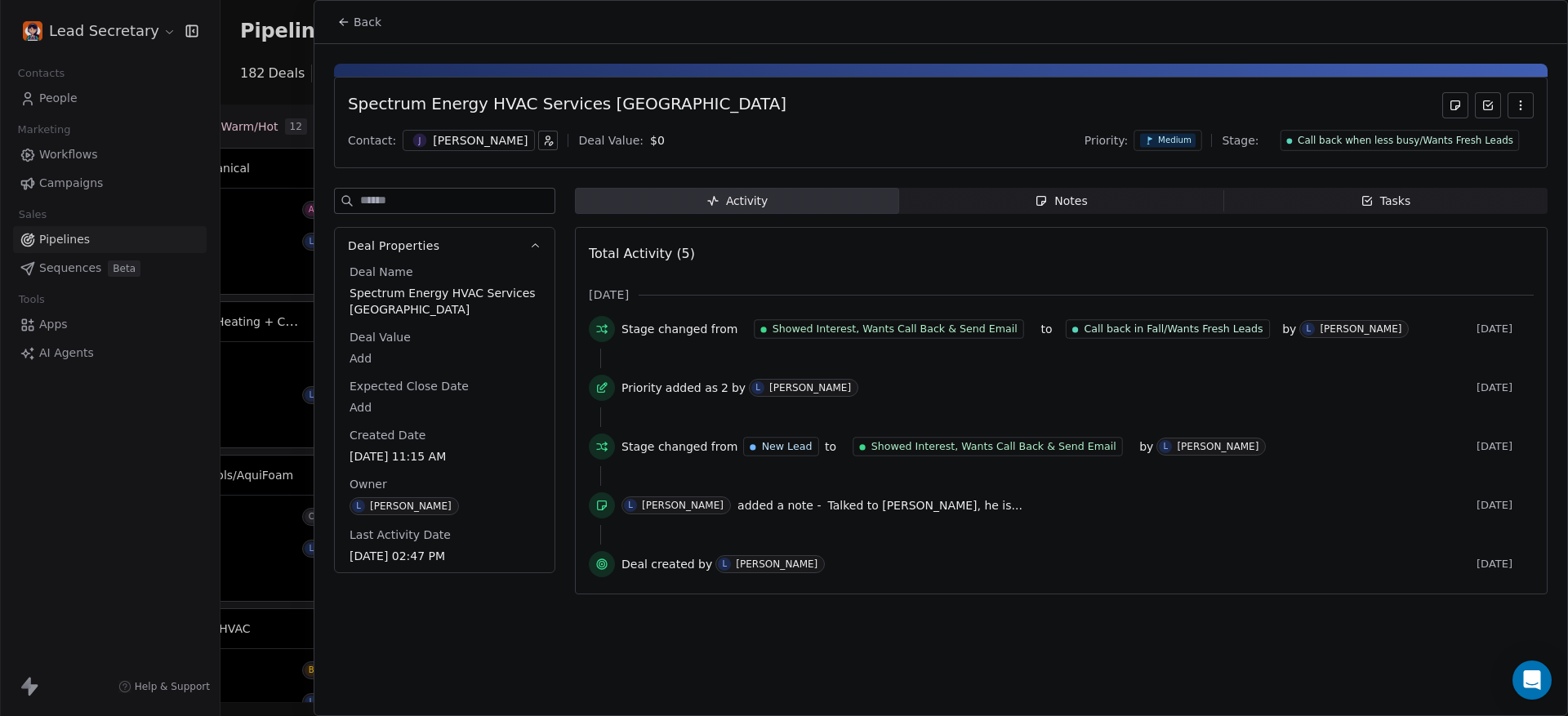
click at [542, 106] on div "Spectrum Energy HVAC Services [GEOGRAPHIC_DATA]" at bounding box center [567, 105] width 439 height 27
click at [435, 292] on span "Spectrum Energy HVAC Services [GEOGRAPHIC_DATA]" at bounding box center [444, 301] width 190 height 32
click at [435, 292] on span "Spectrum Energy HVAC Services [GEOGRAPHIC_DATA]" at bounding box center [444, 302] width 189 height 32
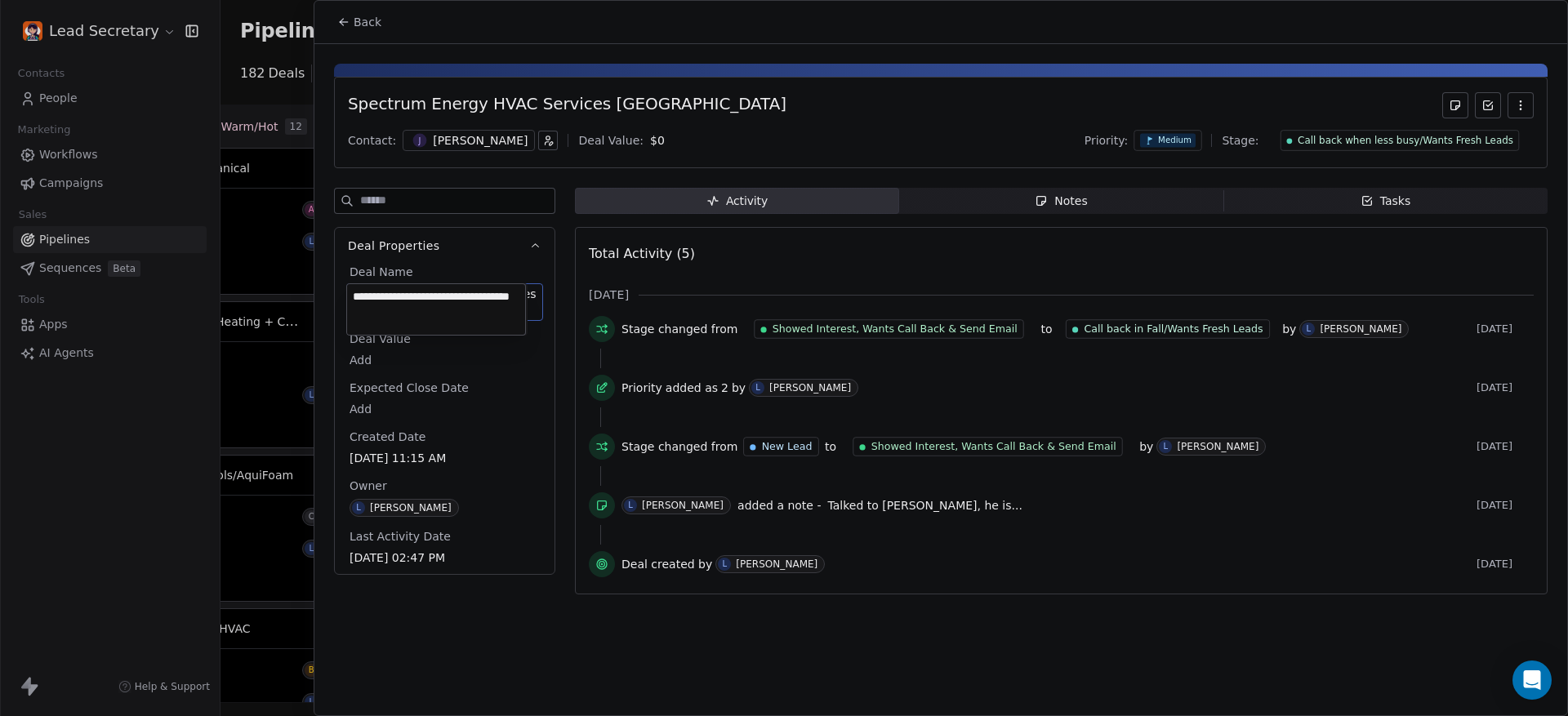
click at [354, 27] on html "Lead Secretary Contacts People Marketing Workflows Campaigns Sales Pipelines Se…" at bounding box center [784, 358] width 1568 height 716
click at [354, 14] on span "Back" at bounding box center [366, 22] width 28 height 16
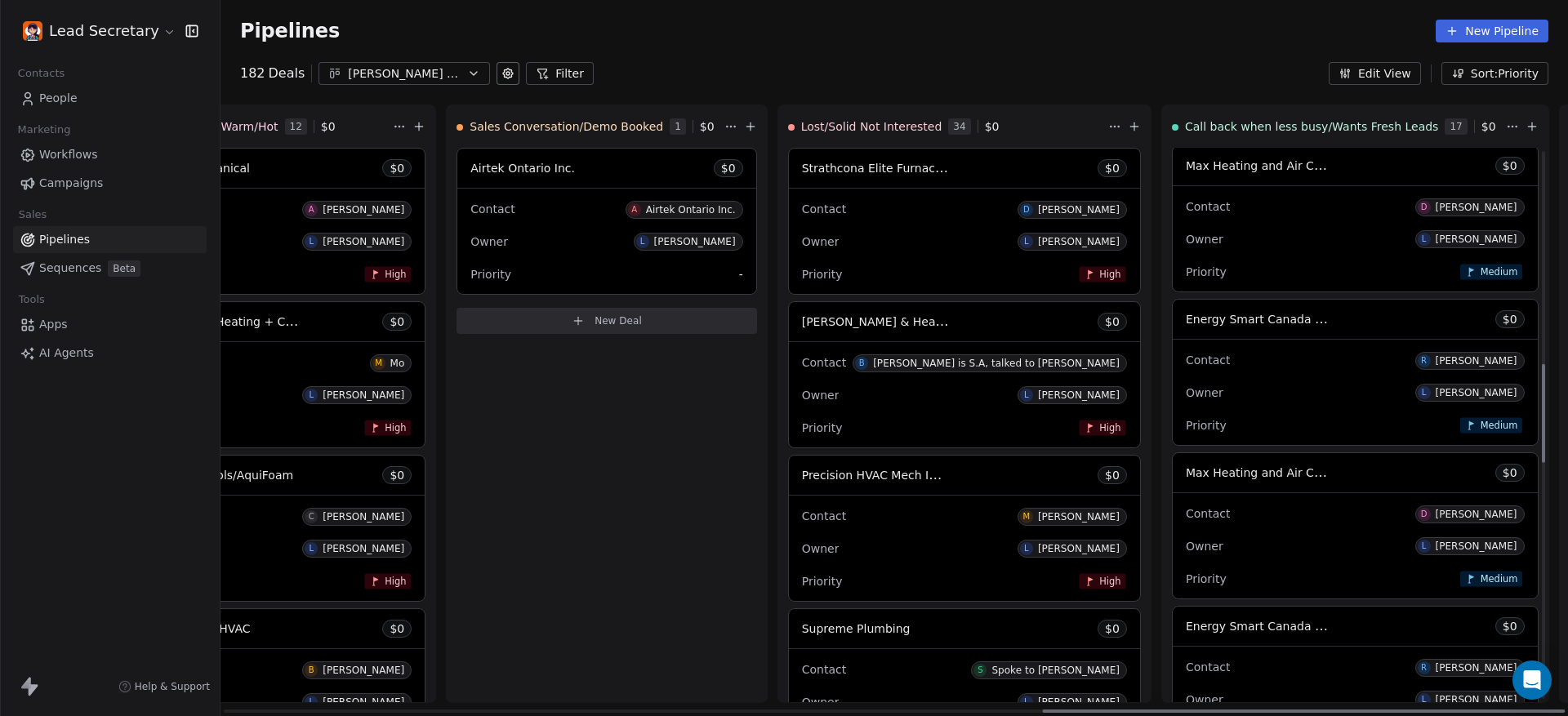
scroll to position [1198, 0]
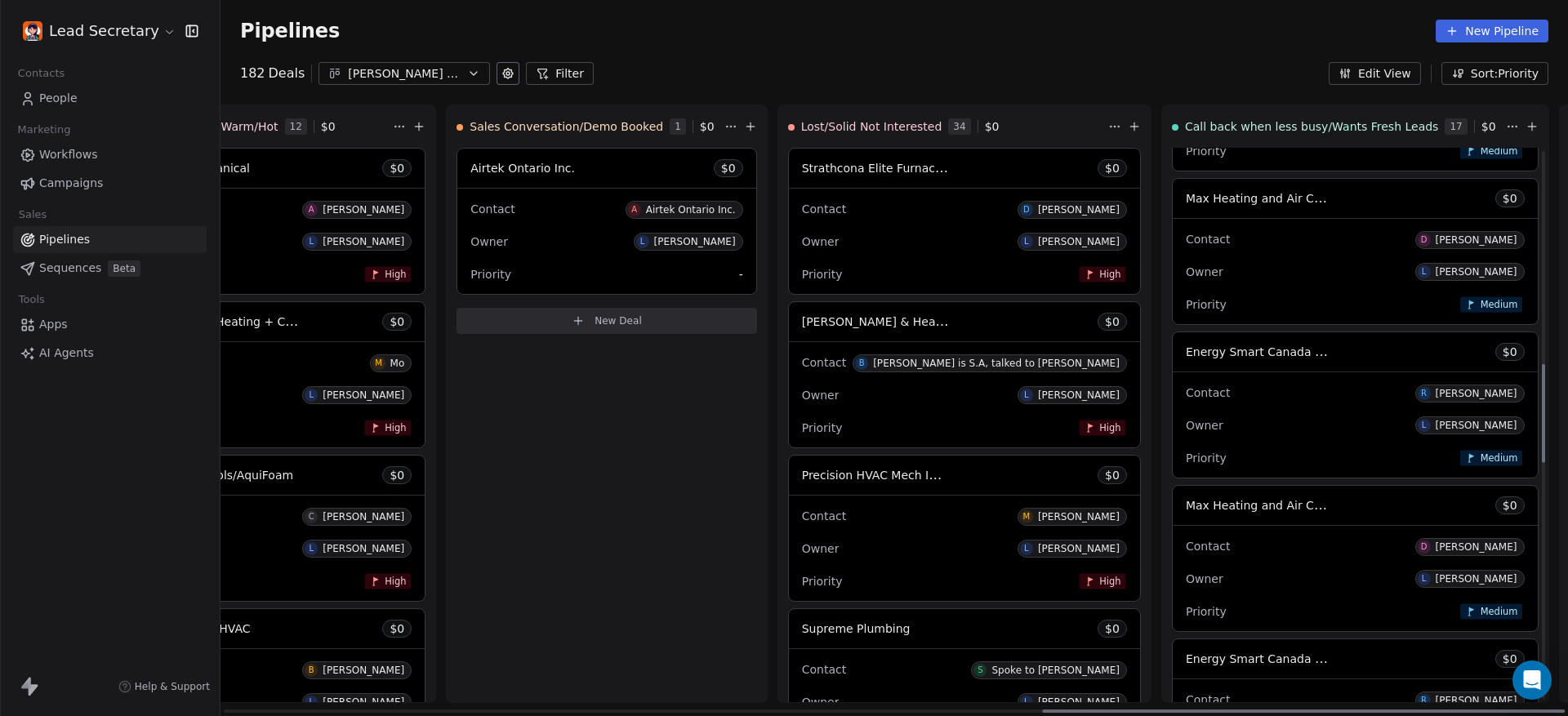
click at [1185, 248] on div "Contact D [PERSON_NAME]" at bounding box center [1354, 238] width 339 height 27
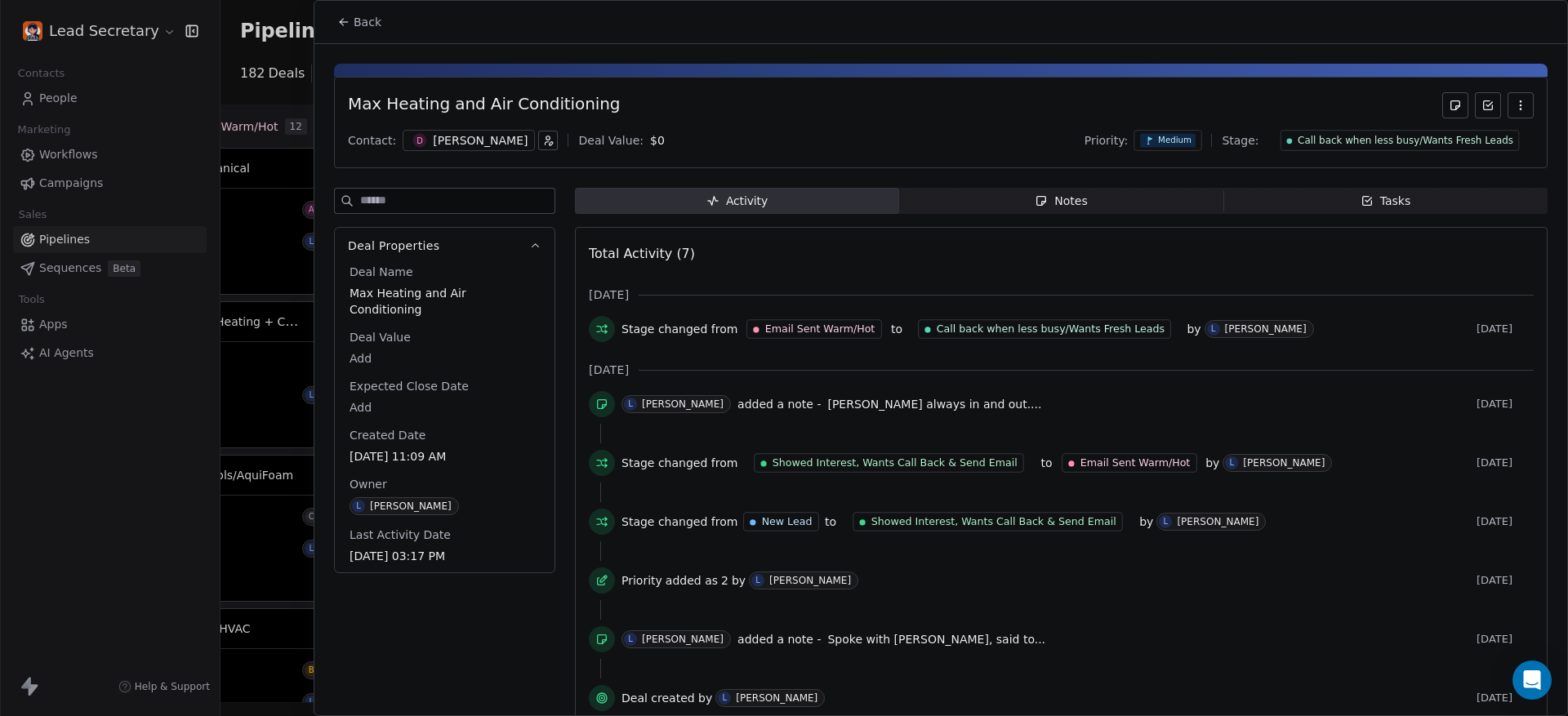
click at [1100, 194] on span "Notes Notes" at bounding box center [1060, 201] width 324 height 27
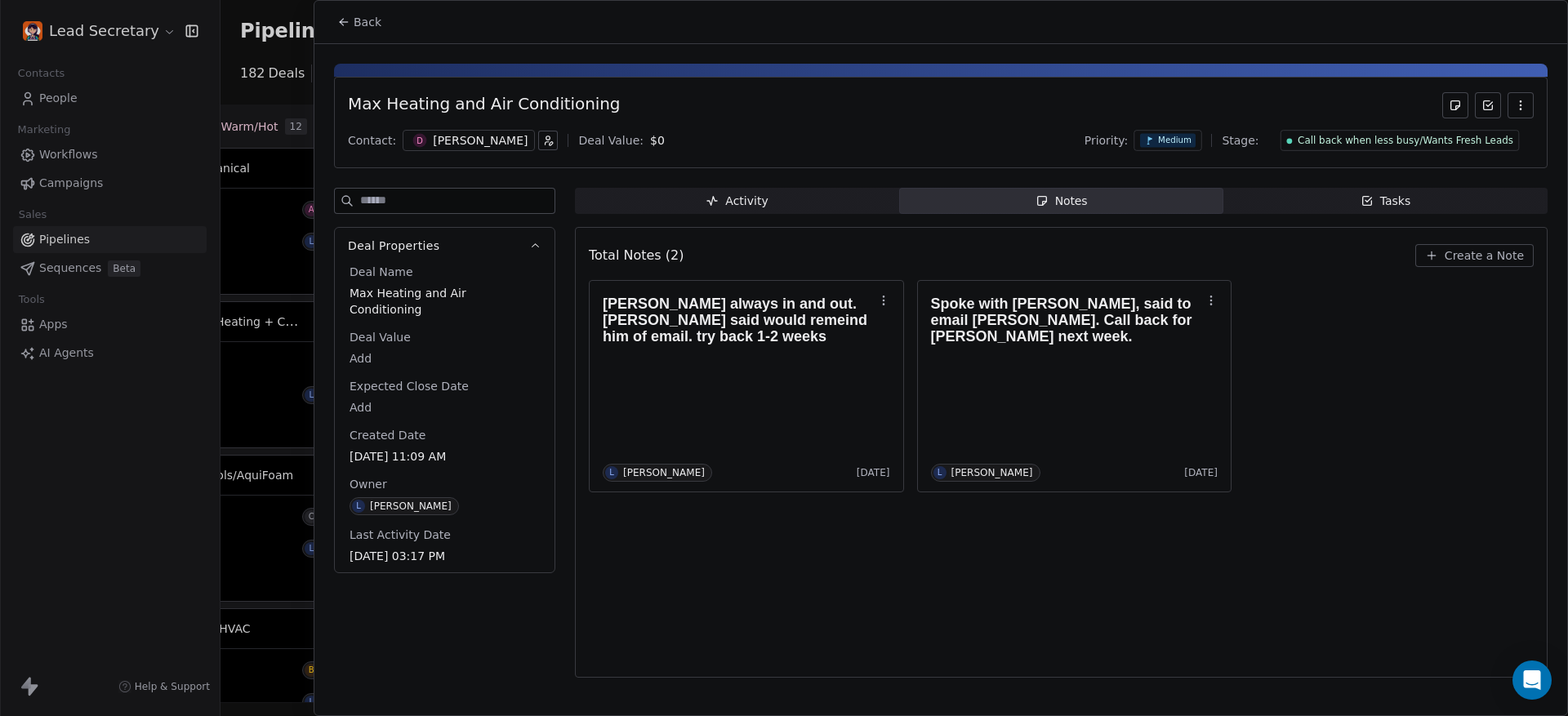
click at [433, 132] on div "[PERSON_NAME]" at bounding box center [480, 140] width 95 height 16
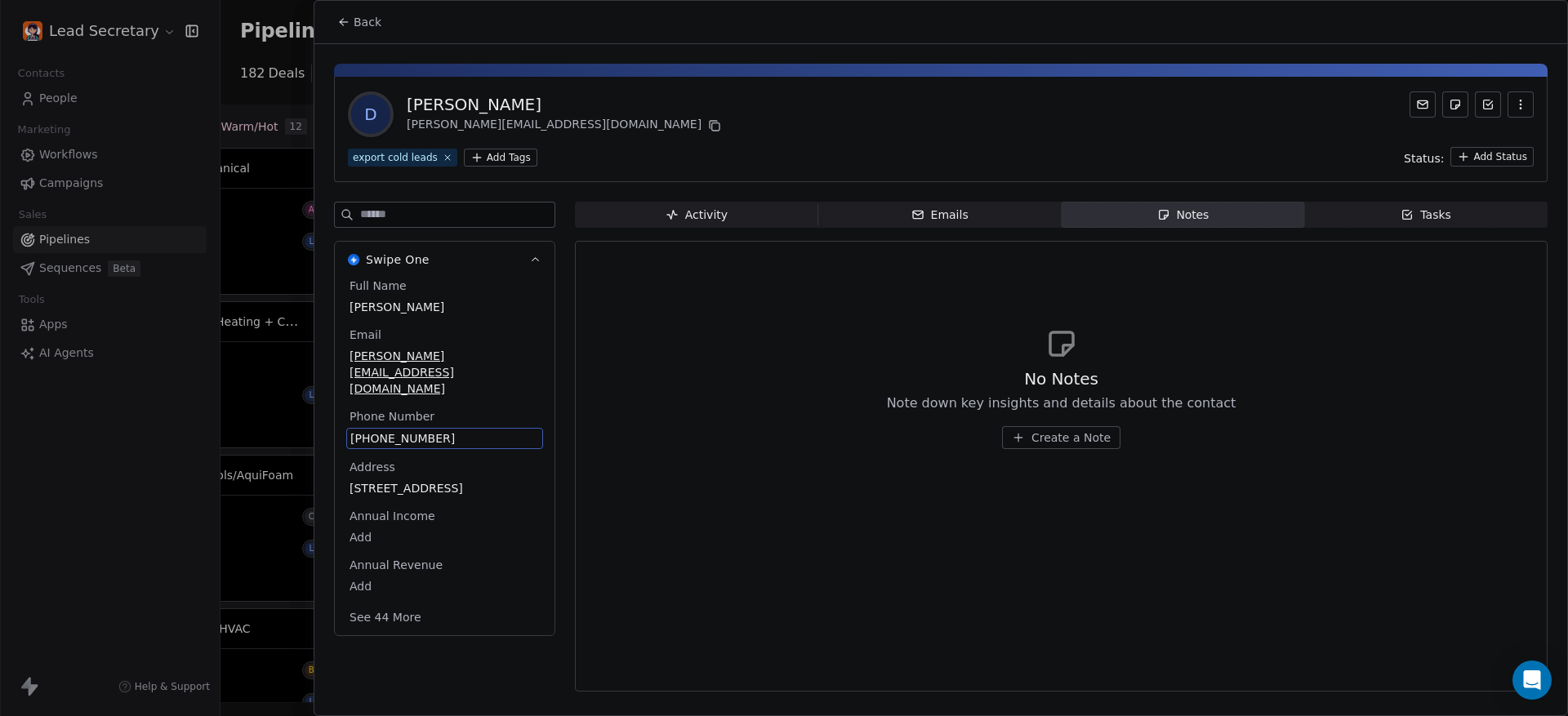
click at [406, 430] on span "[PHONE_NUMBER]" at bounding box center [444, 438] width 189 height 16
click at [409, 430] on span "[PHONE_NUMBER]" at bounding box center [444, 438] width 189 height 16
click at [502, 363] on html "Lead Secretary Contacts People Marketing Workflows Campaigns Sales Pipelines Se…" at bounding box center [784, 358] width 1568 height 716
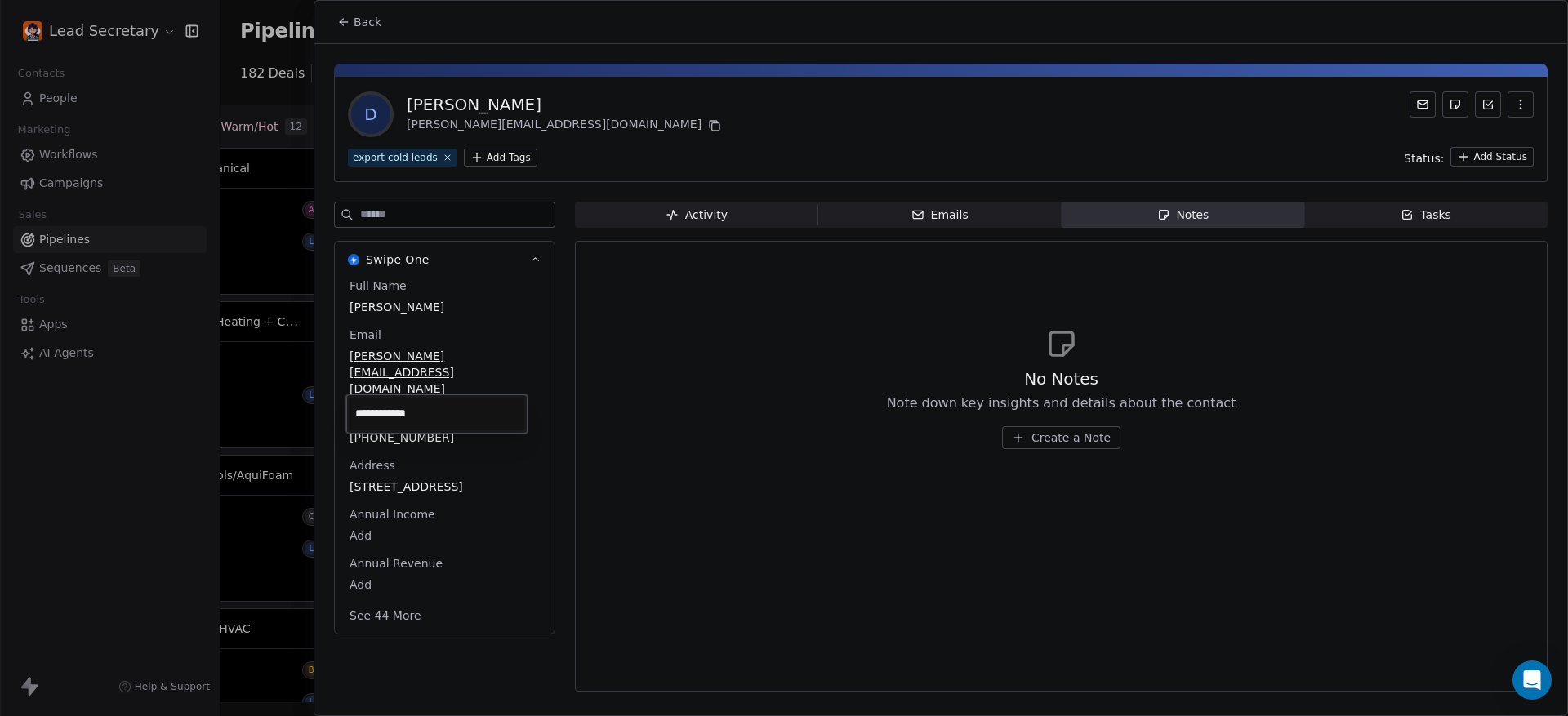
click at [502, 363] on span "[PERSON_NAME][EMAIL_ADDRESS][DOMAIN_NAME]" at bounding box center [444, 372] width 190 height 49
click at [502, 363] on span "[PERSON_NAME][EMAIL_ADDRESS][DOMAIN_NAME]" at bounding box center [444, 373] width 189 height 49
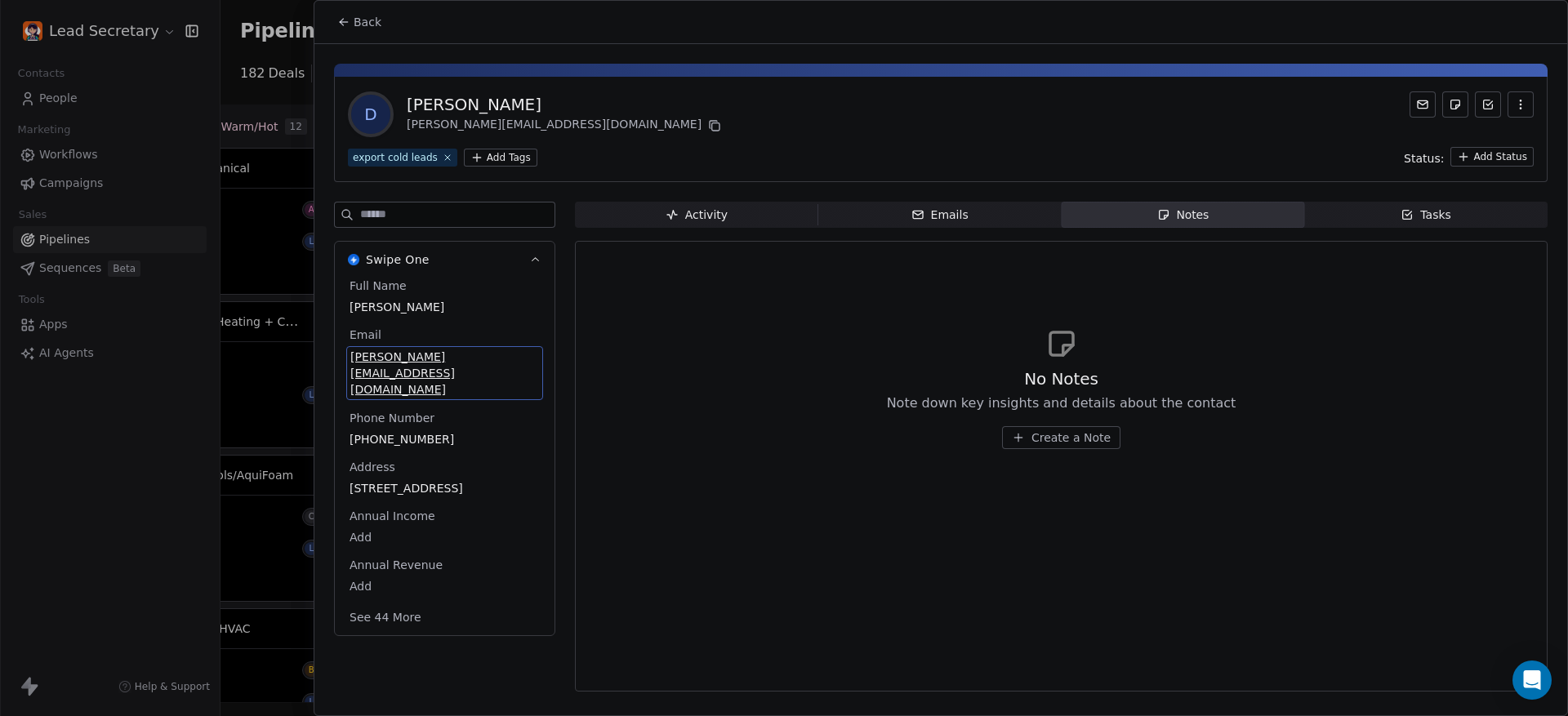
click at [502, 363] on span "[PERSON_NAME][EMAIL_ADDRESS][DOMAIN_NAME]" at bounding box center [444, 373] width 189 height 49
click at [476, 353] on span "[PERSON_NAME][EMAIL_ADDRESS][DOMAIN_NAME]" at bounding box center [444, 373] width 189 height 49
click at [490, 359] on input "**********" at bounding box center [437, 367] width 173 height 32
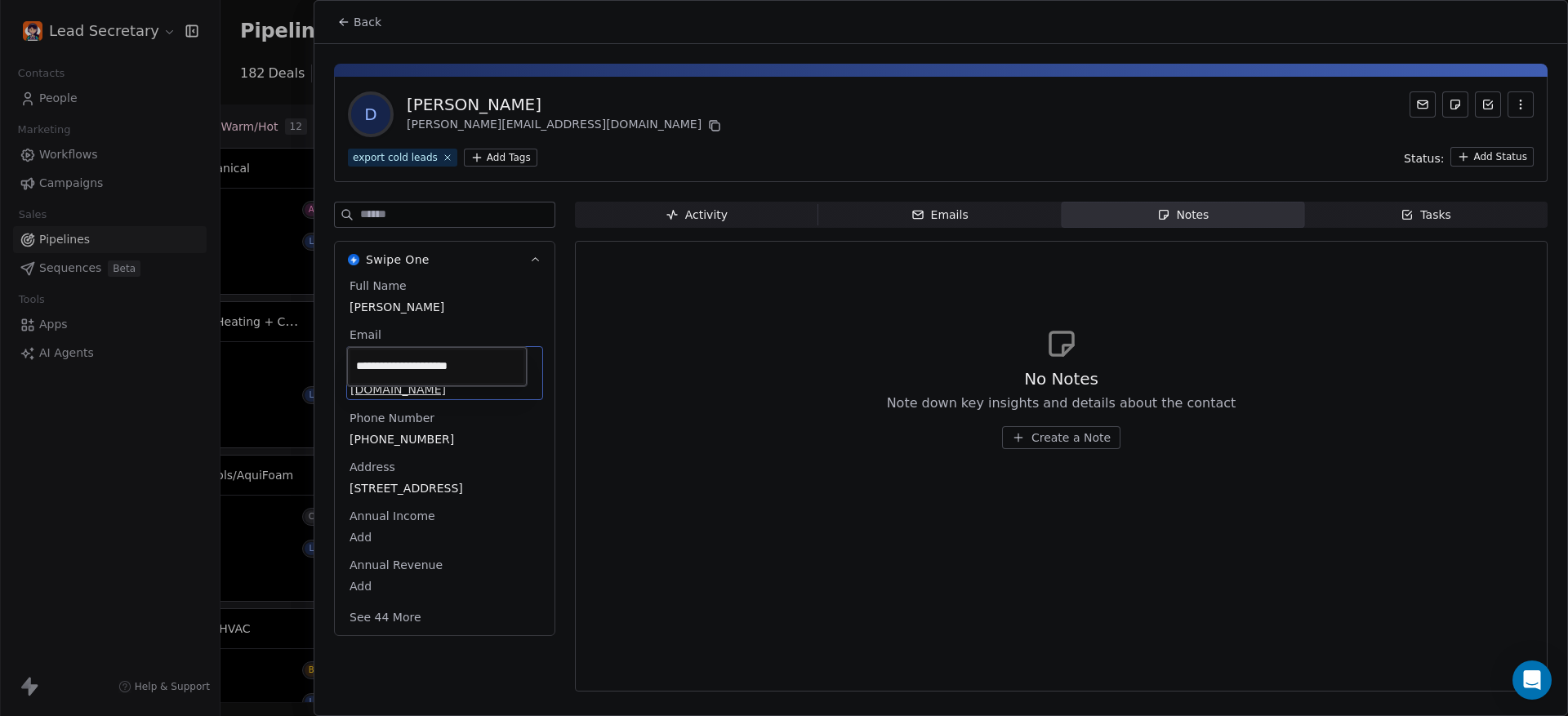
click at [490, 359] on input "**********" at bounding box center [437, 367] width 173 height 32
click at [342, 23] on html "Lead Secretary Contacts People Marketing Workflows Campaigns Sales Pipelines Se…" at bounding box center [784, 358] width 1568 height 716
click at [342, 23] on icon at bounding box center [341, 23] width 3 height 3
click at [354, 26] on span "Back" at bounding box center [366, 22] width 28 height 16
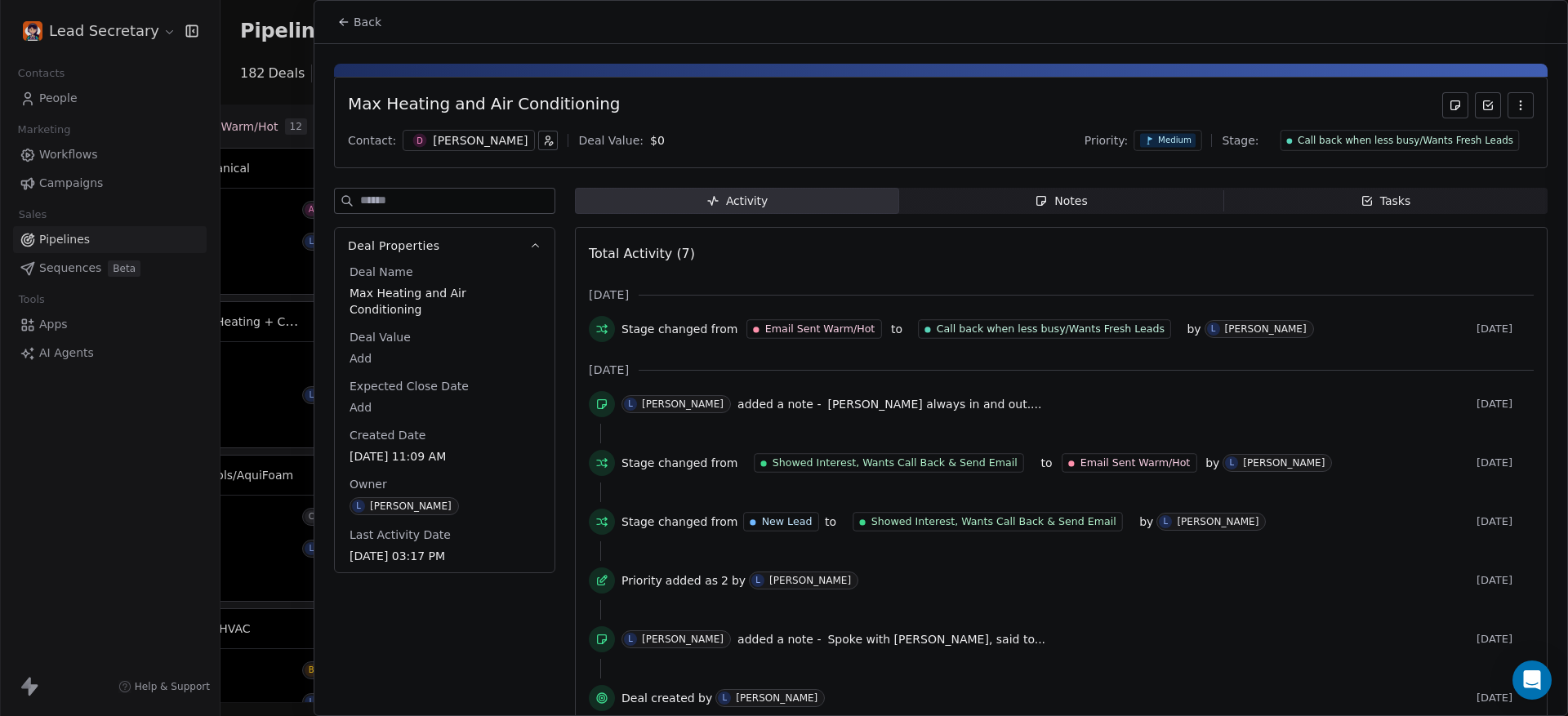
click at [354, 26] on span "Back" at bounding box center [366, 22] width 28 height 16
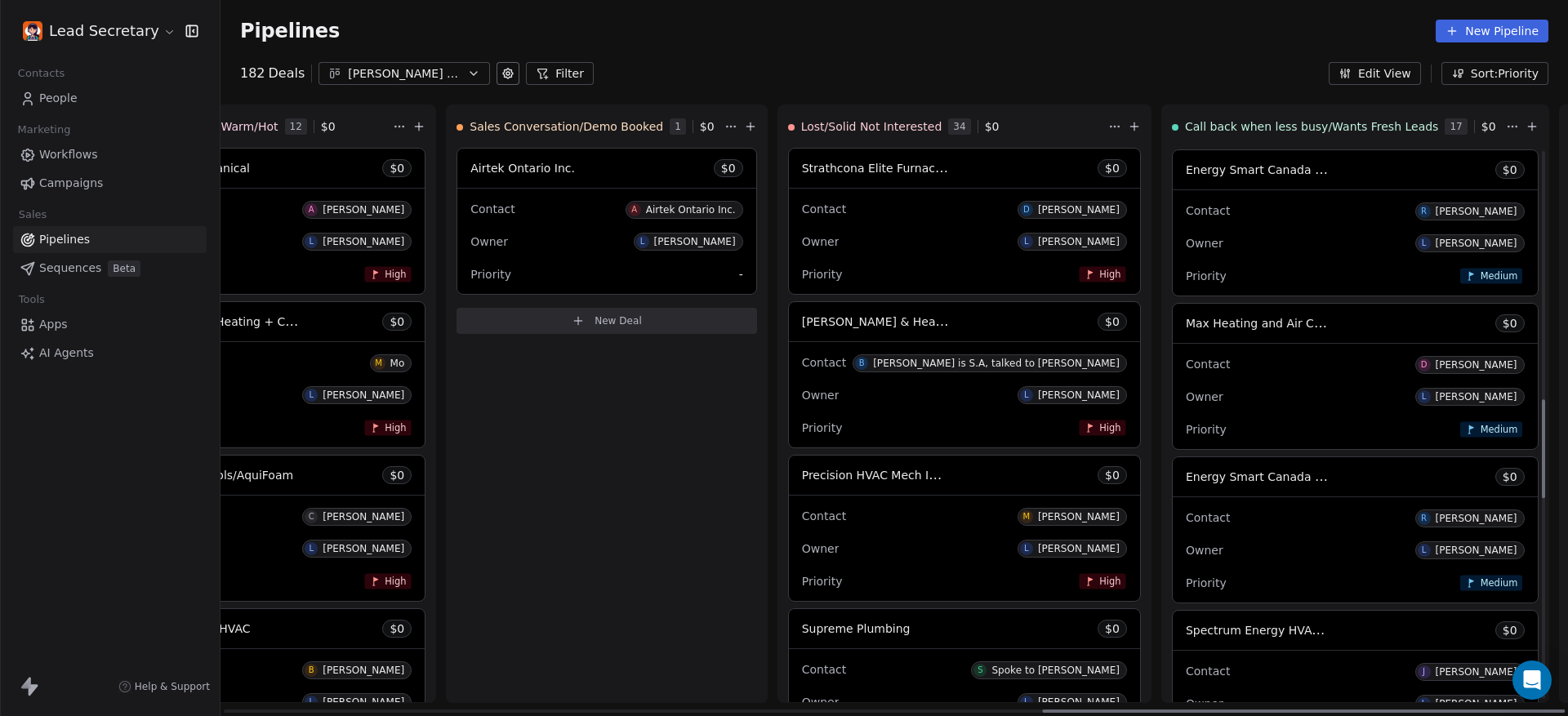
scroll to position [1403, 0]
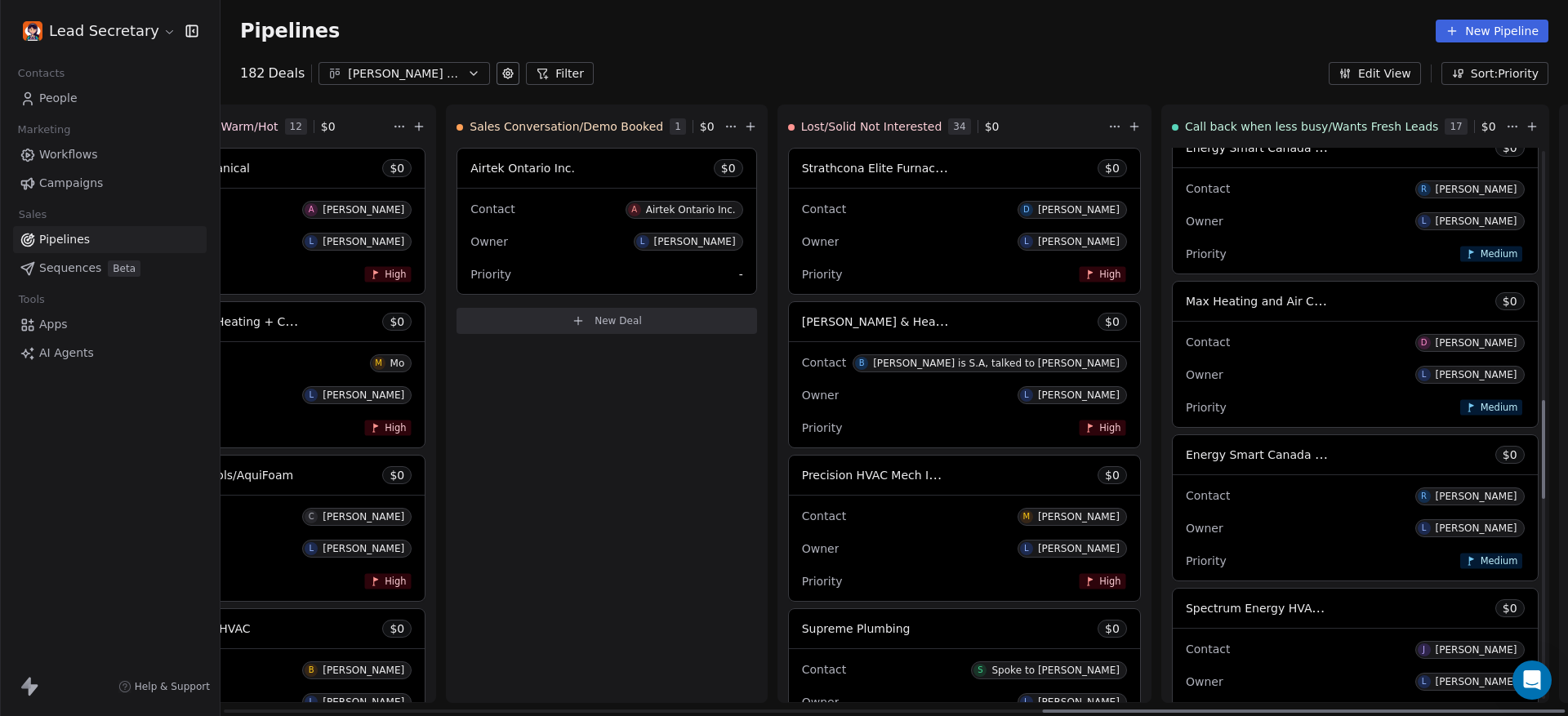
click at [1185, 230] on div "Owner L [PERSON_NAME]" at bounding box center [1354, 221] width 339 height 27
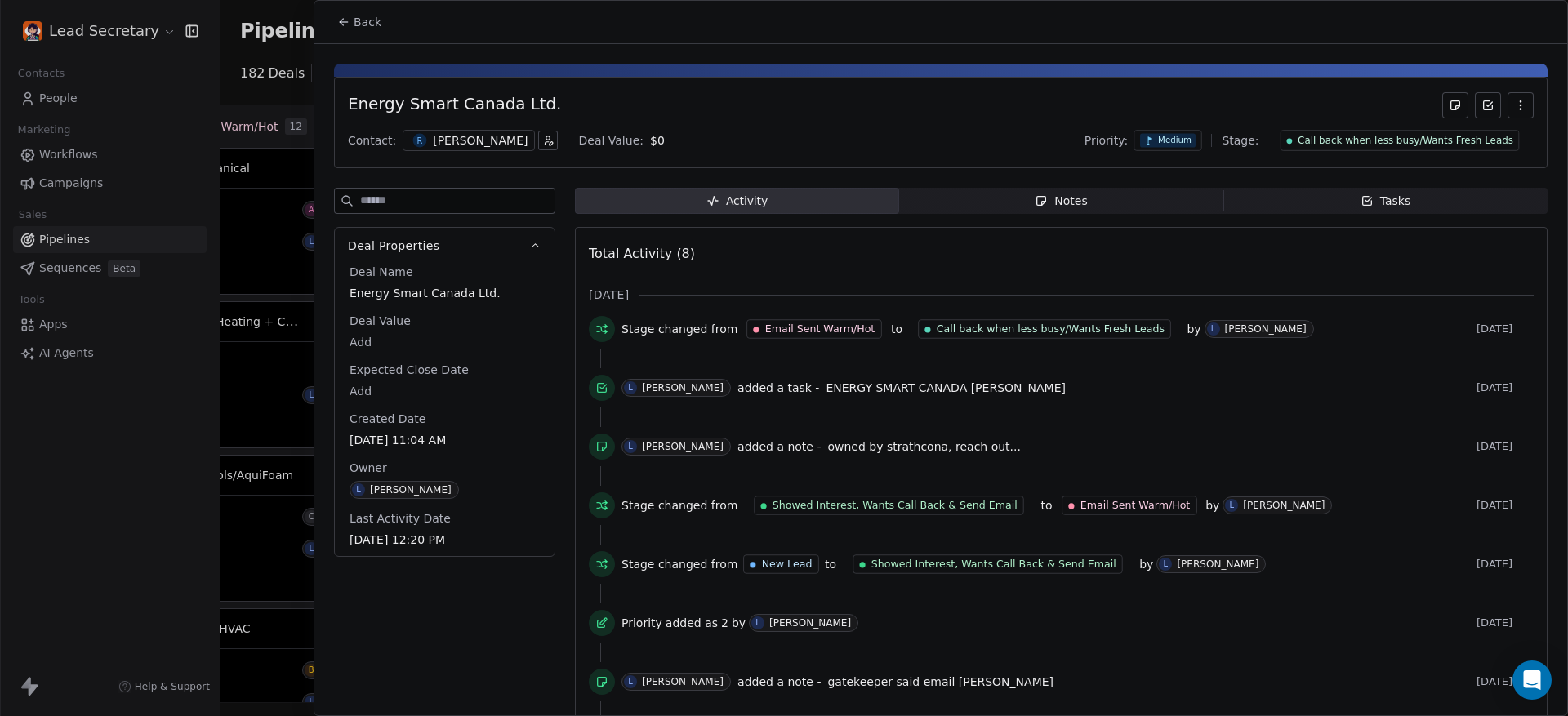
click at [1012, 198] on span "Notes Notes" at bounding box center [1060, 201] width 324 height 27
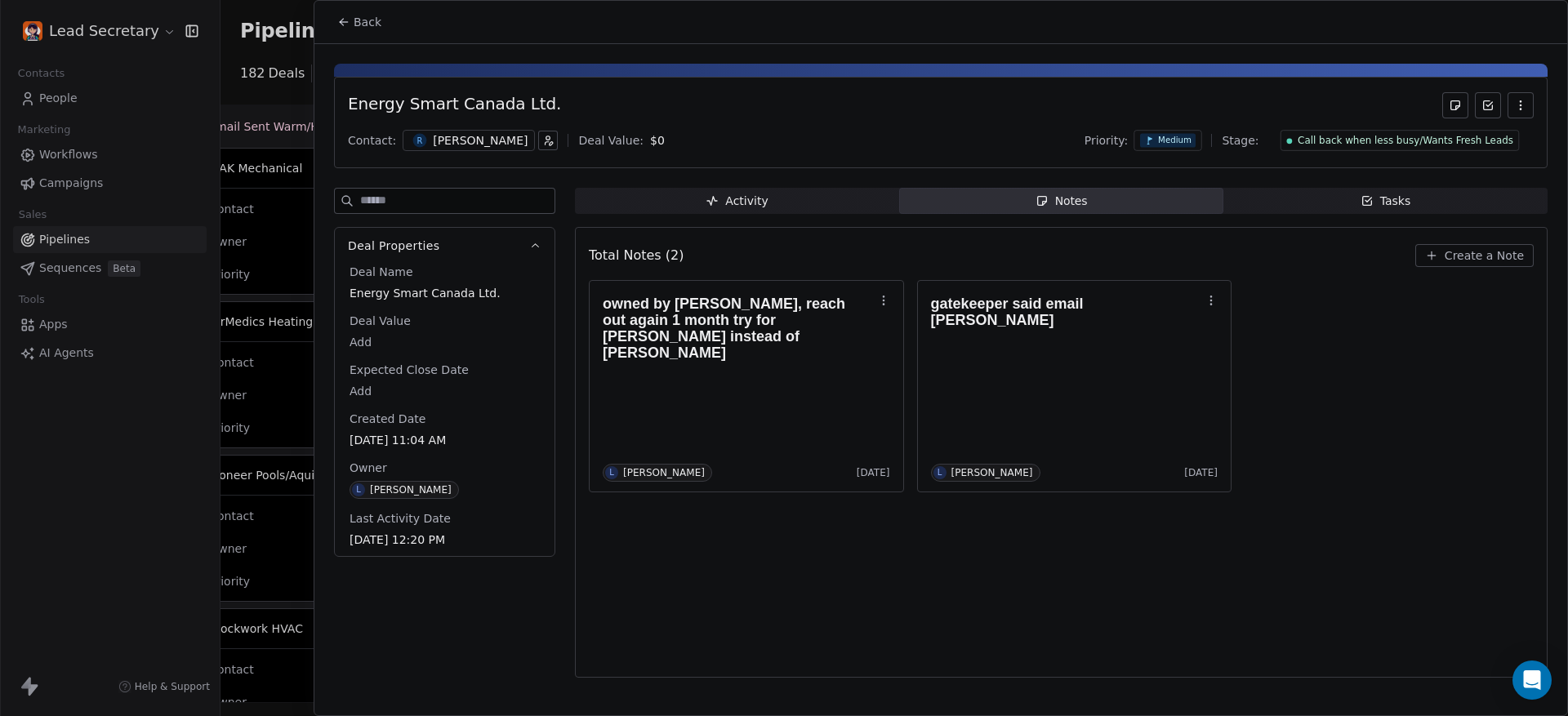
click at [364, 8] on button "Back" at bounding box center [359, 22] width 64 height 29
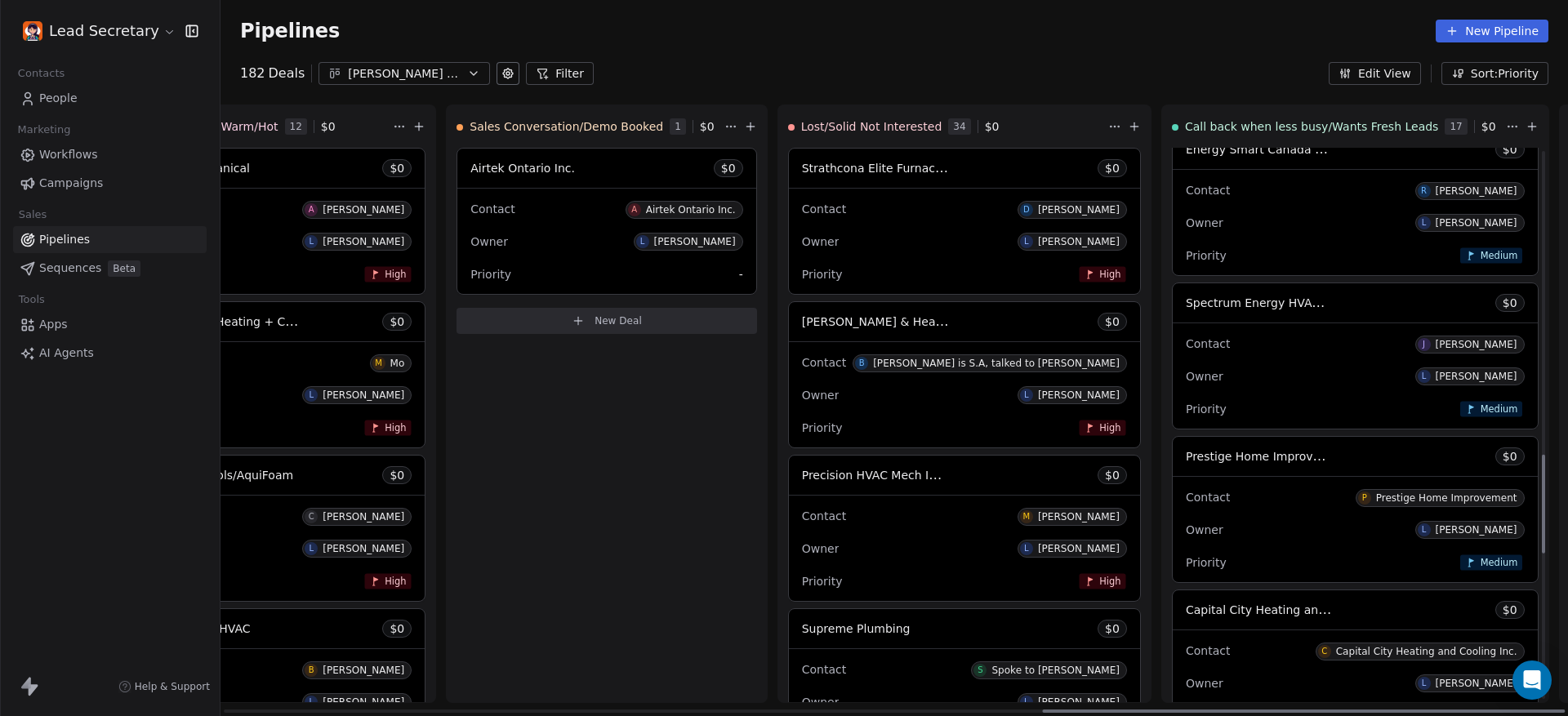
scroll to position [1708, 0]
click at [1185, 336] on div "Contact [PERSON_NAME]" at bounding box center [1354, 343] width 339 height 27
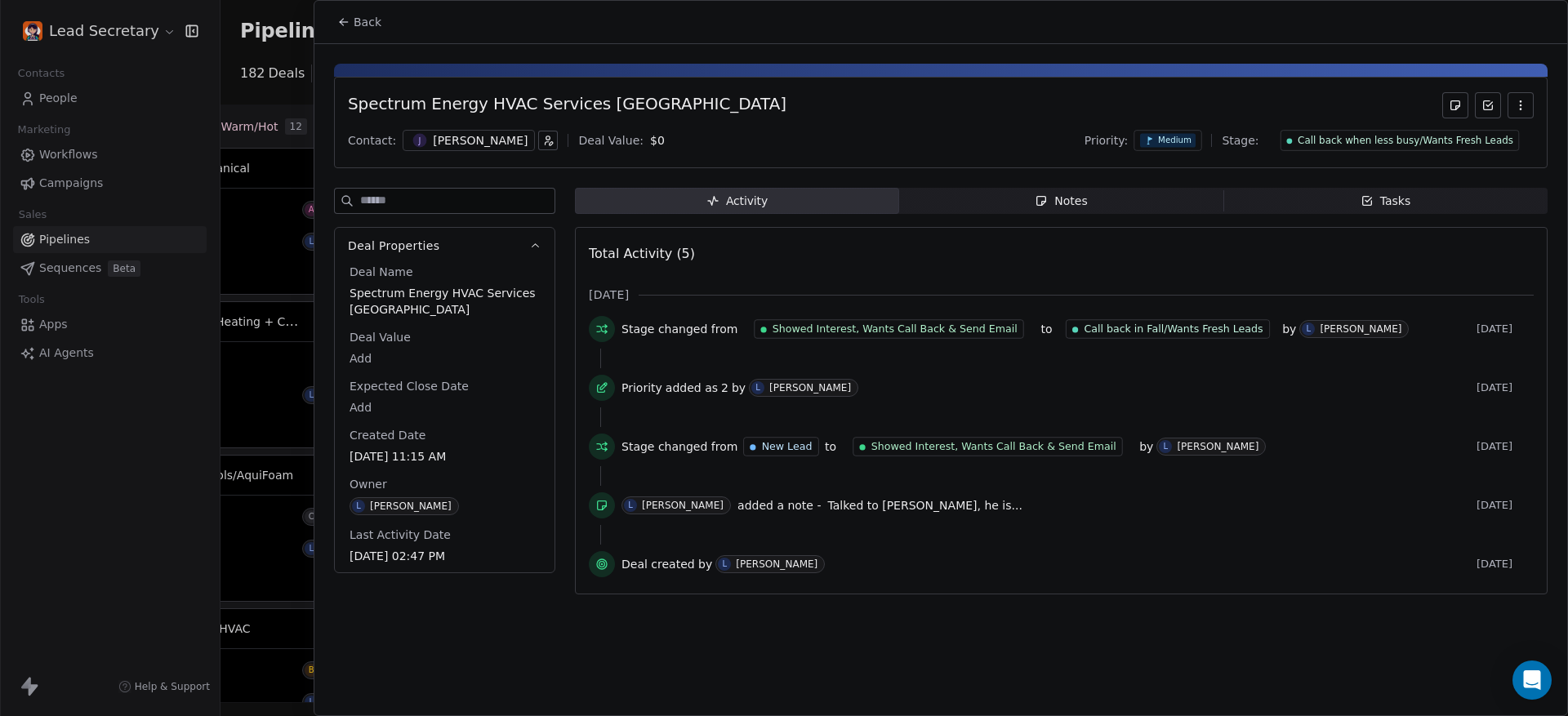
click at [1036, 207] on icon "button" at bounding box center [1041, 201] width 13 height 13
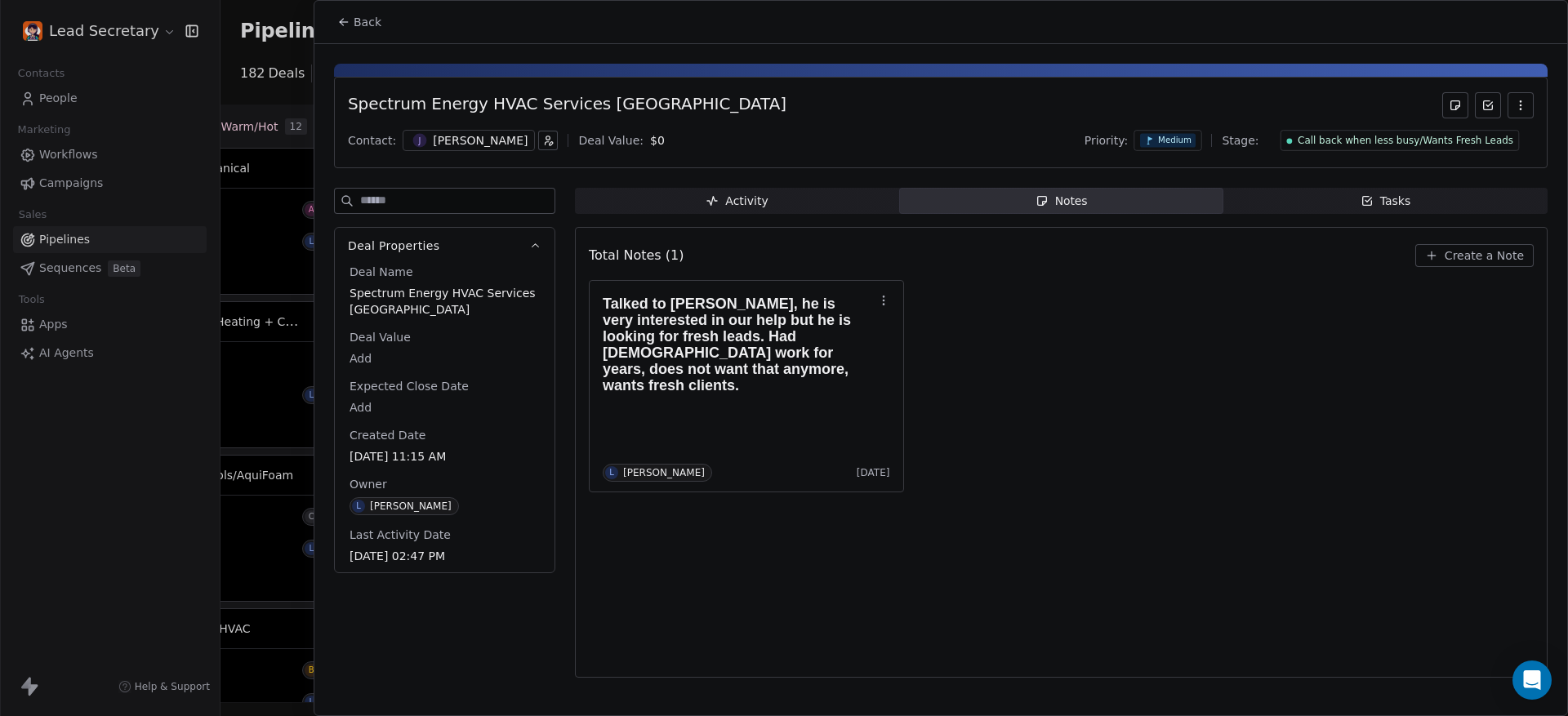
click at [351, 17] on button "Back" at bounding box center [359, 22] width 64 height 29
click at [351, 17] on div "Back" at bounding box center [941, 22] width 1253 height 43
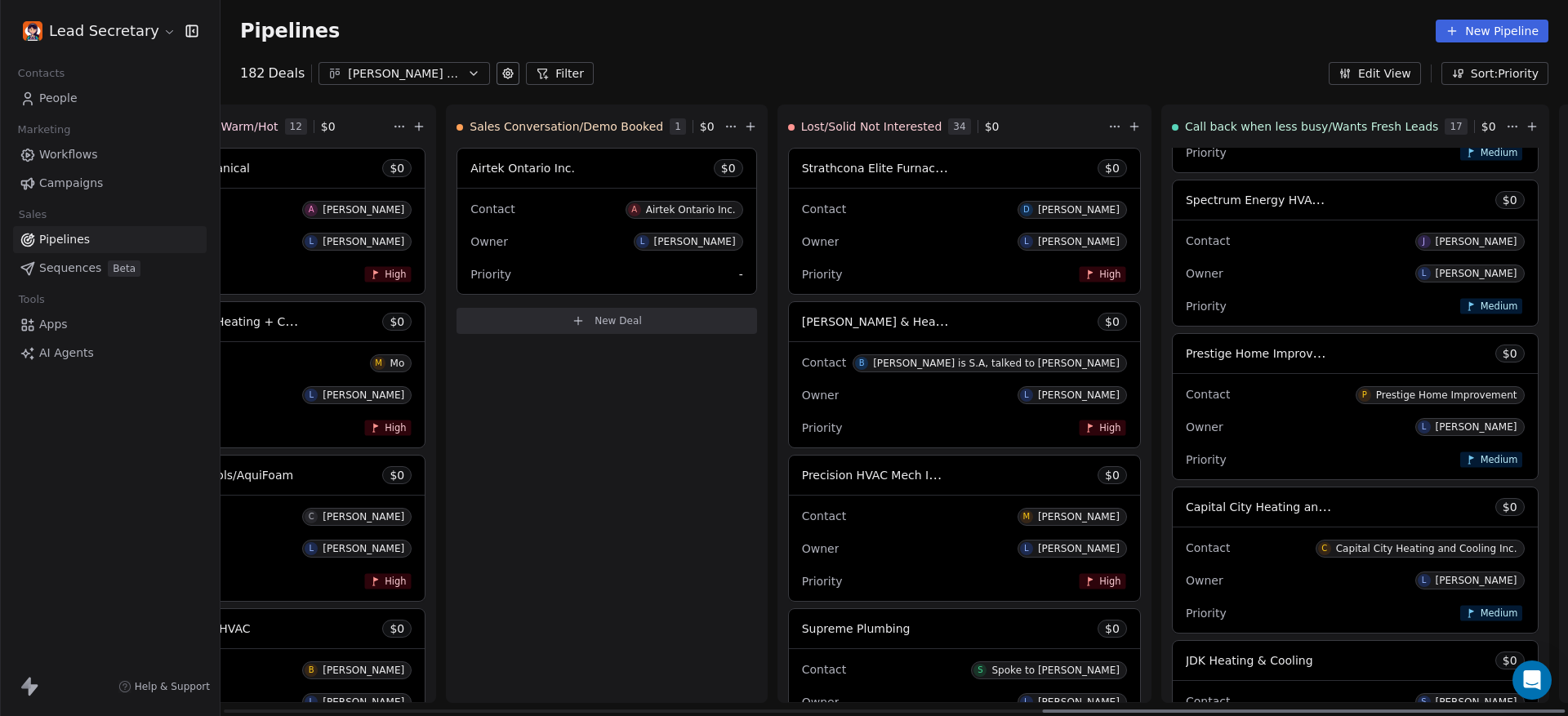
scroll to position [1913, 0]
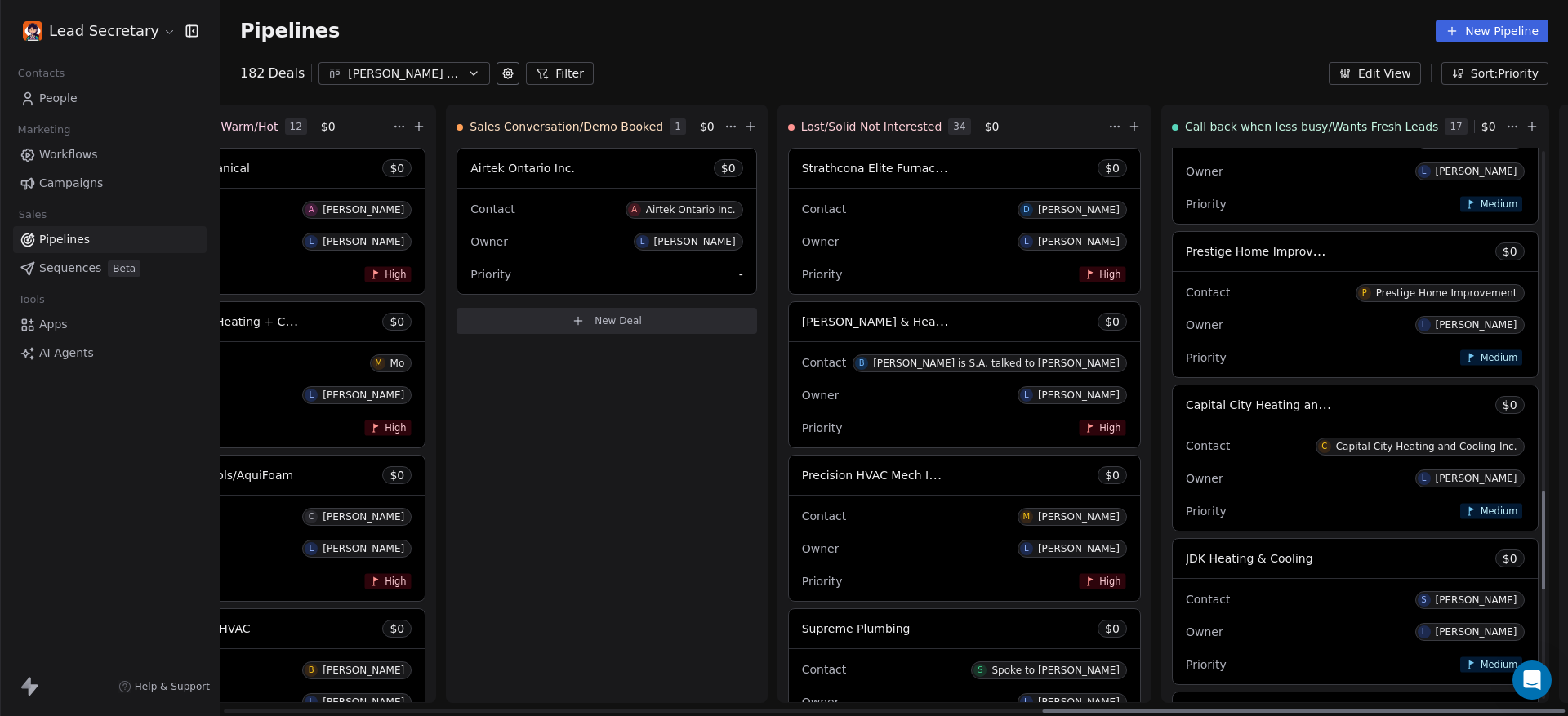
click at [1185, 297] on div "Contact P Prestige Home Improvement" at bounding box center [1354, 292] width 339 height 27
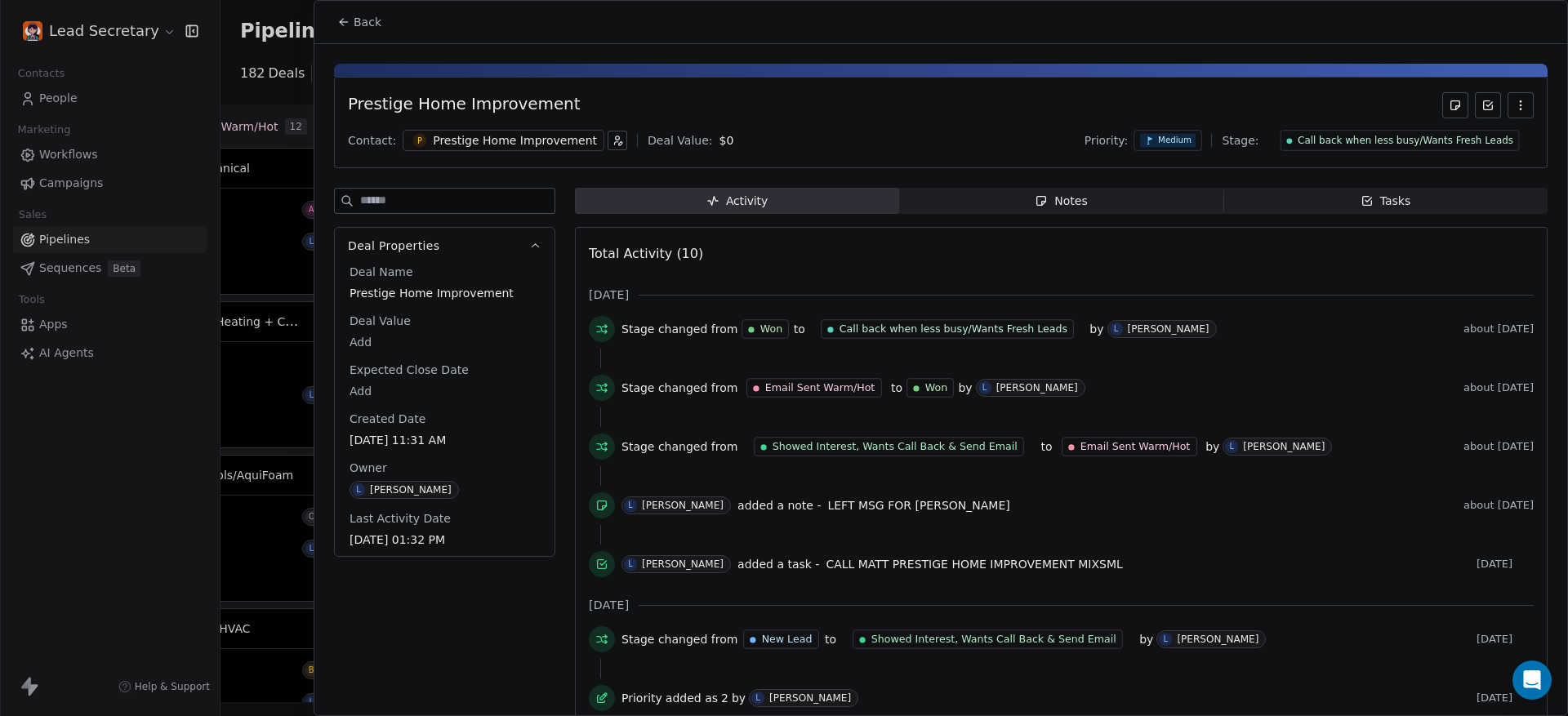
click at [1060, 194] on div "Notes" at bounding box center [1060, 201] width 52 height 17
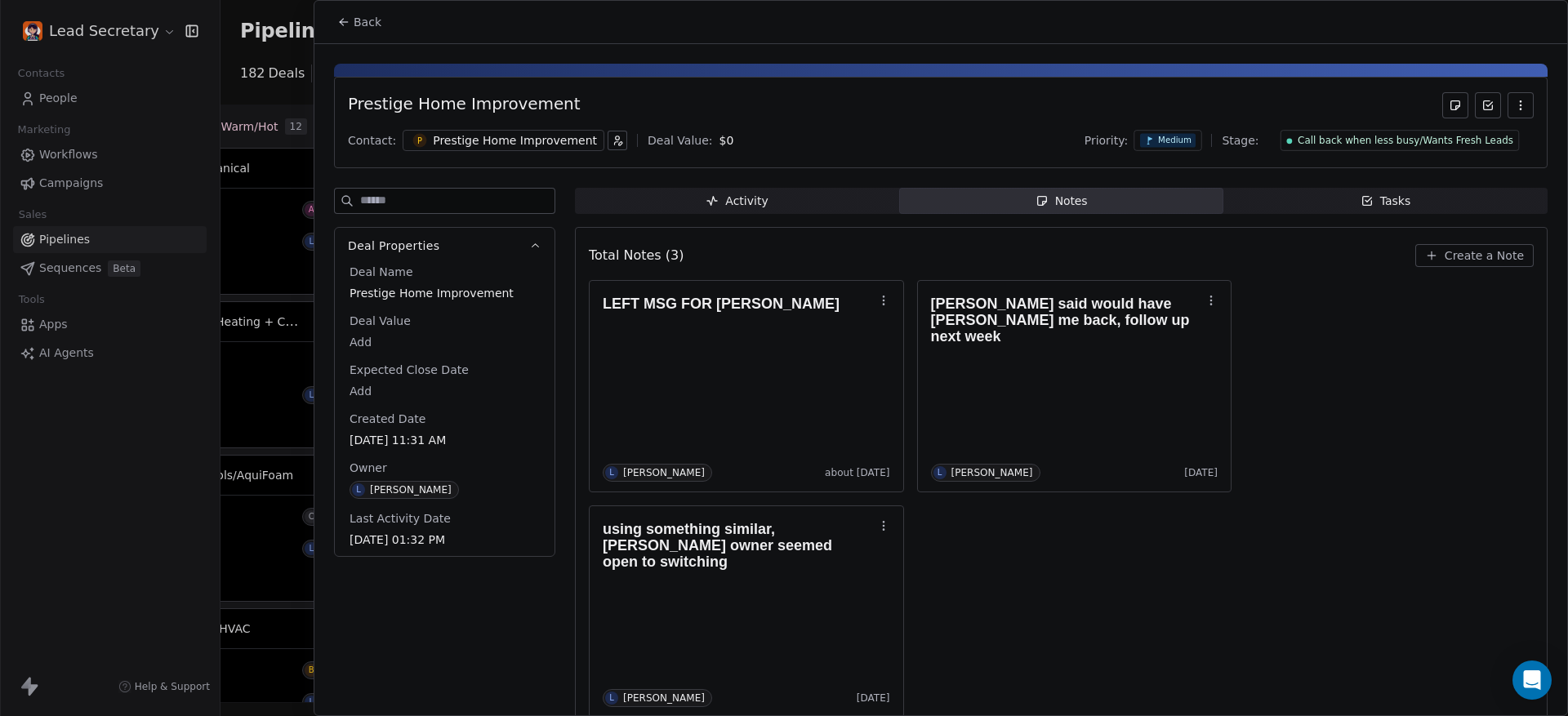
click at [504, 138] on div "Prestige Home Improvement" at bounding box center [514, 140] width 164 height 16
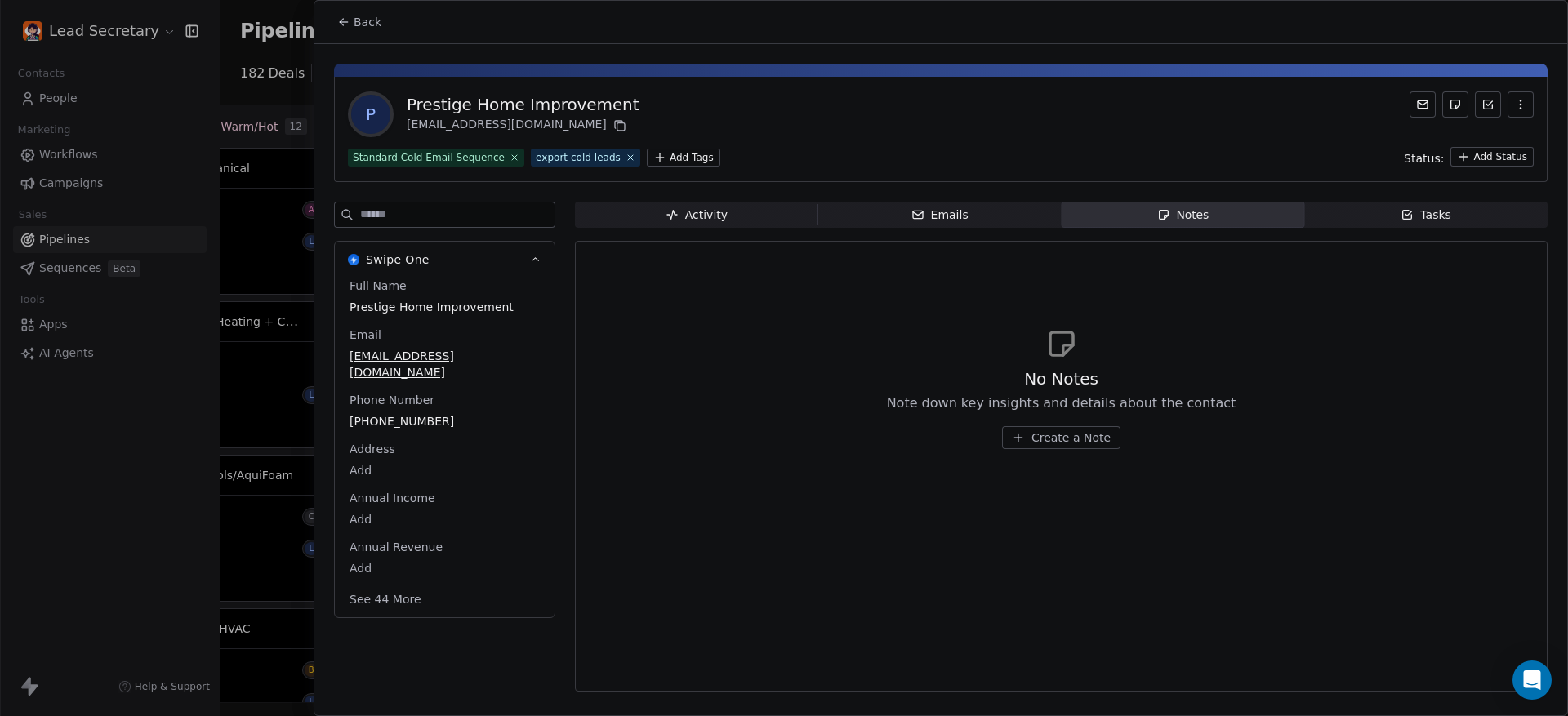
click at [391, 425] on span "[PHONE_NUMBER]" at bounding box center [444, 421] width 190 height 16
click at [391, 425] on span "[PHONE_NUMBER]" at bounding box center [444, 422] width 189 height 16
click at [391, 425] on input "**********" at bounding box center [436, 432] width 173 height 32
click at [359, 15] on html "Lead Secretary Contacts People Marketing Workflows Campaigns Sales Pipelines Se…" at bounding box center [784, 358] width 1568 height 716
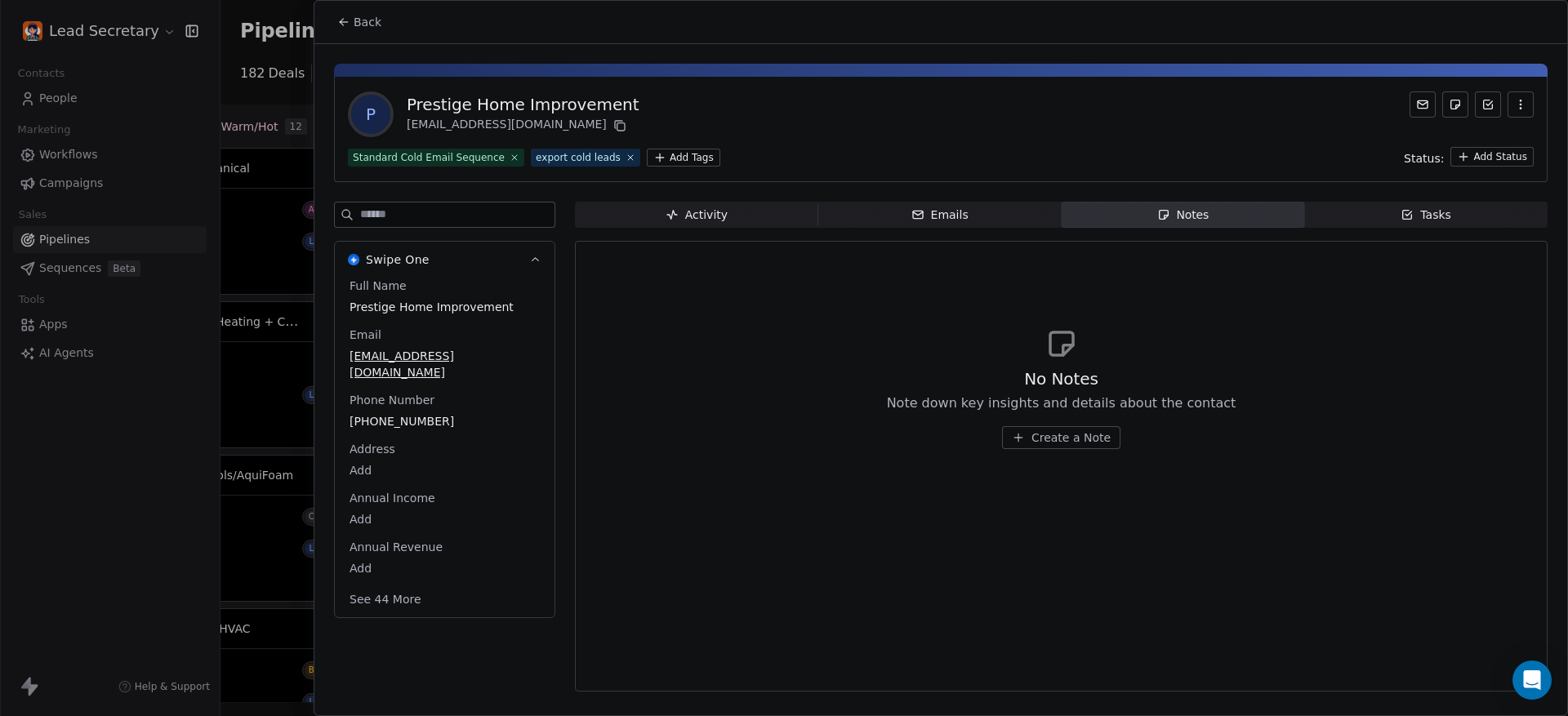
click at [359, 14] on span "Back" at bounding box center [366, 22] width 28 height 16
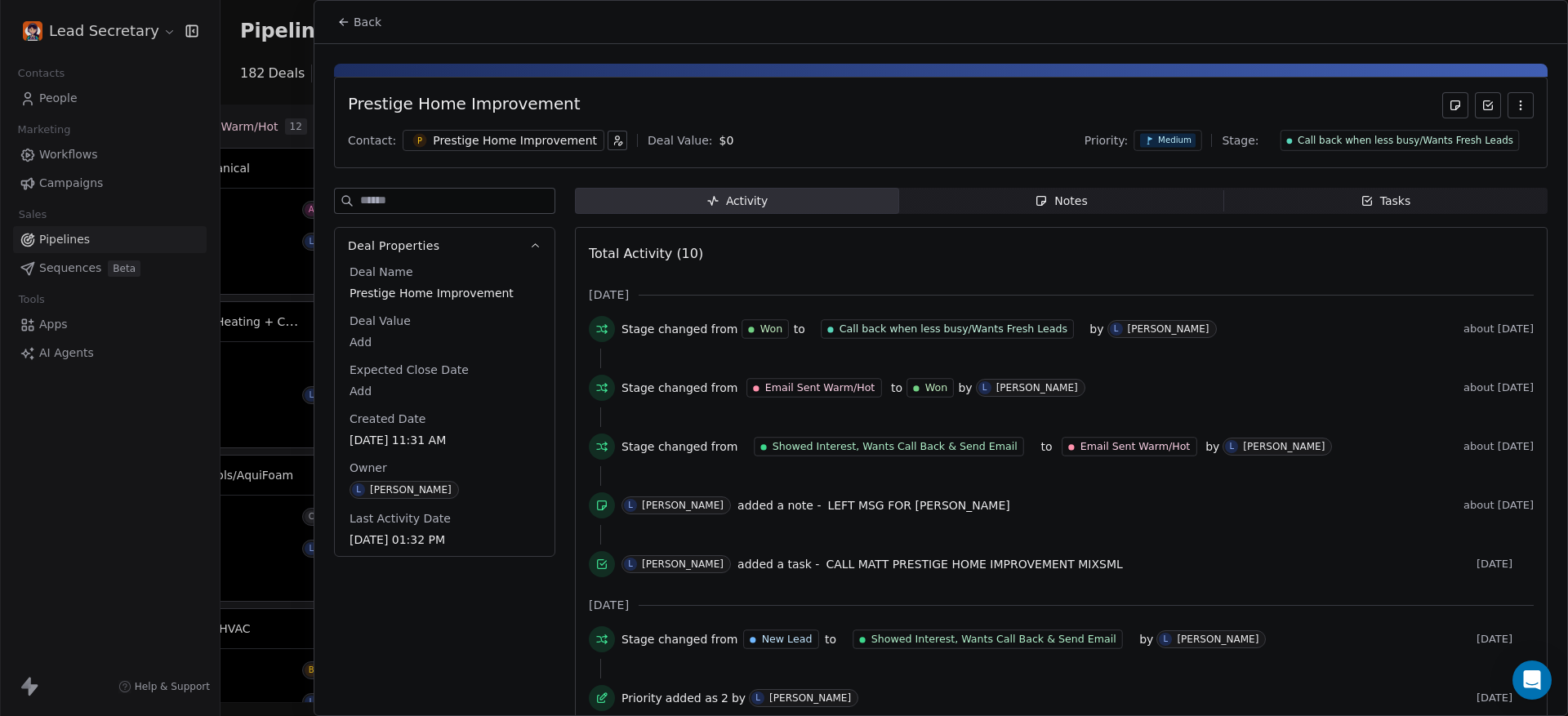
click at [359, 14] on span "Back" at bounding box center [366, 22] width 28 height 16
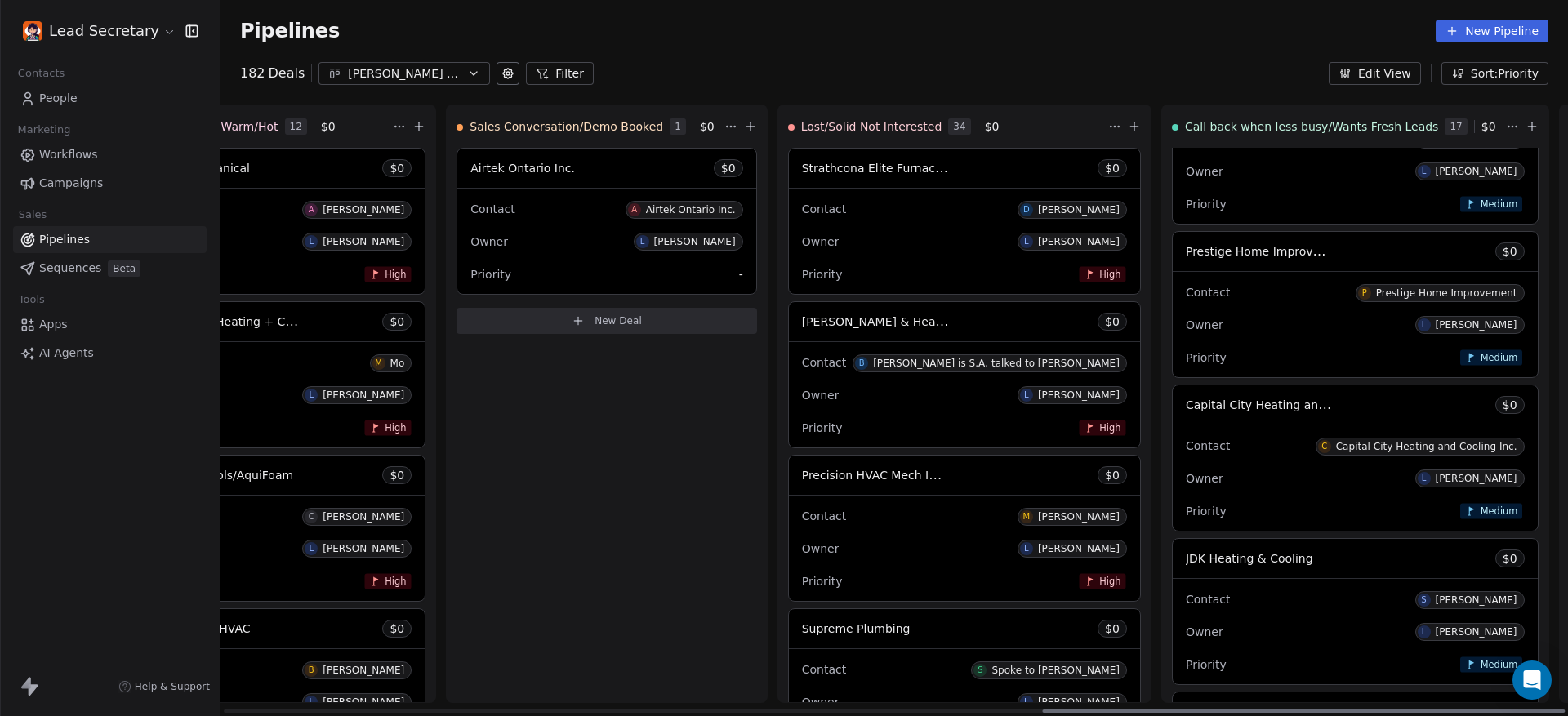
click at [1185, 294] on div "Contact P Prestige Home Improvement" at bounding box center [1354, 292] width 339 height 27
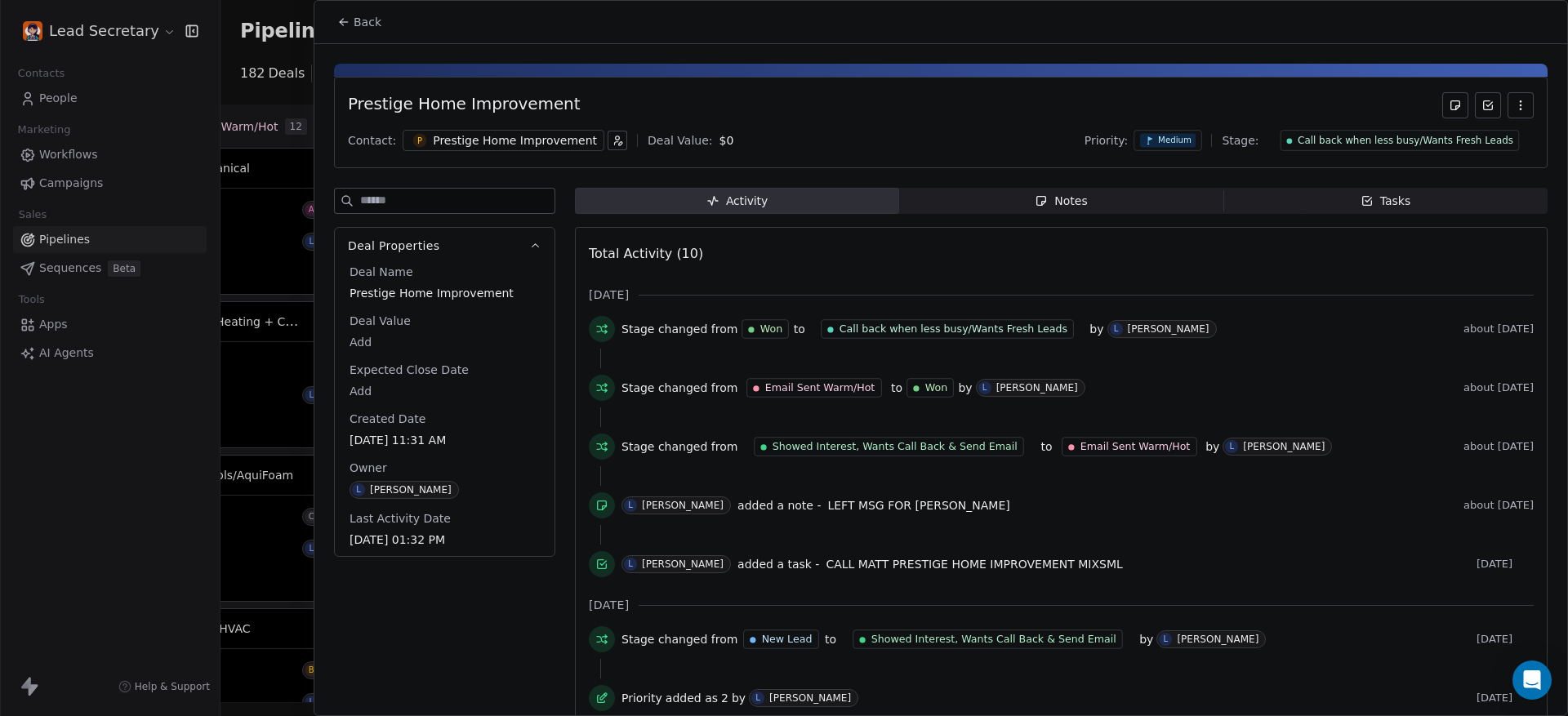
click at [353, 27] on button "Back" at bounding box center [359, 22] width 64 height 29
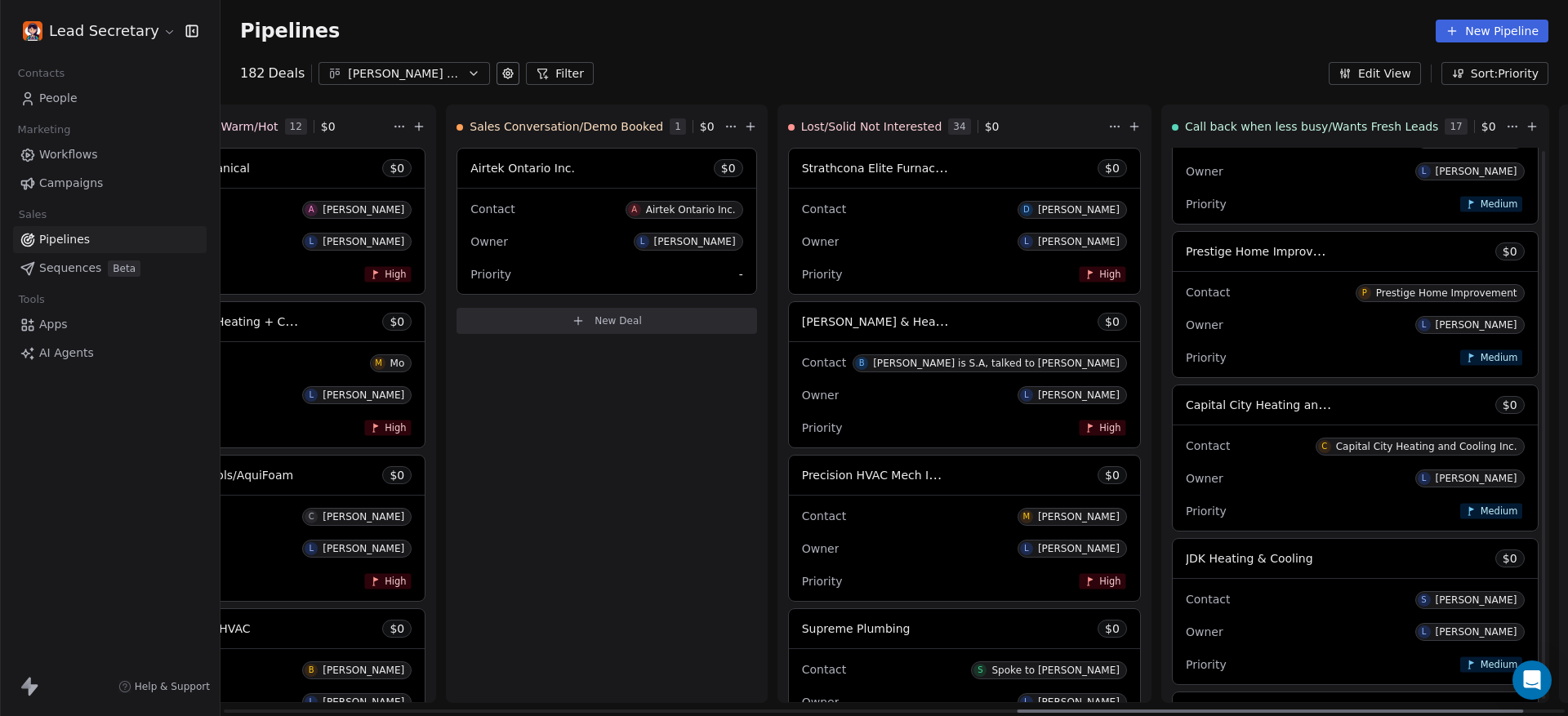
scroll to position [2015, 0]
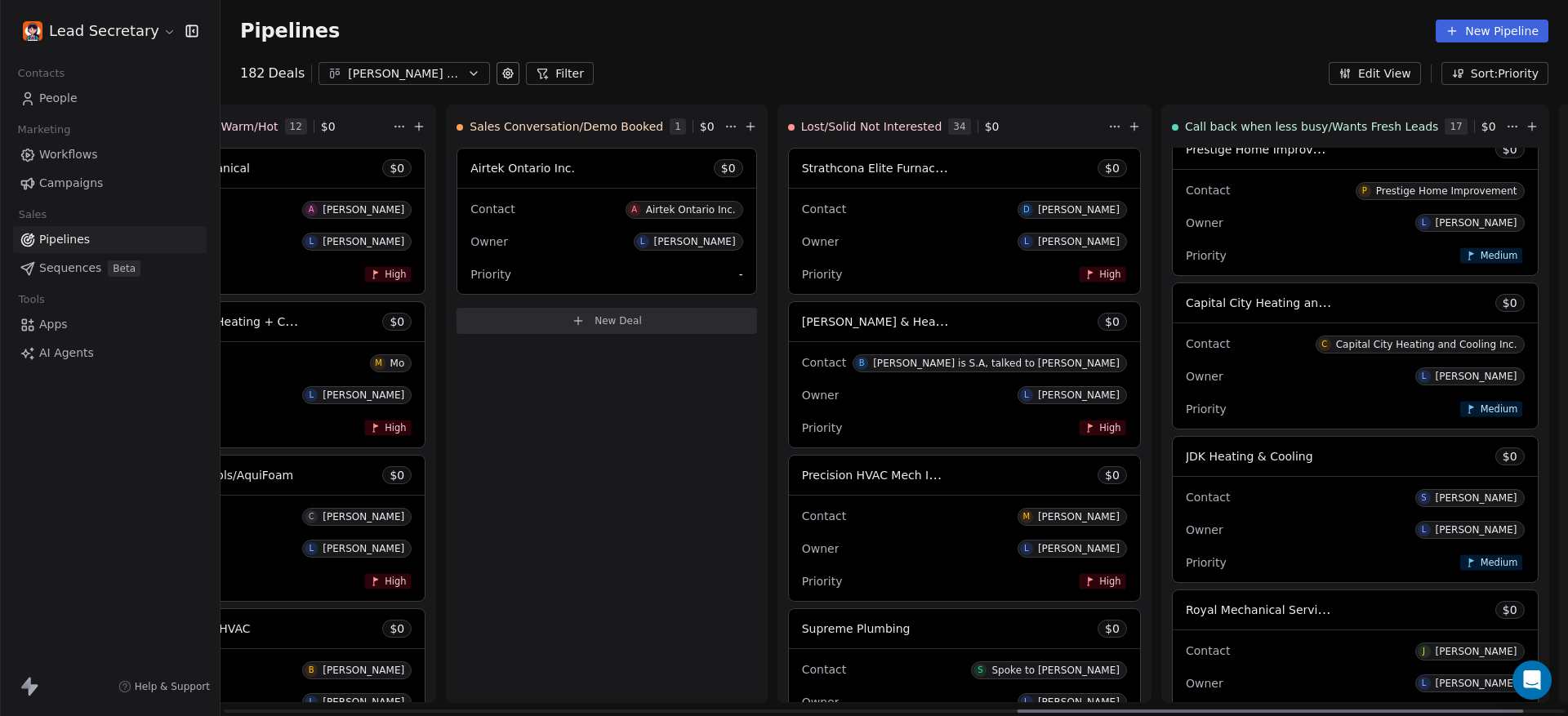
click at [1185, 306] on span "Capital City Heating and Cooling Inc." at bounding box center [1291, 303] width 211 height 15
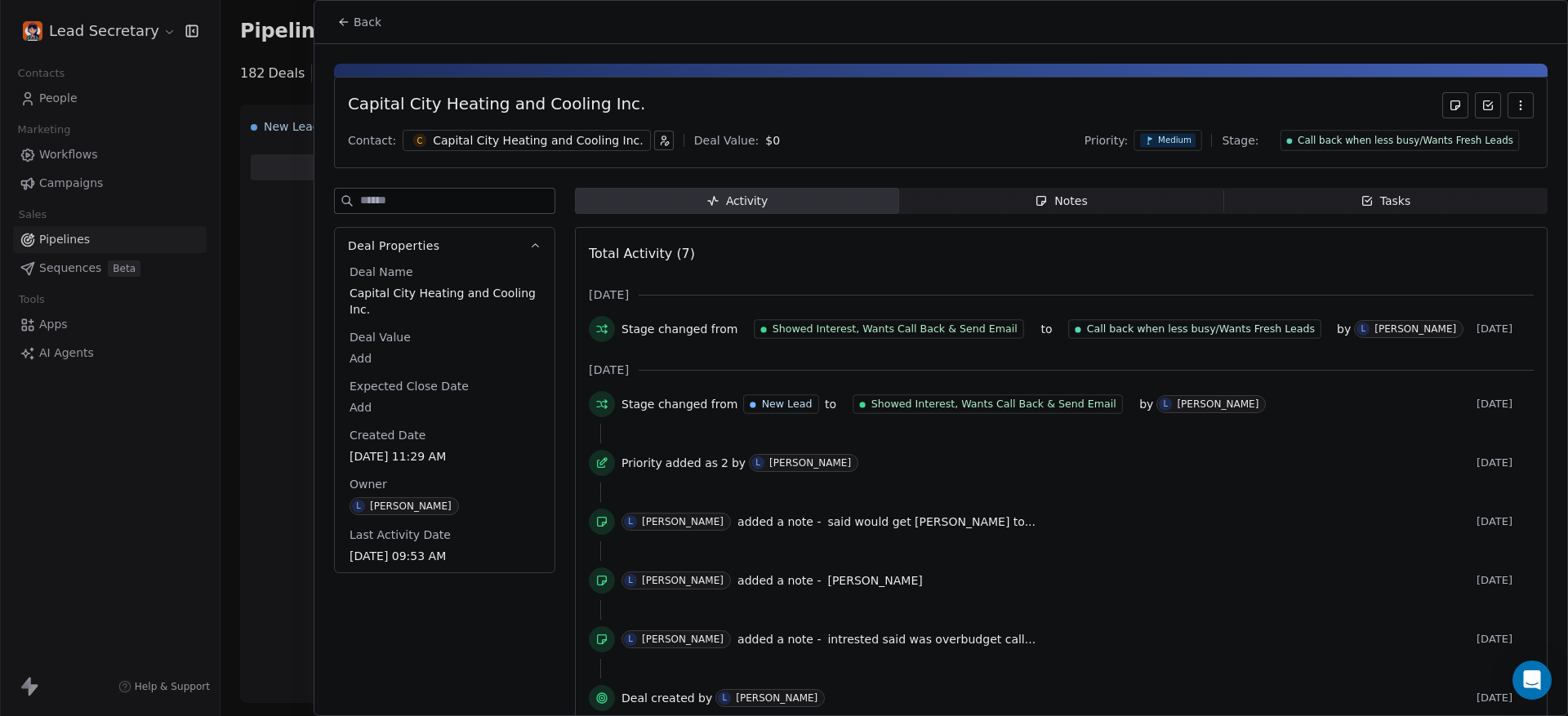
scroll to position [2015, 0]
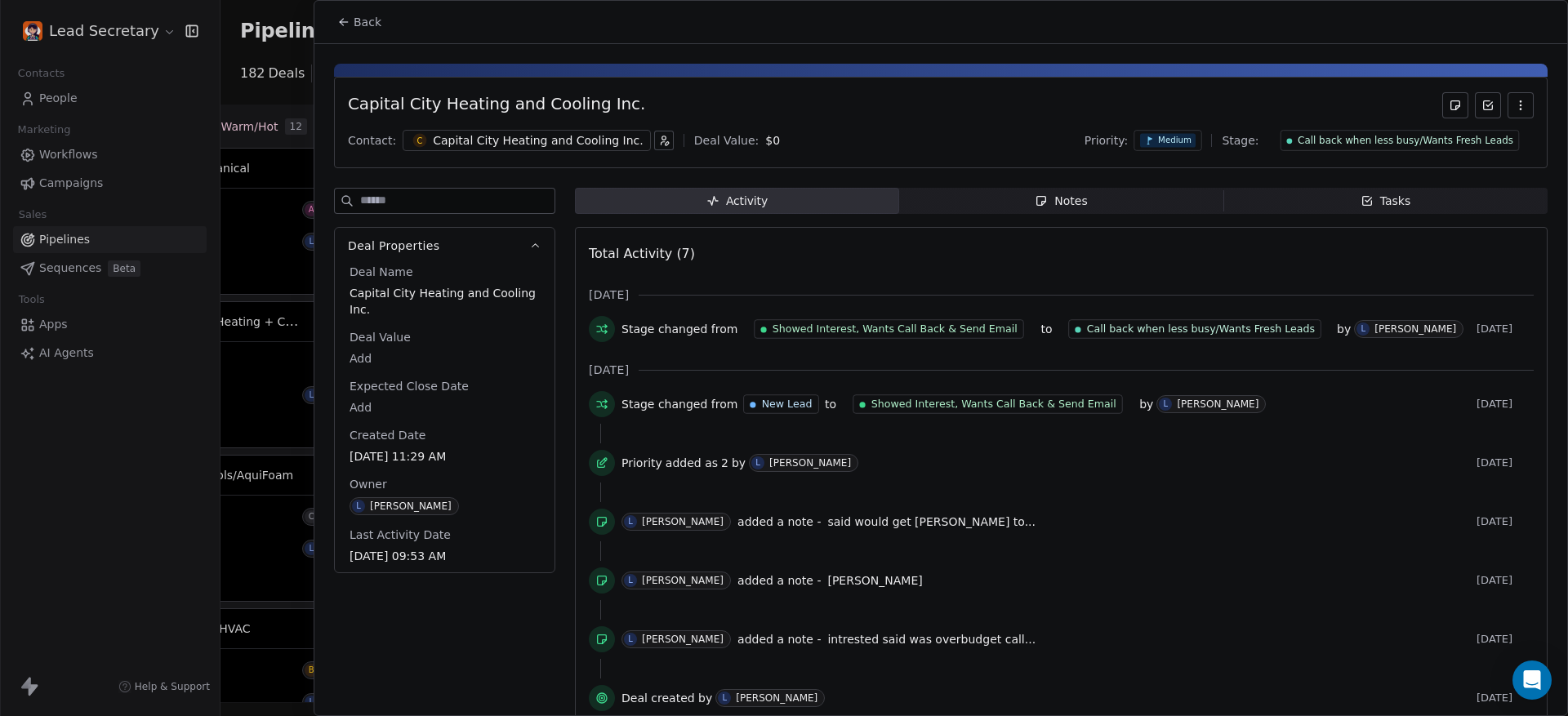
click at [1077, 183] on div "Capital City Heating and Cooling Inc. Contact: C Capital City Heating and Cooli…" at bounding box center [941, 390] width 1253 height 694
click at [1097, 199] on span "Notes Notes" at bounding box center [1060, 201] width 324 height 27
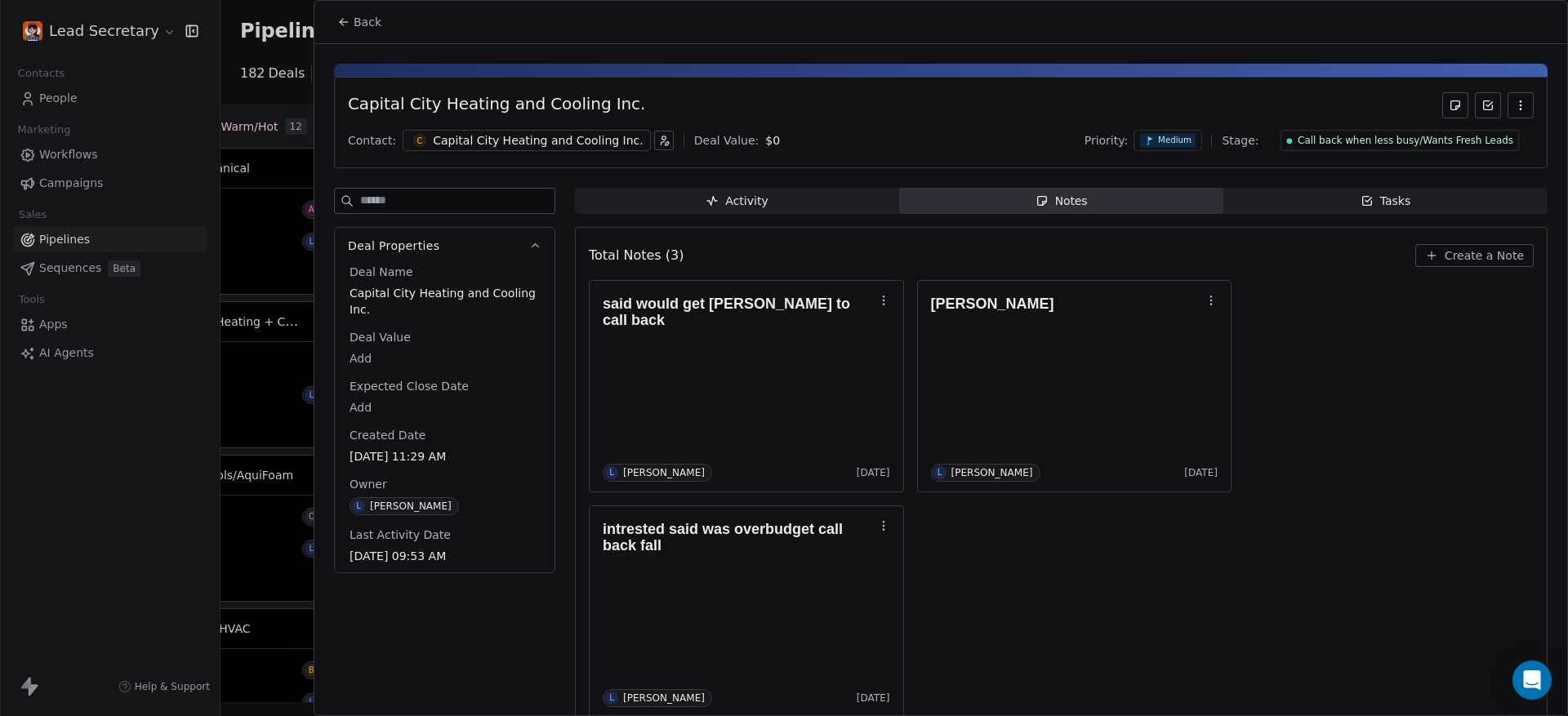
click at [470, 152] on div "Contact: C Capital City Heating and Cooling Inc. Deal Value: $ 0 Priority: Medi…" at bounding box center [940, 141] width 1185 height 25
click at [465, 141] on div "Capital City Heating and Cooling Inc." at bounding box center [538, 140] width 211 height 16
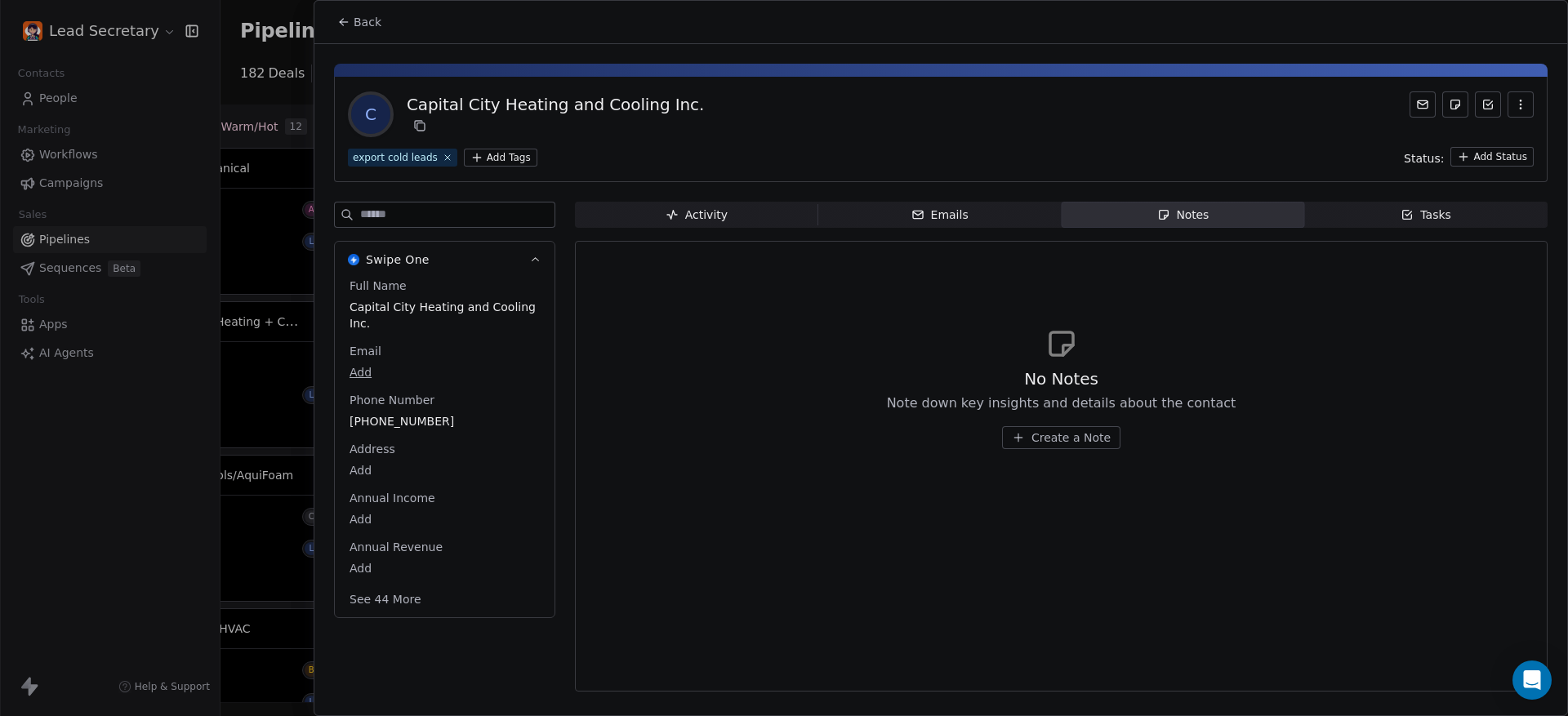
click at [418, 416] on span "613-274-0220" at bounding box center [444, 421] width 190 height 16
click at [418, 416] on span "613-274-0220" at bounding box center [444, 422] width 189 height 16
click at [359, 21] on html "Lead Secretary Contacts People Marketing Workflows Campaigns Sales Pipelines Se…" at bounding box center [784, 358] width 1568 height 716
click at [359, 21] on span "Back" at bounding box center [366, 22] width 28 height 16
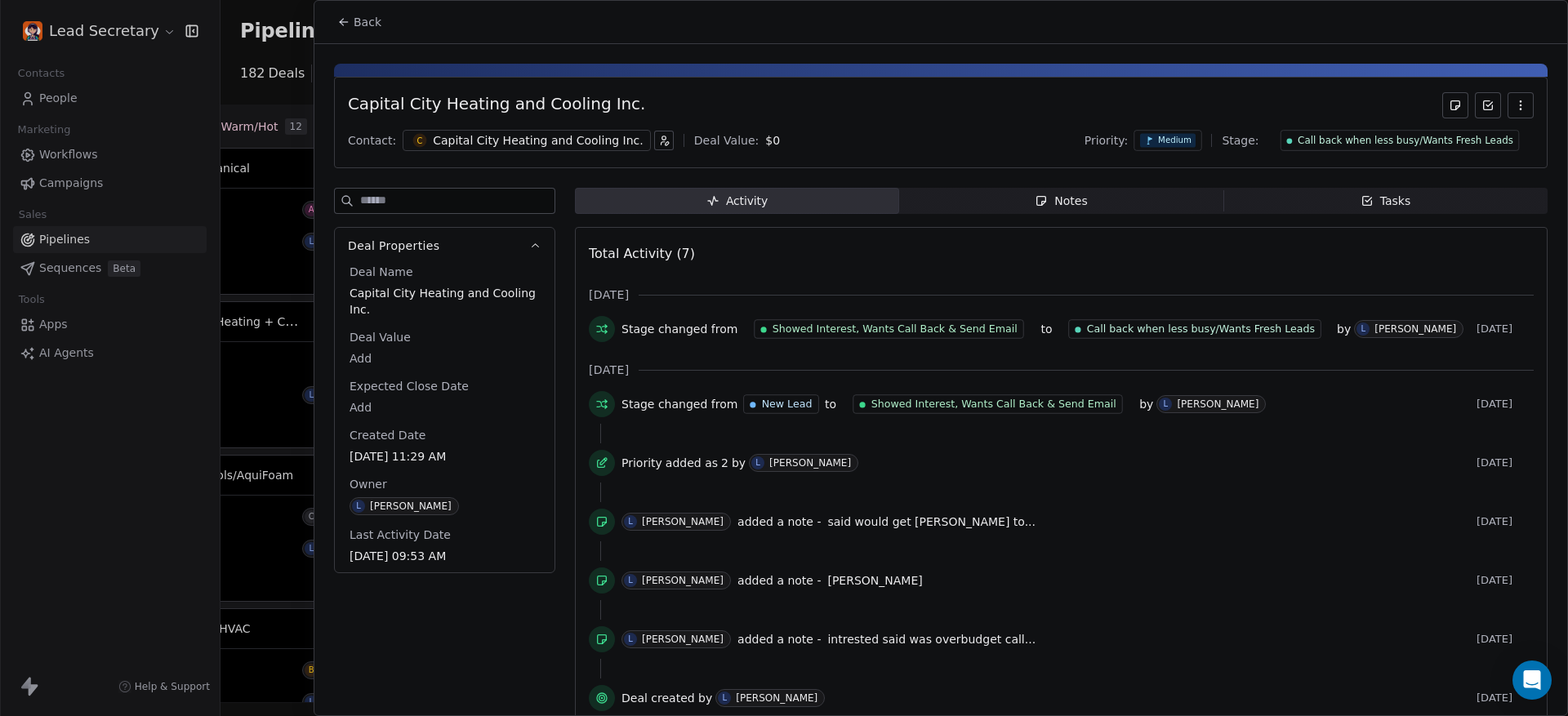
click at [905, 191] on span "Notes Notes" at bounding box center [1060, 201] width 324 height 27
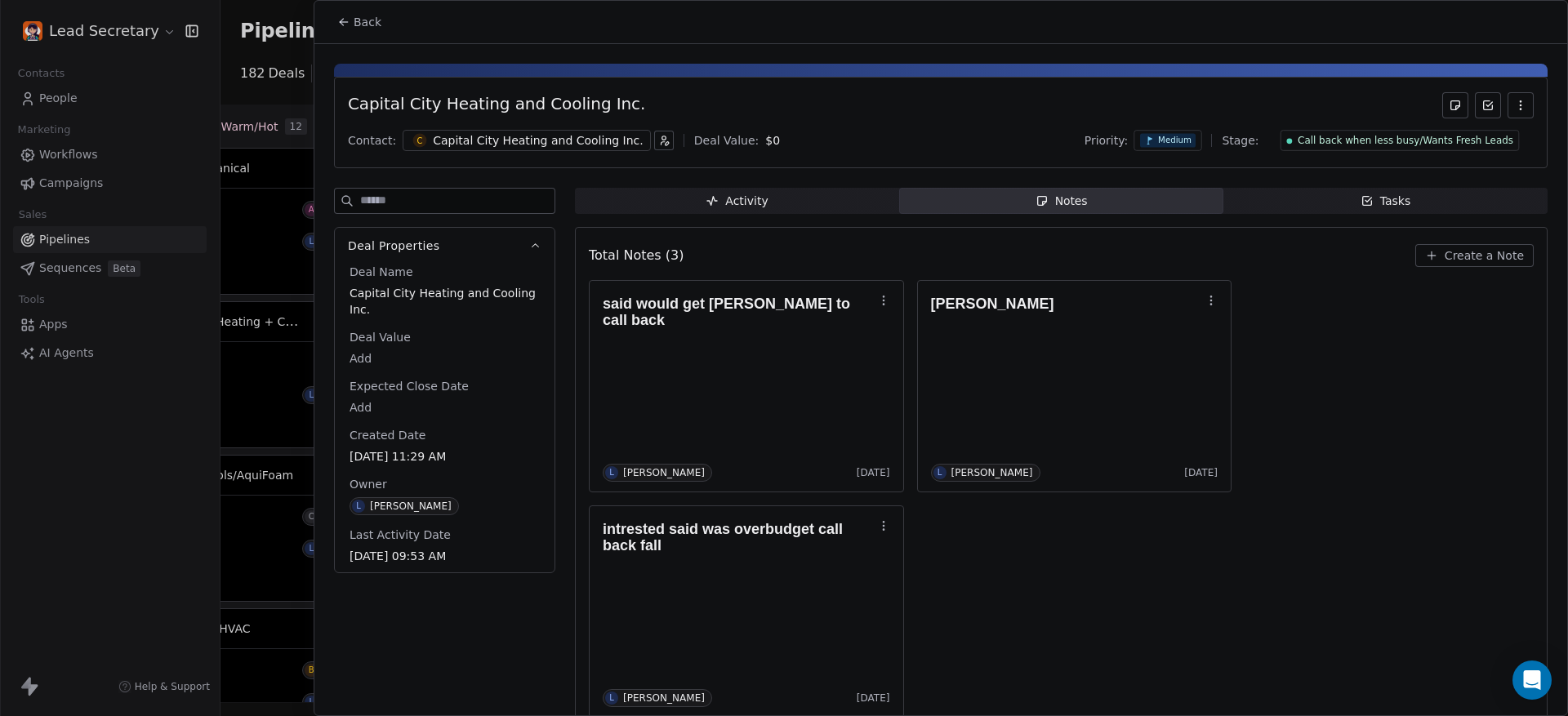
click at [359, 14] on span "Back" at bounding box center [366, 22] width 28 height 16
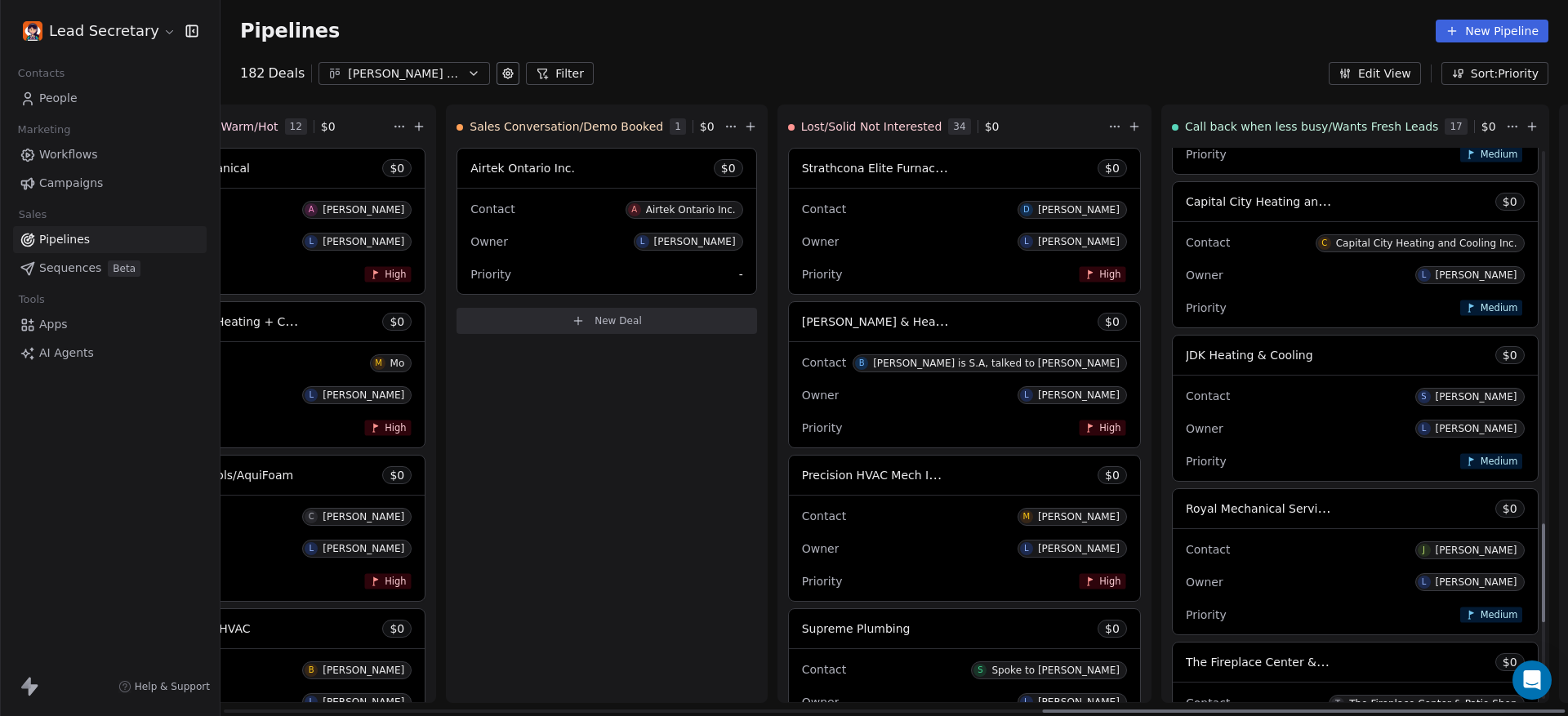
scroll to position [2118, 0]
click at [1172, 371] on div "JDK Heating & Cooling $ 0" at bounding box center [1354, 354] width 364 height 39
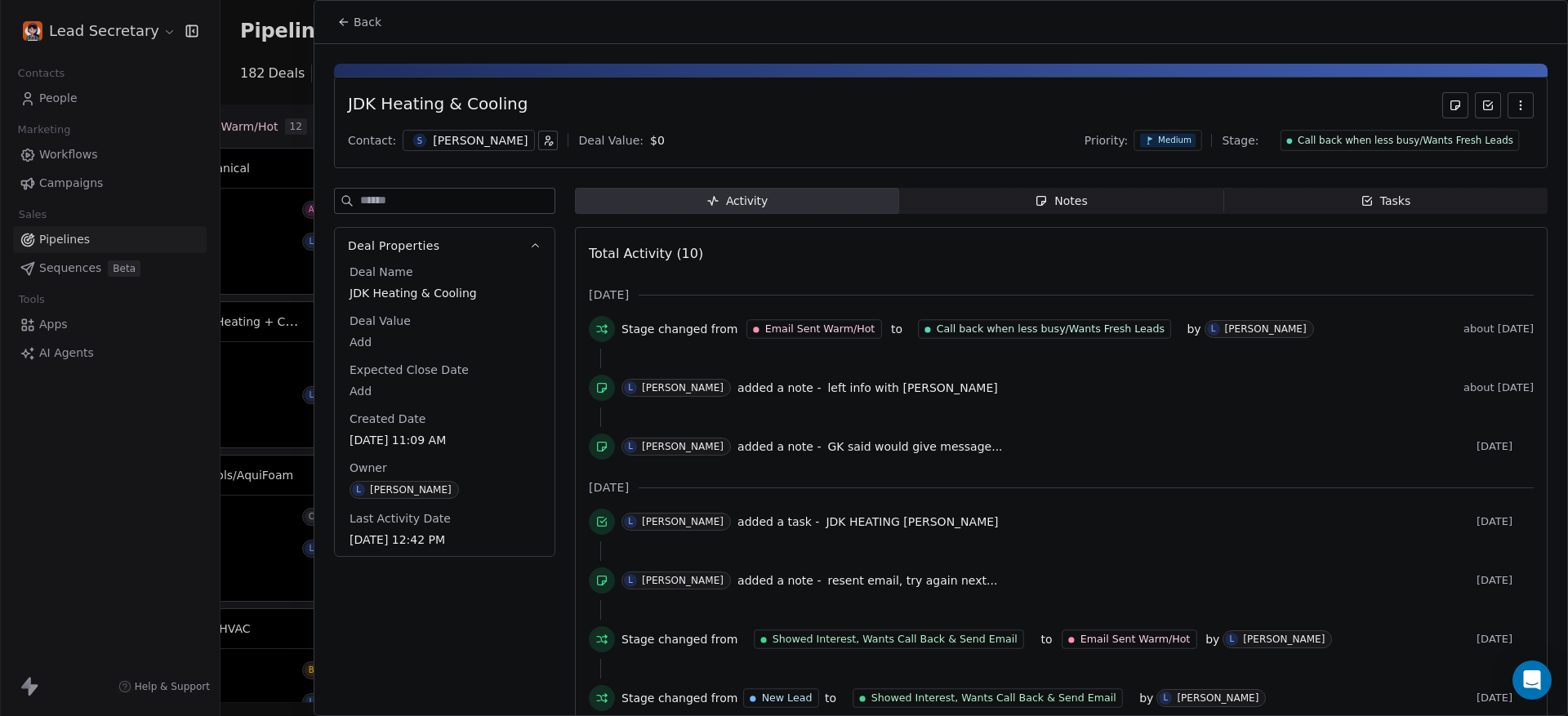
click at [1054, 191] on span "Notes Notes" at bounding box center [1060, 201] width 324 height 27
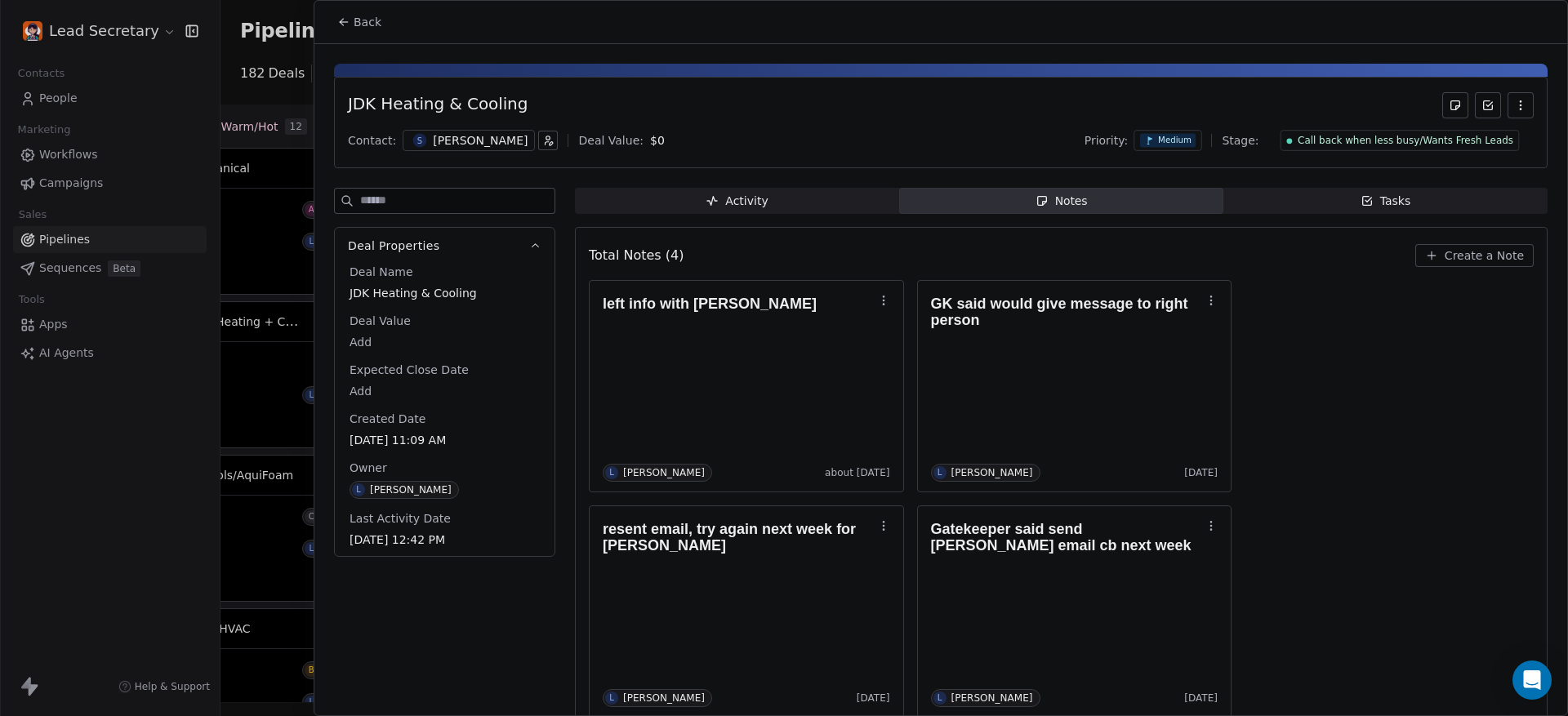
click at [440, 150] on div "S Shane" at bounding box center [468, 141] width 132 height 21
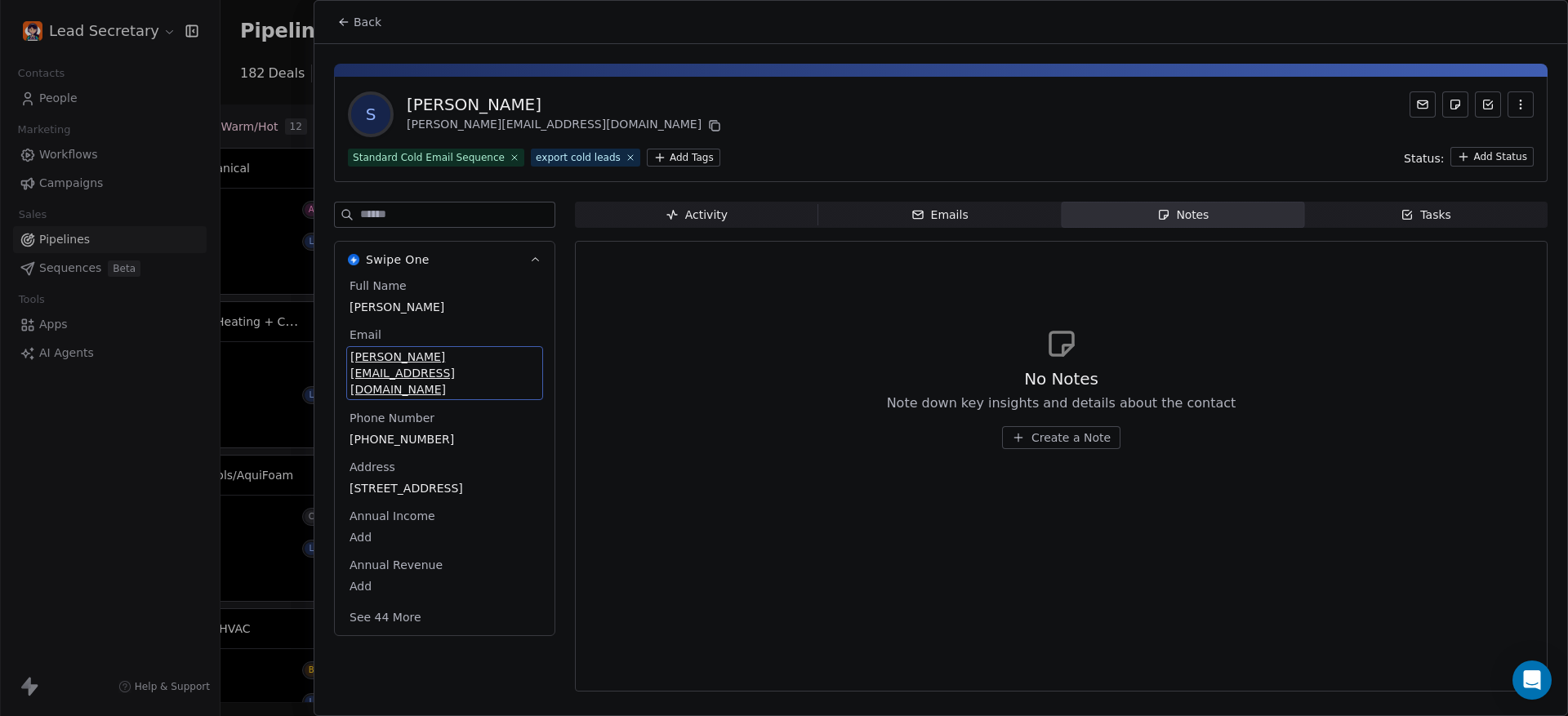
click at [401, 359] on span "shane@jdkgroup.com" at bounding box center [444, 373] width 189 height 49
click at [392, 431] on span "+15879824949" at bounding box center [444, 439] width 190 height 16
click at [392, 430] on span "+15879824949" at bounding box center [444, 438] width 189 height 16
click at [358, 37] on html "Lead Secretary Contacts People Marketing Workflows Campaigns Sales Pipelines Se…" at bounding box center [784, 358] width 1568 height 716
click at [349, 32] on html "Lead Secretary Contacts People Marketing Workflows Campaigns Sales Pipelines Se…" at bounding box center [784, 358] width 1568 height 716
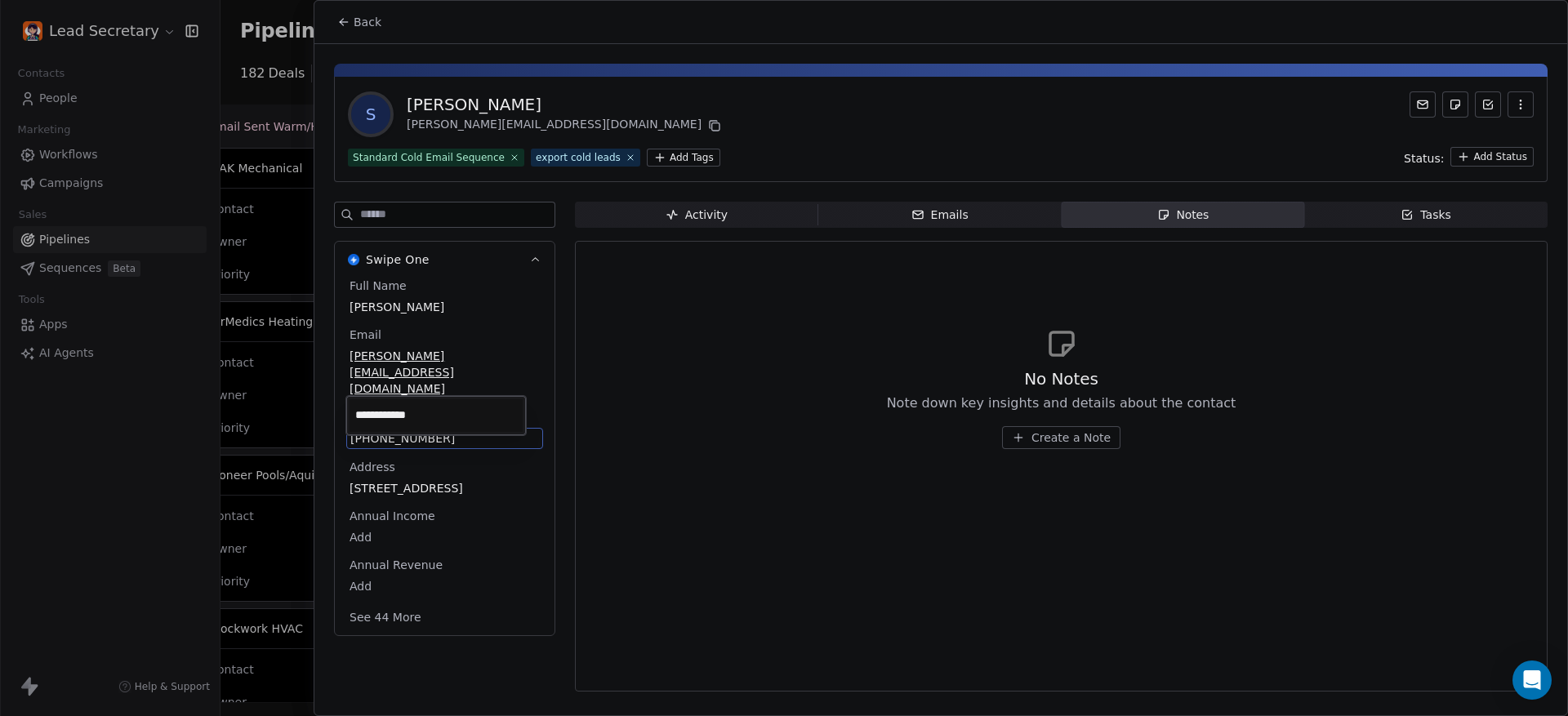
click at [336, 24] on button "Back" at bounding box center [359, 22] width 64 height 29
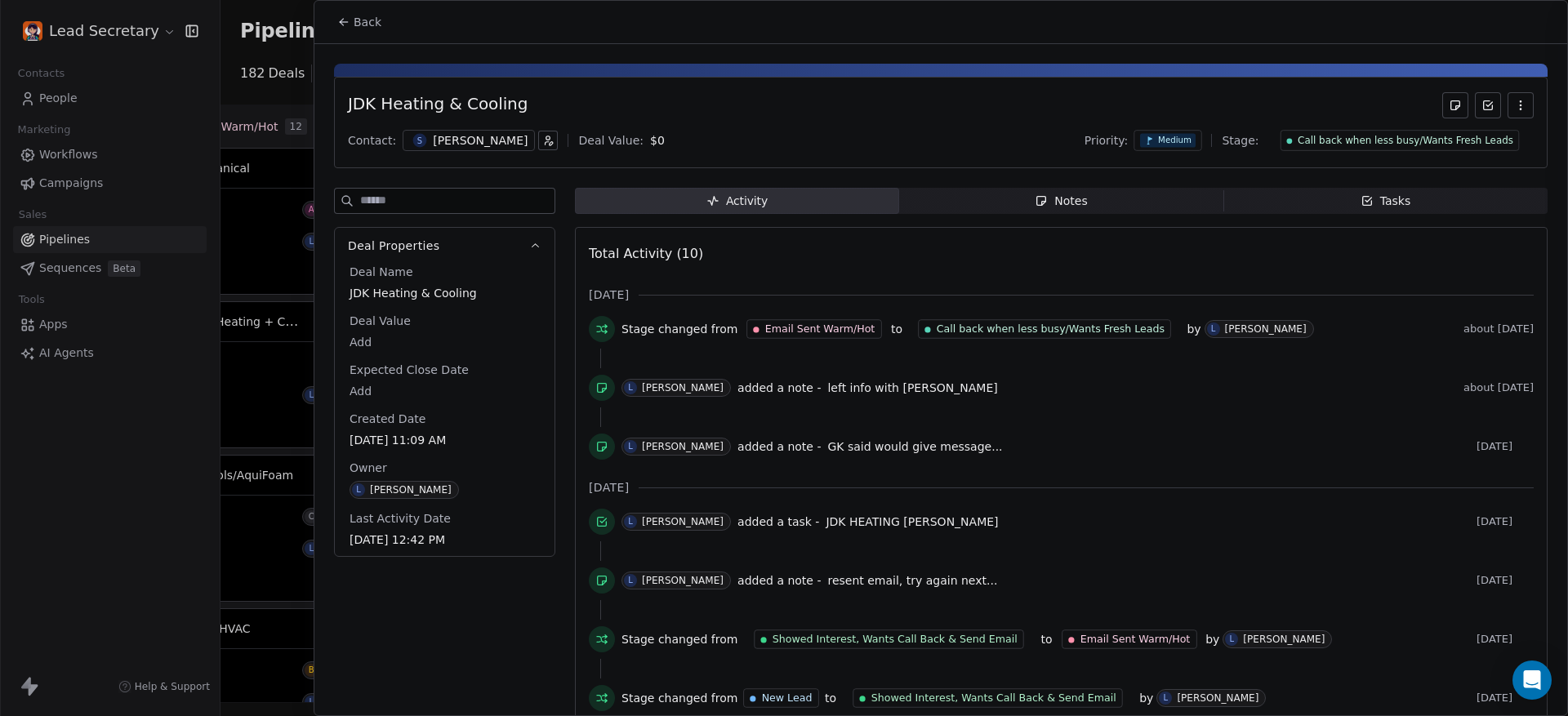
click at [336, 24] on button "Back" at bounding box center [359, 22] width 64 height 29
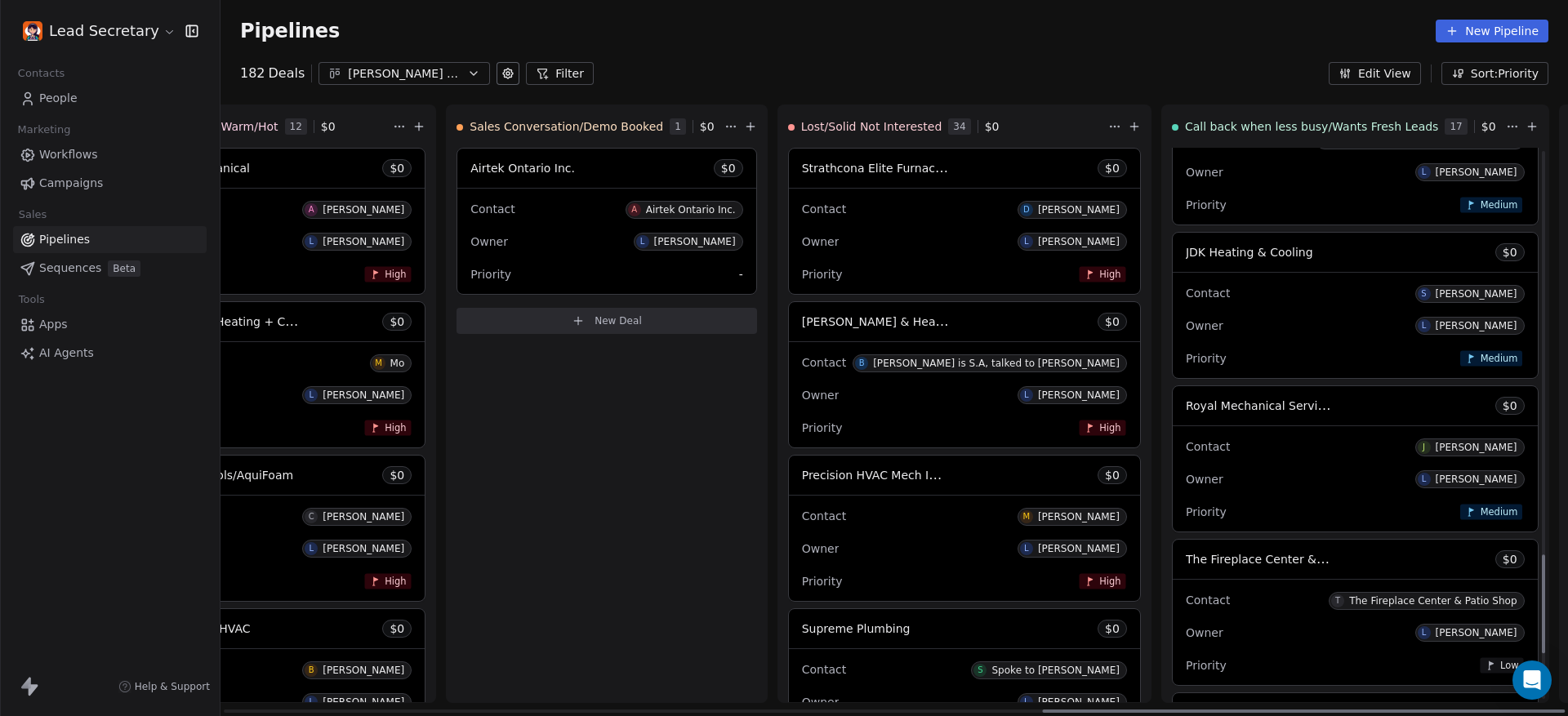
scroll to position [2322, 0]
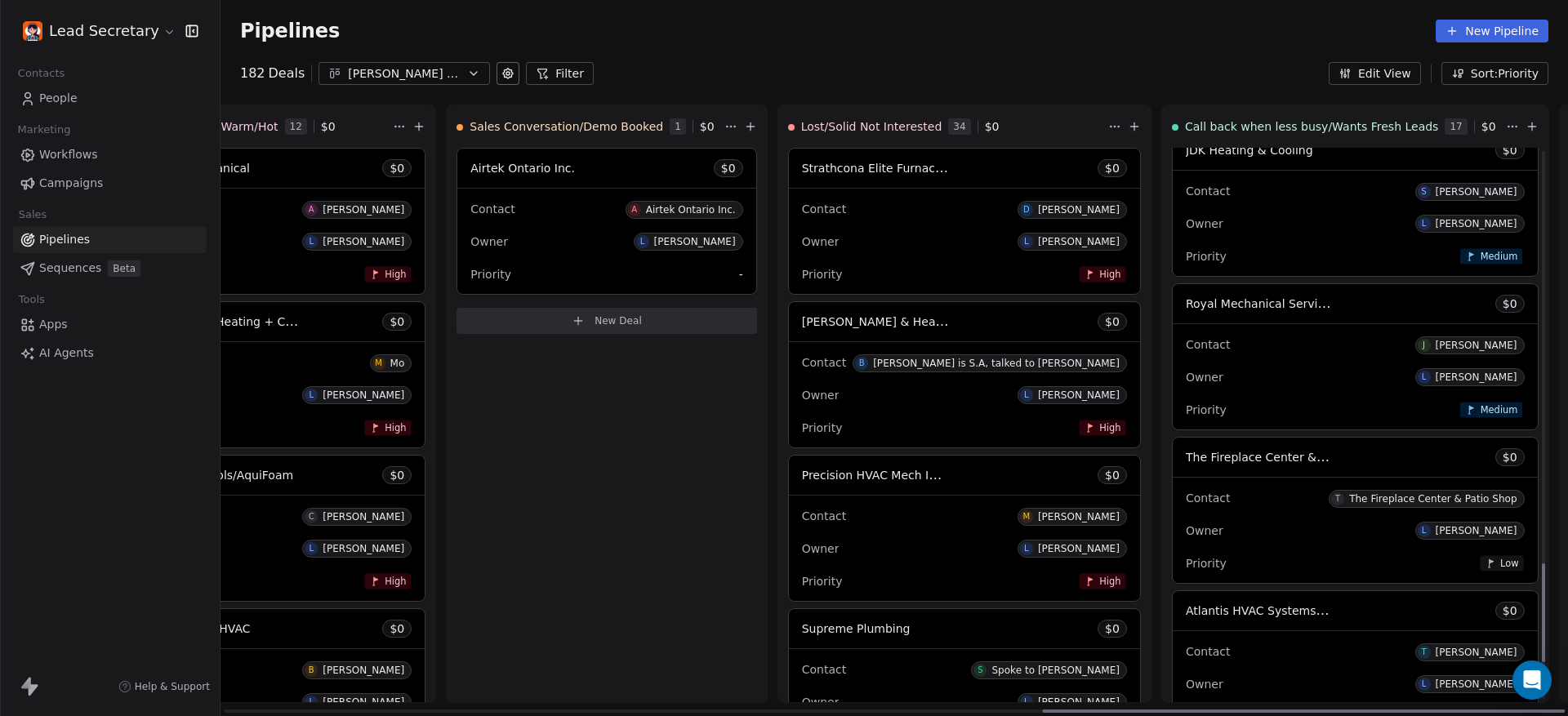
click at [1172, 319] on div "Royal Mechanical Services $ 0" at bounding box center [1354, 303] width 364 height 39
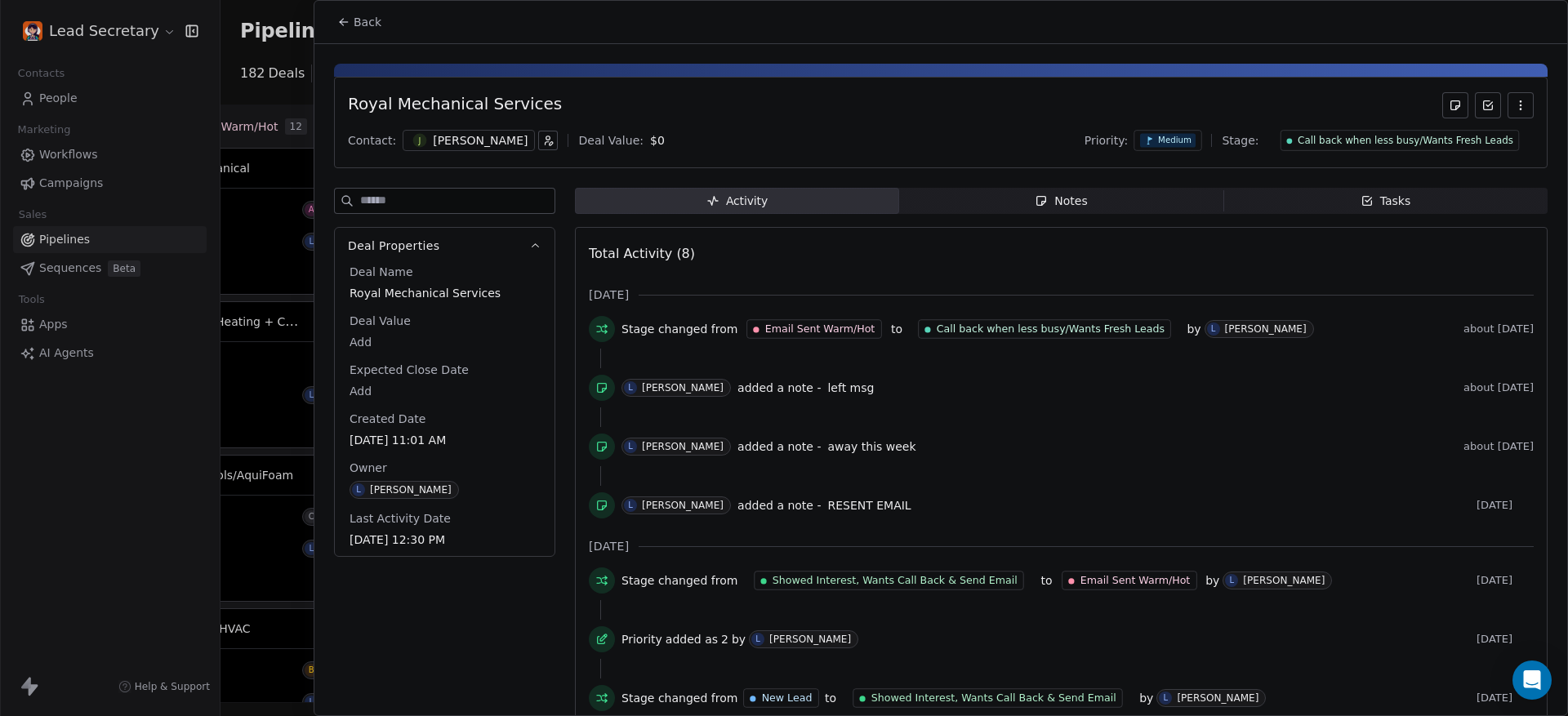
click at [1099, 212] on span "Notes Notes" at bounding box center [1060, 201] width 324 height 27
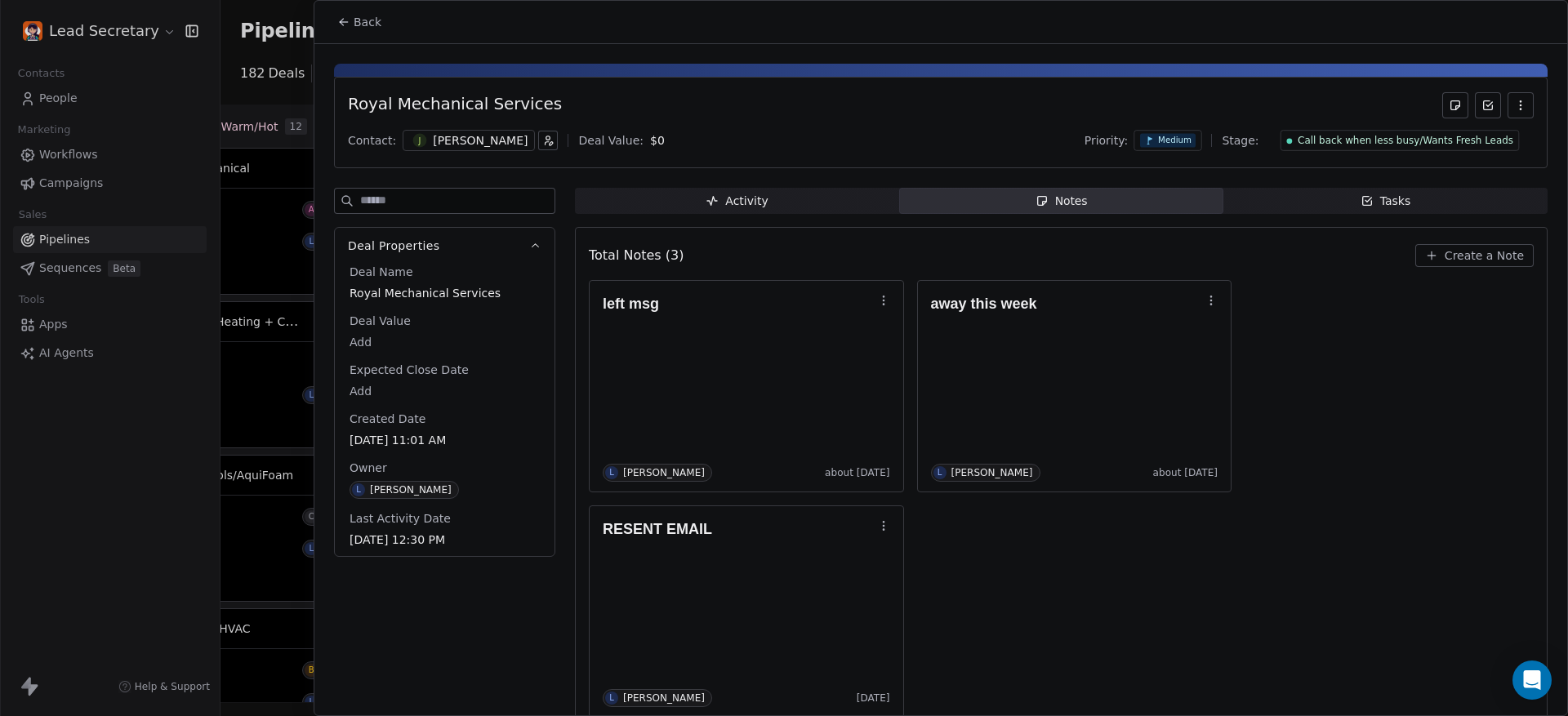
click at [261, 218] on div at bounding box center [784, 358] width 1568 height 716
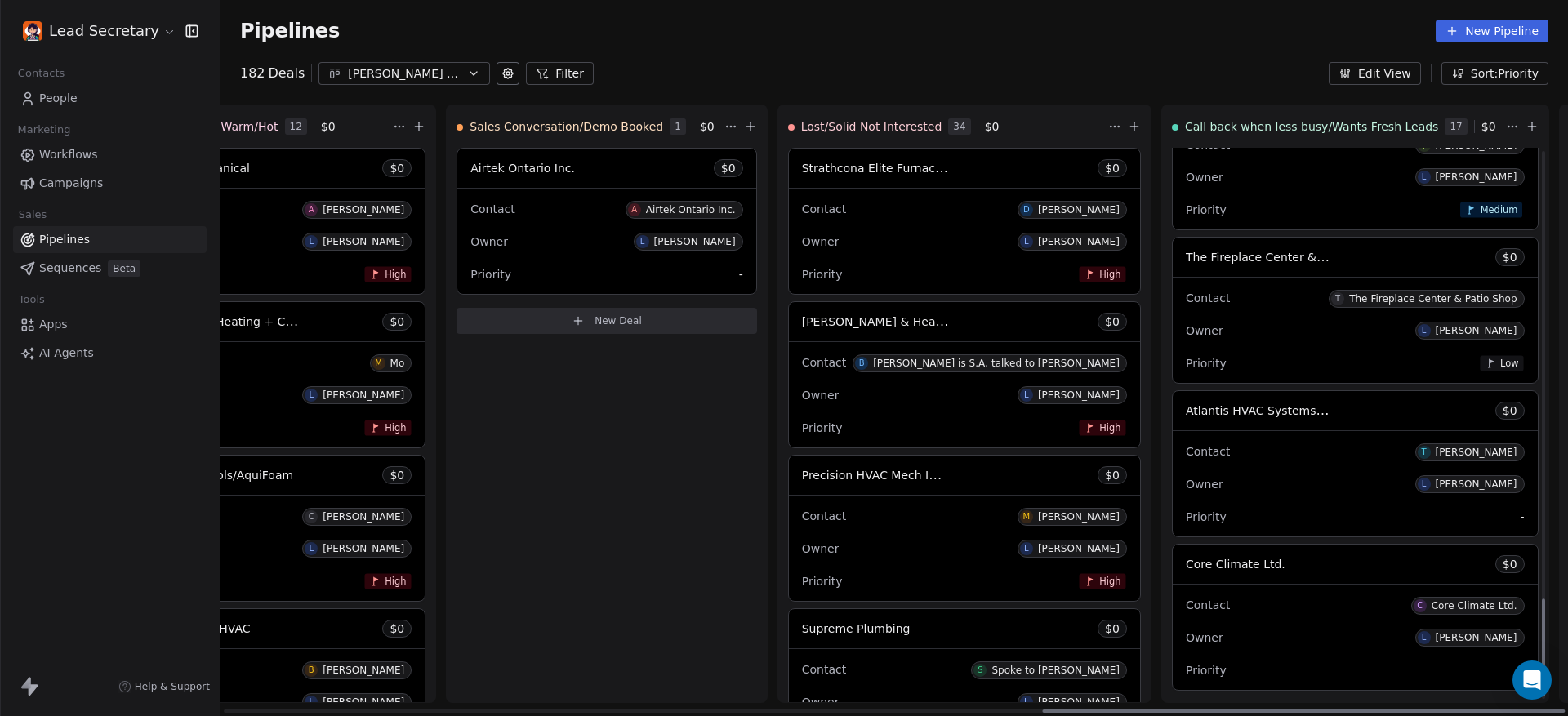
scroll to position [2526, 0]
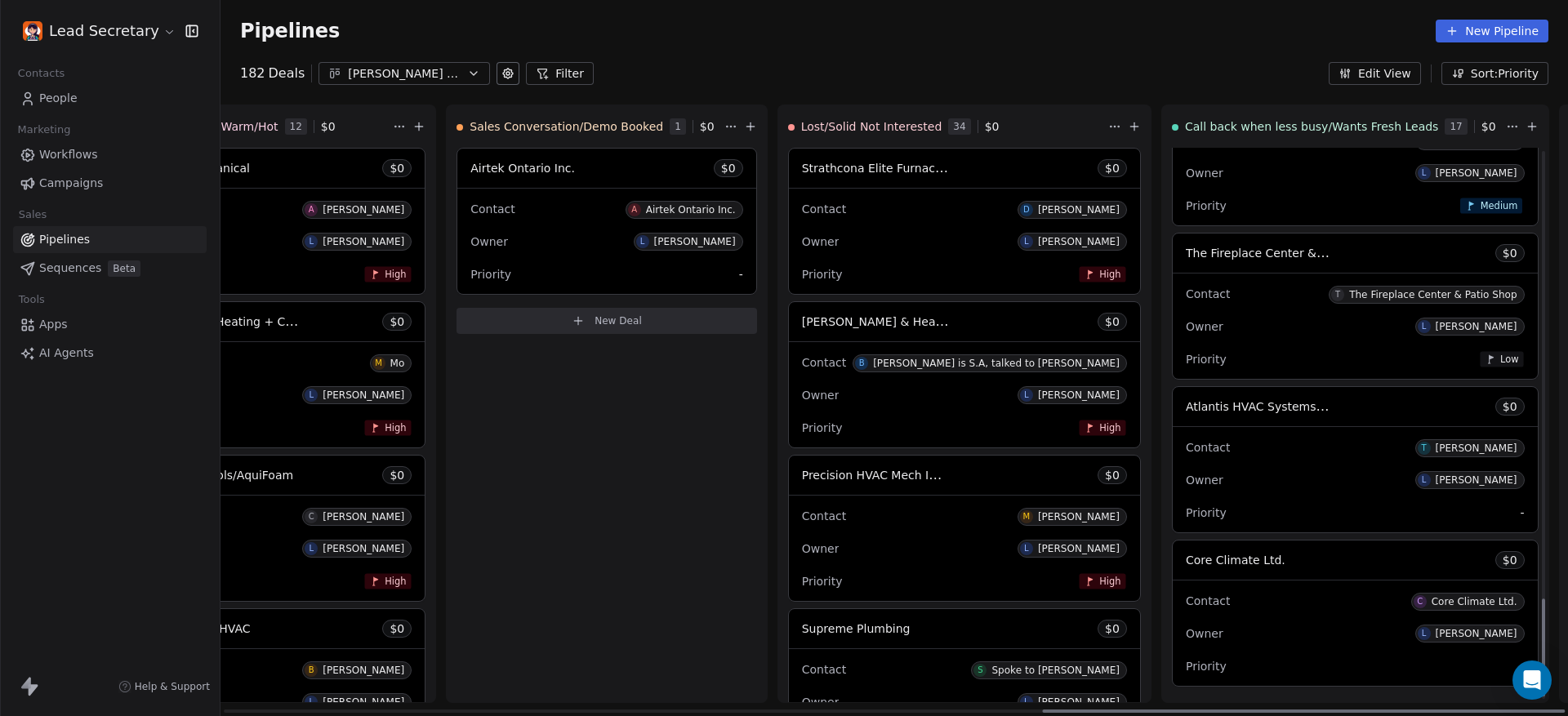
click at [1185, 339] on div "Owner L [PERSON_NAME]" at bounding box center [1354, 327] width 339 height 27
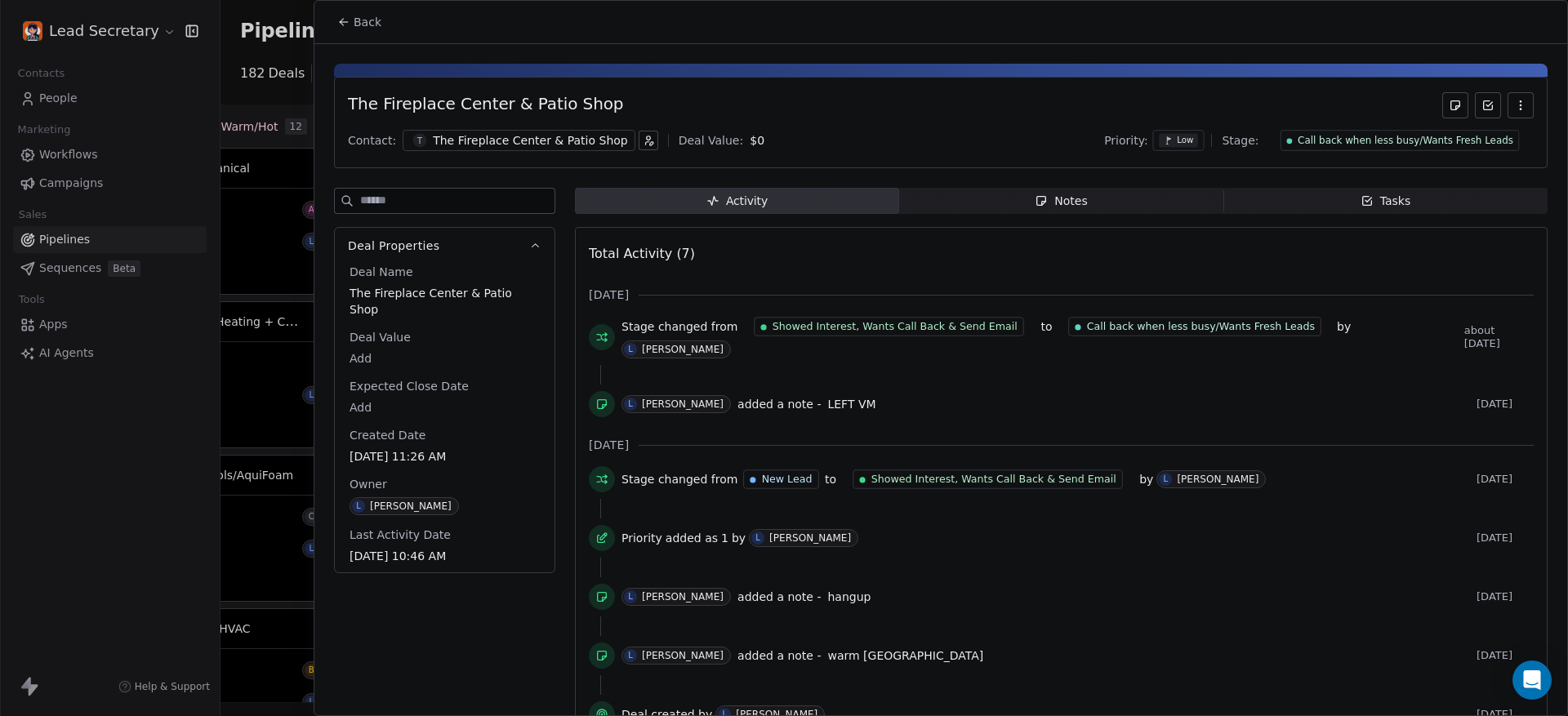
click at [283, 286] on div at bounding box center [784, 358] width 1568 height 716
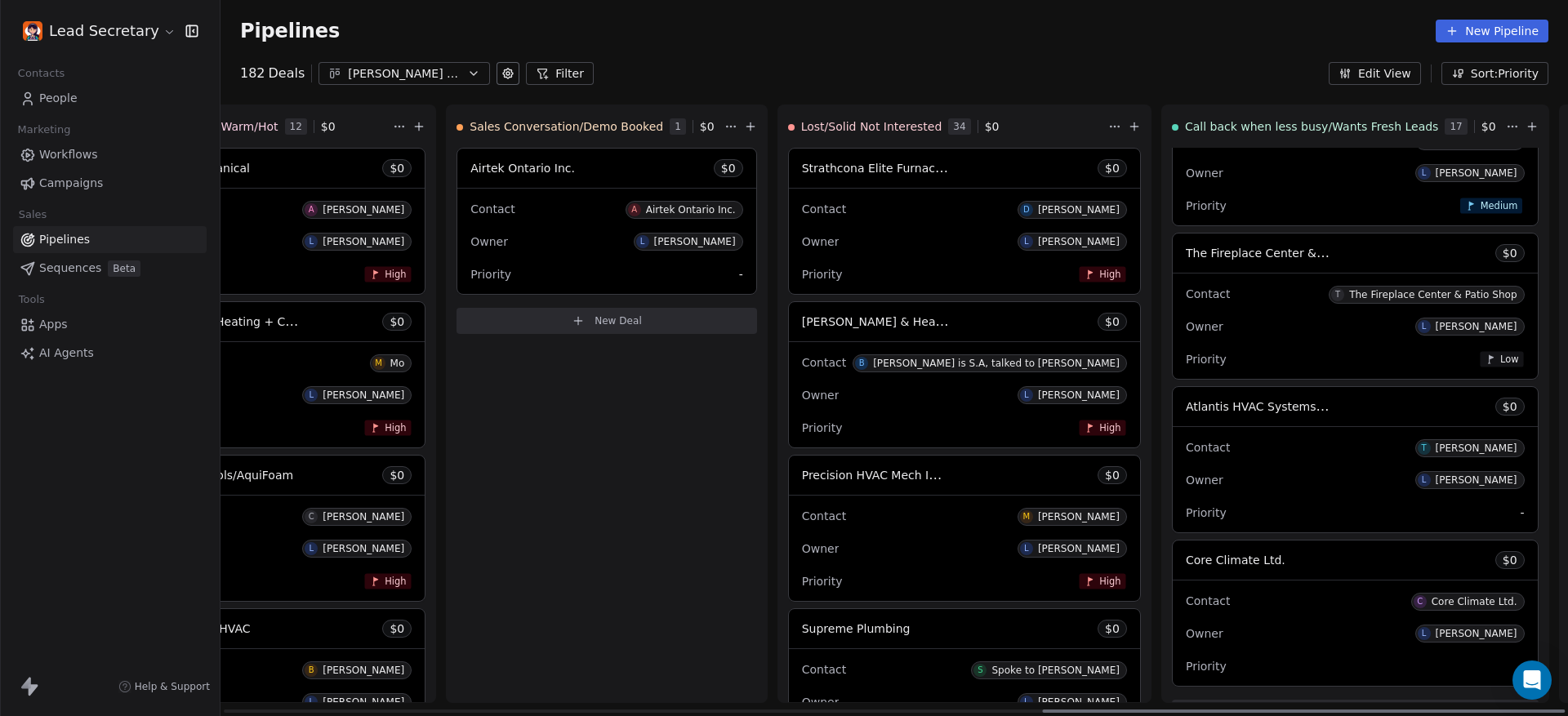
scroll to position [2562, 0]
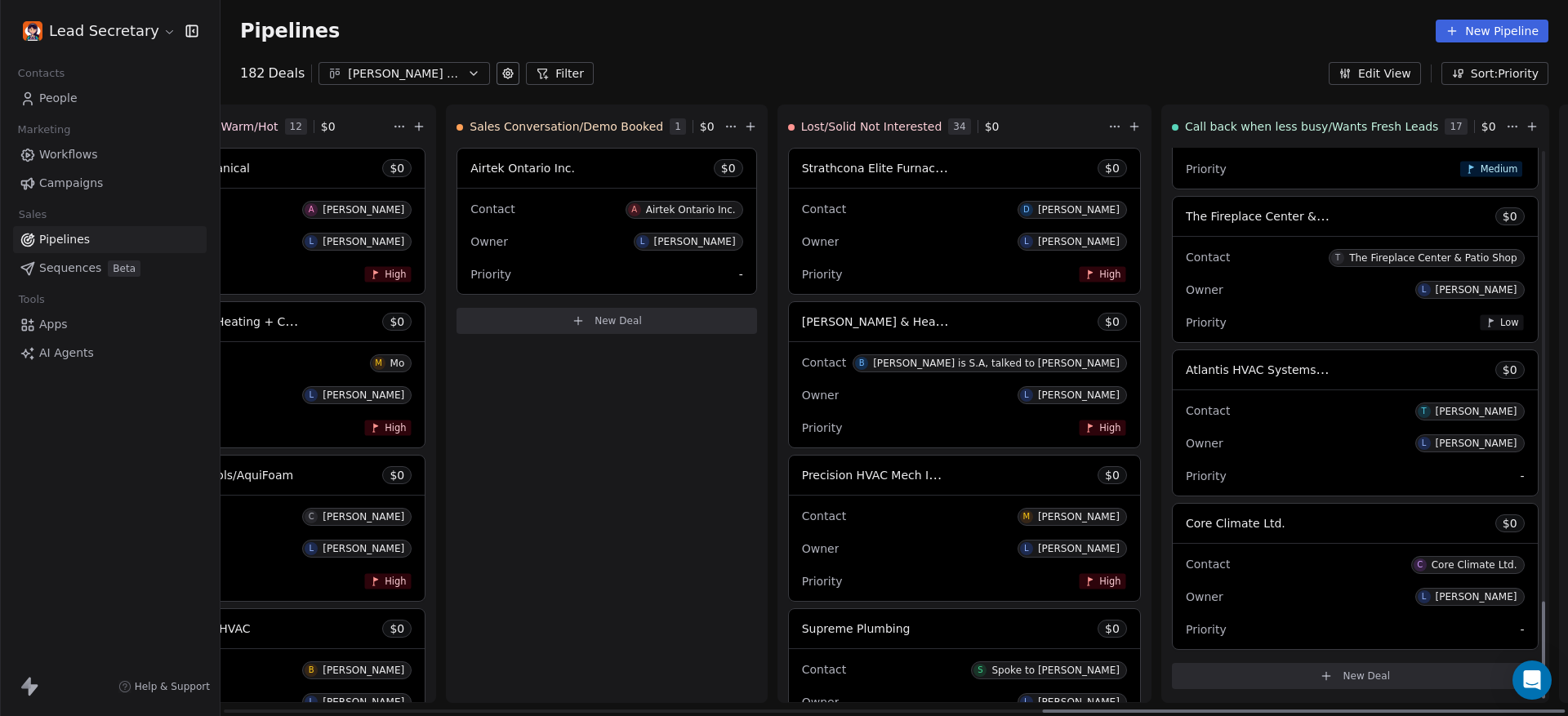
click at [1172, 392] on div "Contact T Tony Owner L Liam Curran Priority -" at bounding box center [1354, 443] width 364 height 105
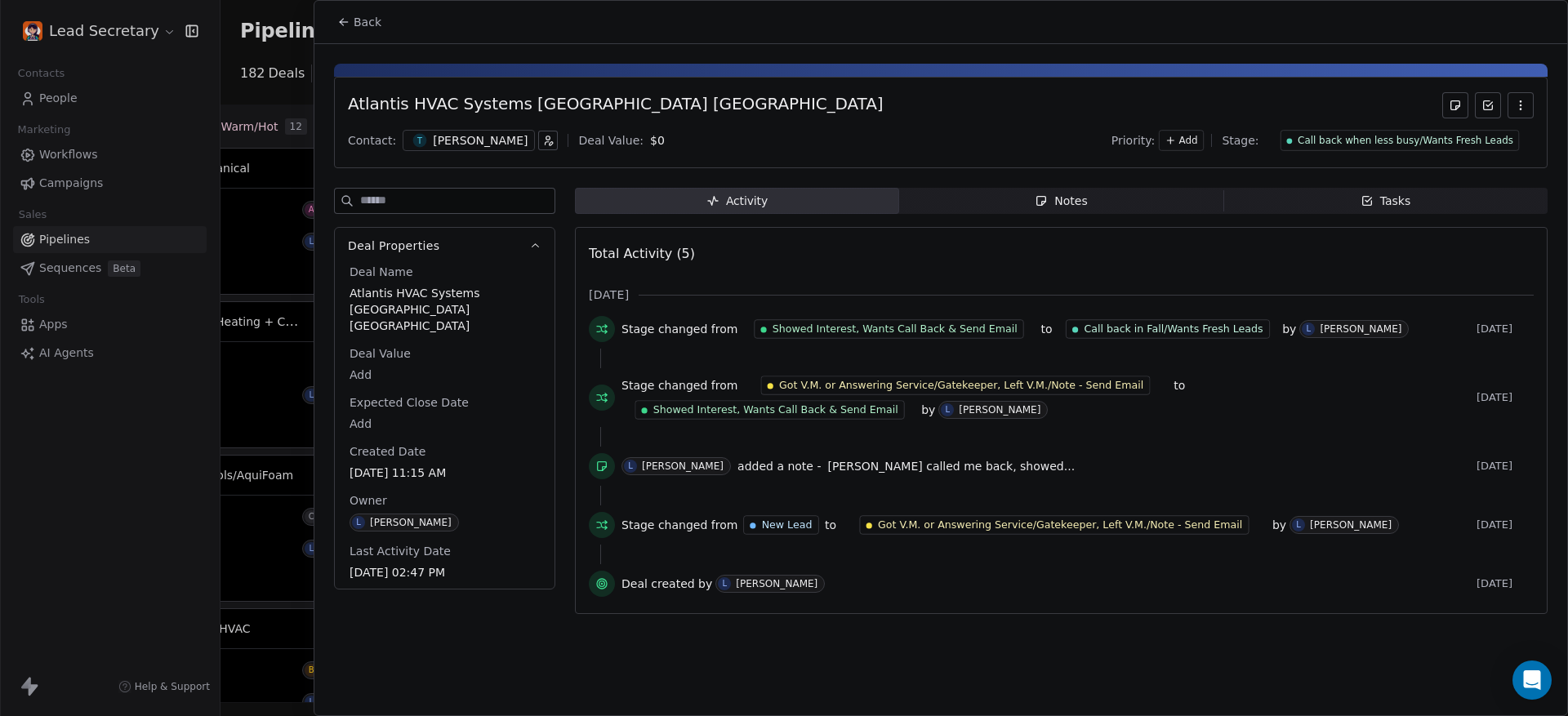
click at [1129, 200] on span "Notes Notes" at bounding box center [1060, 201] width 324 height 27
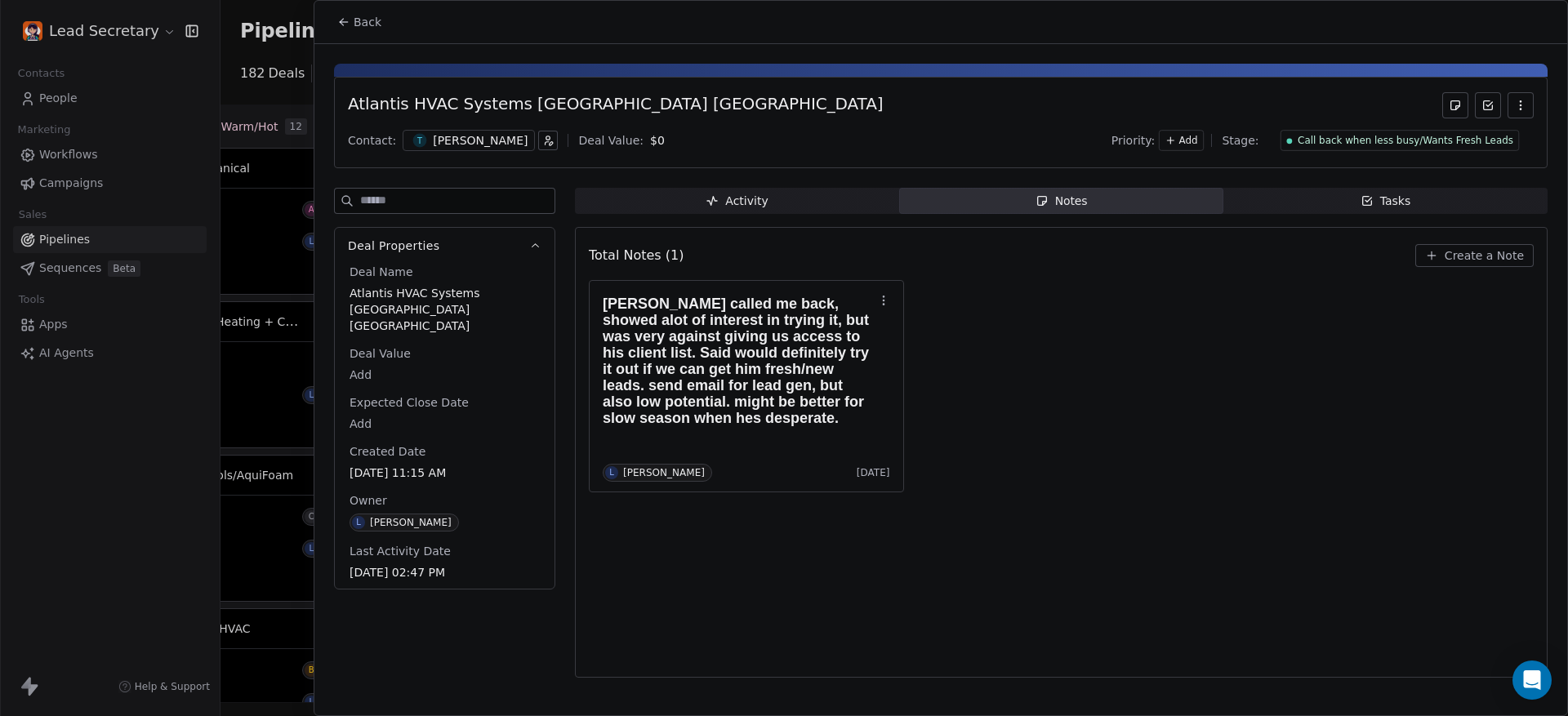
click at [415, 100] on div "Atlantis HVAC Systems [GEOGRAPHIC_DATA] [GEOGRAPHIC_DATA]" at bounding box center [614, 105] width 534 height 27
click at [445, 294] on span "Atlantis HVAC Systems [GEOGRAPHIC_DATA] [GEOGRAPHIC_DATA]" at bounding box center [444, 310] width 190 height 49
click at [445, 294] on span "Atlantis HVAC Systems [GEOGRAPHIC_DATA] [GEOGRAPHIC_DATA]" at bounding box center [444, 311] width 189 height 49
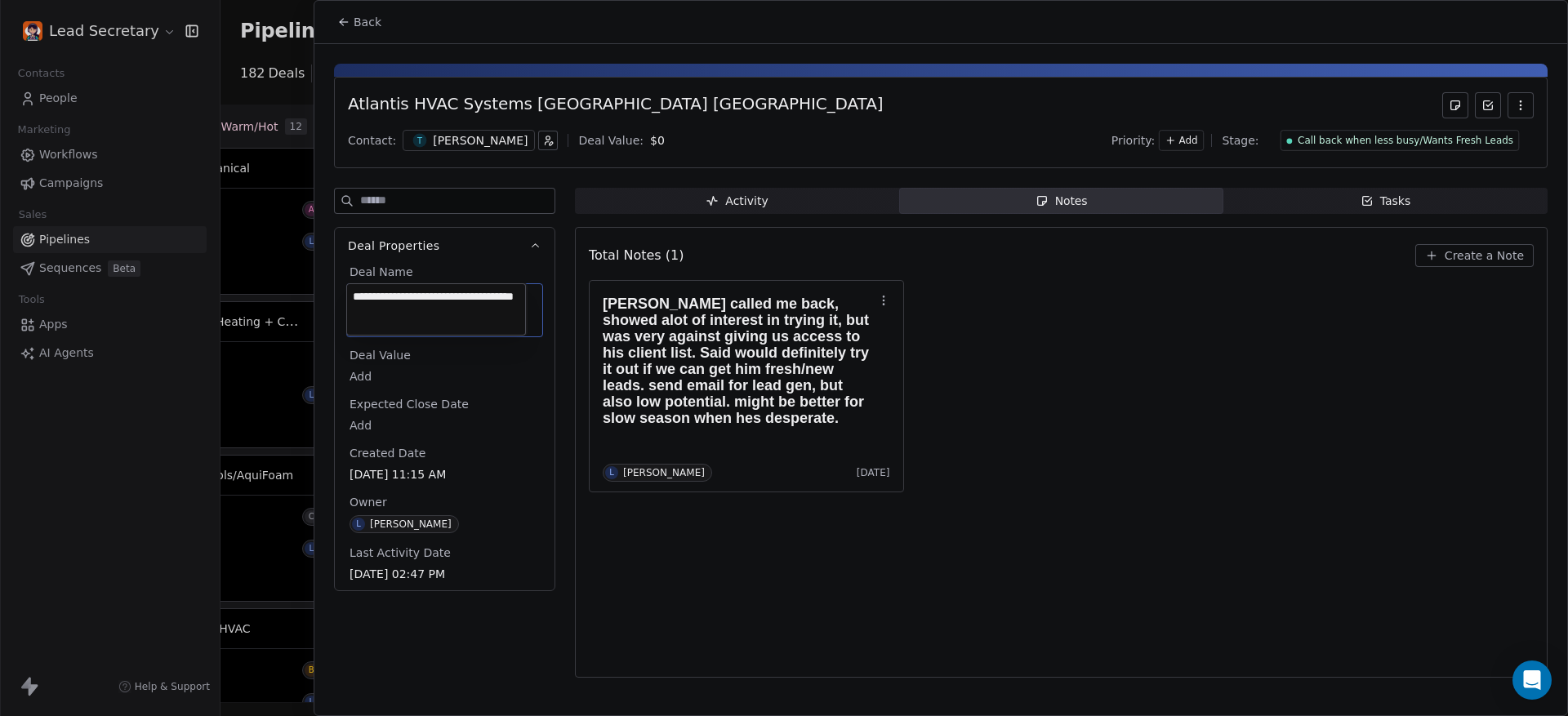
click at [323, 313] on html "Lead Secretary Contacts People Marketing Workflows Campaigns Sales Pipelines Se…" at bounding box center [784, 358] width 1568 height 716
click at [308, 316] on html "Lead Secretary Contacts People Marketing Workflows Campaigns Sales Pipelines Se…" at bounding box center [784, 358] width 1568 height 716
click at [307, 317] on div at bounding box center [784, 358] width 1568 height 716
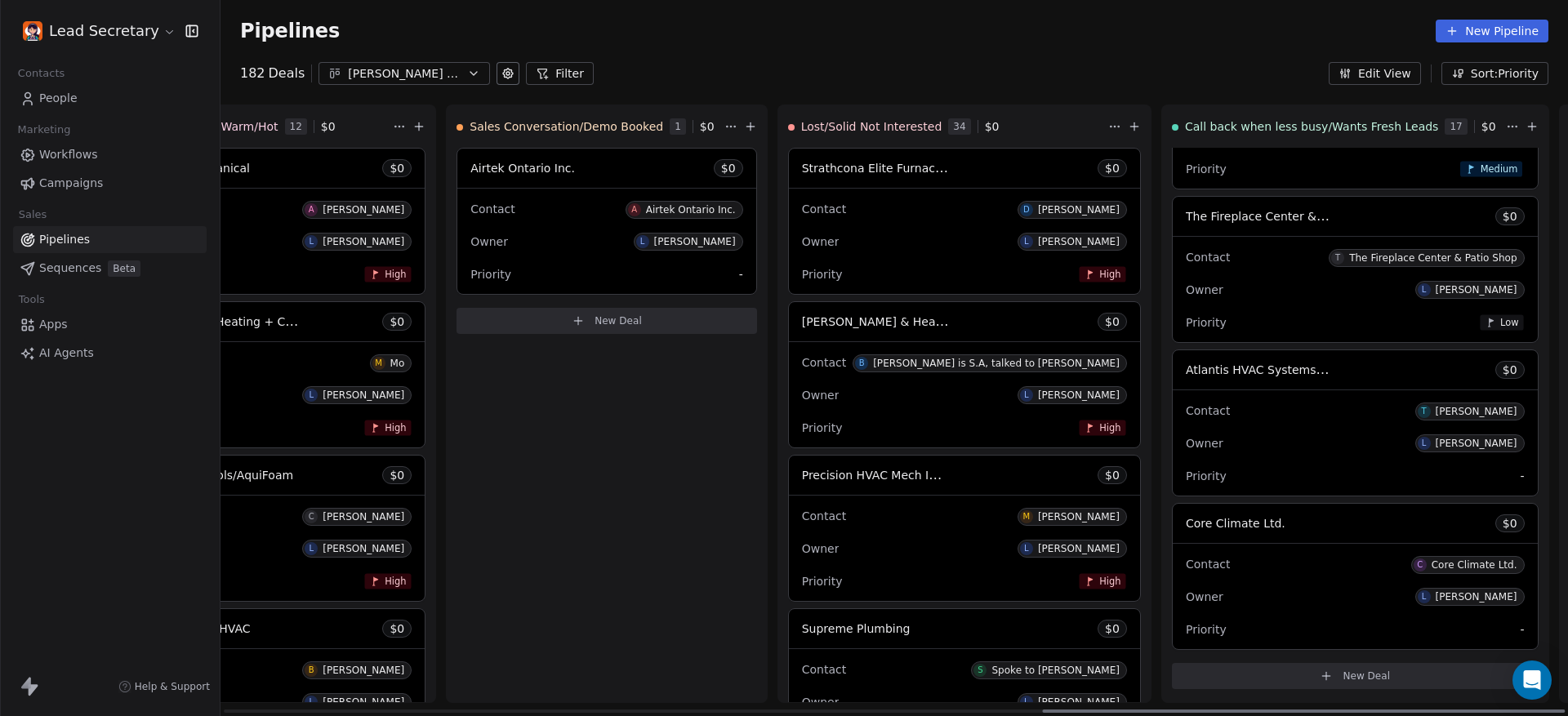
click at [1185, 551] on div "Contact C Core Climate Ltd." at bounding box center [1354, 564] width 339 height 27
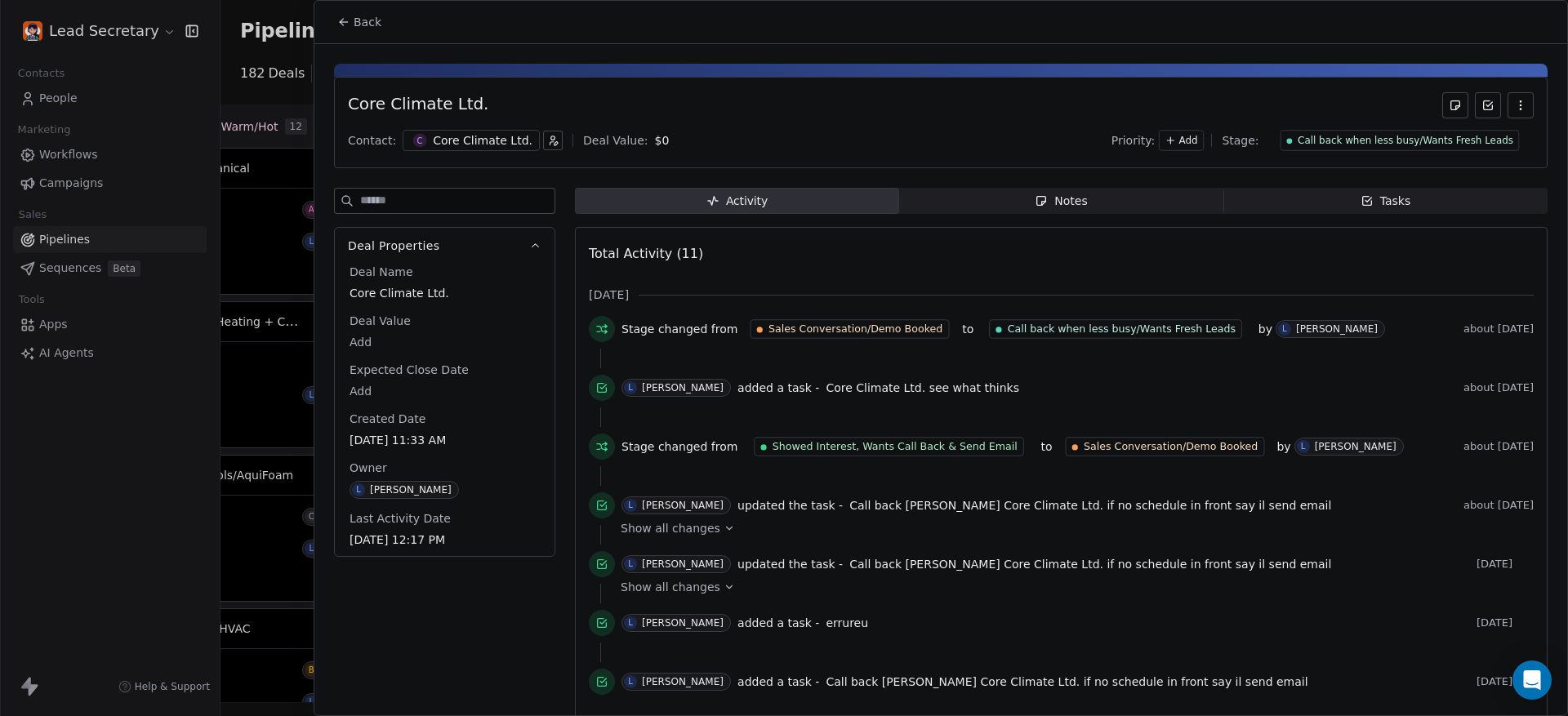
click at [1016, 191] on span "Notes Notes" at bounding box center [1060, 201] width 324 height 27
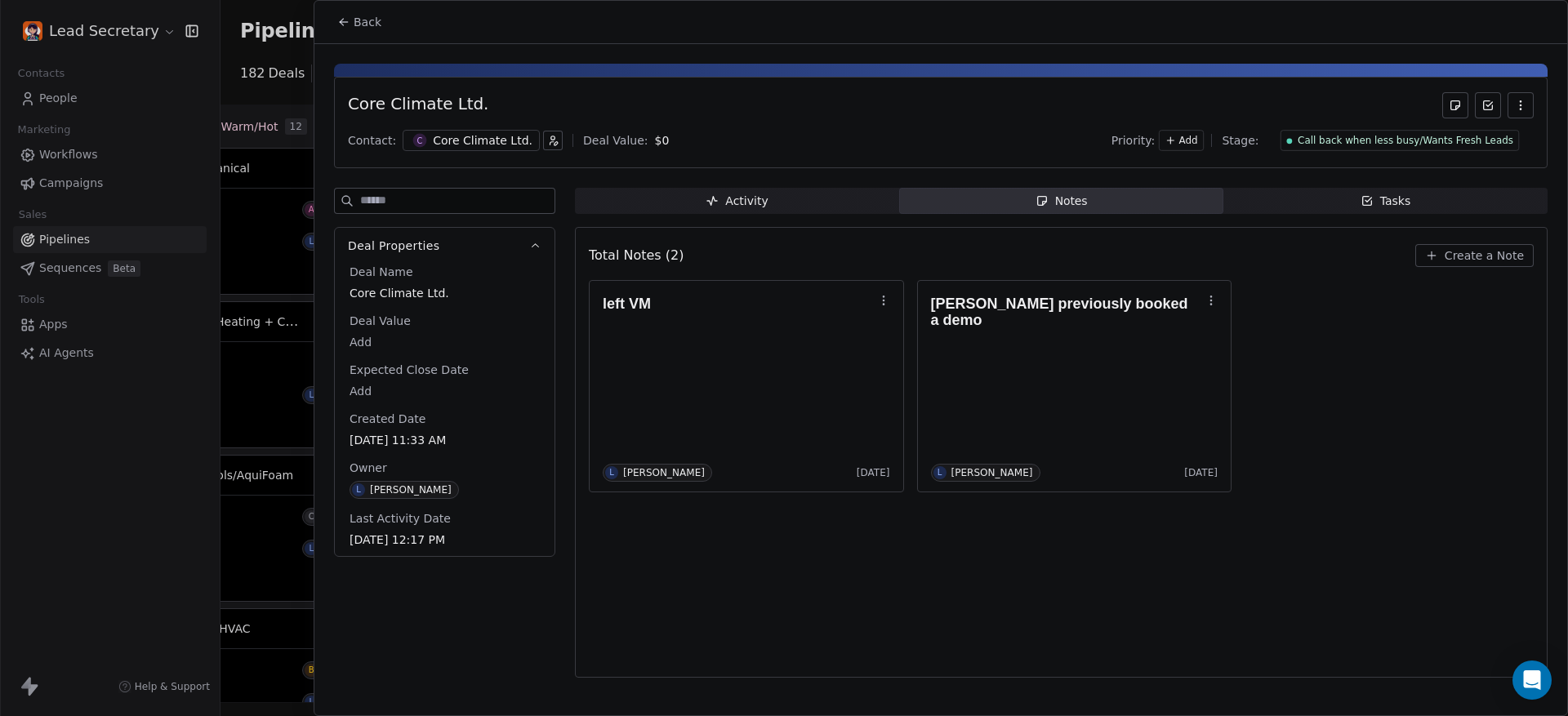
click at [349, 25] on icon at bounding box center [344, 22] width 13 height 13
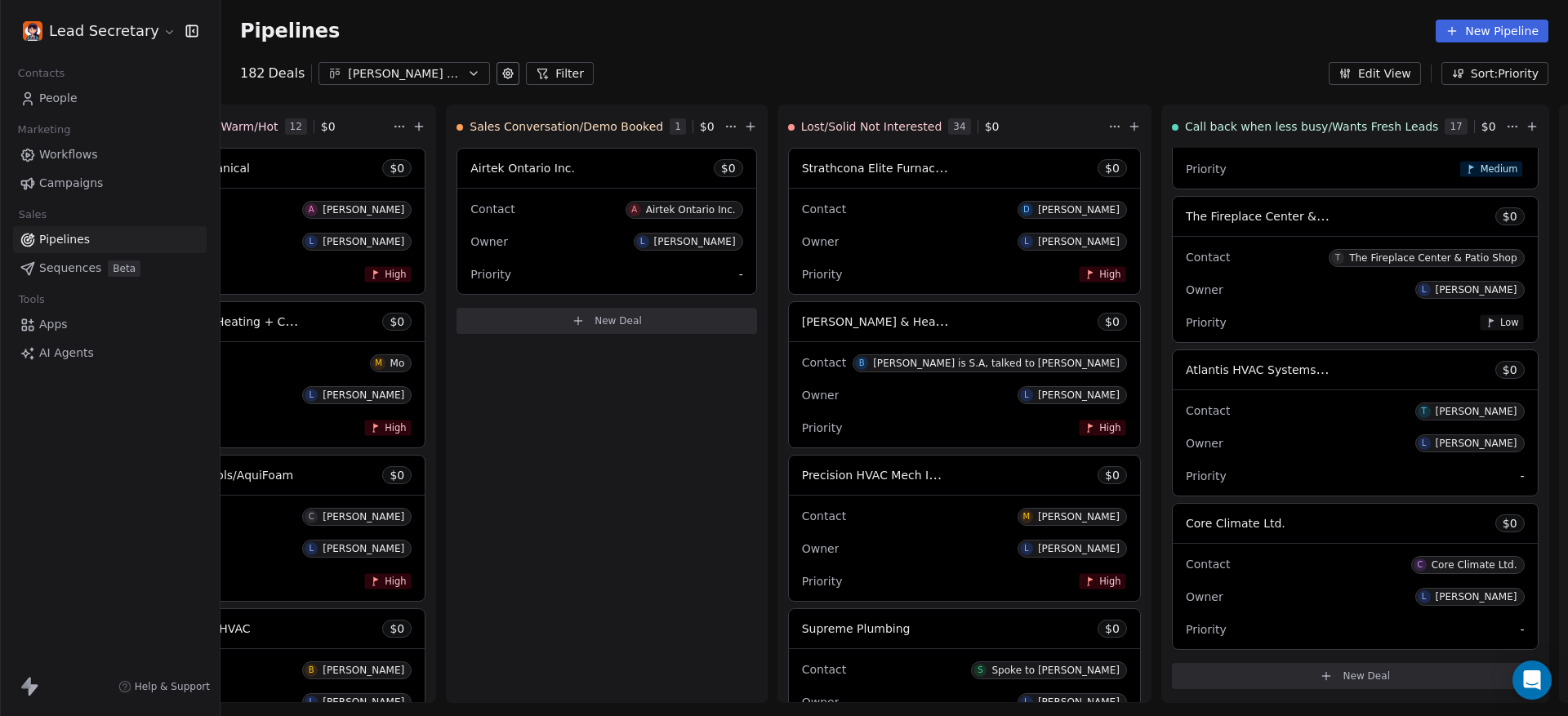
click at [418, 69] on div "[PERSON_NAME] mix of S-M-L Biz's" at bounding box center [403, 74] width 113 height 17
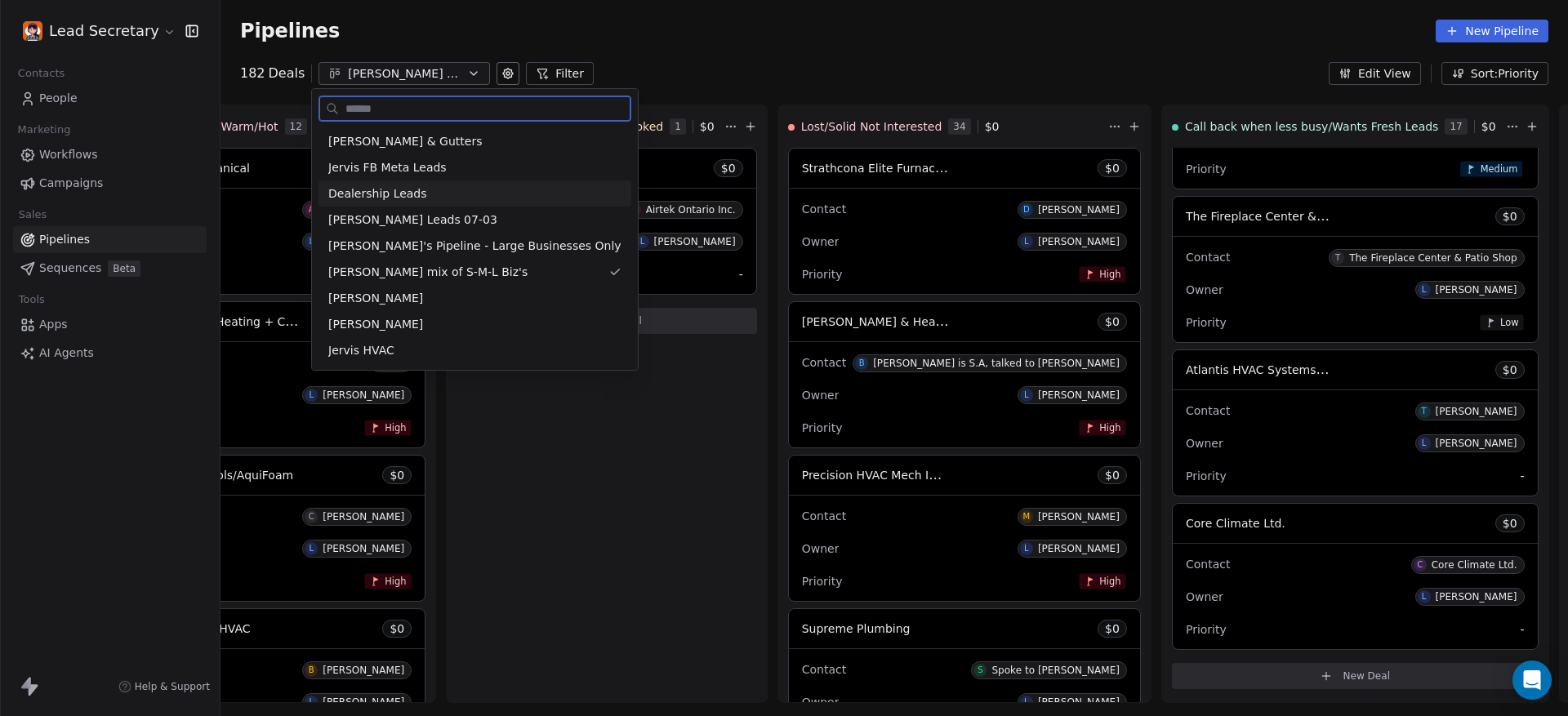
click at [447, 196] on div "Dealership Leads" at bounding box center [475, 194] width 293 height 17
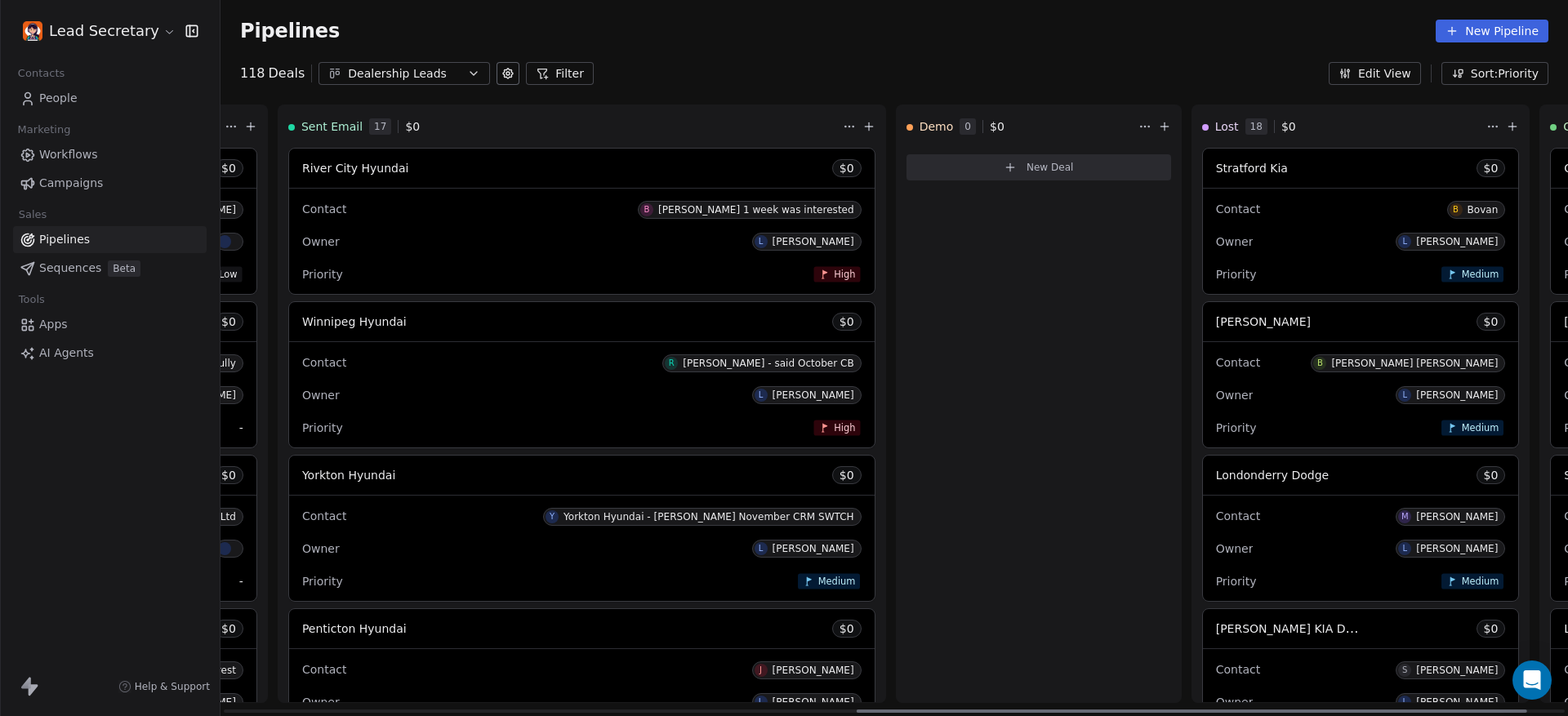
scroll to position [0, 1349]
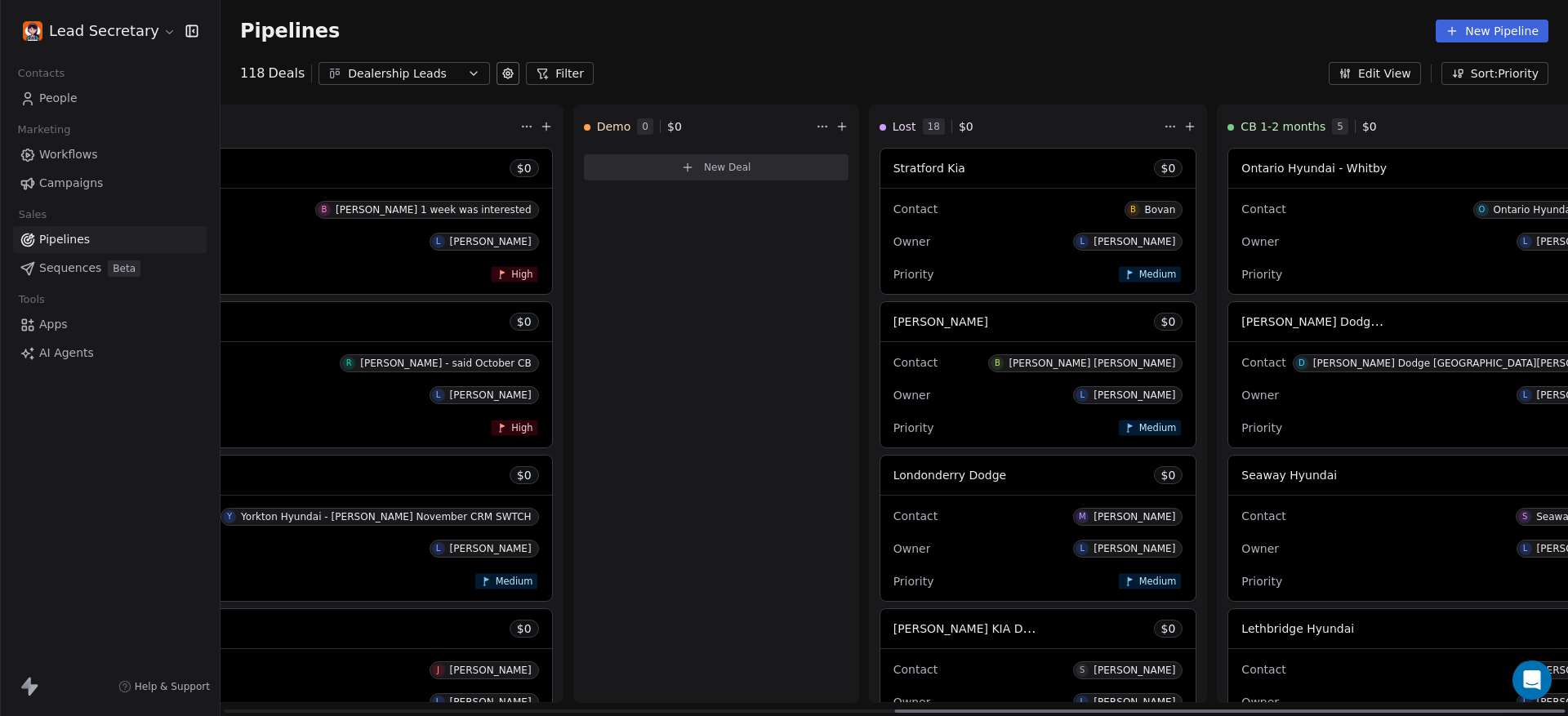
drag, startPoint x: 665, startPoint y: 707, endPoint x: 1410, endPoint y: 699, distance: 745.0
click at [1410, 709] on div at bounding box center [1229, 710] width 670 height 3
click at [1473, 201] on span "O Ontario Hyundai - Whitby" at bounding box center [1549, 210] width 153 height 18
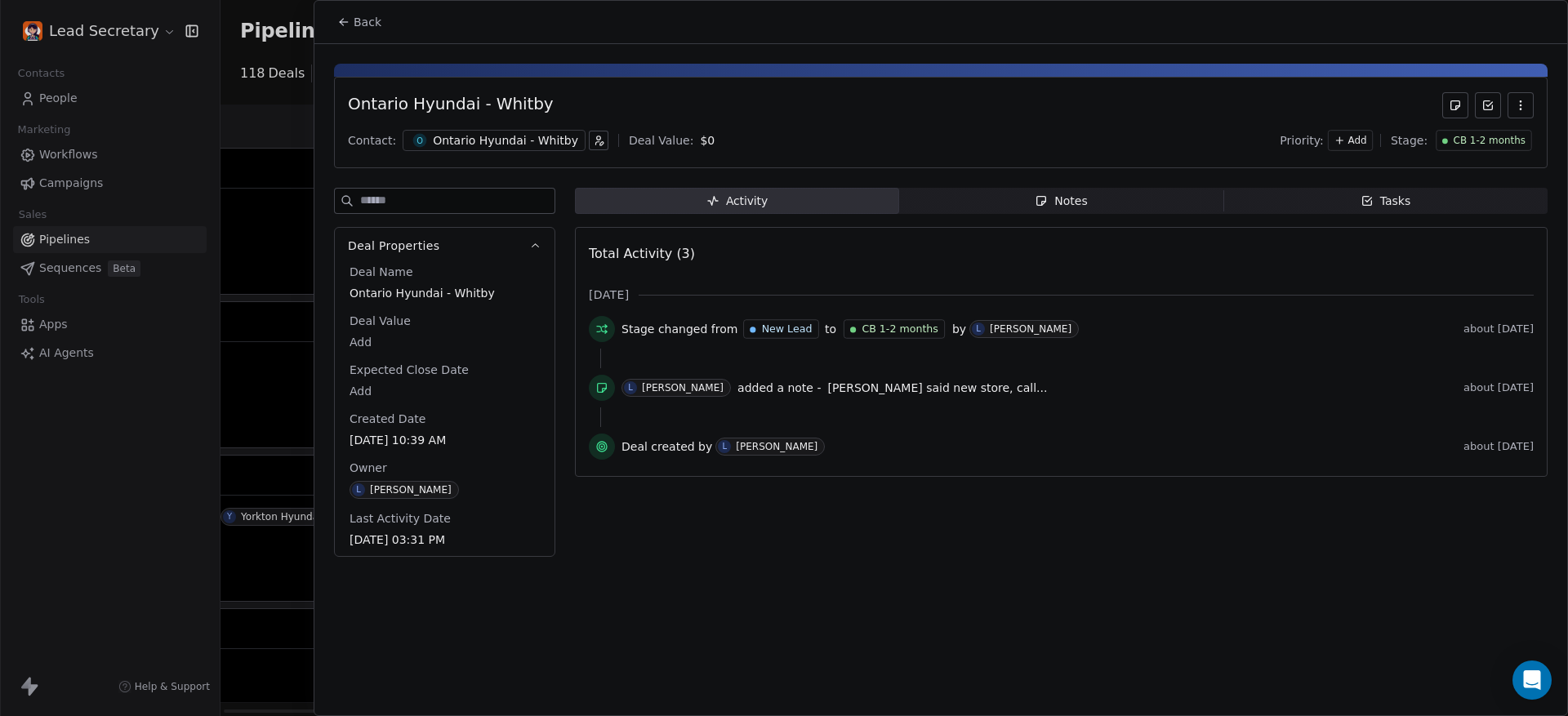
click at [1043, 223] on div "Activity Activity Notes Notes Tasks Tasks Total Activity (3) Jul 2025 Stage cha…" at bounding box center [1061, 377] width 972 height 379
click at [1060, 208] on div "Notes" at bounding box center [1060, 201] width 52 height 17
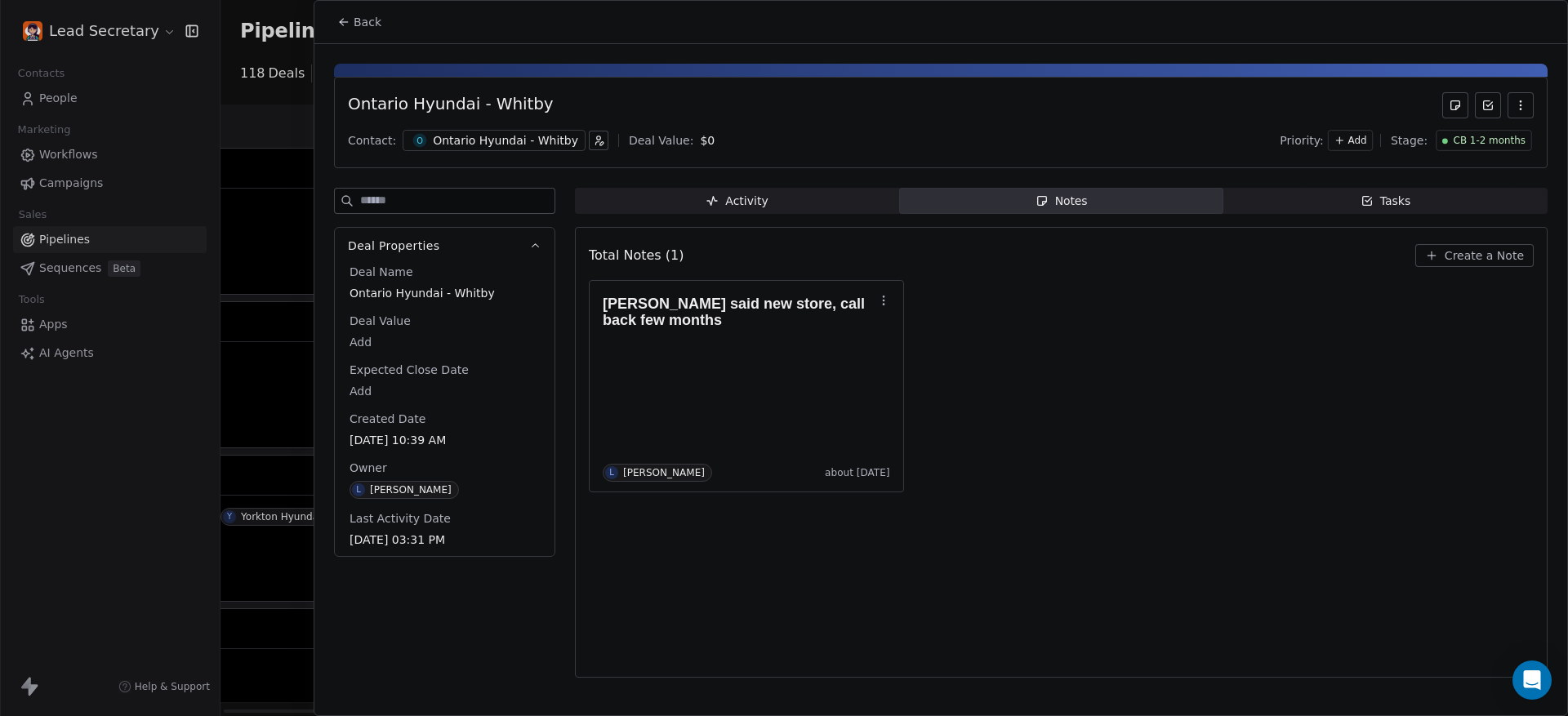
click at [433, 140] on div "Ontario Hyundai - Whitby" at bounding box center [505, 140] width 145 height 16
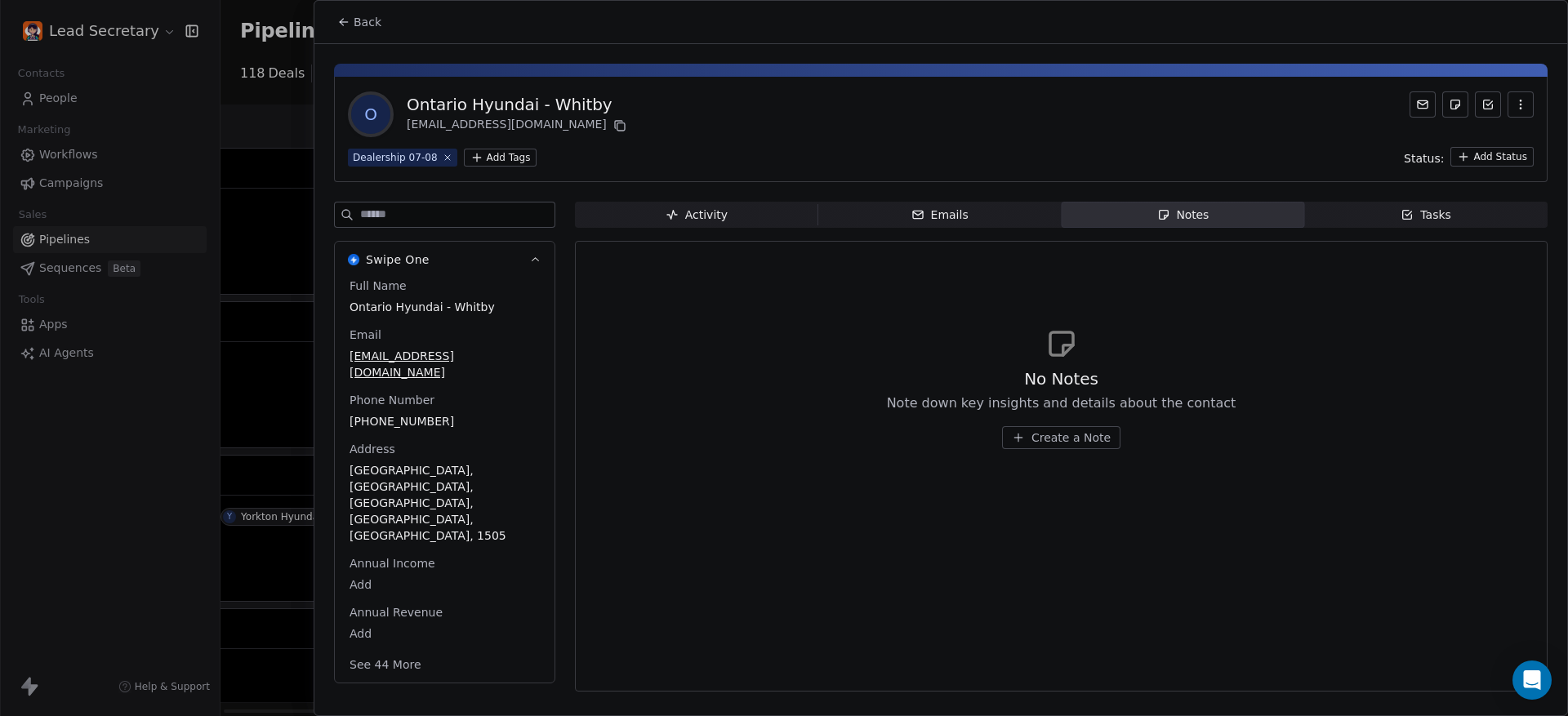
click at [243, 412] on div at bounding box center [784, 358] width 1568 height 716
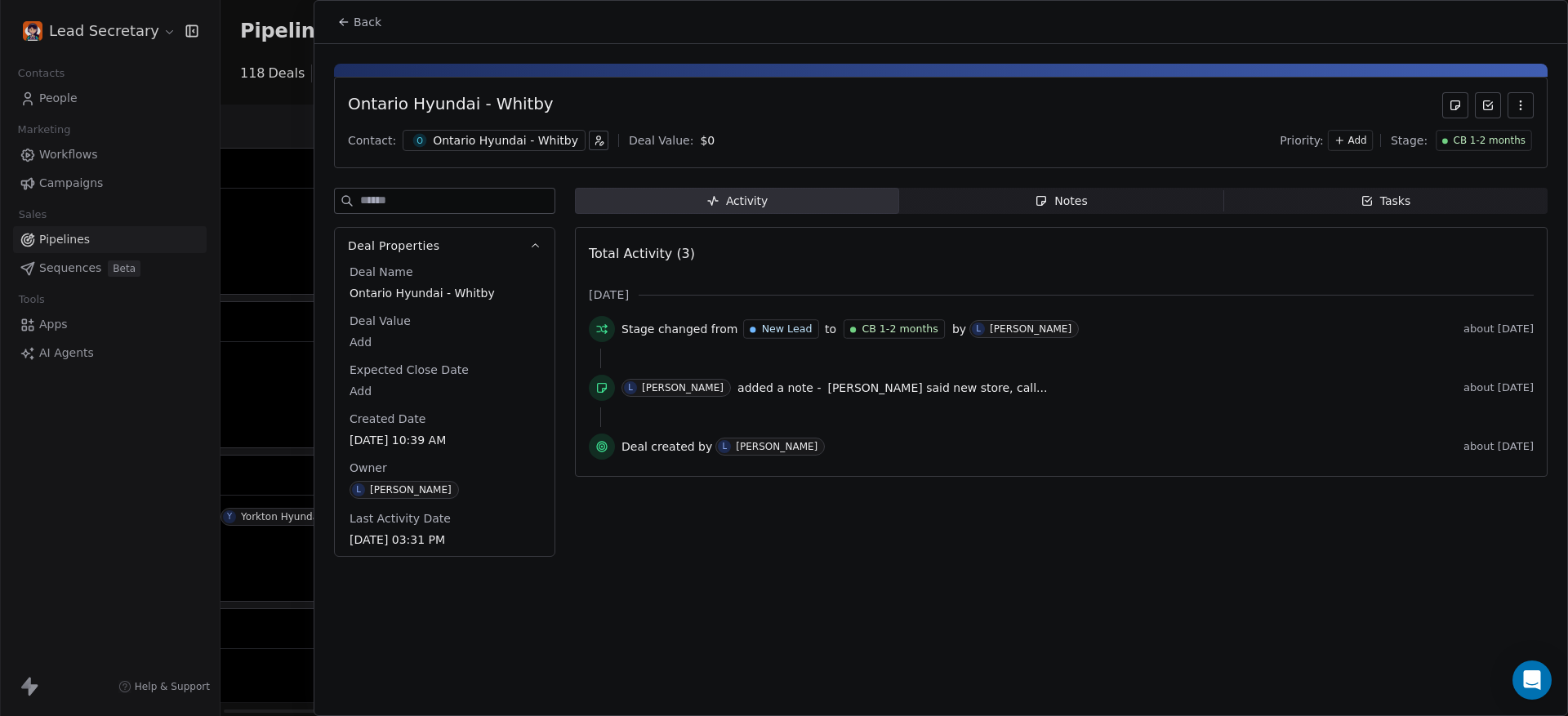
click at [295, 152] on div at bounding box center [784, 358] width 1568 height 716
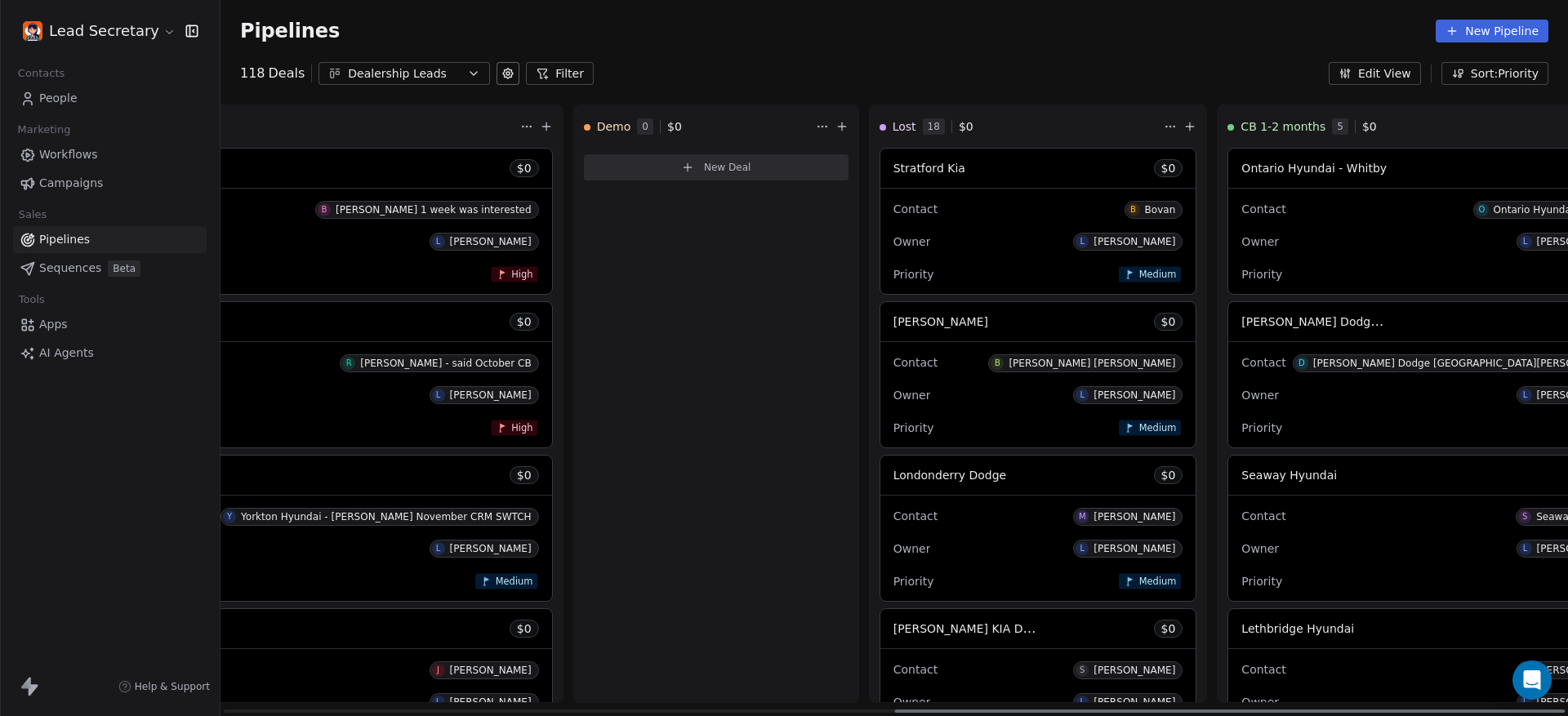
click at [1228, 337] on div "Davis Dodge Fort Macleod $ 0" at bounding box center [1433, 321] width 410 height 39
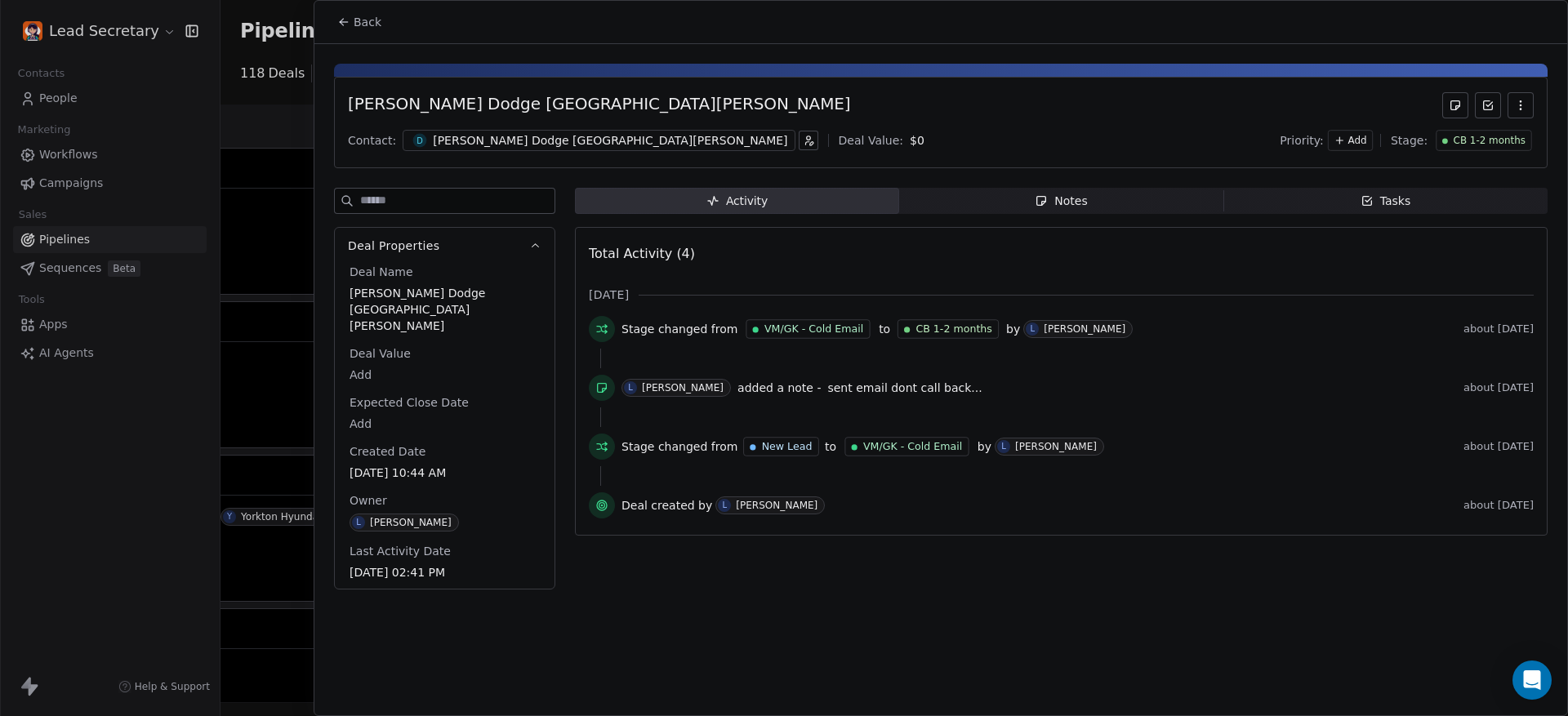
click at [1037, 207] on icon "button" at bounding box center [1041, 201] width 13 height 13
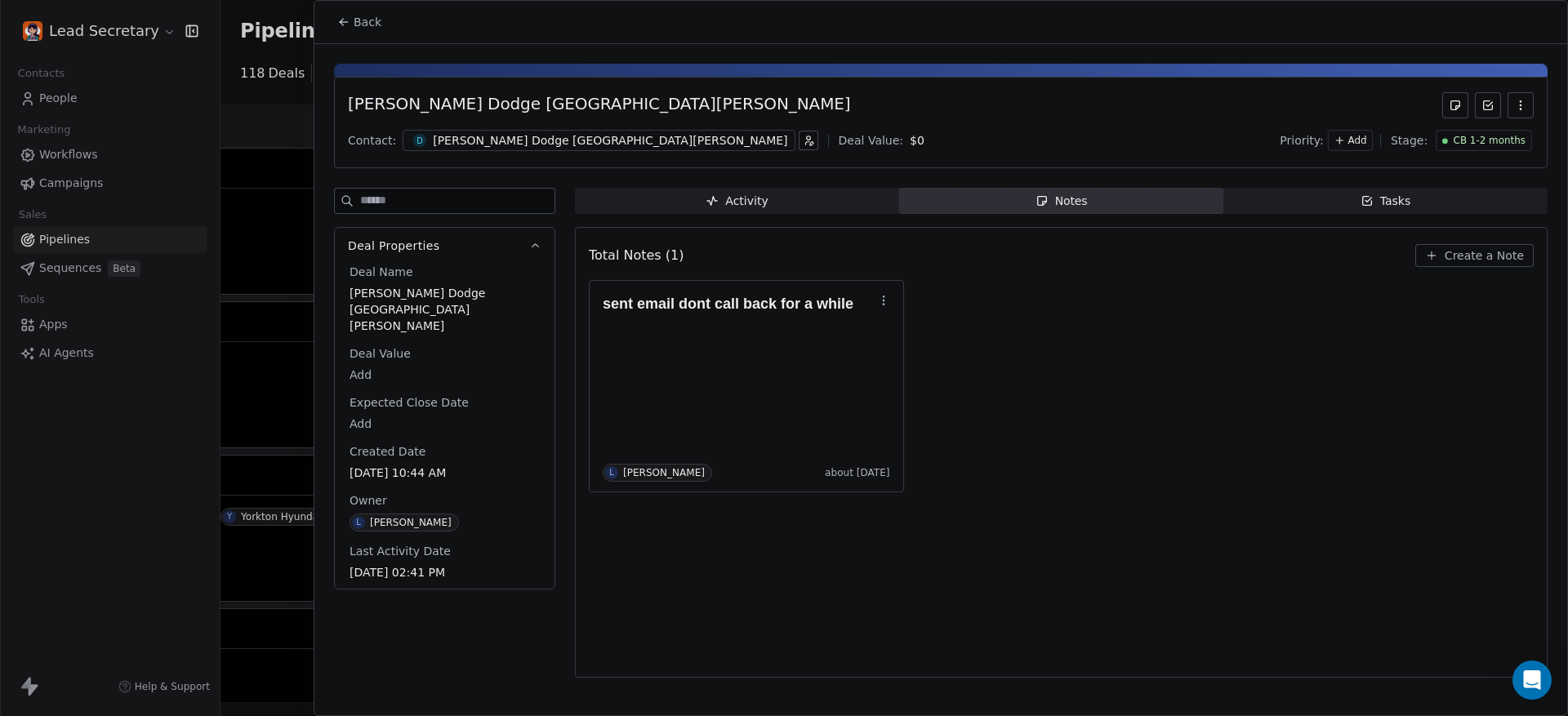
click at [370, 8] on button "Back" at bounding box center [359, 22] width 64 height 29
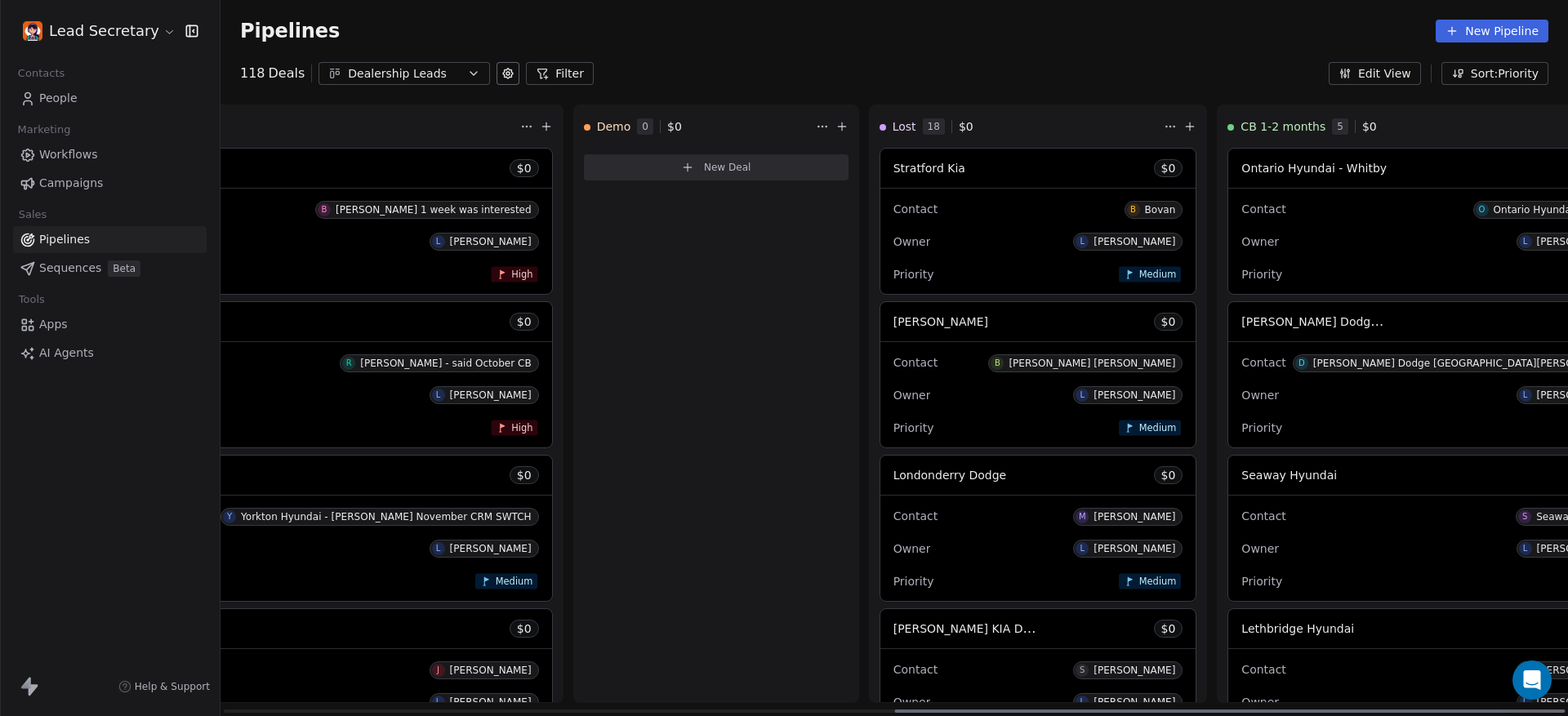
click at [1228, 487] on div "Seaway Hyundai $ 0" at bounding box center [1433, 475] width 410 height 39
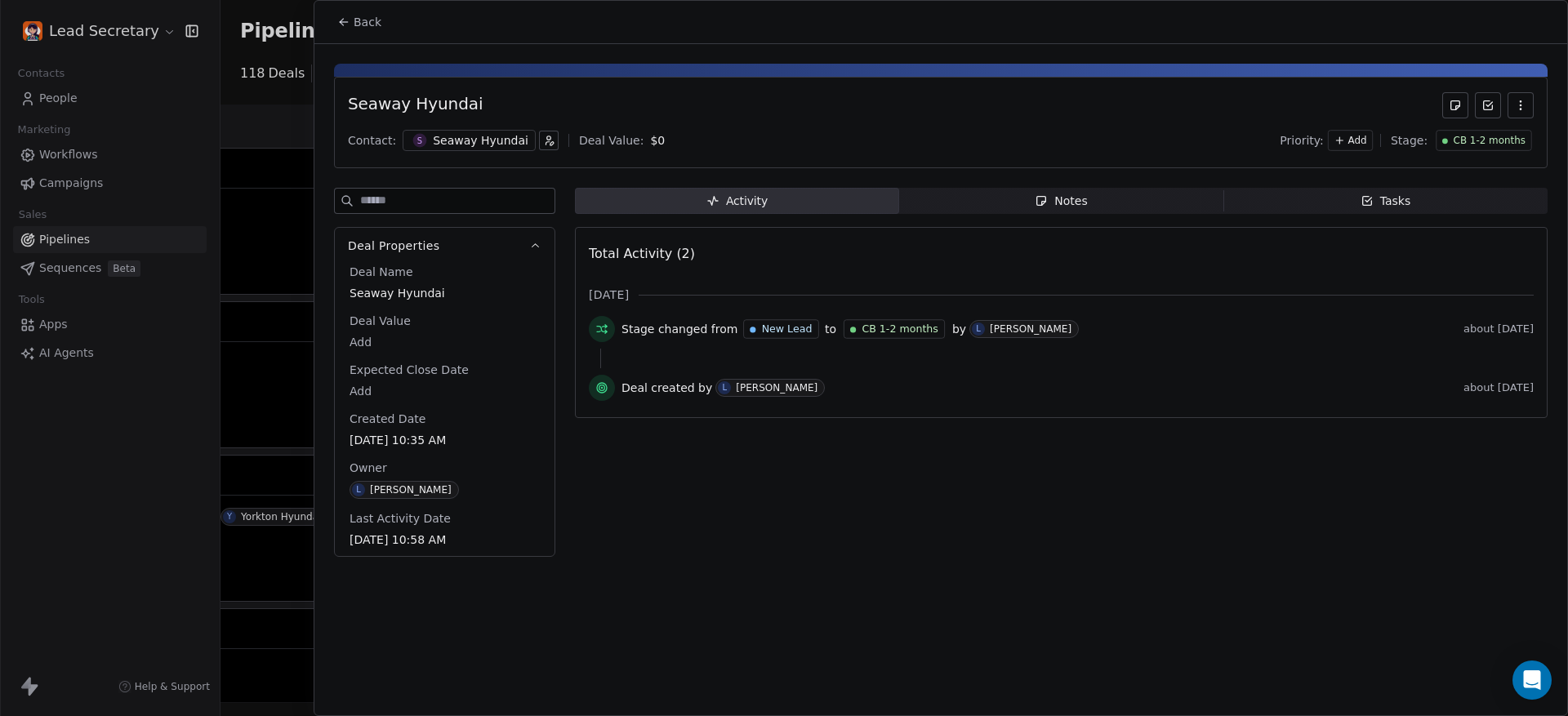
click at [393, 191] on input at bounding box center [457, 201] width 195 height 25
click at [254, 197] on div at bounding box center [784, 358] width 1568 height 716
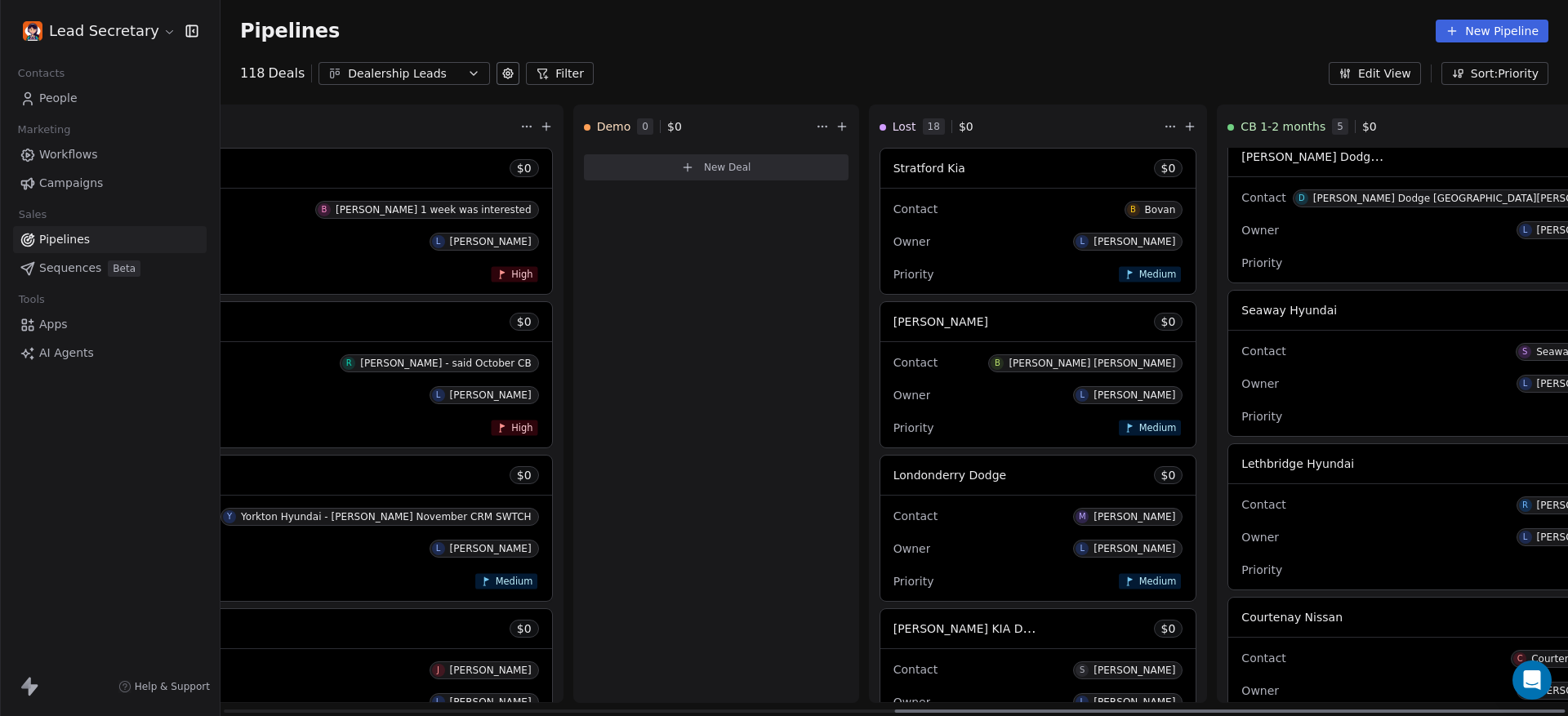
scroll to position [204, 0]
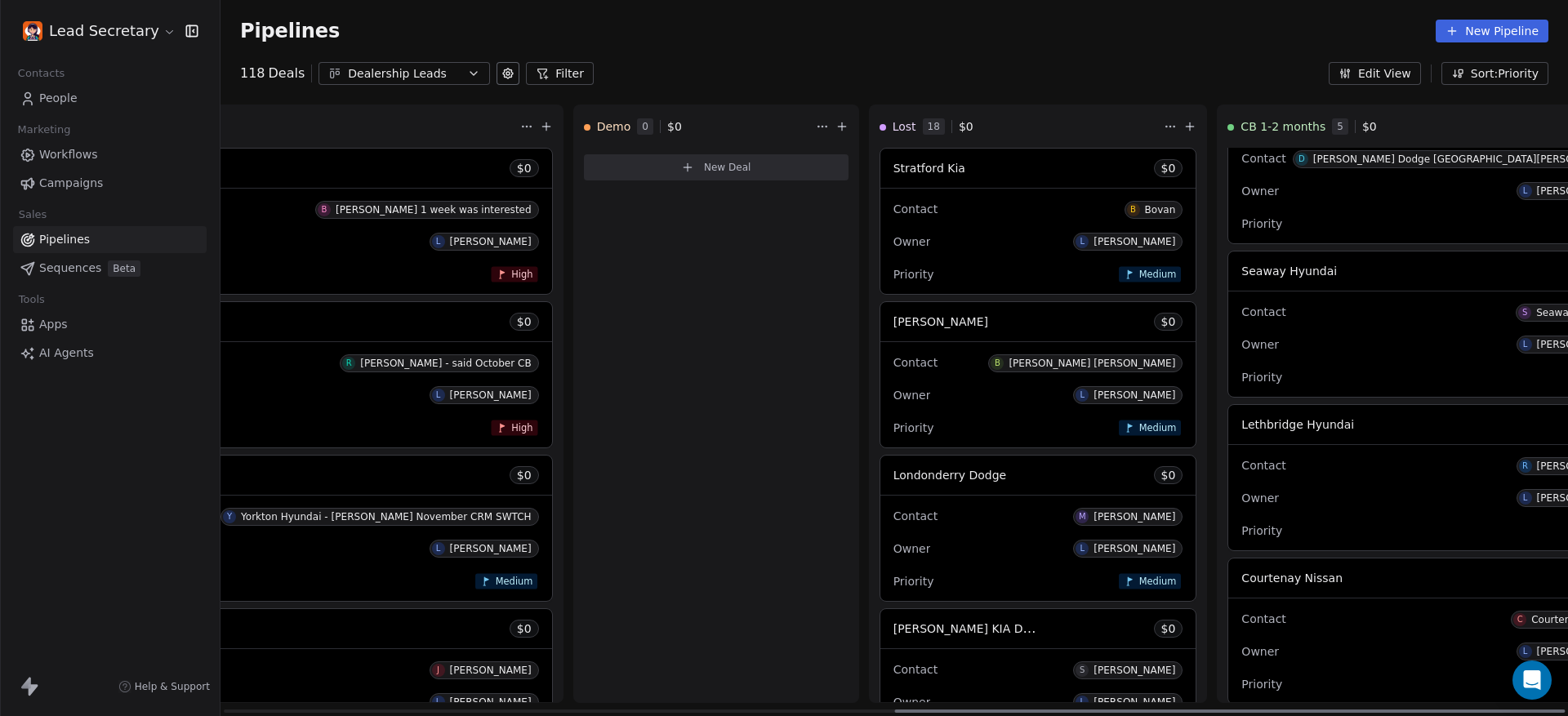
click at [1241, 473] on div "Contact R Riley" at bounding box center [1432, 465] width 383 height 27
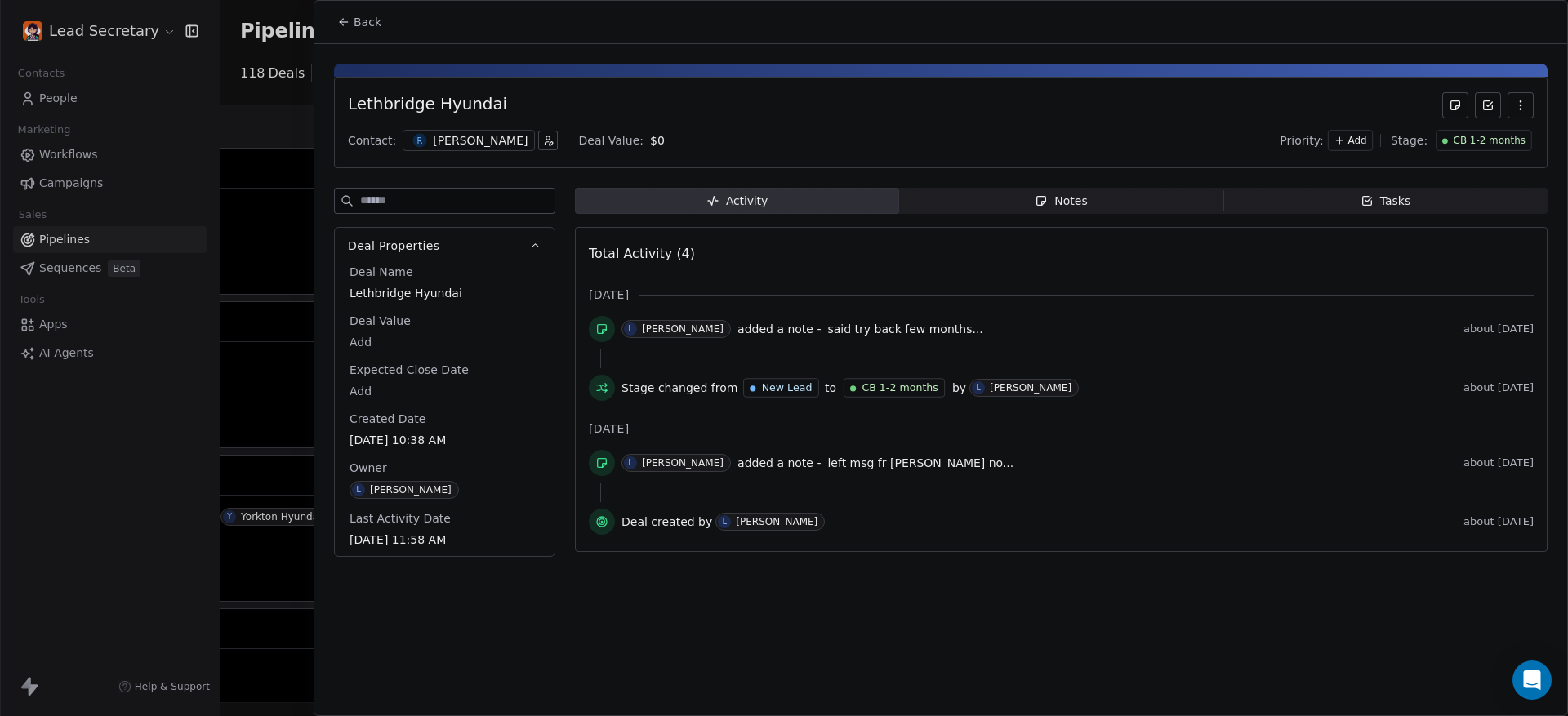
click at [1048, 211] on span "Notes Notes" at bounding box center [1060, 201] width 324 height 27
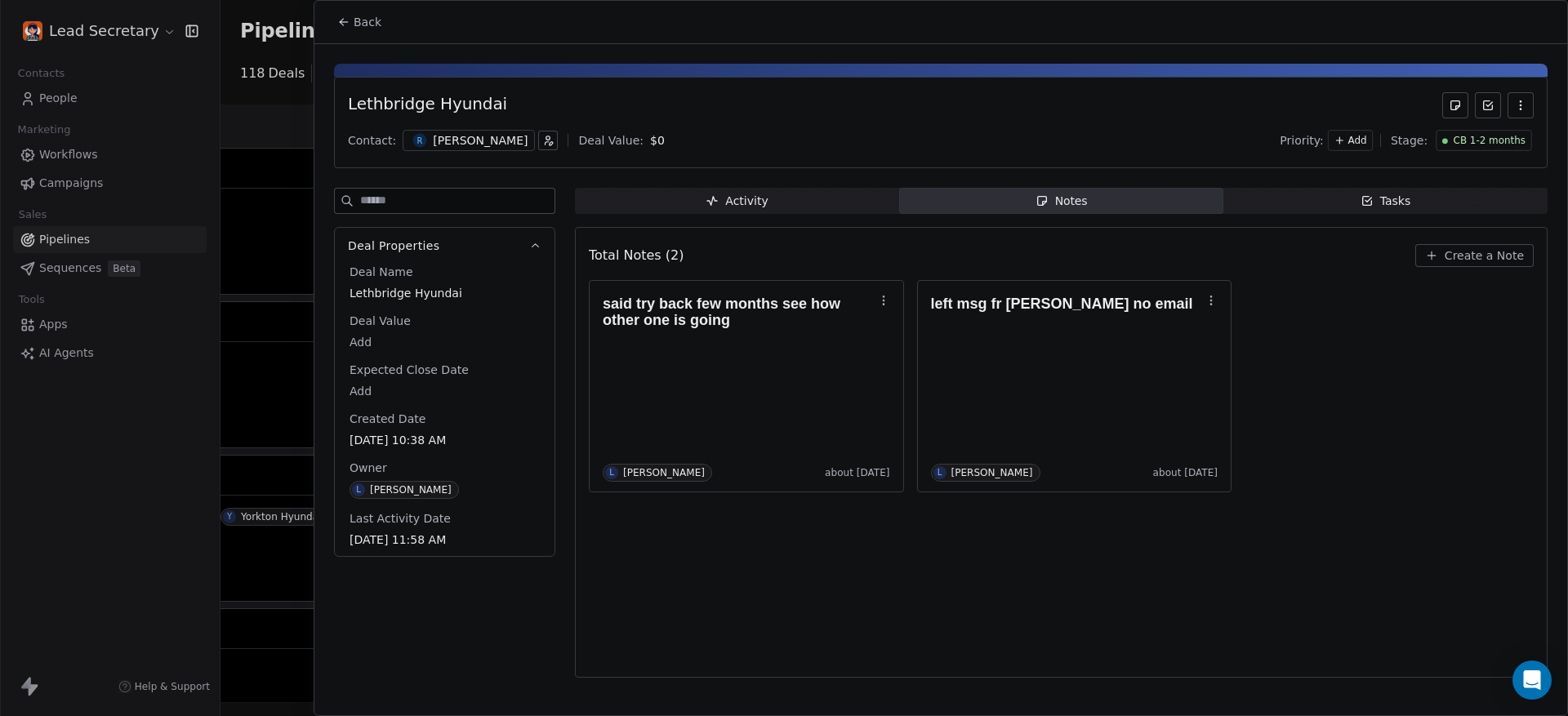
click at [353, 29] on span "Back" at bounding box center [366, 22] width 28 height 16
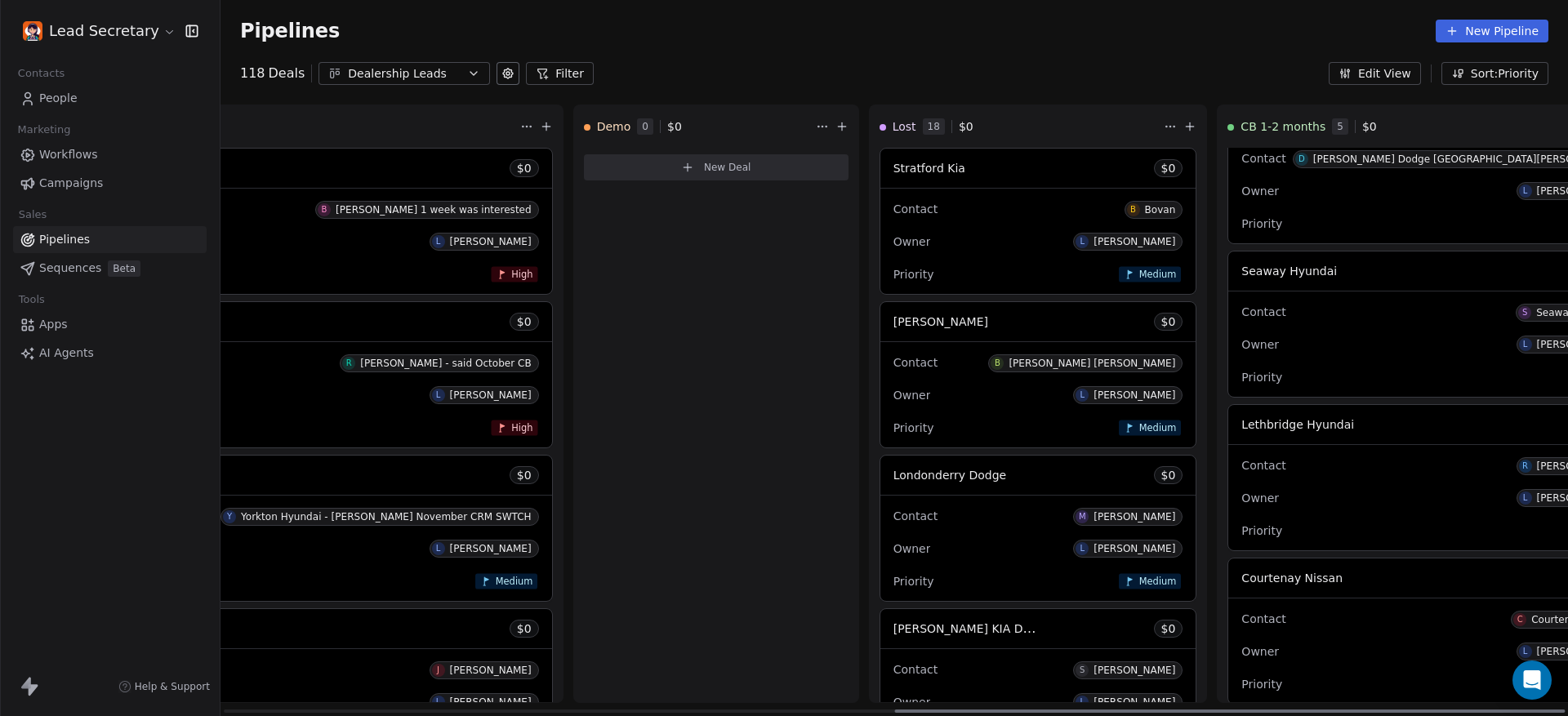
scroll to position [259, 0]
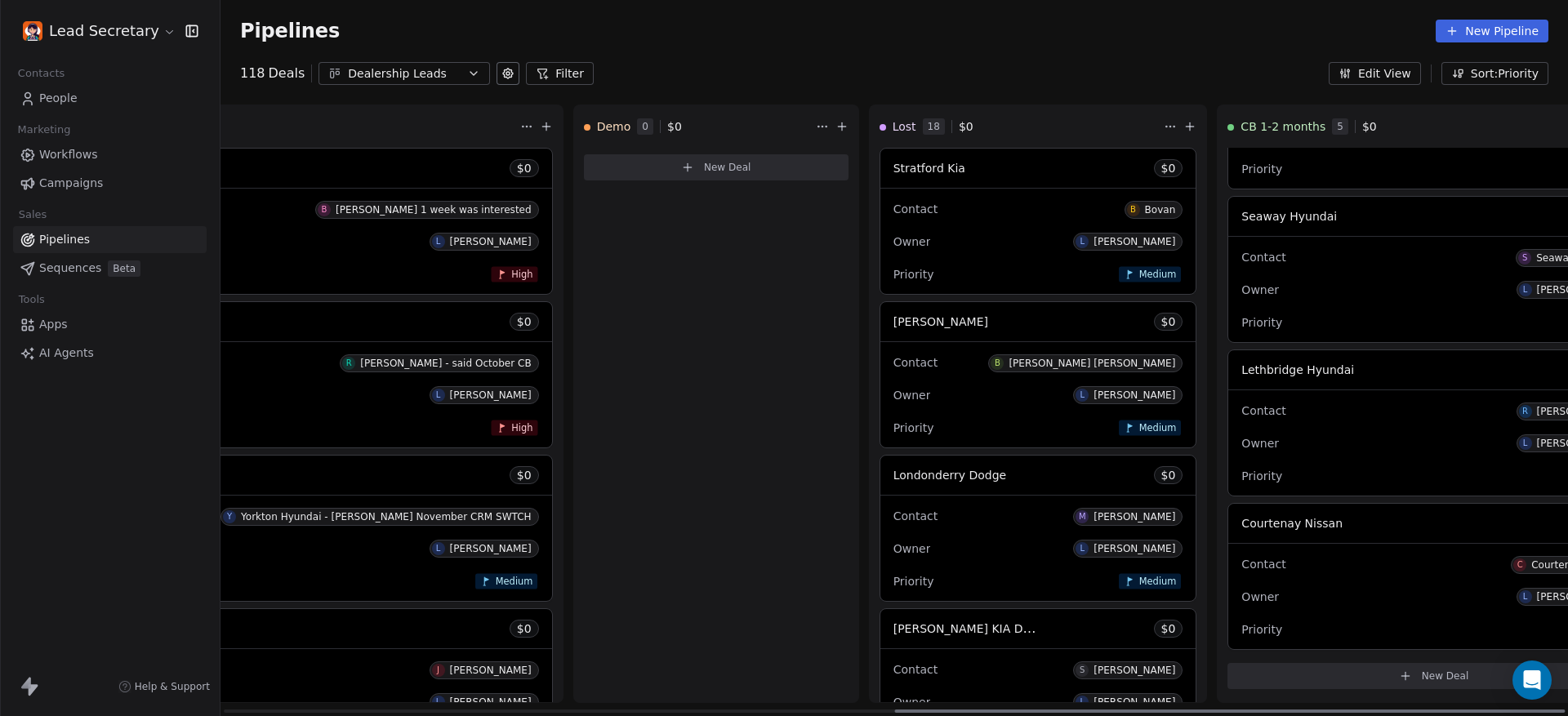
click at [1241, 552] on div "Contact C Courtenay Nissan" at bounding box center [1432, 564] width 383 height 27
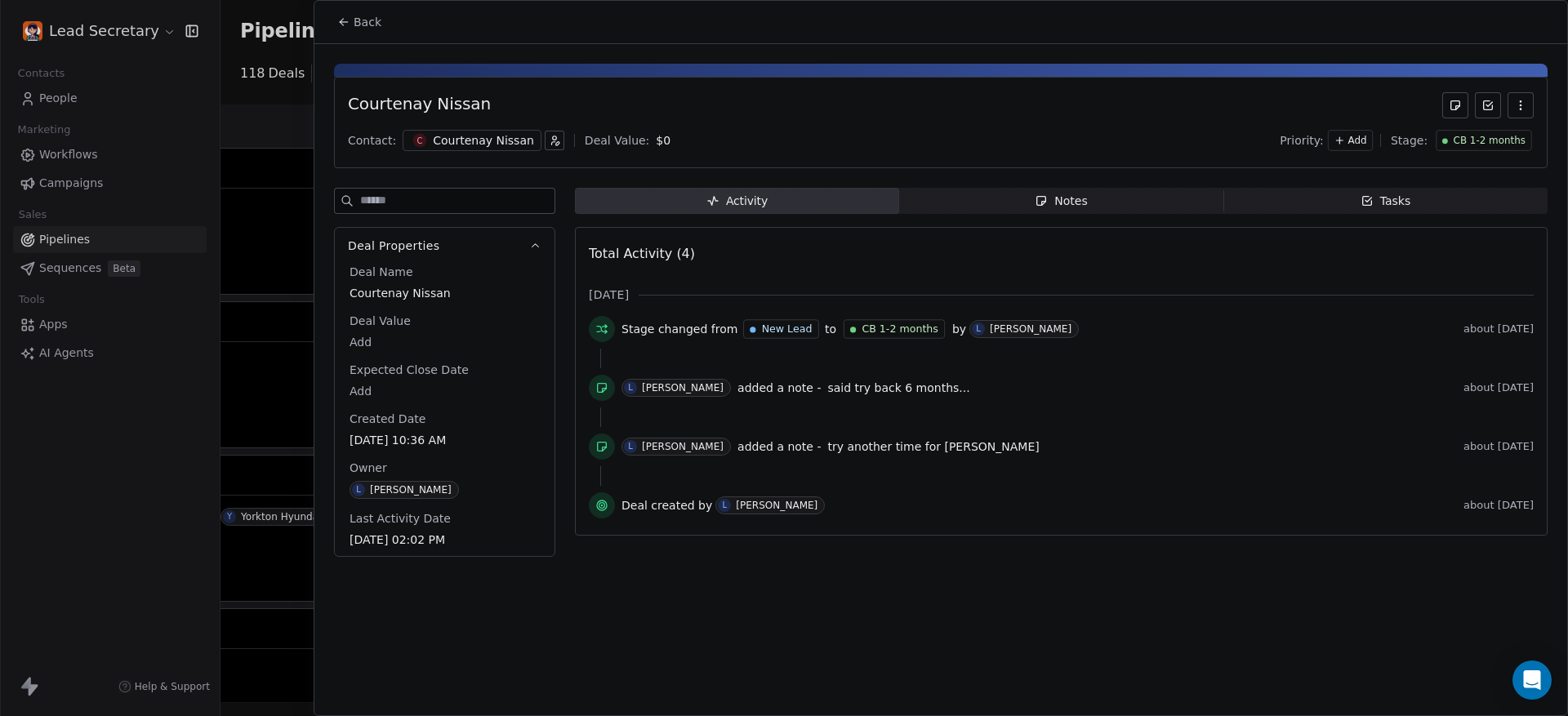
click at [1064, 202] on div "Notes" at bounding box center [1060, 201] width 52 height 17
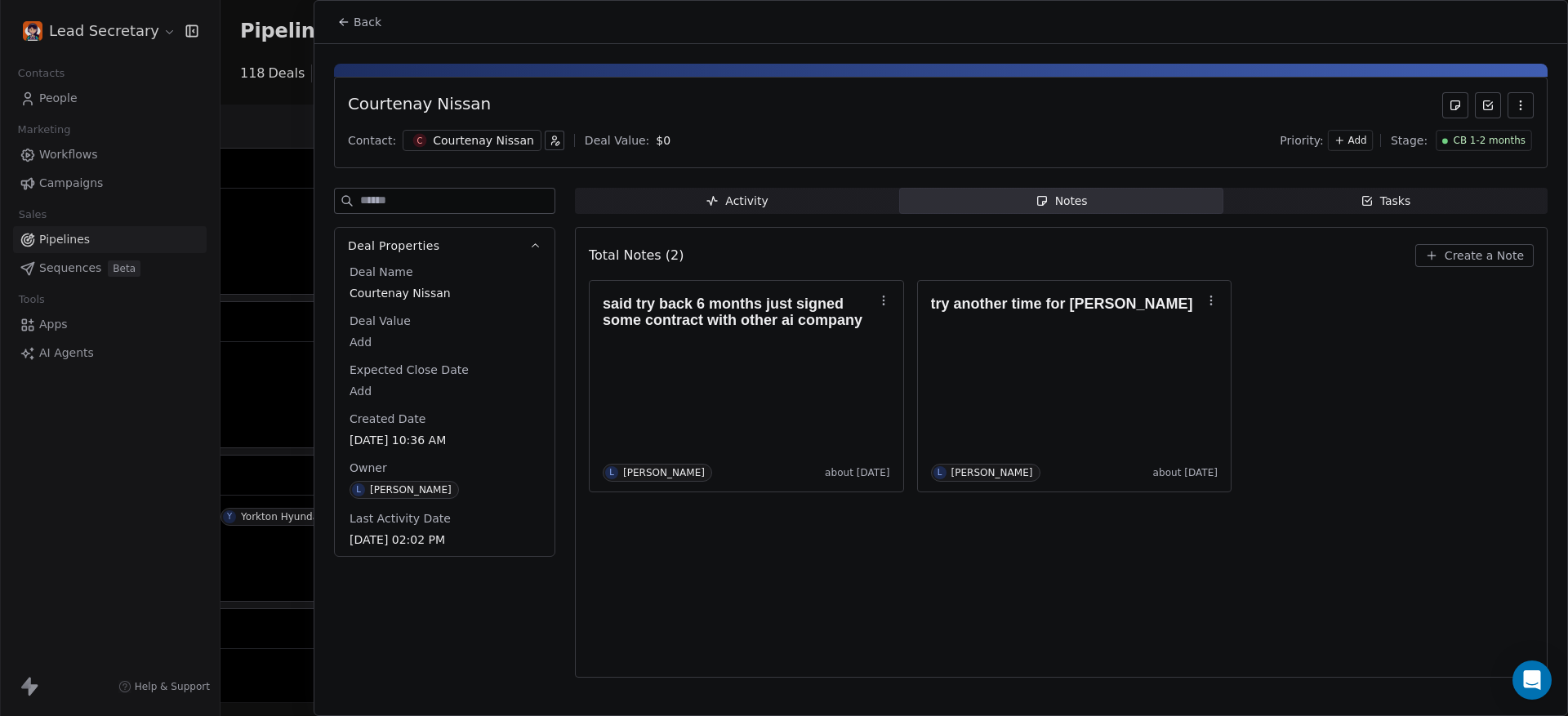
click at [161, 222] on div at bounding box center [784, 358] width 1568 height 716
